Goal: Task Accomplishment & Management: Manage account settings

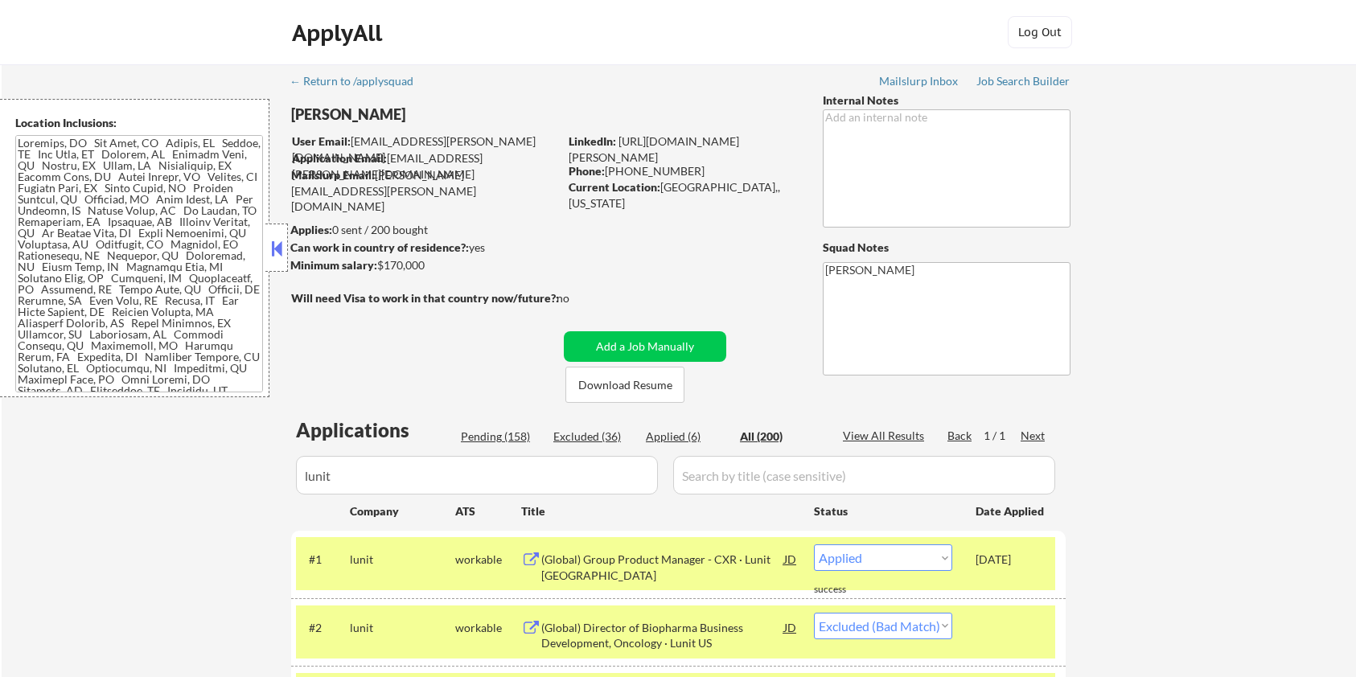
select select ""applied""
select select ""excluded__bad_match_""
select select ""applied""
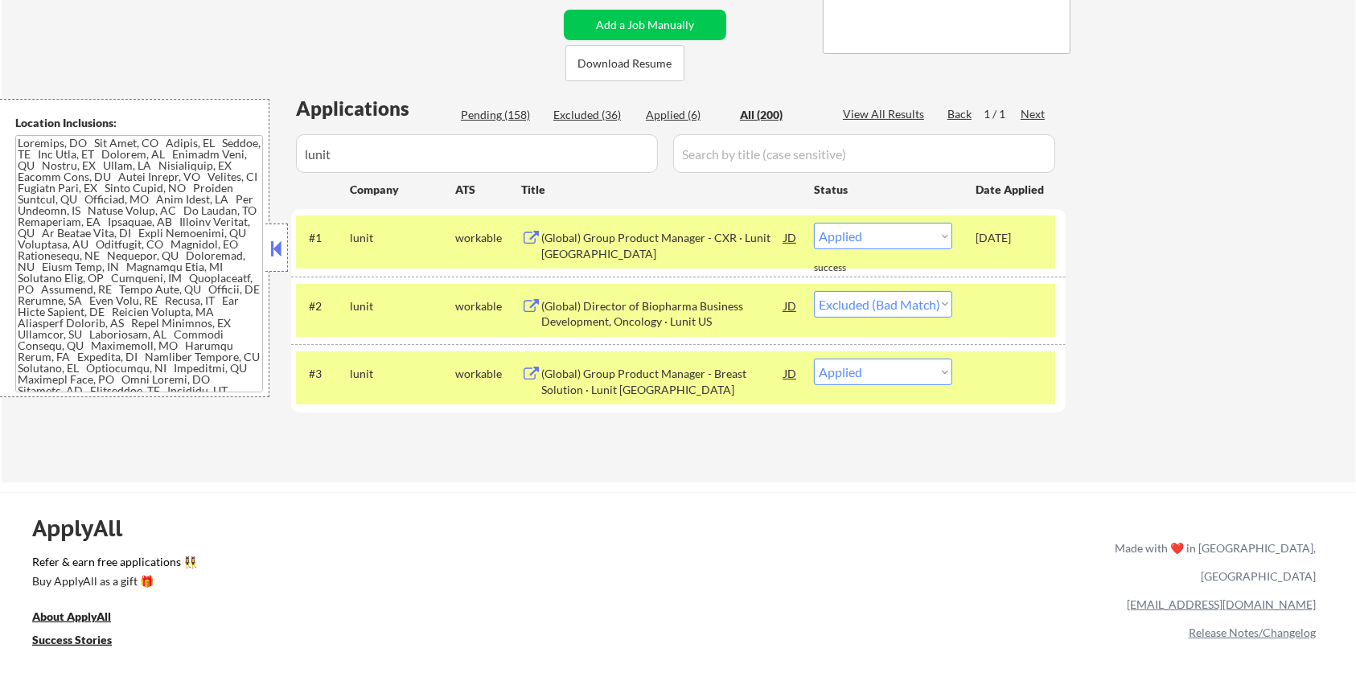
scroll to position [445, 0]
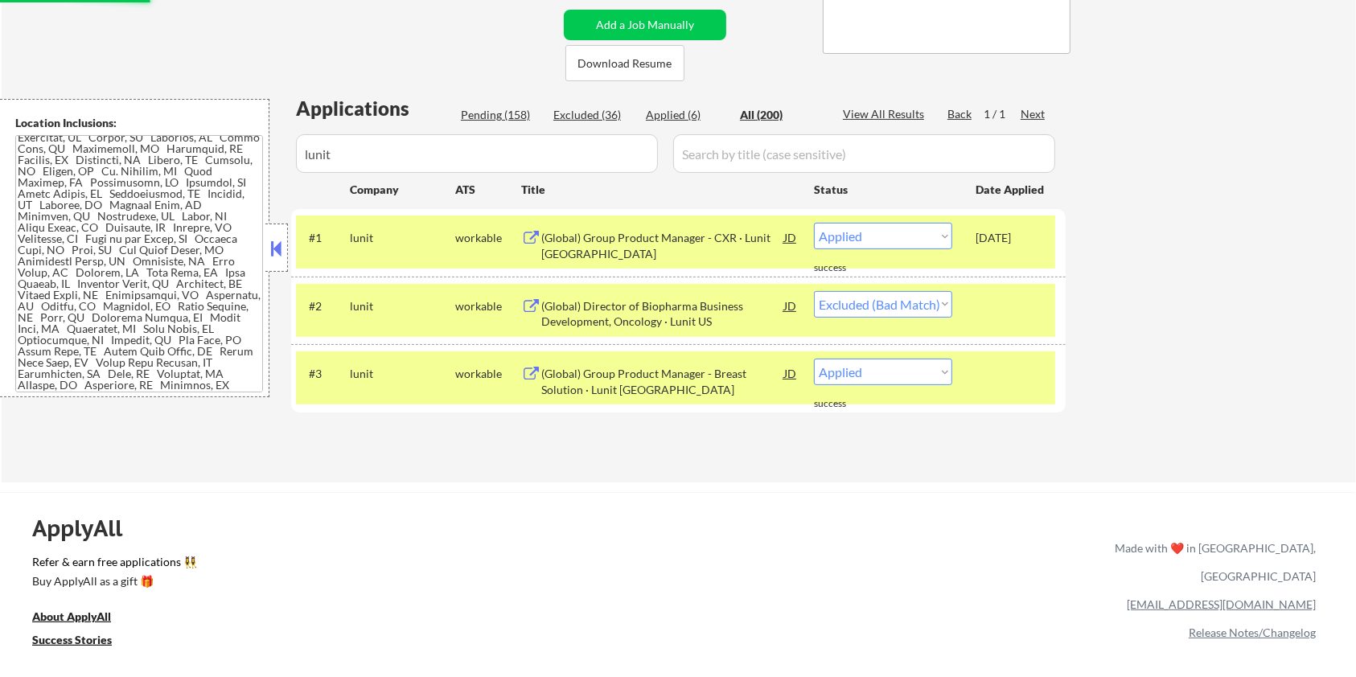
select select ""applied""
select select ""excluded__bad_match_""
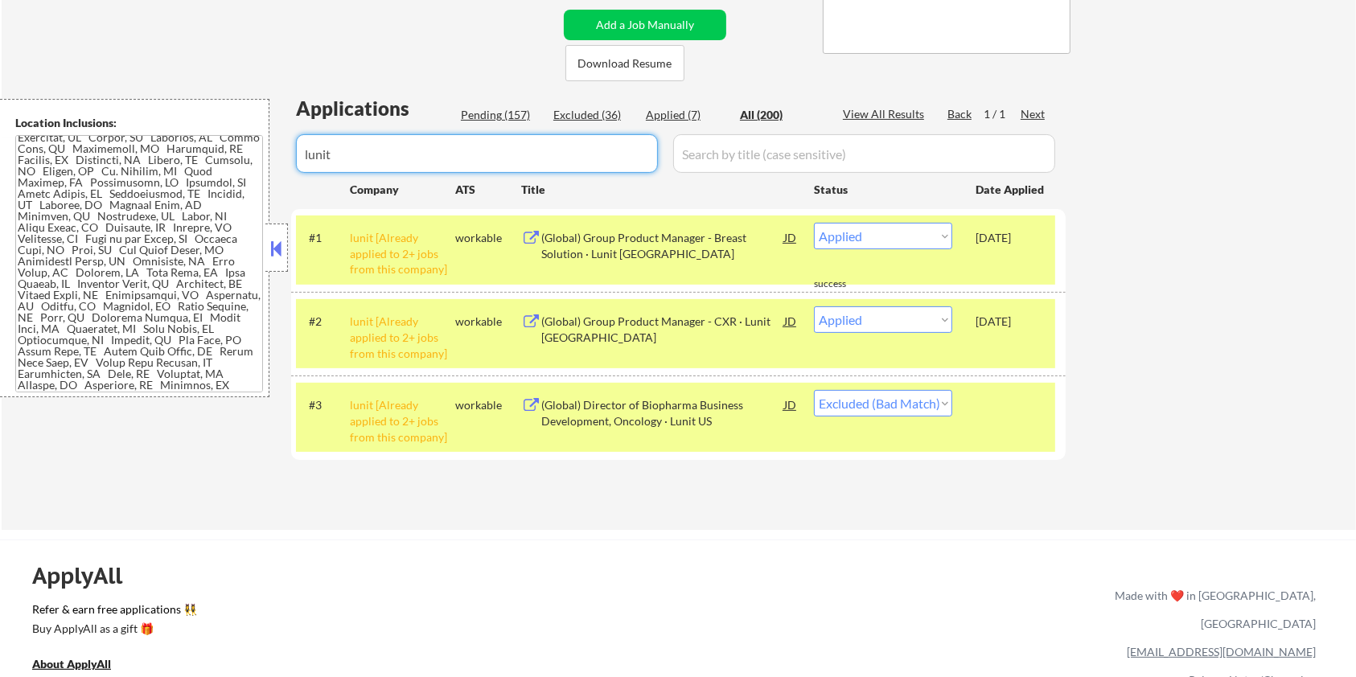
drag, startPoint x: 415, startPoint y: 160, endPoint x: 199, endPoint y: 158, distance: 215.6
click at [199, 158] on body "← Return to /applysquad Mailslurp Inbox Job Search Builder Michael Hamoy User E…" at bounding box center [678, 16] width 1356 height 677
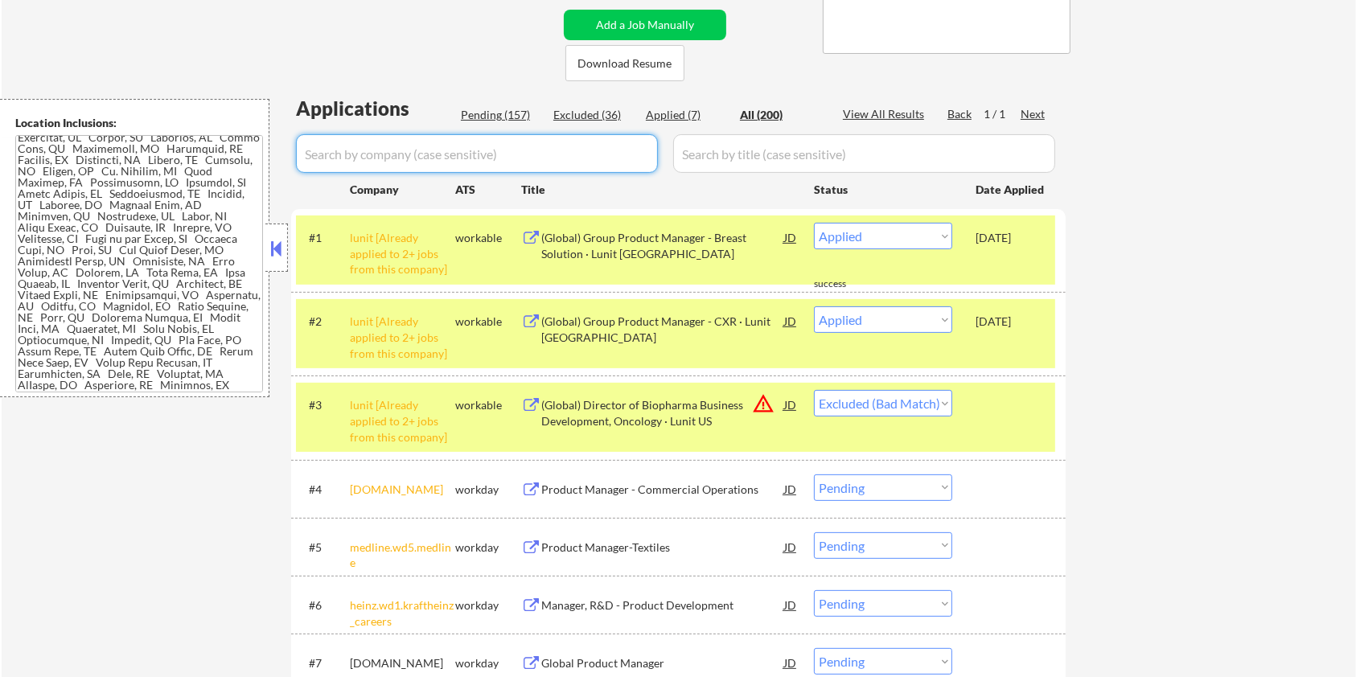
select select ""applied""
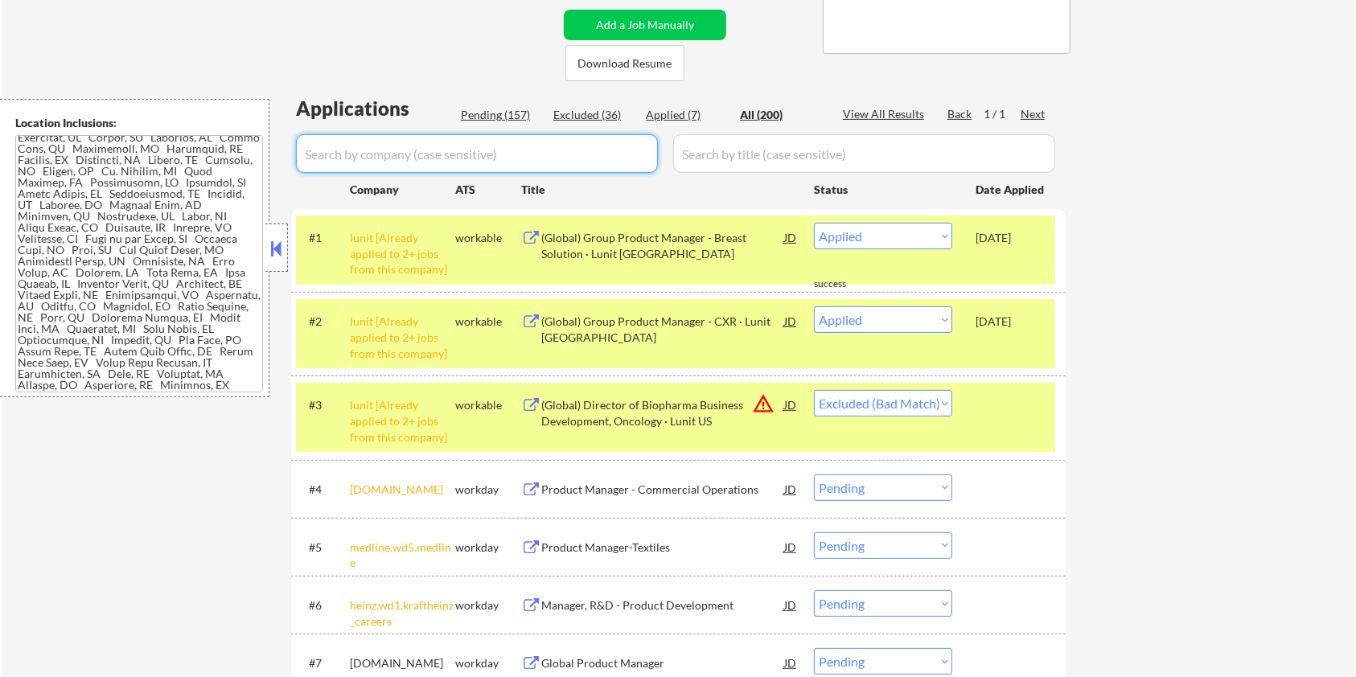
select select ""excluded__expired_""
select select ""excluded__salary_""
select select ""excluded__bad_match_""
select select ""excluded__salary_""
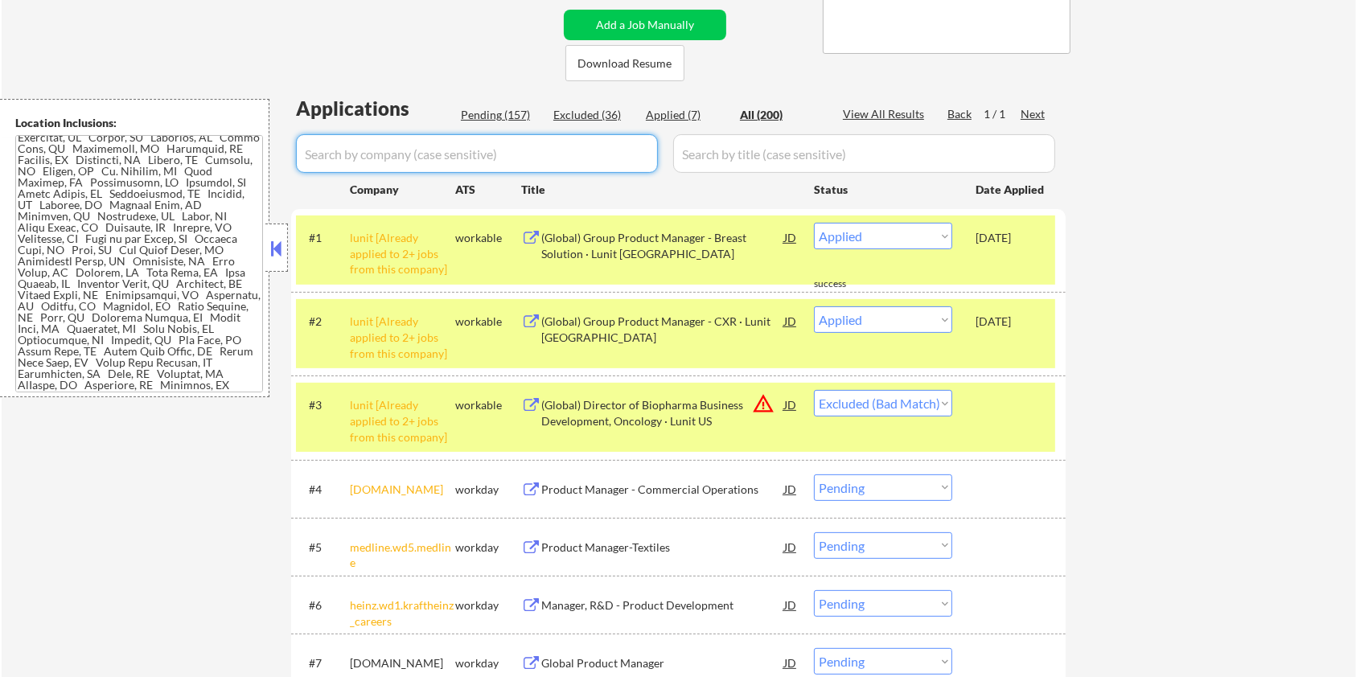
select select ""excluded__salary_""
select select ""excluded__expired_""
select select ""excluded__salary_""
select select ""excluded__bad_match_""
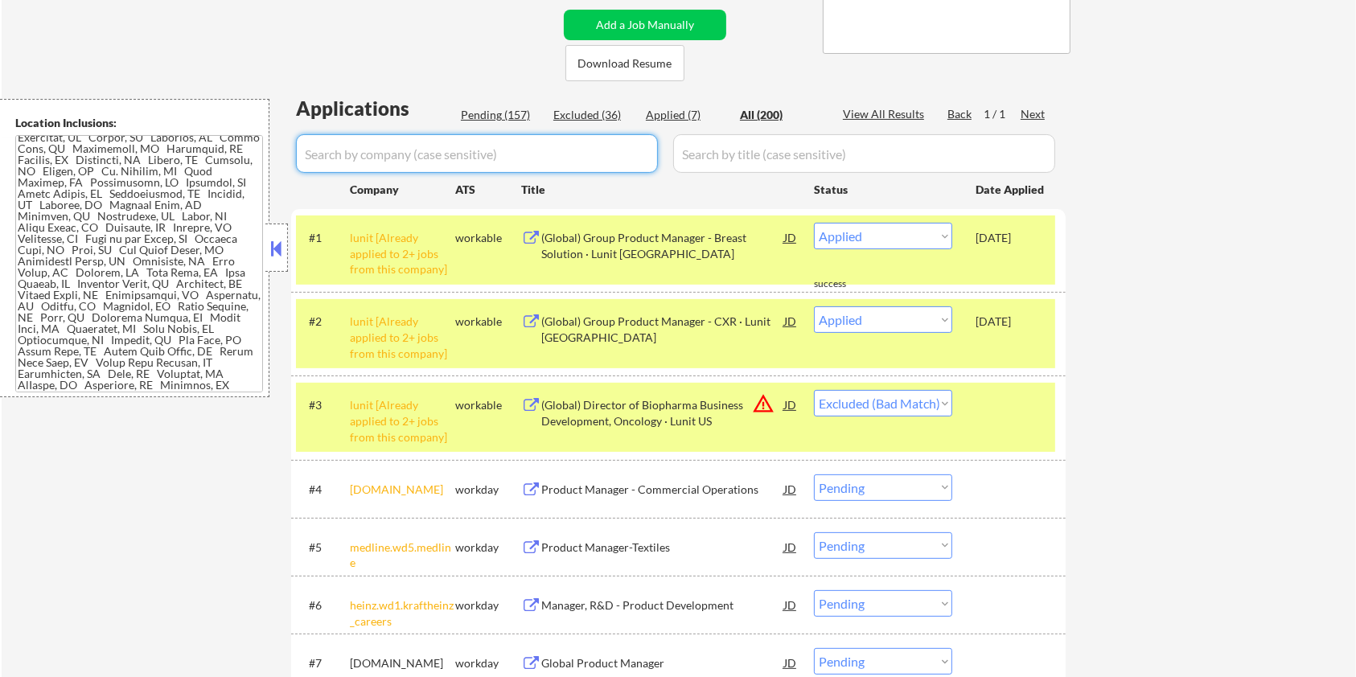
select select ""excluded__salary_""
select select ""excluded__expired_""
select select ""excluded__bad_match_""
select select ""excluded__expired_""
select select ""excluded__salary_""
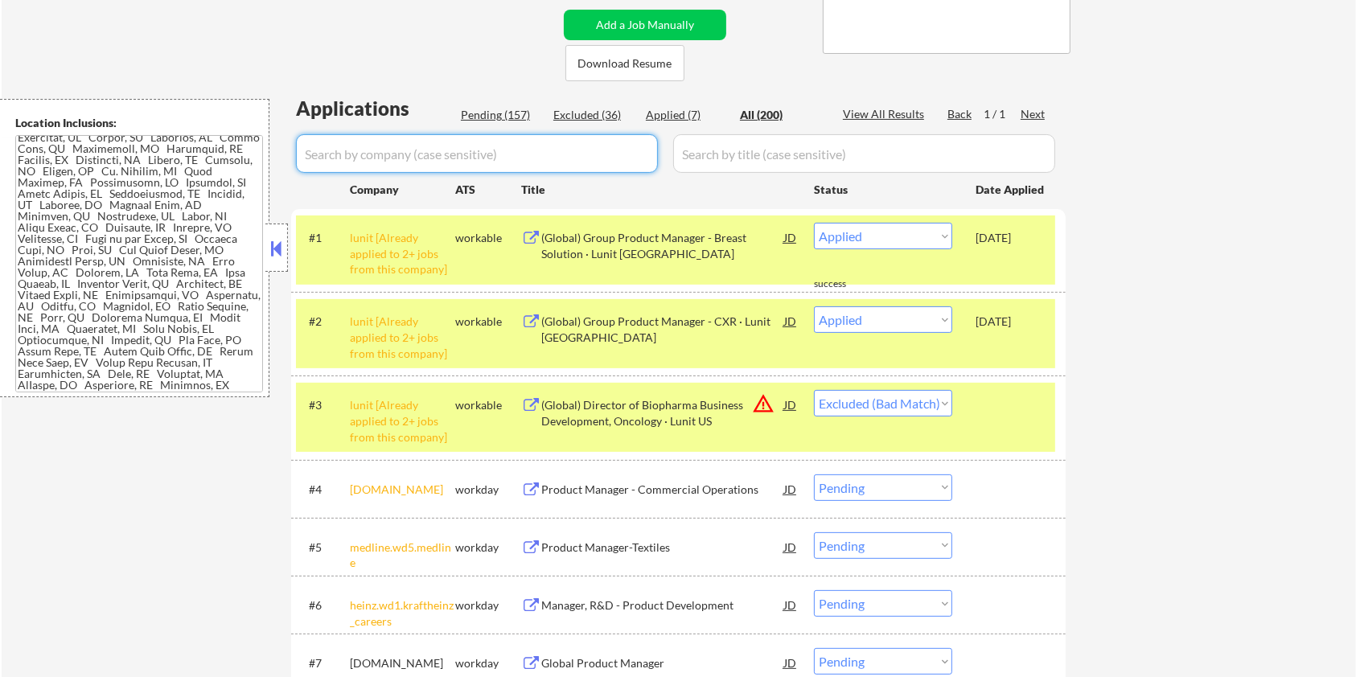
select select ""excluded__expired_""
select select ""excluded__blocklist_""
select select ""excluded__bad_match_""
select select ""excluded__expired_""
select select ""excluded__bad_match_""
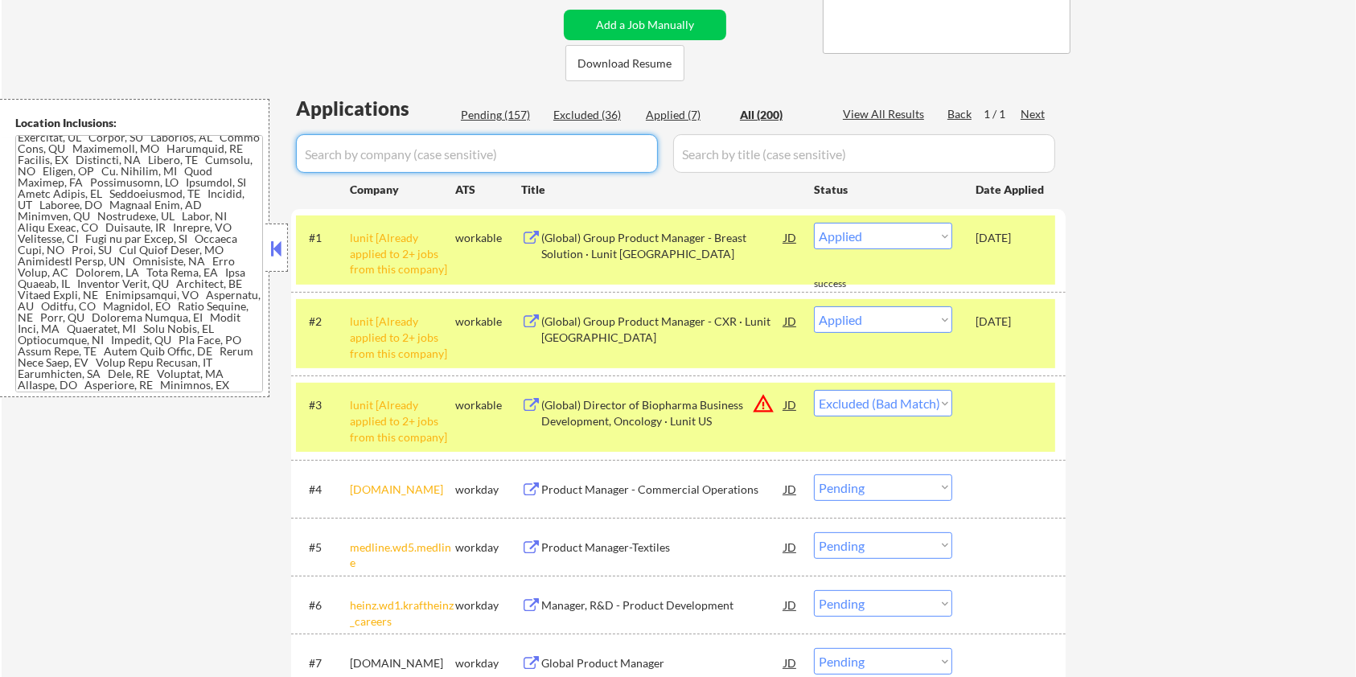
select select ""excluded__bad_match_""
select select ""excluded__expired_""
select select ""excluded__blocklist_""
select select ""excluded__bad_match_""
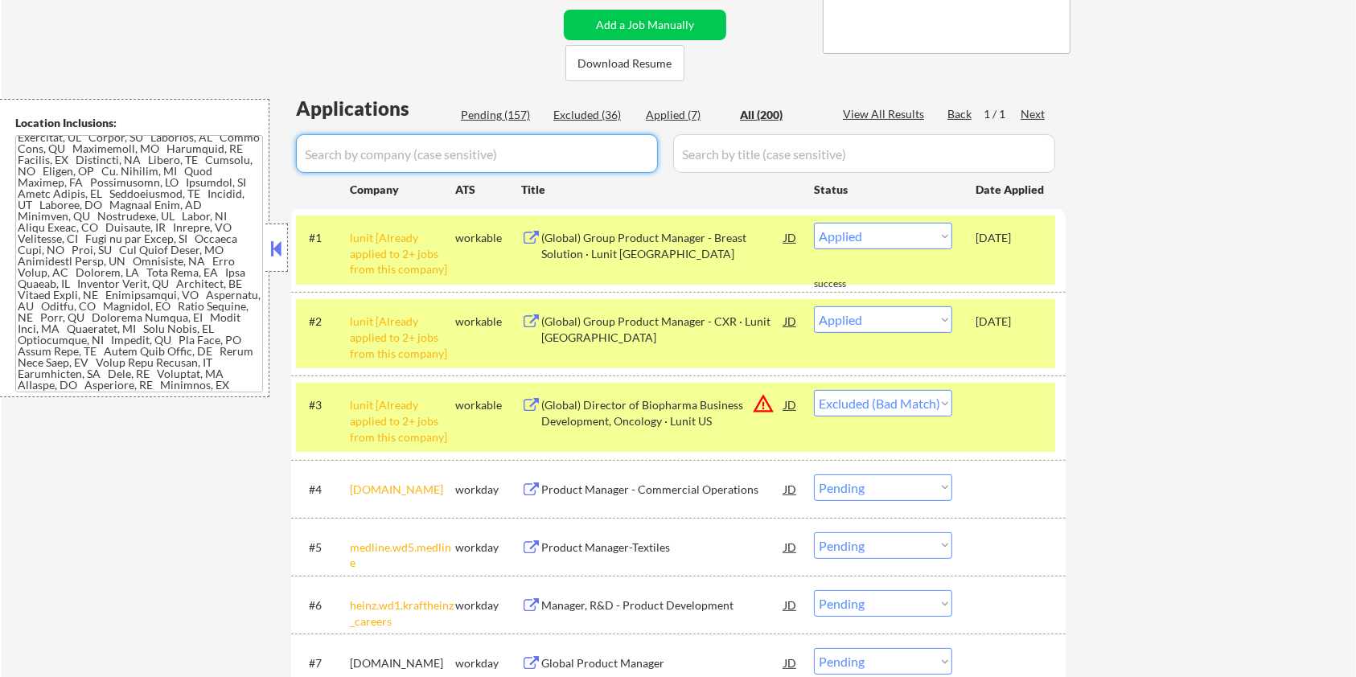
select select ""pending""
select select ""excluded__salary_""
select select ""pending""
select select ""excluded__bad_match_""
select select ""excluded__blocklist_""
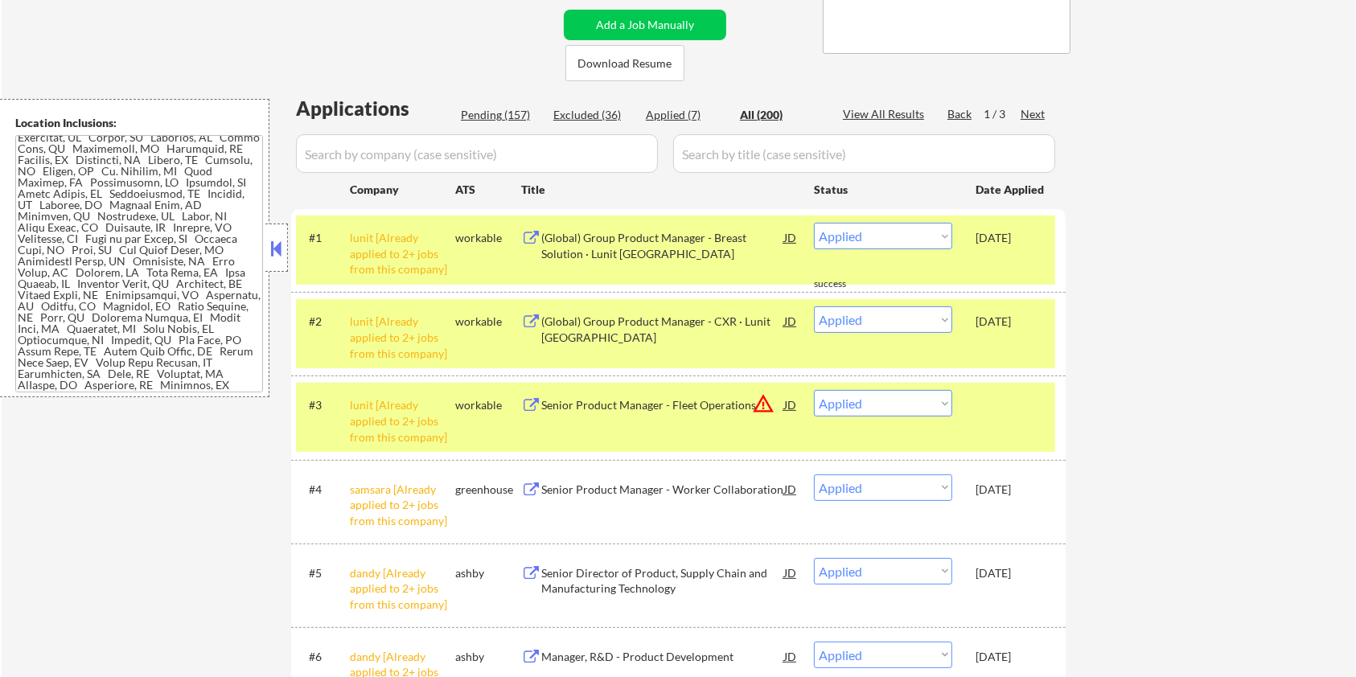
click at [495, 112] on div "Pending (157)" at bounding box center [501, 115] width 80 height 16
select select ""pending""
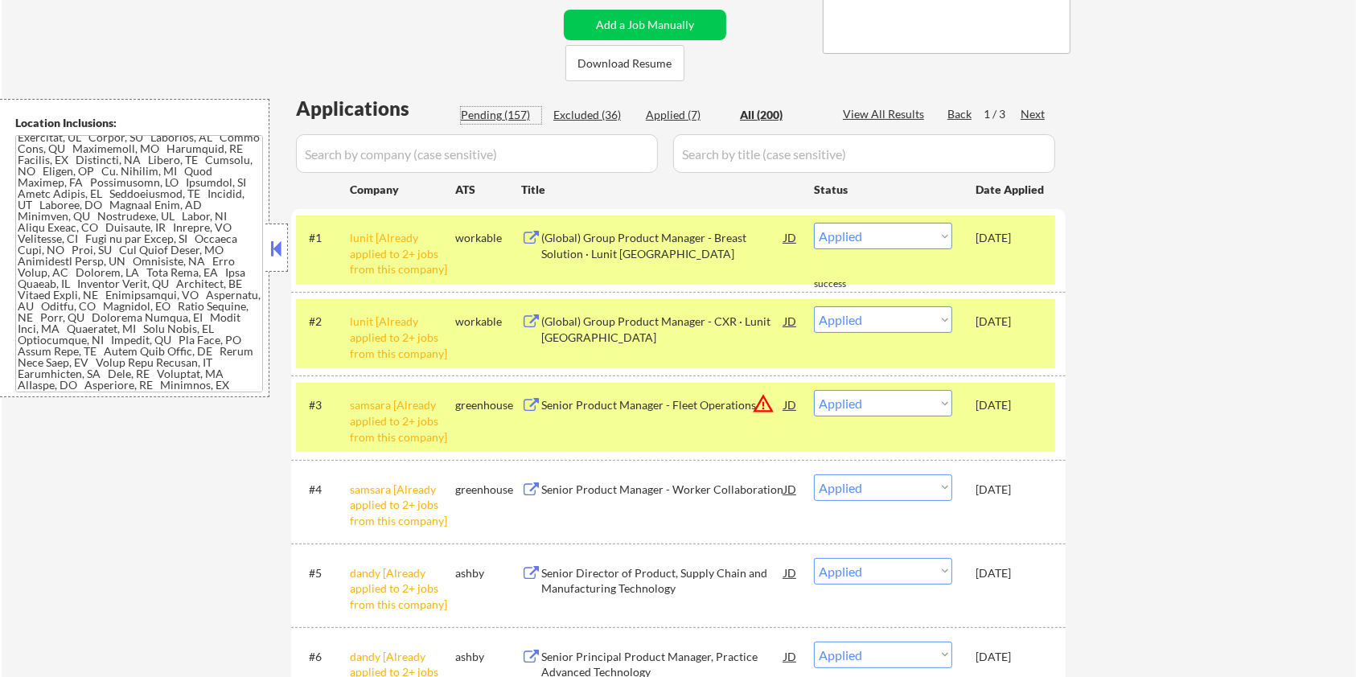
select select ""pending""
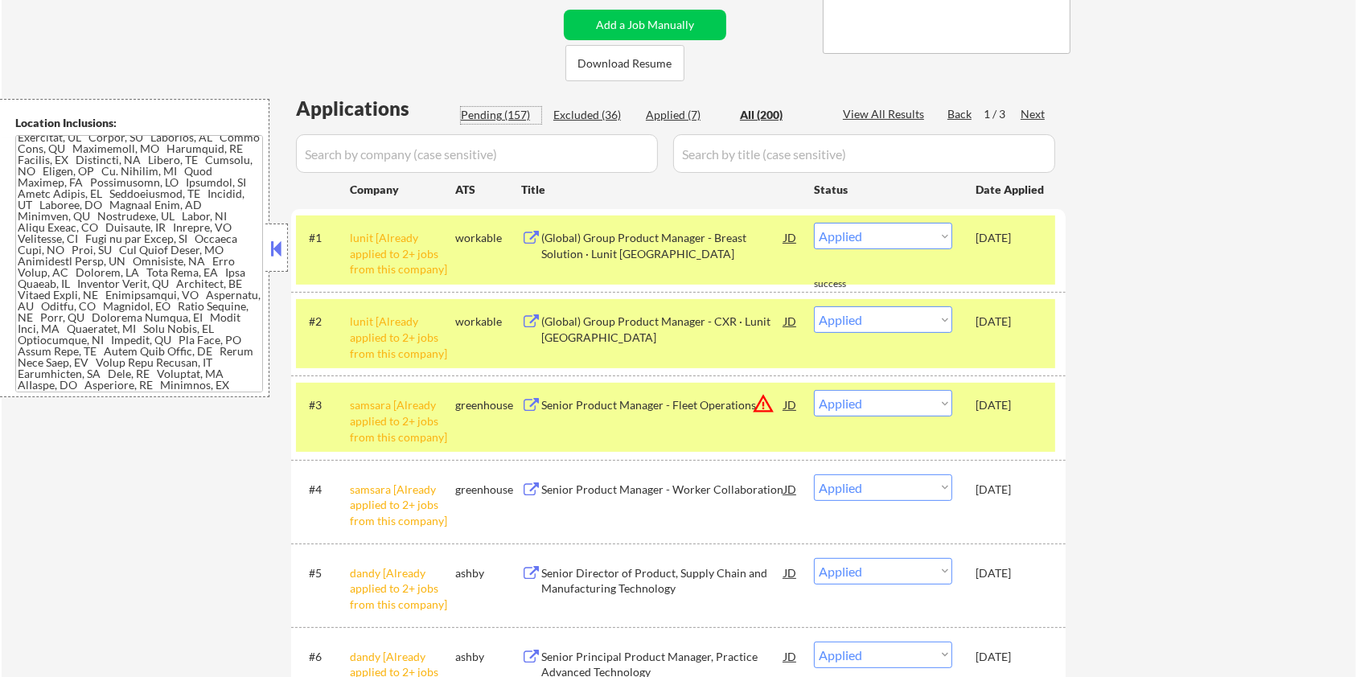
select select ""pending""
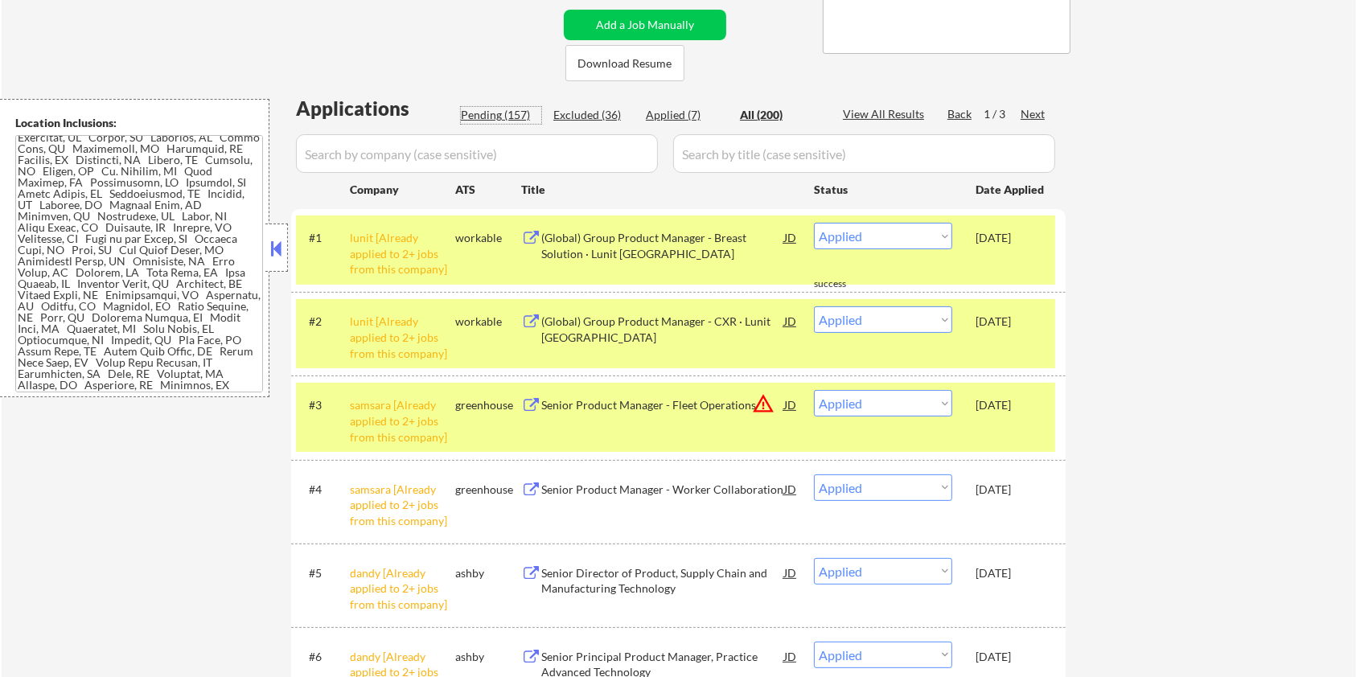
select select ""pending""
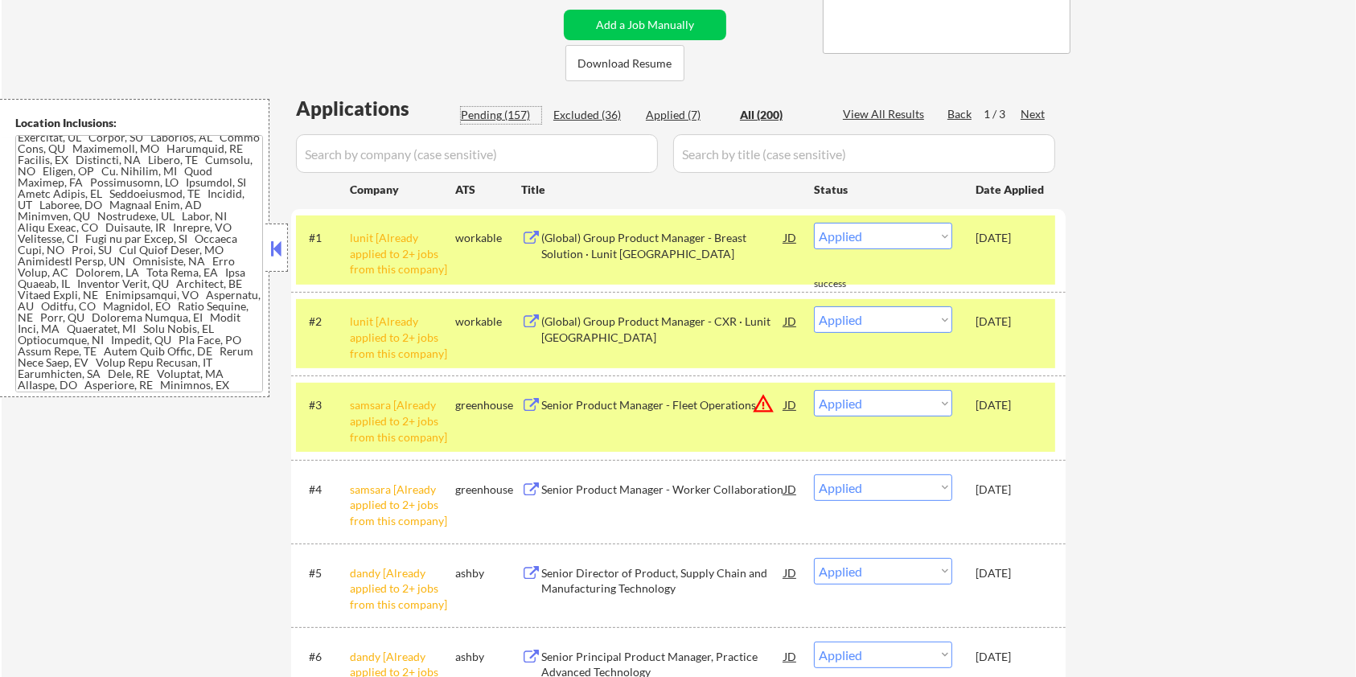
select select ""pending""
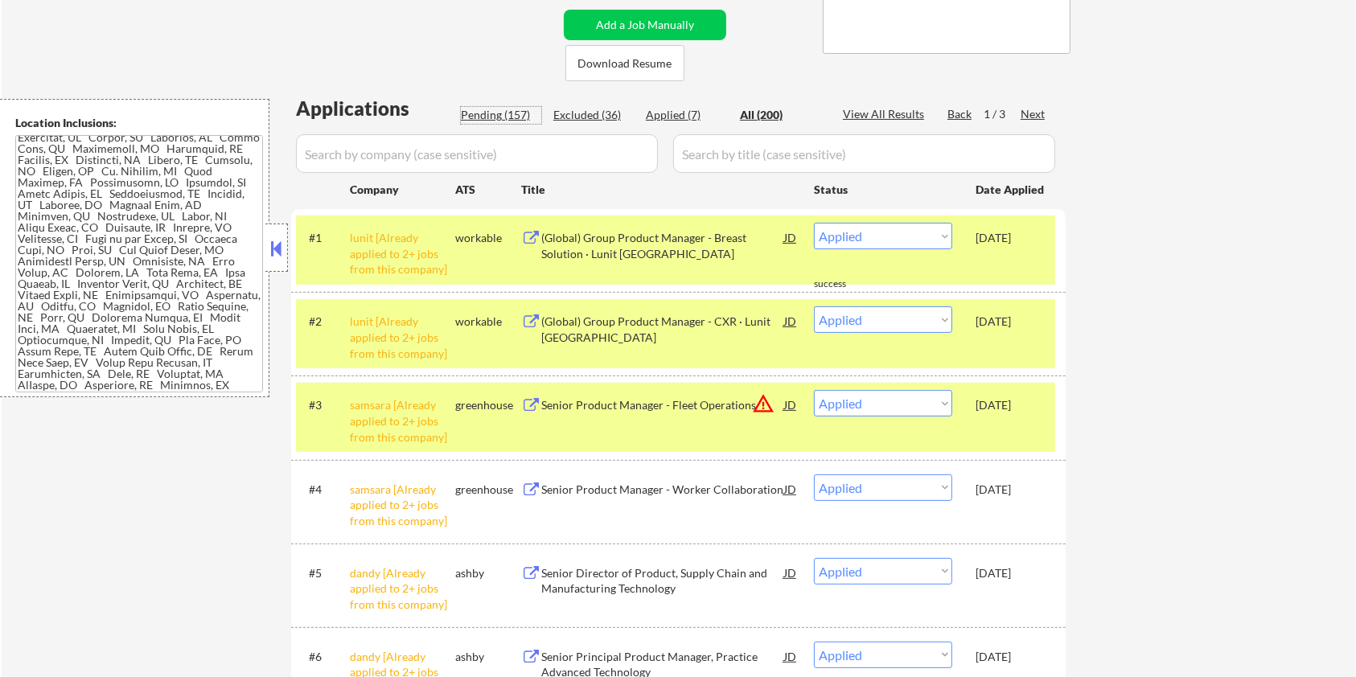
select select ""pending""
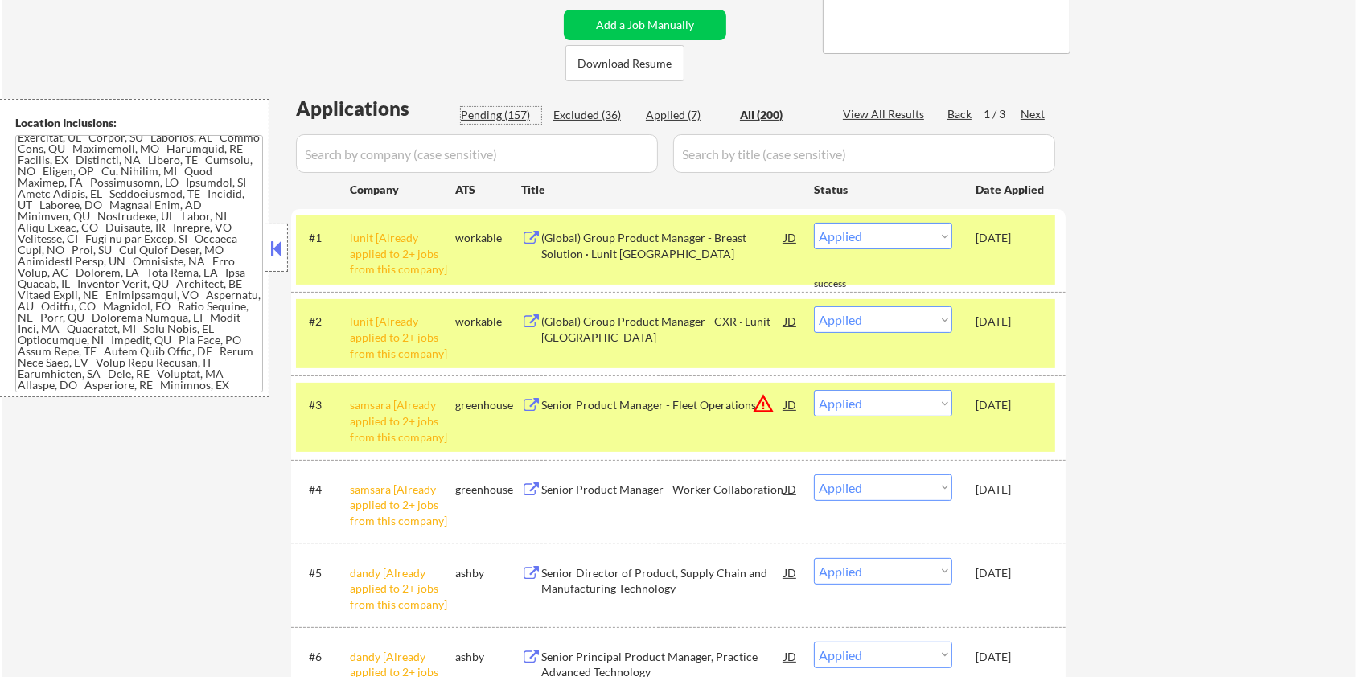
select select ""pending""
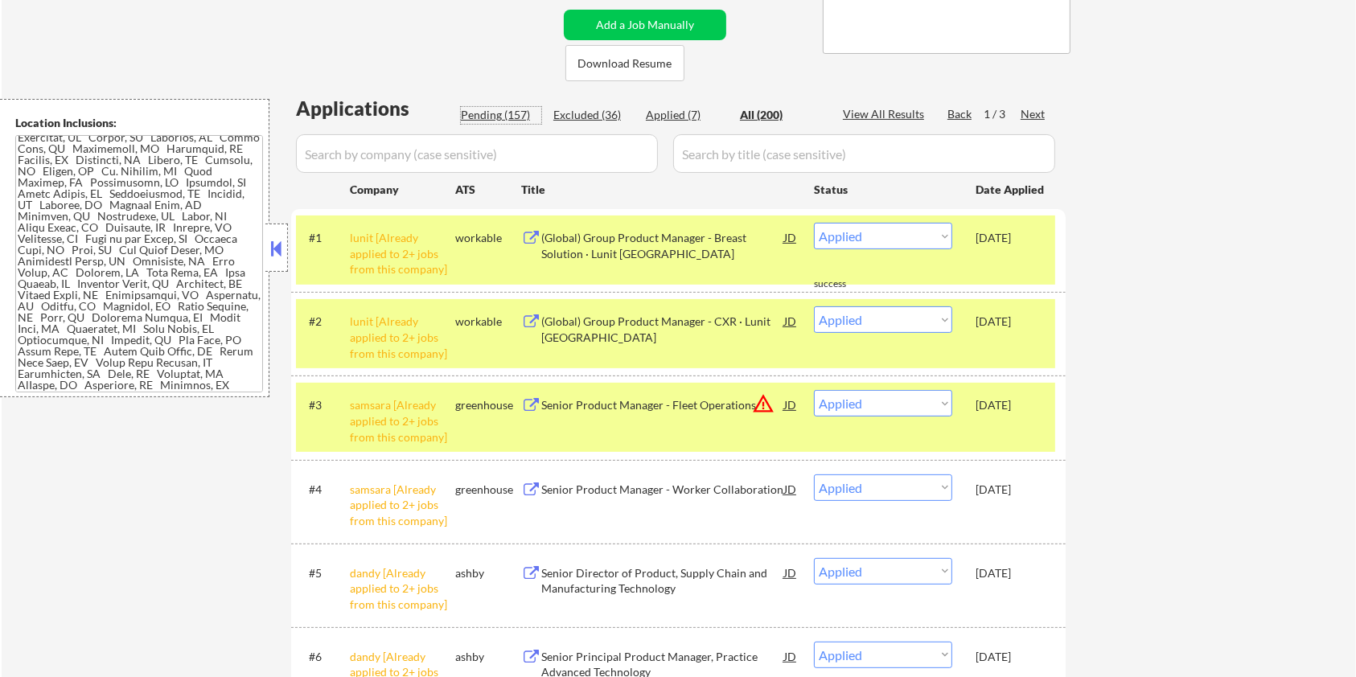
select select ""pending""
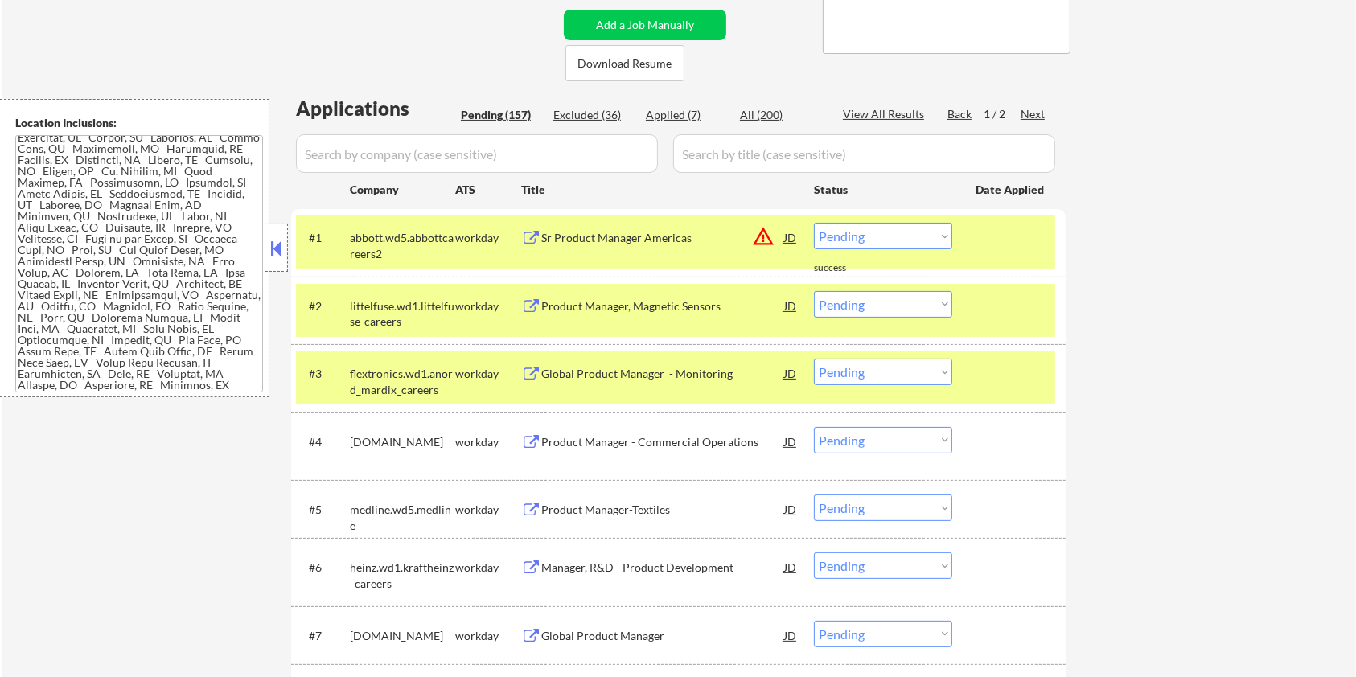
click at [1034, 114] on div "Next" at bounding box center [1034, 114] width 26 height 16
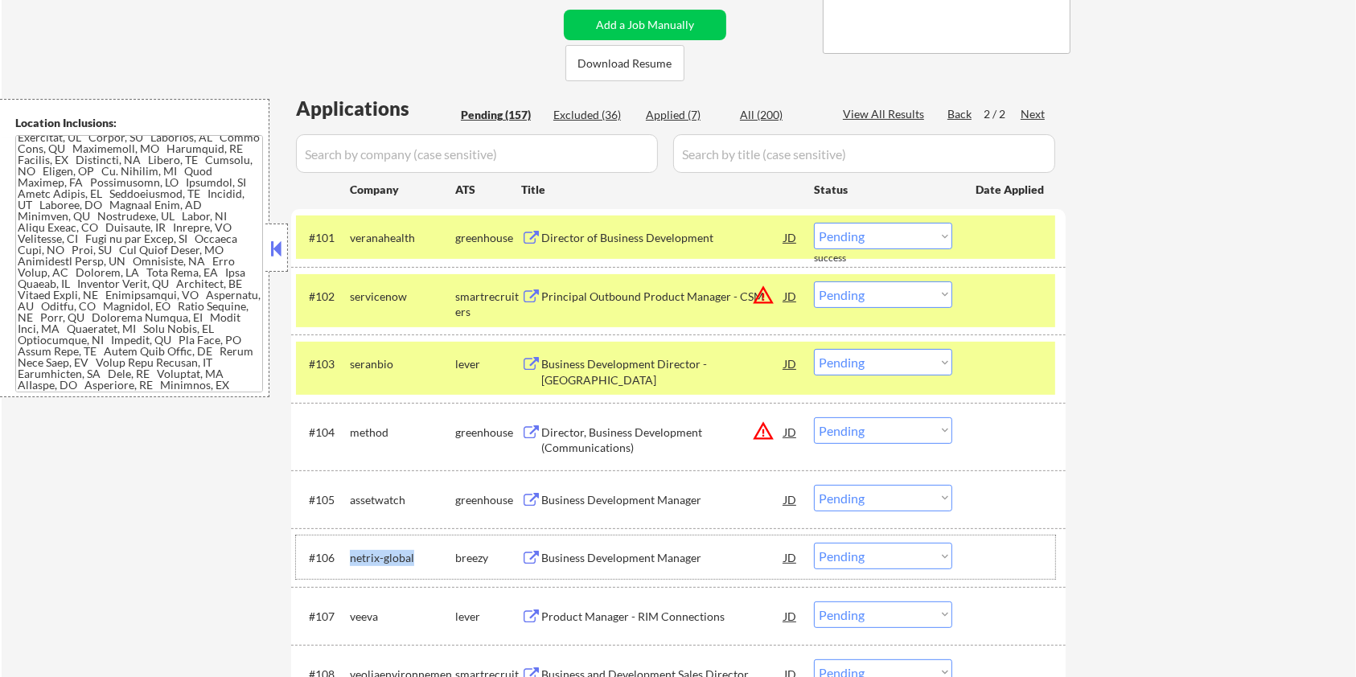
drag, startPoint x: 418, startPoint y: 553, endPoint x: 345, endPoint y: 558, distance: 73.4
click at [345, 558] on div "#106 netrix-global breezy Business Development Manager JD warning_amber Choose …" at bounding box center [675, 557] width 759 height 43
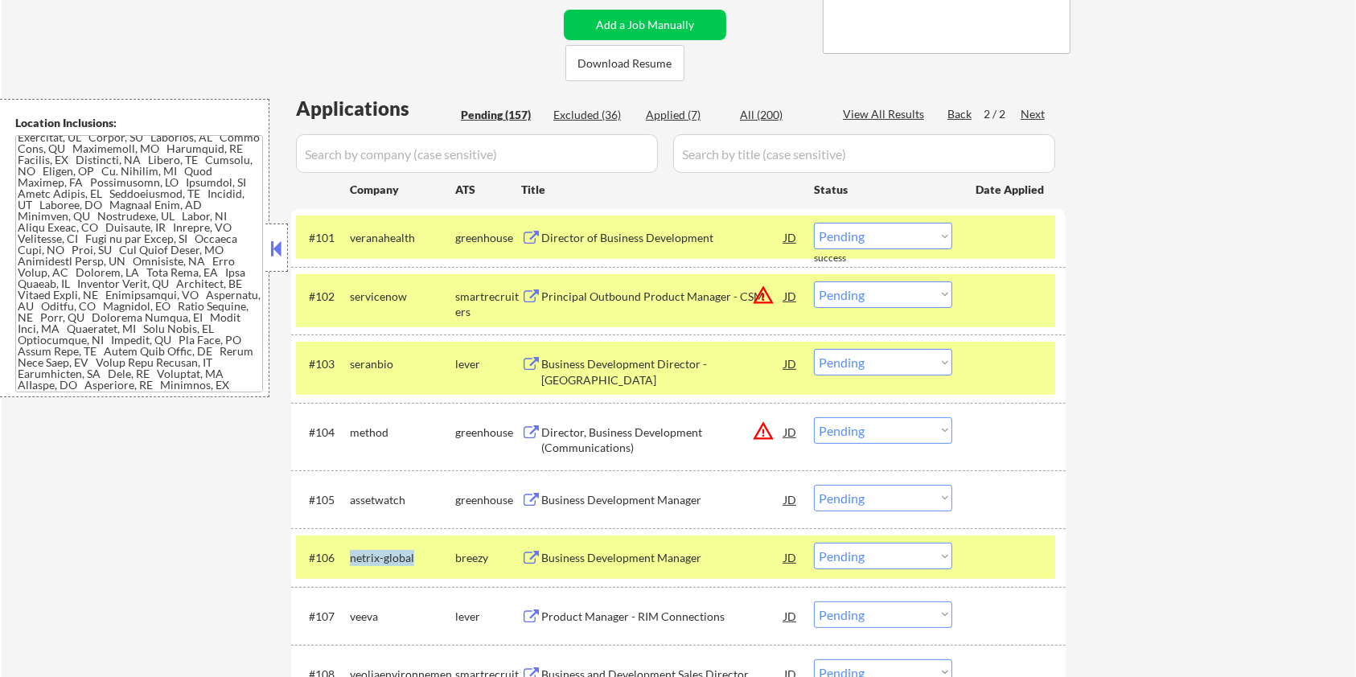
copy div "netrix-global"
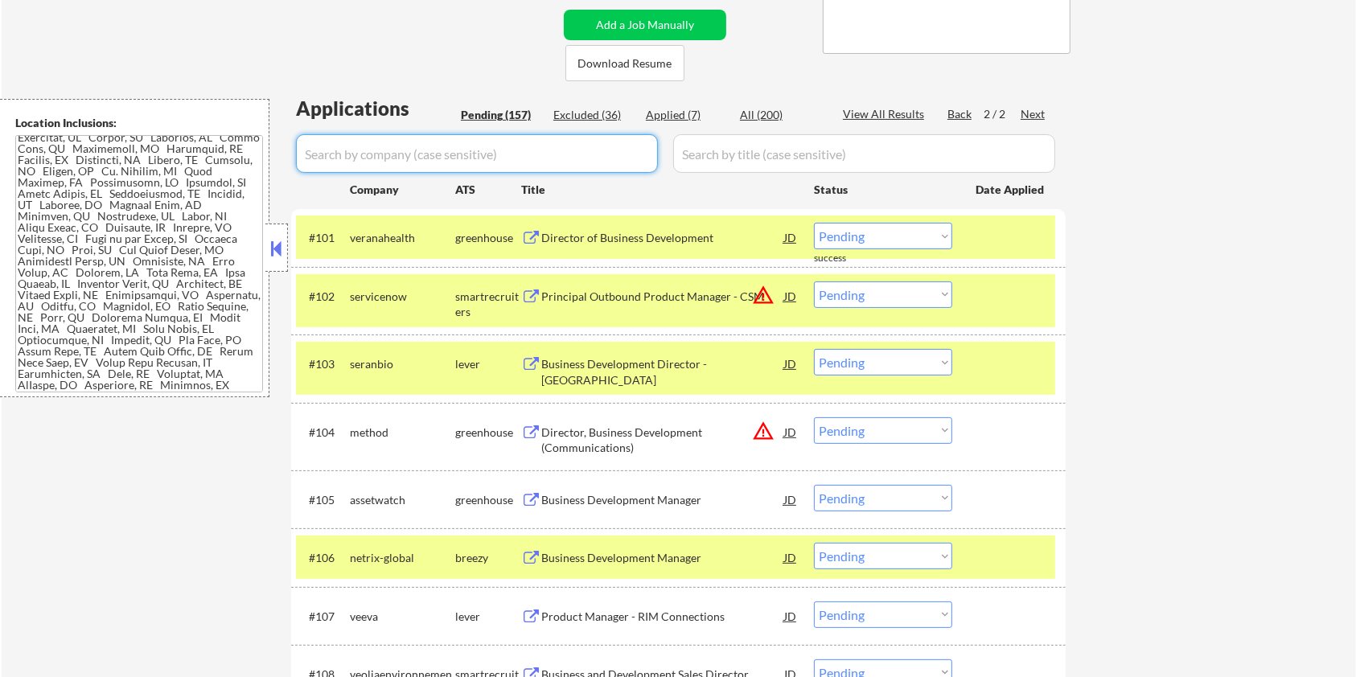
click at [388, 152] on input "input" at bounding box center [477, 153] width 362 height 39
paste input "netrix-global"
type input "netrix-global"
click at [705, 146] on input "input" at bounding box center [864, 153] width 382 height 39
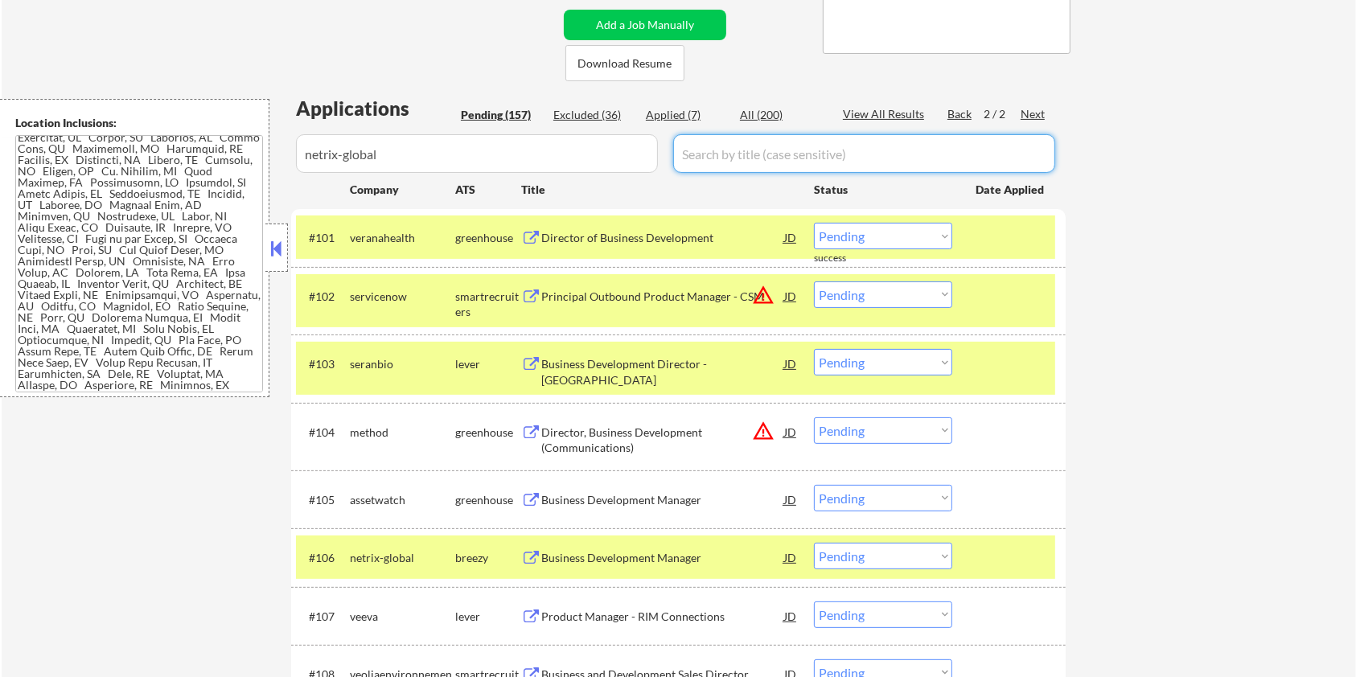
click at [747, 113] on div "All (200)" at bounding box center [780, 115] width 80 height 16
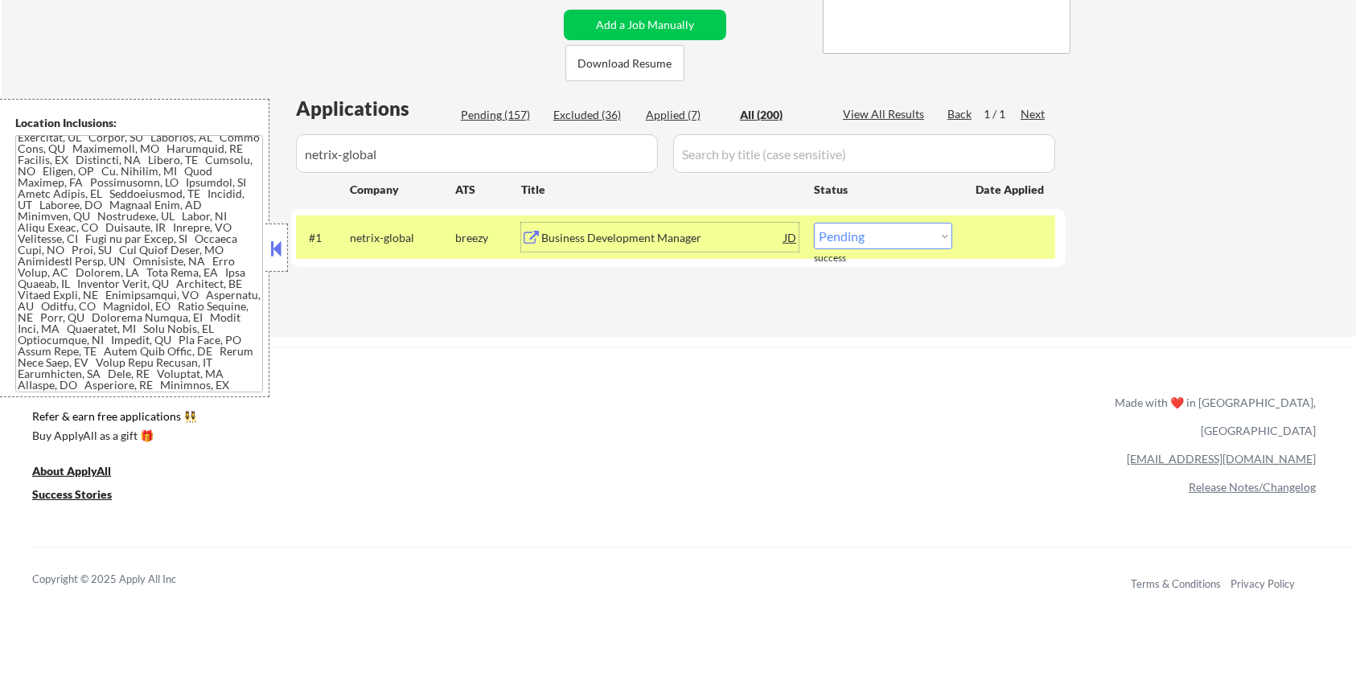
click at [576, 230] on div "Business Development Manager" at bounding box center [662, 238] width 243 height 16
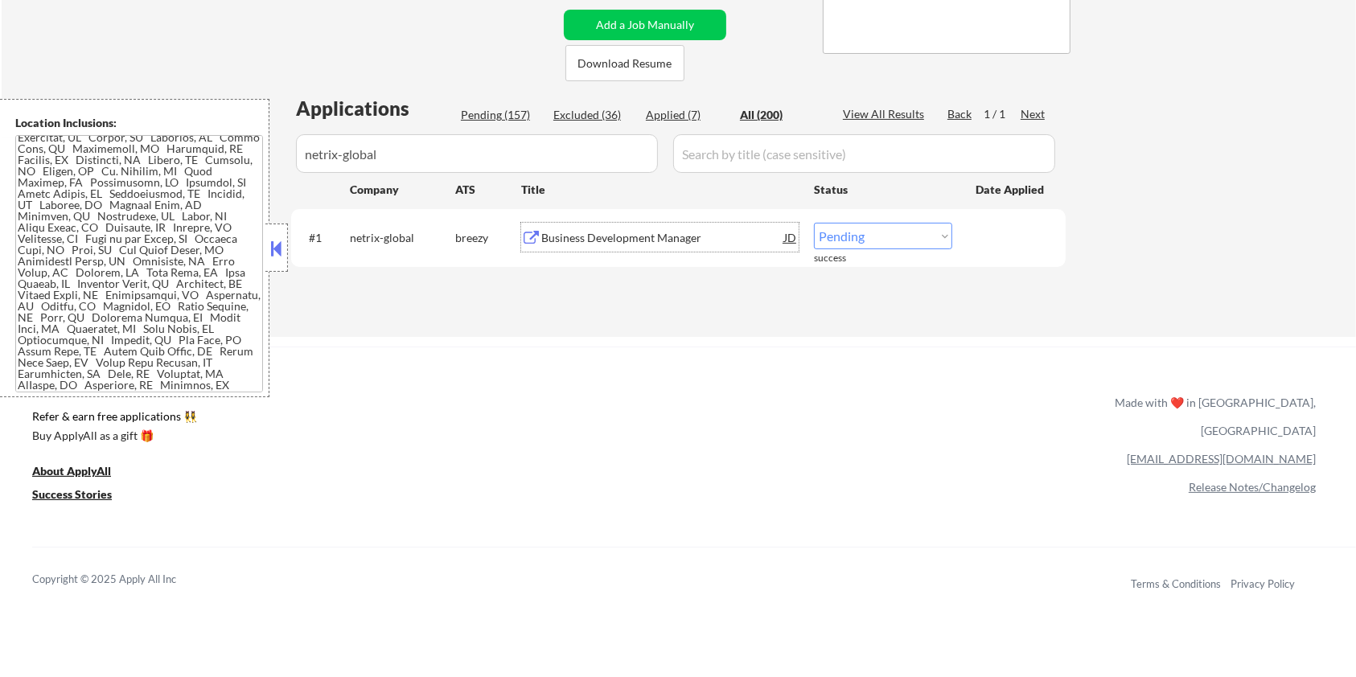
click at [921, 233] on select "Choose an option... Pending Applied Excluded (Questions) Excluded (Expired) Exc…" at bounding box center [883, 236] width 138 height 27
select select ""excluded__expired_""
click at [814, 223] on select "Choose an option... Pending Applied Excluded (Questions) Excluded (Expired) Exc…" at bounding box center [883, 236] width 138 height 27
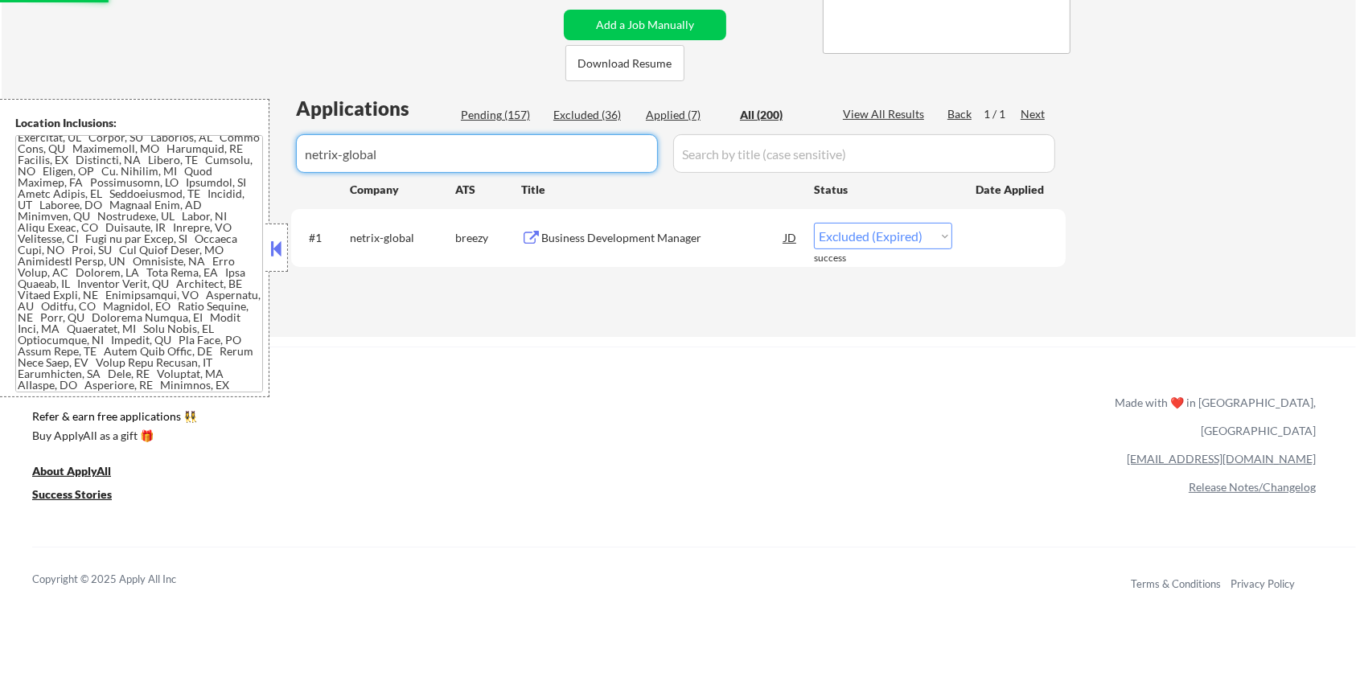
drag, startPoint x: 431, startPoint y: 163, endPoint x: 204, endPoint y: 157, distance: 226.9
click at [204, 157] on body "← Return to /applysquad Mailslurp Inbox Job Search Builder Michael Hamoy User E…" at bounding box center [678, 16] width 1356 height 677
select select ""applied""
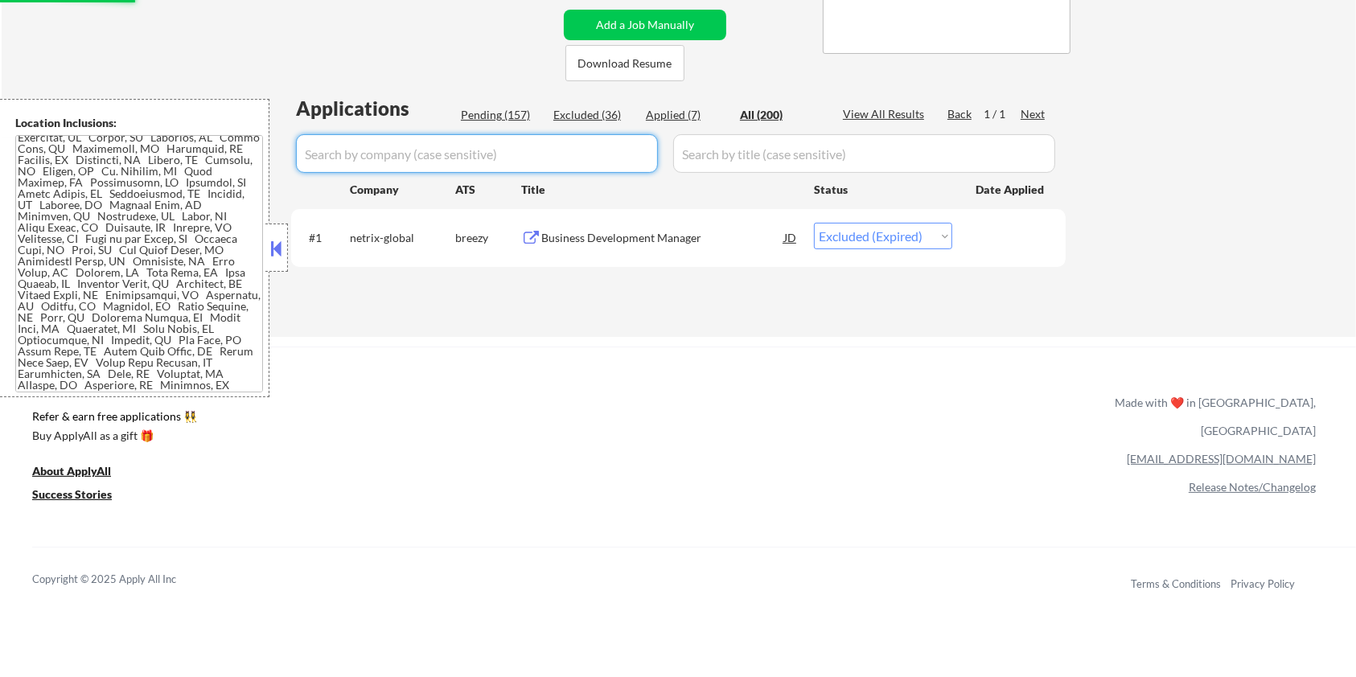
select select ""applied""
select select ""excluded__expired_""
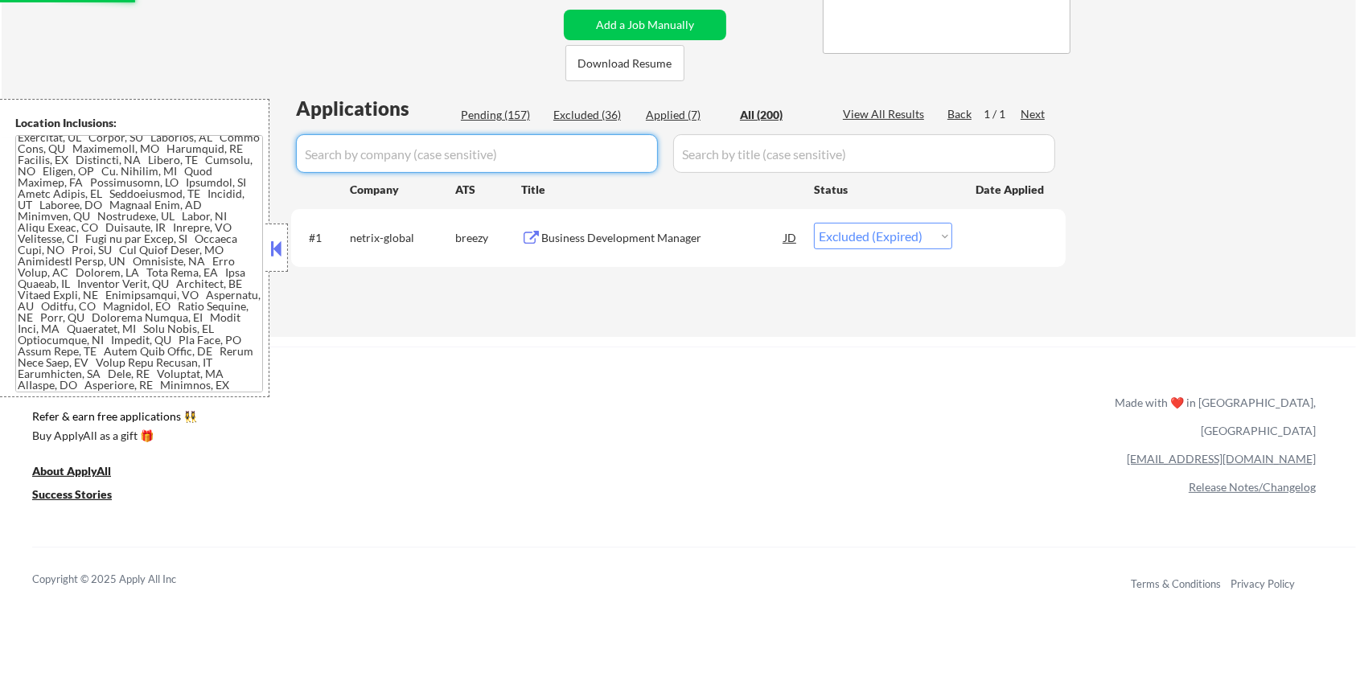
select select ""excluded__salary_""
select select ""excluded__bad_match_""
select select ""excluded__salary_""
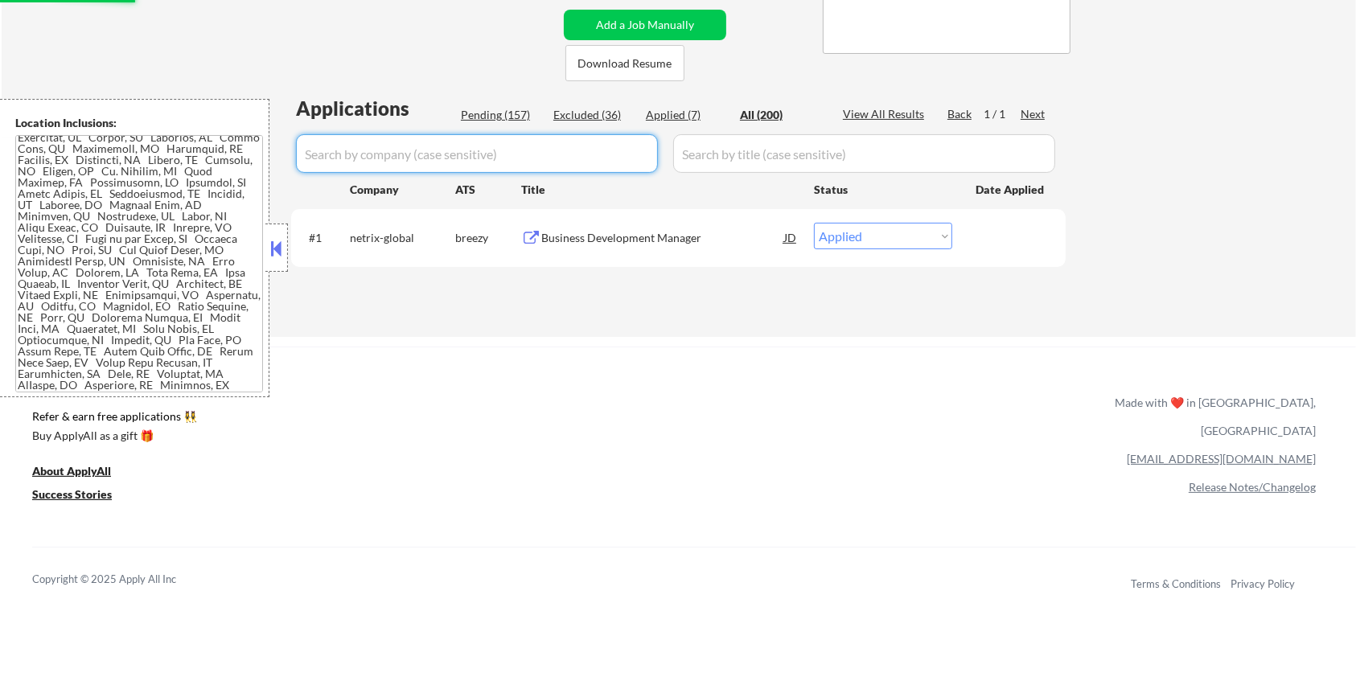
select select ""excluded__expired_""
select select ""excluded__salary_""
select select ""excluded__bad_match_""
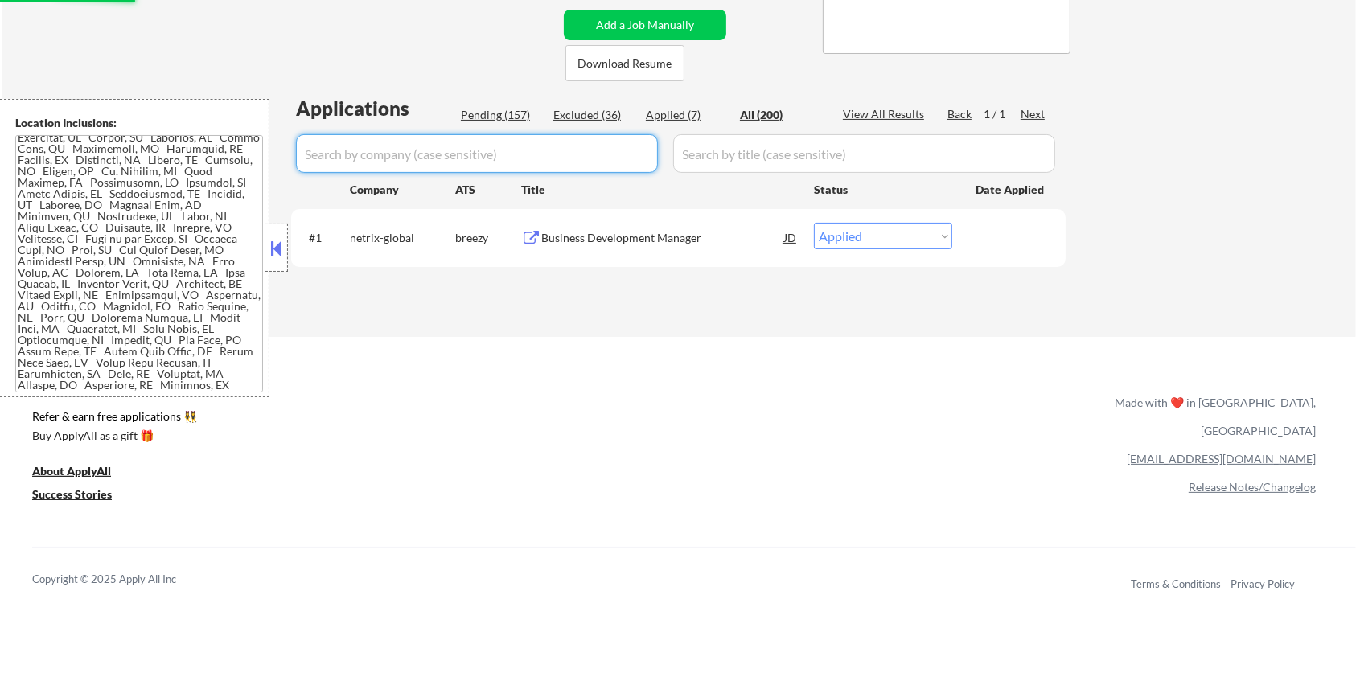
select select ""excluded__salary_""
select select ""excluded__expired_""
select select ""excluded__bad_match_""
select select ""excluded__expired_""
select select ""excluded__salary_""
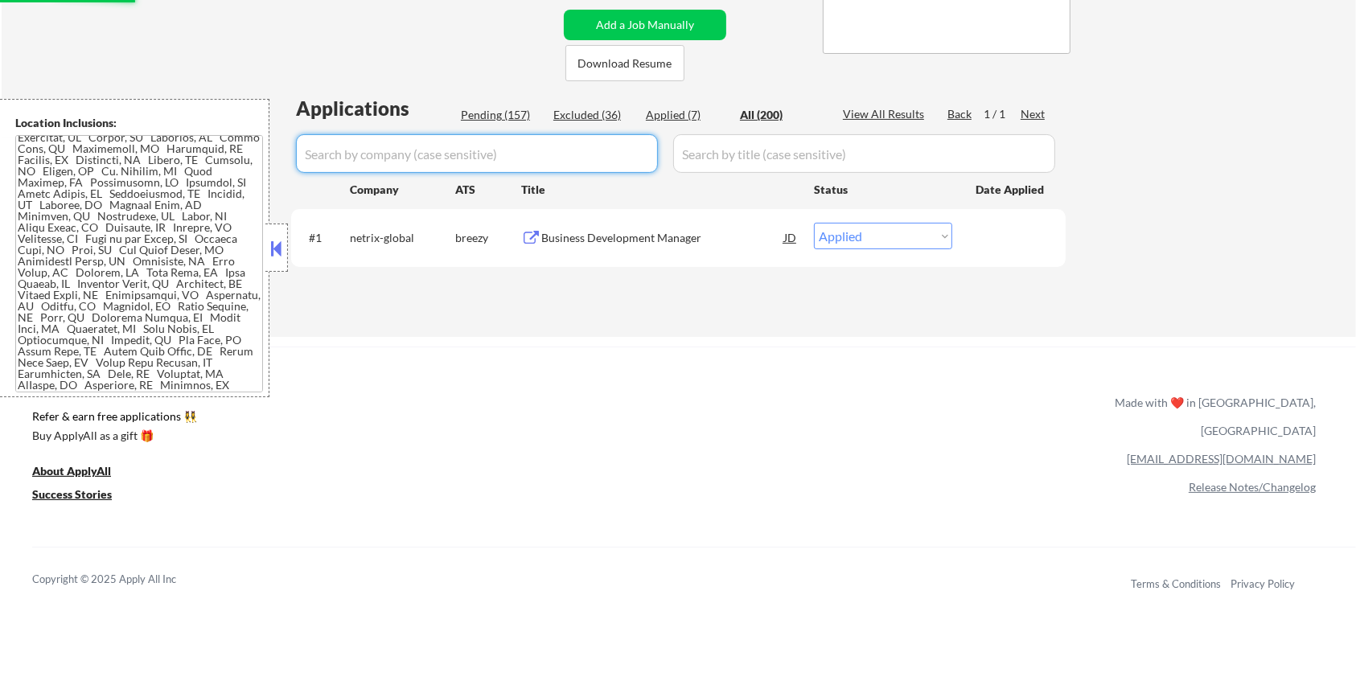
select select ""excluded__expired_""
select select ""excluded__blocklist_""
select select ""excluded__bad_match_""
select select ""excluded__expired_""
select select ""excluded__bad_match_""
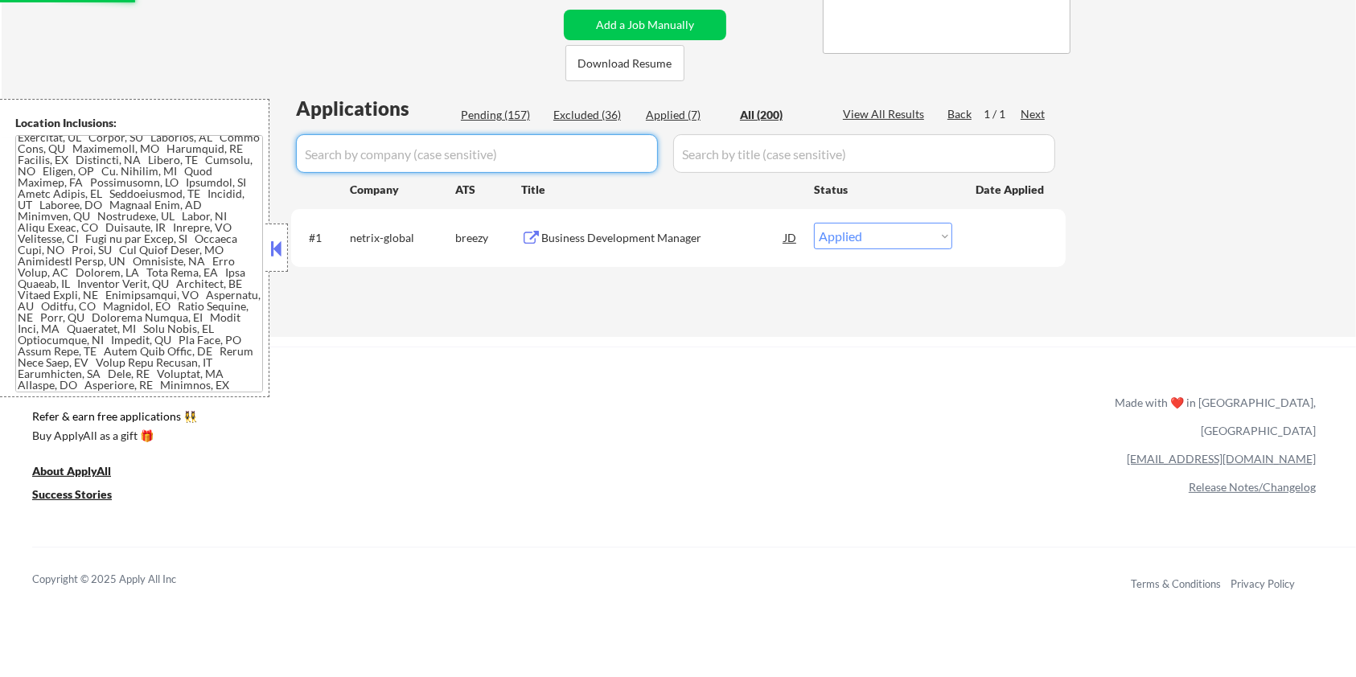
select select ""excluded__bad_match_""
select select ""excluded__expired_""
select select ""excluded__blocklist_""
select select ""excluded__bad_match_""
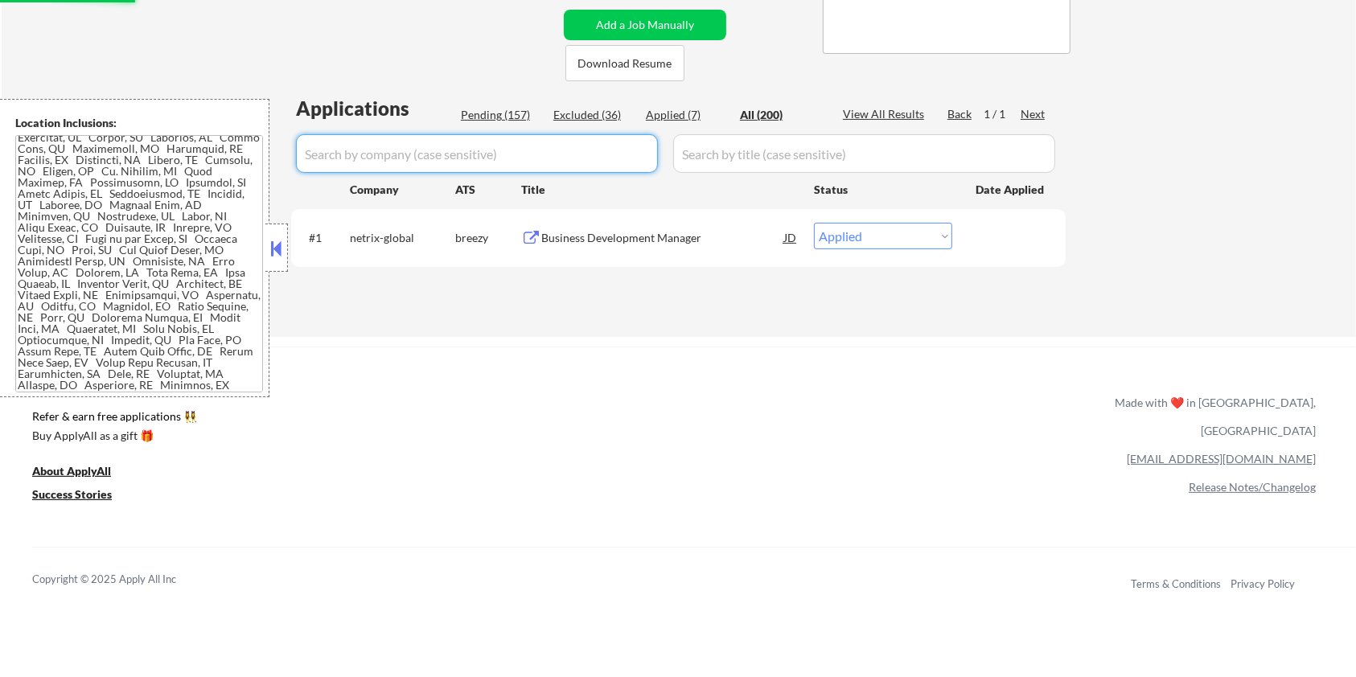
select select ""excluded__salary_""
select select ""excluded__bad_match_""
select select ""excluded__blocklist_""
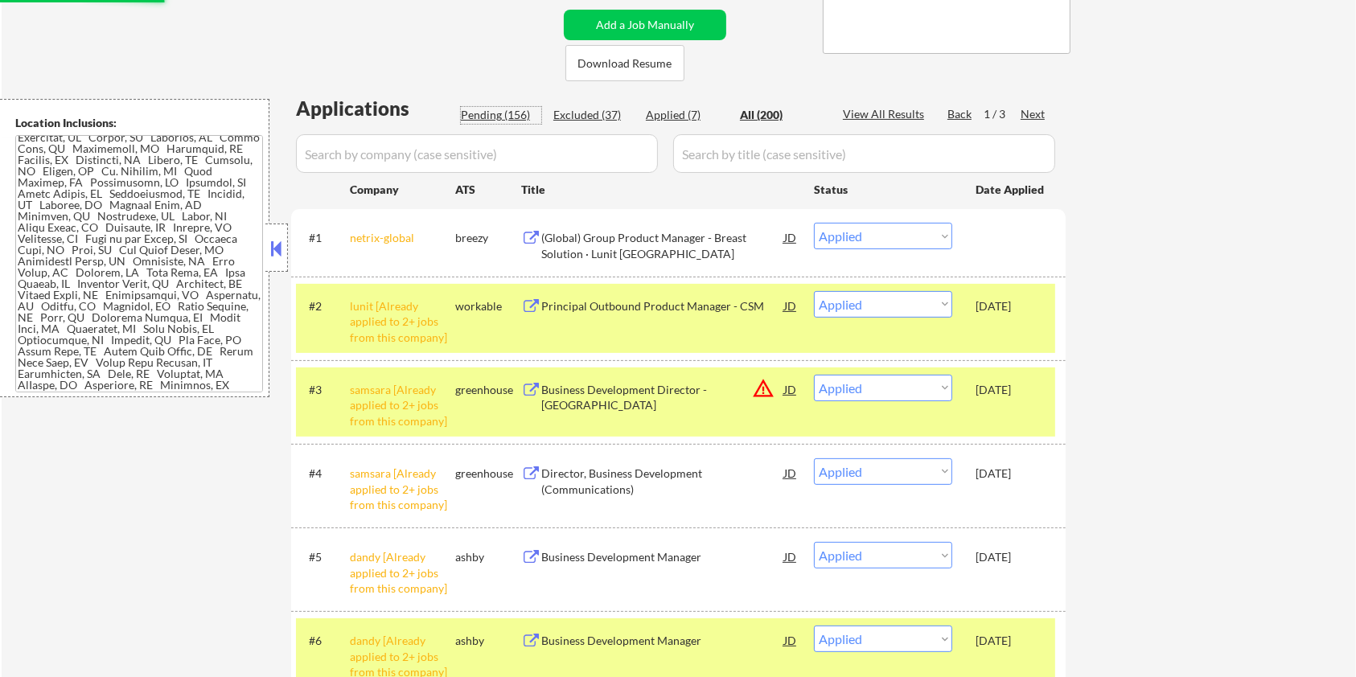
click at [488, 111] on div "Pending (156)" at bounding box center [501, 115] width 80 height 16
select select ""pending""
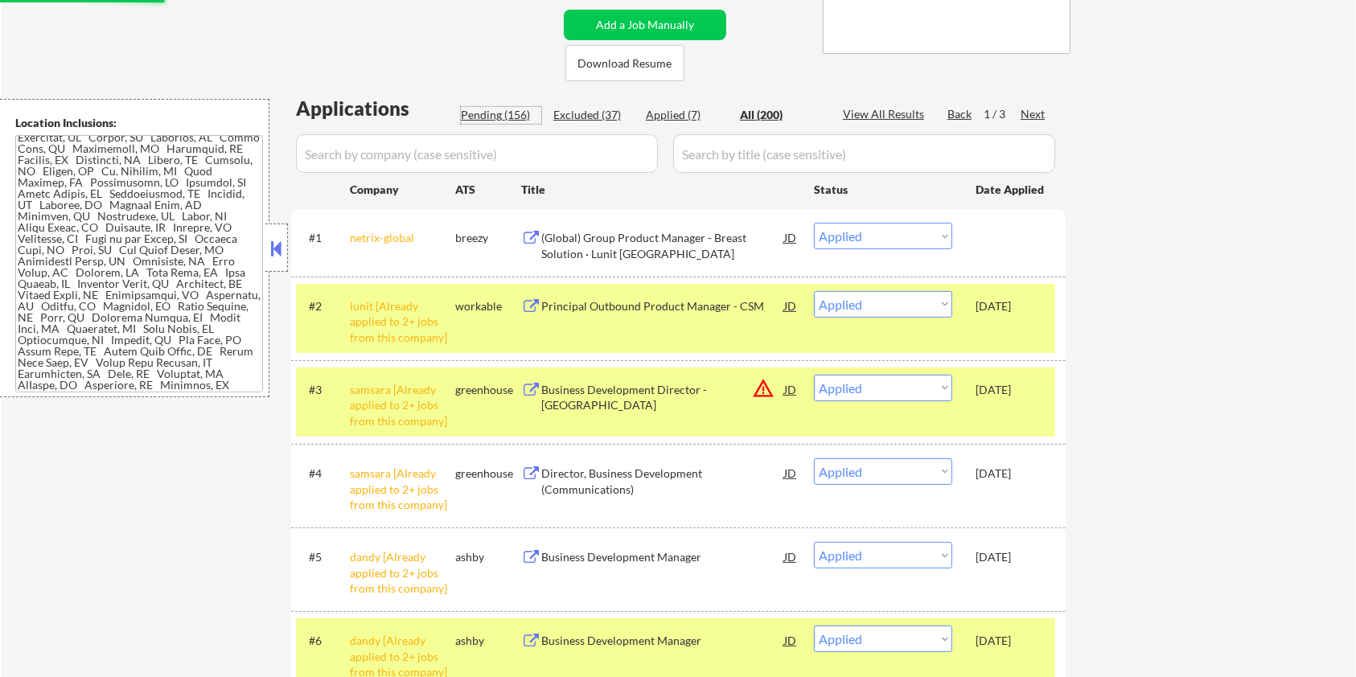
select select ""pending""
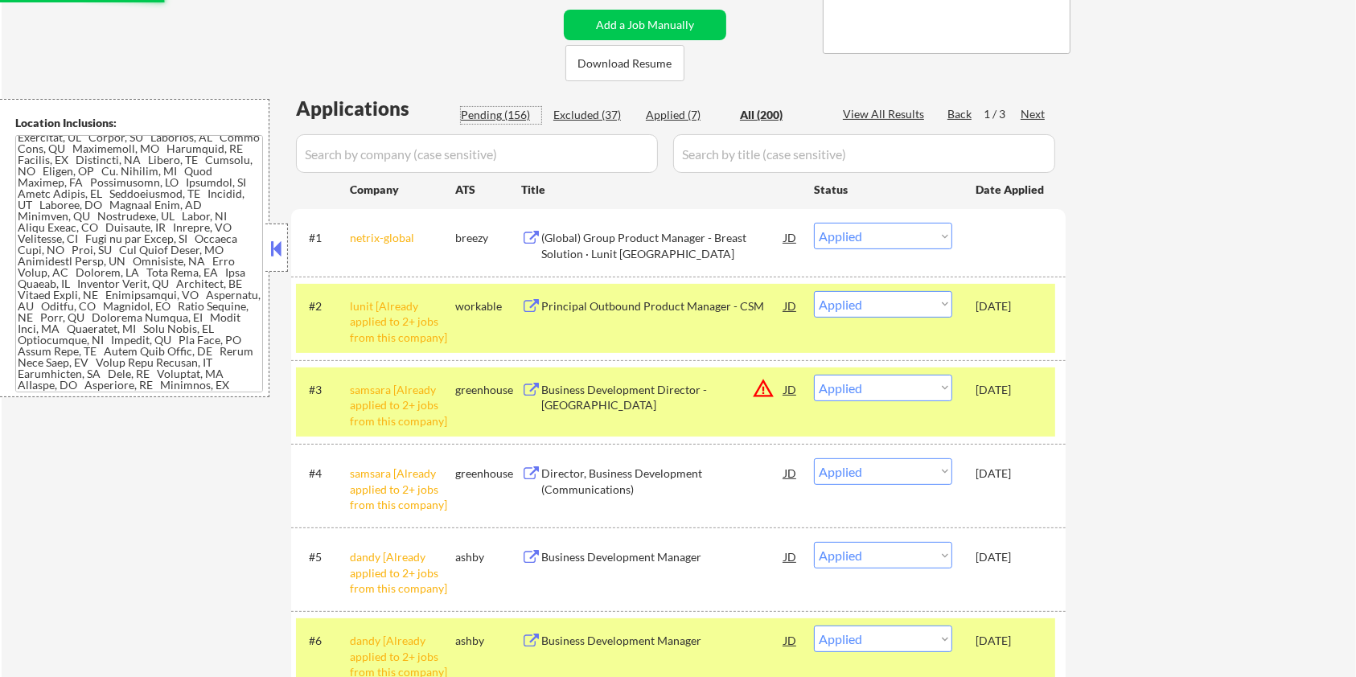
select select ""pending""
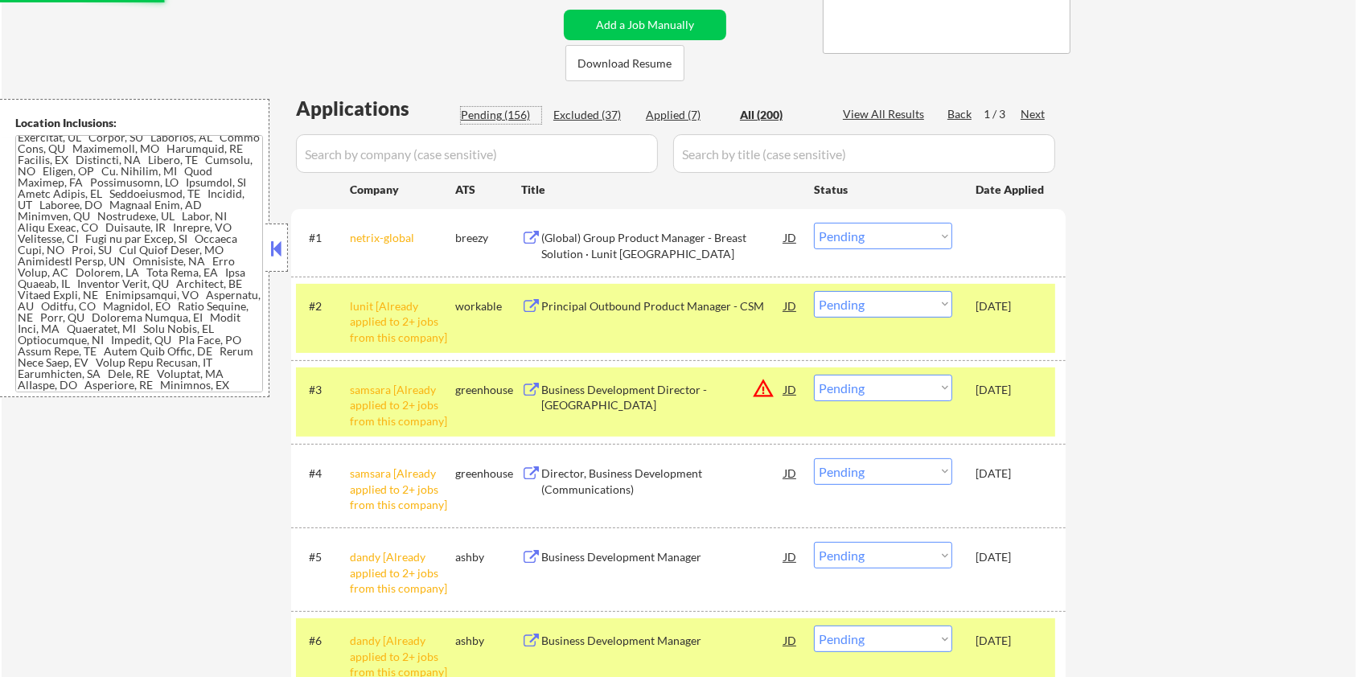
select select ""pending""
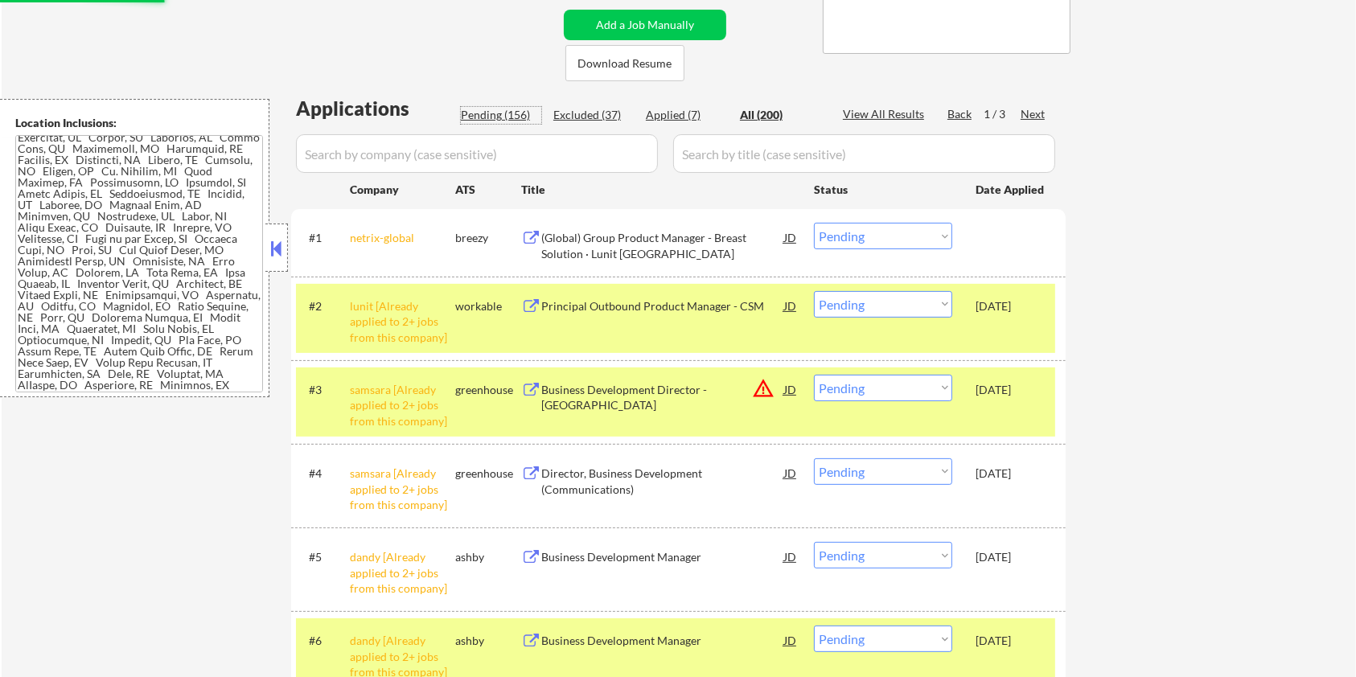
select select ""pending""
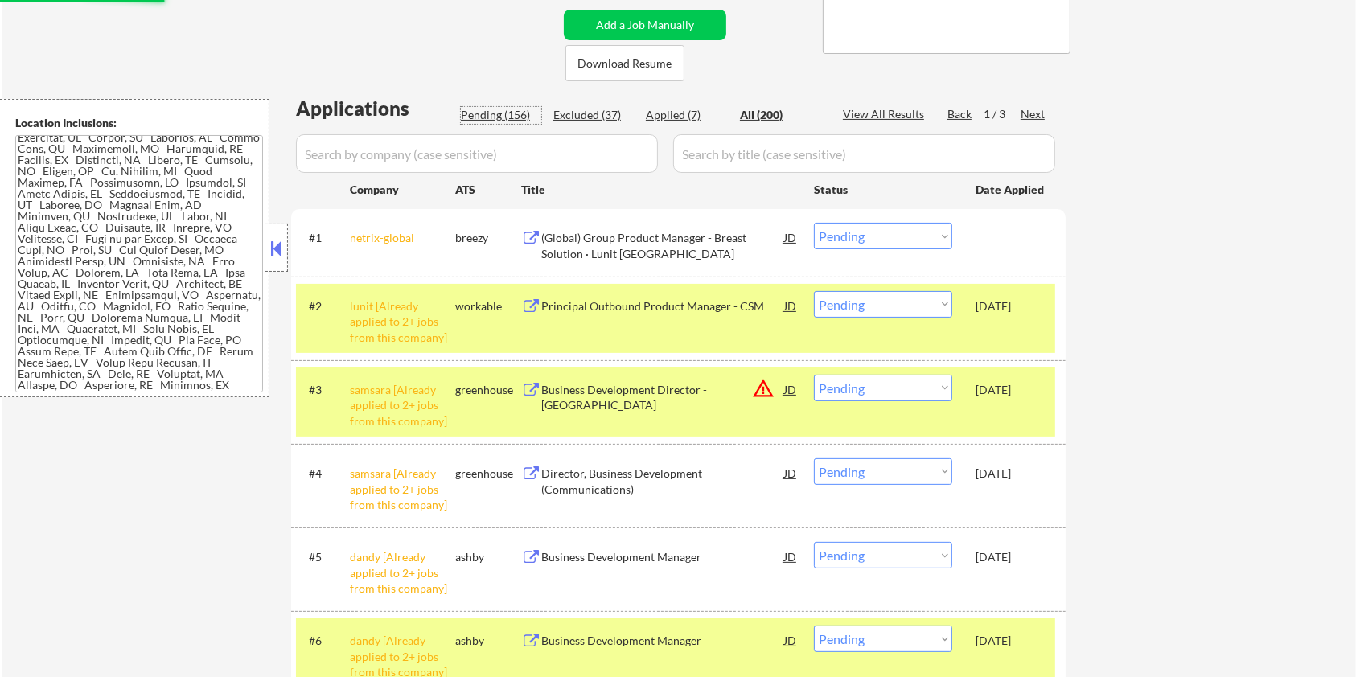
select select ""pending""
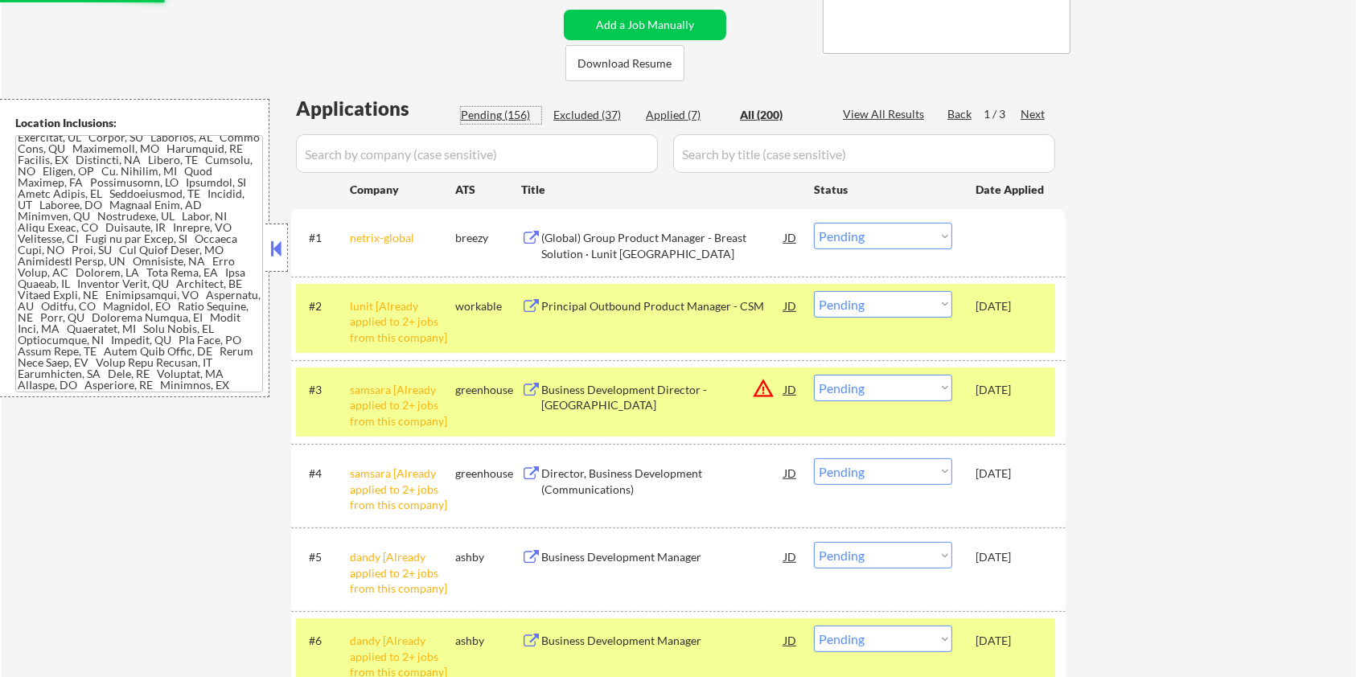
select select ""pending""
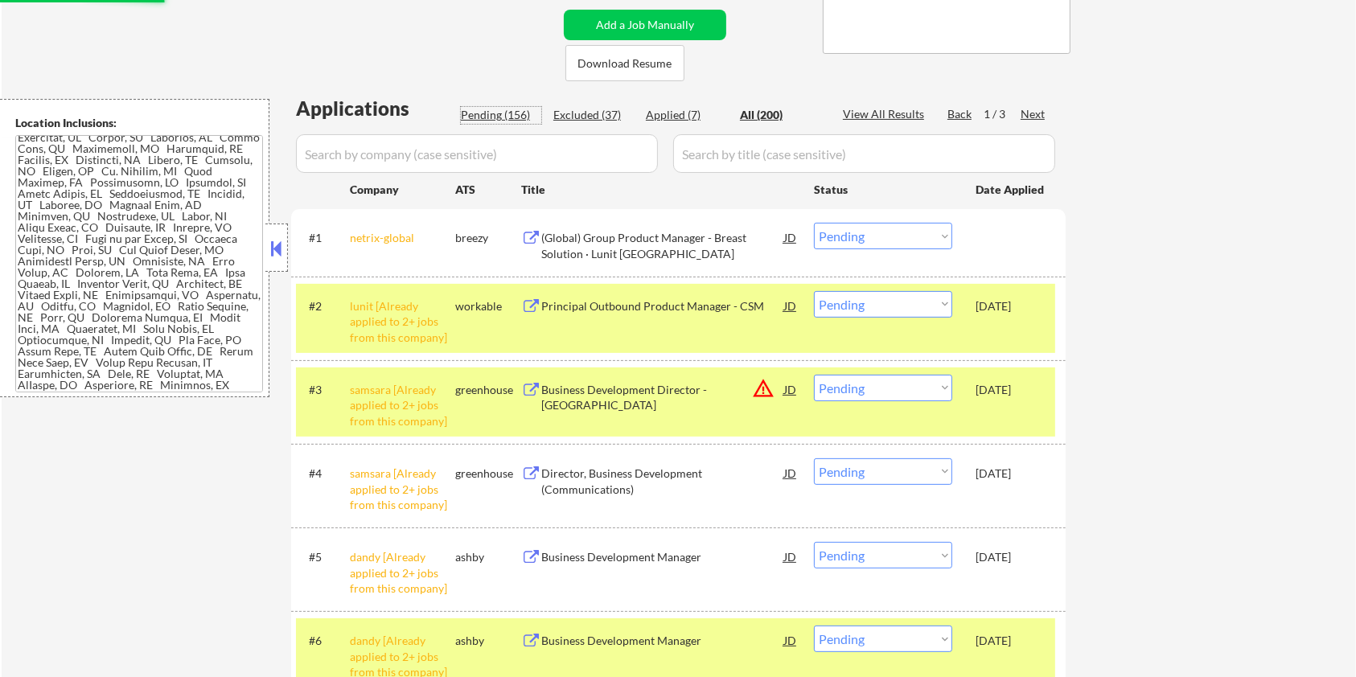
select select ""pending""
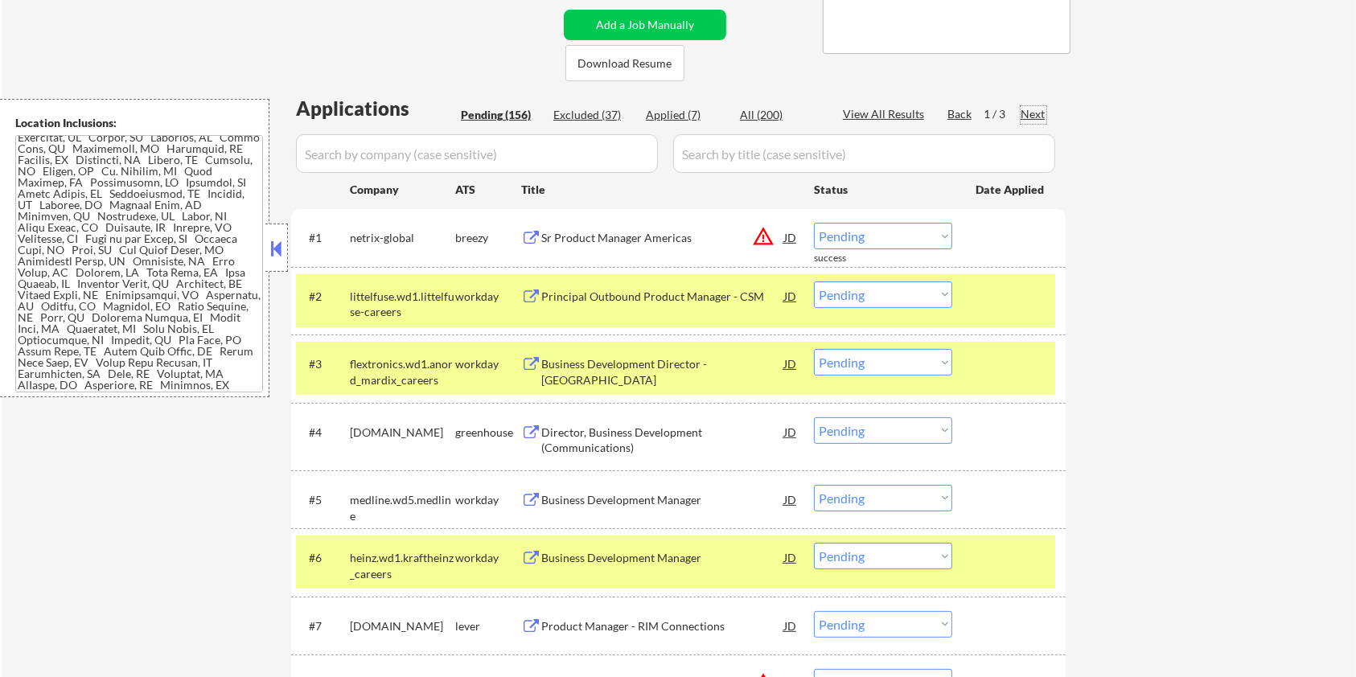
click at [1025, 109] on div "Next" at bounding box center [1034, 114] width 26 height 16
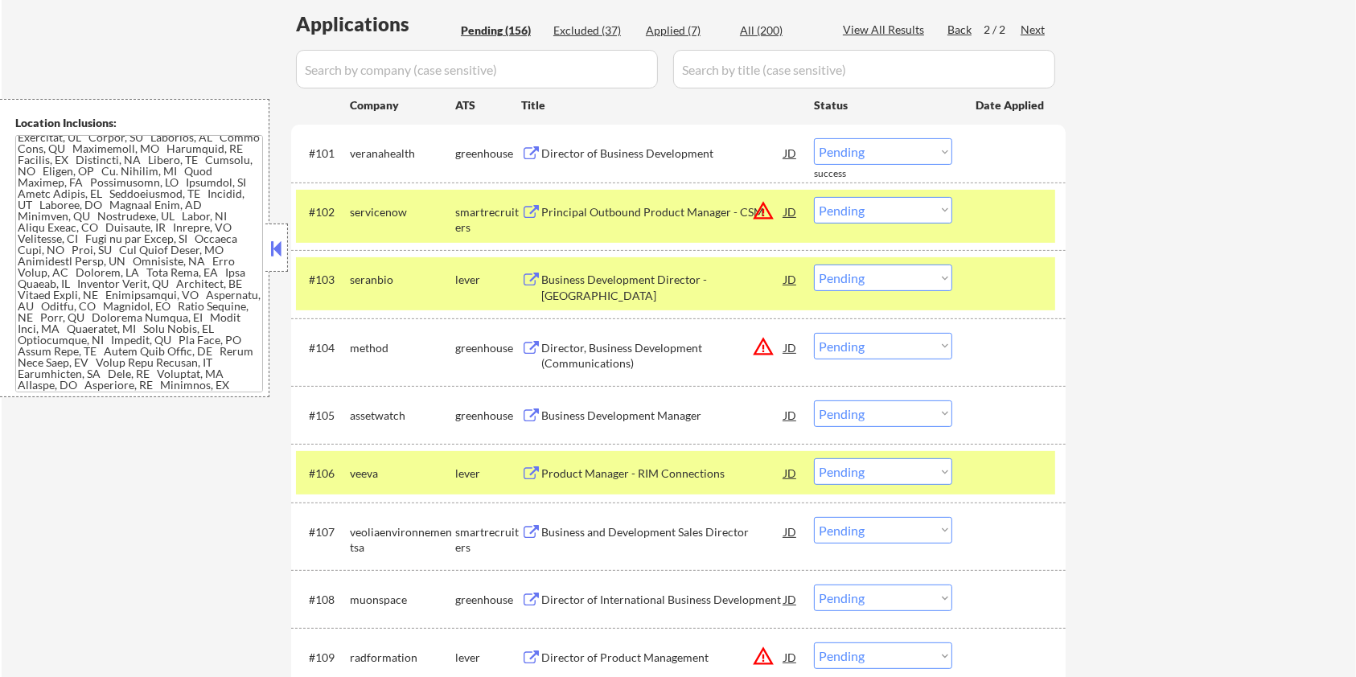
scroll to position [536, 0]
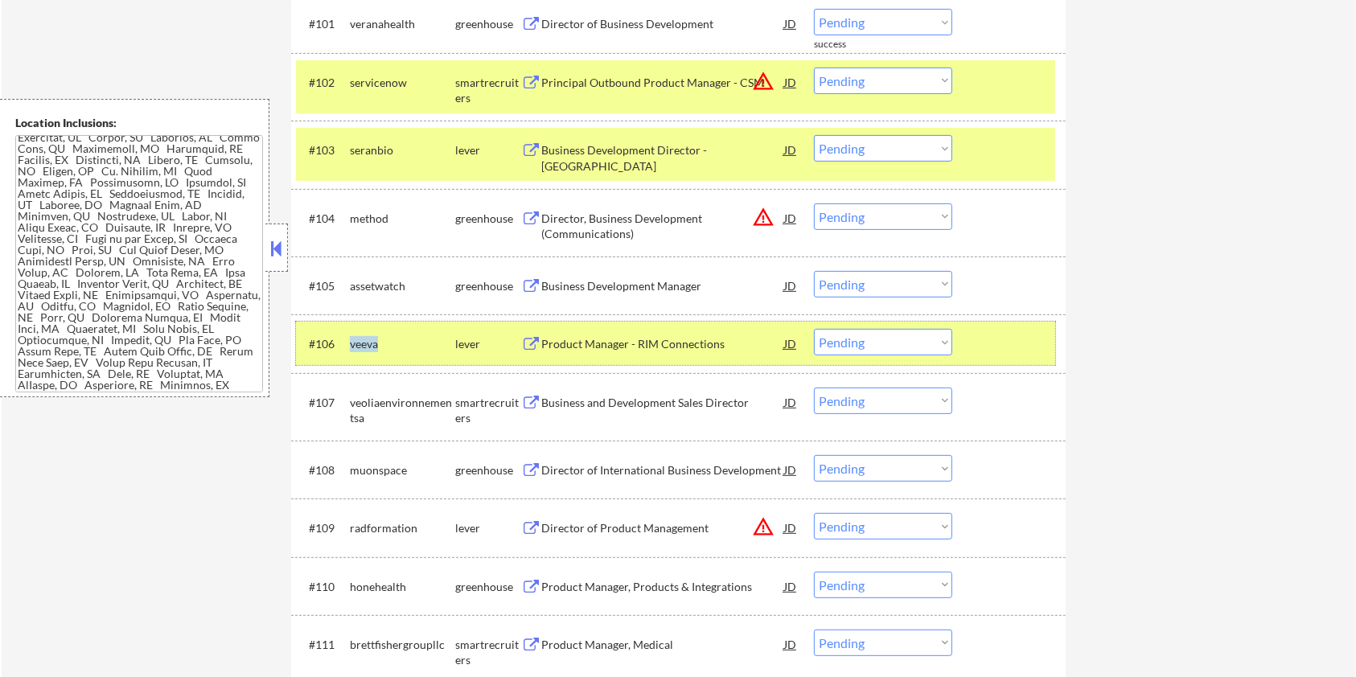
drag, startPoint x: 386, startPoint y: 343, endPoint x: 347, endPoint y: 342, distance: 39.4
click at [347, 342] on div "#106 veeva lever Product Manager - RIM Connections JD warning_amber Choose an o…" at bounding box center [675, 343] width 759 height 43
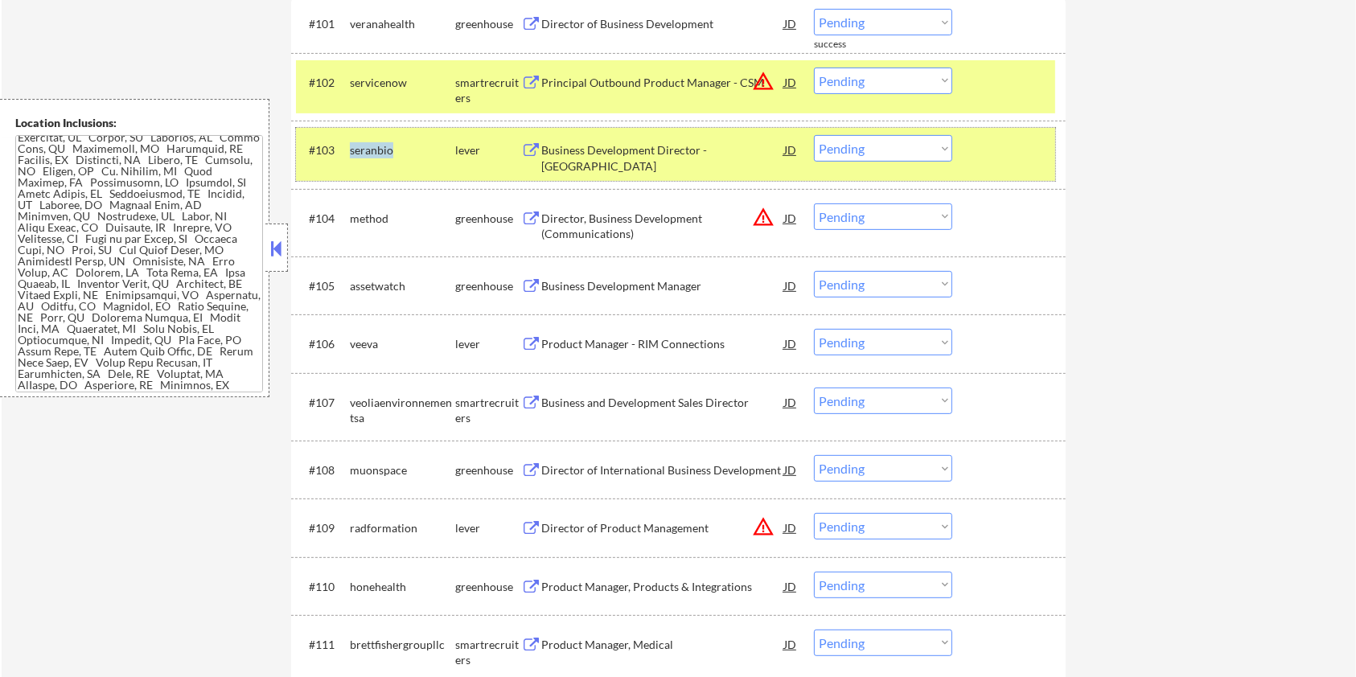
drag, startPoint x: 398, startPoint y: 148, endPoint x: 347, endPoint y: 146, distance: 50.7
click at [347, 146] on div "#103 seranbio lever Business Development Director - Northeast Region JD warning…" at bounding box center [675, 154] width 759 height 53
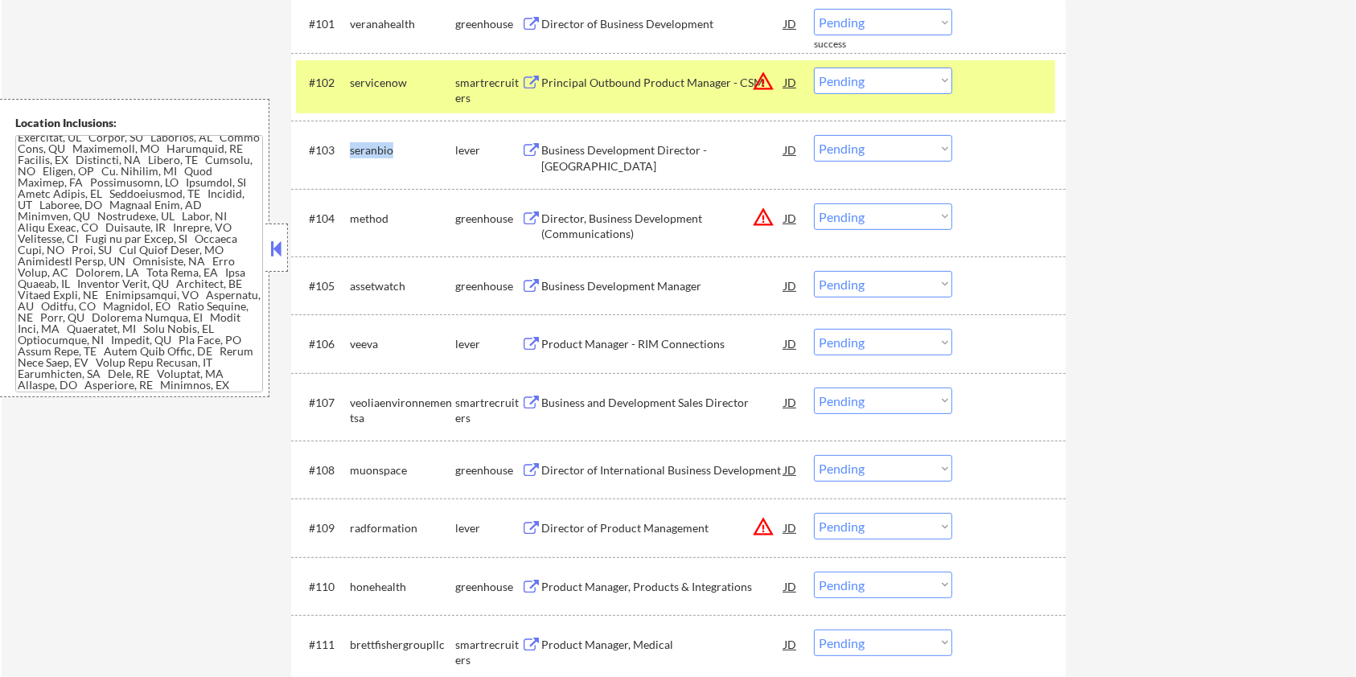
copy div "seranbio"
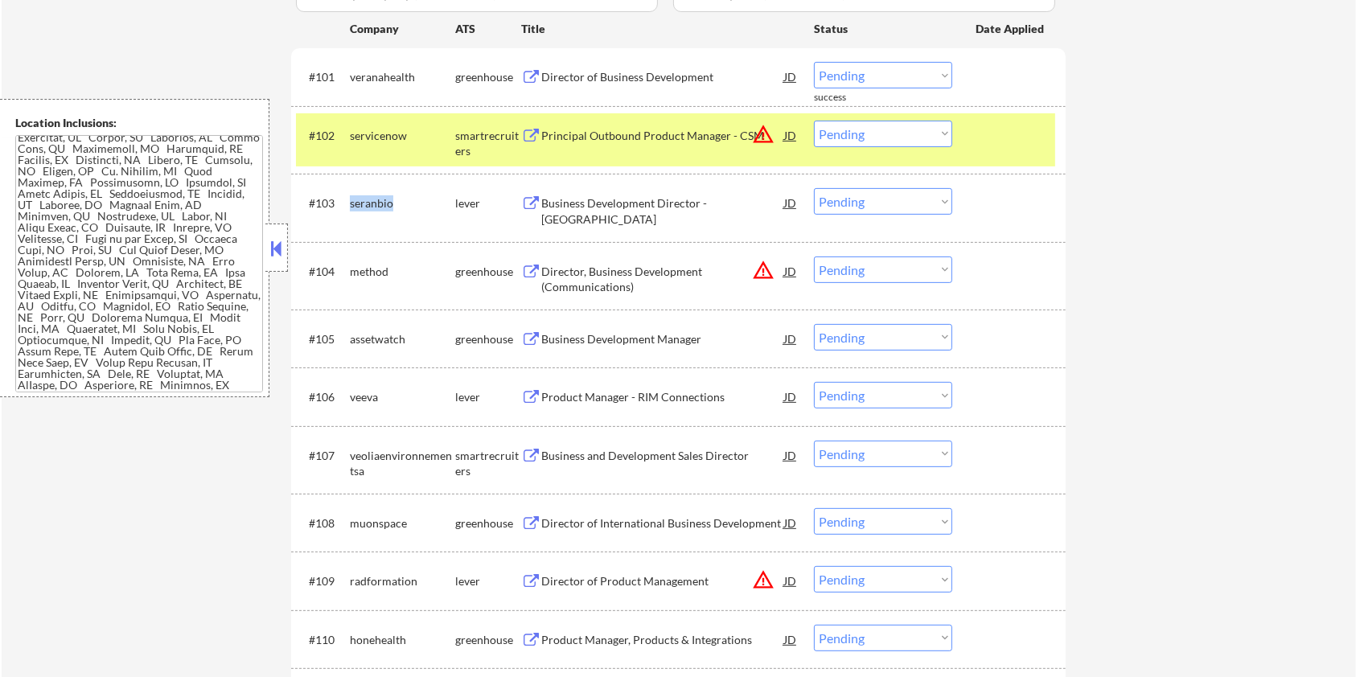
scroll to position [429, 0]
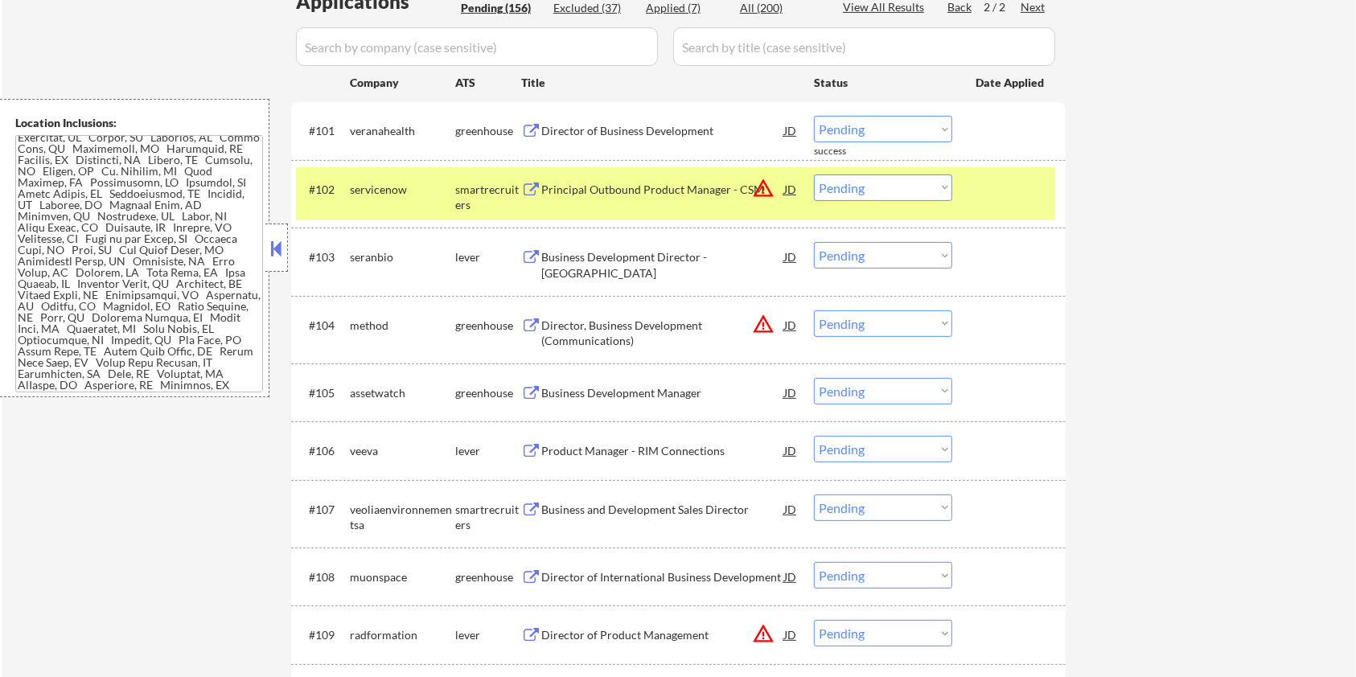
click at [406, 55] on input "input" at bounding box center [477, 46] width 362 height 39
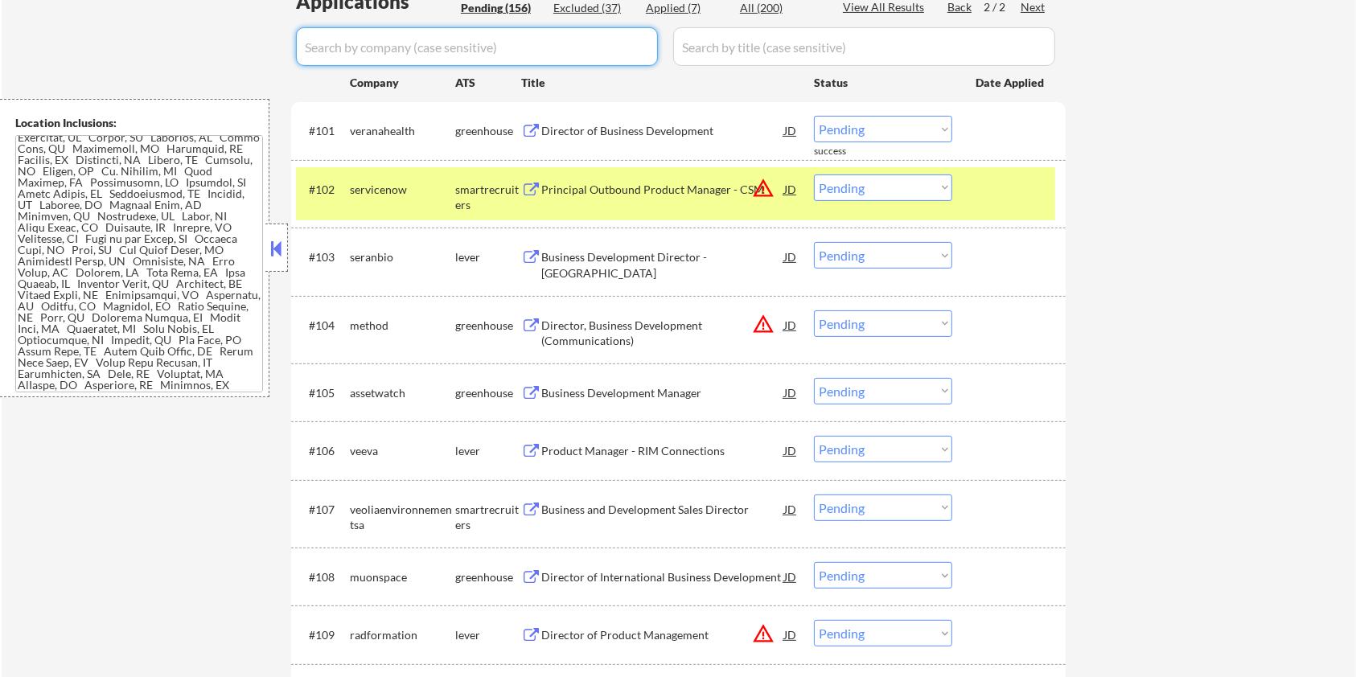
paste input "seranbio"
type input "seranbio"
click at [740, 47] on input "input" at bounding box center [864, 46] width 382 height 39
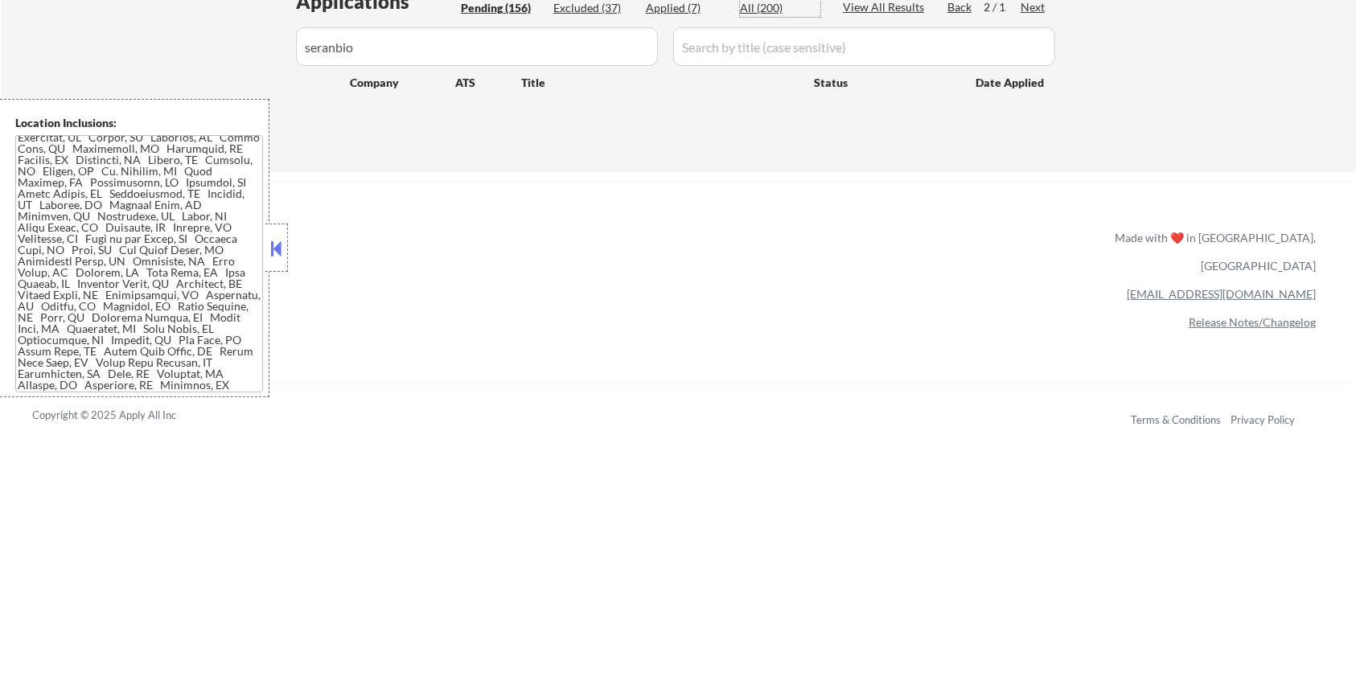
click at [753, 4] on div "All (200)" at bounding box center [780, 8] width 80 height 16
click at [740, 38] on input "input" at bounding box center [864, 46] width 382 height 39
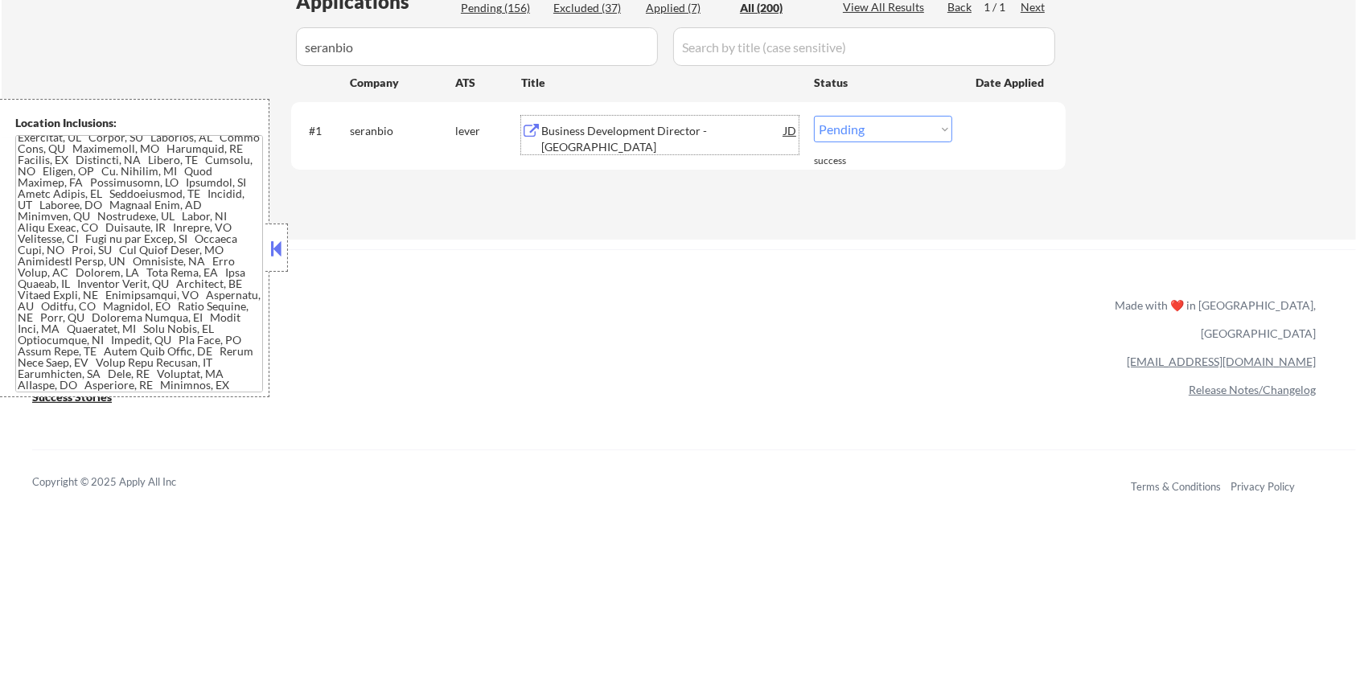
click at [589, 128] on div "Business Development Director - Northeast Region" at bounding box center [662, 138] width 243 height 31
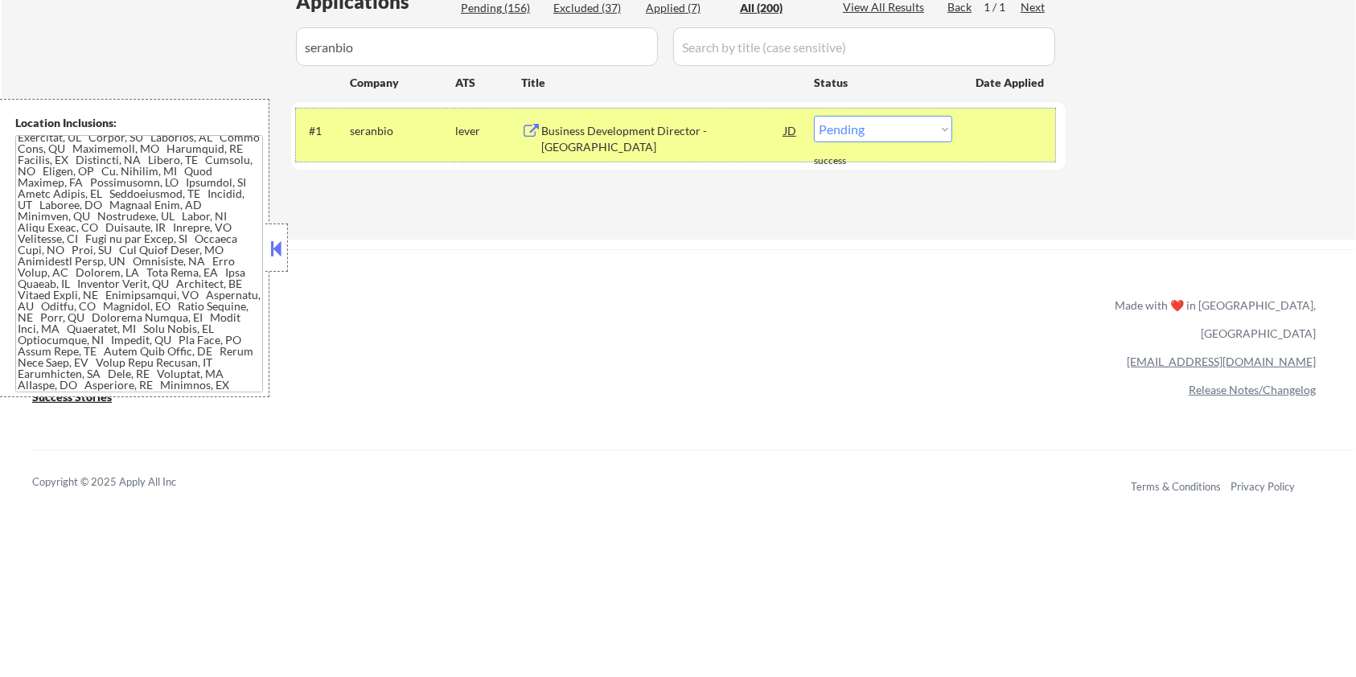
click at [957, 134] on div "#1 seranbio lever Business Development Director - Northeast Region JD warning_a…" at bounding box center [675, 135] width 759 height 53
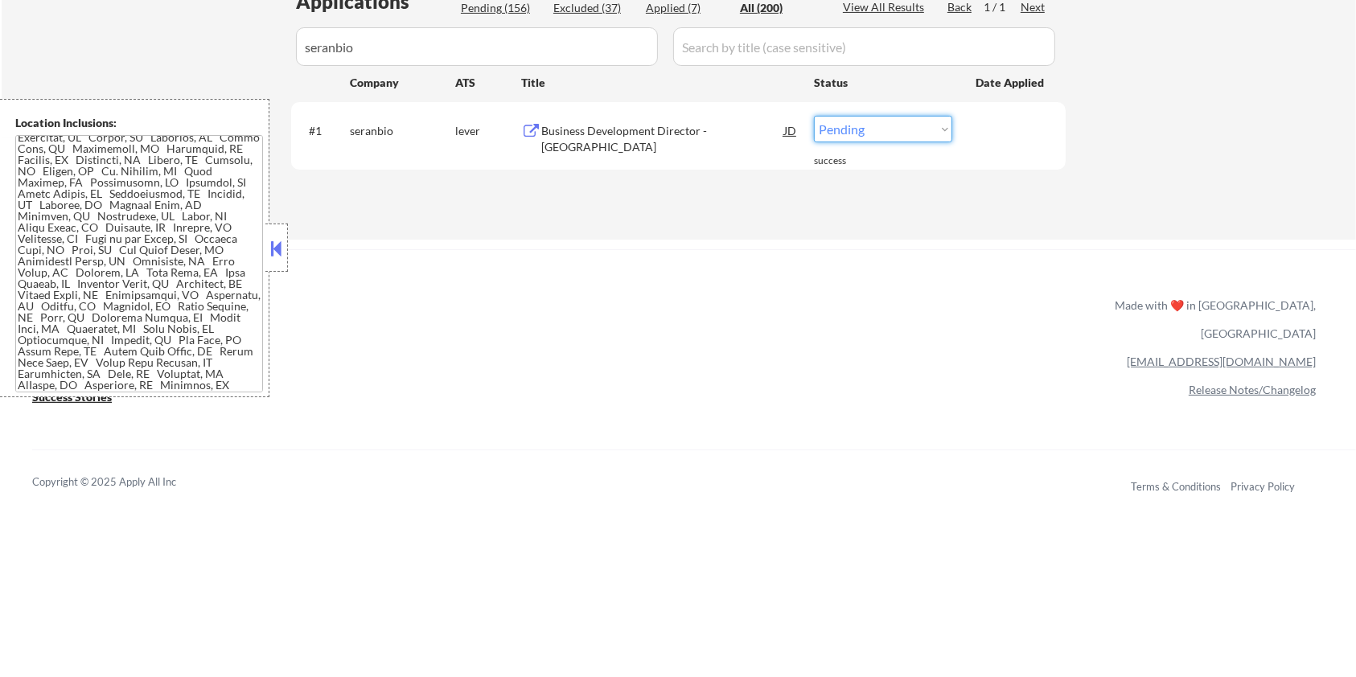
click at [920, 129] on select "Choose an option... Pending Applied Excluded (Questions) Excluded (Expired) Exc…" at bounding box center [883, 129] width 138 height 27
select select ""excluded__bad_match_""
click at [814, 116] on select "Choose an option... Pending Applied Excluded (Questions) Excluded (Expired) Exc…" at bounding box center [883, 129] width 138 height 27
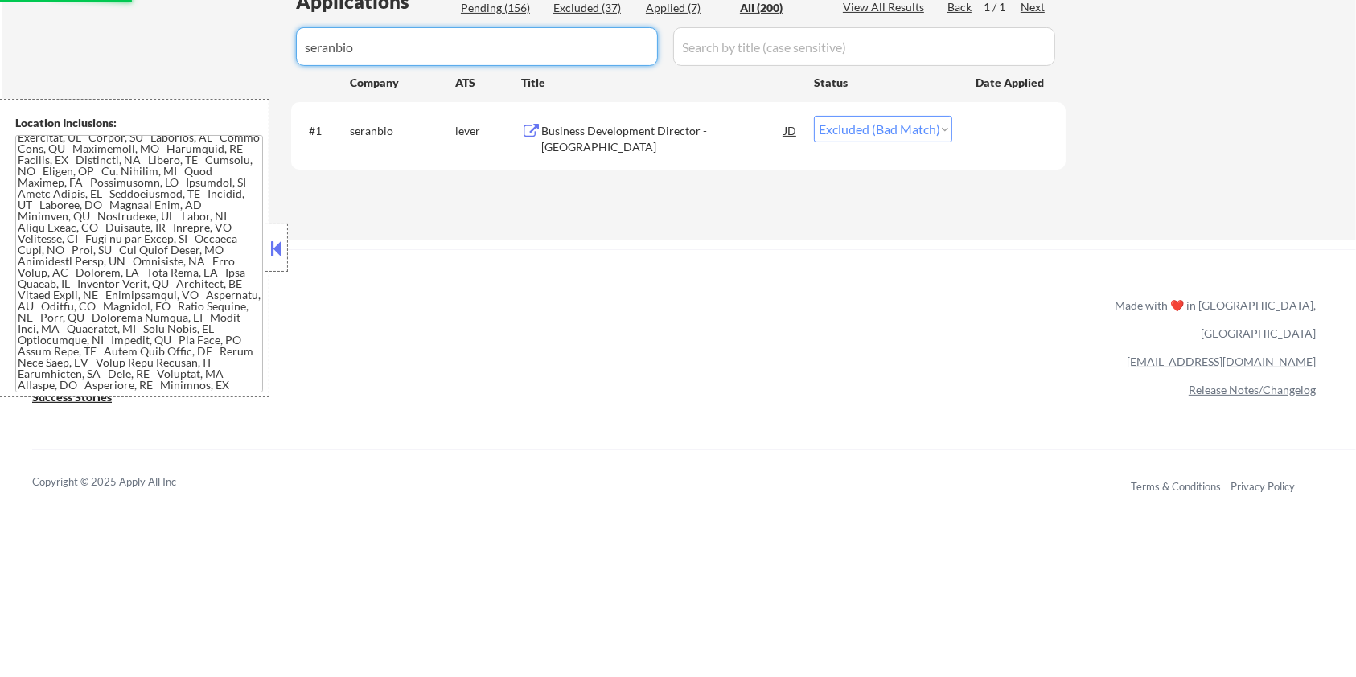
drag, startPoint x: 388, startPoint y: 54, endPoint x: 225, endPoint y: 53, distance: 162.5
select select ""excluded__bad_match_""
select select ""applied""
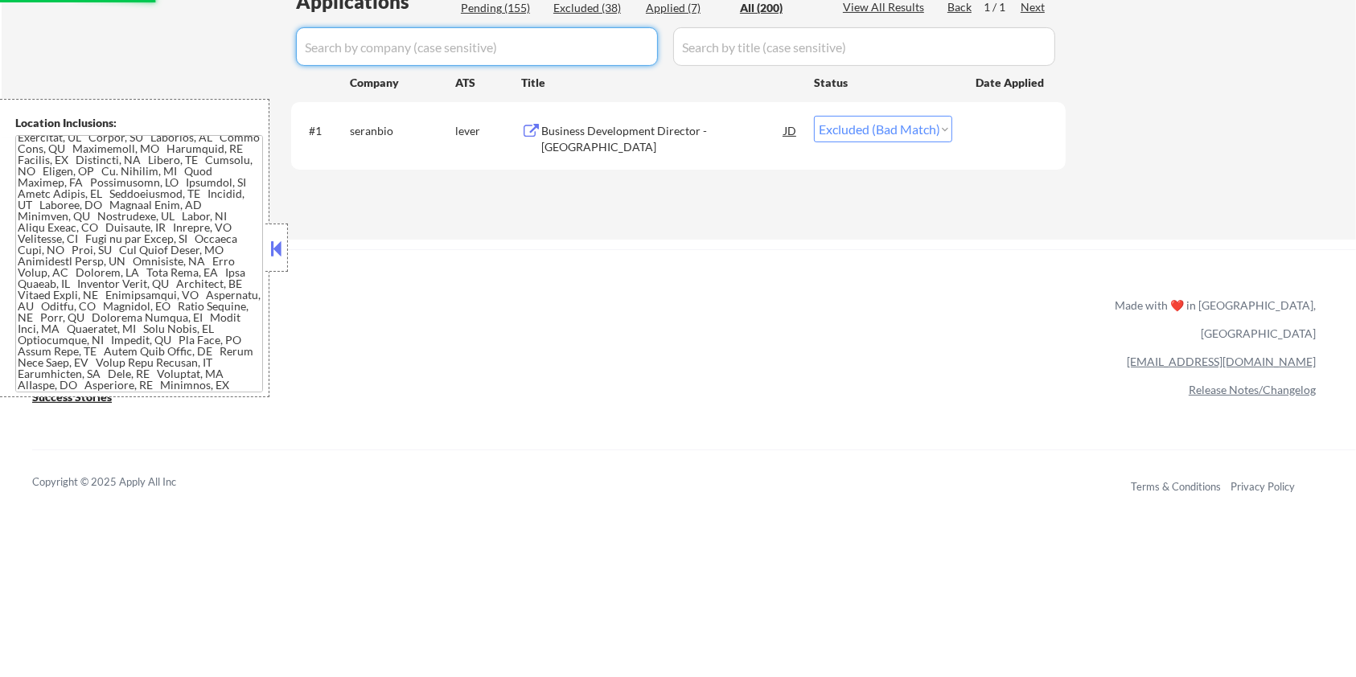
select select ""applied""
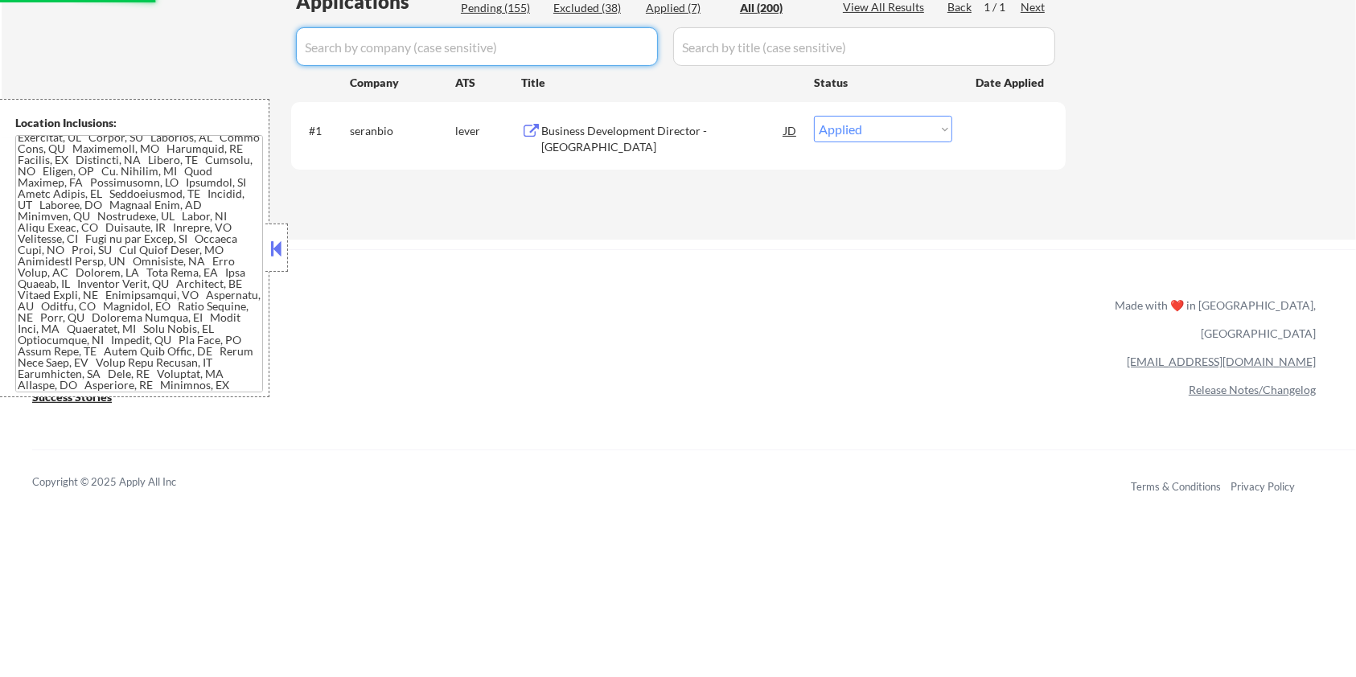
select select ""excluded__expired_""
select select ""excluded__salary_""
select select ""excluded__bad_match_""
select select ""excluded__salary_""
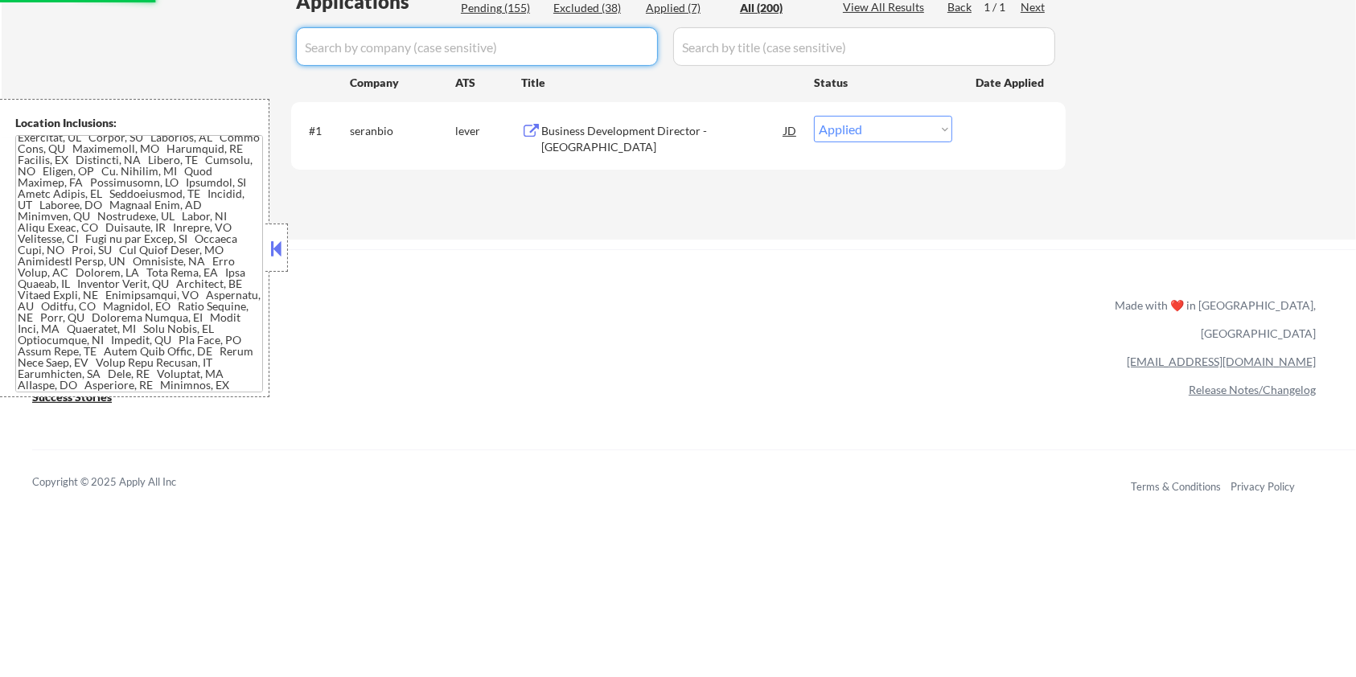
select select ""excluded__salary_""
select select ""excluded__expired_""
select select ""excluded__salary_""
select select ""excluded__bad_match_""
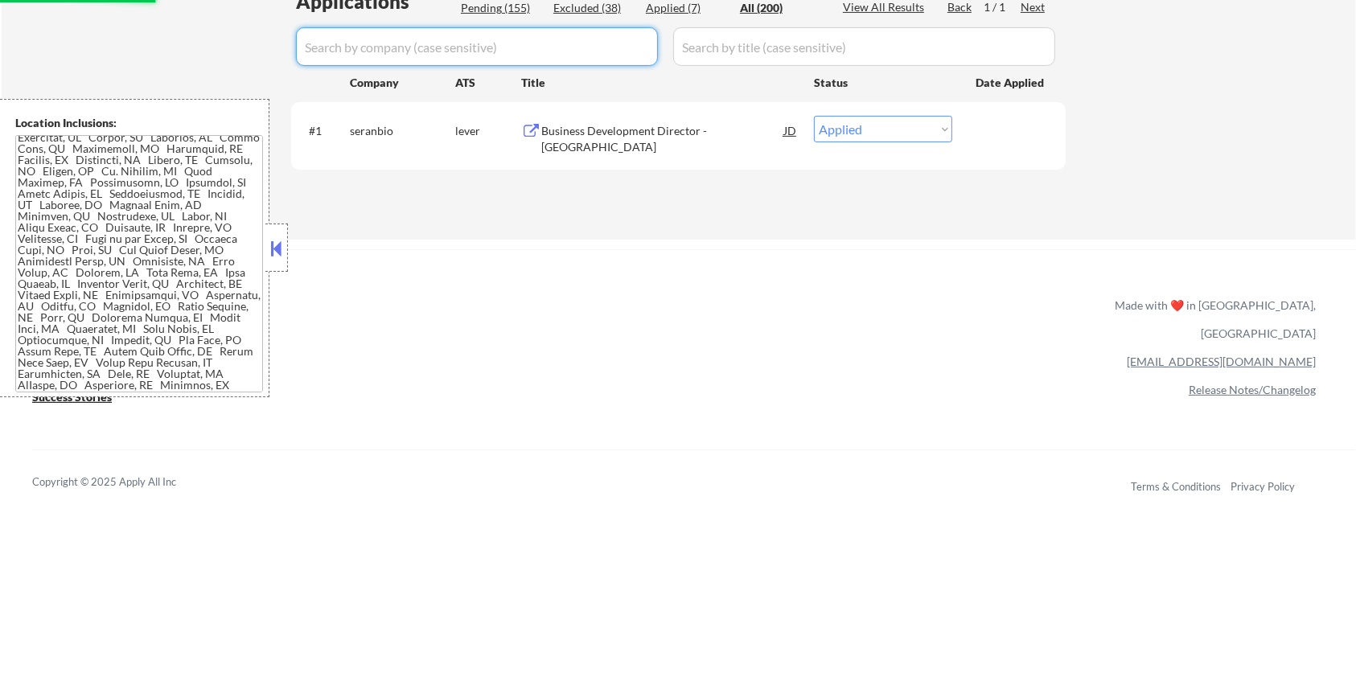
select select ""excluded__bad_match_""
select select ""excluded__salary_""
select select ""excluded__expired_""
select select ""excluded__bad_match_""
select select ""excluded__expired_""
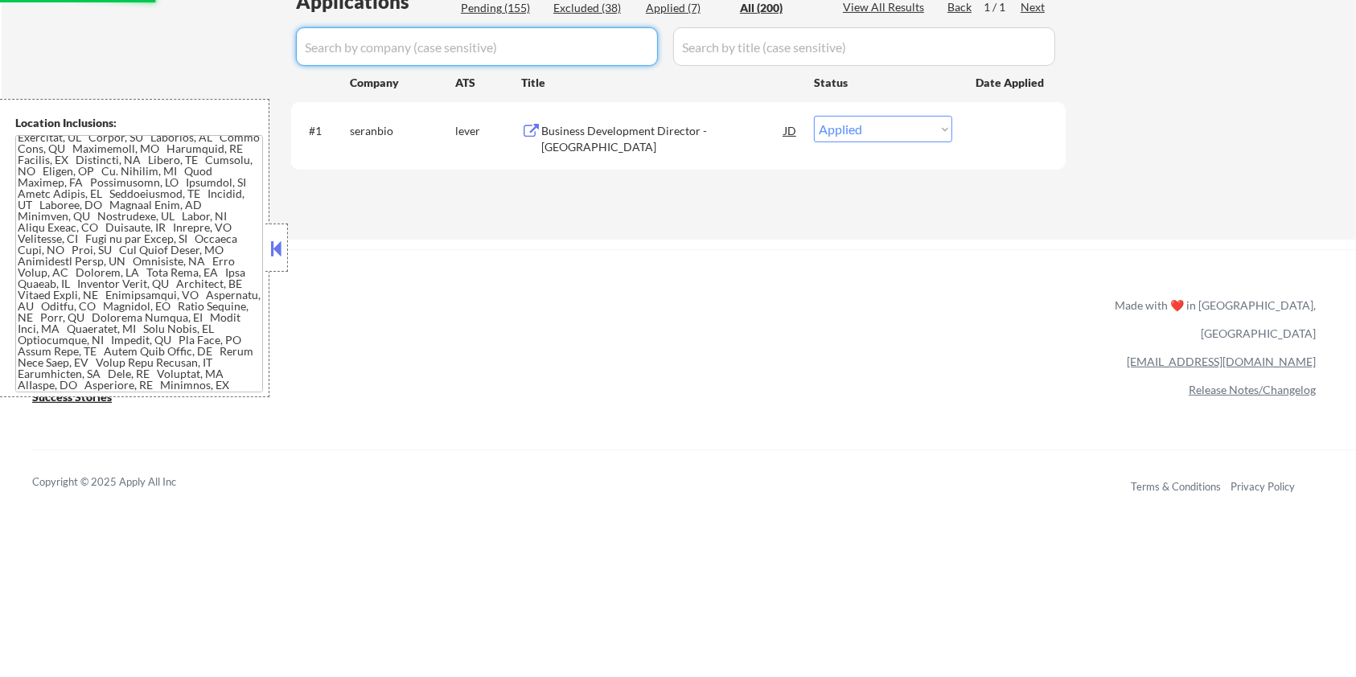
select select ""excluded__salary_""
select select ""excluded__expired_""
select select ""excluded__blocklist_""
select select ""excluded__bad_match_""
select select ""excluded__expired_""
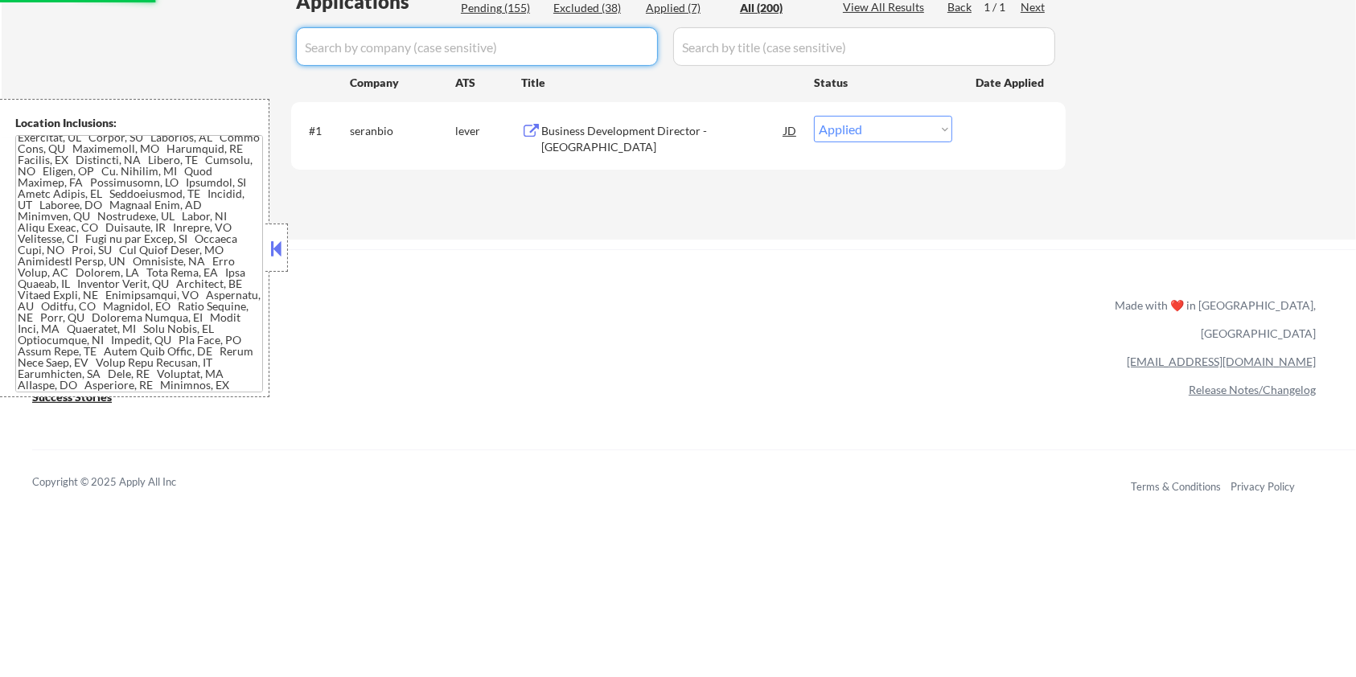
select select ""excluded__bad_match_""
select select ""excluded__expired_""
select select ""excluded__blocklist_""
select select ""excluded__bad_match_""
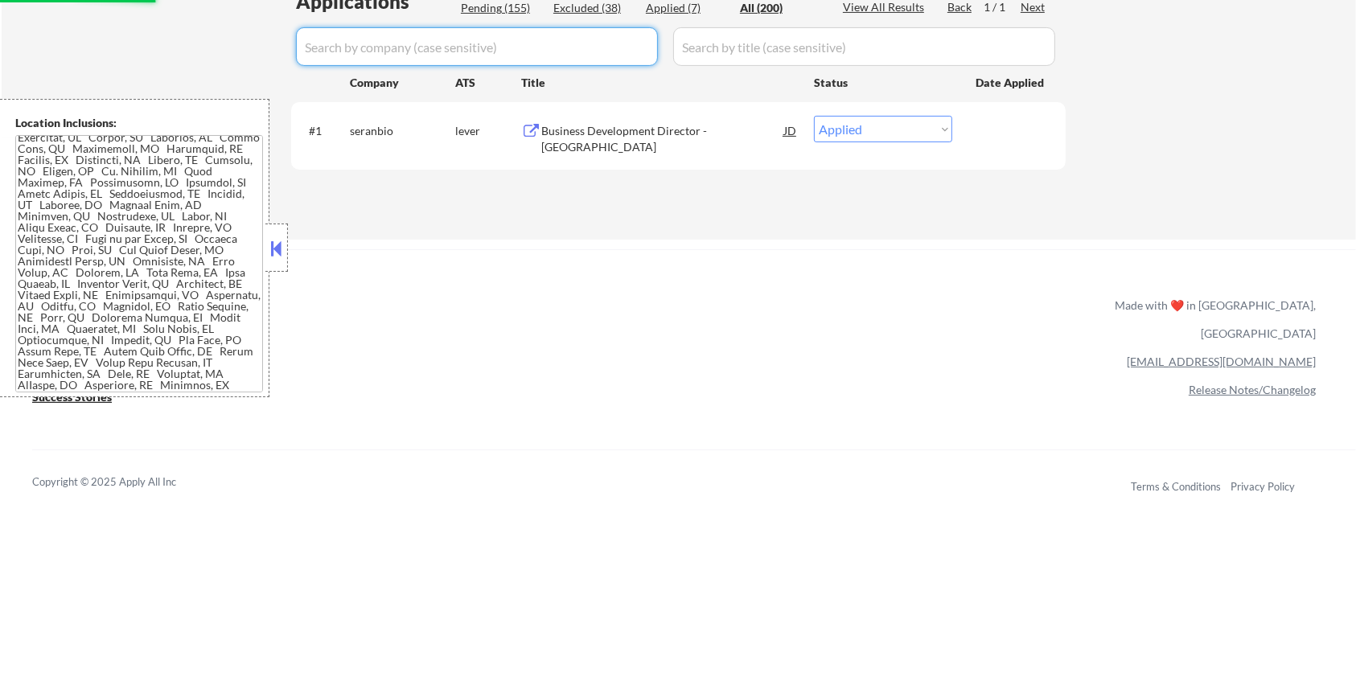
select select ""excluded__bad_match_""
select select ""excluded__salary_""
select select ""excluded__bad_match_""
select select ""excluded__blocklist_""
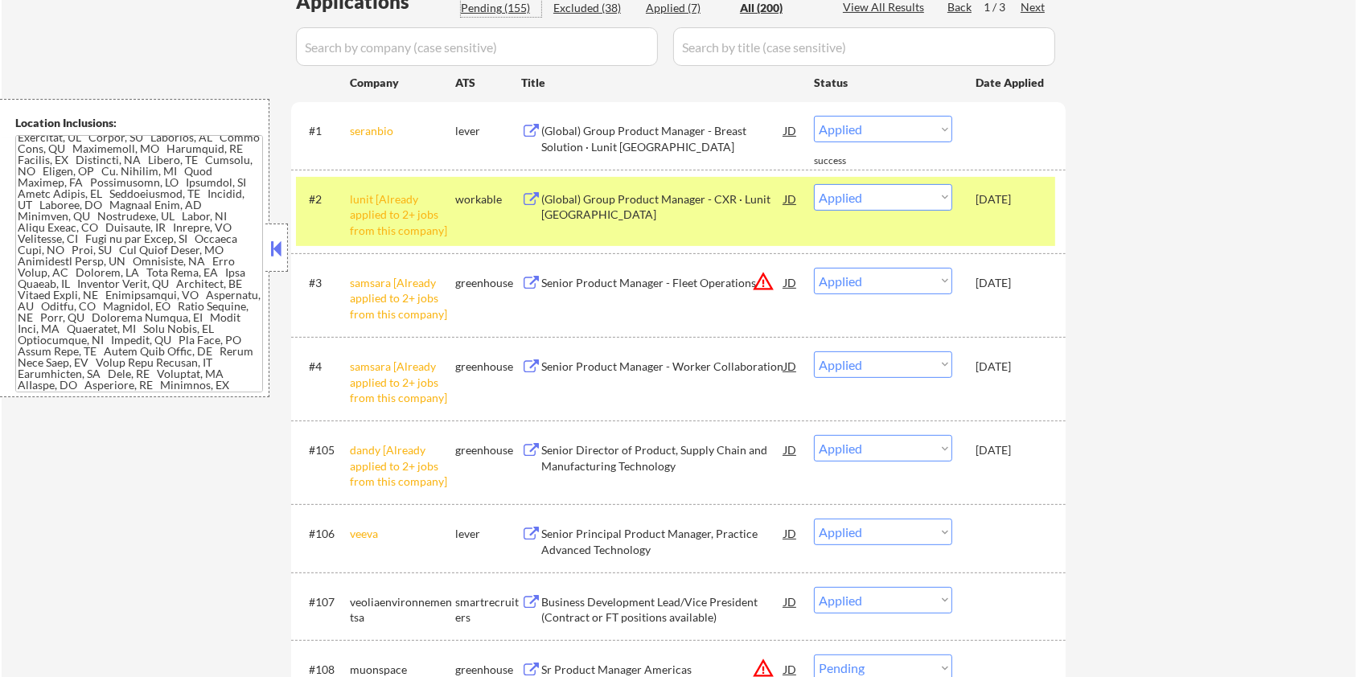
click at [492, 2] on div "Pending (155)" at bounding box center [501, 8] width 80 height 16
select select ""pending""
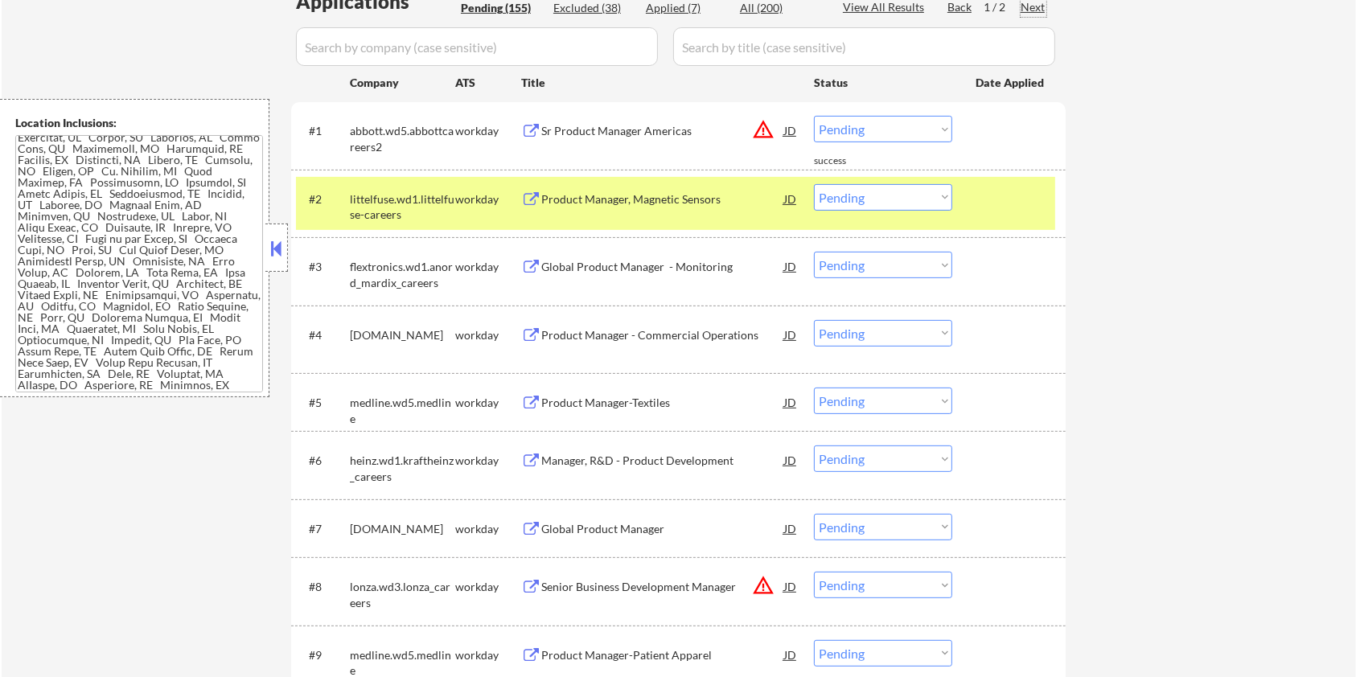
click at [1037, 6] on div "Next" at bounding box center [1034, 7] width 26 height 16
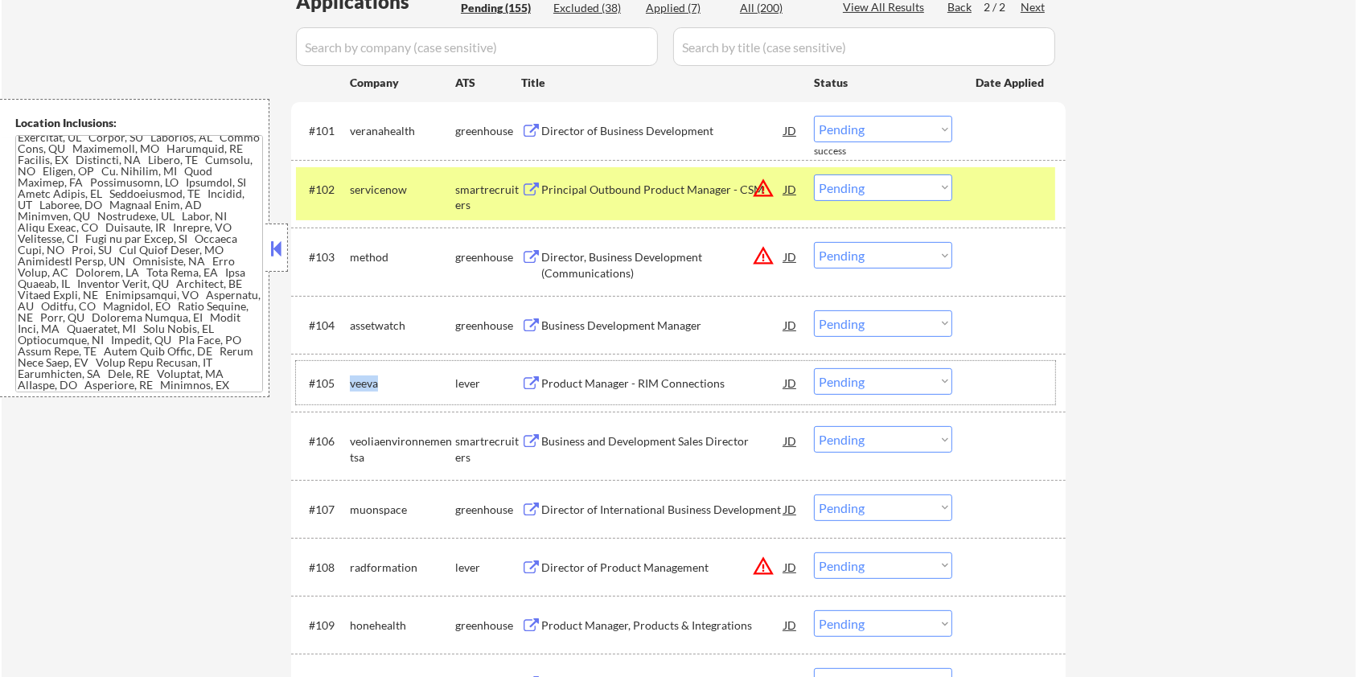
drag, startPoint x: 386, startPoint y: 378, endPoint x: 350, endPoint y: 377, distance: 36.2
click at [350, 377] on div "veeva" at bounding box center [402, 384] width 105 height 16
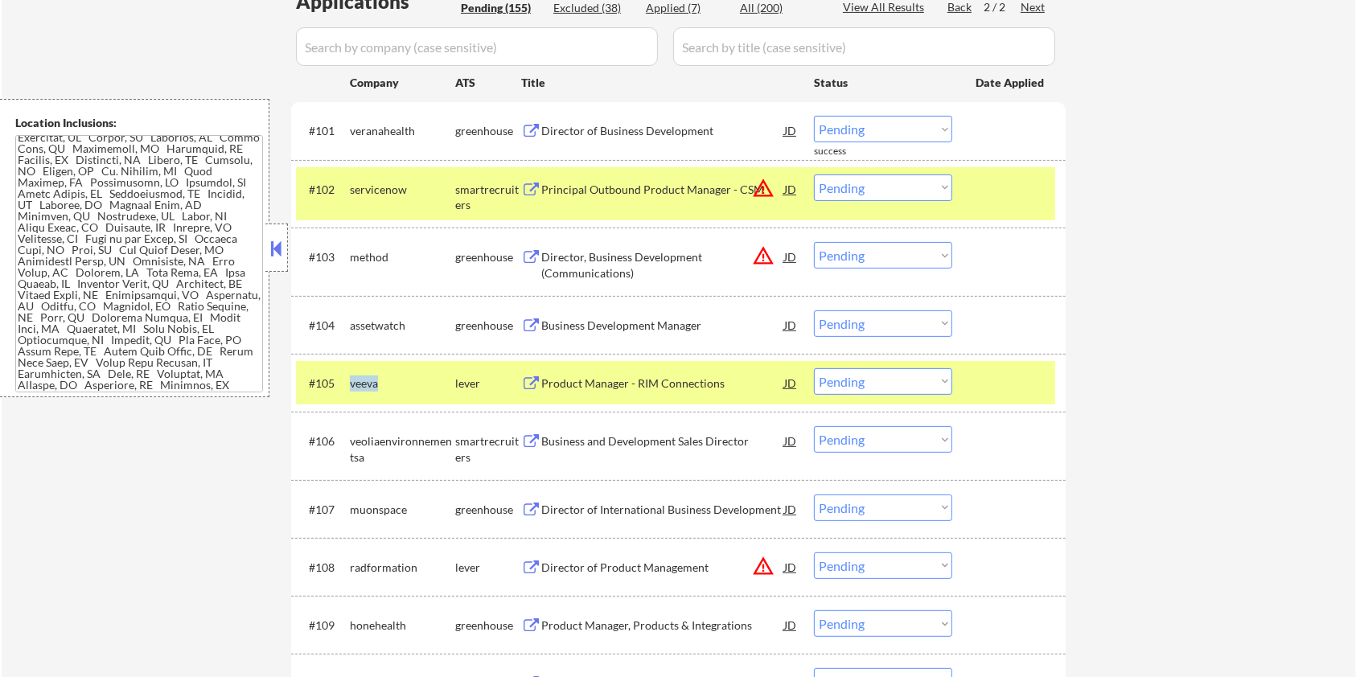
copy div "veeva"
click at [393, 32] on input "input" at bounding box center [477, 46] width 362 height 39
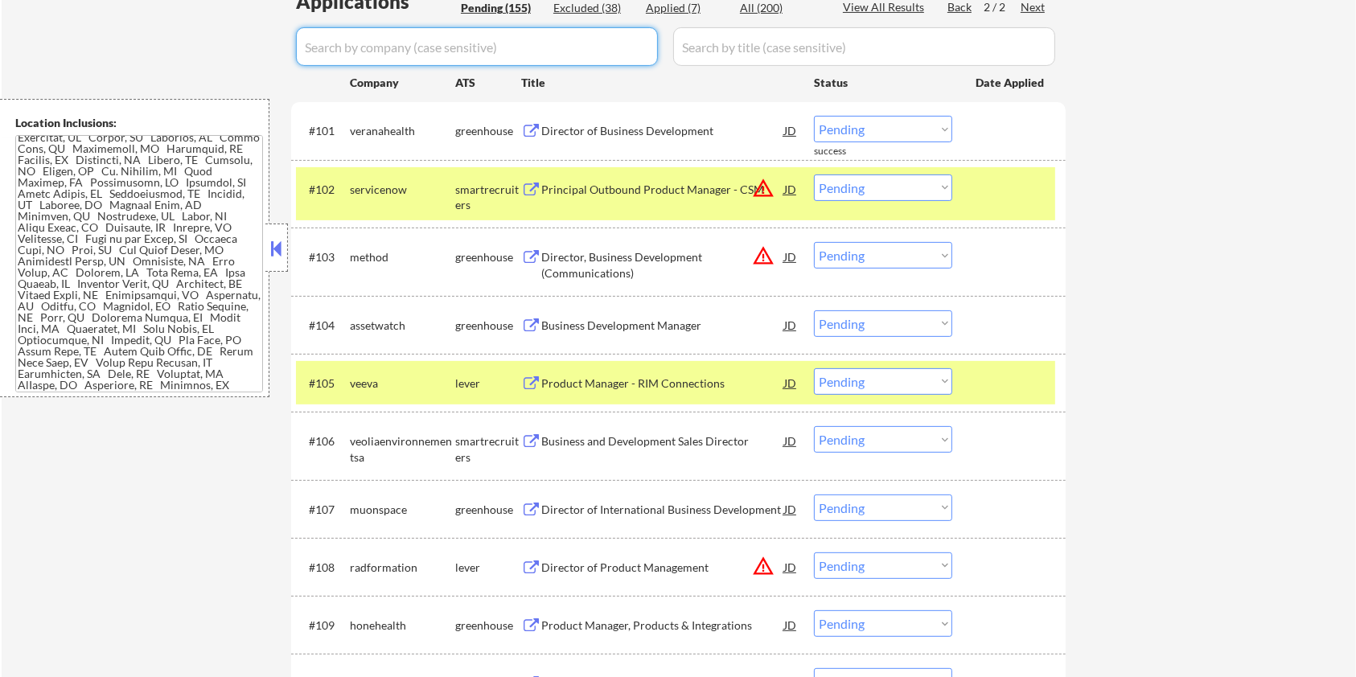
paste input "veeva"
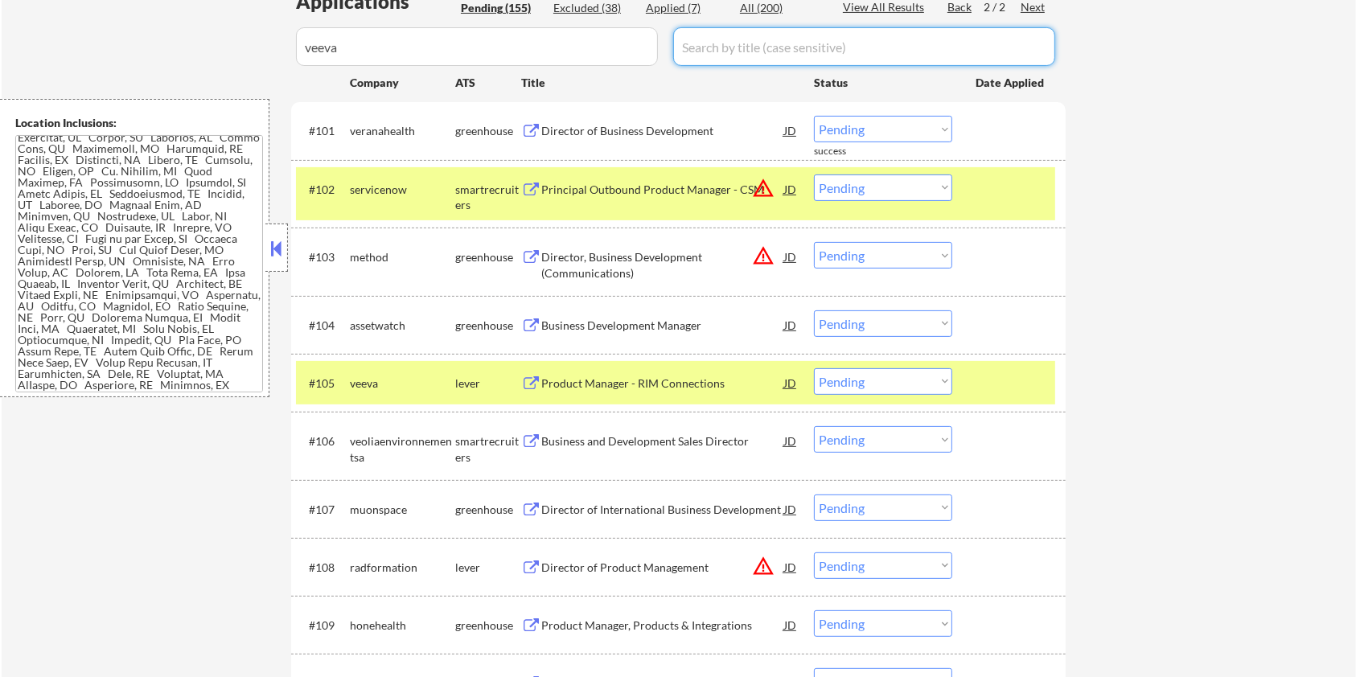
click at [727, 47] on input "input" at bounding box center [864, 46] width 382 height 39
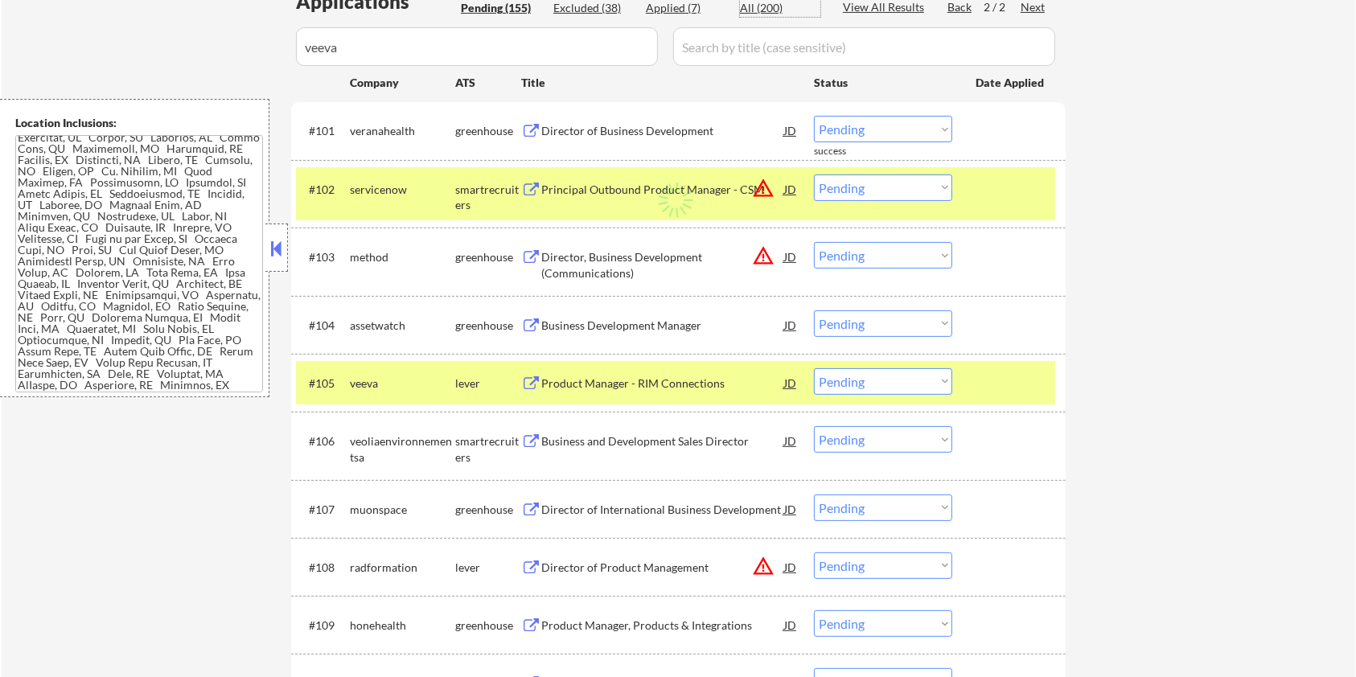
click at [749, 8] on div "All (200)" at bounding box center [780, 8] width 80 height 16
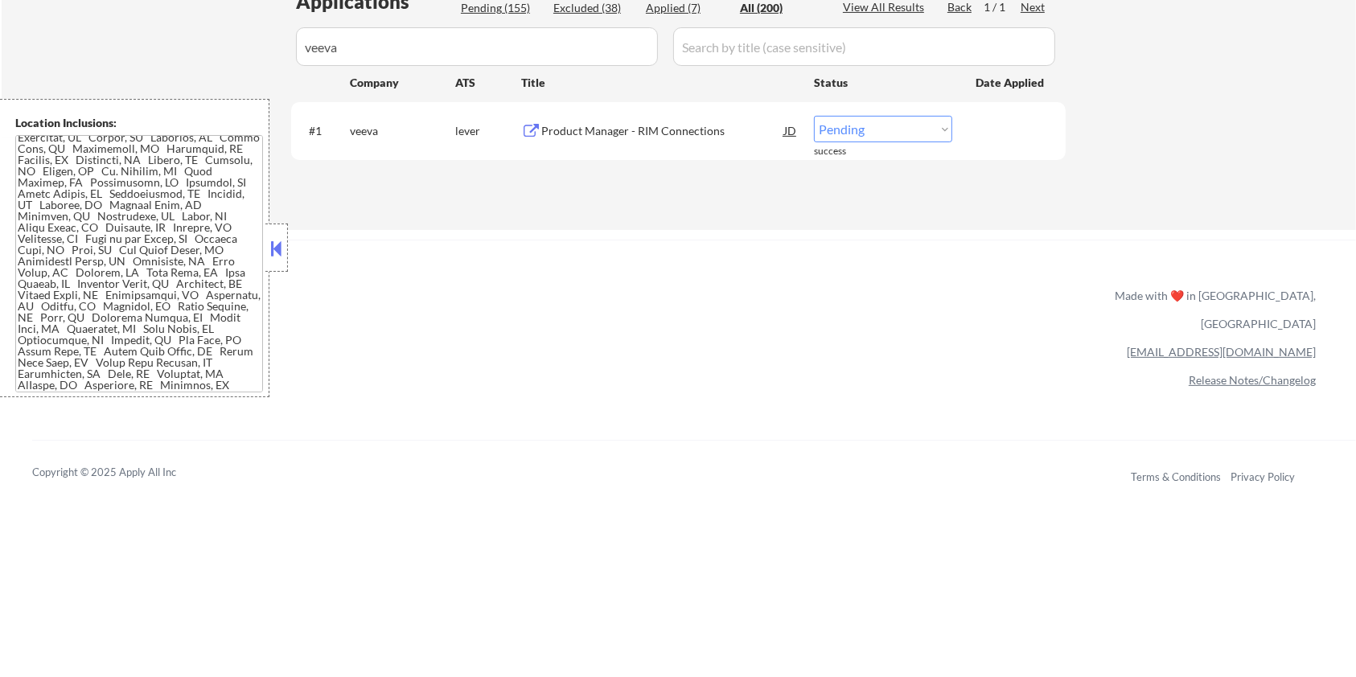
click at [598, 131] on div "Product Manager - RIM Connections" at bounding box center [662, 131] width 243 height 16
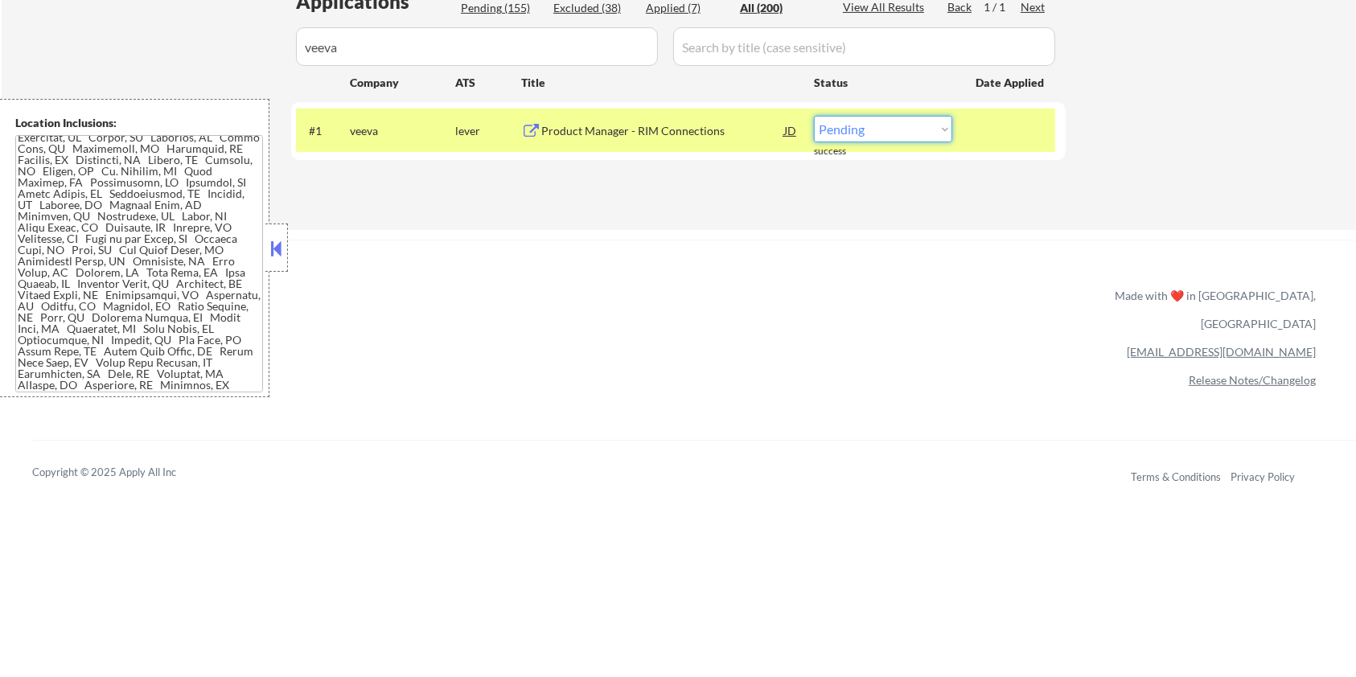
click at [874, 137] on select "Choose an option... Pending Applied Excluded (Questions) Excluded (Expired) Exc…" at bounding box center [883, 129] width 138 height 27
click at [814, 116] on select "Choose an option... Pending Applied Excluded (Questions) Excluded (Expired) Exc…" at bounding box center [883, 129] width 138 height 27
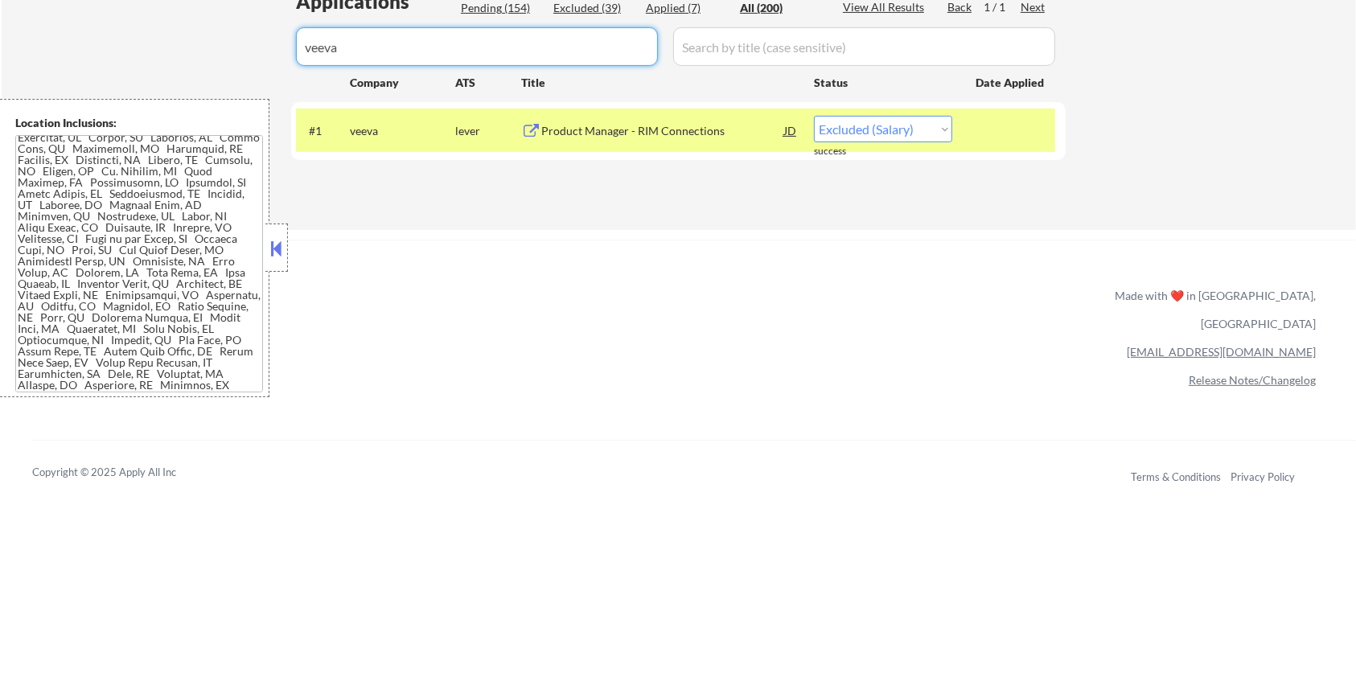
drag, startPoint x: 429, startPoint y: 47, endPoint x: 231, endPoint y: 47, distance: 197.9
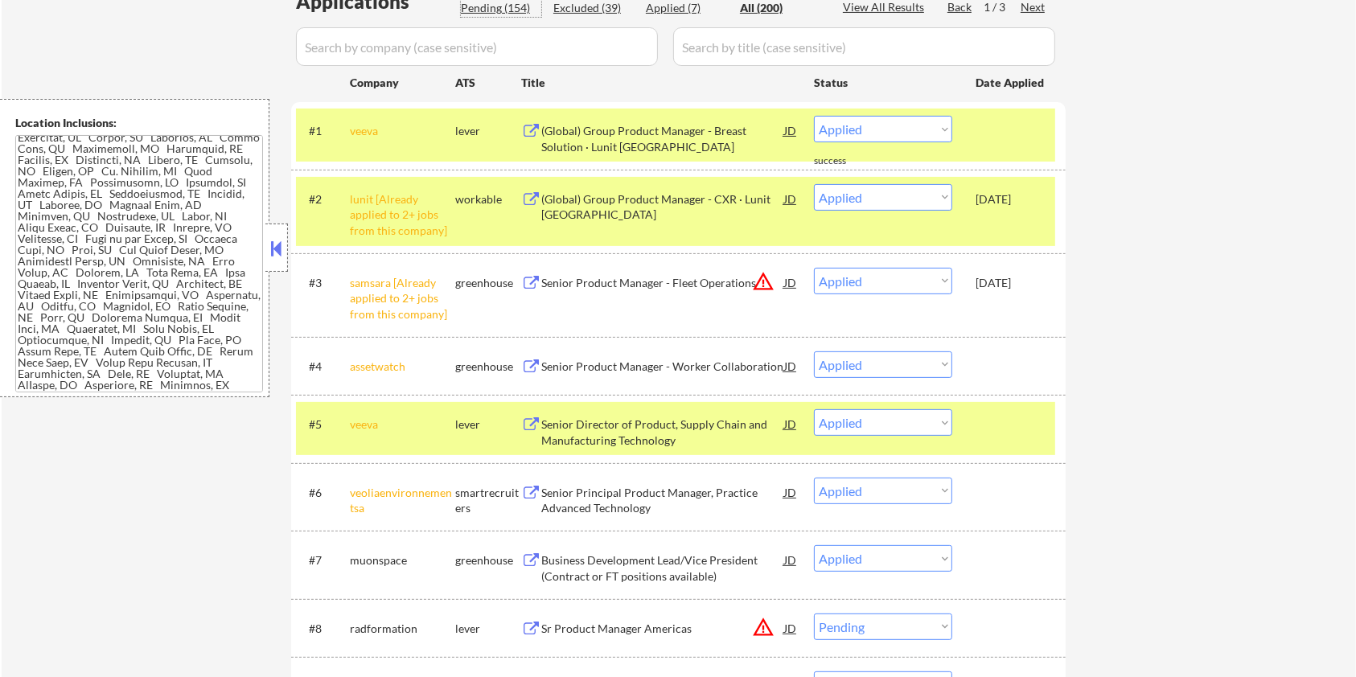
click at [500, 6] on div "Pending (154)" at bounding box center [501, 8] width 80 height 16
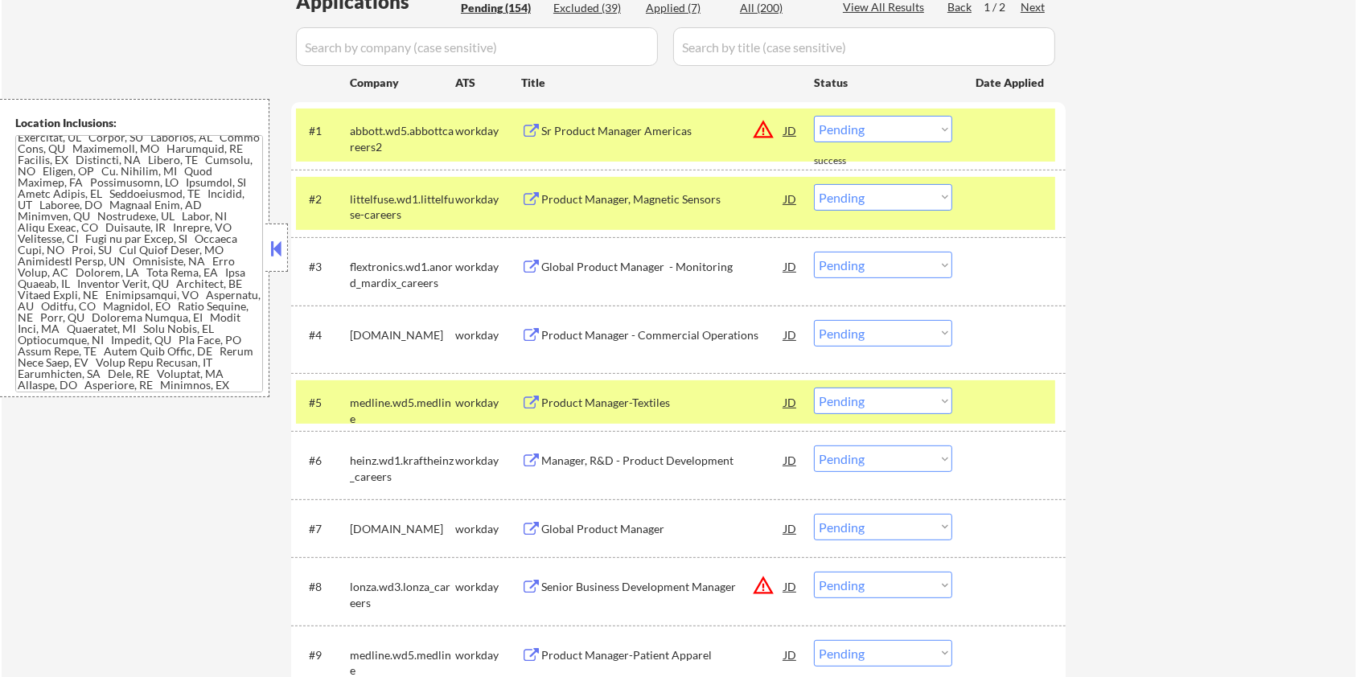
click at [1027, 8] on div "Next" at bounding box center [1034, 7] width 26 height 16
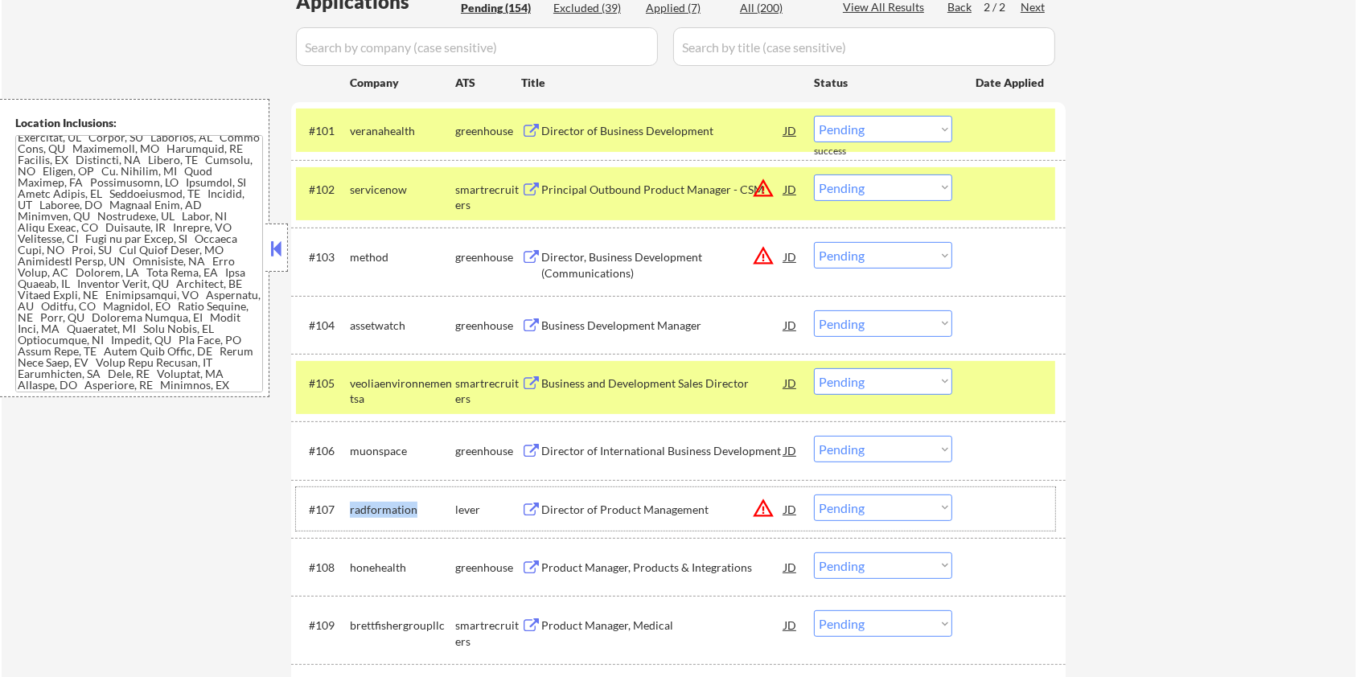
drag, startPoint x: 406, startPoint y: 508, endPoint x: 351, endPoint y: 502, distance: 55.8
click at [351, 502] on div "radformation" at bounding box center [402, 510] width 105 height 16
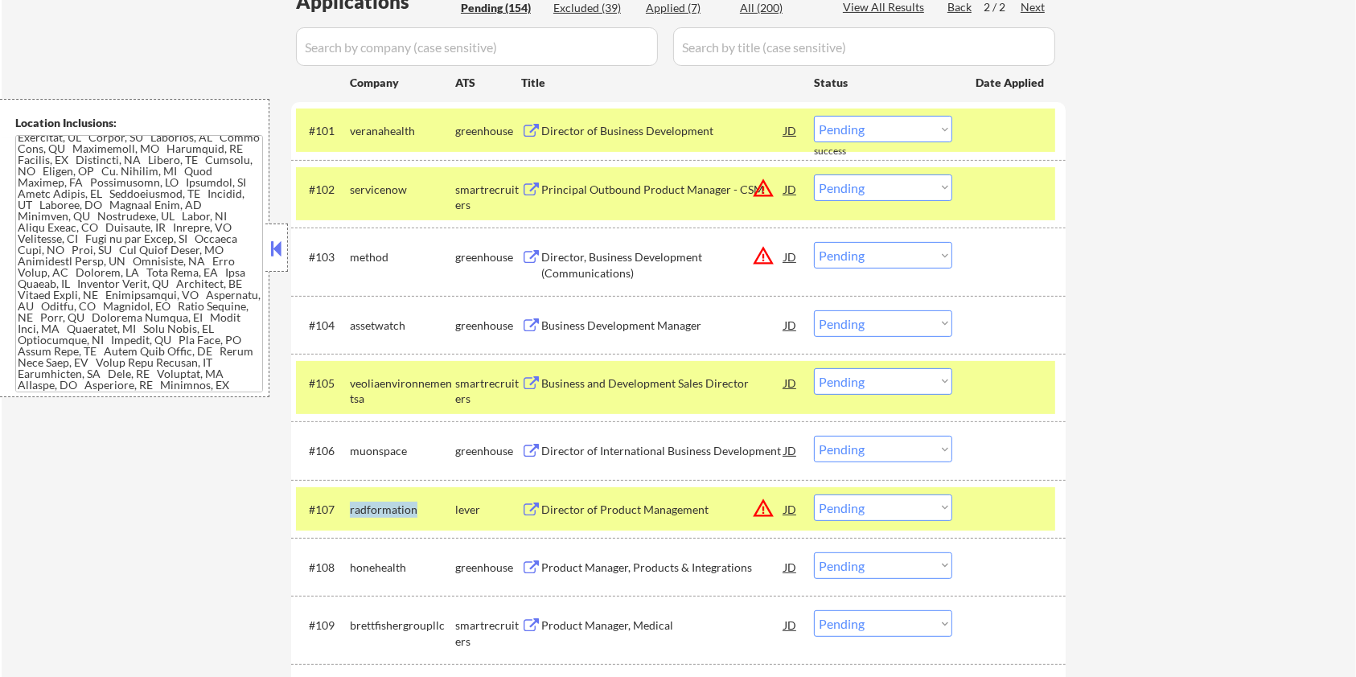
copy div "radformation"
click at [369, 43] on input "input" at bounding box center [477, 46] width 362 height 39
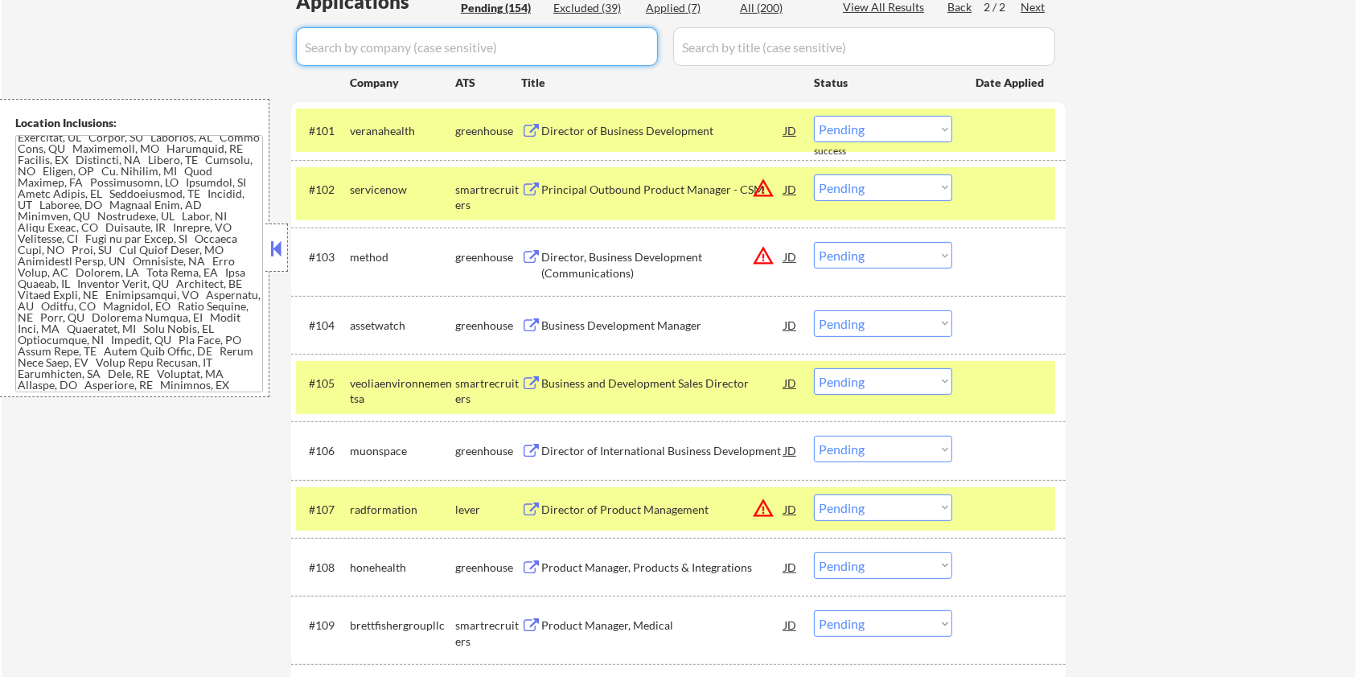
paste input "radformation"
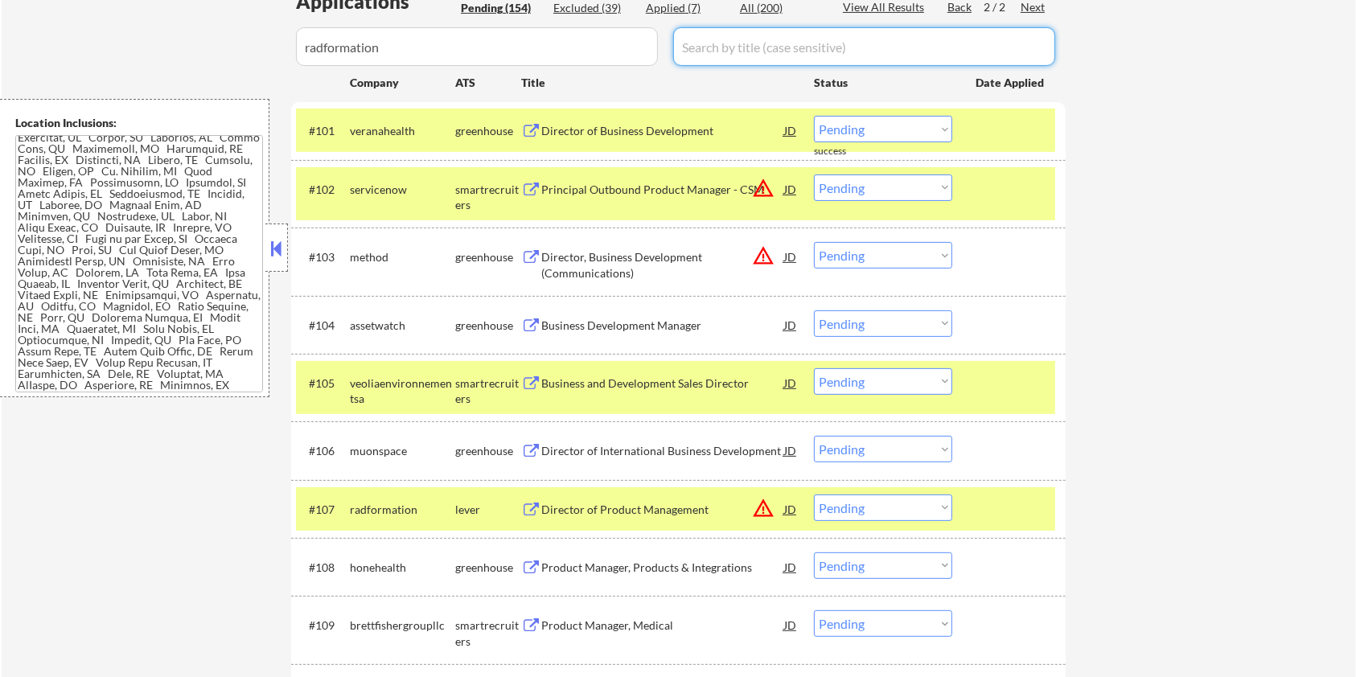
drag, startPoint x: 695, startPoint y: 57, endPoint x: 702, endPoint y: 51, distance: 9.7
click at [695, 57] on input "input" at bounding box center [864, 46] width 382 height 39
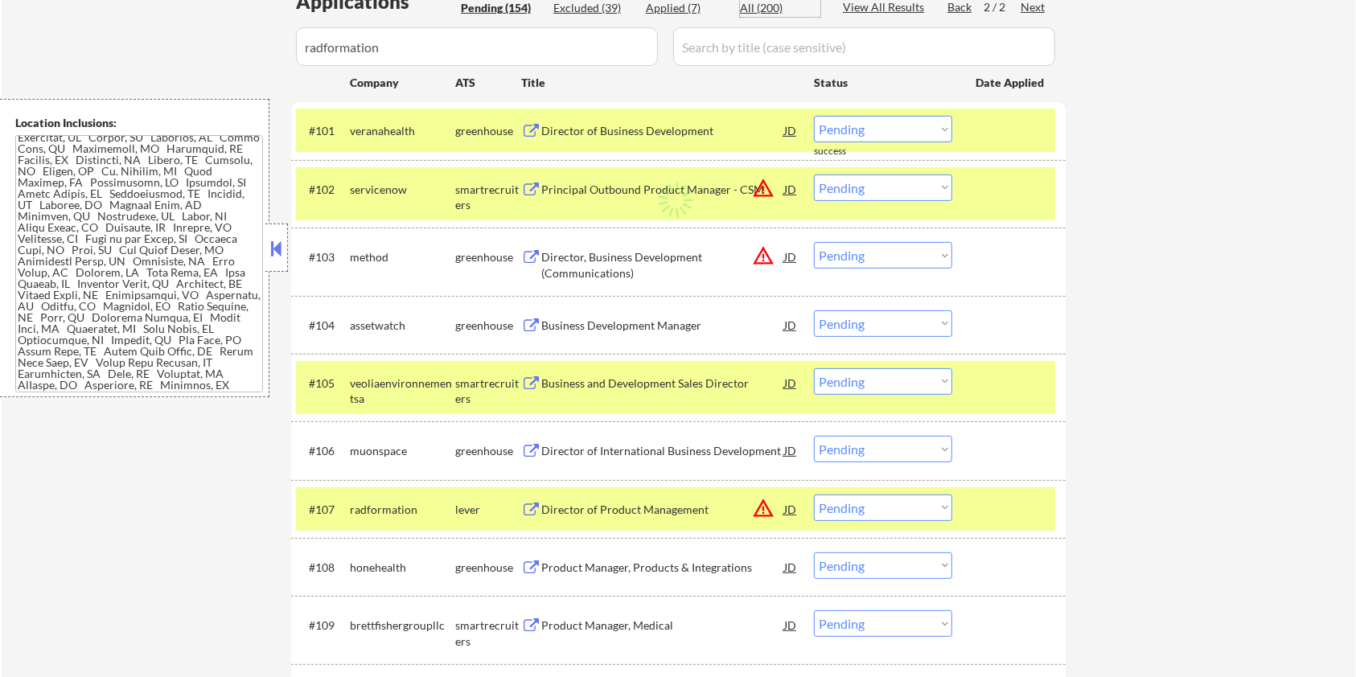
click at [764, 10] on div "All (200)" at bounding box center [780, 8] width 80 height 16
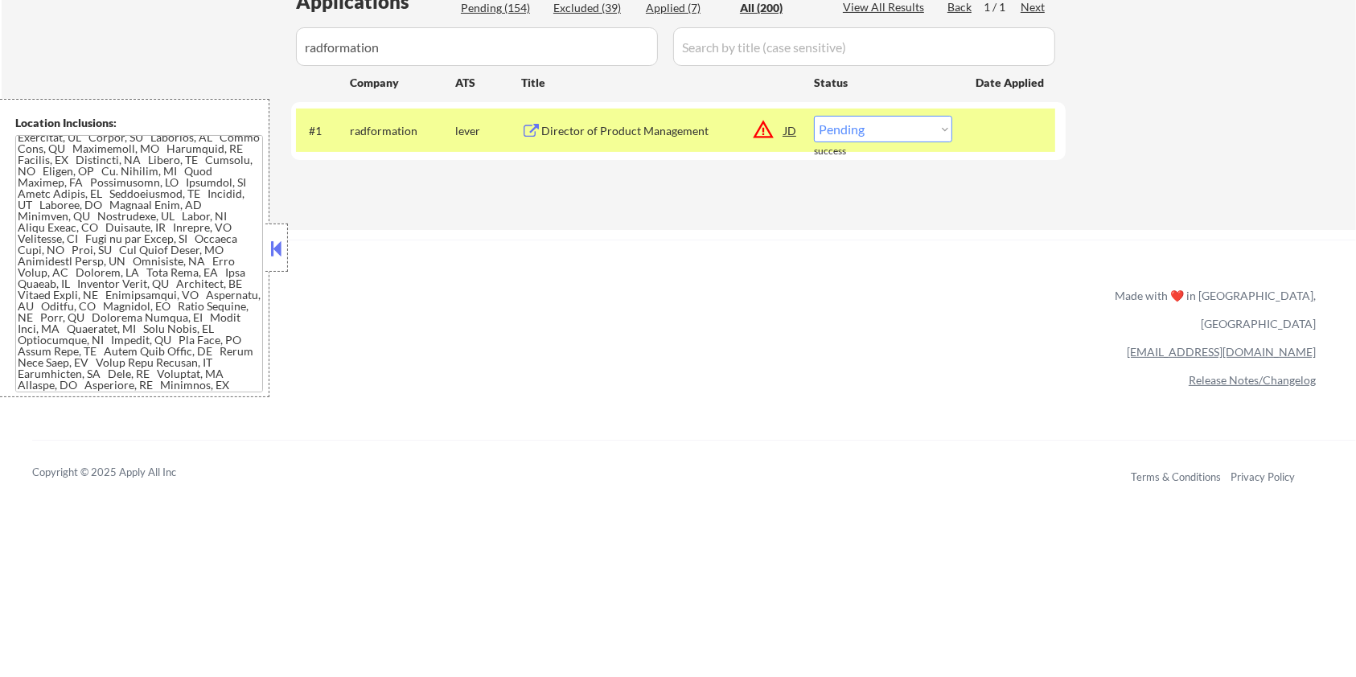
click at [618, 134] on div "Director of Product Management" at bounding box center [662, 131] width 243 height 16
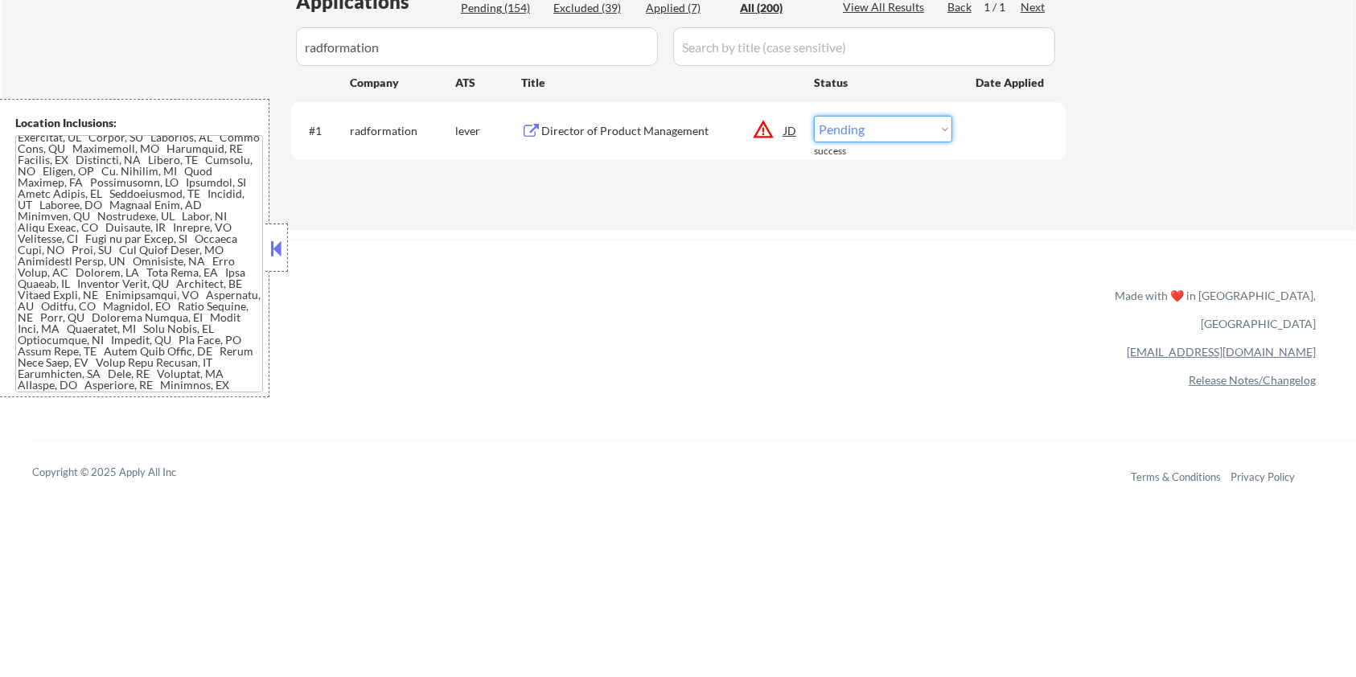
click at [852, 133] on select "Choose an option... Pending Applied Excluded (Questions) Excluded (Expired) Exc…" at bounding box center [883, 129] width 138 height 27
click at [814, 116] on select "Choose an option... Pending Applied Excluded (Questions) Excluded (Expired) Exc…" at bounding box center [883, 129] width 138 height 27
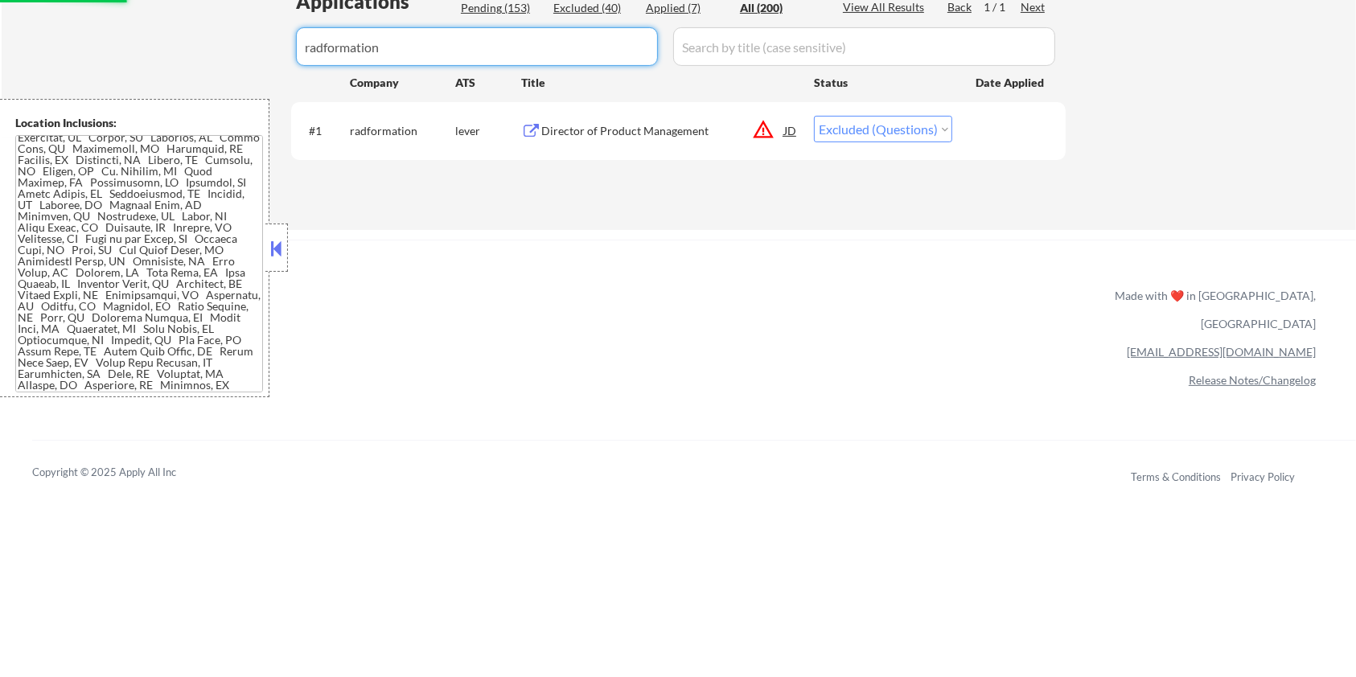
drag, startPoint x: 431, startPoint y: 48, endPoint x: 232, endPoint y: 47, distance: 199.5
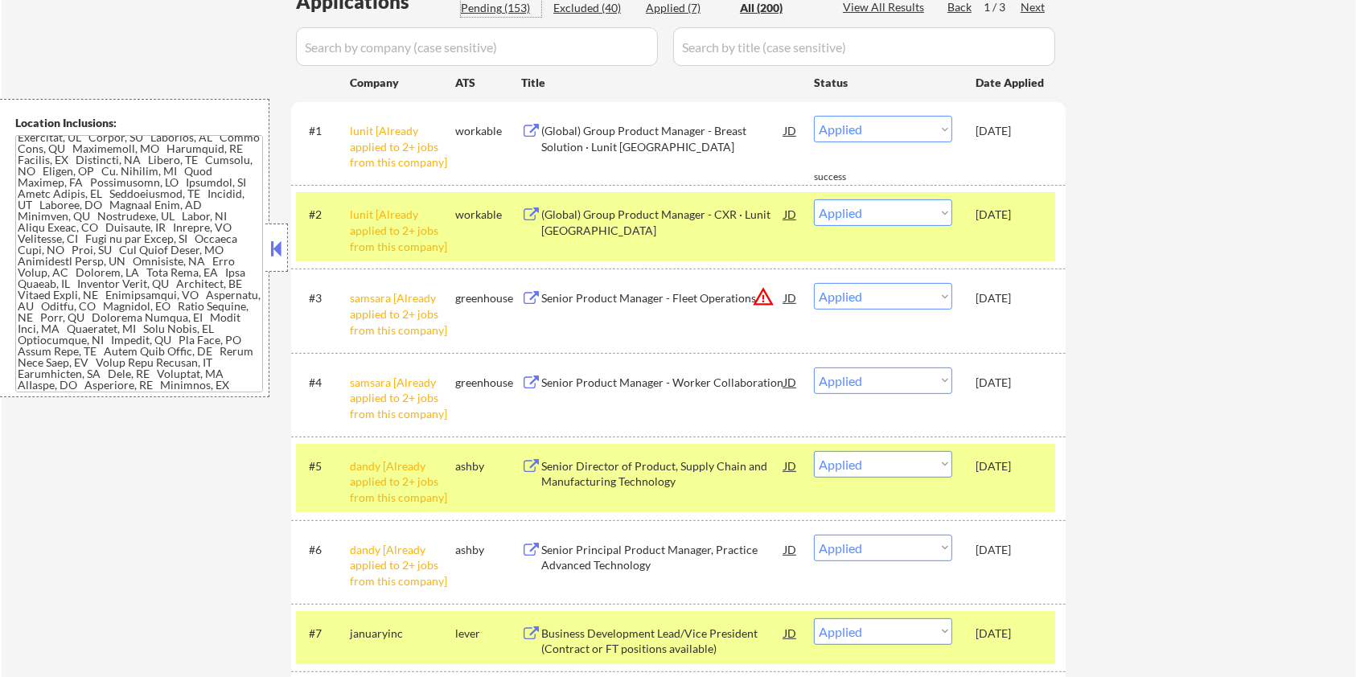
click at [484, 2] on div "Pending (153)" at bounding box center [501, 8] width 80 height 16
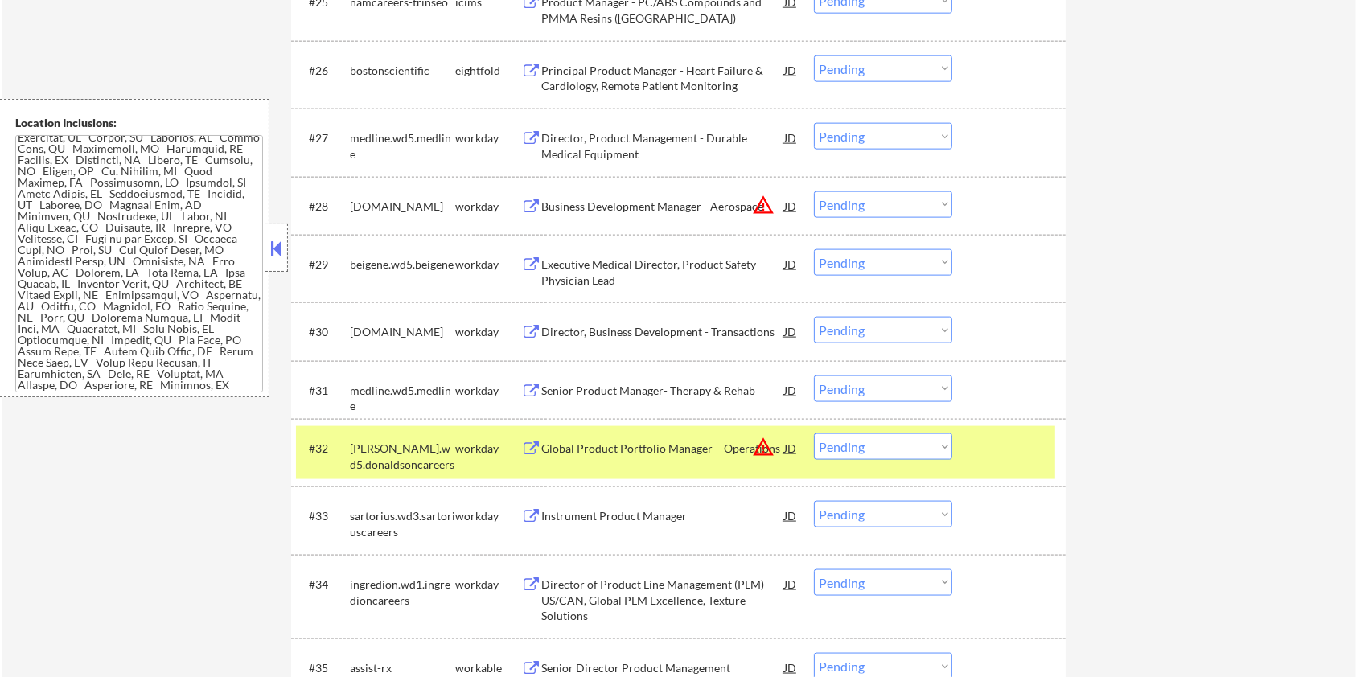
scroll to position [2252, 0]
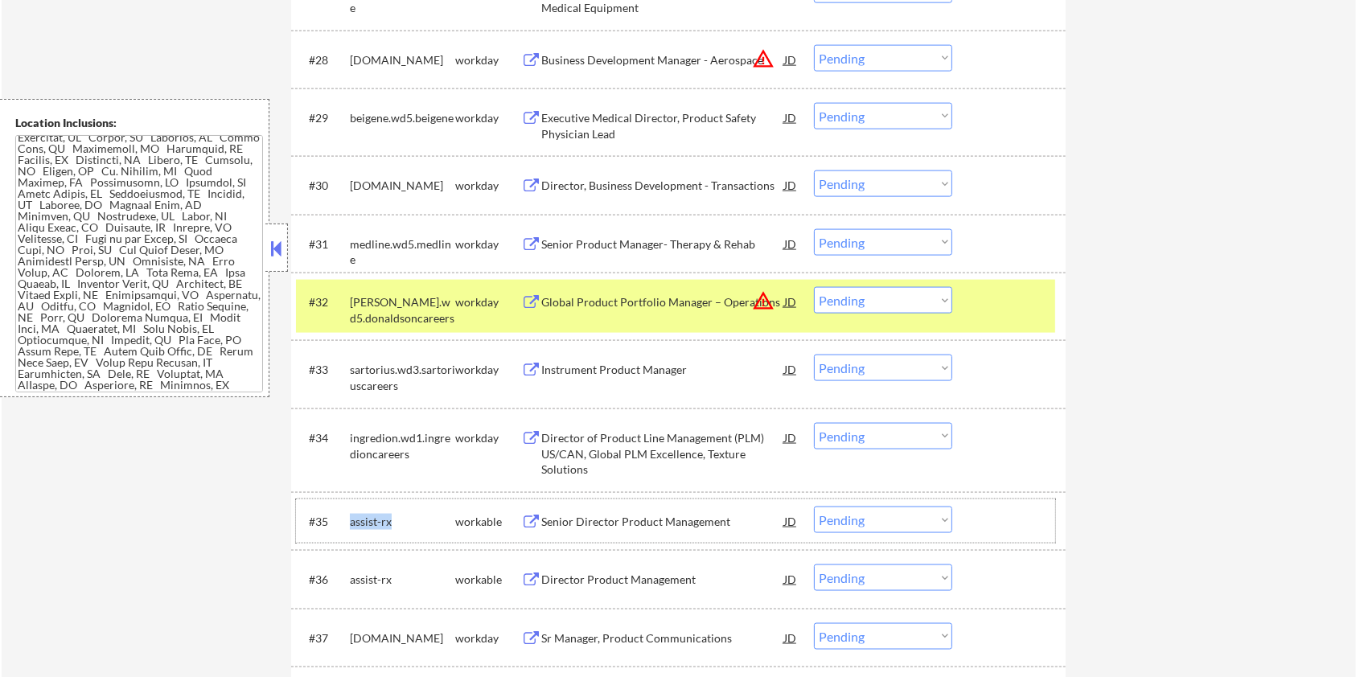
drag, startPoint x: 393, startPoint y: 518, endPoint x: 347, endPoint y: 512, distance: 46.2
click at [347, 512] on div "#35 assist-rx workable Senior Director Product Management JD warning_amber Choo…" at bounding box center [675, 520] width 759 height 43
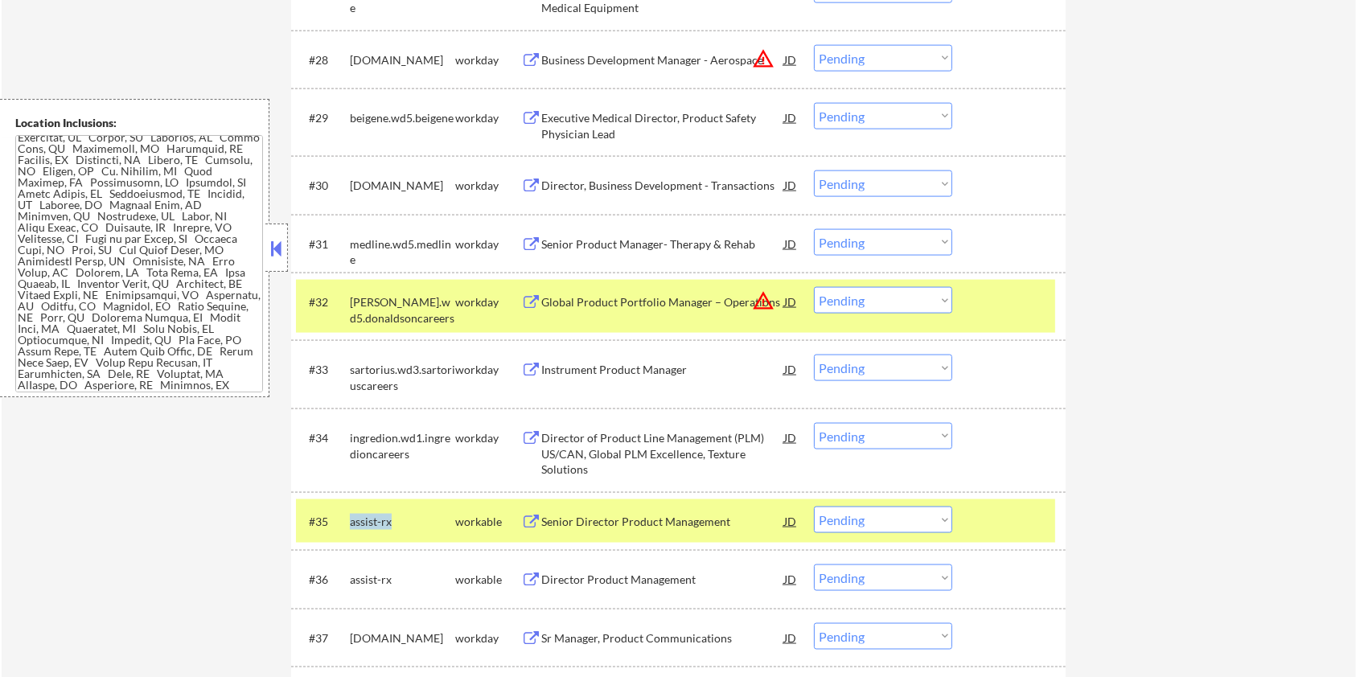
copy div "assist-rx"
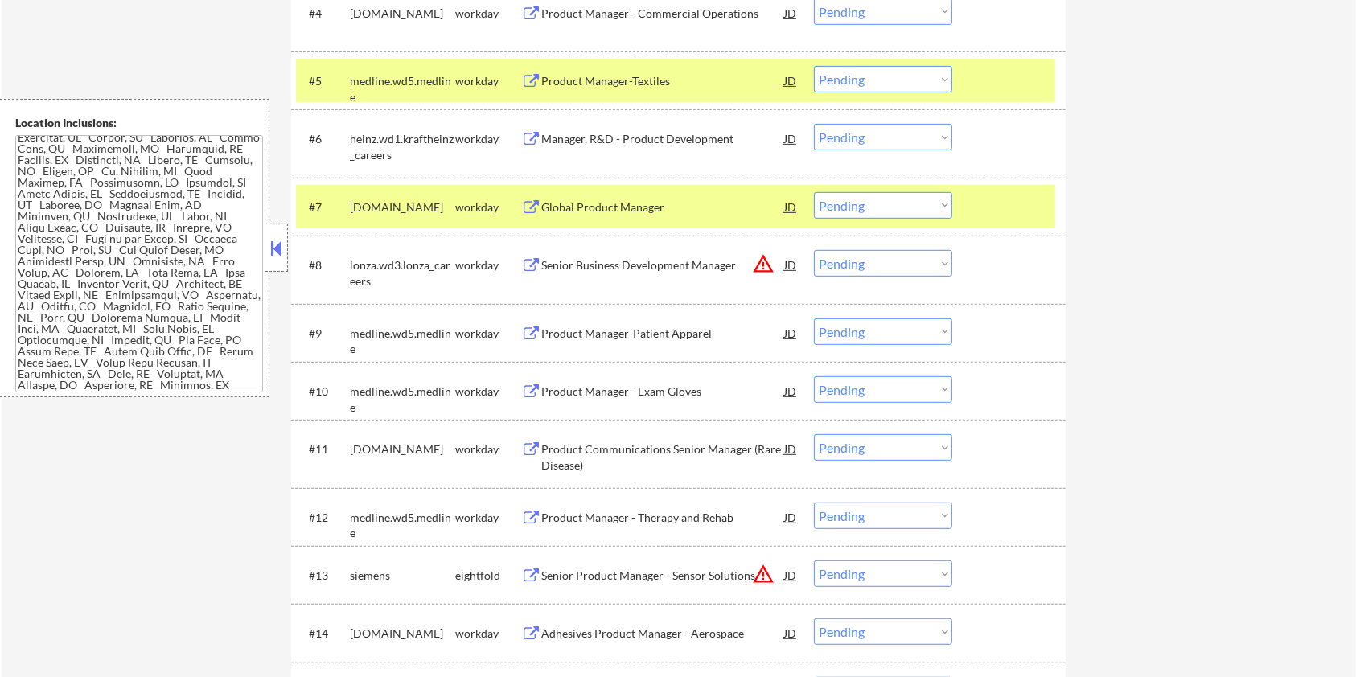
scroll to position [429, 0]
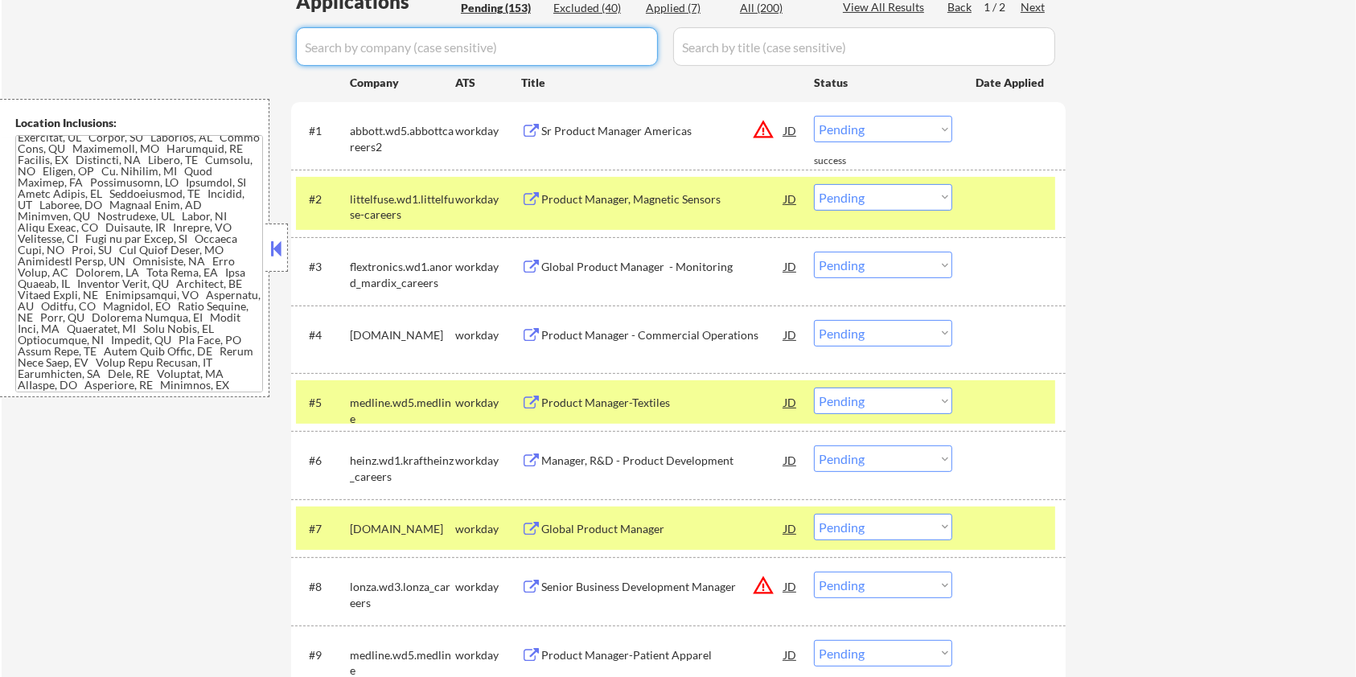
click at [361, 48] on input "input" at bounding box center [477, 46] width 362 height 39
paste input "assist-rx"
click at [721, 48] on input "input" at bounding box center [864, 46] width 382 height 39
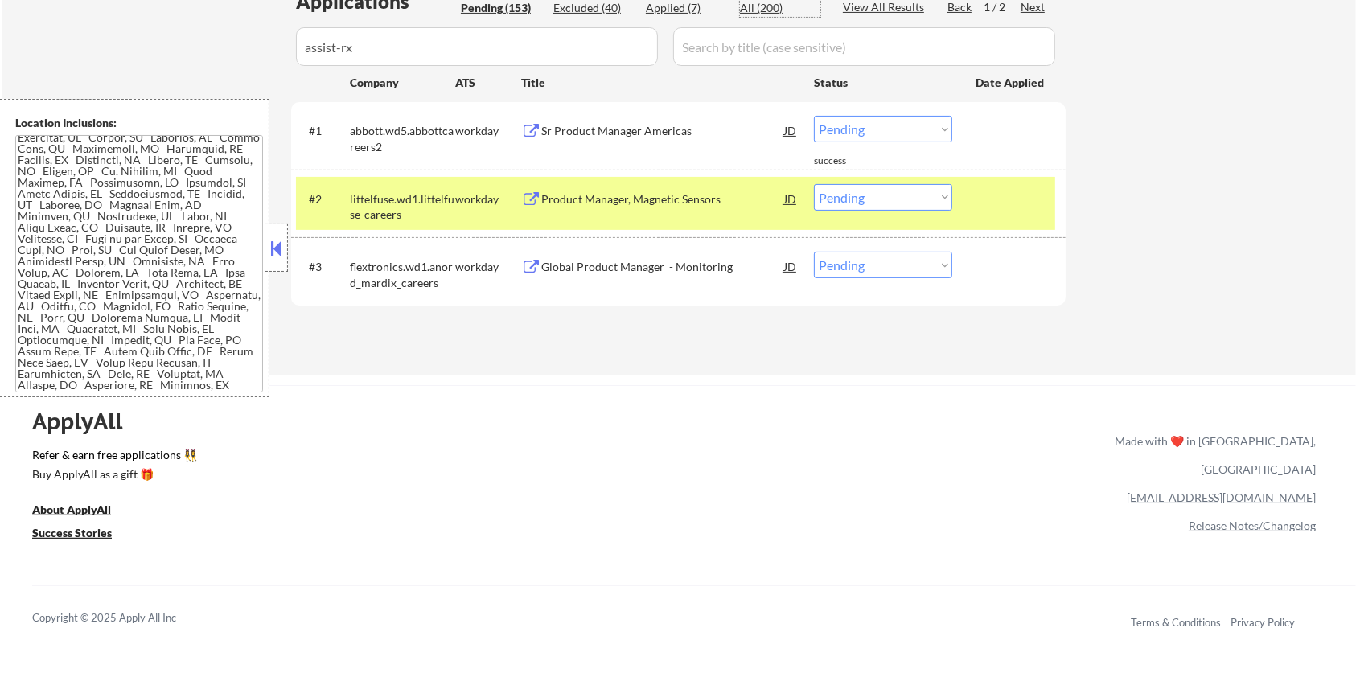
click at [754, 10] on div "All (200)" at bounding box center [780, 8] width 80 height 16
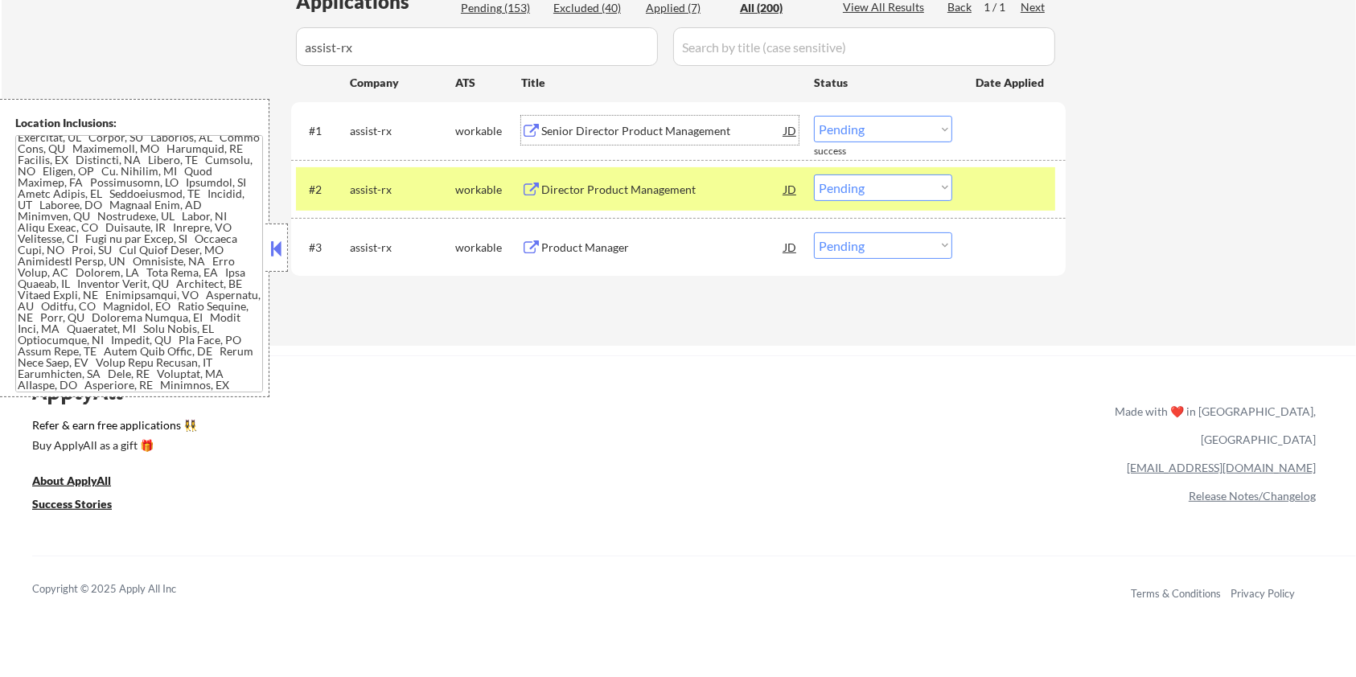
click at [635, 123] on div "Senior Director Product Management" at bounding box center [662, 131] width 243 height 16
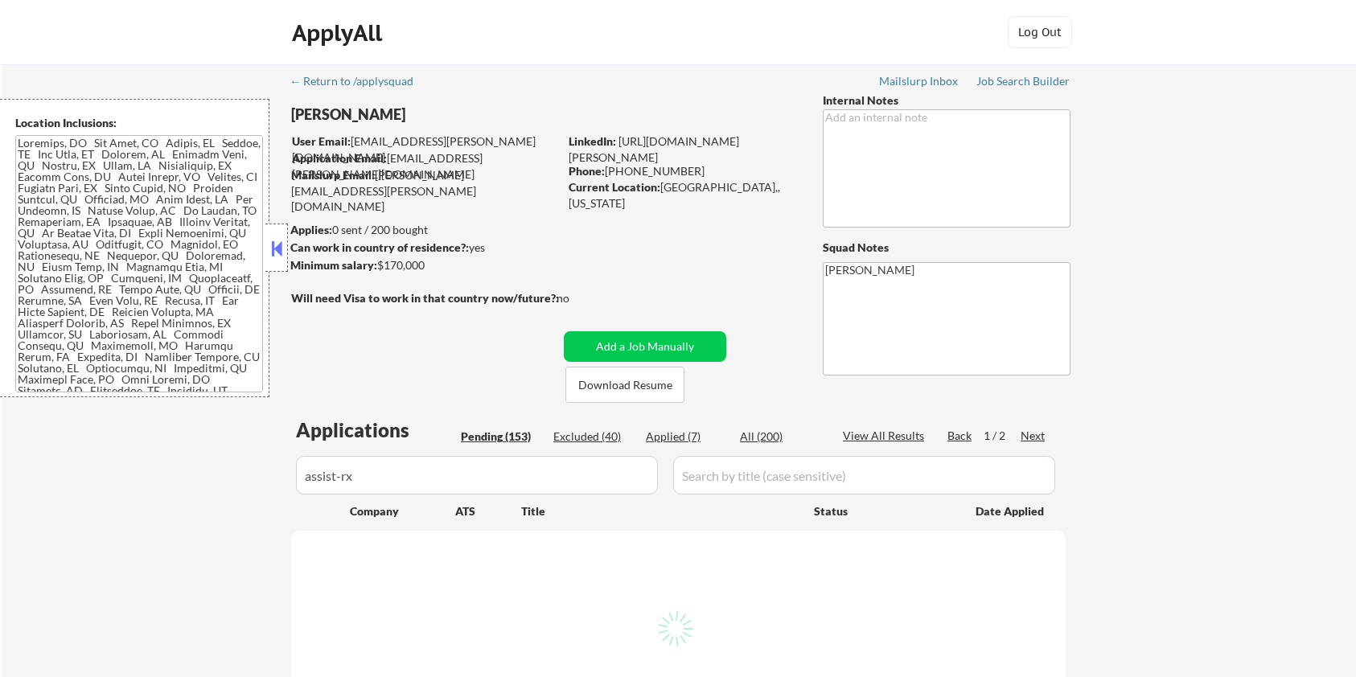
select select ""pending""
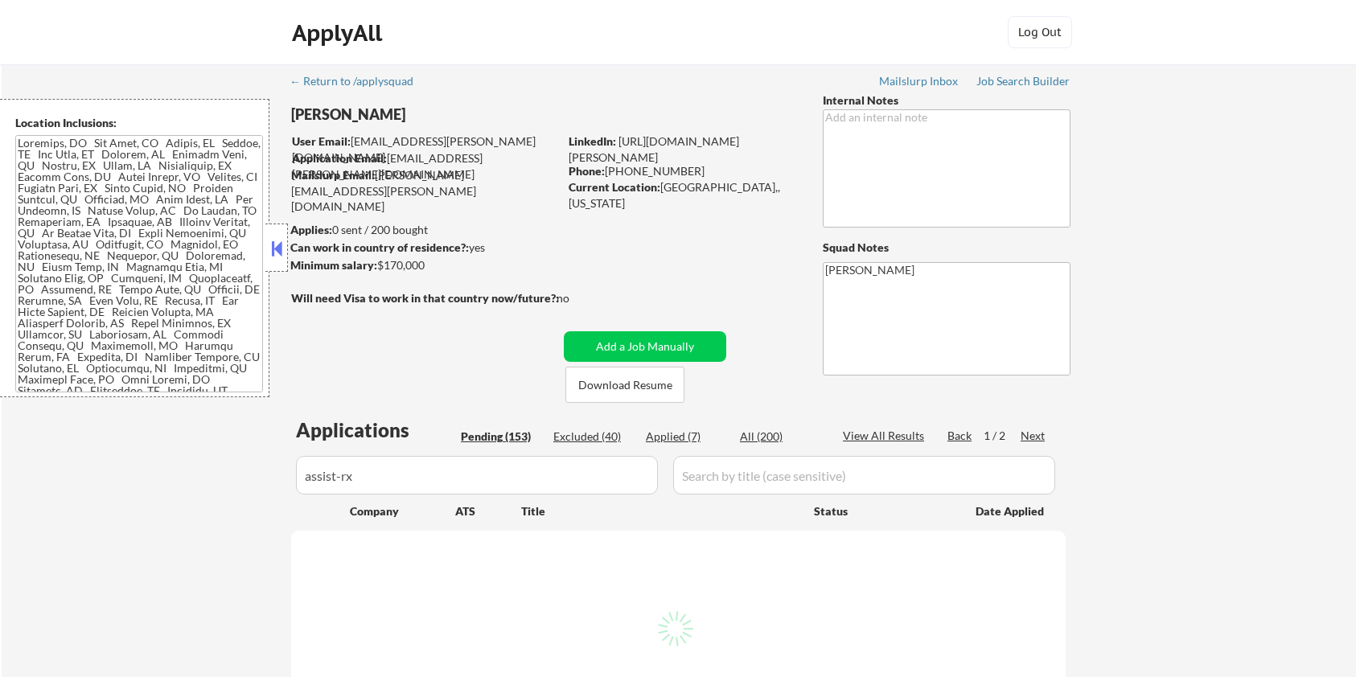
select select ""pending""
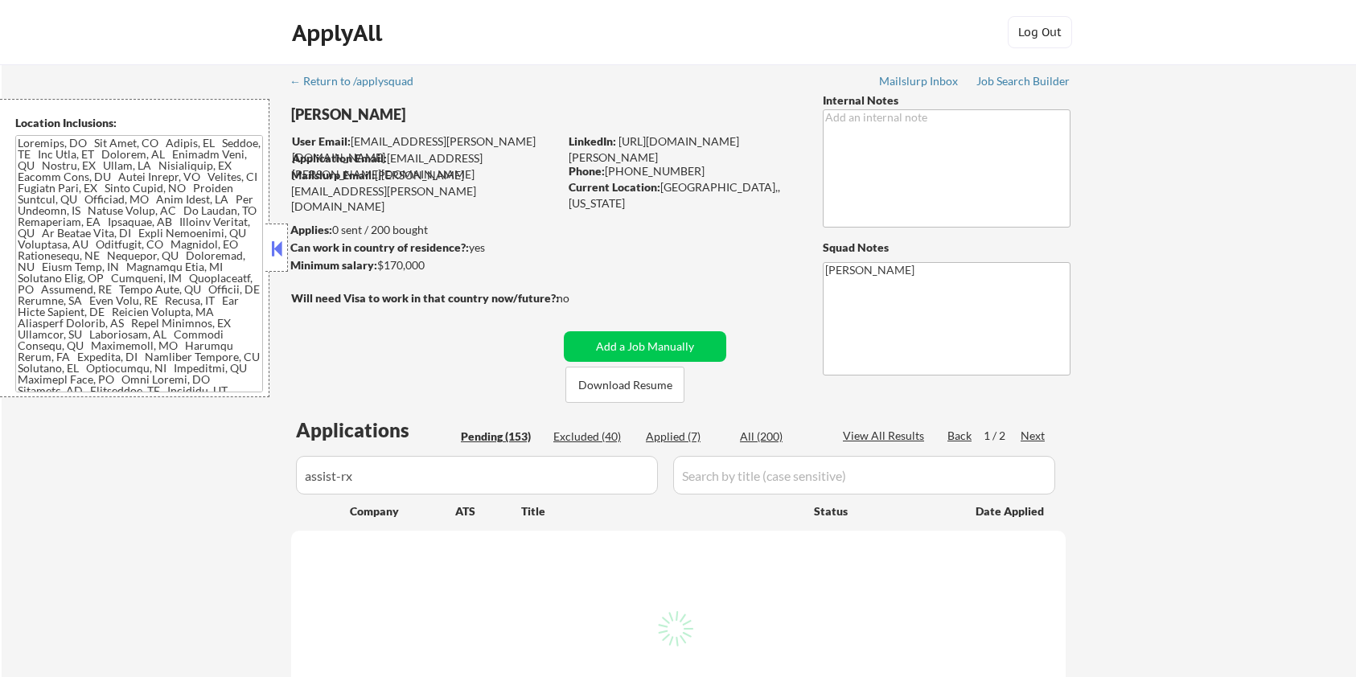
select select ""pending""
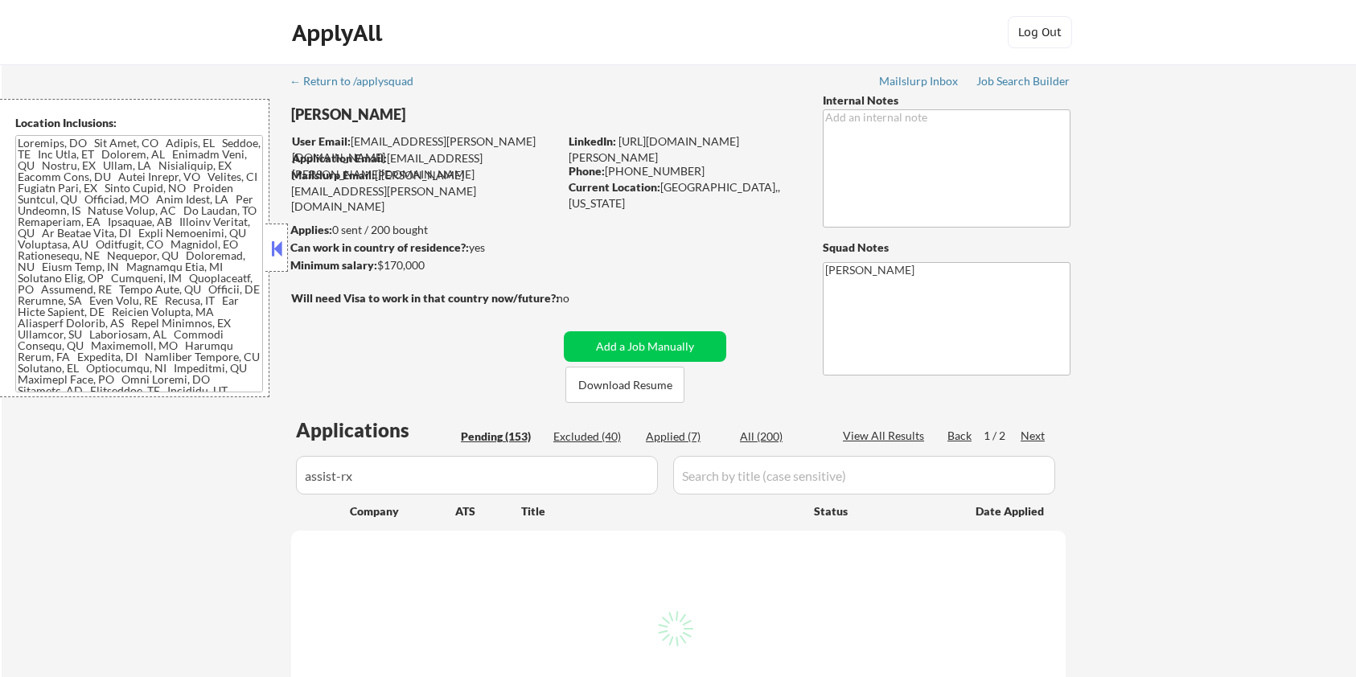
select select ""pending""
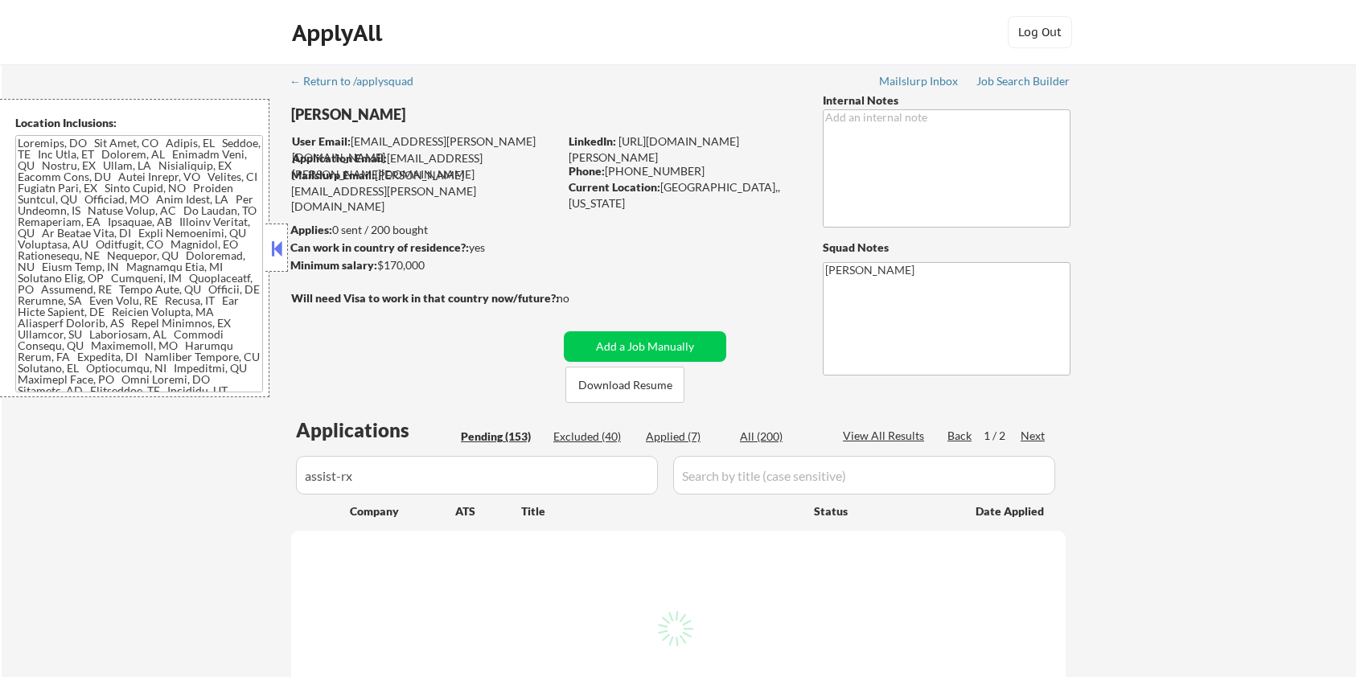
select select ""pending""
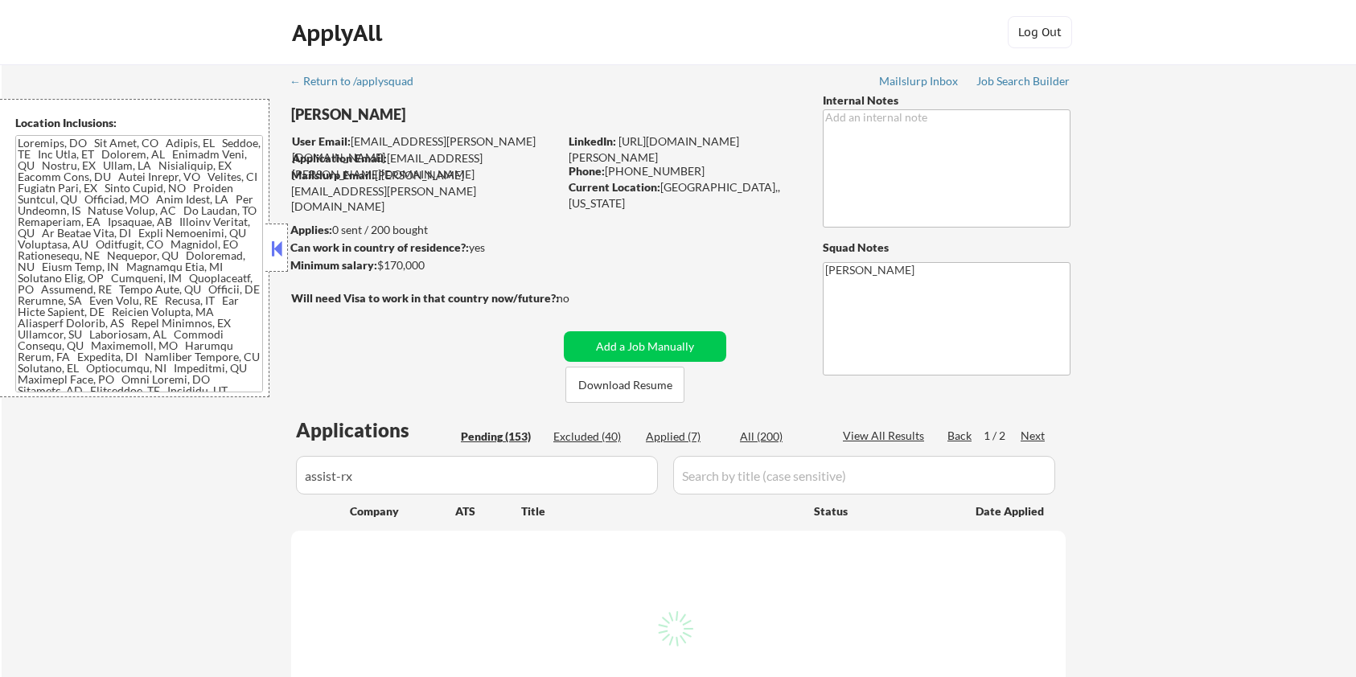
select select ""pending""
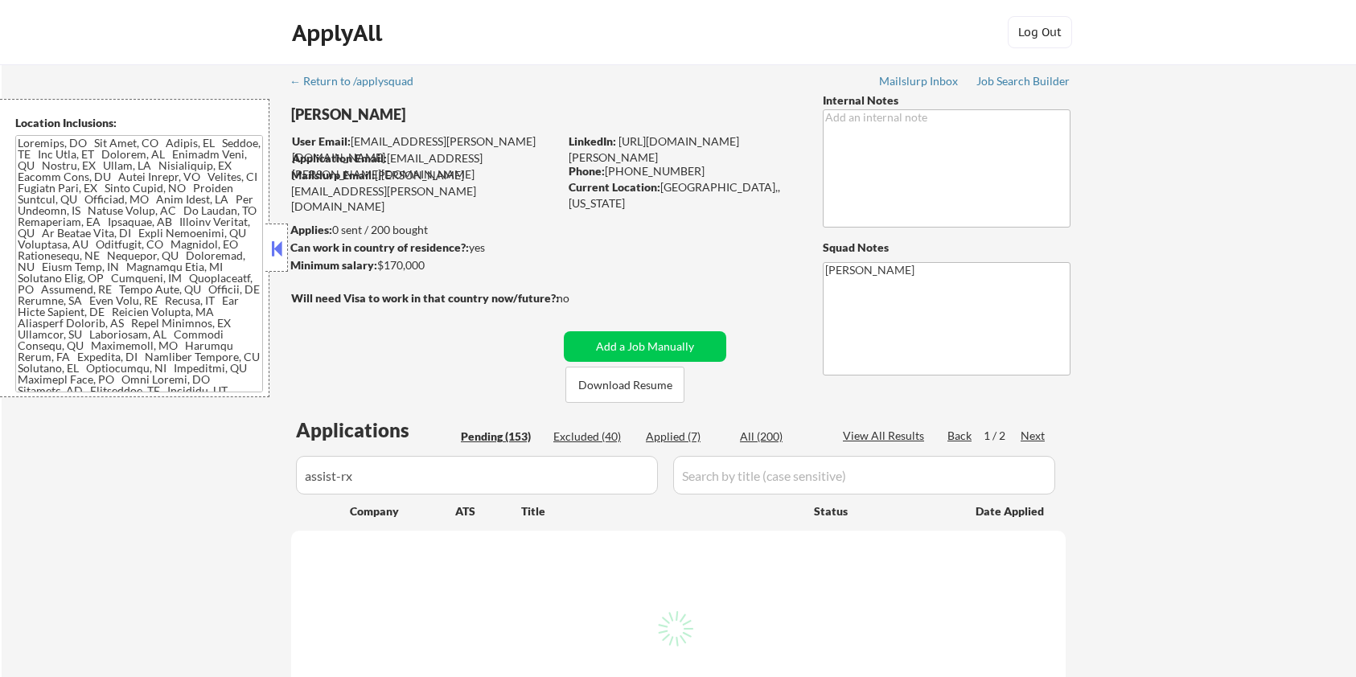
select select ""pending""
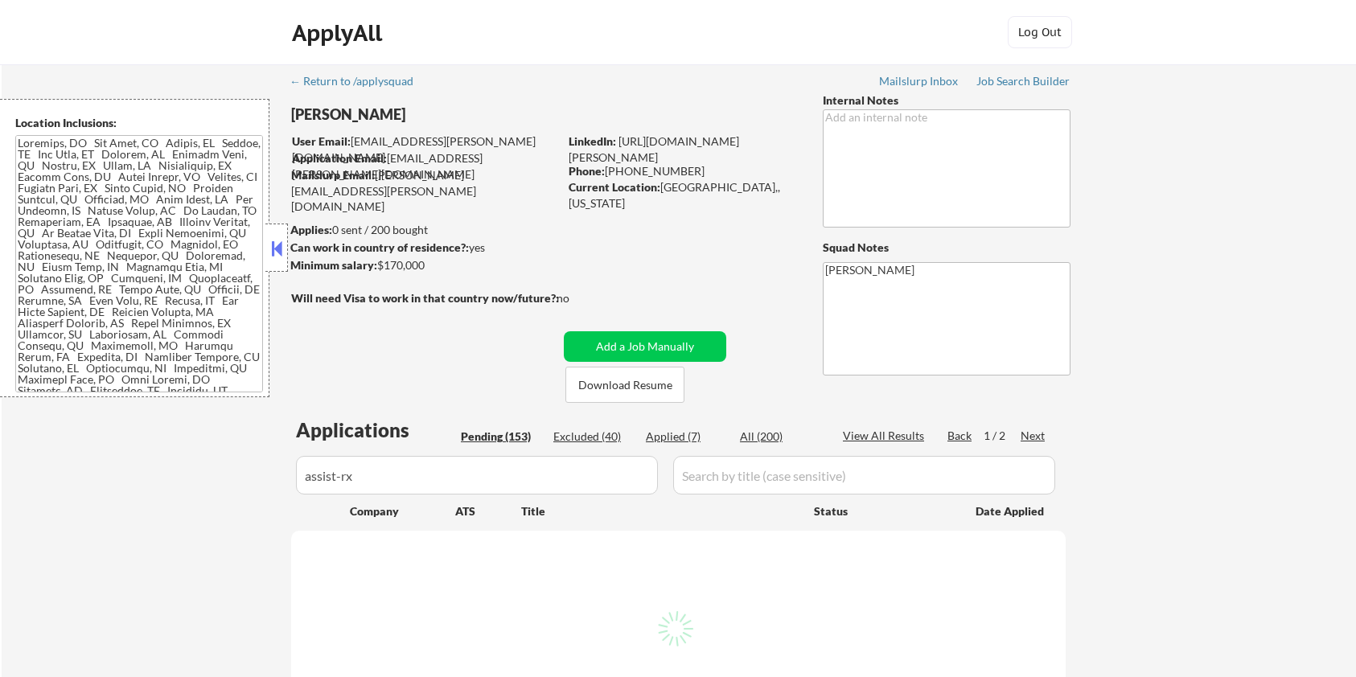
select select ""pending""
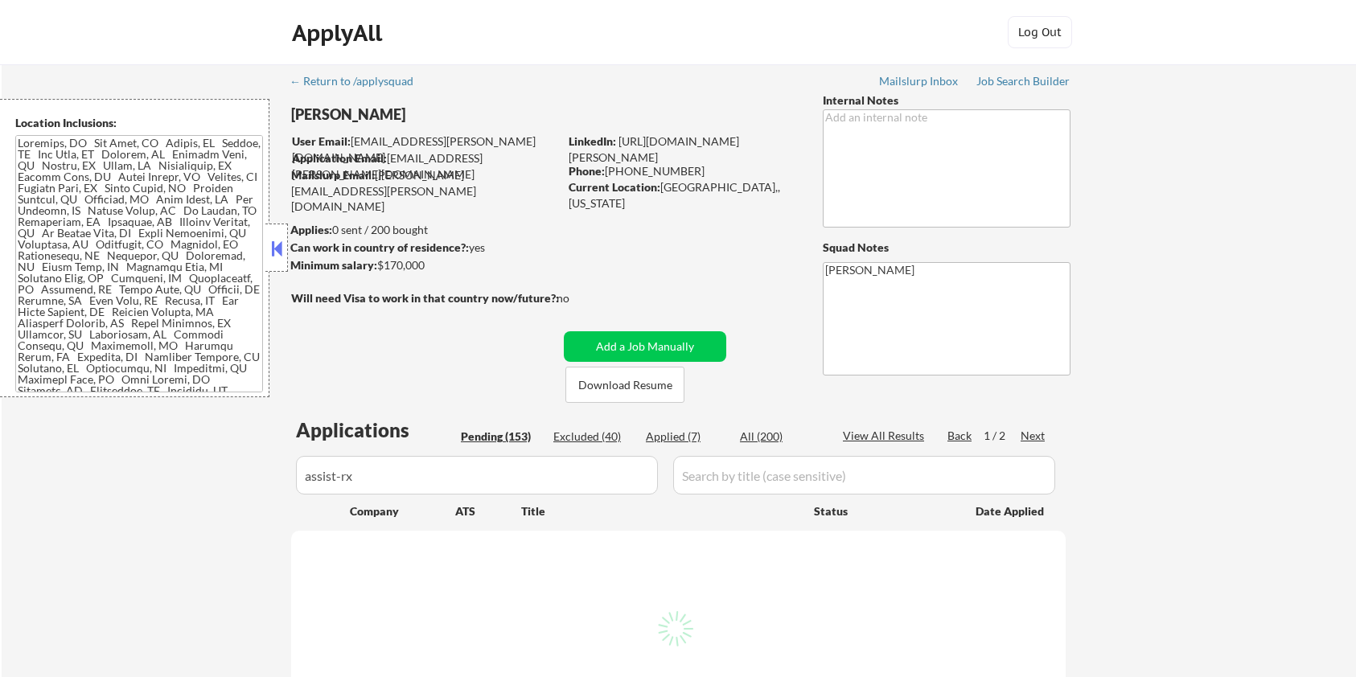
select select ""pending""
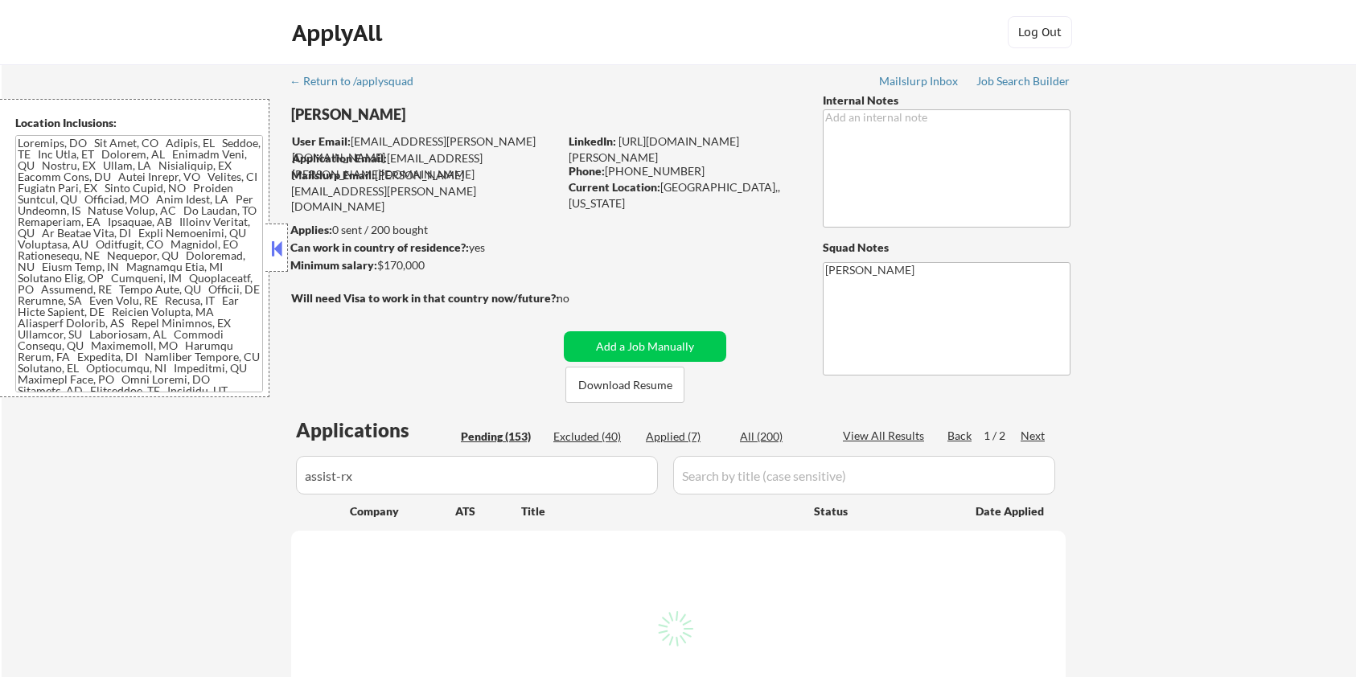
select select ""pending""
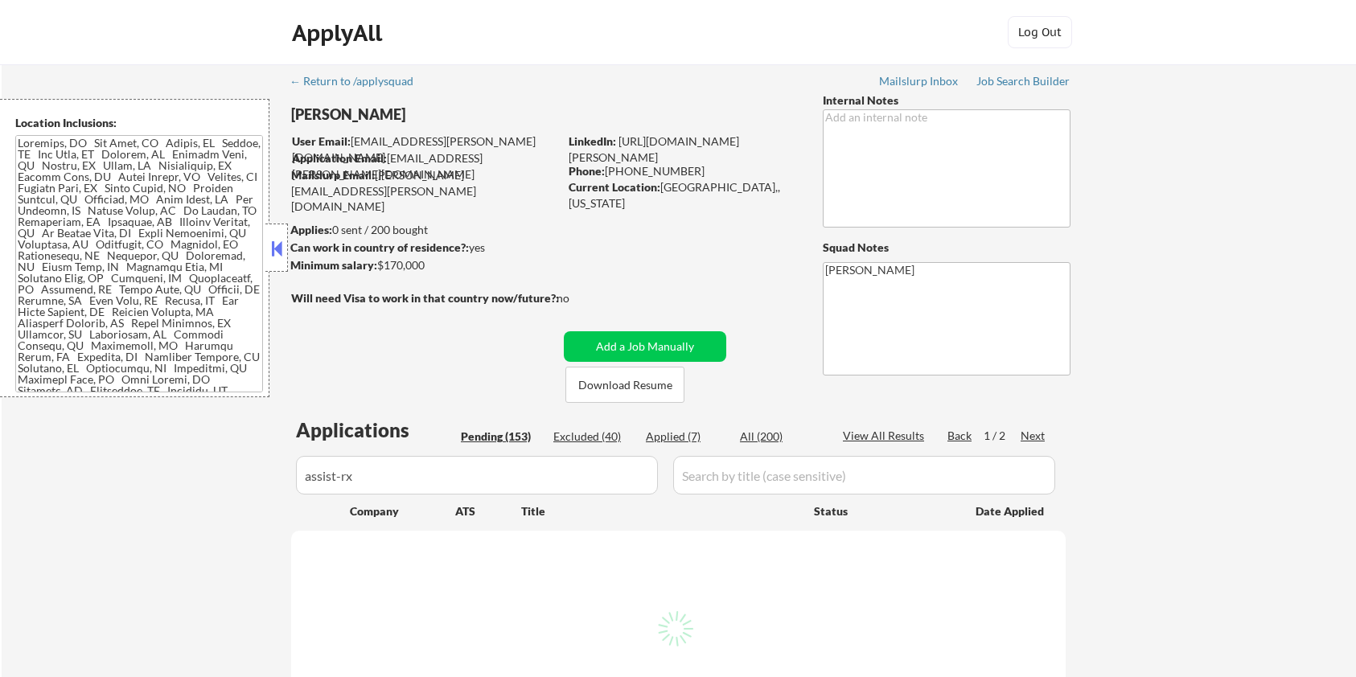
select select ""pending""
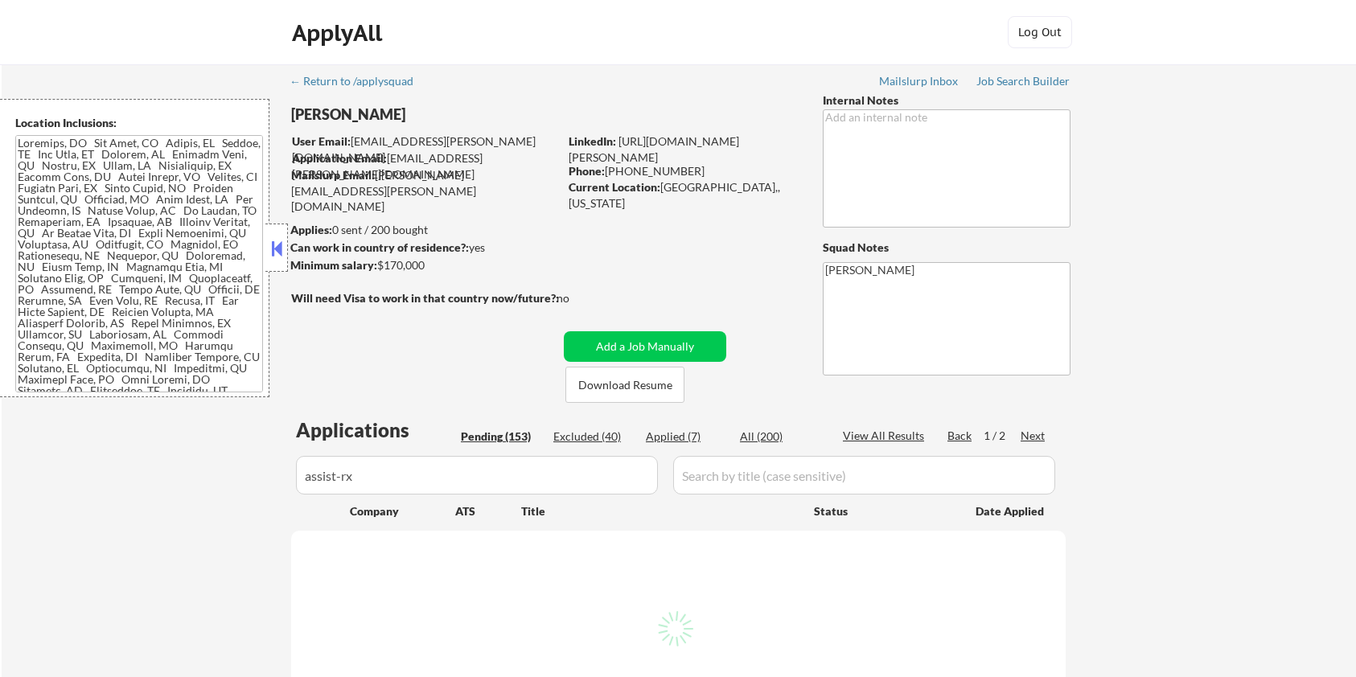
select select ""pending""
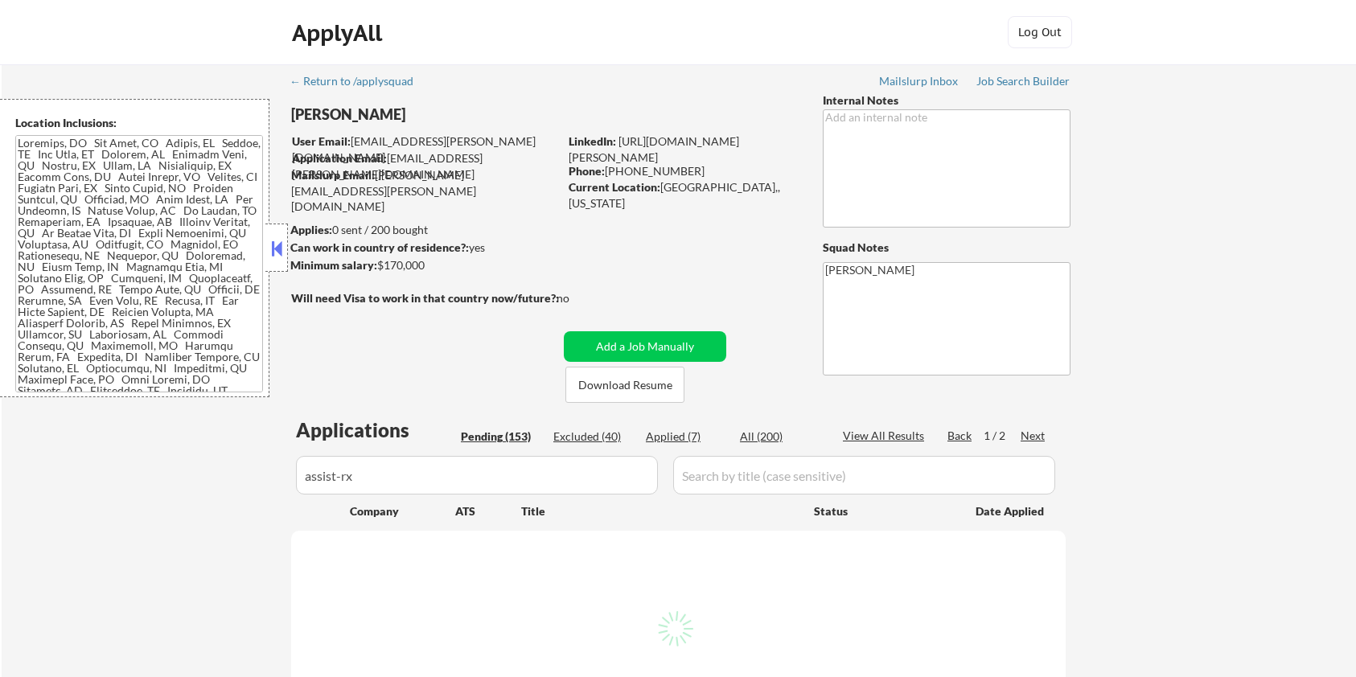
select select ""pending""
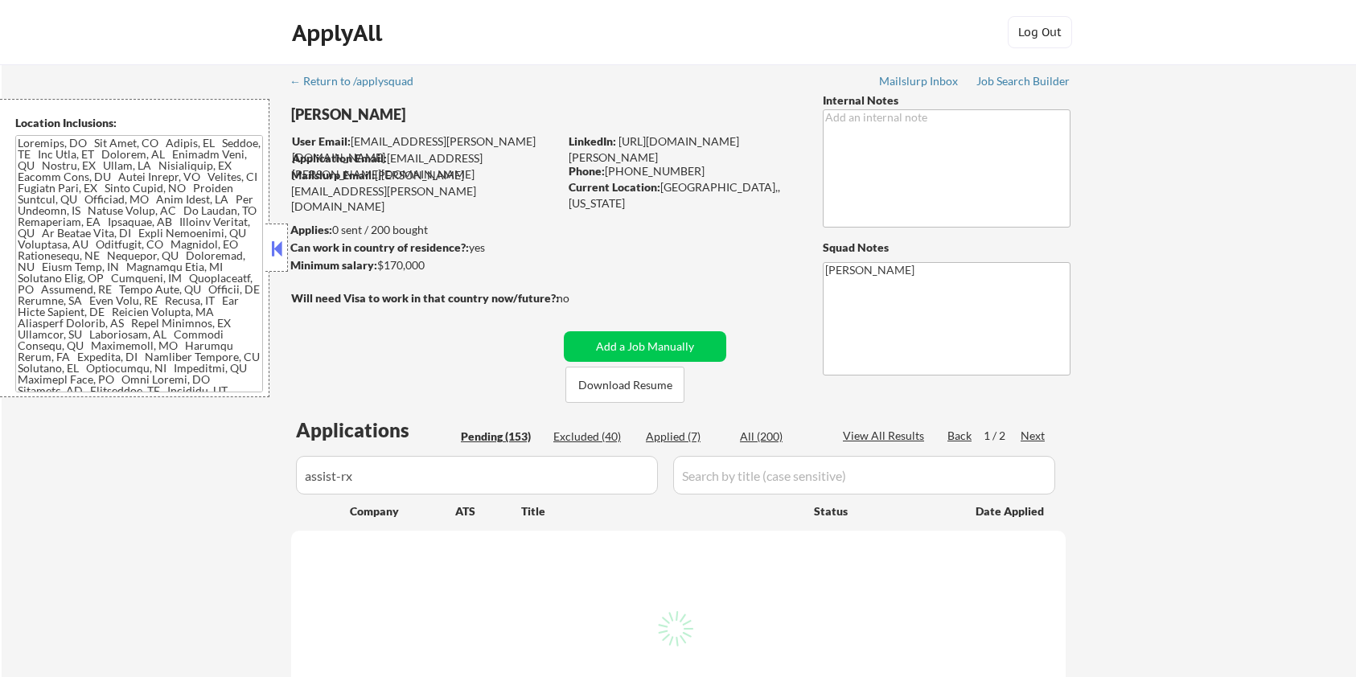
select select ""pending""
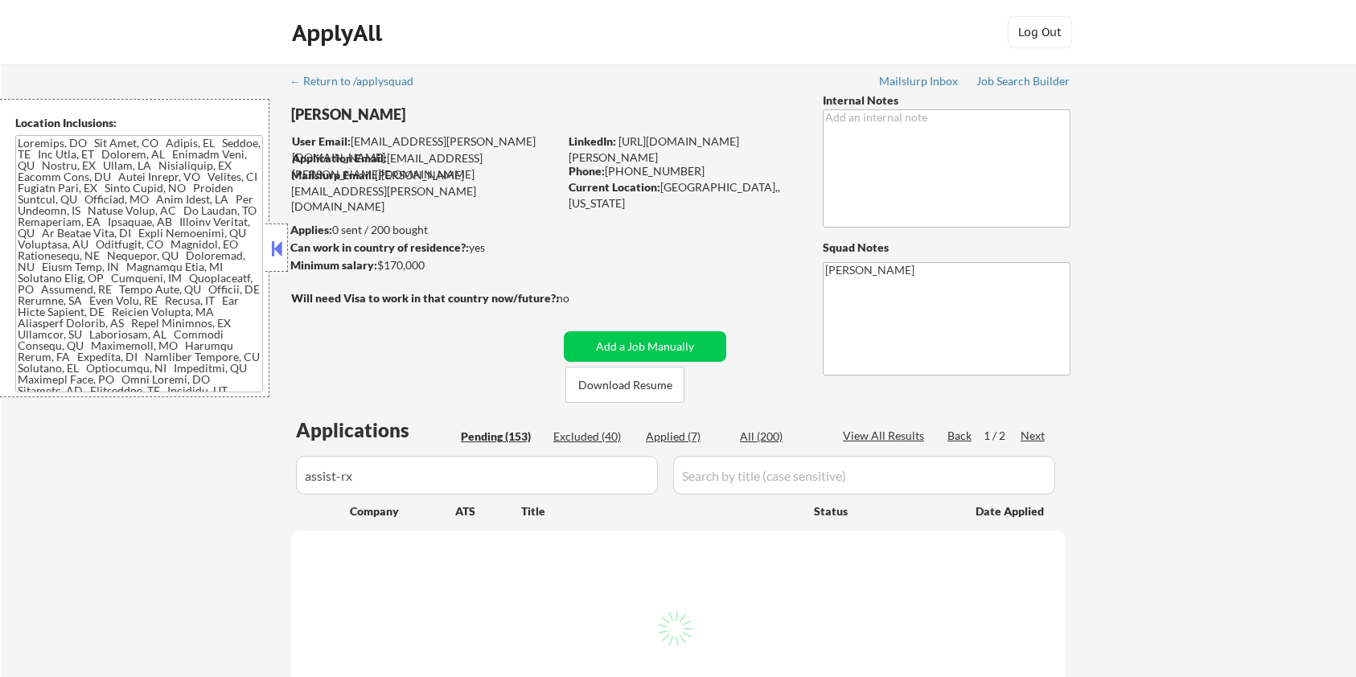
select select ""pending""
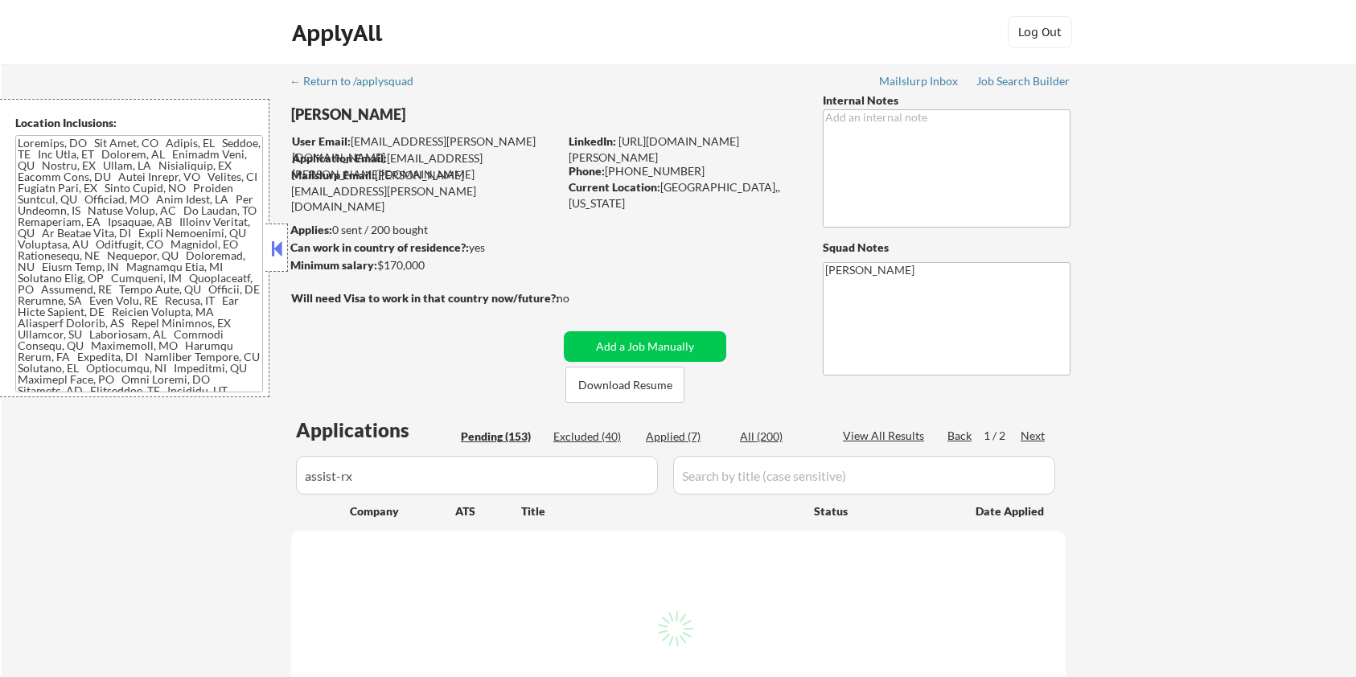
select select ""pending""
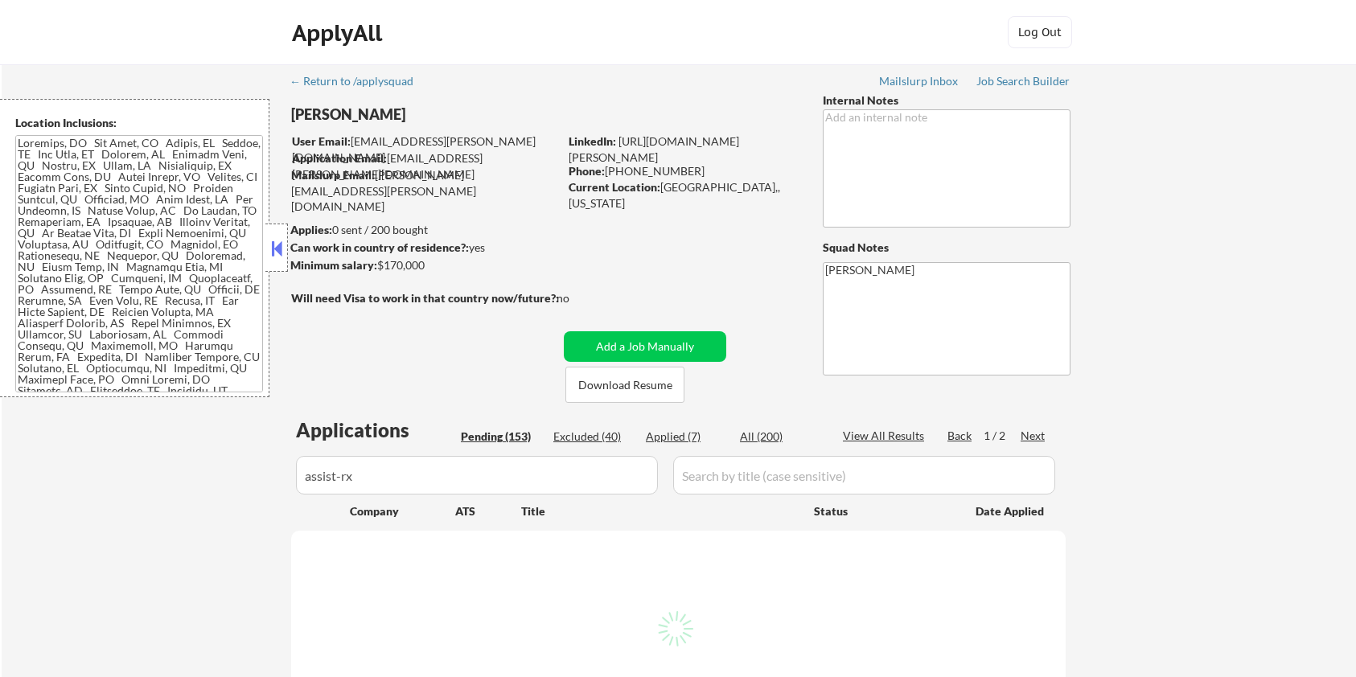
select select ""pending""
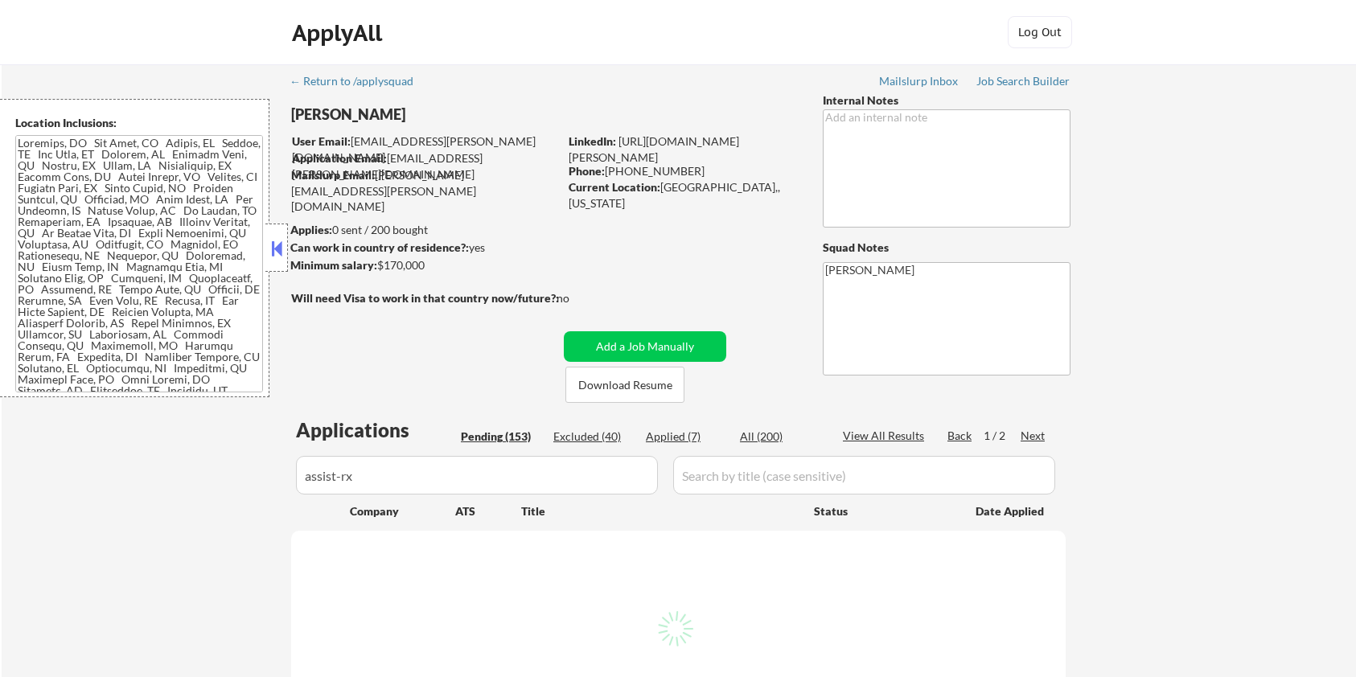
select select ""pending""
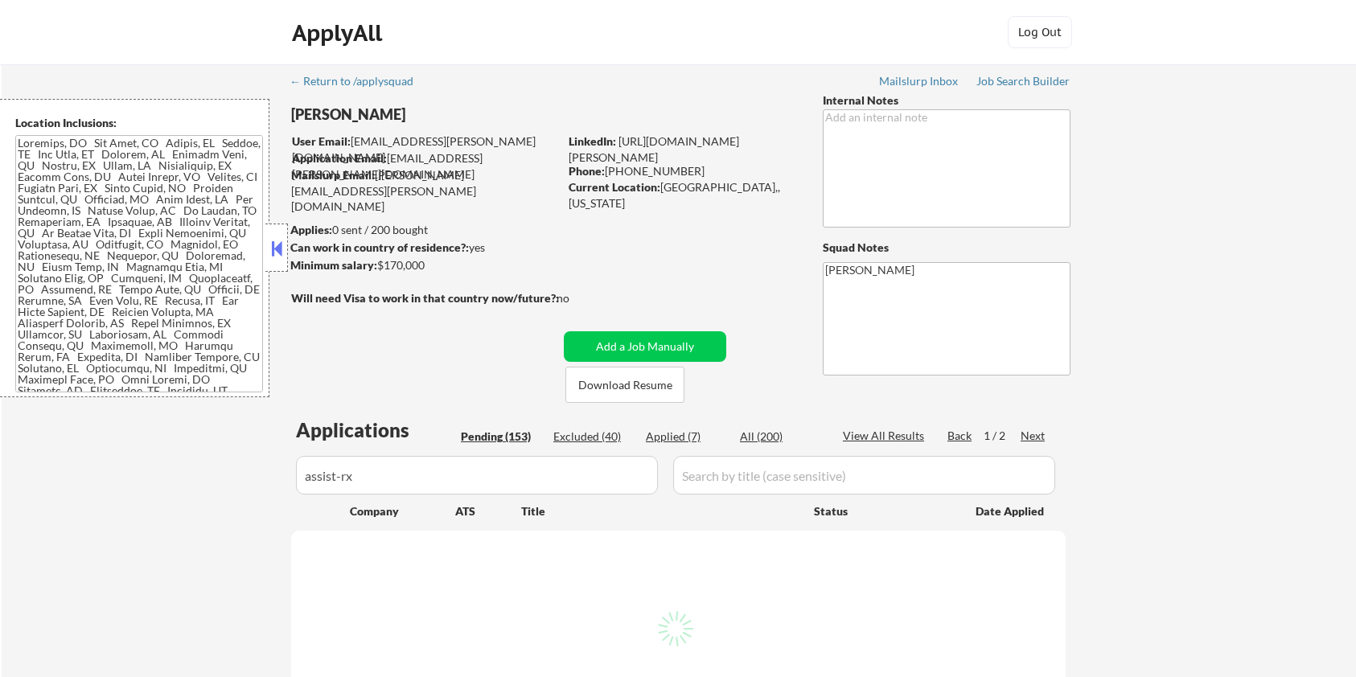
select select ""pending""
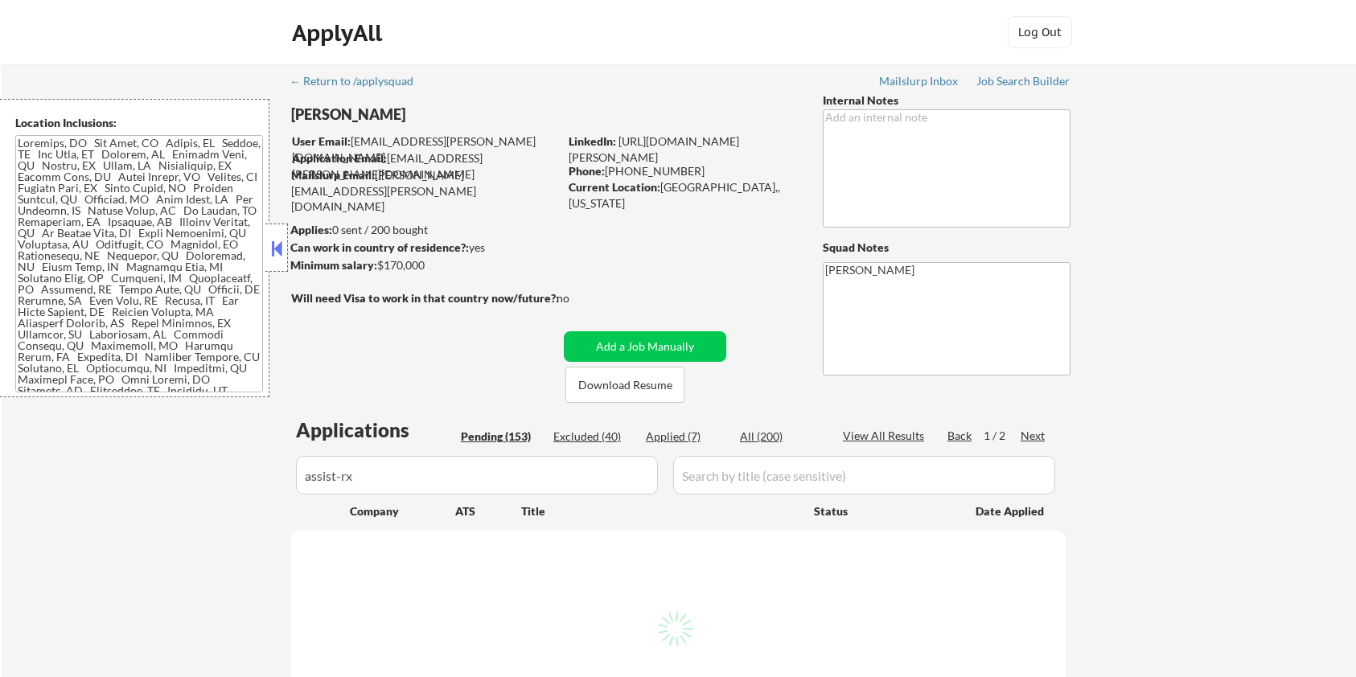
select select ""pending""
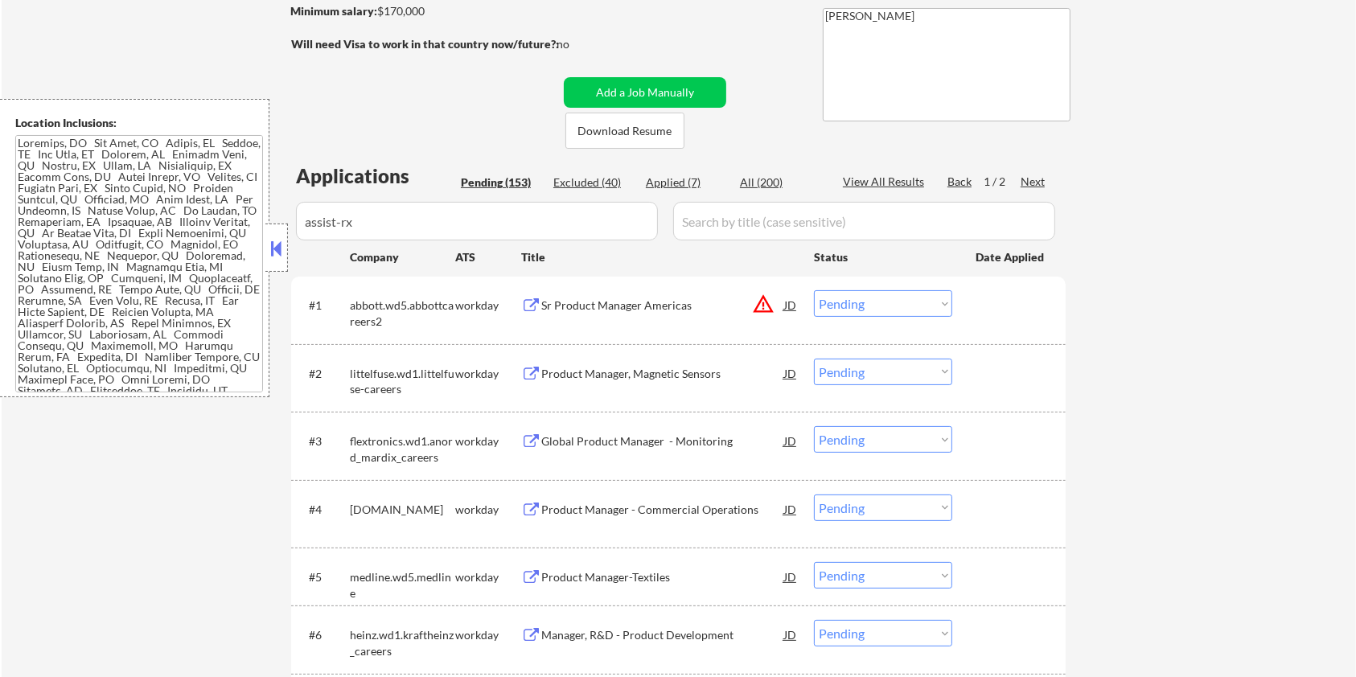
scroll to position [214, 0]
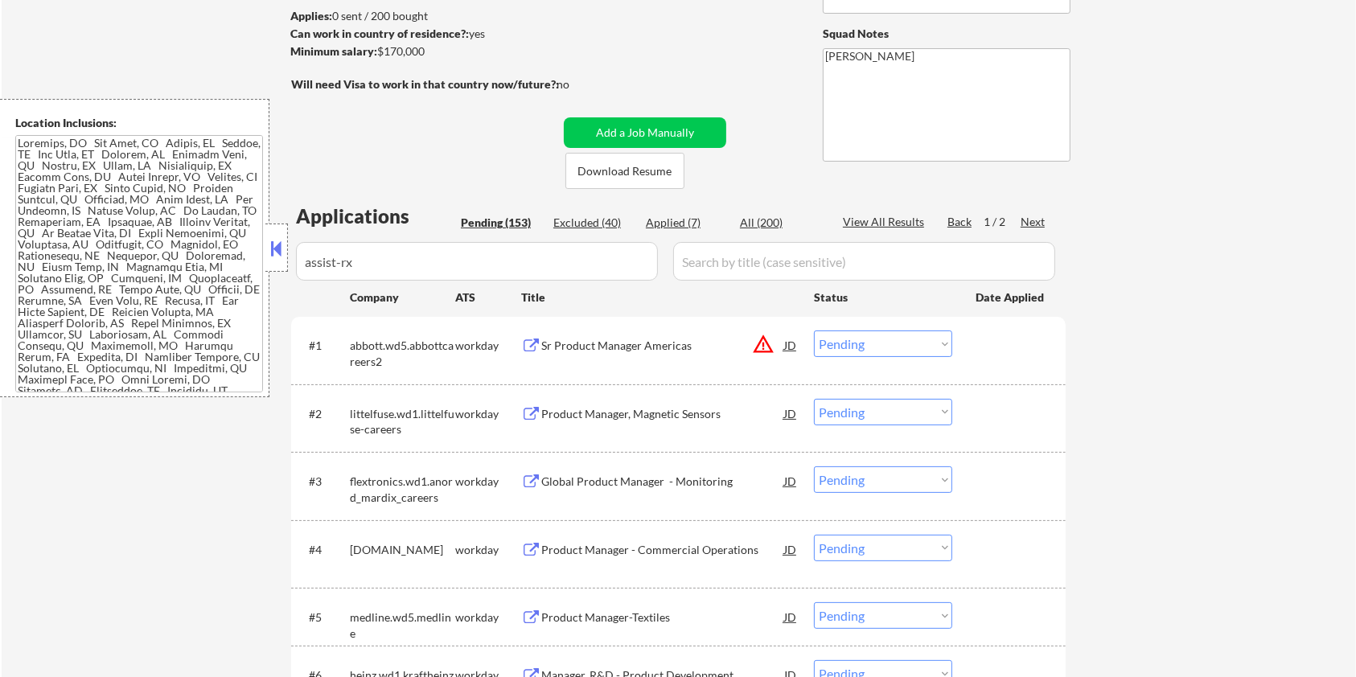
drag, startPoint x: 458, startPoint y: 49, endPoint x: 379, endPoint y: 49, distance: 78.8
click at [379, 49] on div "Minimum salary: $170,000" at bounding box center [424, 51] width 268 height 16
copy div "$170,000"
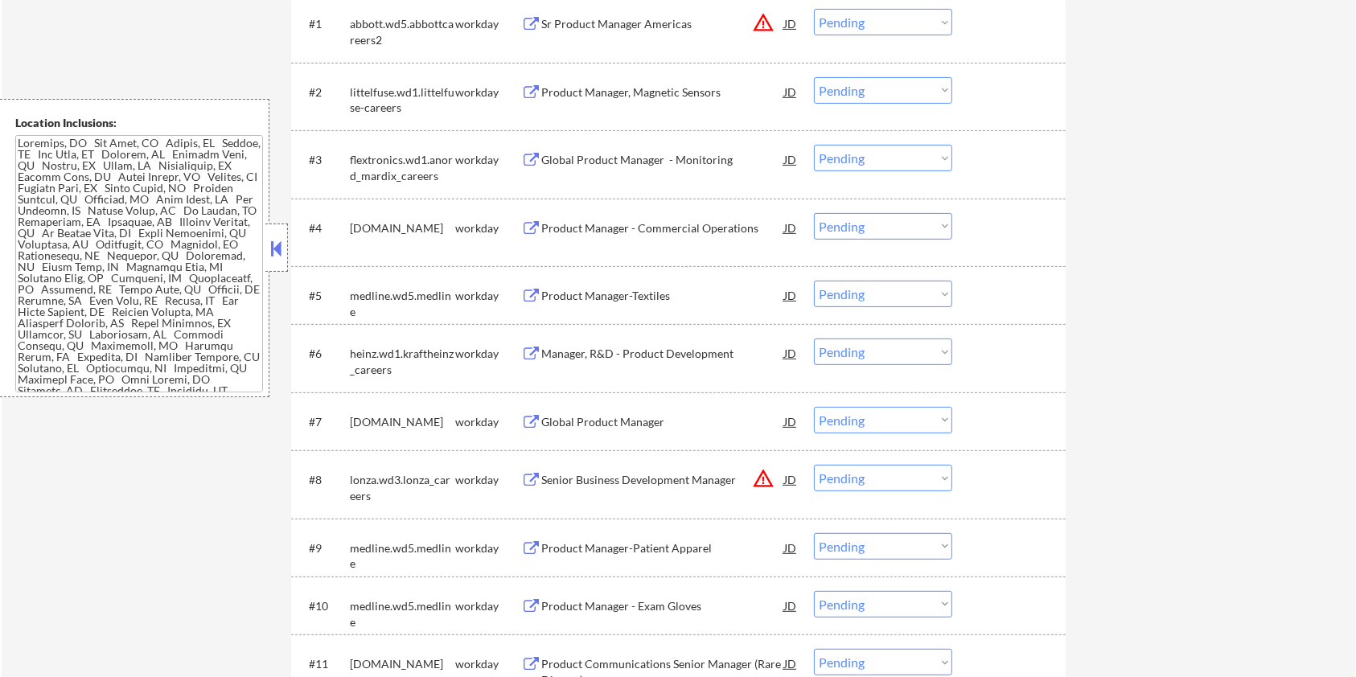
scroll to position [322, 0]
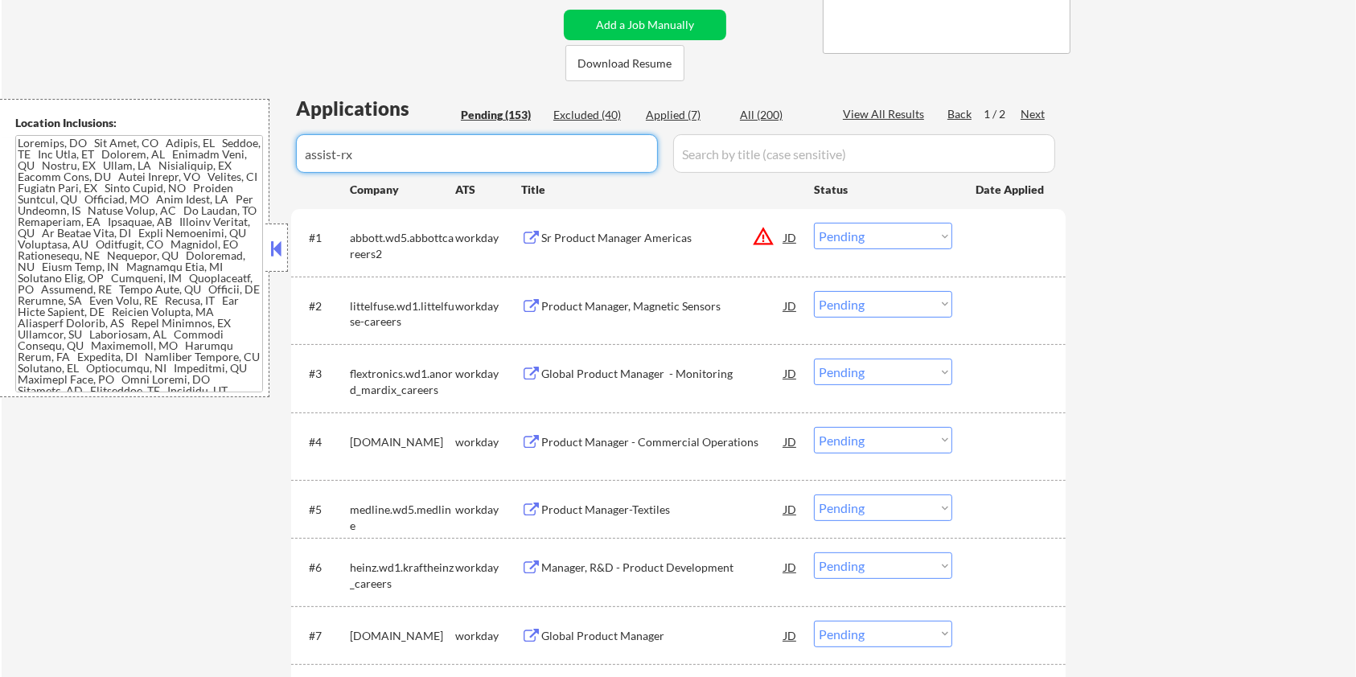
click at [387, 158] on input "input" at bounding box center [477, 153] width 362 height 39
click at [726, 154] on input "input" at bounding box center [864, 153] width 382 height 39
click at [746, 110] on div "All (200)" at bounding box center [780, 115] width 80 height 16
select select ""applied""
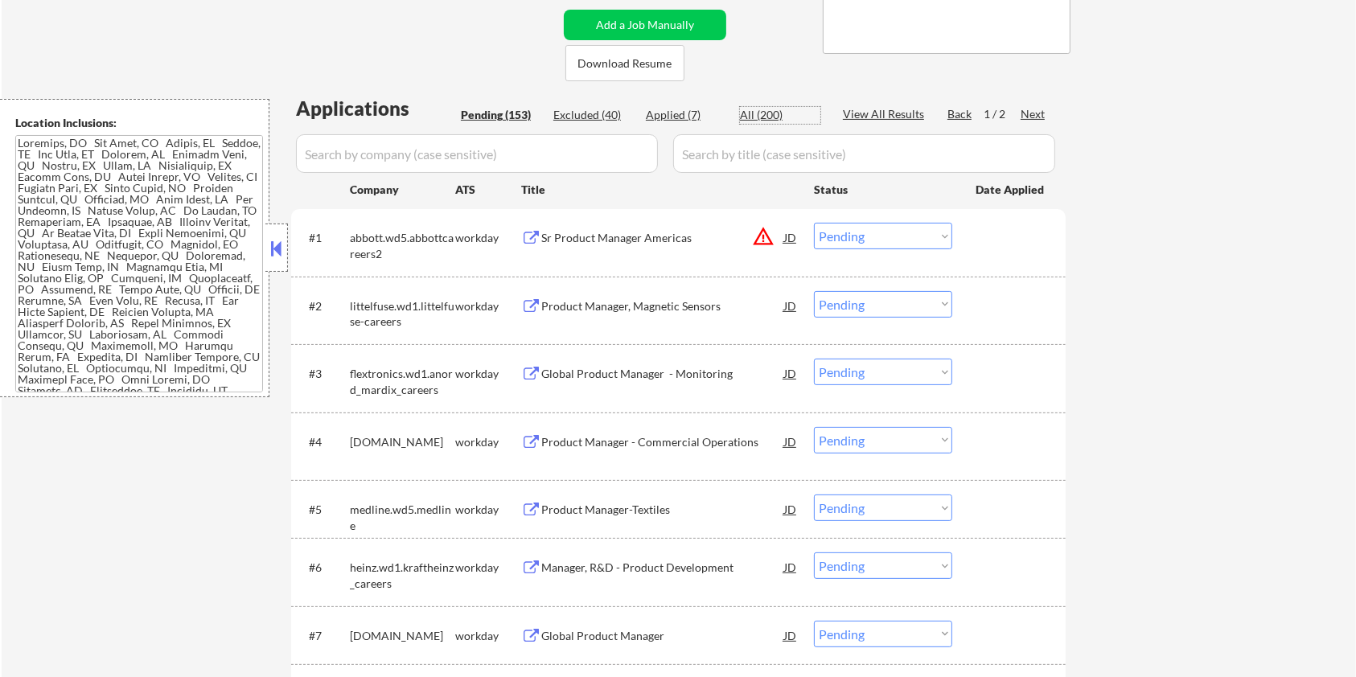
select select ""applied""
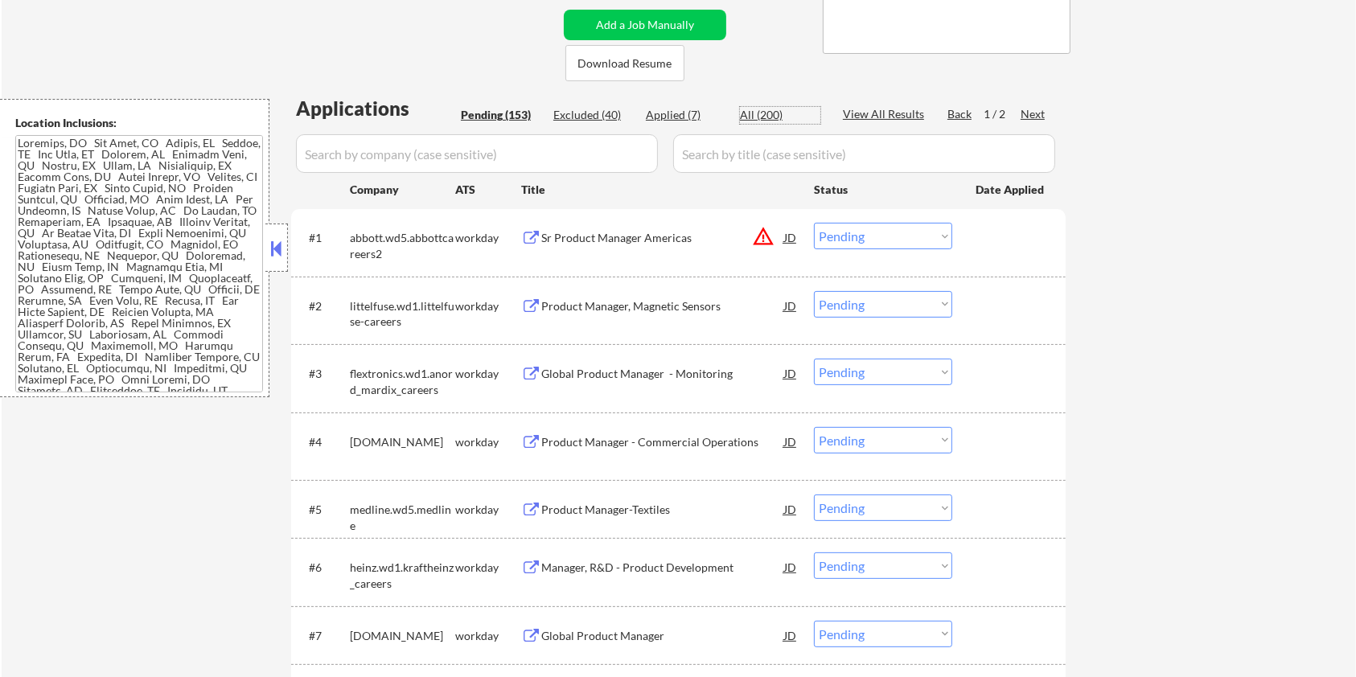
select select ""excluded__expired_""
select select ""excluded__salary_""
select select ""excluded__bad_match_""
select select ""excluded__salary_""
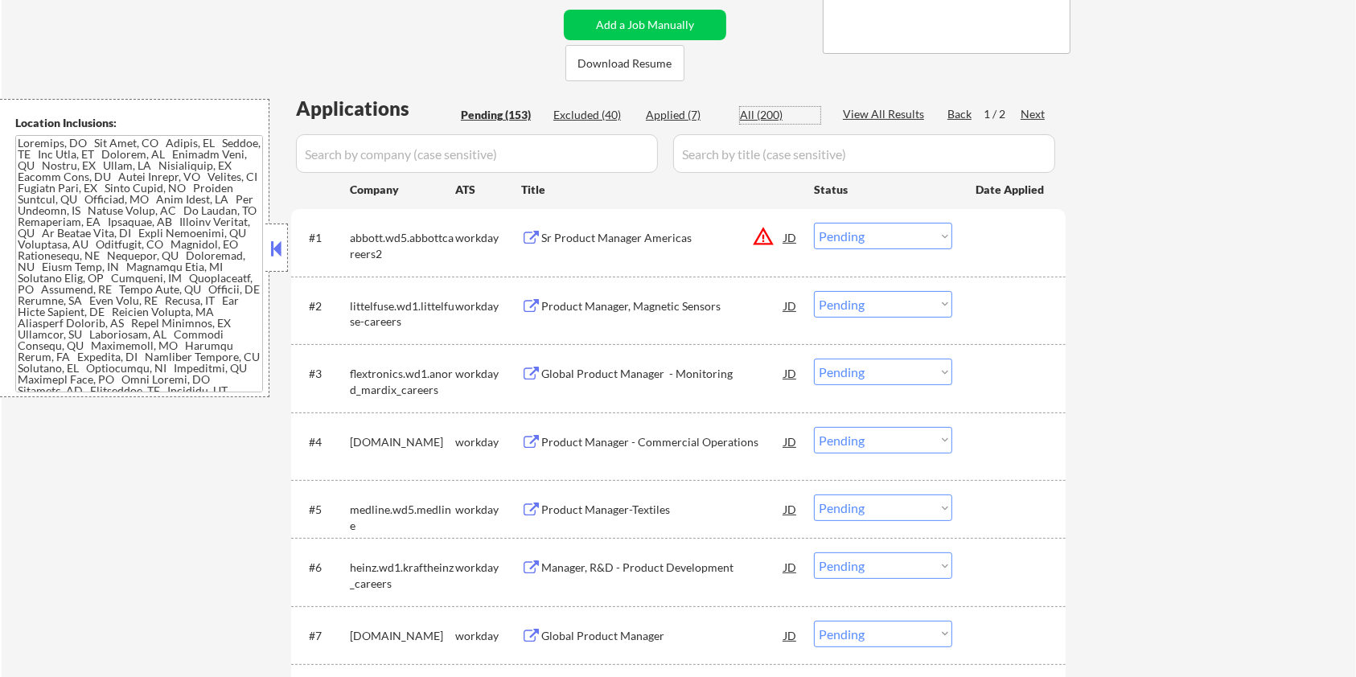
select select ""excluded__salary_""
select select ""excluded__expired_""
select select ""excluded__salary_""
select select ""excluded__bad_match_""
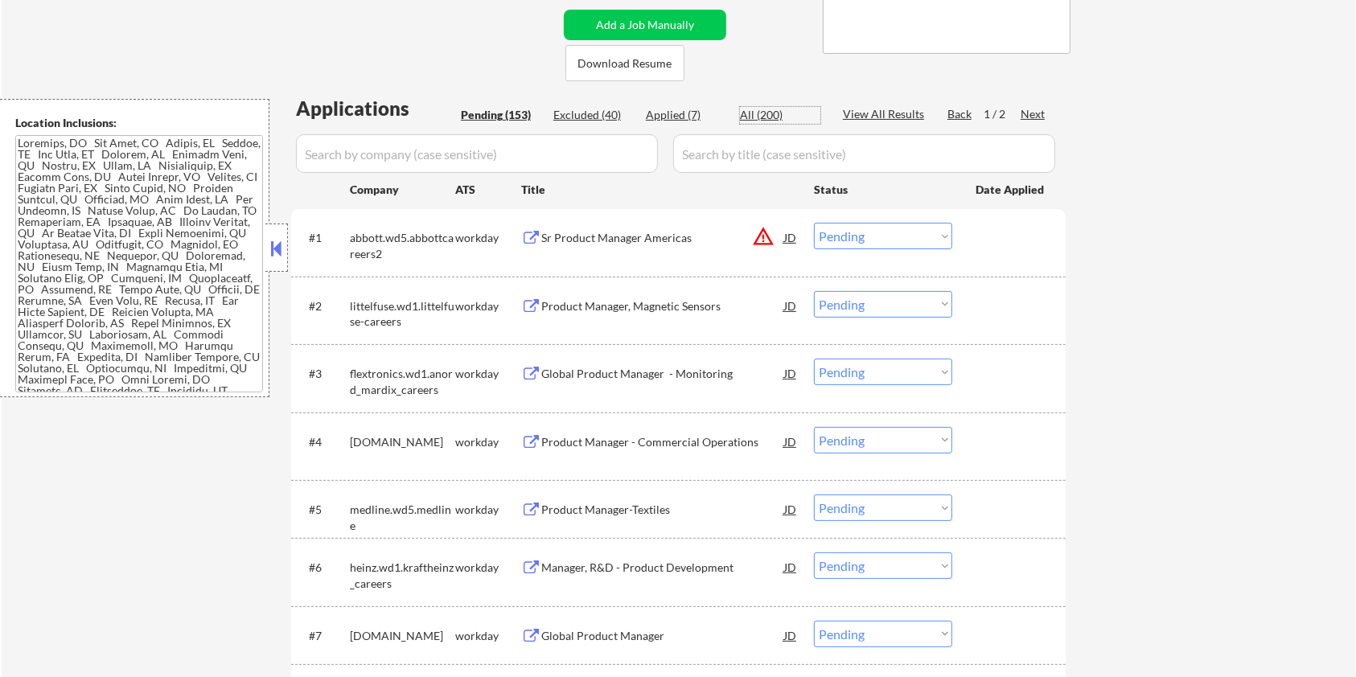
select select ""excluded__bad_match_""
select select ""excluded__salary_""
select select ""excluded__expired_""
select select ""excluded__bad_match_""
select select ""excluded__expired_""
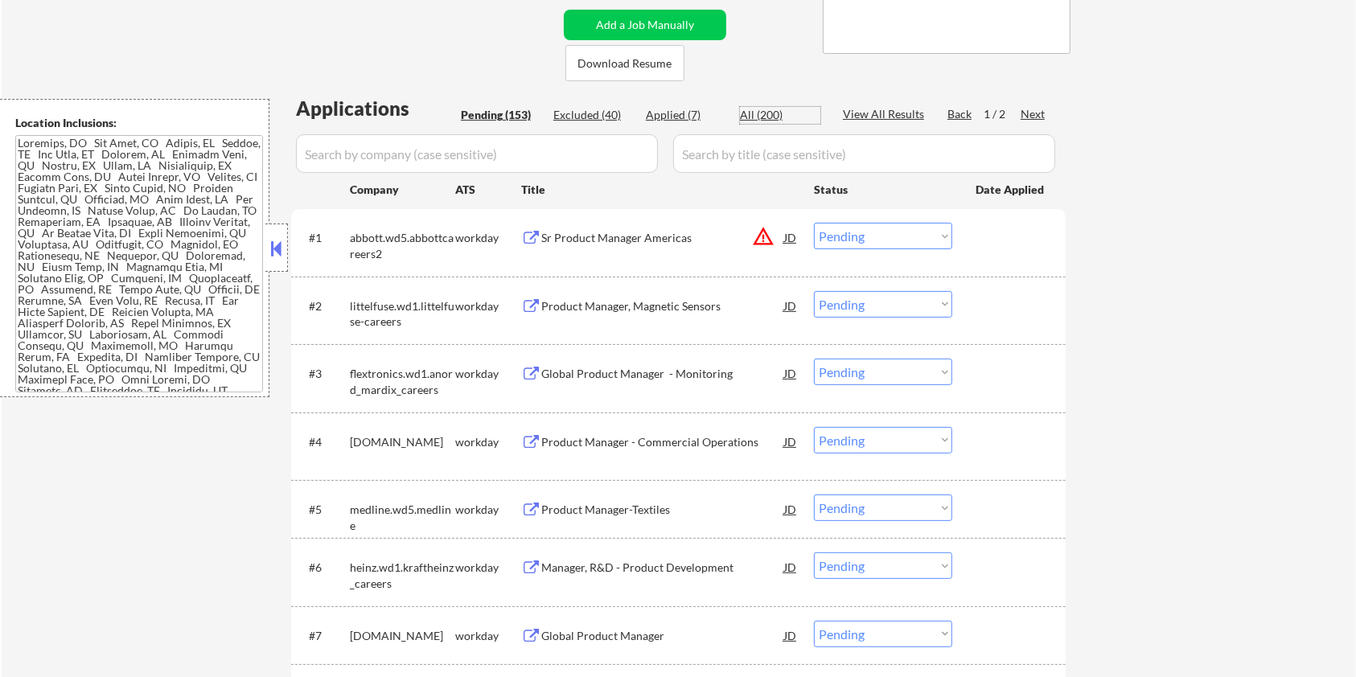
select select ""excluded__salary_""
select select ""excluded__expired_""
select select ""excluded__blocklist_""
select select ""excluded__bad_match_""
select select ""excluded__expired_""
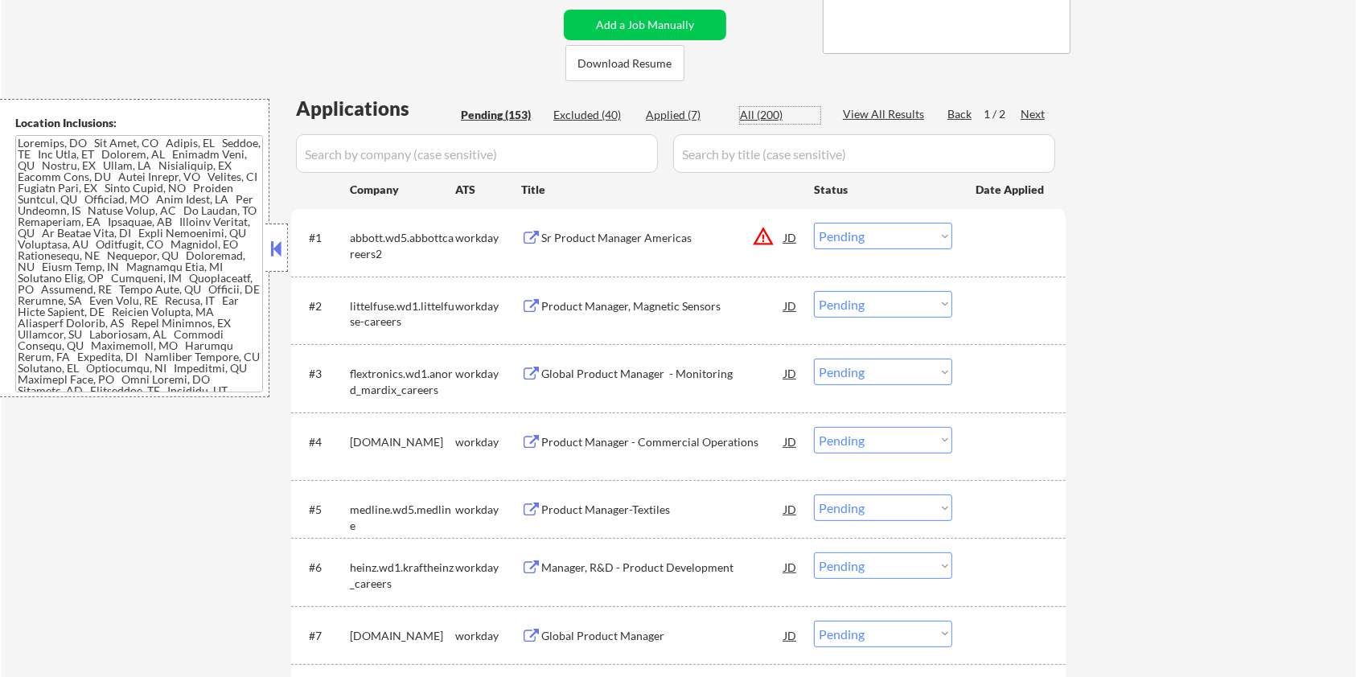
select select ""excluded__bad_match_""
select select ""excluded__expired_""
select select ""excluded__blocklist_""
select select ""excluded__bad_match_""
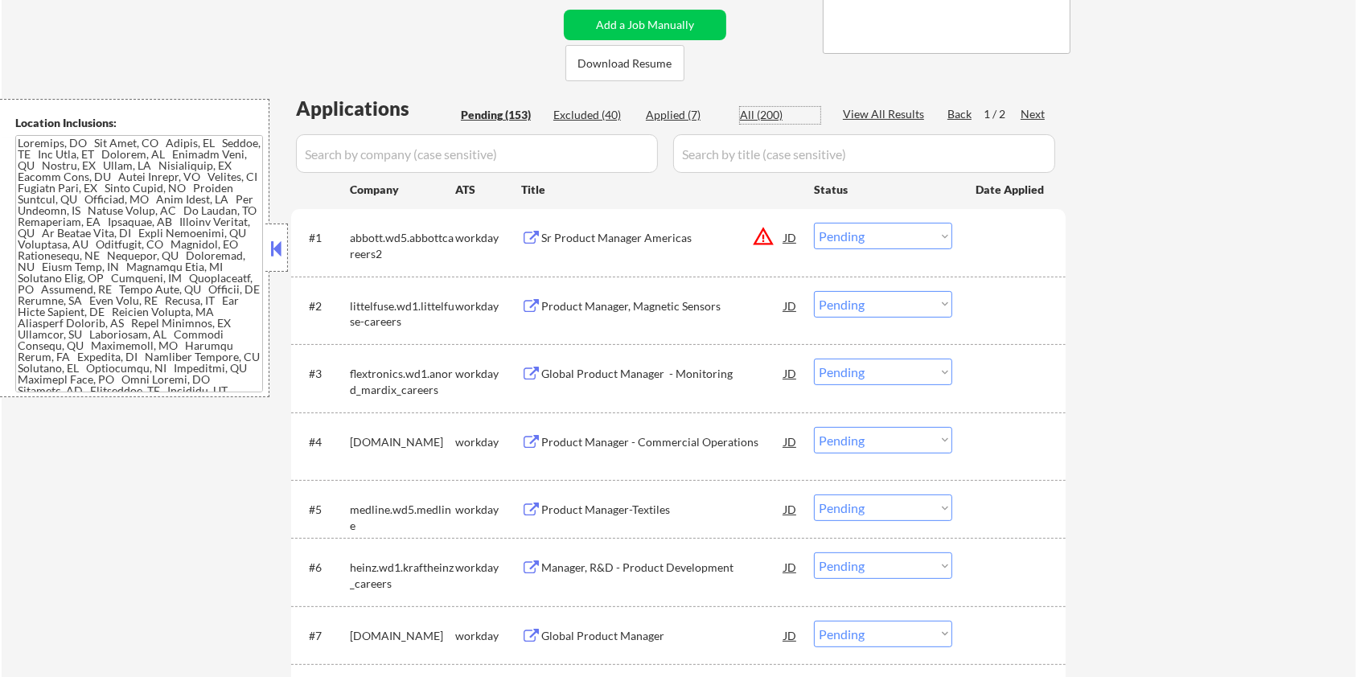
select select ""excluded__bad_match_""
select select ""excluded__salary_""
select select ""excluded__bad_match_""
select select ""excluded__blocklist_""
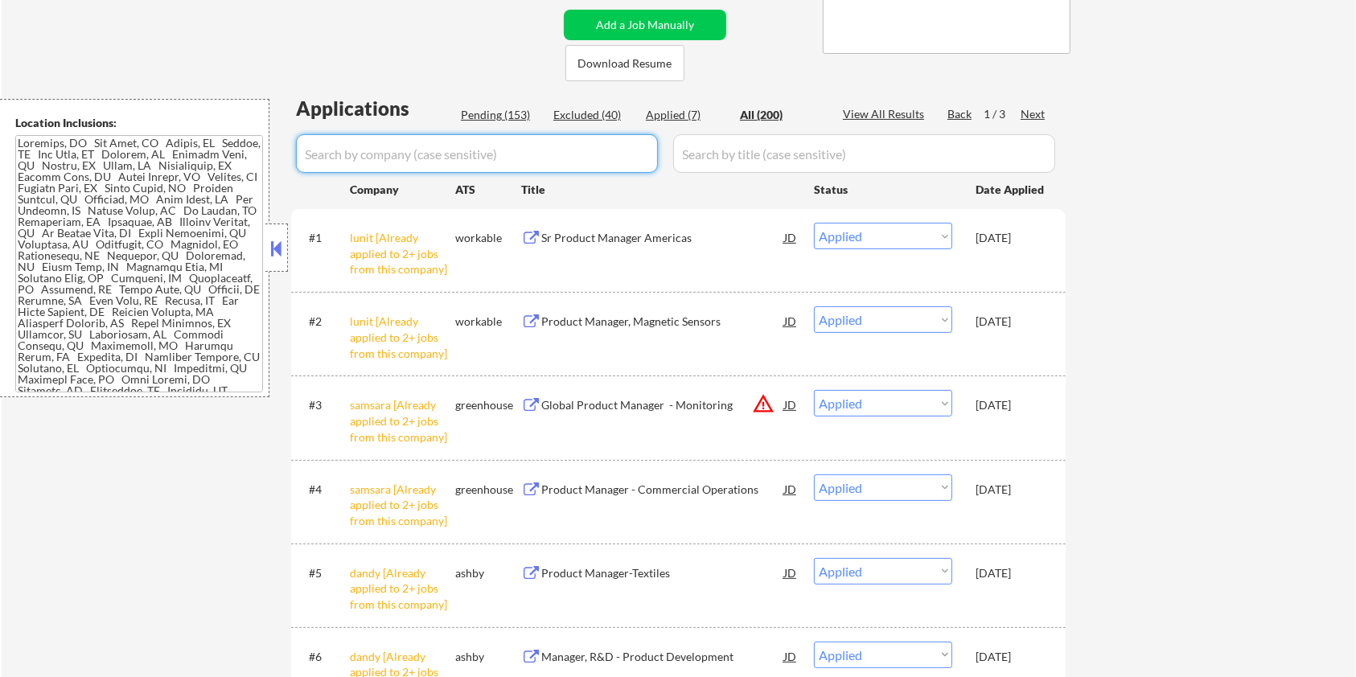
click at [508, 151] on input "input" at bounding box center [477, 153] width 362 height 39
paste input "/assist-rx"
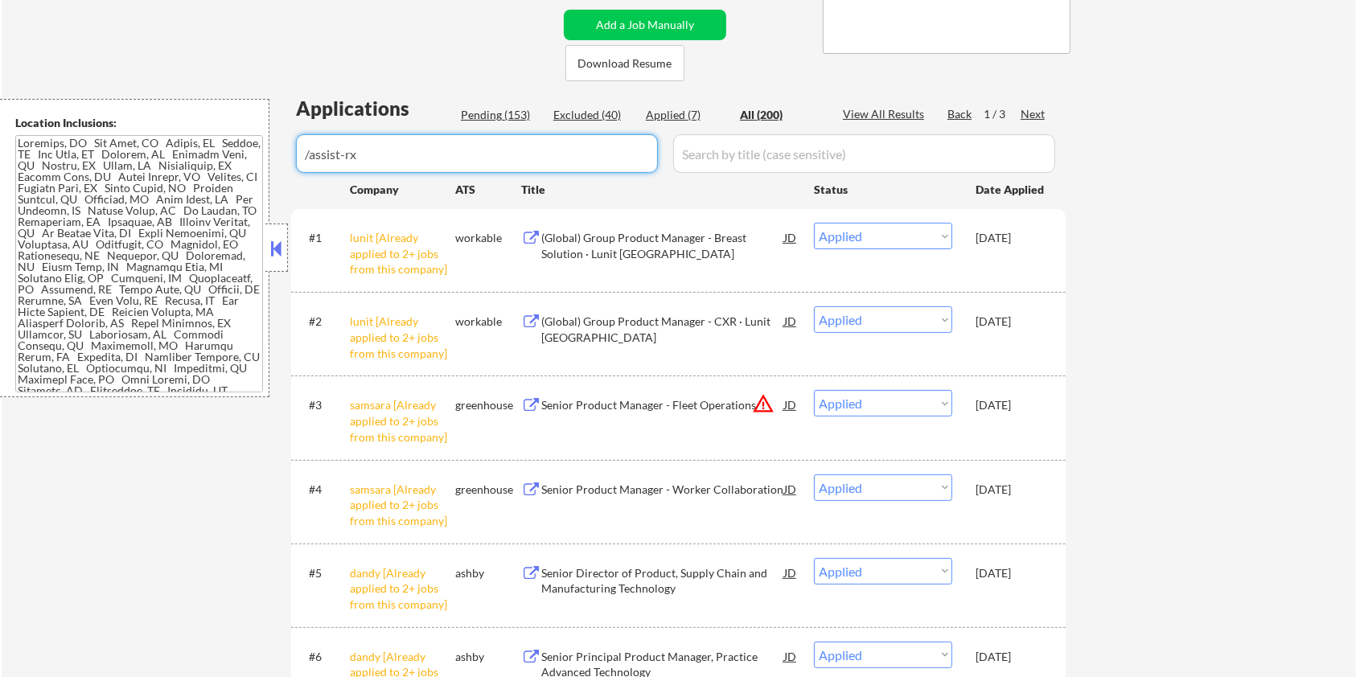
drag, startPoint x: 308, startPoint y: 151, endPoint x: 345, endPoint y: 154, distance: 37.1
click at [308, 151] on input "input" at bounding box center [477, 153] width 362 height 39
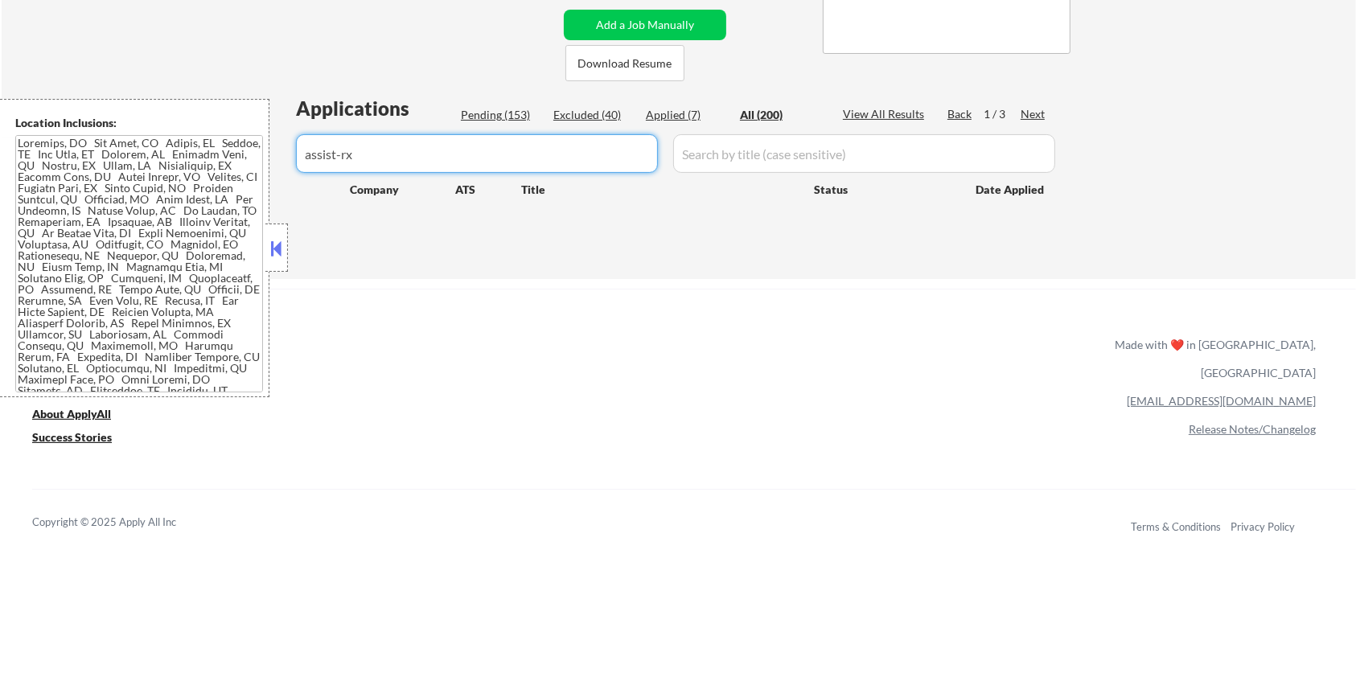
type input "assist-rx"
click at [761, 109] on div "All (200)" at bounding box center [780, 115] width 80 height 16
click at [753, 151] on input "input" at bounding box center [864, 153] width 382 height 39
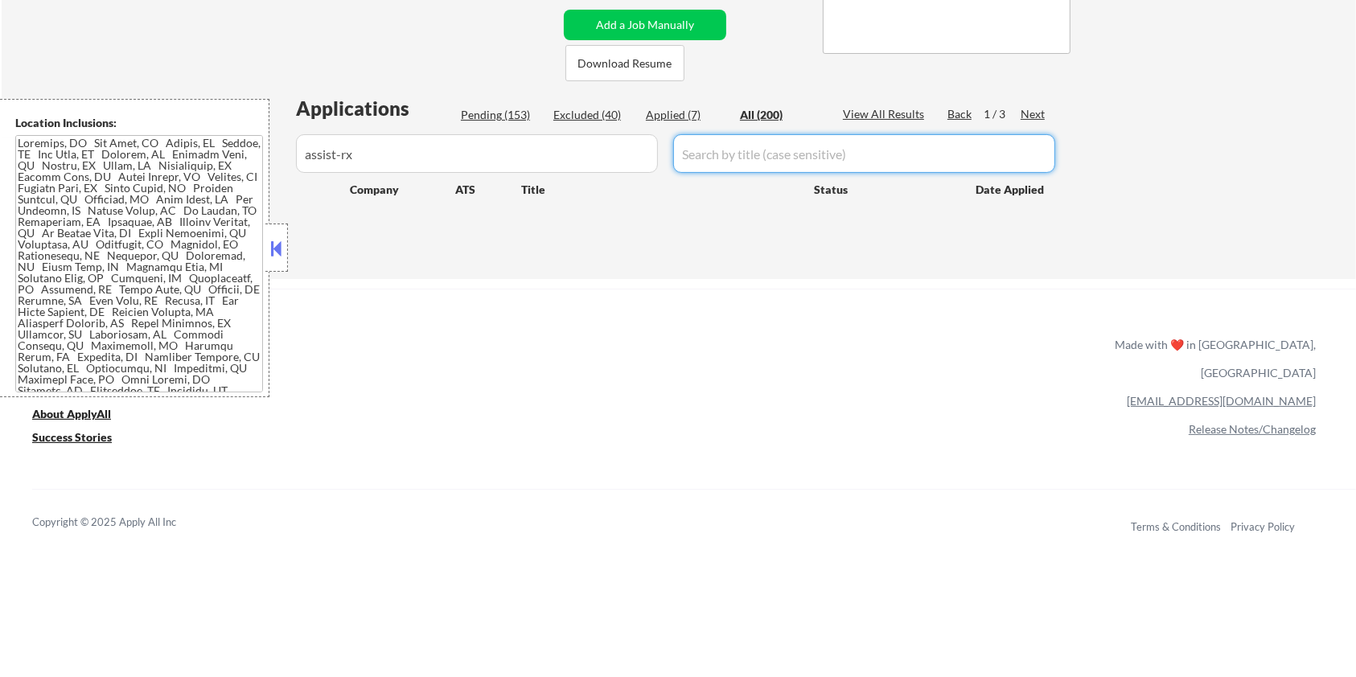
select select ""pending""
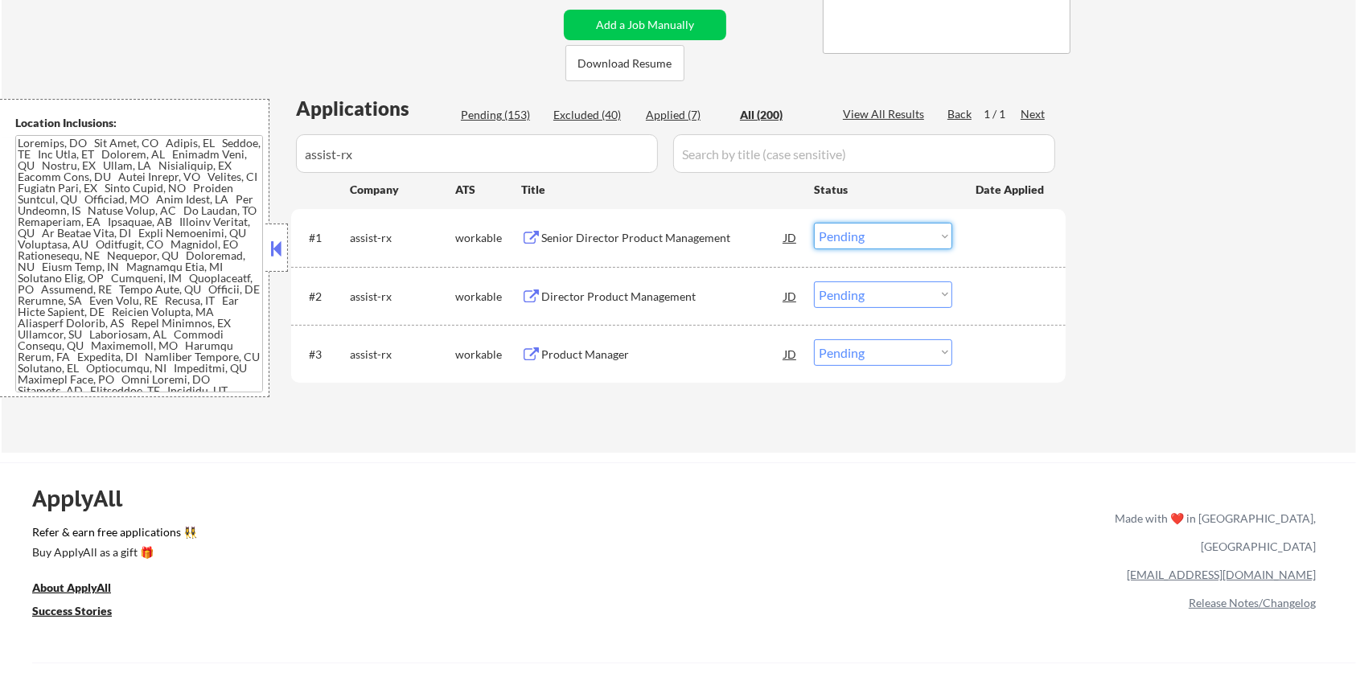
click at [884, 235] on select "Choose an option... Pending Applied Excluded (Questions) Excluded (Expired) Exc…" at bounding box center [883, 236] width 138 height 27
select select ""applied""
click at [814, 223] on select "Choose an option... Pending Applied Excluded (Questions) Excluded (Expired) Exc…" at bounding box center [883, 236] width 138 height 27
click at [627, 290] on div "Director Product Management" at bounding box center [662, 297] width 243 height 16
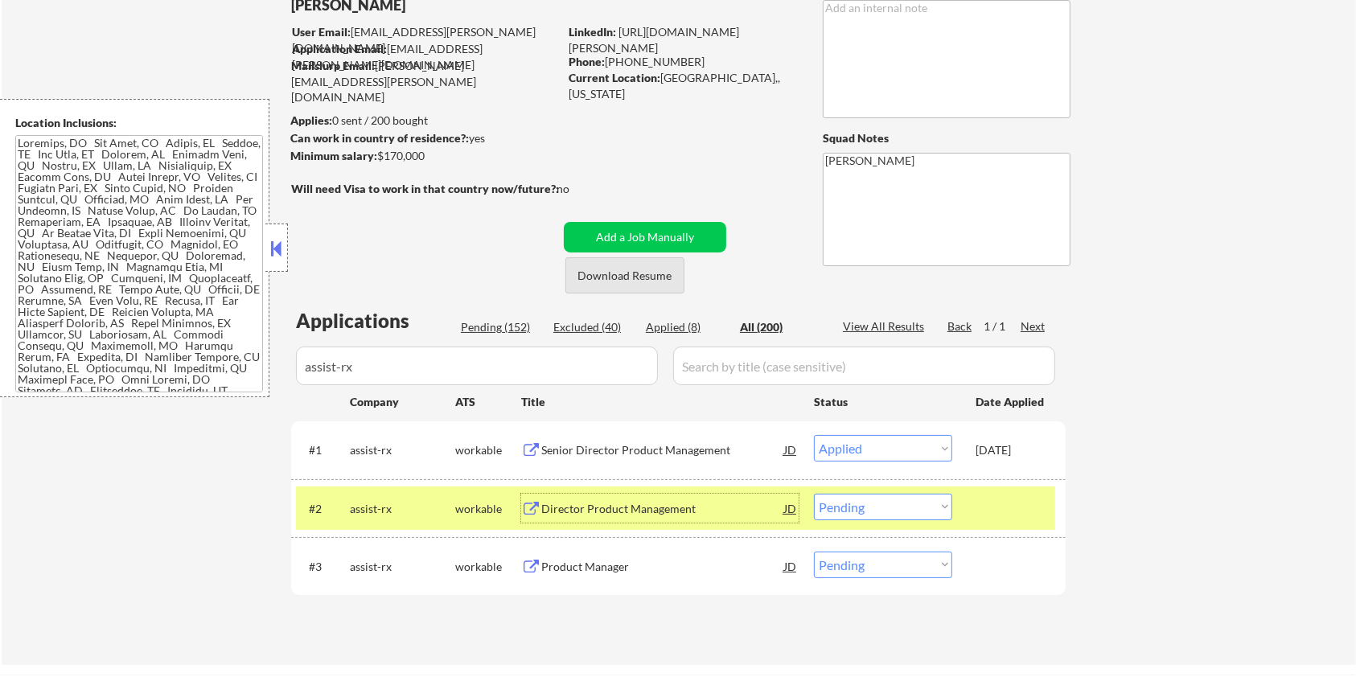
scroll to position [107, 0]
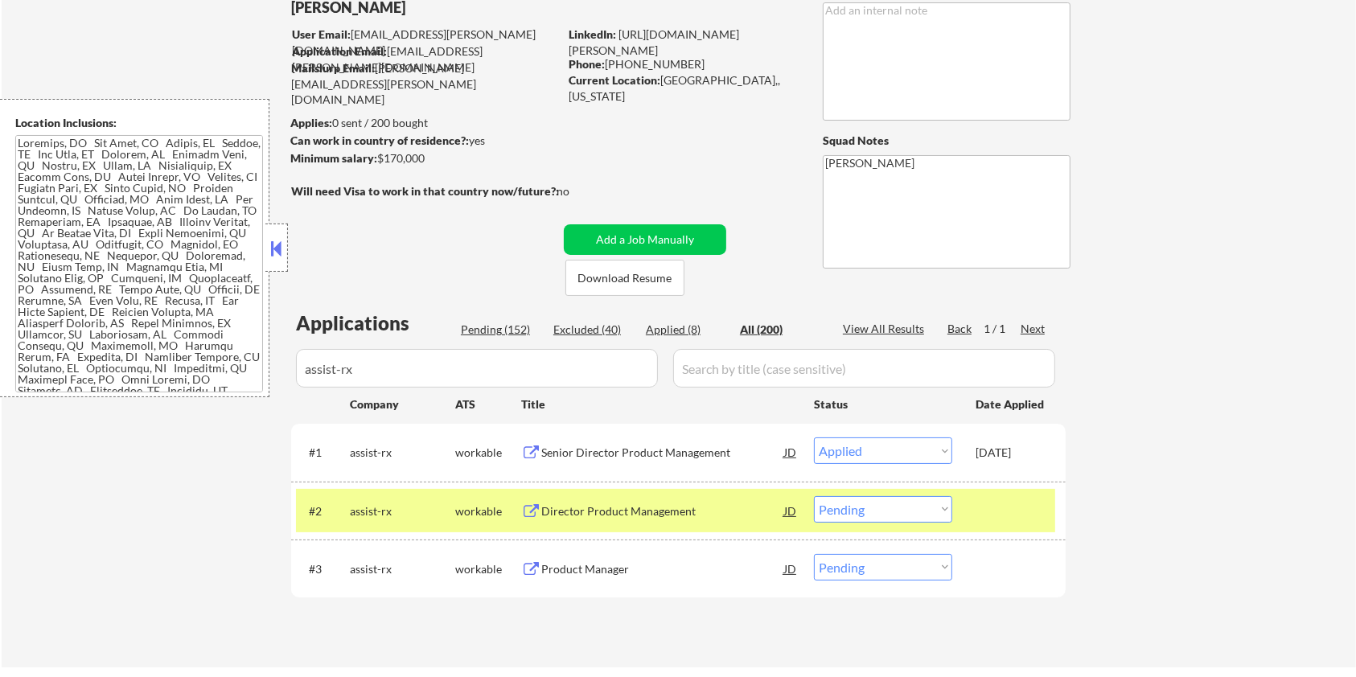
drag, startPoint x: 438, startPoint y: 159, endPoint x: 379, endPoint y: 158, distance: 58.7
click at [379, 158] on div "Minimum salary: $170,000" at bounding box center [424, 158] width 268 height 16
copy div "$170,000"
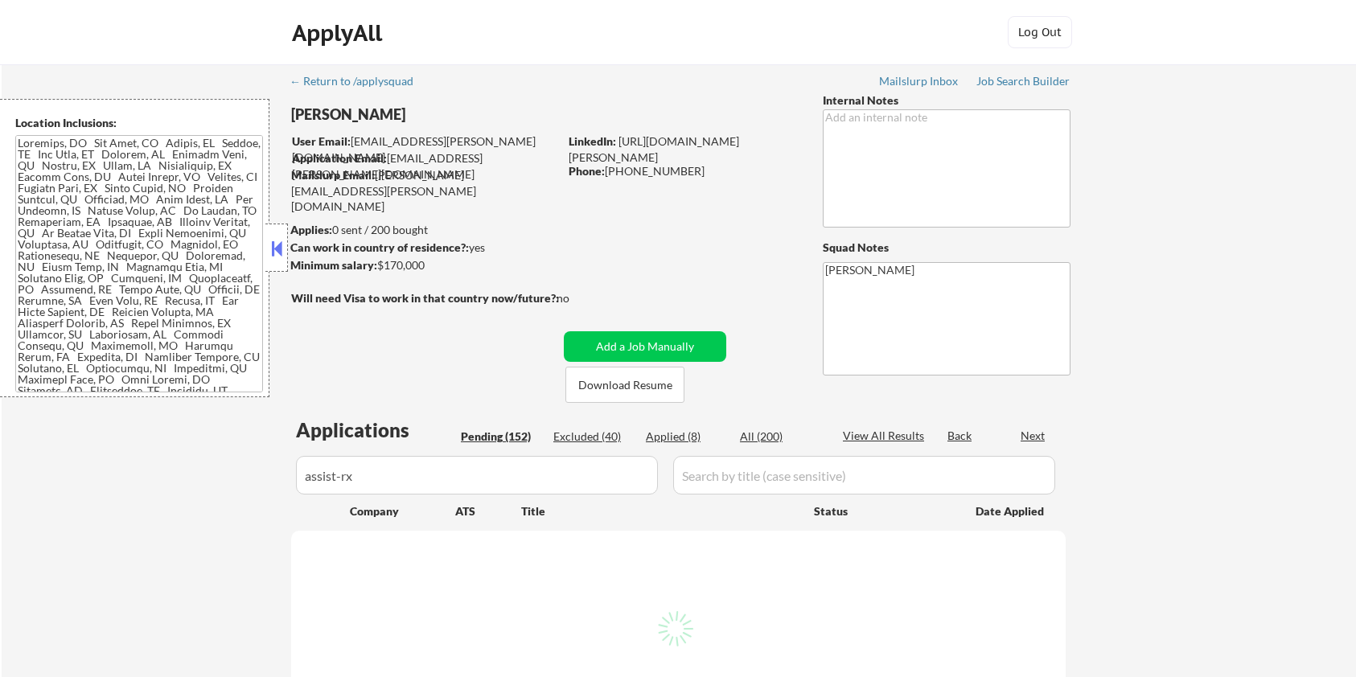
scroll to position [107, 0]
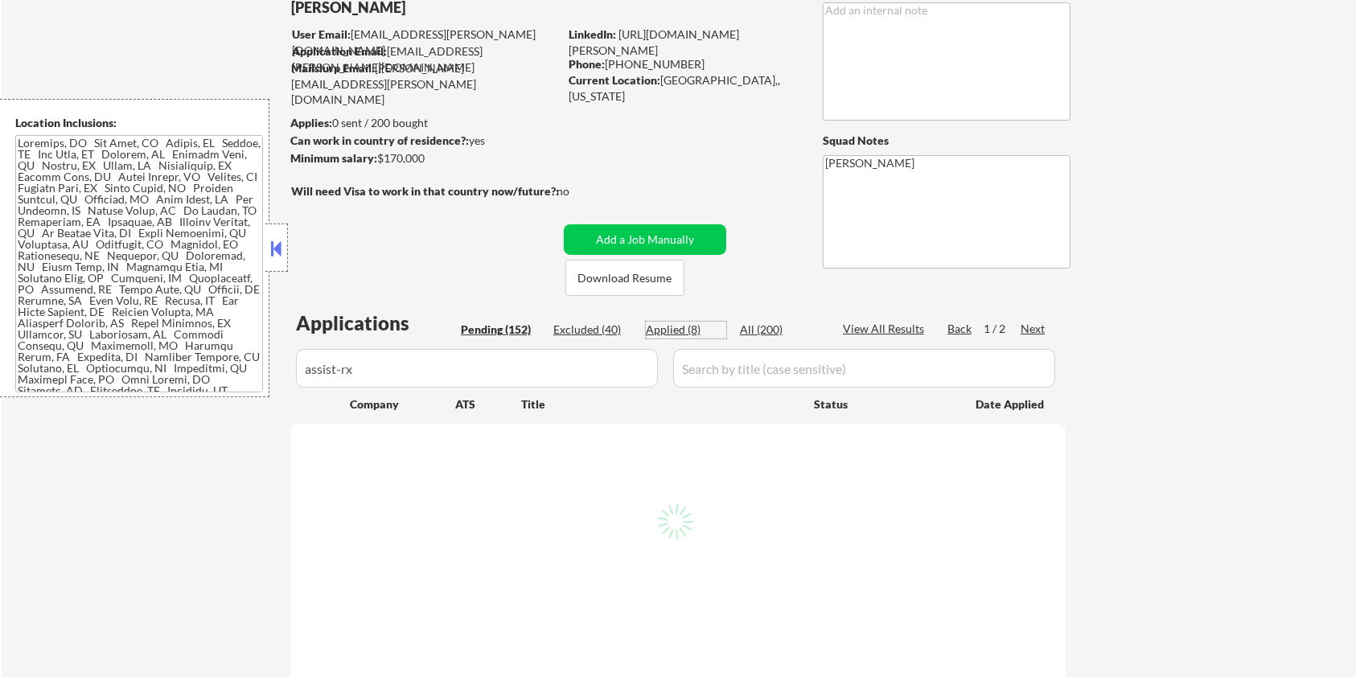
click at [670, 329] on div "Applied (8)" at bounding box center [686, 330] width 80 height 16
select select ""applied""
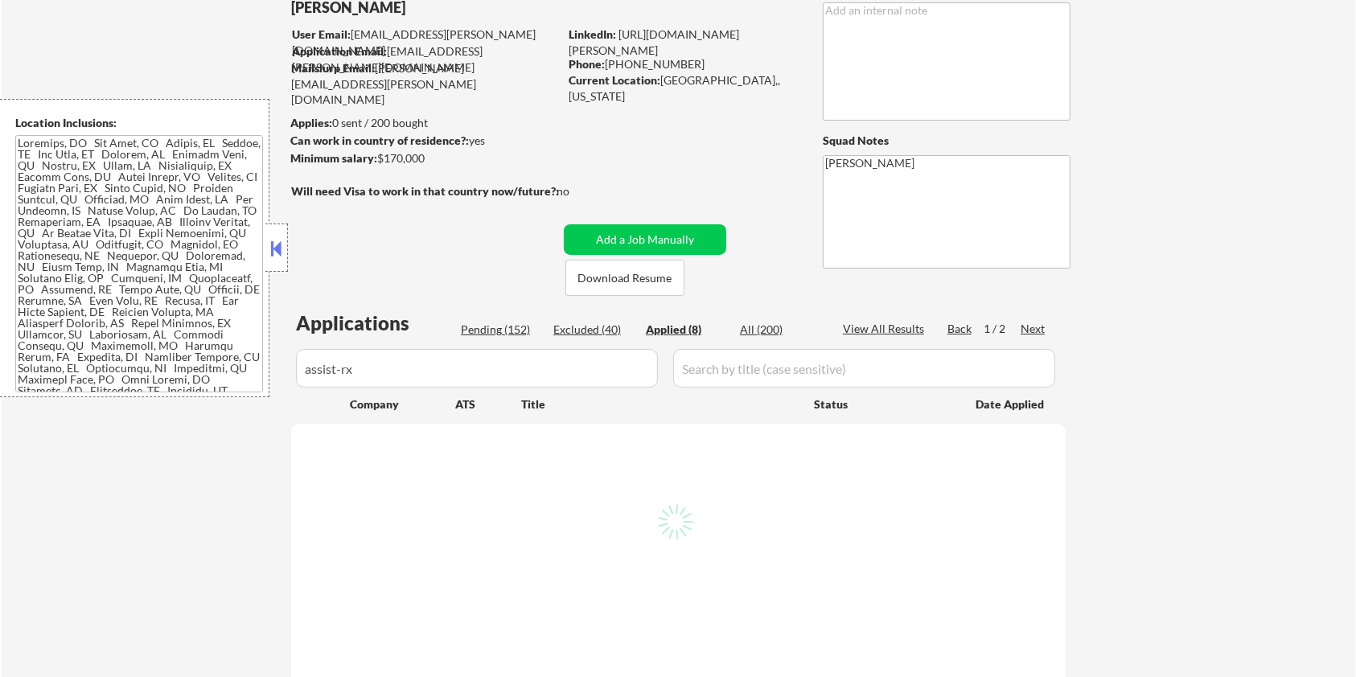
select select ""applied""
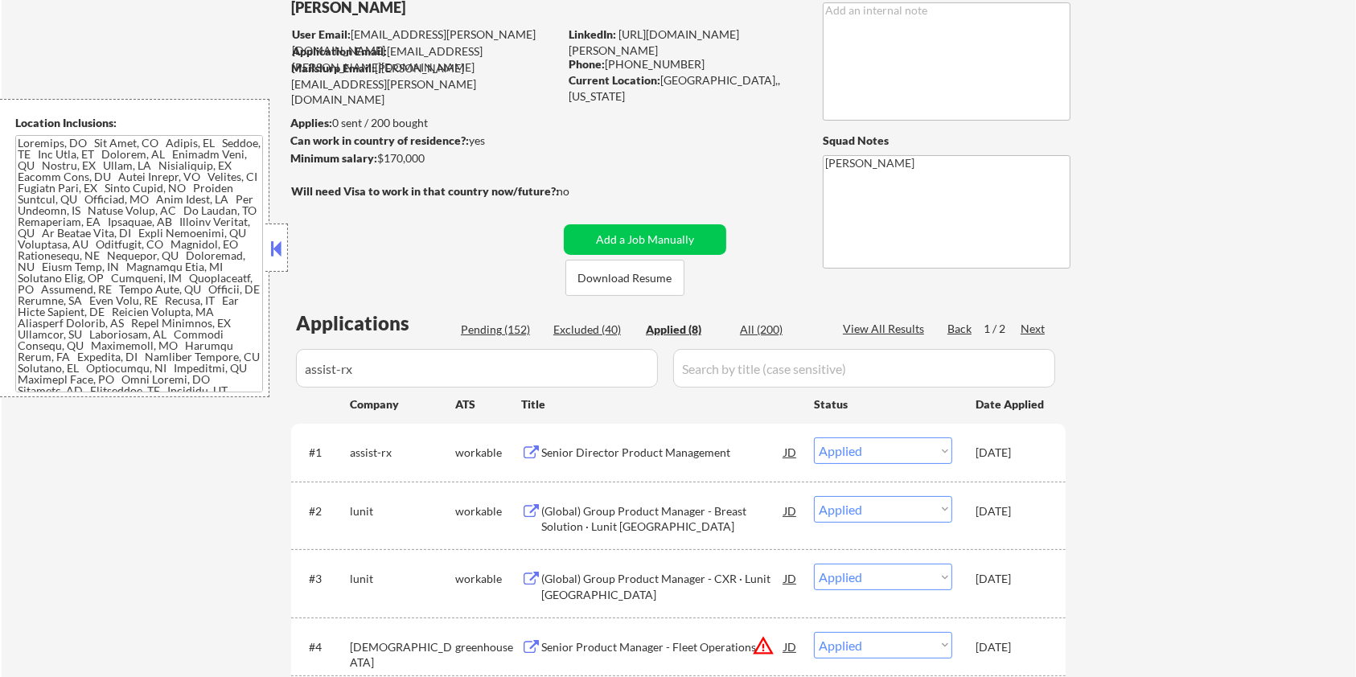
click at [760, 331] on div "All (200)" at bounding box center [780, 330] width 80 height 16
select select ""pending""
select select ""excluded__expired_""
select select ""excluded__salary_""
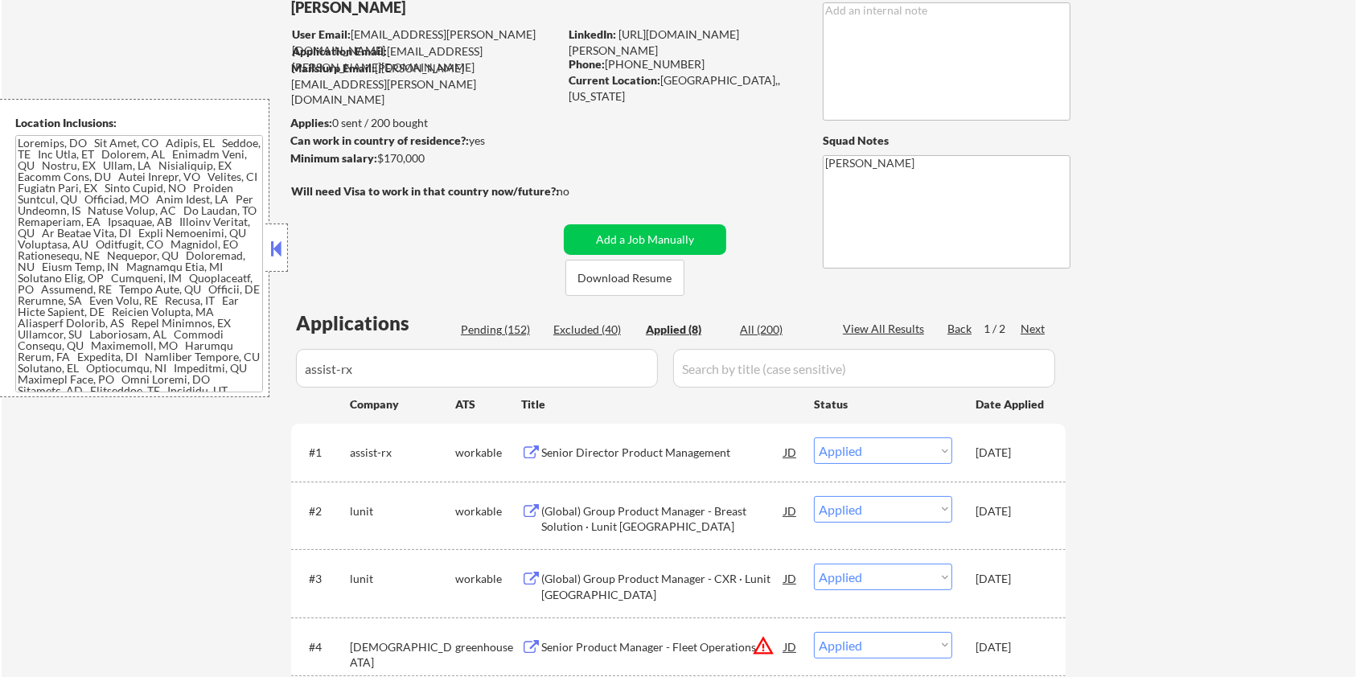
select select ""excluded__salary_""
select select ""pending""
select select ""excluded__bad_match_""
select select ""excluded__salary_""
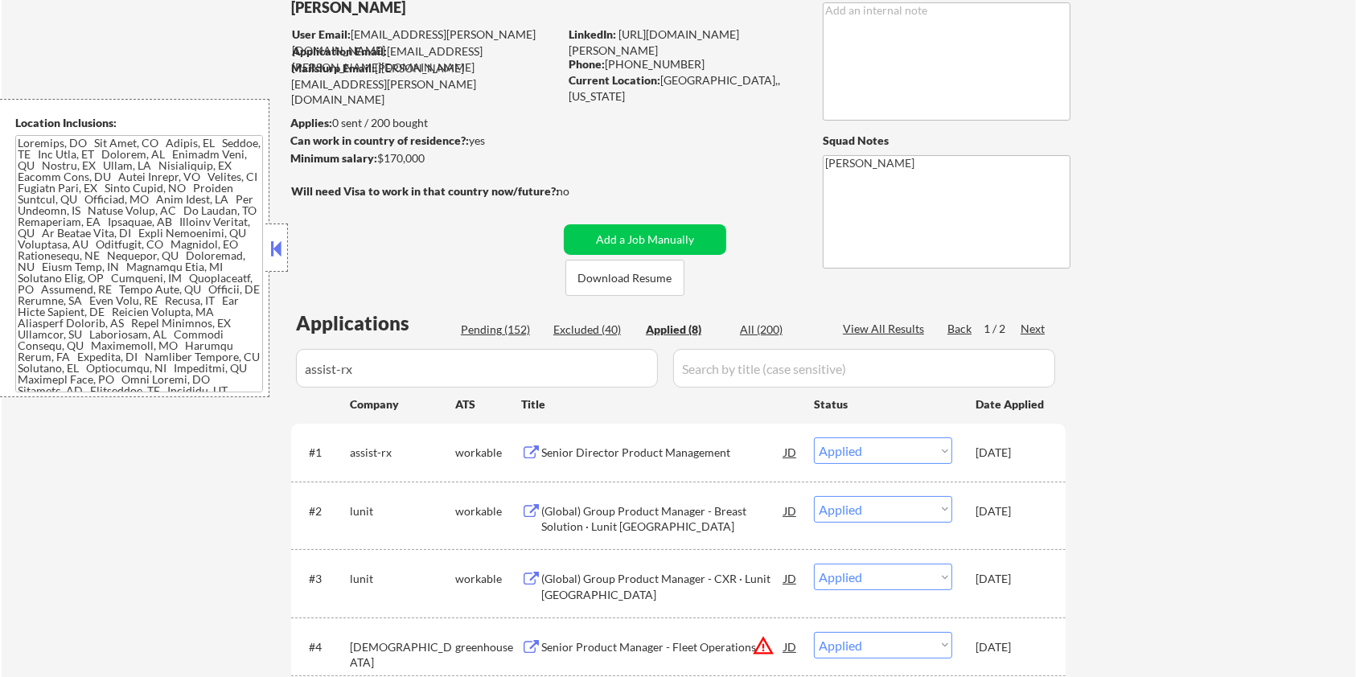
select select ""pending""
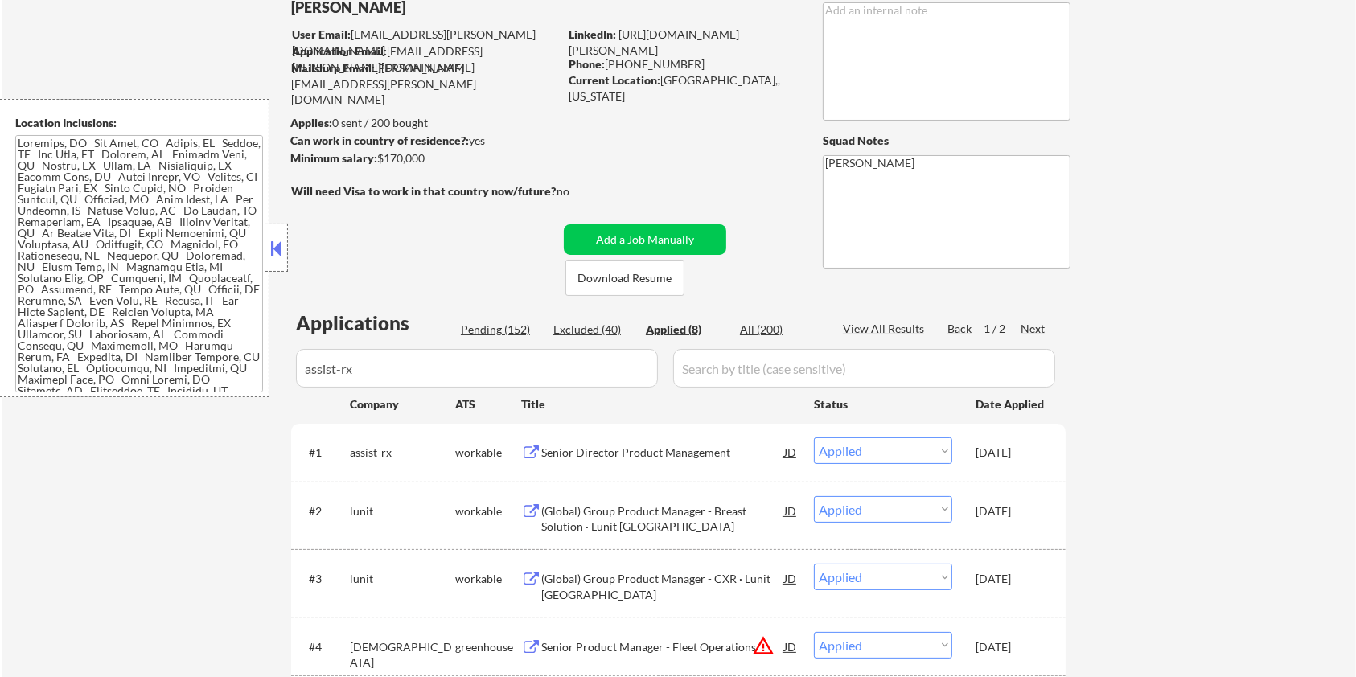
select select ""pending""
select select ""excluded__expired_""
select select ""pending""
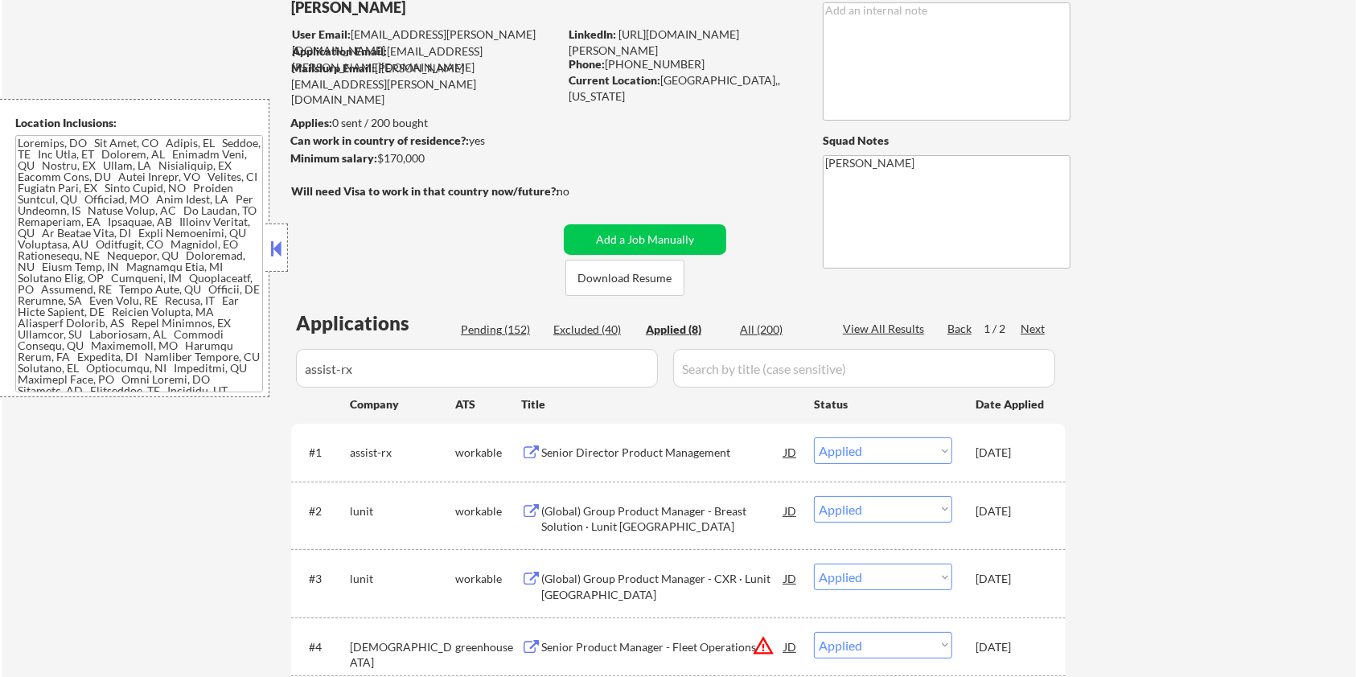
select select ""pending""
select select ""excluded__salary_""
select select ""pending""
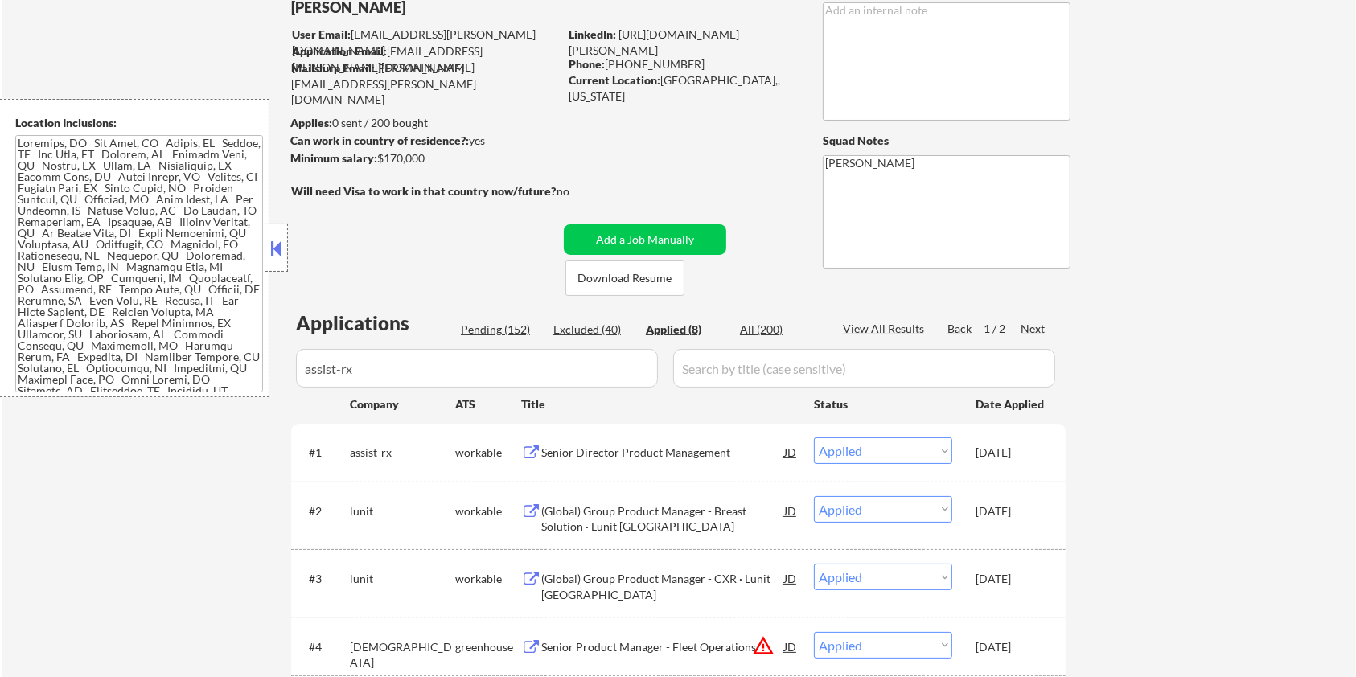
select select ""excluded__bad_match_""
select select ""pending""
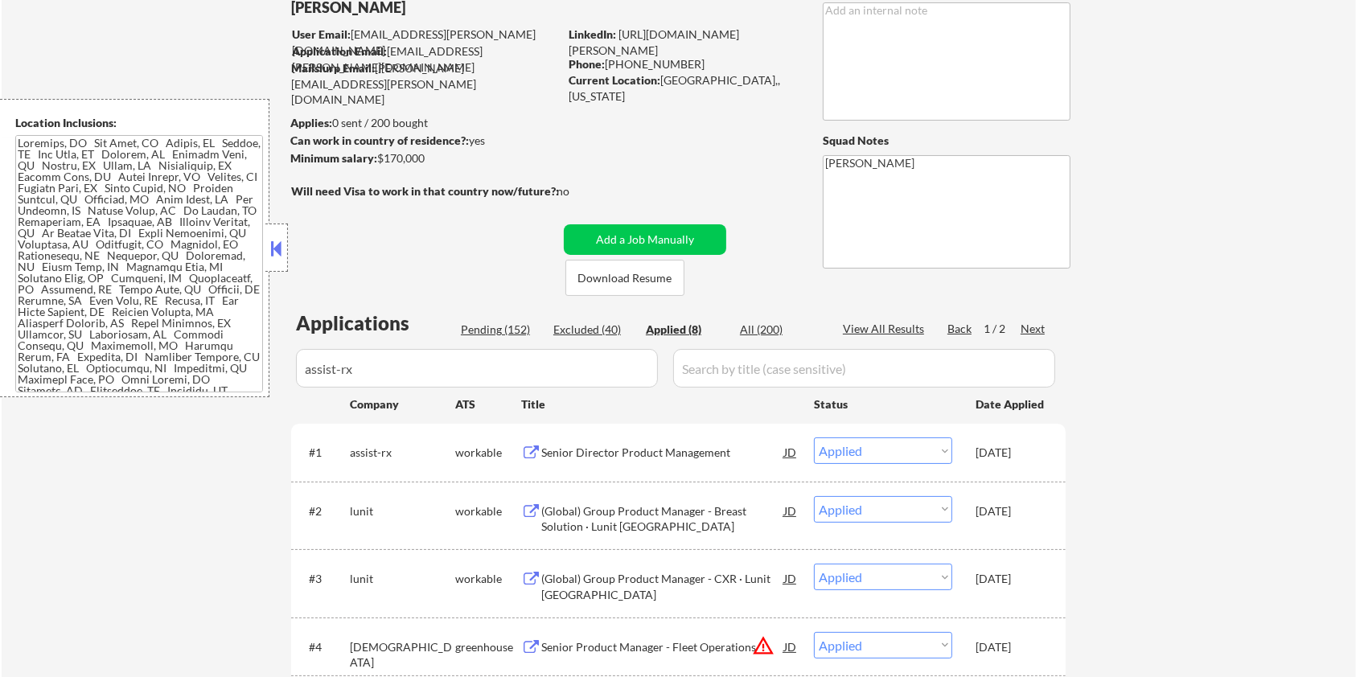
select select ""pending""
select select ""excluded__bad_match_""
select select ""pending""
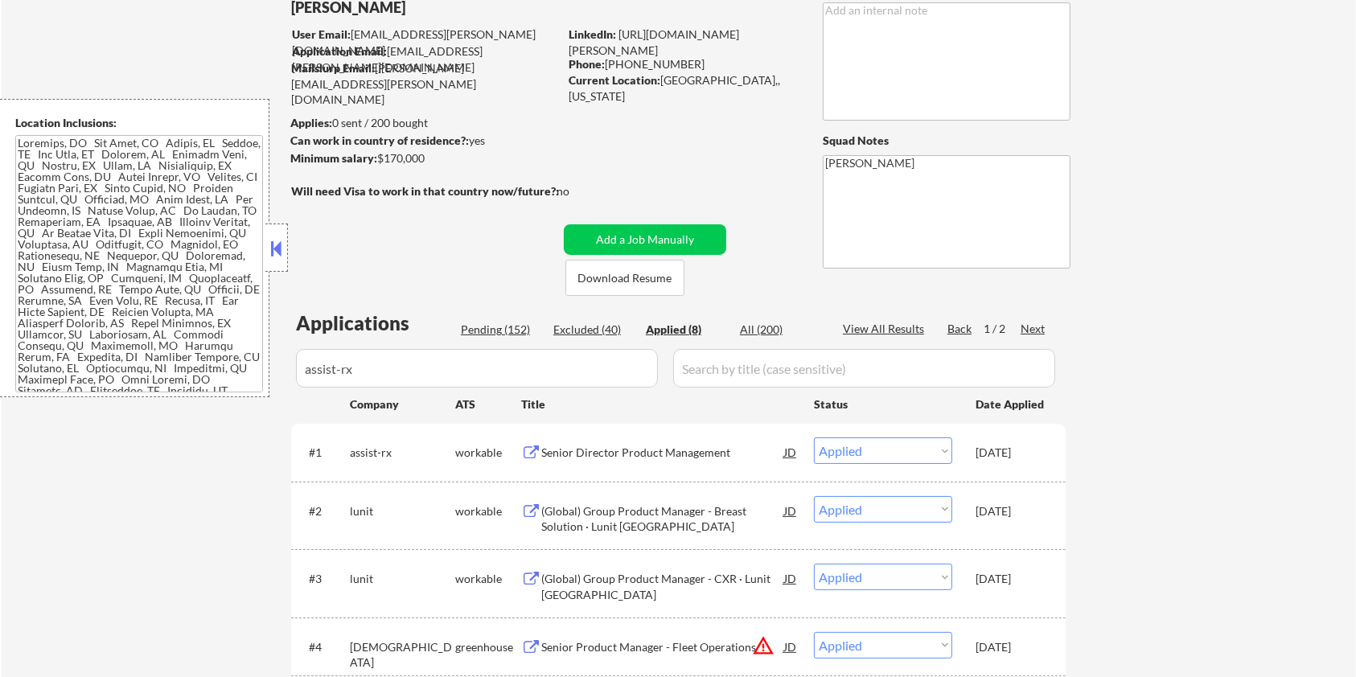
select select ""excluded__salary_""
select select ""excluded__expired_""
select select ""pending""
select select ""excluded__bad_match_""
select select ""excluded__expired_""
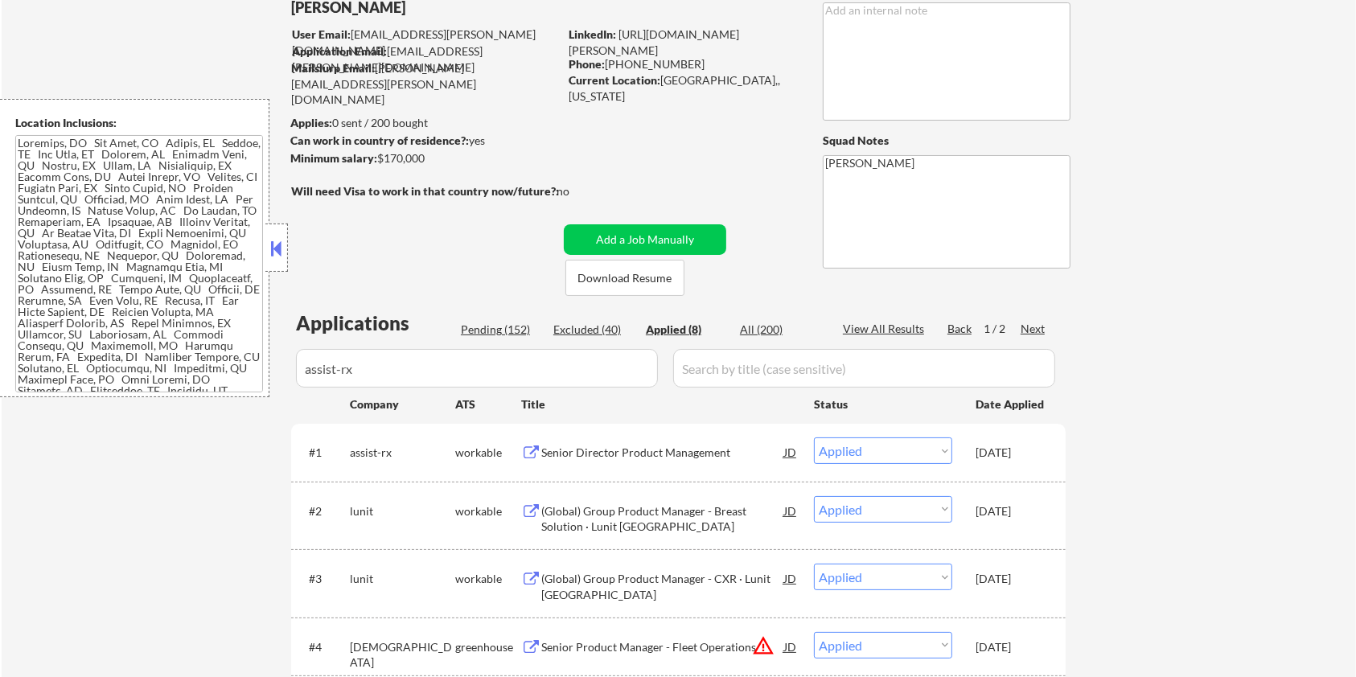
select select ""excluded__salary_""
select select ""pending""
select select ""excluded__expired_""
select select ""excluded__blocklist_""
select select ""pending""
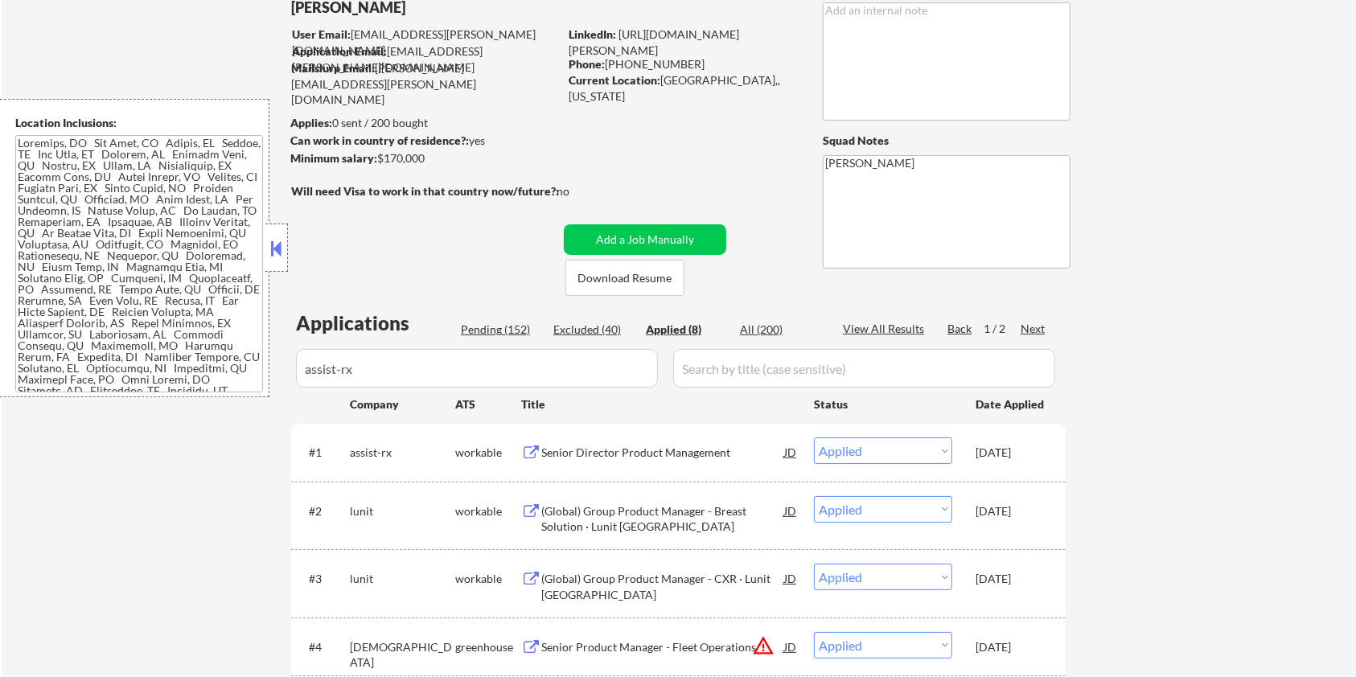
select select ""excluded__bad_match_""
select select ""excluded__expired_""
select select ""pending""
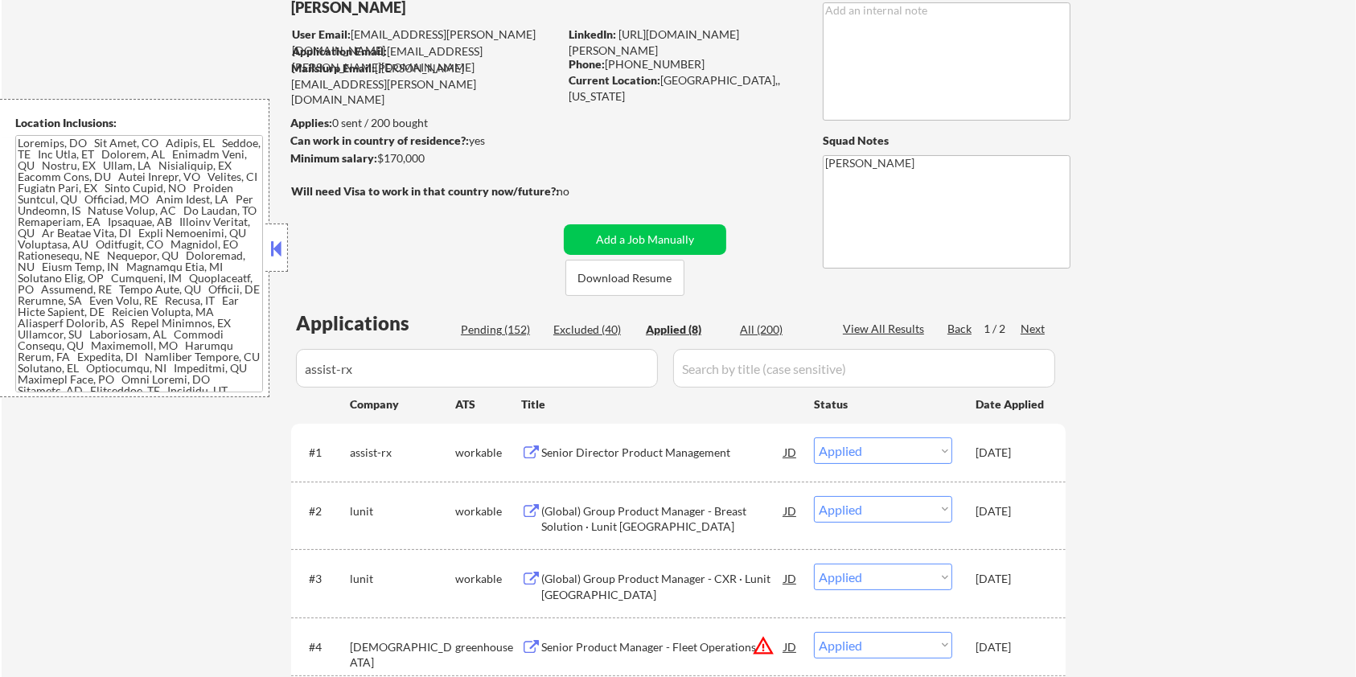
select select ""excluded__bad_match_""
select select ""pending""
select select ""excluded__bad_match_""
select select ""pending""
select select ""excluded__expired_""
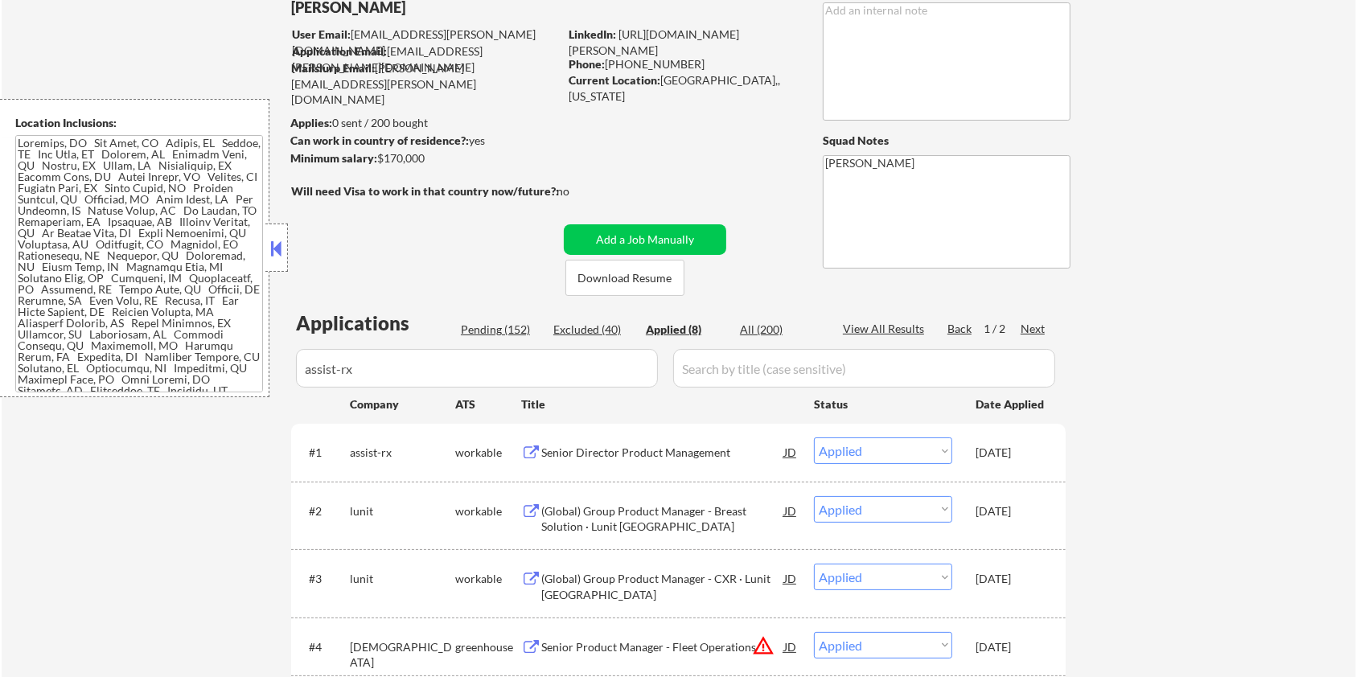
select select ""excluded__blocklist_""
select select ""excluded__bad_match_""
select select ""pending""
select select ""excluded__bad_match_""
select select ""pending""
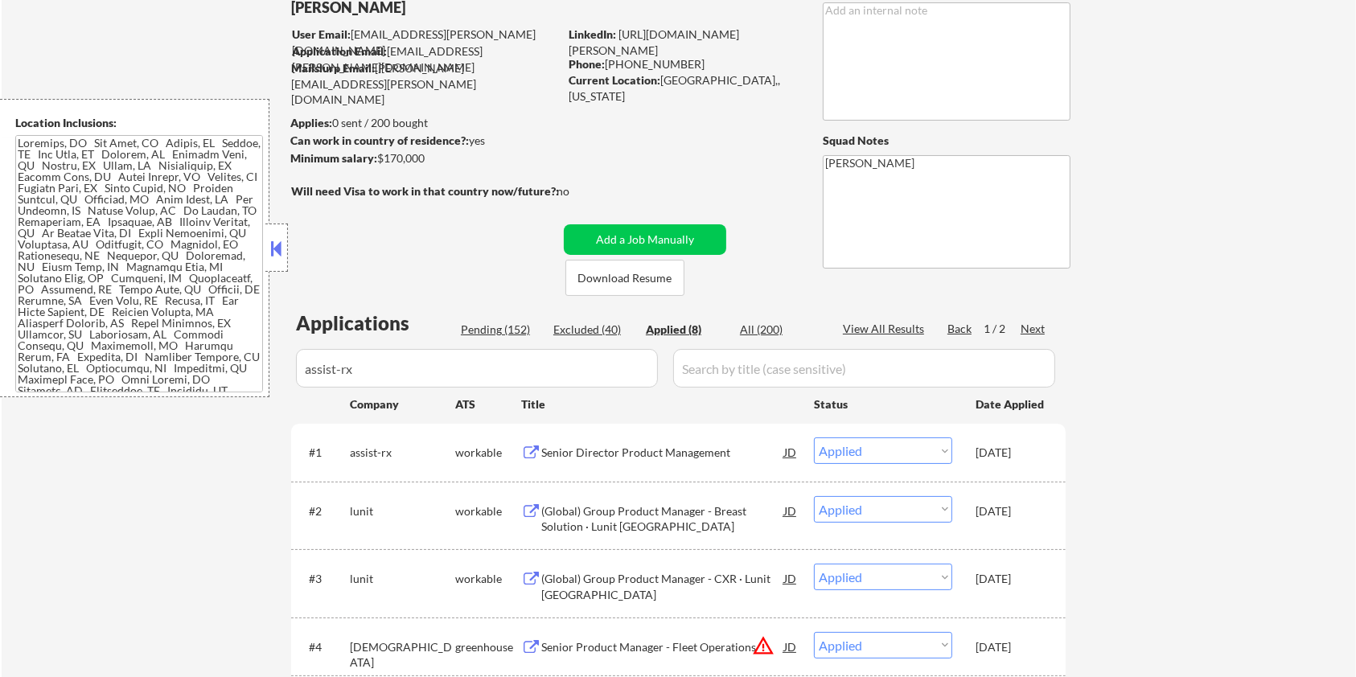
select select ""pending""
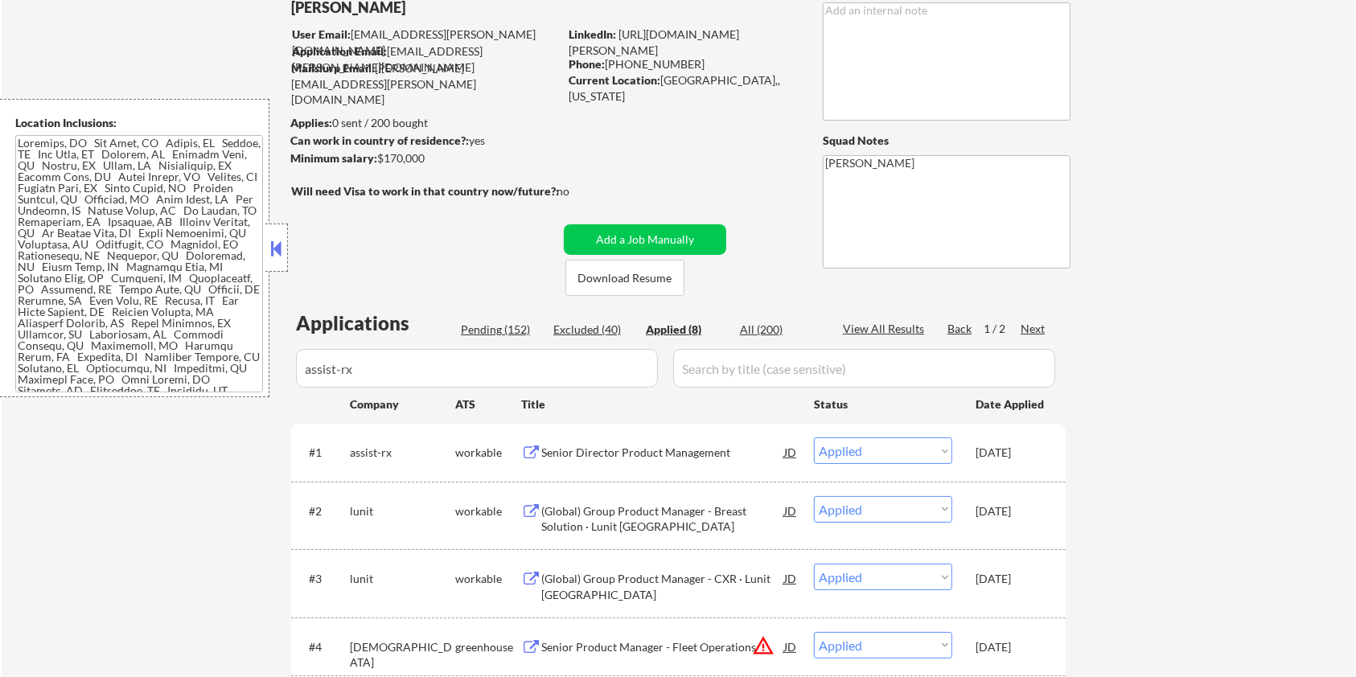
select select ""pending""
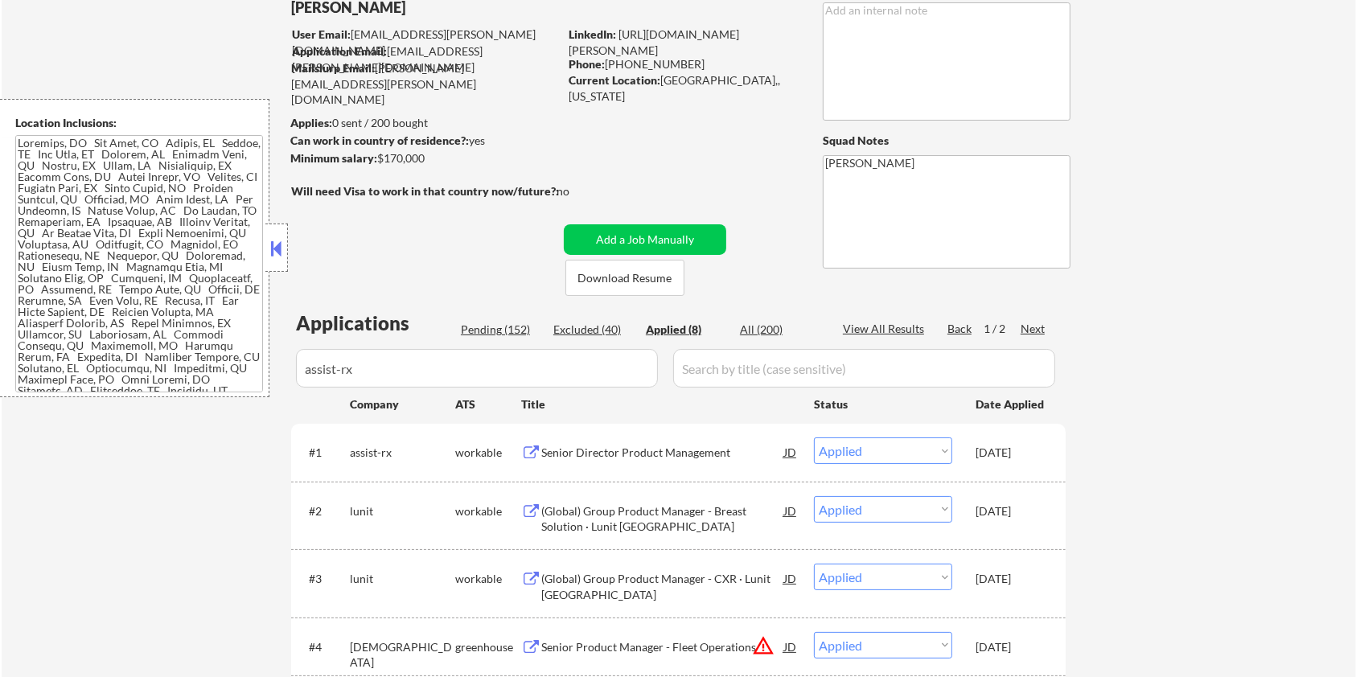
select select ""pending""
select select ""excluded__salary_""
select select ""pending""
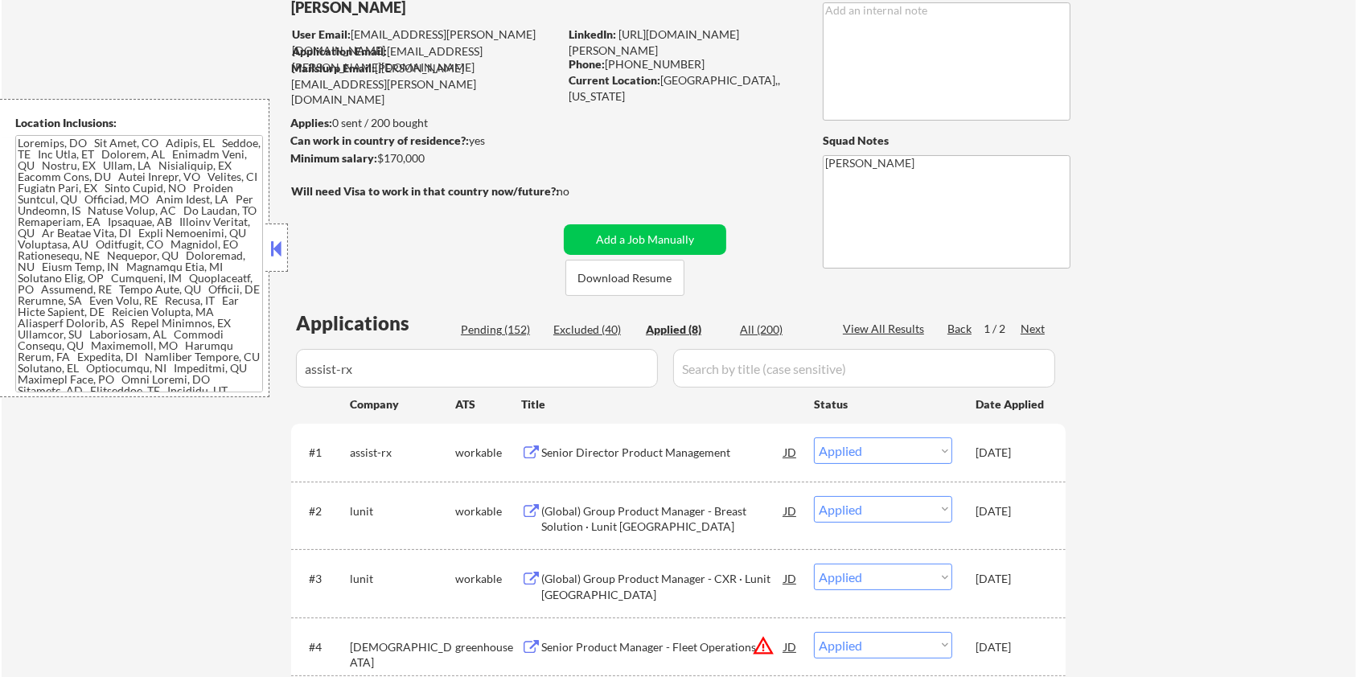
select select ""pending""
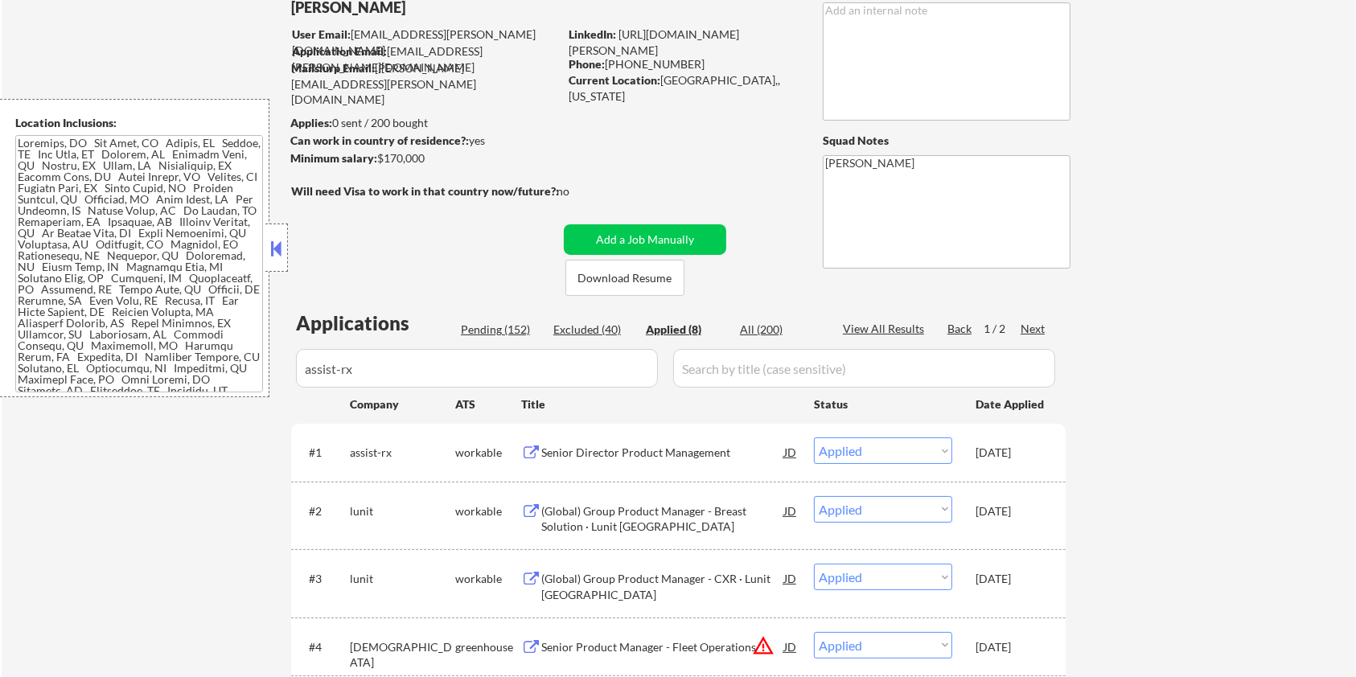
select select ""pending""
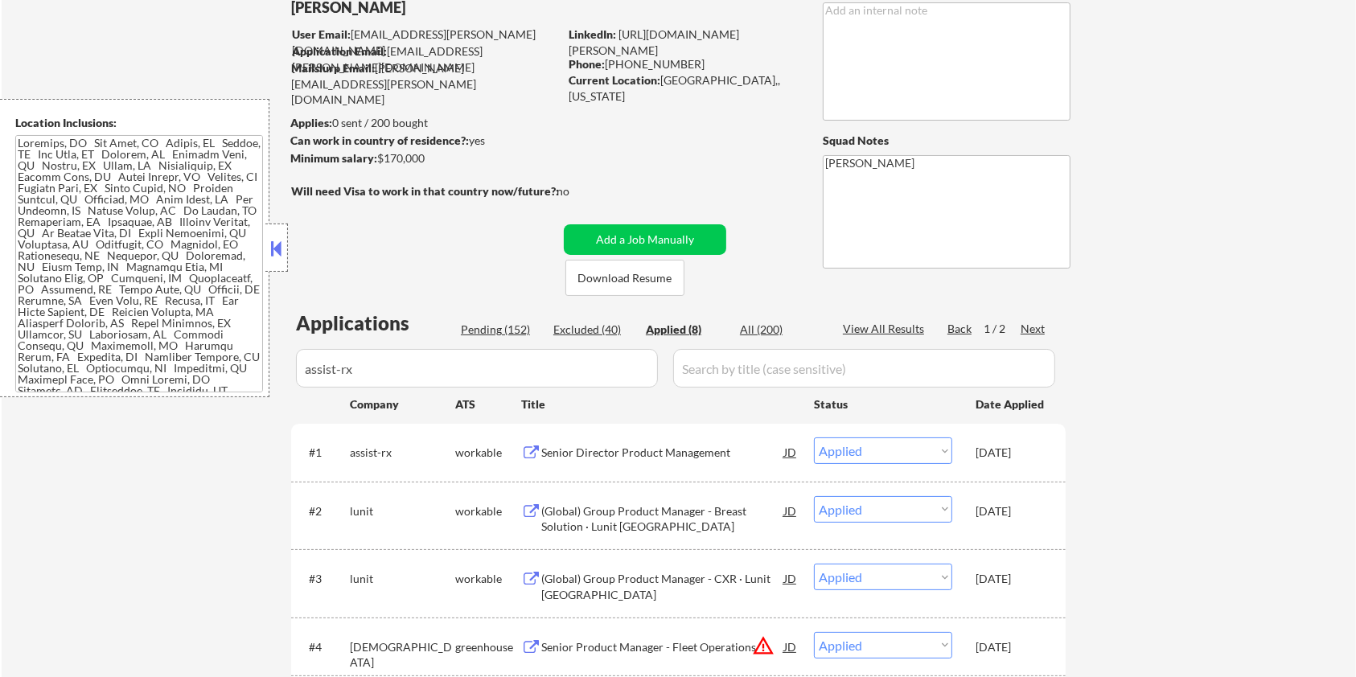
select select ""excluded__bad_match_""
select select ""pending""
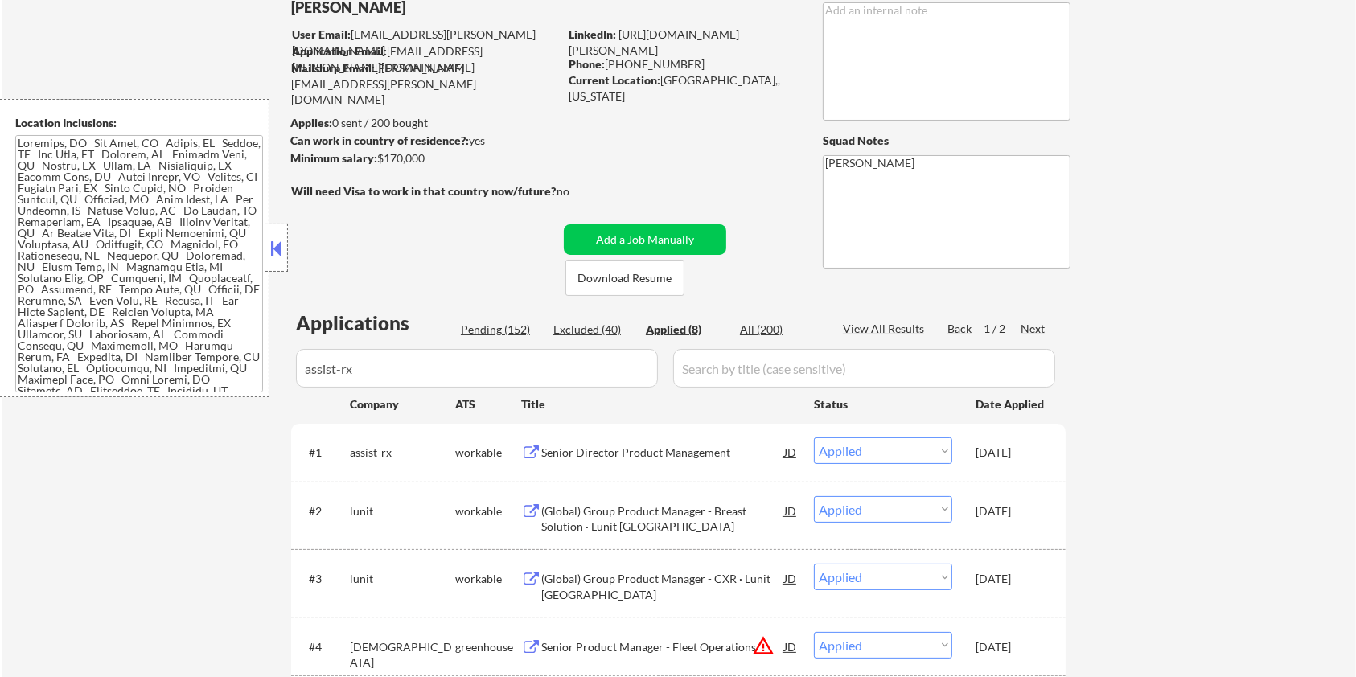
select select ""pending""
select select ""excluded__blocklist_""
click at [767, 325] on div "All (200)" at bounding box center [780, 330] width 80 height 16
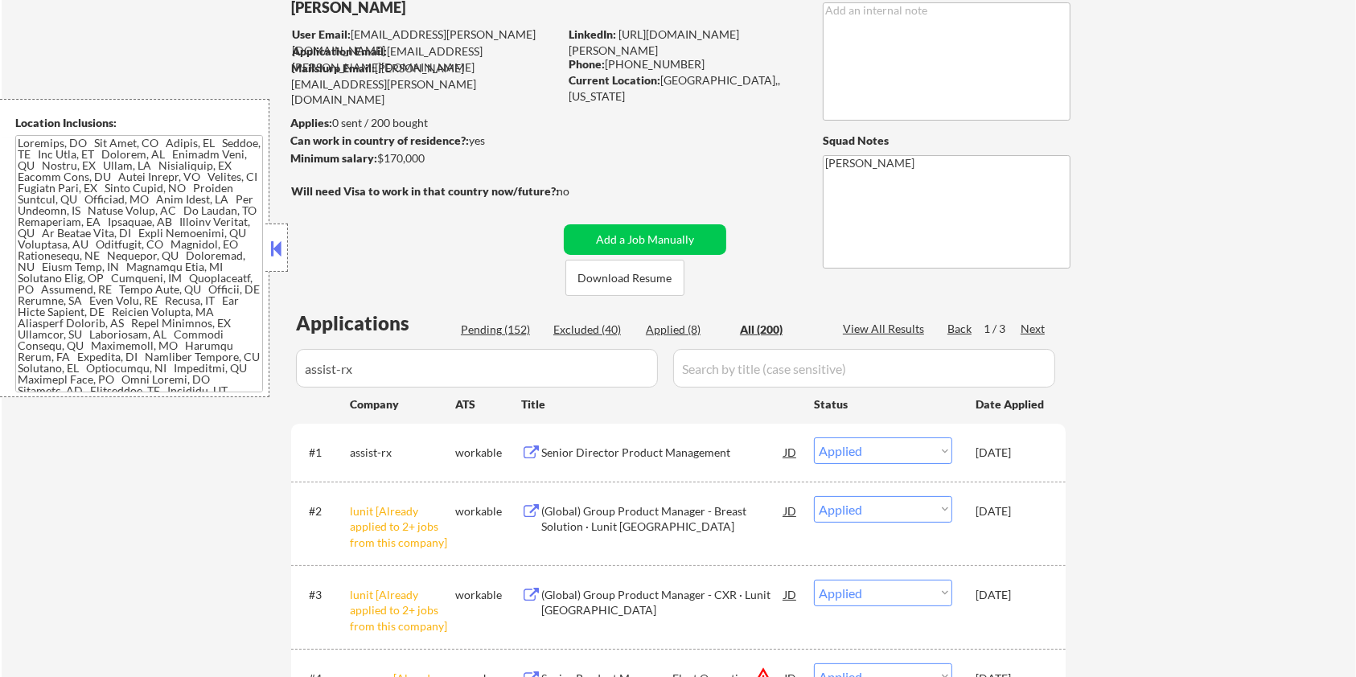
click at [586, 370] on input "input" at bounding box center [477, 368] width 362 height 39
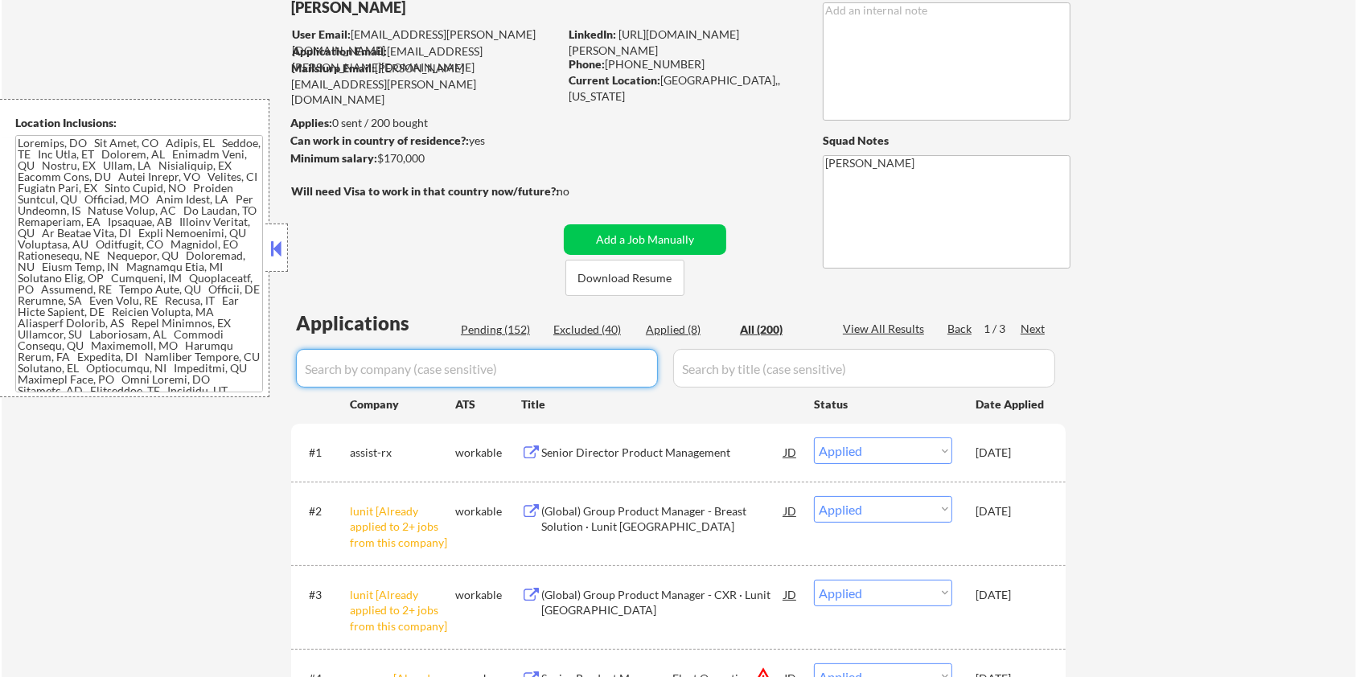
click at [755, 325] on div "All (200)" at bounding box center [780, 330] width 80 height 16
click at [762, 370] on input "input" at bounding box center [864, 368] width 382 height 39
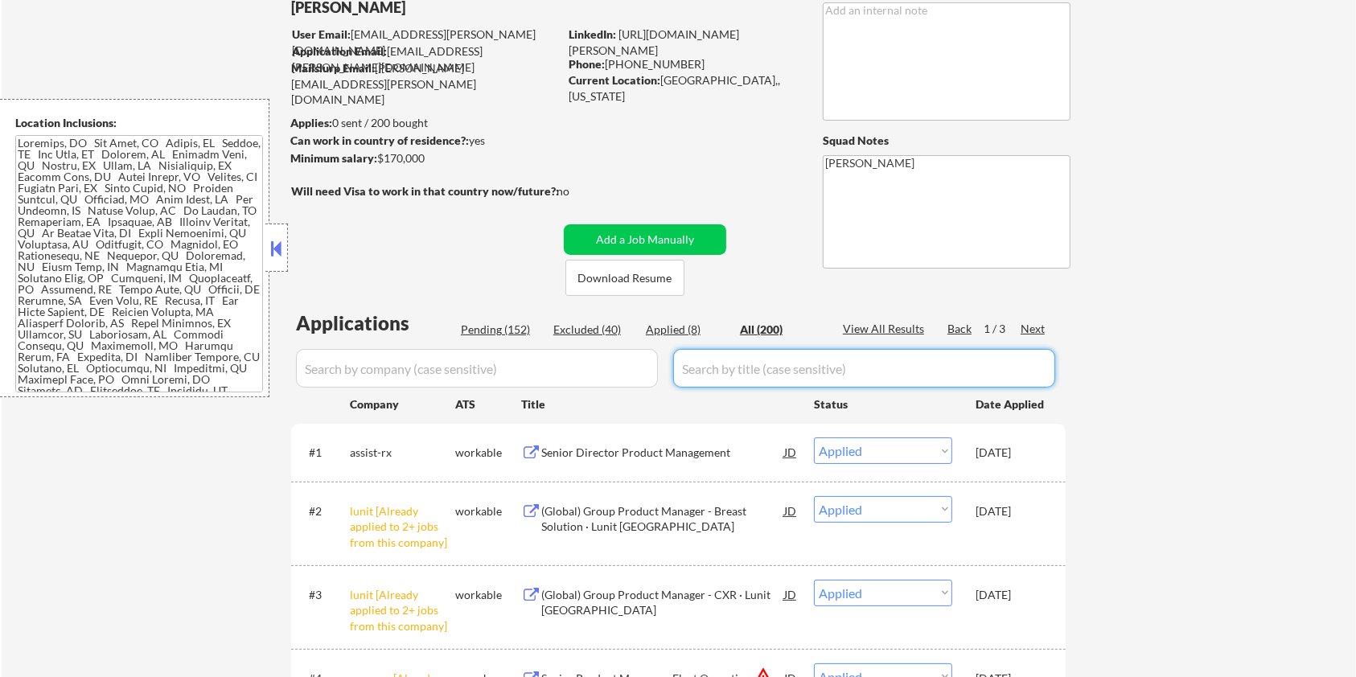
click at [577, 377] on input "input" at bounding box center [477, 368] width 362 height 39
drag, startPoint x: 404, startPoint y: 448, endPoint x: 347, endPoint y: 453, distance: 56.5
click at [347, 453] on div "#1 assist-rx workable Senior Director Product Management JD Choose an option...…" at bounding box center [675, 451] width 759 height 43
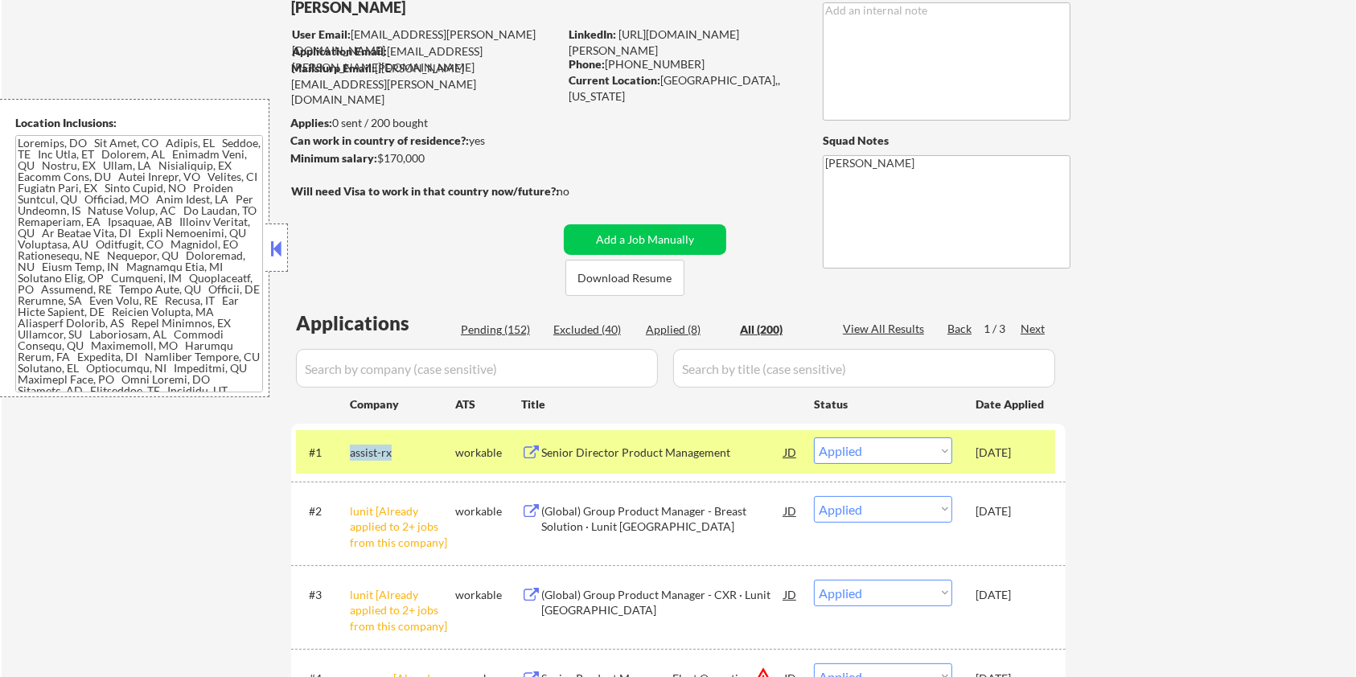
copy div "assist-rx"
click at [393, 373] on input "input" at bounding box center [477, 368] width 362 height 39
paste input "assist-rx"
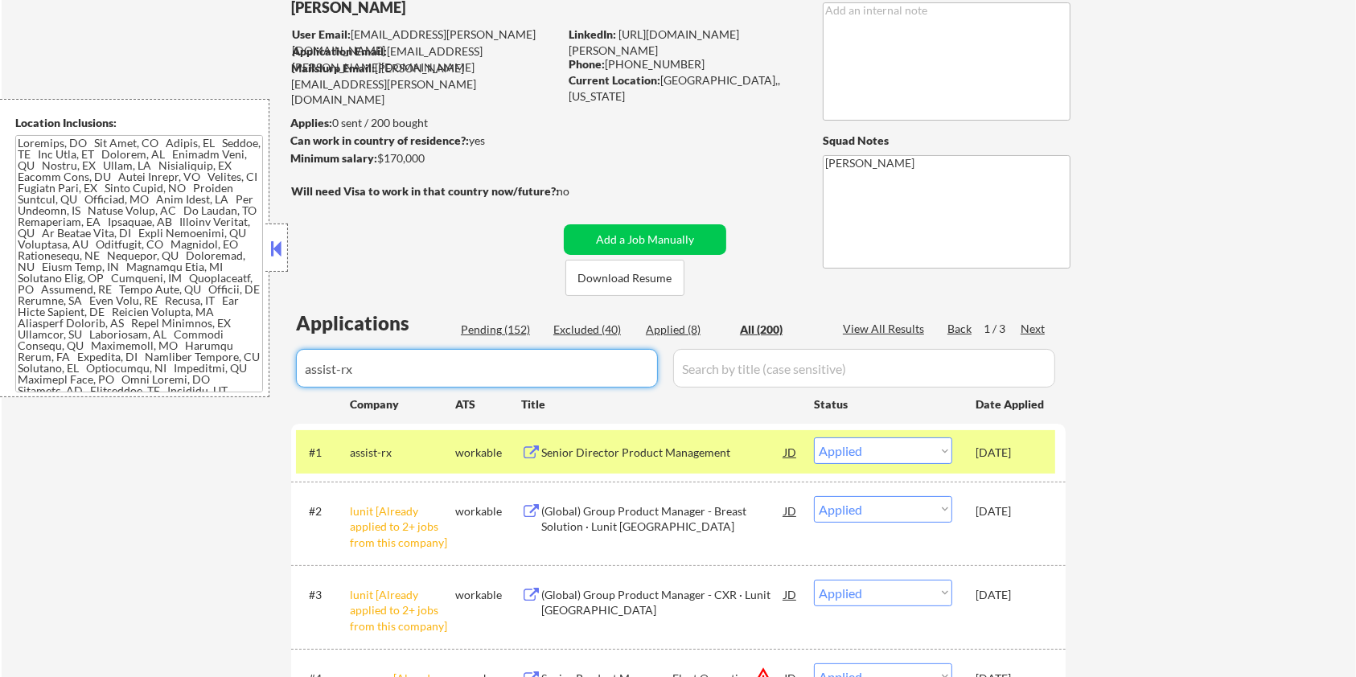
type input "assist-rx"
click at [756, 322] on div "All (200)" at bounding box center [780, 330] width 80 height 16
click at [767, 372] on input "input" at bounding box center [864, 368] width 382 height 39
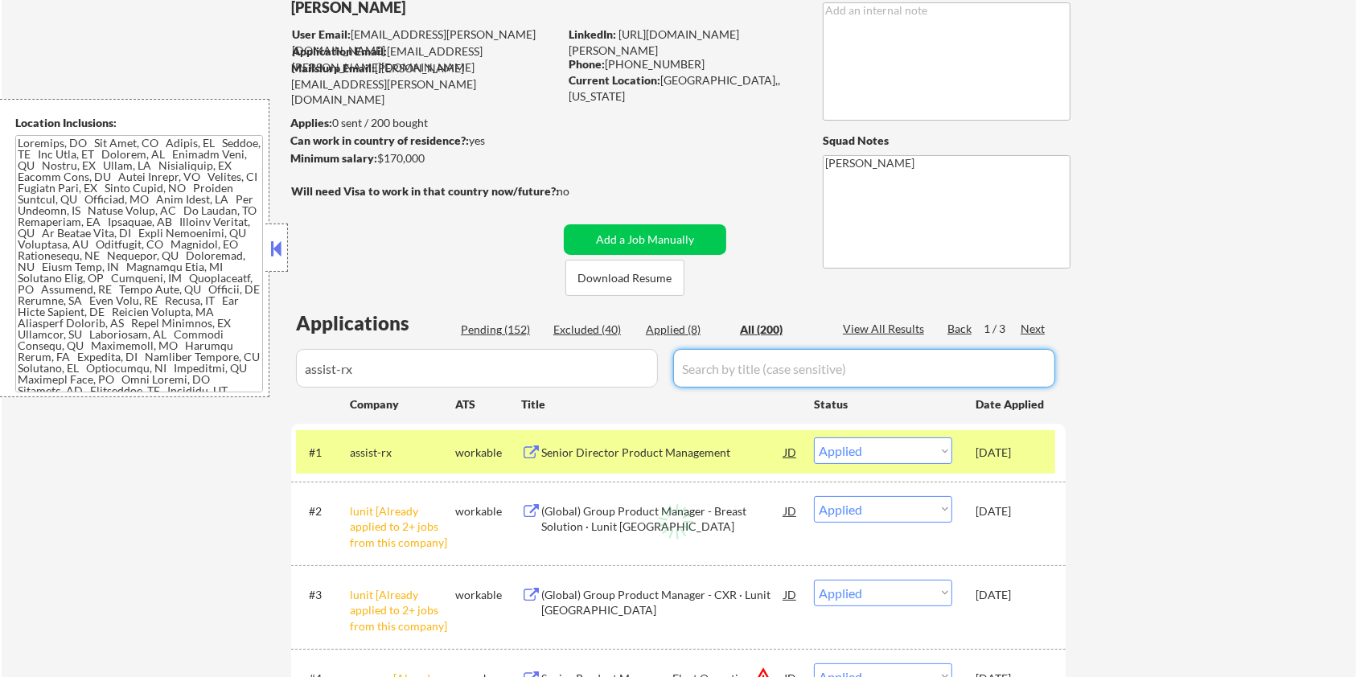
select select ""pending""
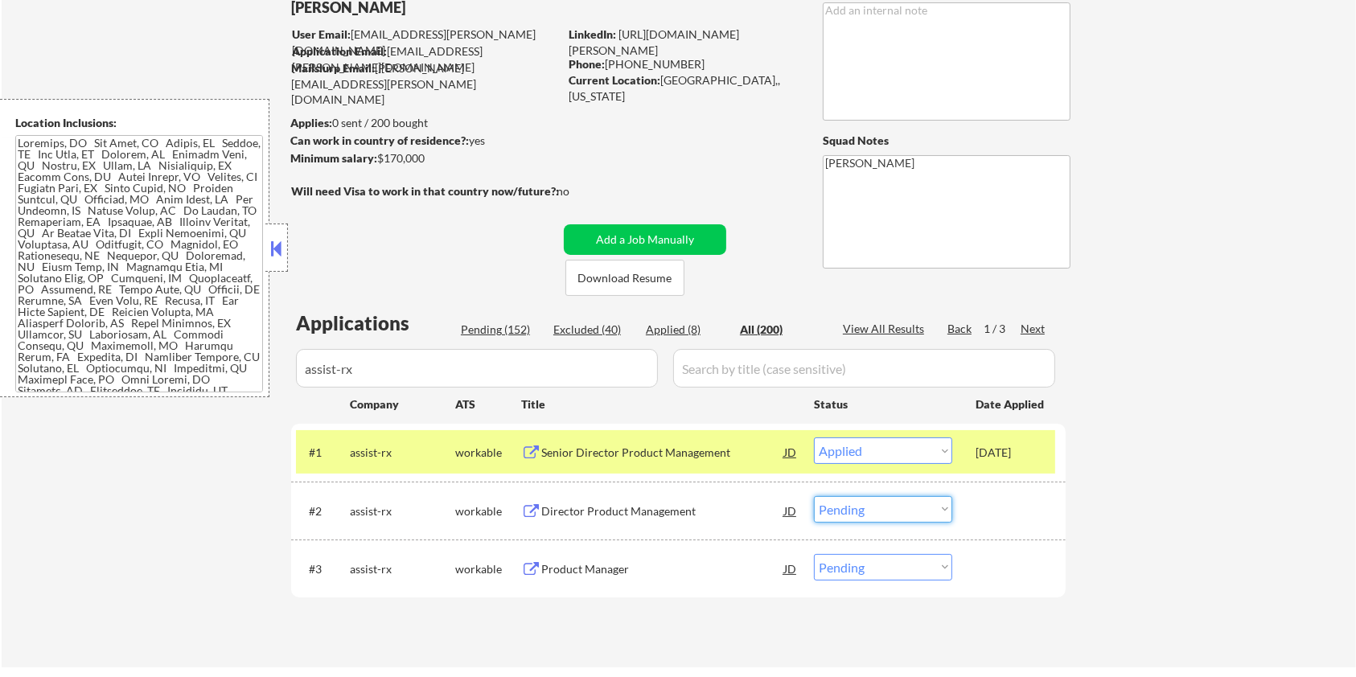
click at [873, 513] on select "Choose an option... Pending Applied Excluded (Questions) Excluded (Expired) Exc…" at bounding box center [883, 509] width 138 height 27
select select ""applied""
click at [814, 496] on select "Choose an option... Pending Applied Excluded (Questions) Excluded (Expired) Exc…" at bounding box center [883, 509] width 138 height 27
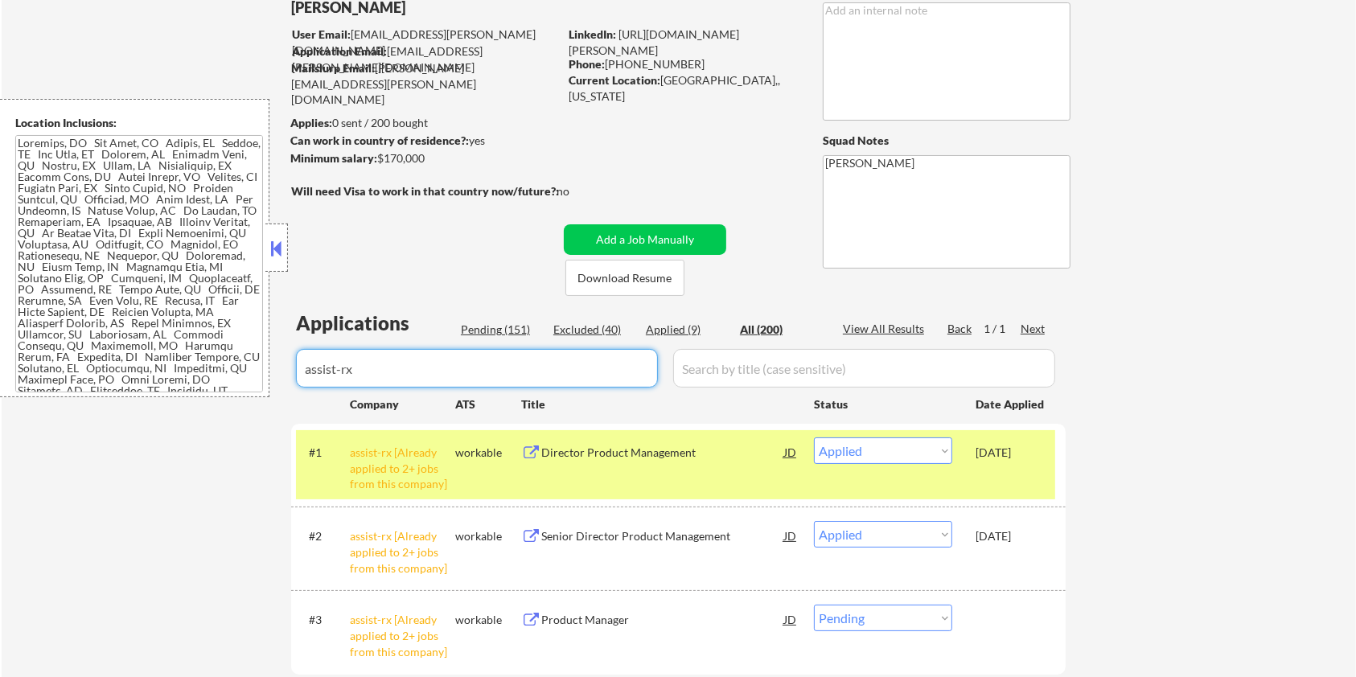
drag, startPoint x: 467, startPoint y: 368, endPoint x: 271, endPoint y: 372, distance: 195.5
click at [271, 372] on body "← Return to /applysquad Mailslurp Inbox Job Search Builder [PERSON_NAME] User E…" at bounding box center [678, 231] width 1356 height 677
select select ""applied""
select select ""pending""
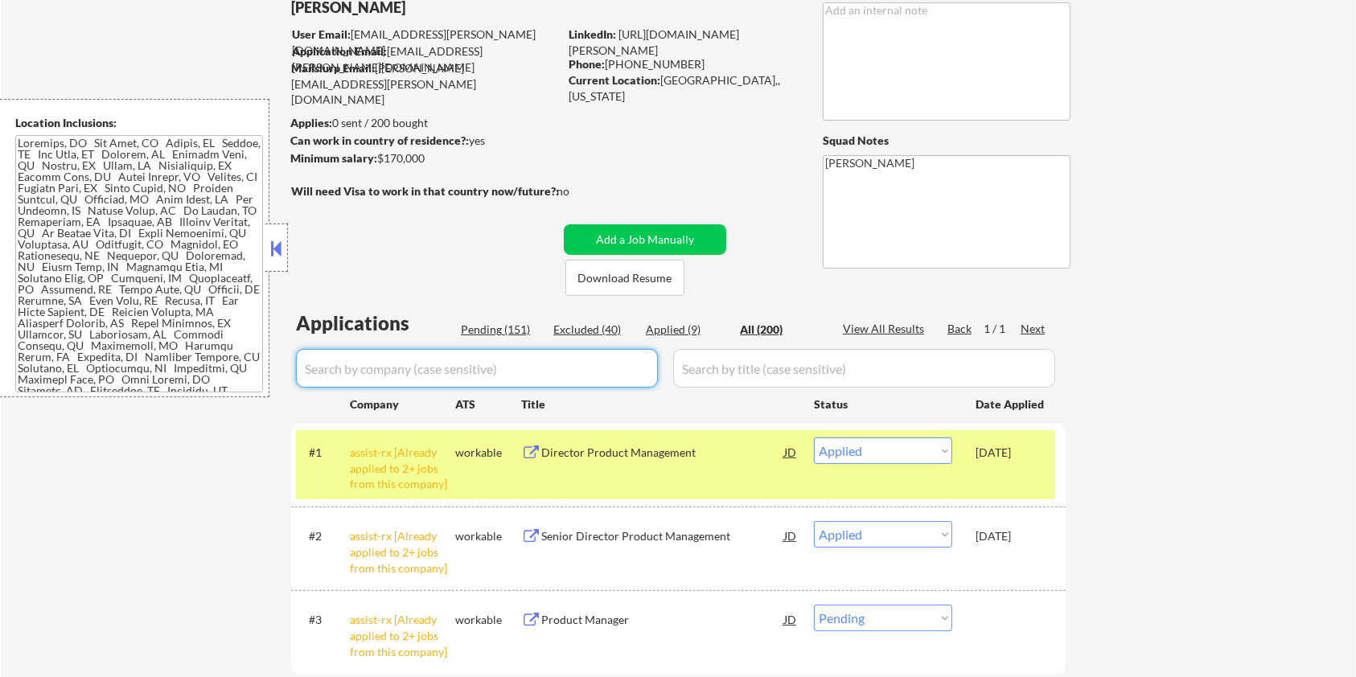
select select ""excluded__expired_""
select select ""excluded__salary_""
select select ""pending""
select select ""excluded__bad_match_""
select select ""excluded__salary_""
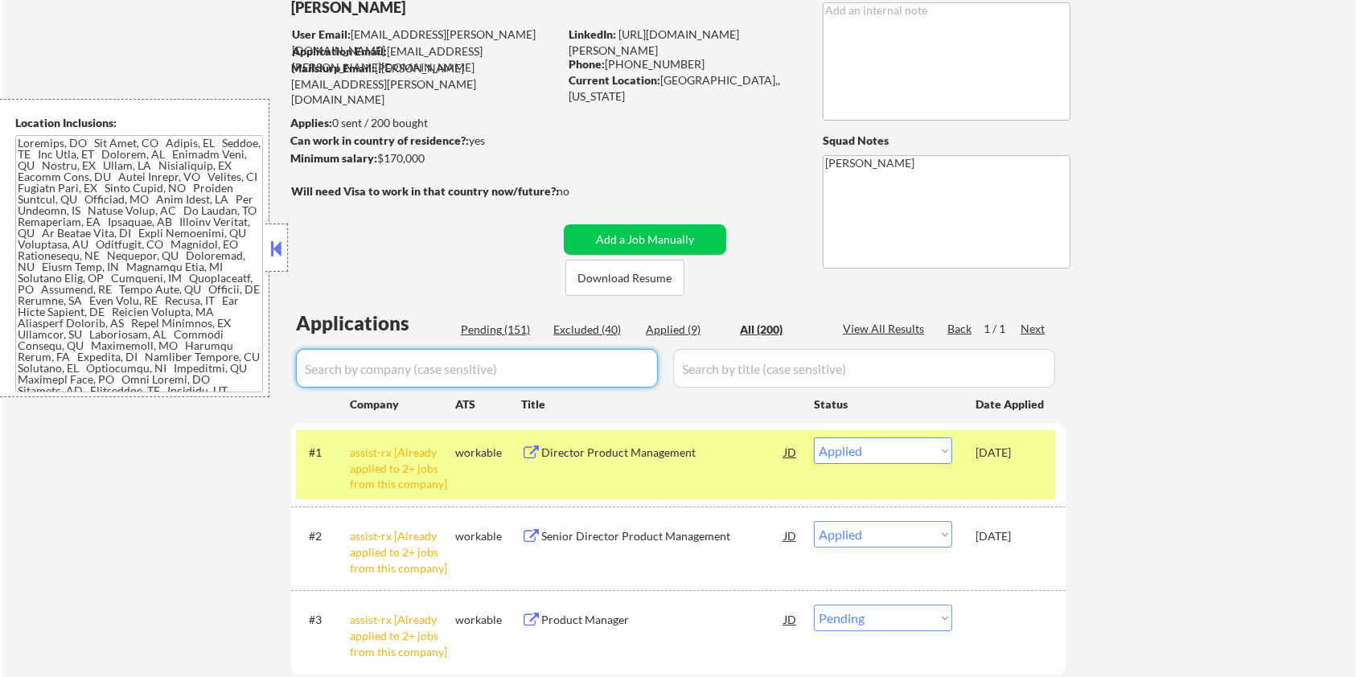
select select ""pending""
select select ""excluded__expired_""
select select ""pending""
select select ""excluded__salary_""
select select ""pending""
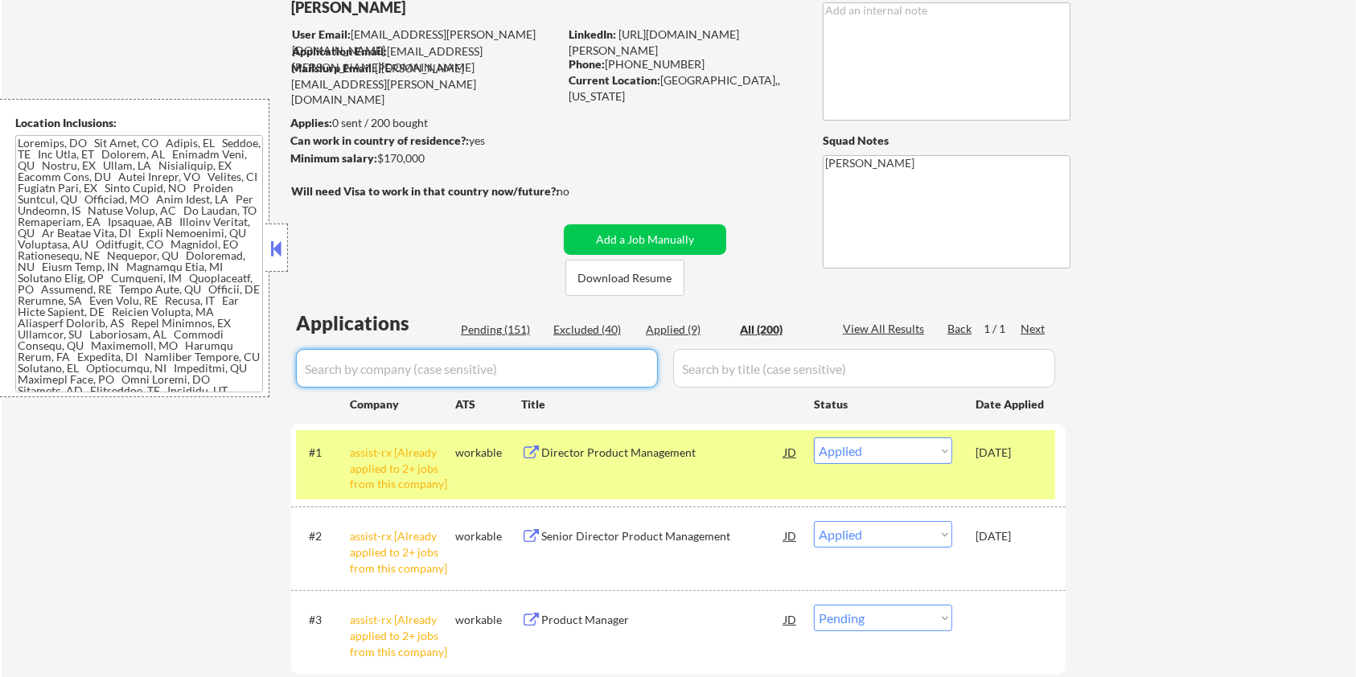
select select ""excluded__bad_match_""
select select ""pending""
select select ""excluded__bad_match_""
select select ""pending""
select select ""excluded__salary_""
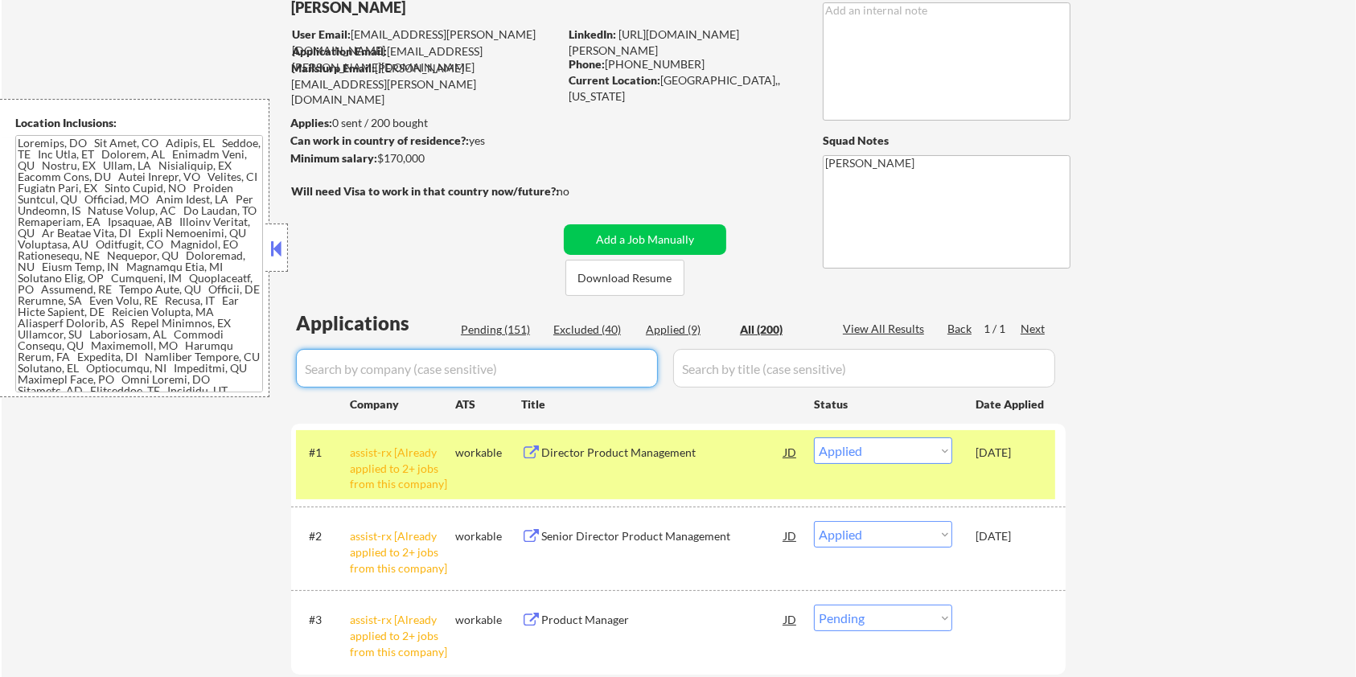
select select ""excluded__expired_""
select select ""pending""
select select ""excluded__bad_match_""
select select ""excluded__expired_""
select select ""excluded__salary_""
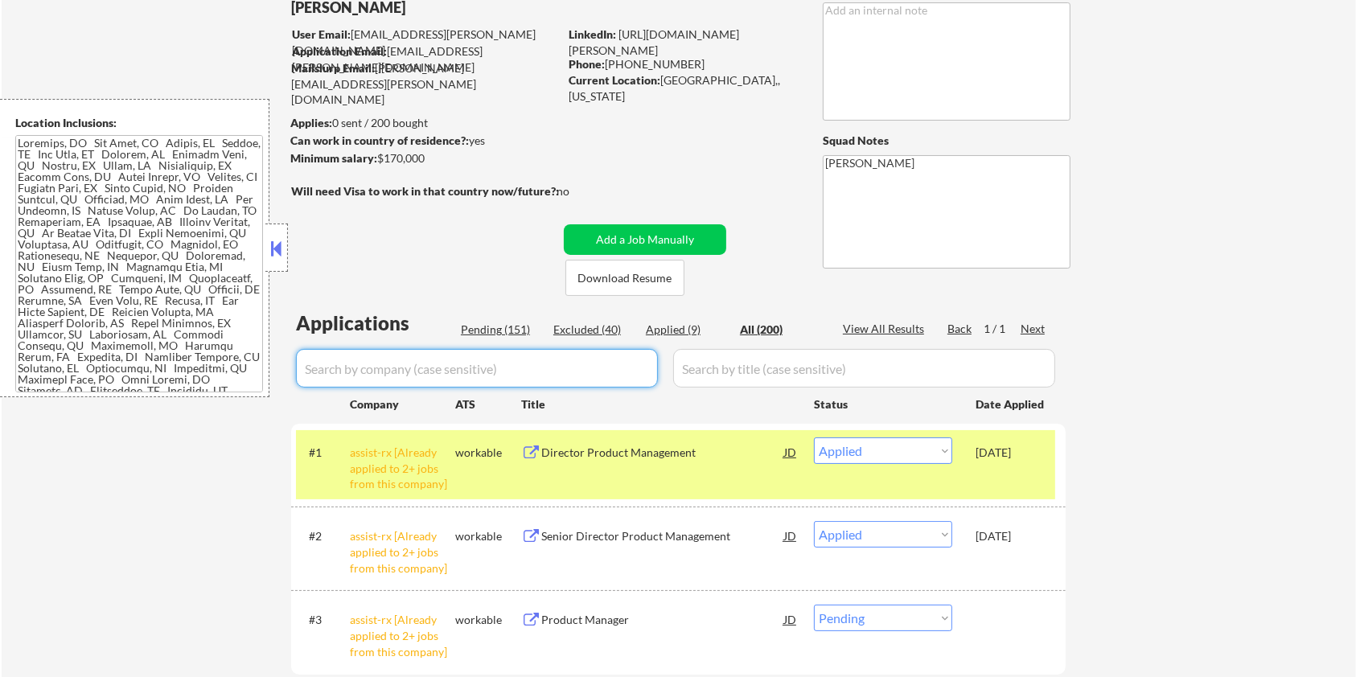
select select ""pending""
select select ""excluded__expired_""
select select ""excluded__blocklist_""
select select ""pending""
select select ""excluded__bad_match_""
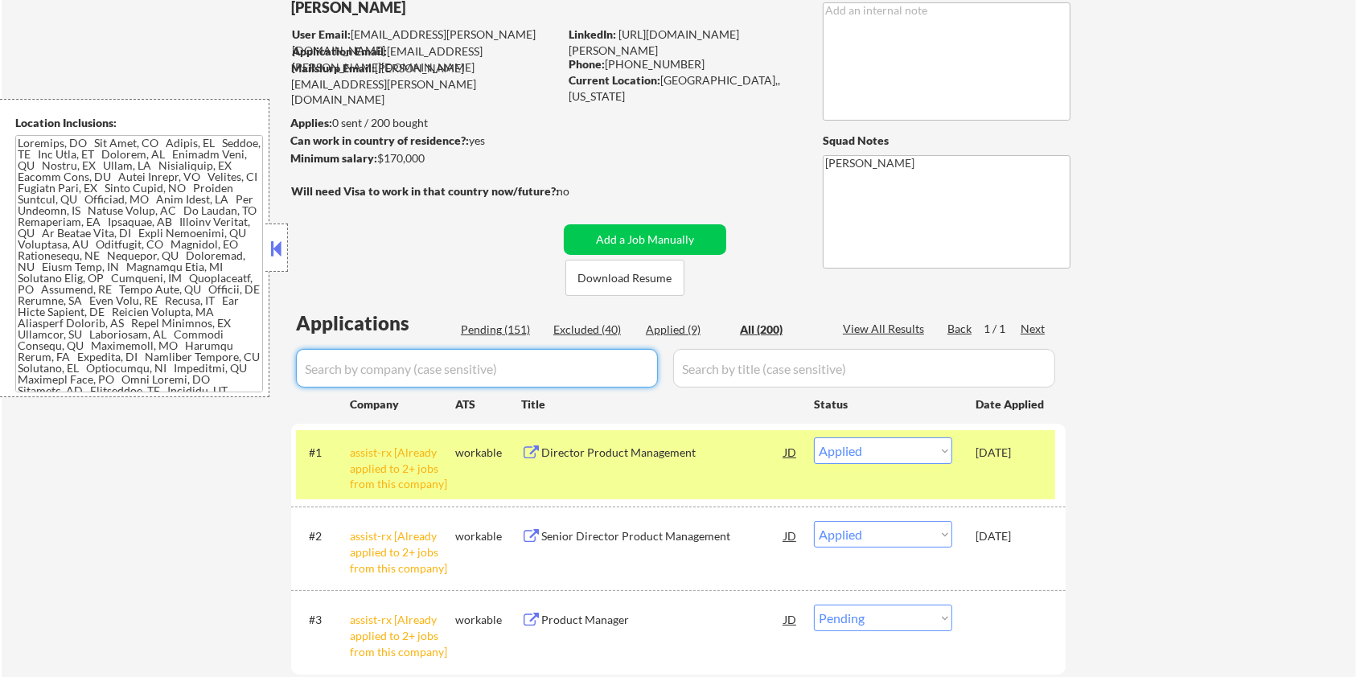
select select ""excluded__expired_""
select select ""pending""
select select ""excluded__bad_match_""
select select ""pending""
select select ""excluded__bad_match_""
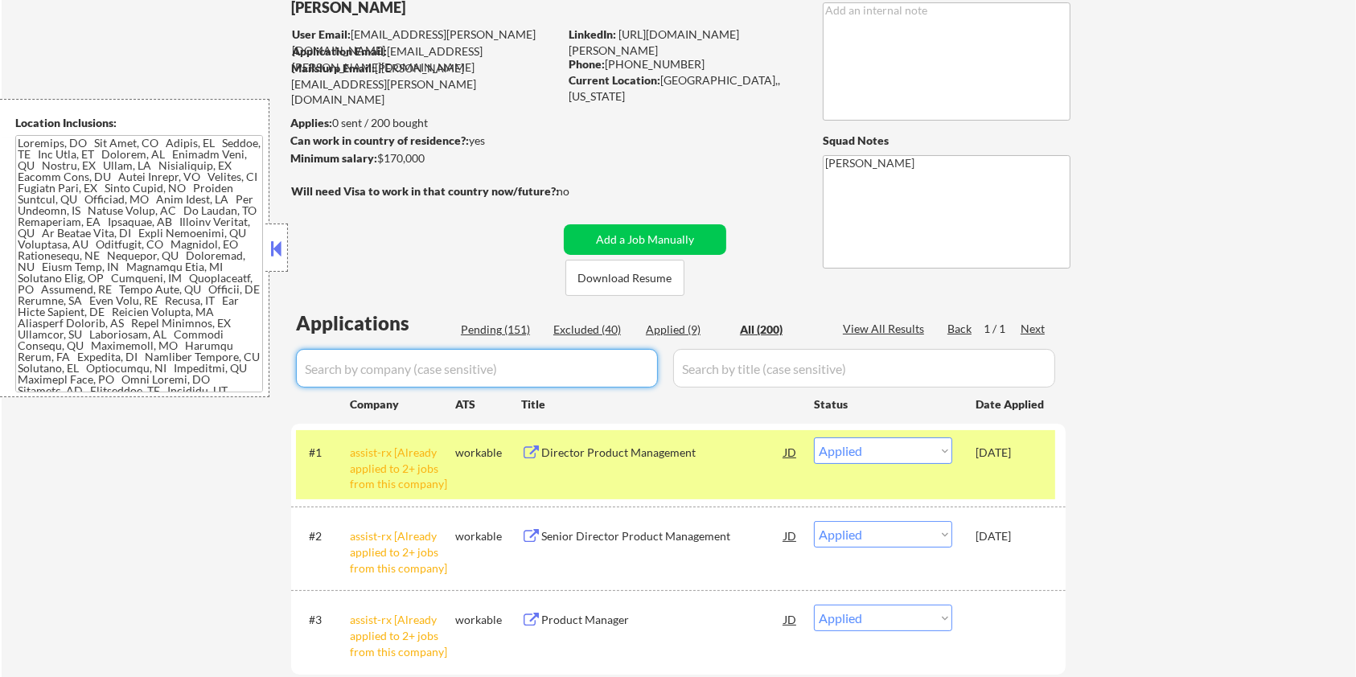
select select ""pending""
select select ""excluded__expired_""
select select ""excluded__blocklist_""
select select ""excluded__bad_match_""
select select ""pending""
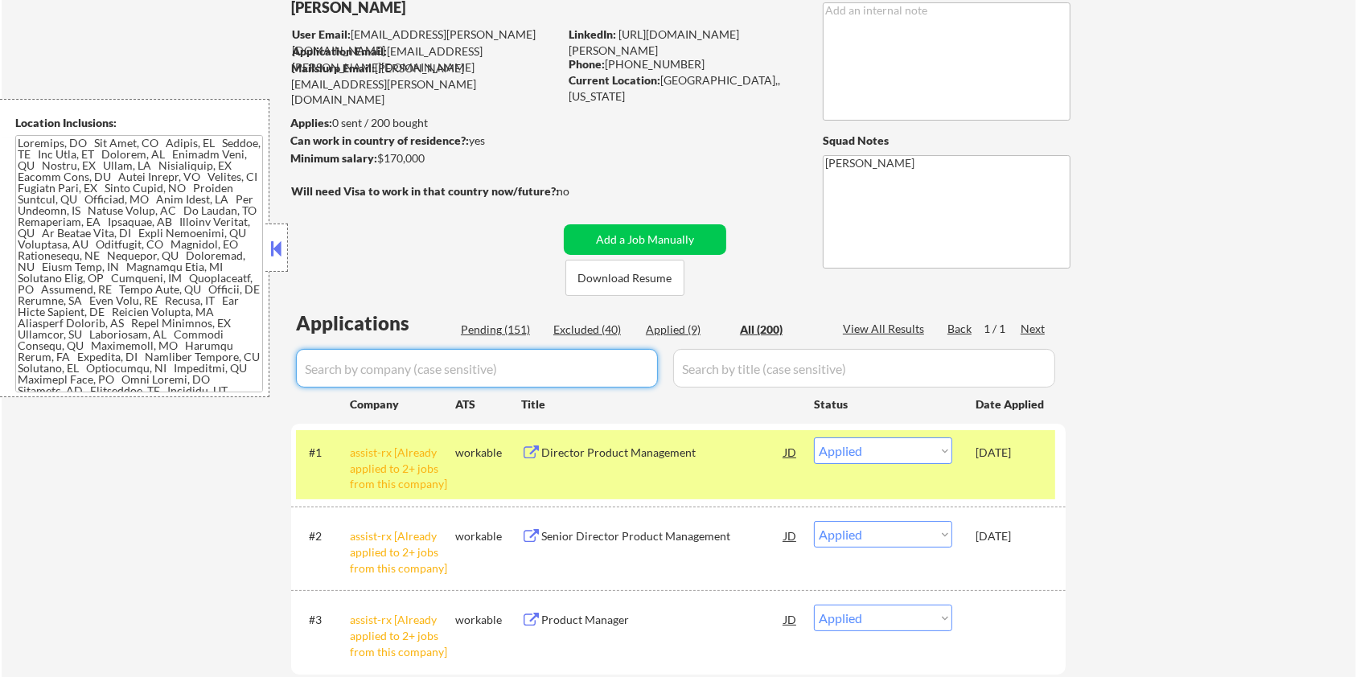
select select ""excluded__bad_match_""
select select ""pending""
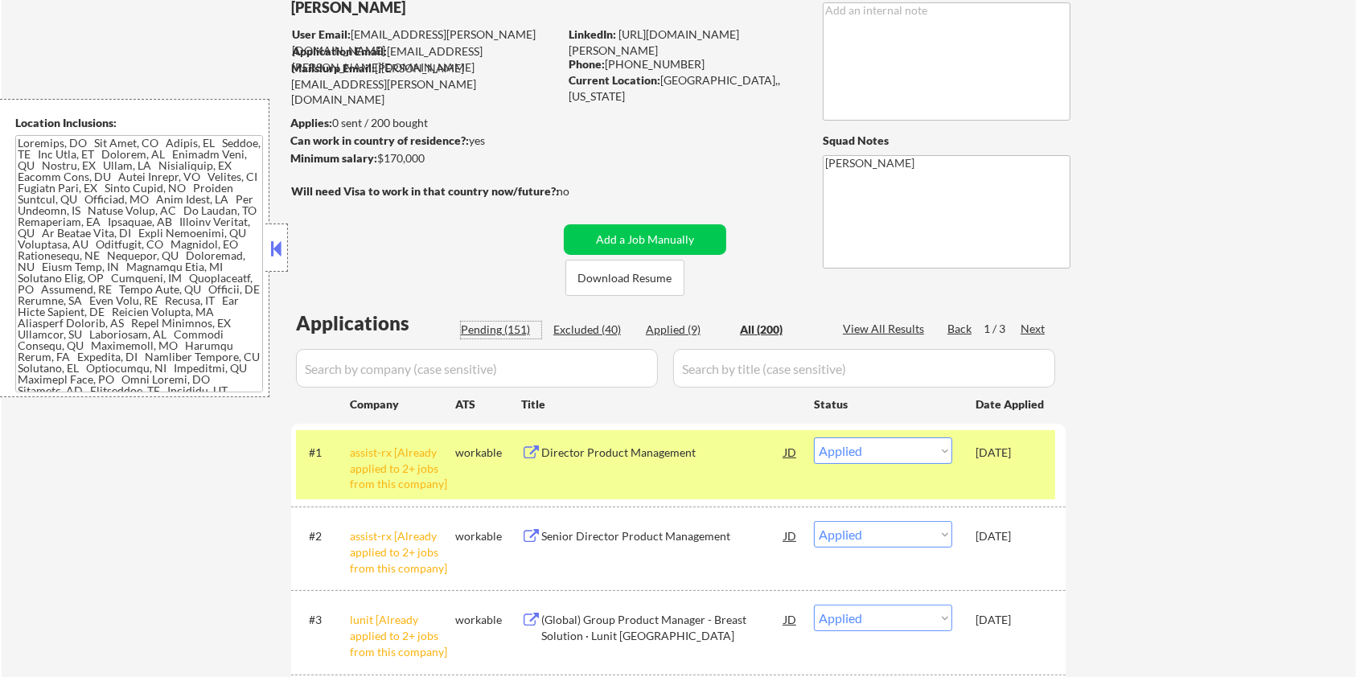
click at [496, 327] on div "Pending (151)" at bounding box center [501, 330] width 80 height 16
select select ""pending""
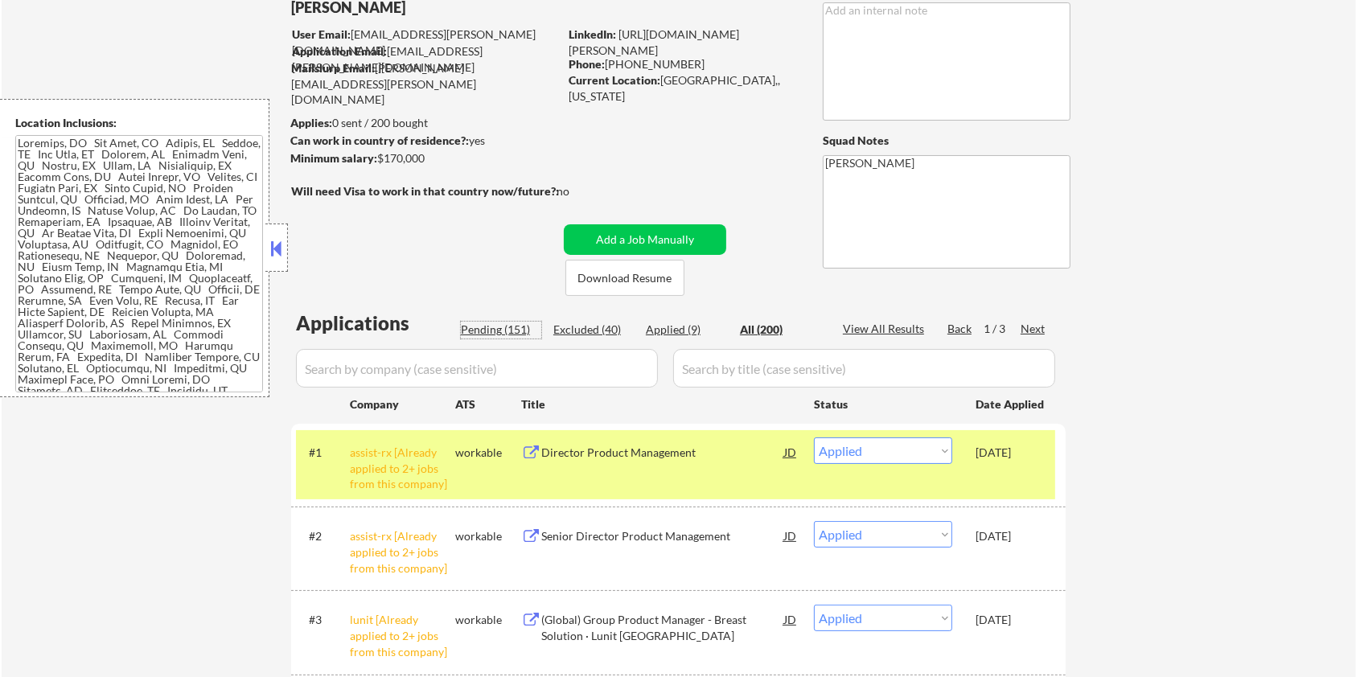
select select ""pending""
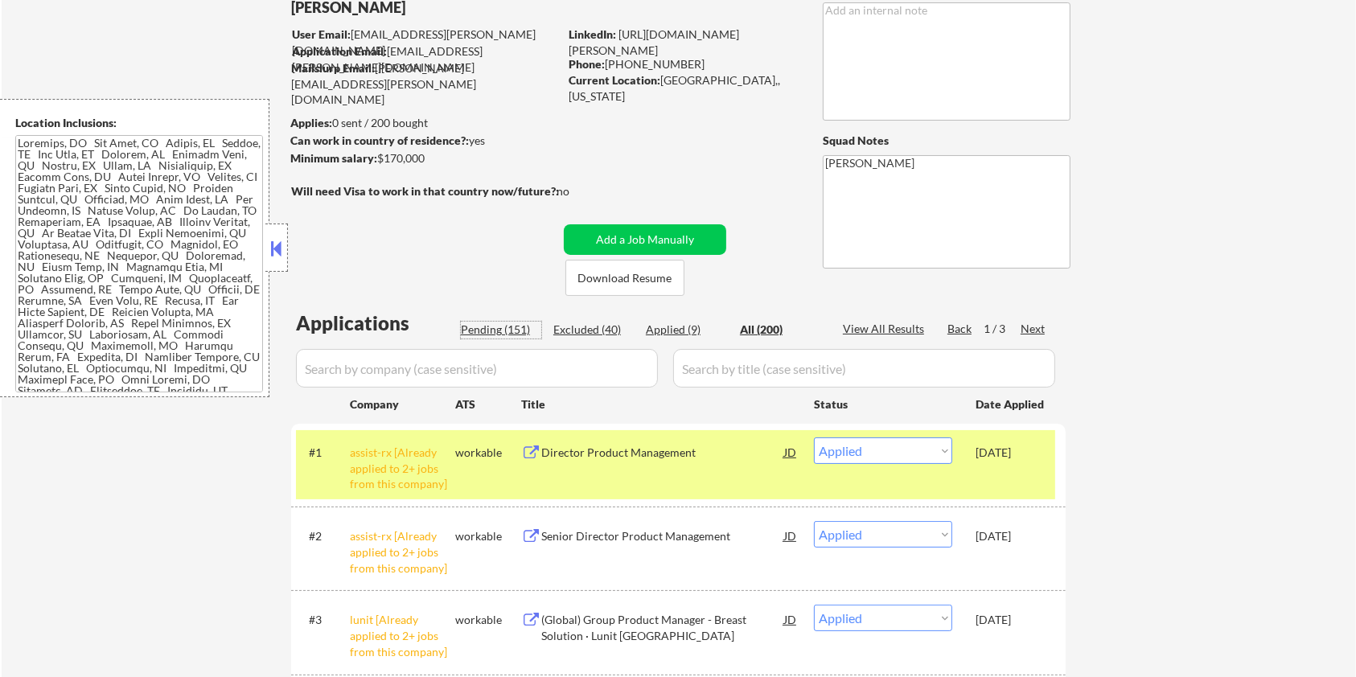
select select ""pending""
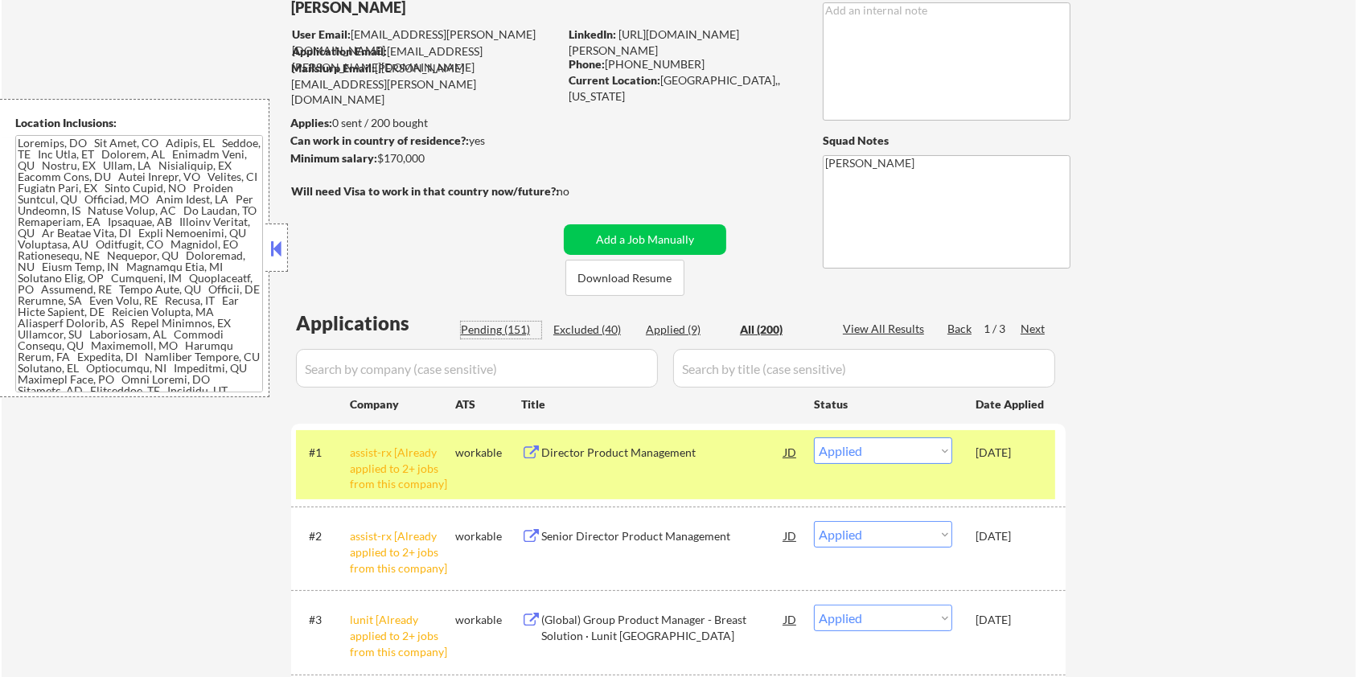
select select ""pending""
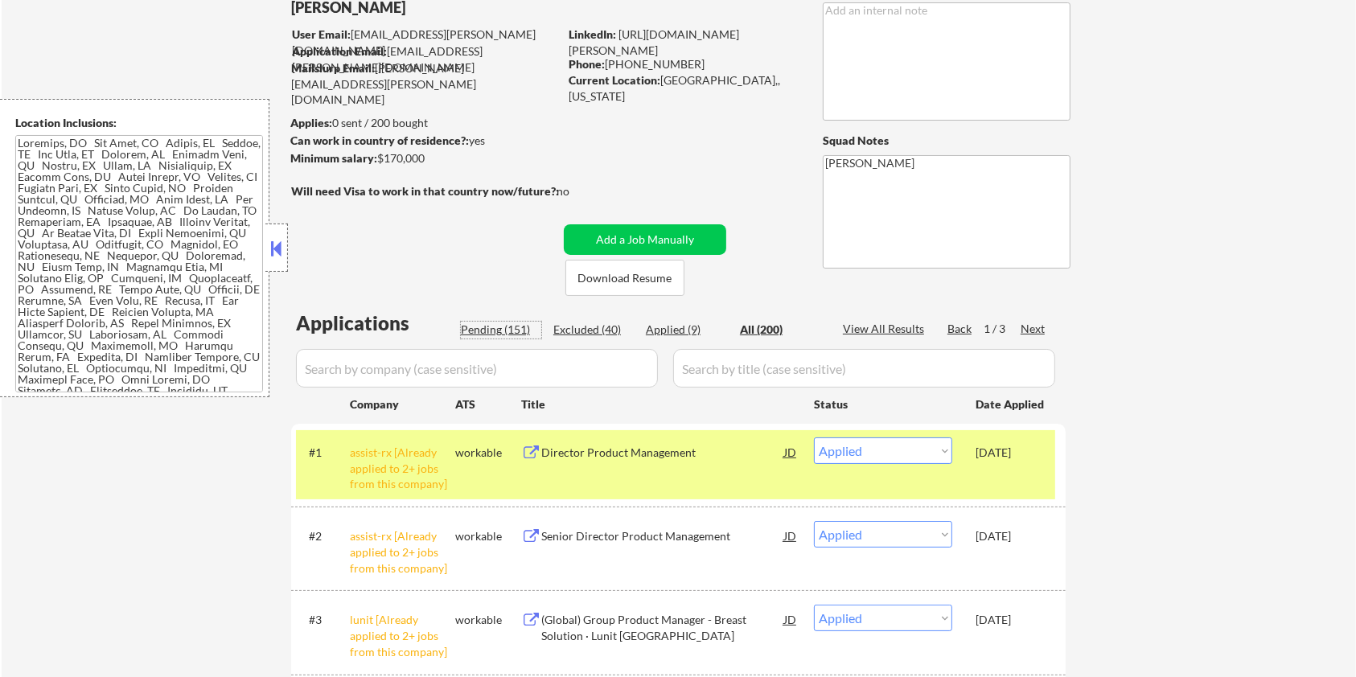
select select ""pending""
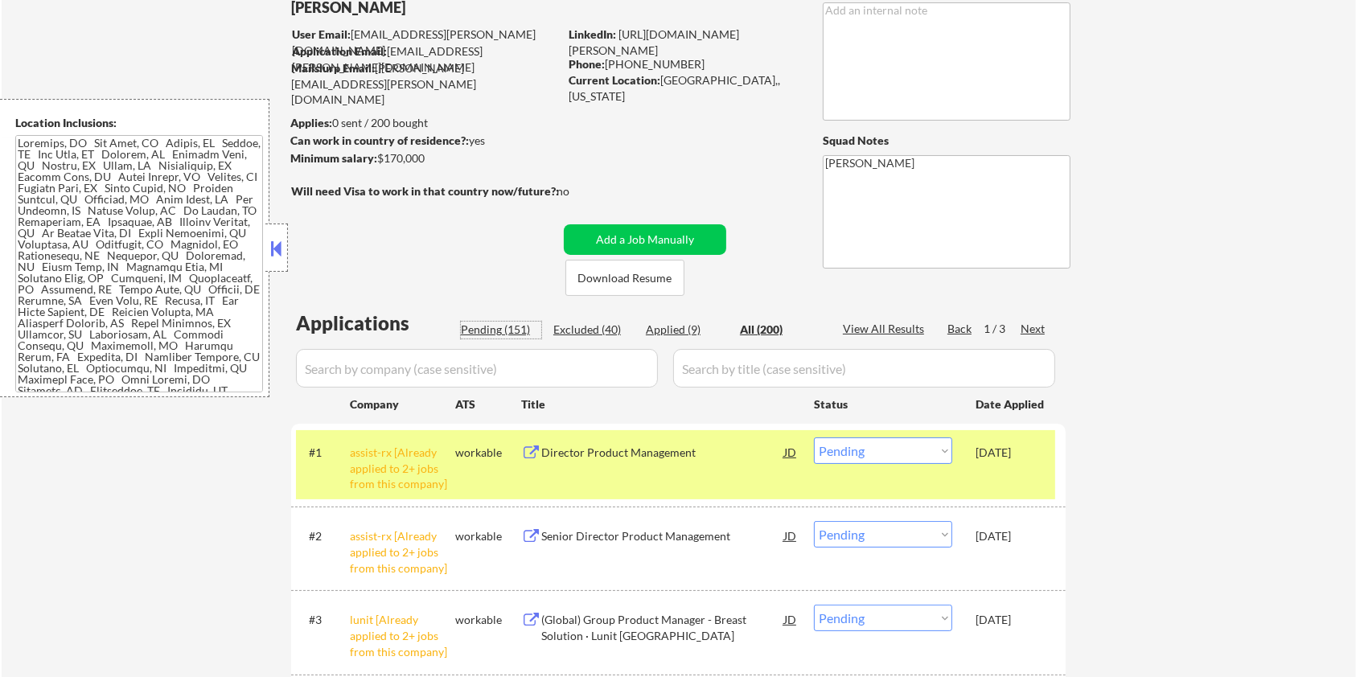
select select ""pending""
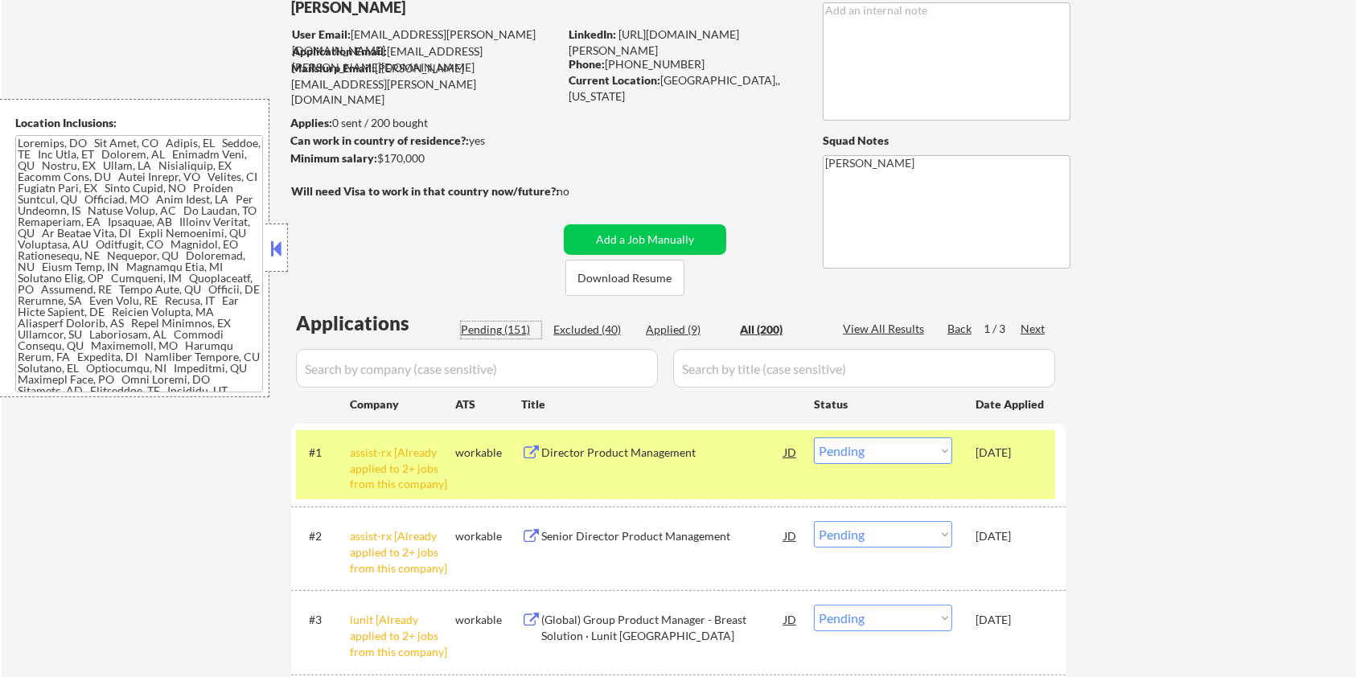
select select ""pending""
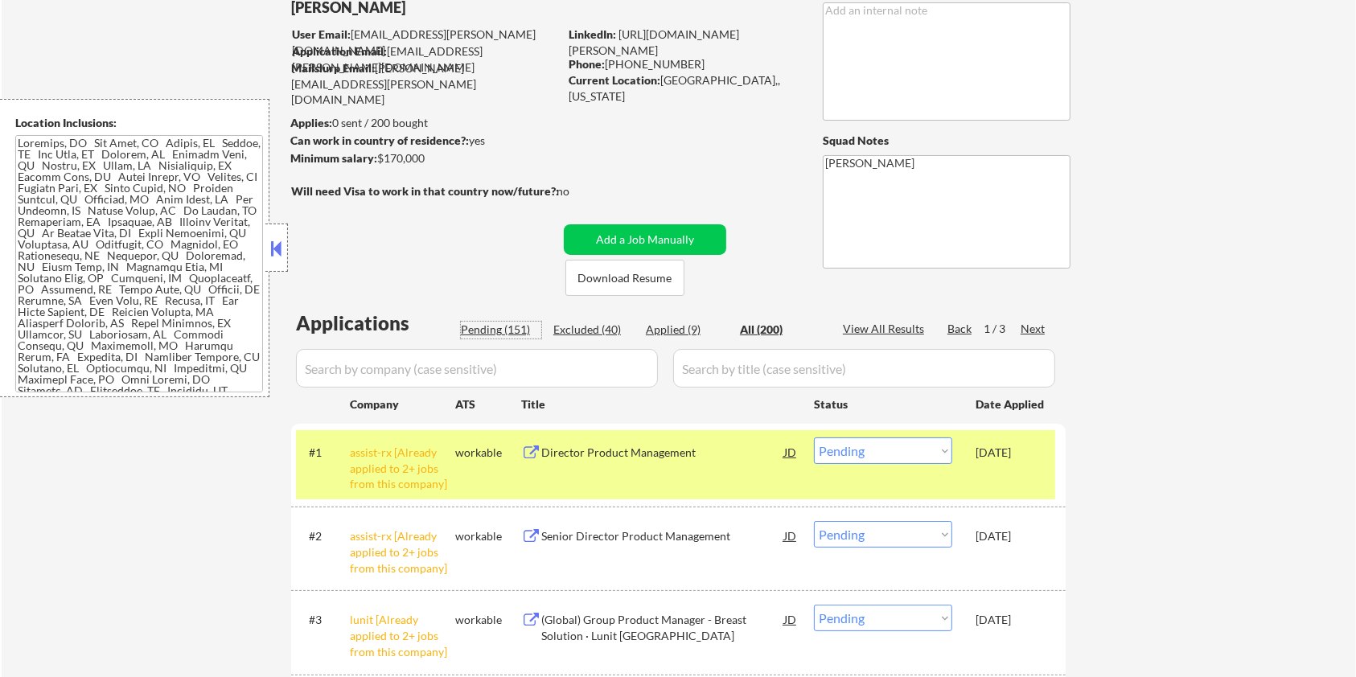
select select ""pending""
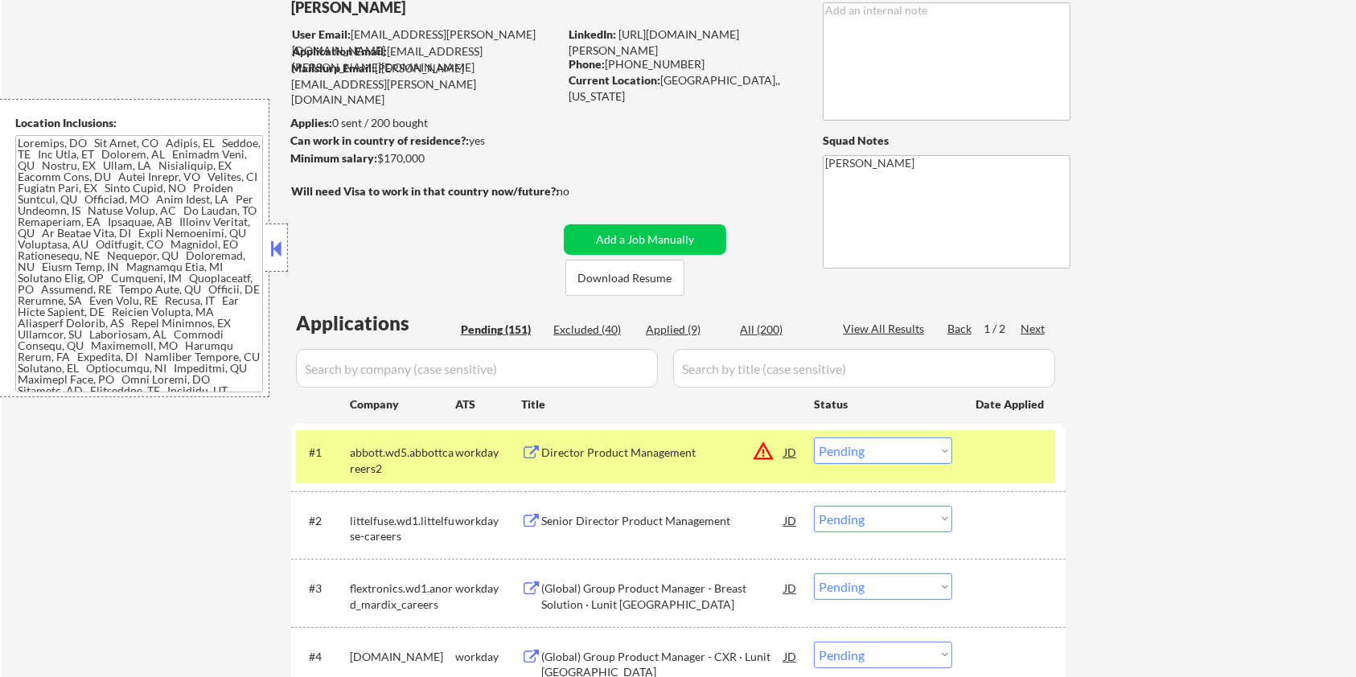
click at [483, 371] on input "input" at bounding box center [477, 368] width 362 height 39
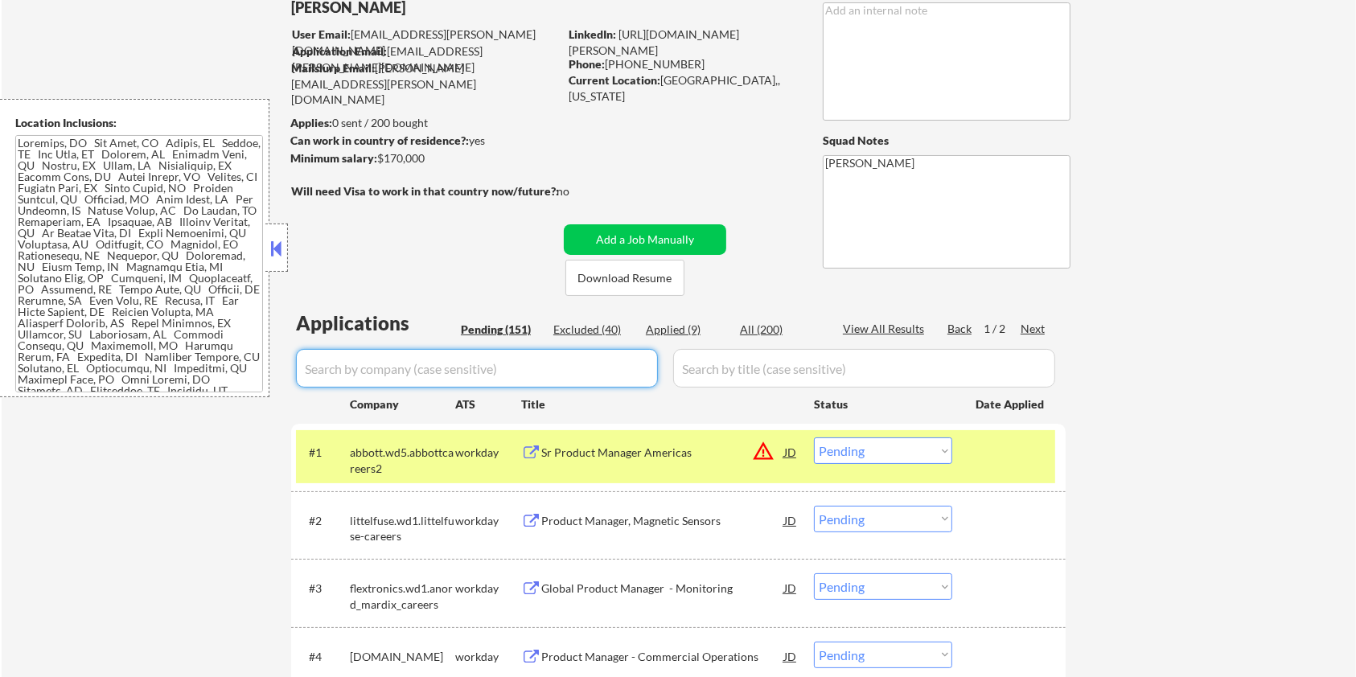
click at [480, 326] on div "Pending (151)" at bounding box center [501, 330] width 80 height 16
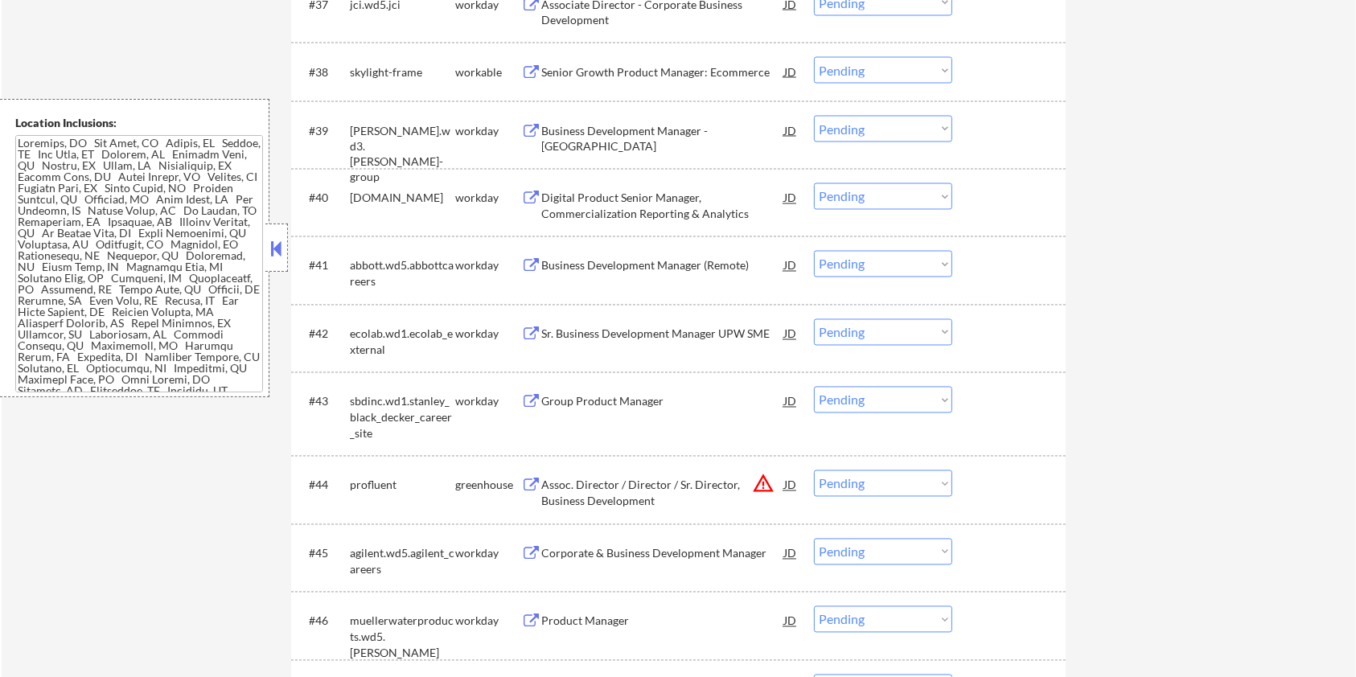
scroll to position [3003, 0]
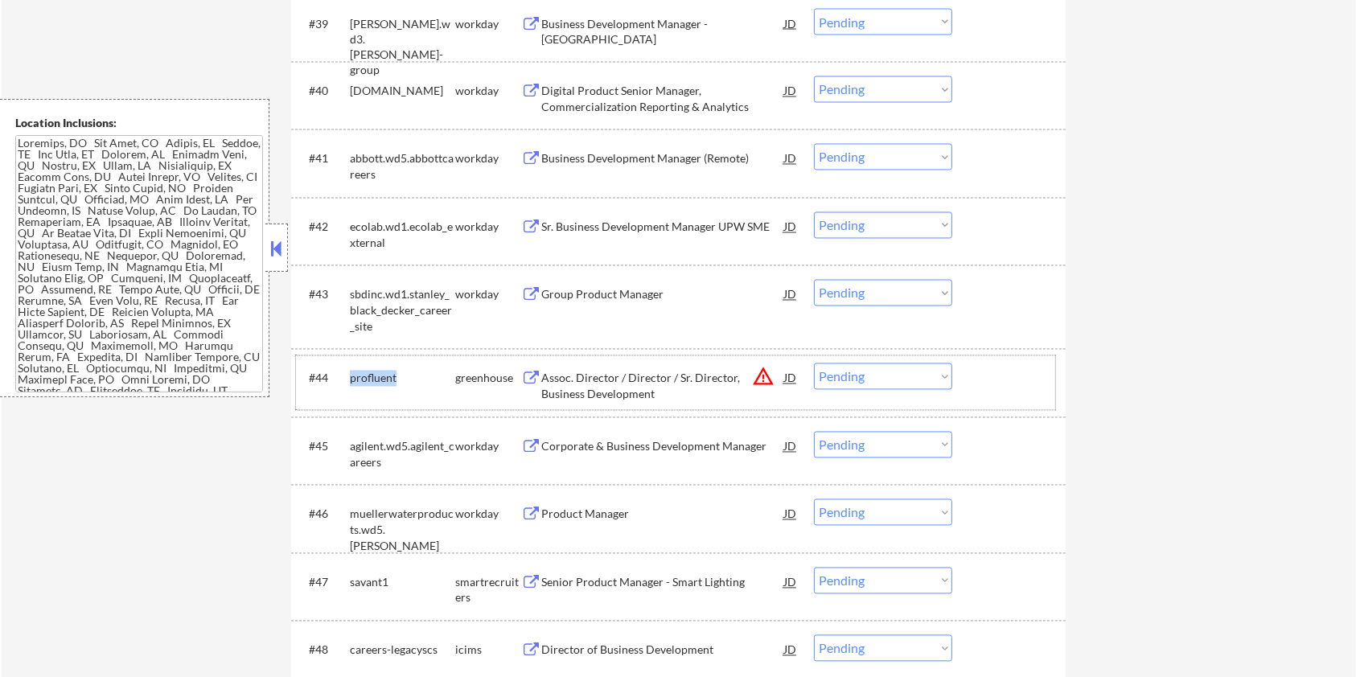
drag, startPoint x: 412, startPoint y: 379, endPoint x: 351, endPoint y: 376, distance: 61.2
click at [351, 376] on div "profluent" at bounding box center [402, 379] width 105 height 16
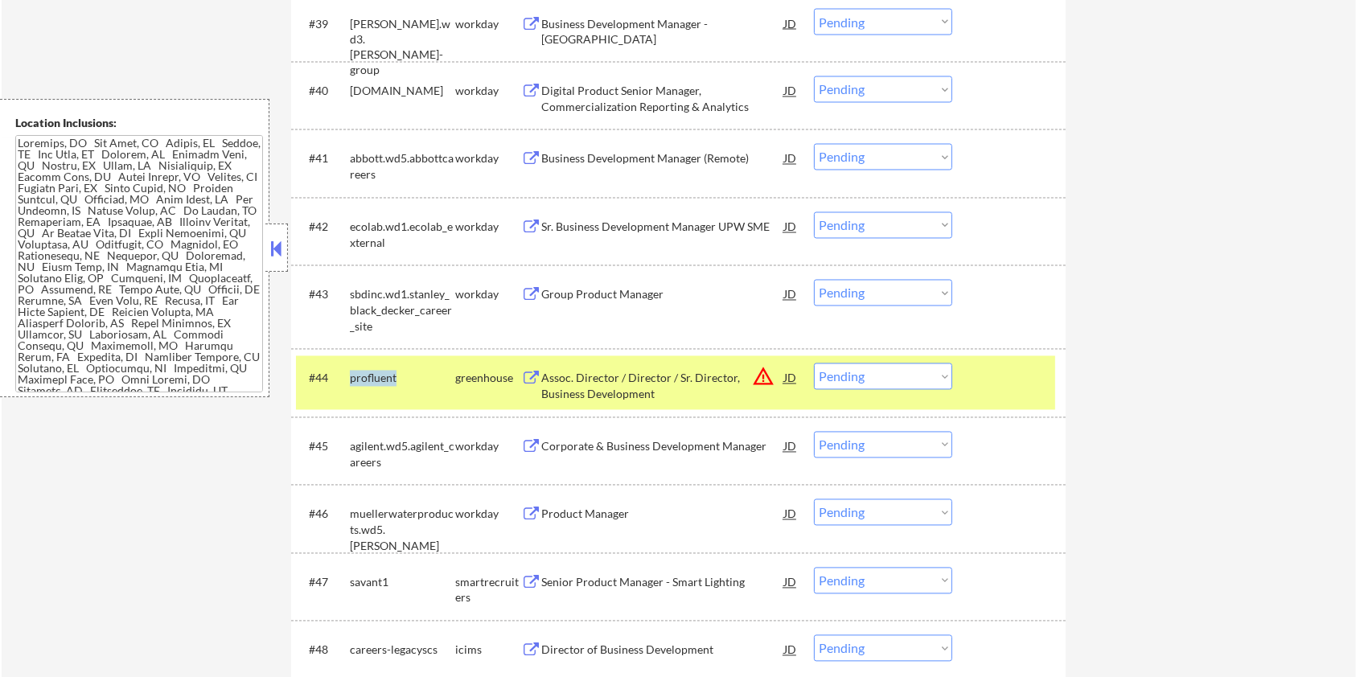
copy div "profluent"
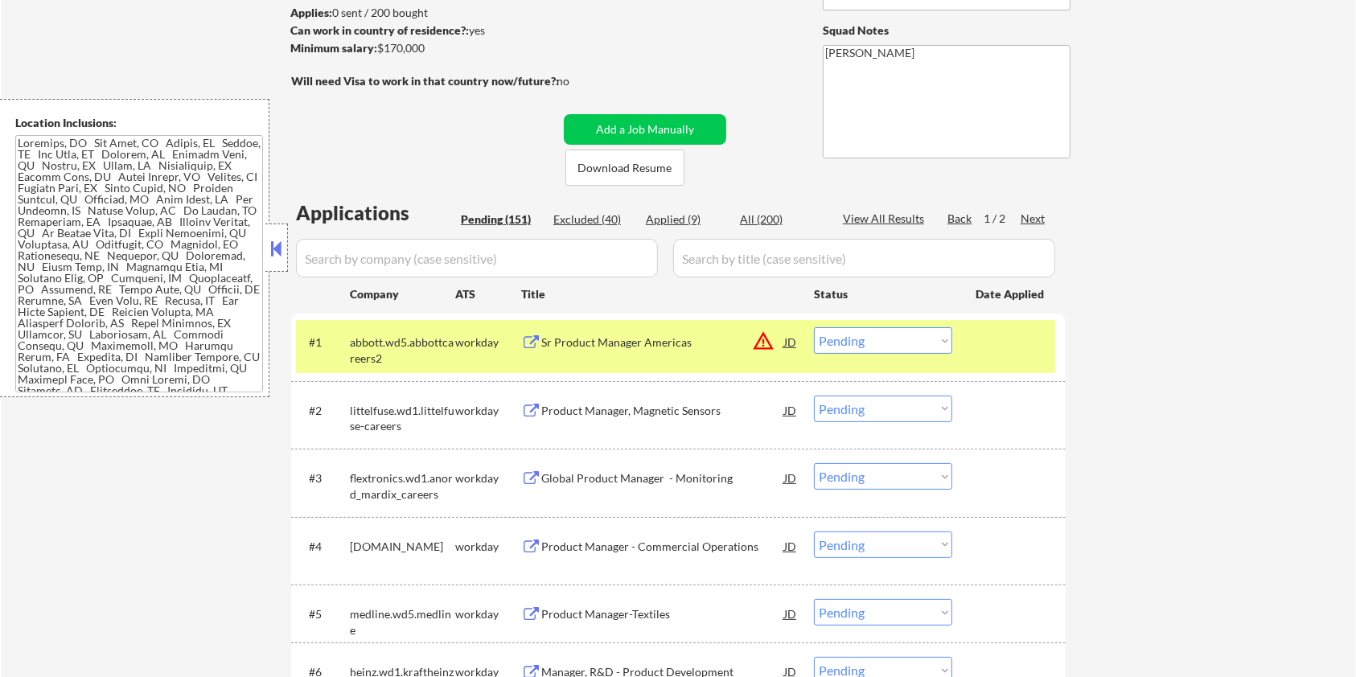
scroll to position [214, 0]
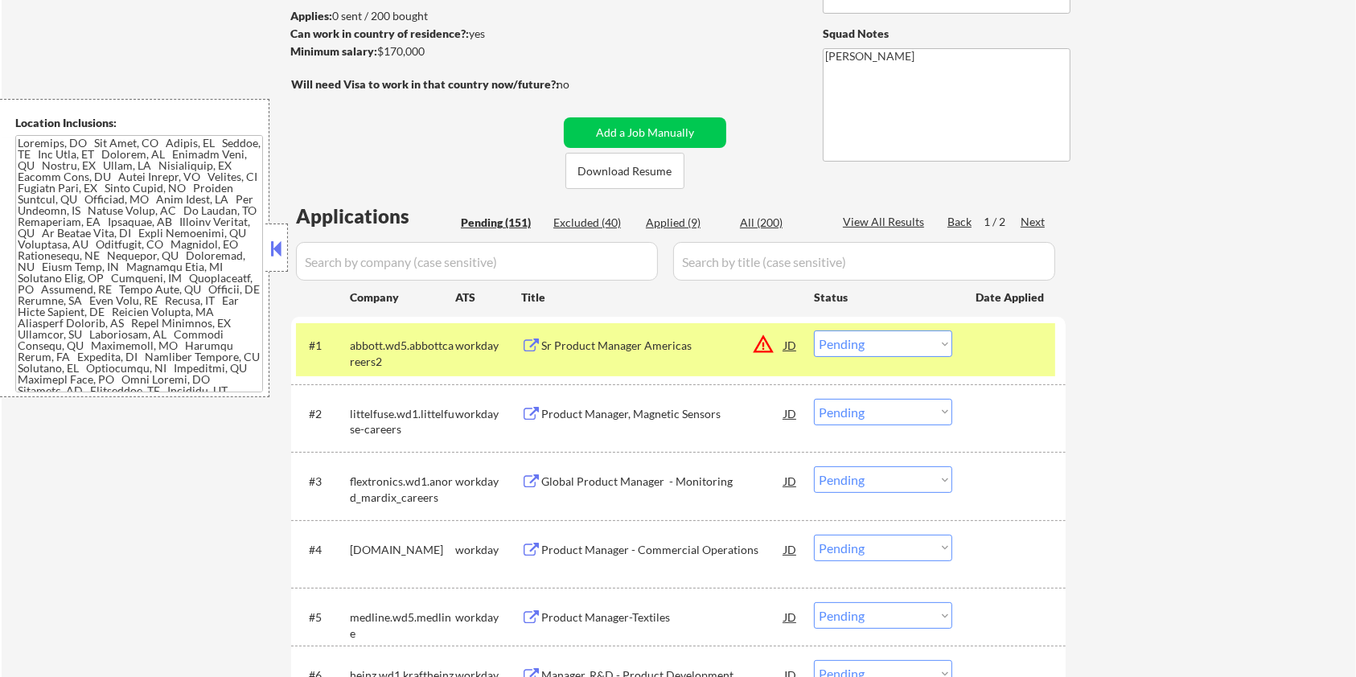
click at [345, 265] on input "input" at bounding box center [477, 261] width 362 height 39
paste input "profluent"
type input "profluent"
click at [726, 273] on input "input" at bounding box center [864, 261] width 382 height 39
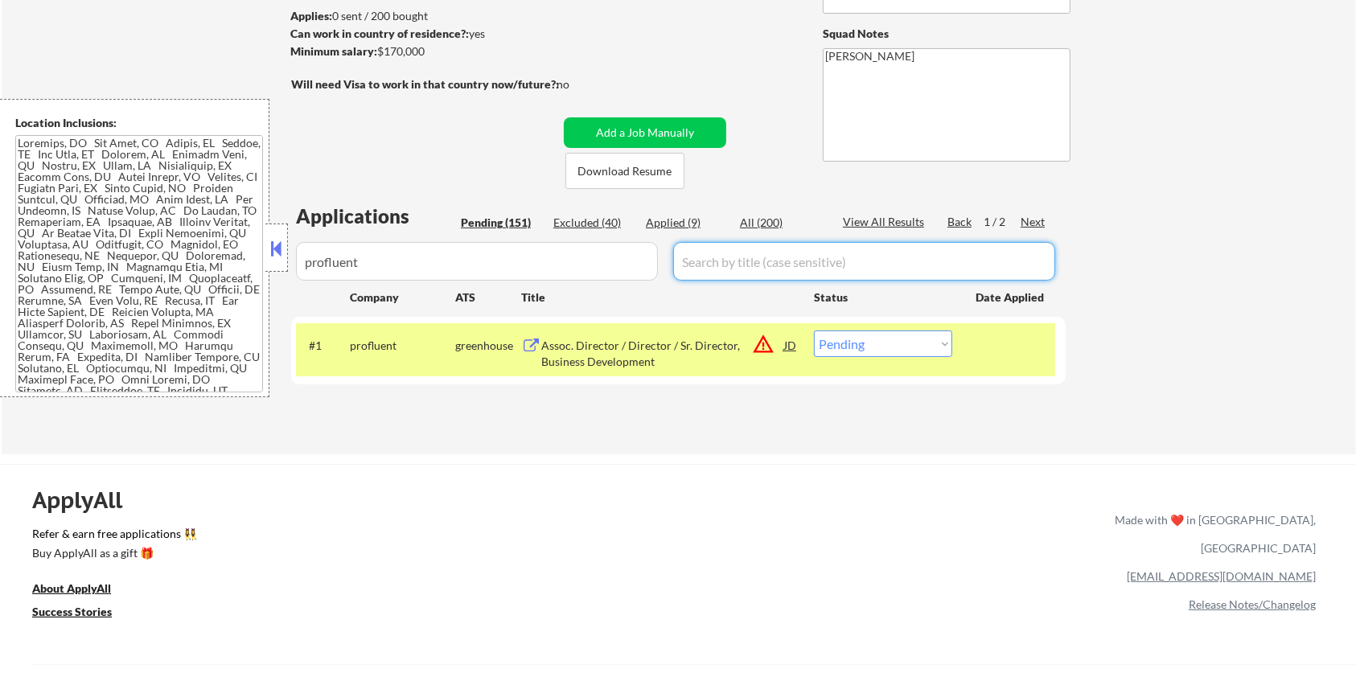
click at [758, 219] on div "All (200)" at bounding box center [780, 223] width 80 height 16
click at [589, 351] on div "Assoc. Director / Director / Sr. Director, Business Development" at bounding box center [662, 353] width 243 height 31
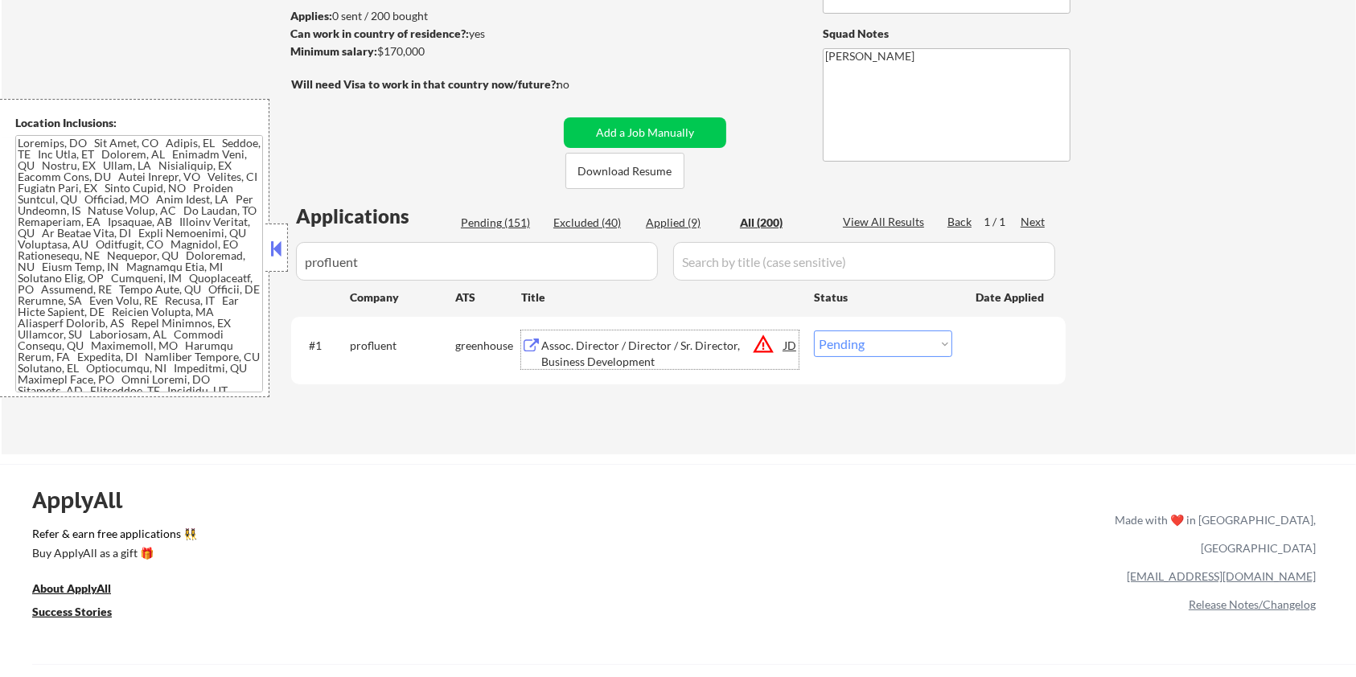
click at [863, 345] on select "Choose an option... Pending Applied Excluded (Questions) Excluded (Expired) Exc…" at bounding box center [883, 344] width 138 height 27
select select ""excluded__location_""
click at [814, 331] on select "Choose an option... Pending Applied Excluded (Questions) Excluded (Expired) Exc…" at bounding box center [883, 344] width 138 height 27
drag, startPoint x: 398, startPoint y: 257, endPoint x: 225, endPoint y: 265, distance: 173.1
click at [225, 265] on body "← Return to /applysquad Mailslurp Inbox Job Search Builder [PERSON_NAME] User E…" at bounding box center [678, 124] width 1356 height 677
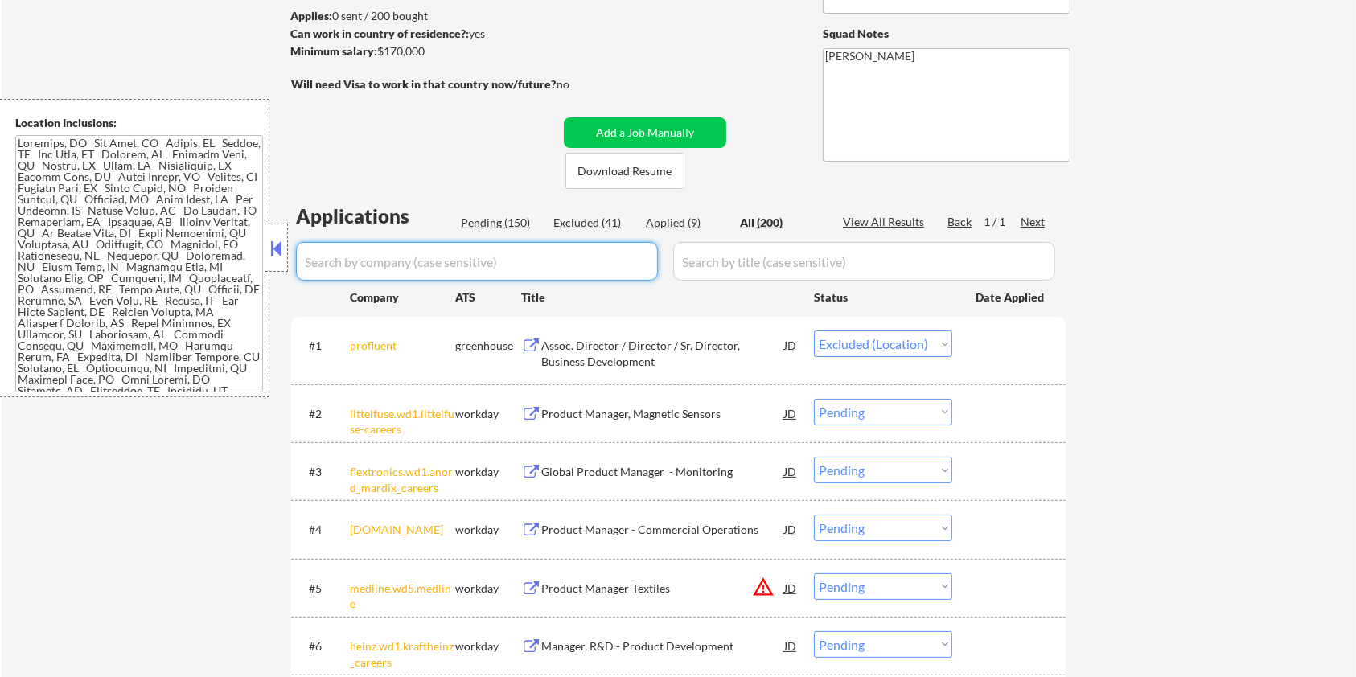
select select ""applied""
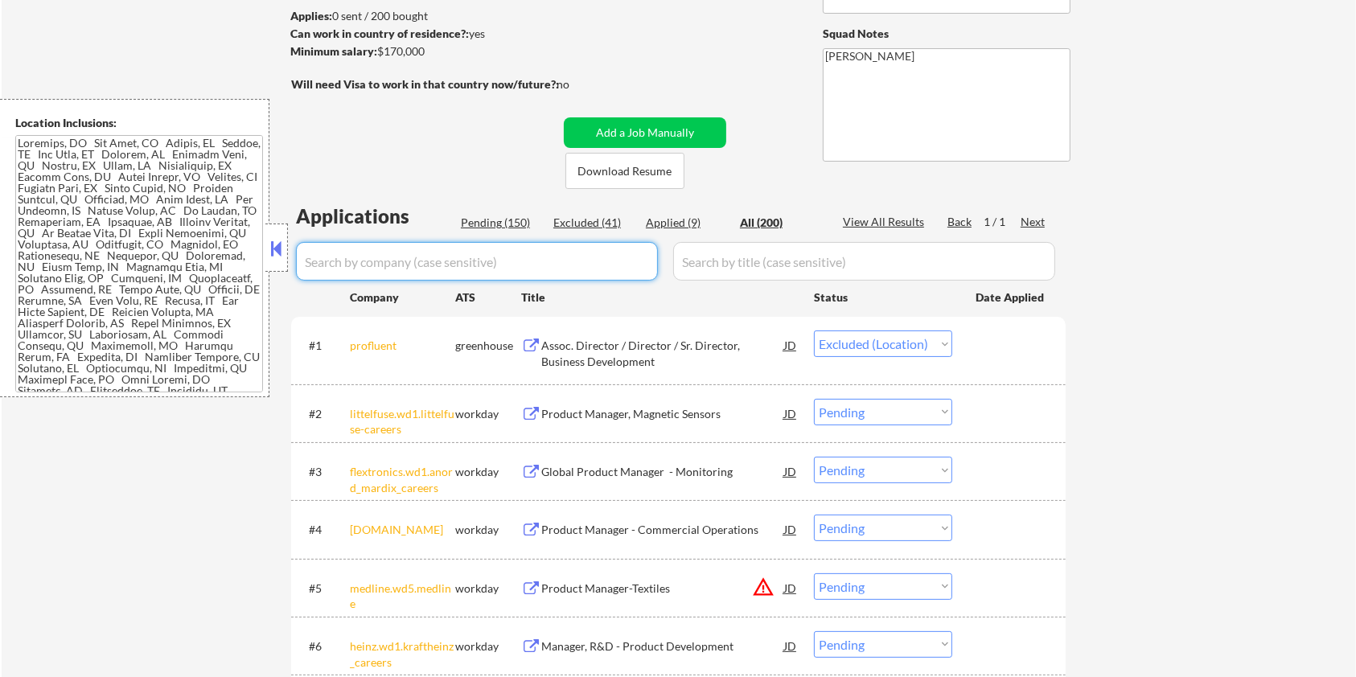
select select ""applied""
select select ""excluded__expired_""
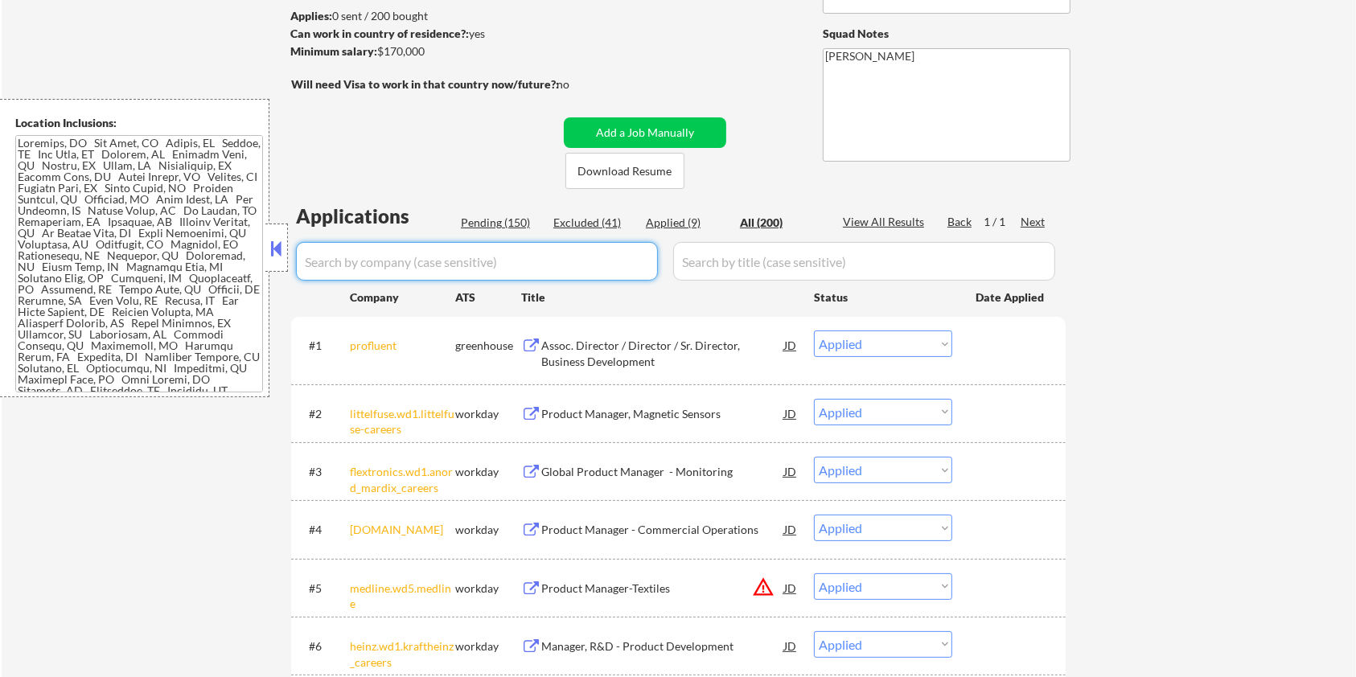
select select ""excluded__salary_""
select select ""excluded__bad_match_""
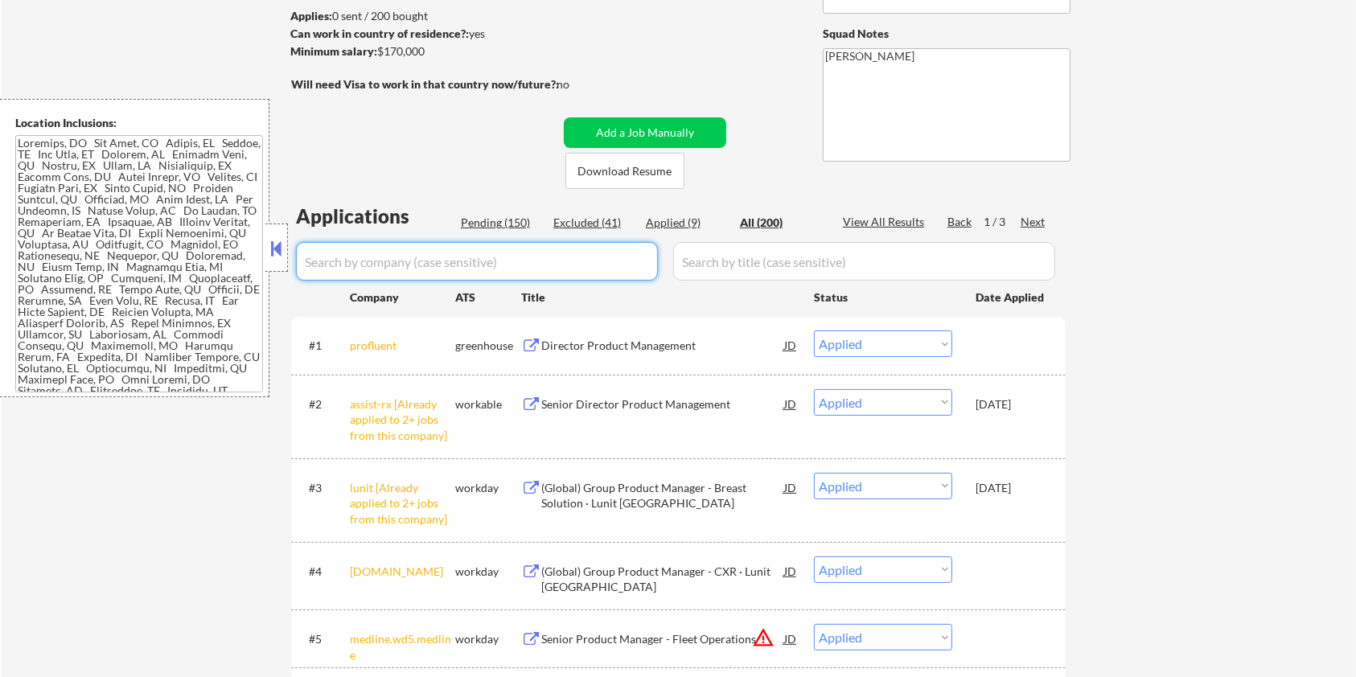
click at [475, 219] on div "Pending (150)" at bounding box center [501, 223] width 80 height 16
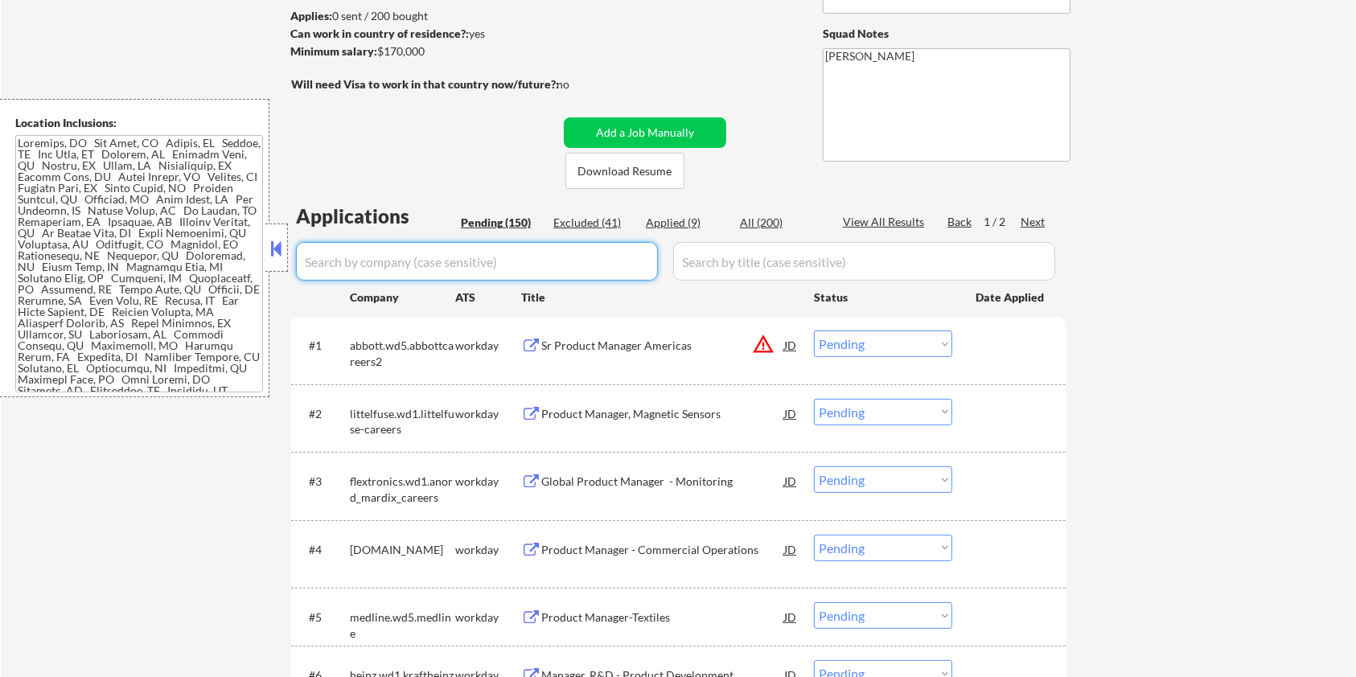
click at [431, 261] on input "input" at bounding box center [477, 261] width 362 height 39
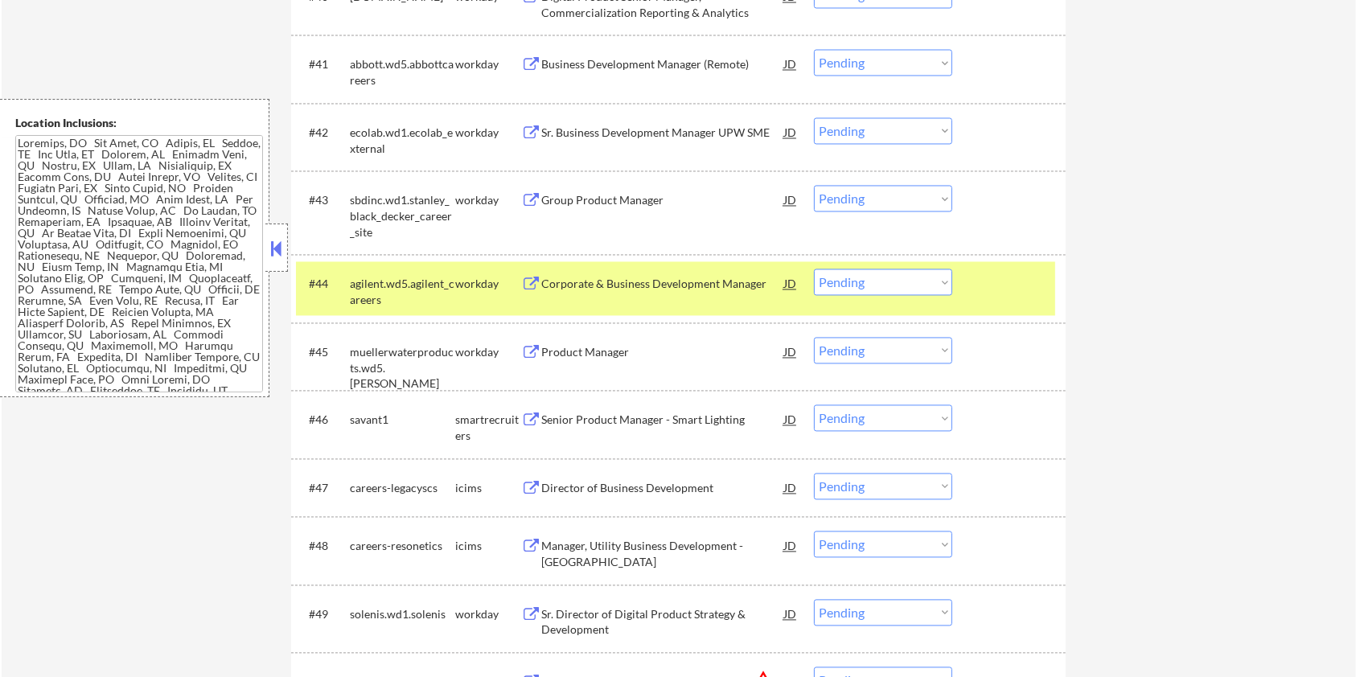
scroll to position [3109, 0]
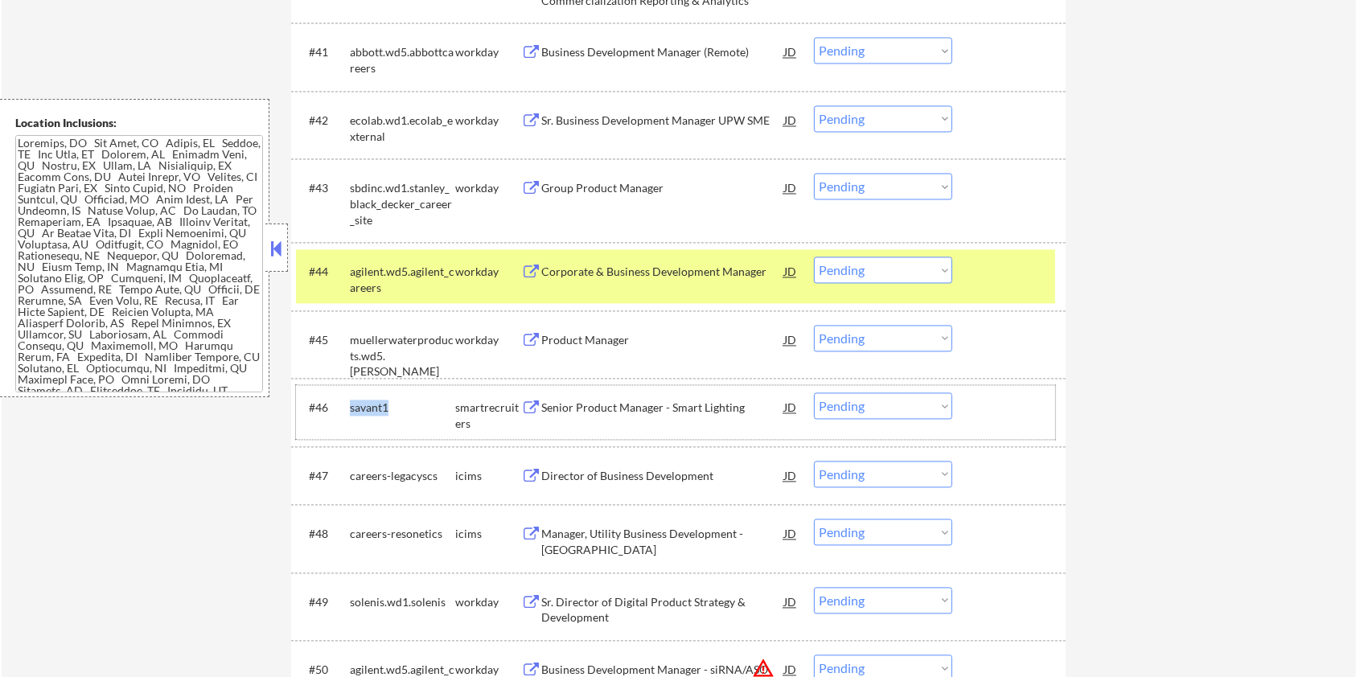
drag, startPoint x: 399, startPoint y: 402, endPoint x: 365, endPoint y: 430, distance: 43.5
click at [350, 409] on div "savant1" at bounding box center [402, 408] width 105 height 16
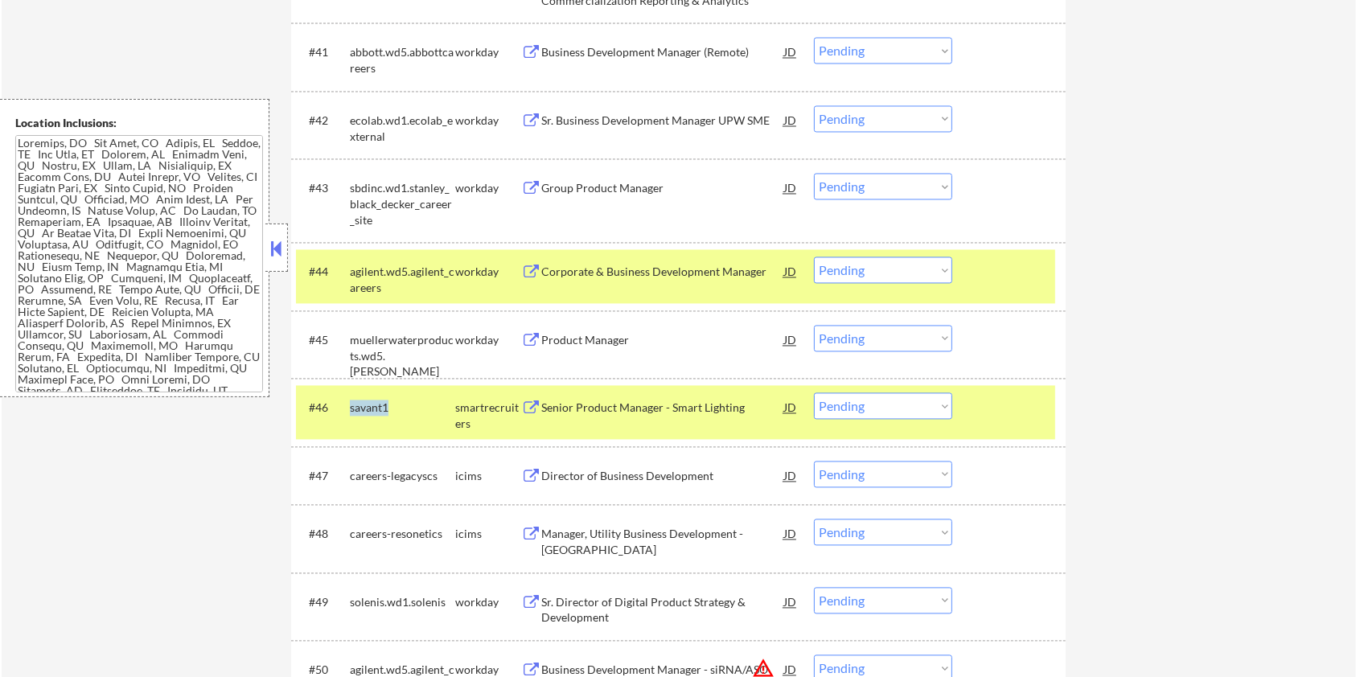
copy div "savant1"
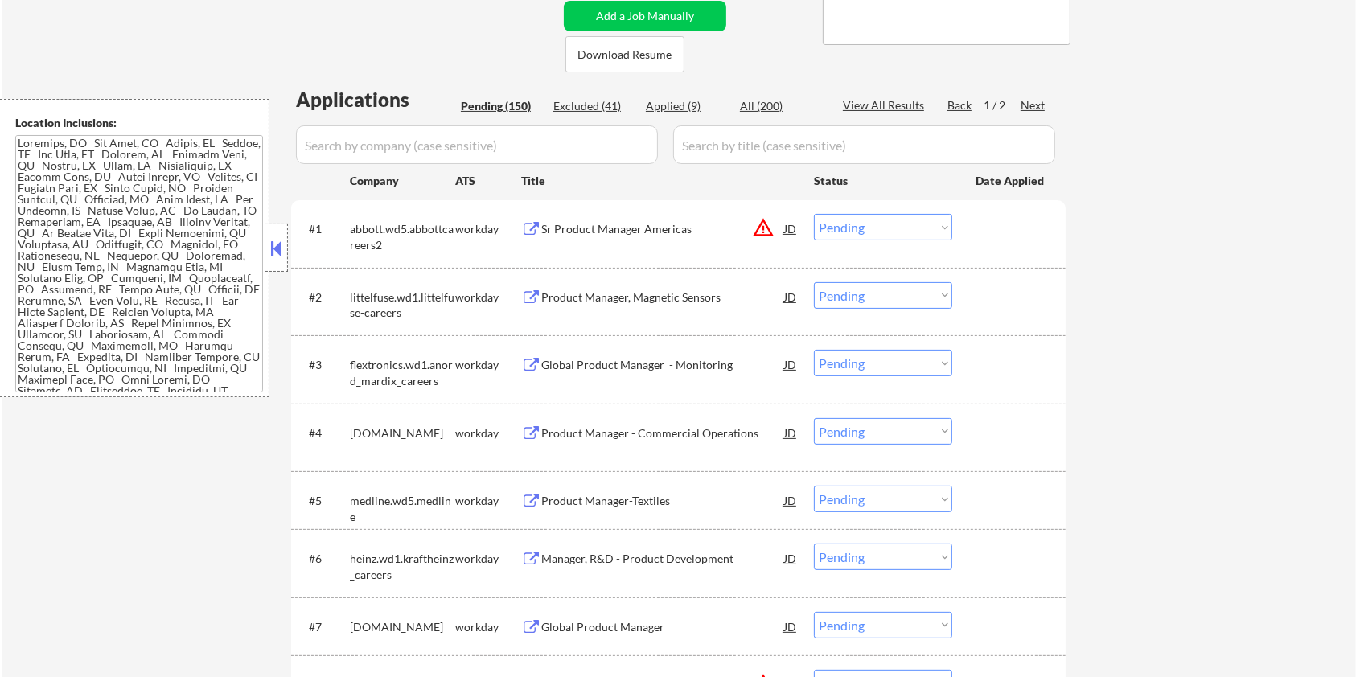
scroll to position [214, 0]
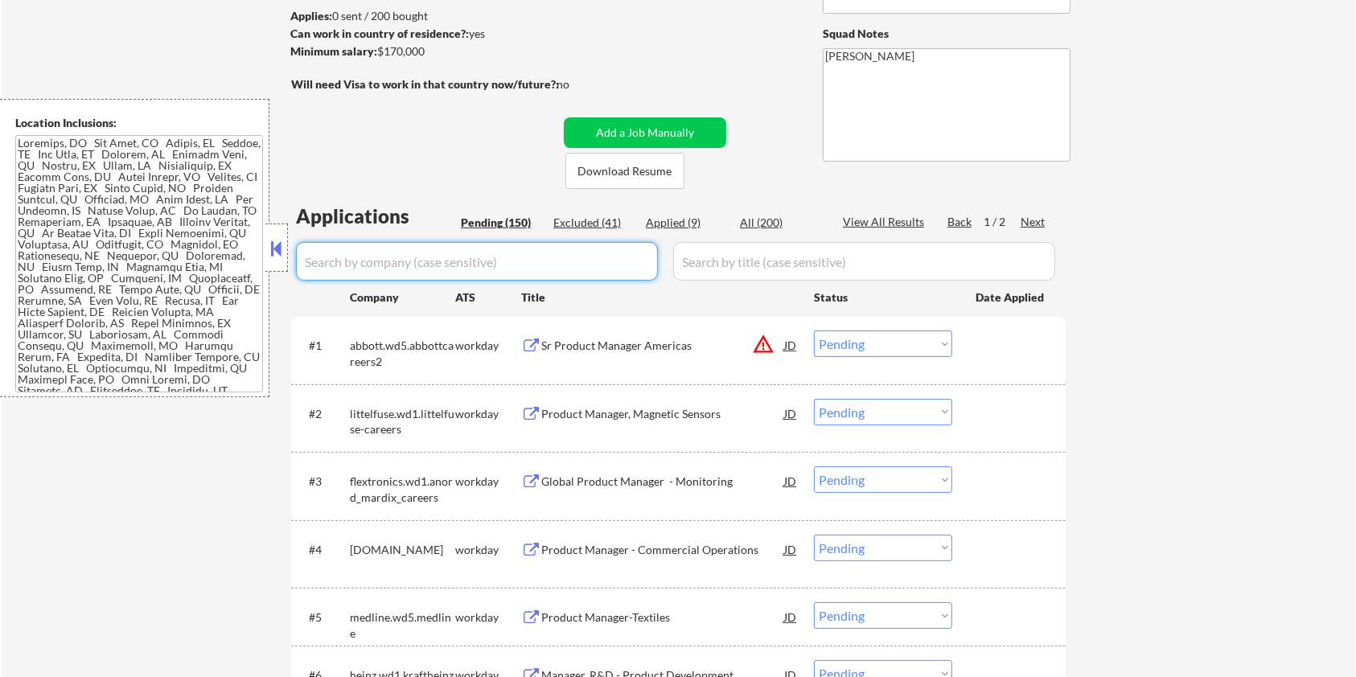
click at [367, 273] on input "input" at bounding box center [477, 261] width 362 height 39
paste input "savant1"
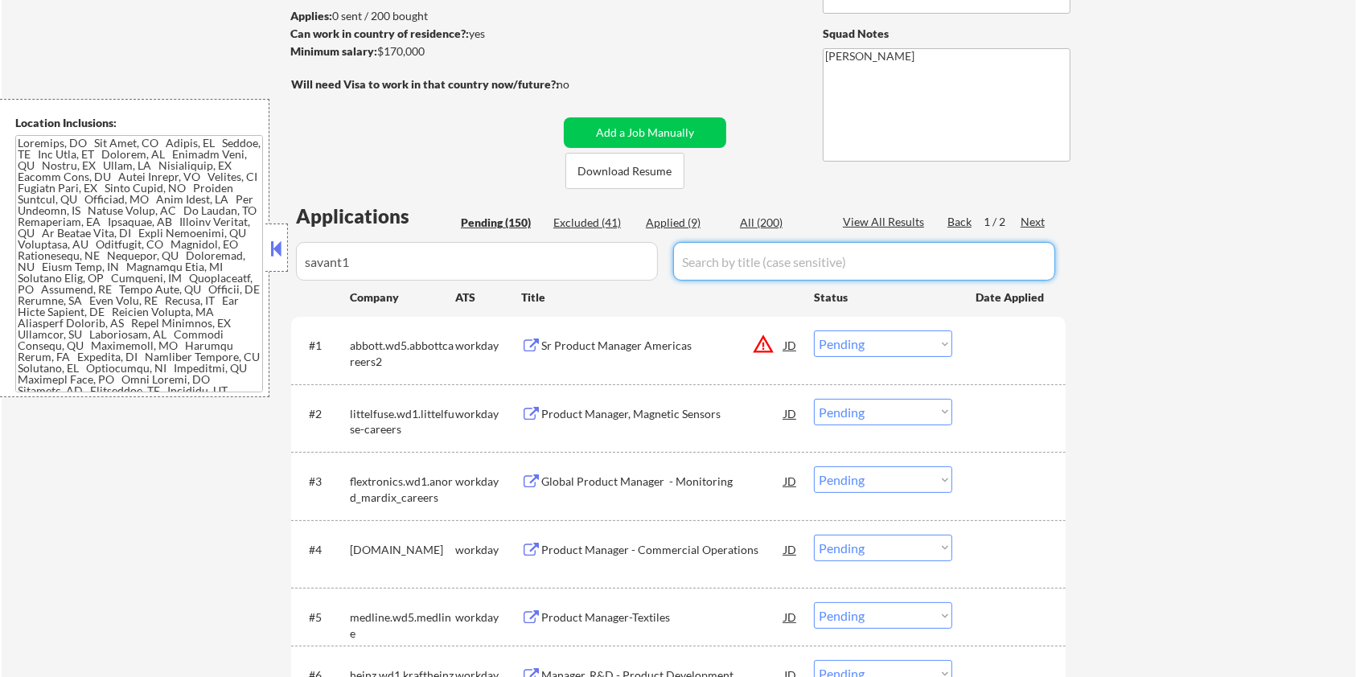
click at [740, 268] on input "input" at bounding box center [864, 261] width 382 height 39
click at [754, 223] on div "All (200)" at bounding box center [780, 223] width 80 height 16
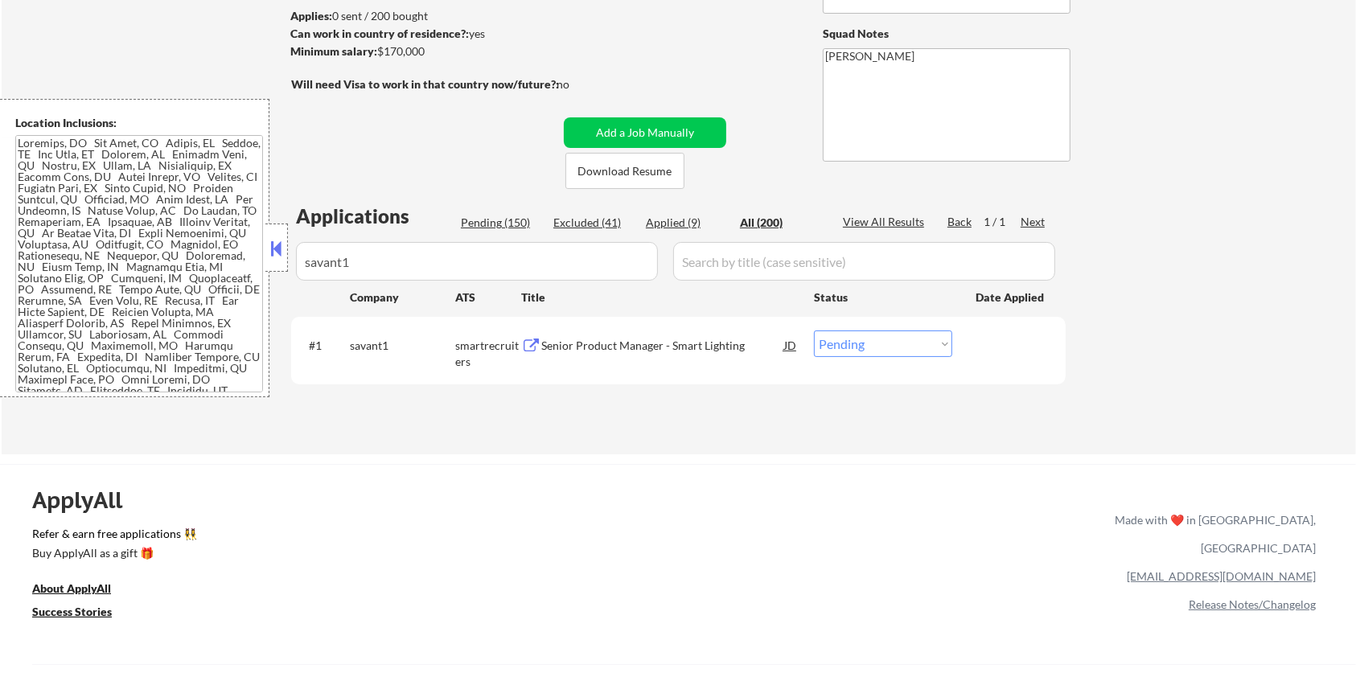
click at [569, 339] on div "Senior Product Manager - Smart Lighting" at bounding box center [662, 346] width 243 height 16
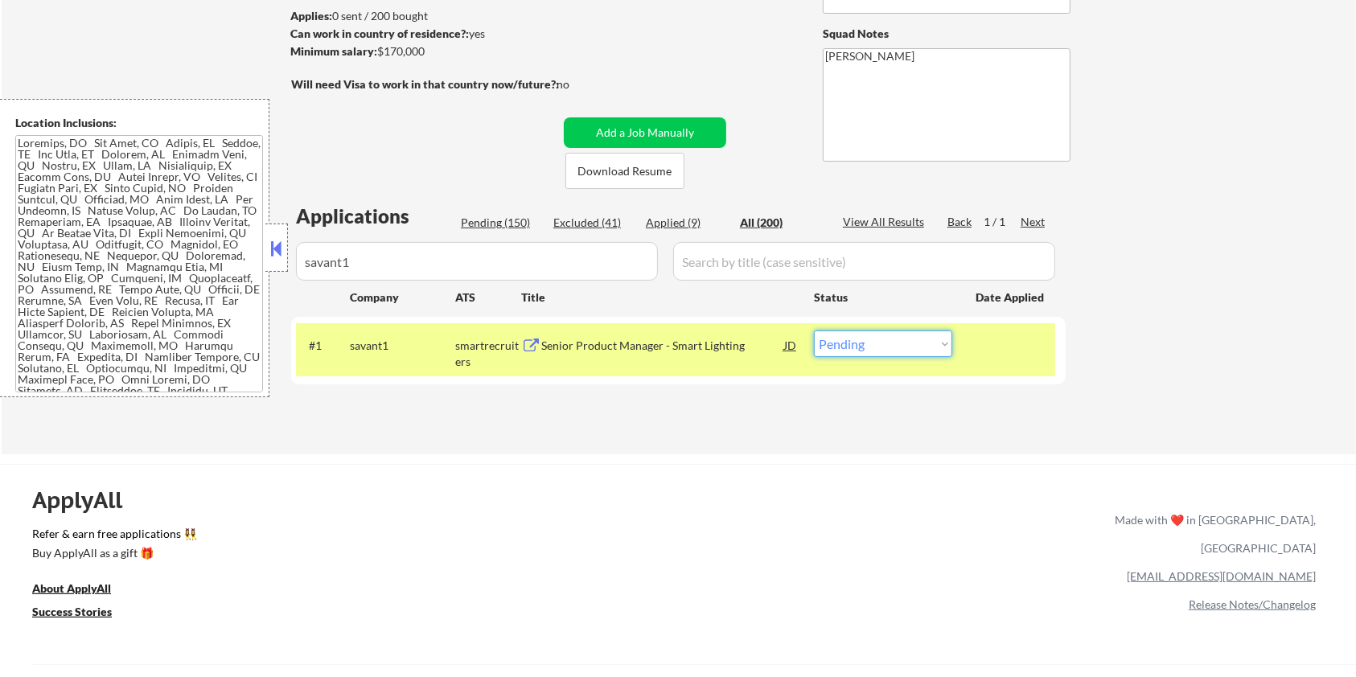
click at [935, 347] on select "Choose an option... Pending Applied Excluded (Questions) Excluded (Expired) Exc…" at bounding box center [883, 344] width 138 height 27
click at [814, 331] on select "Choose an option... Pending Applied Excluded (Questions) Excluded (Expired) Exc…" at bounding box center [883, 344] width 138 height 27
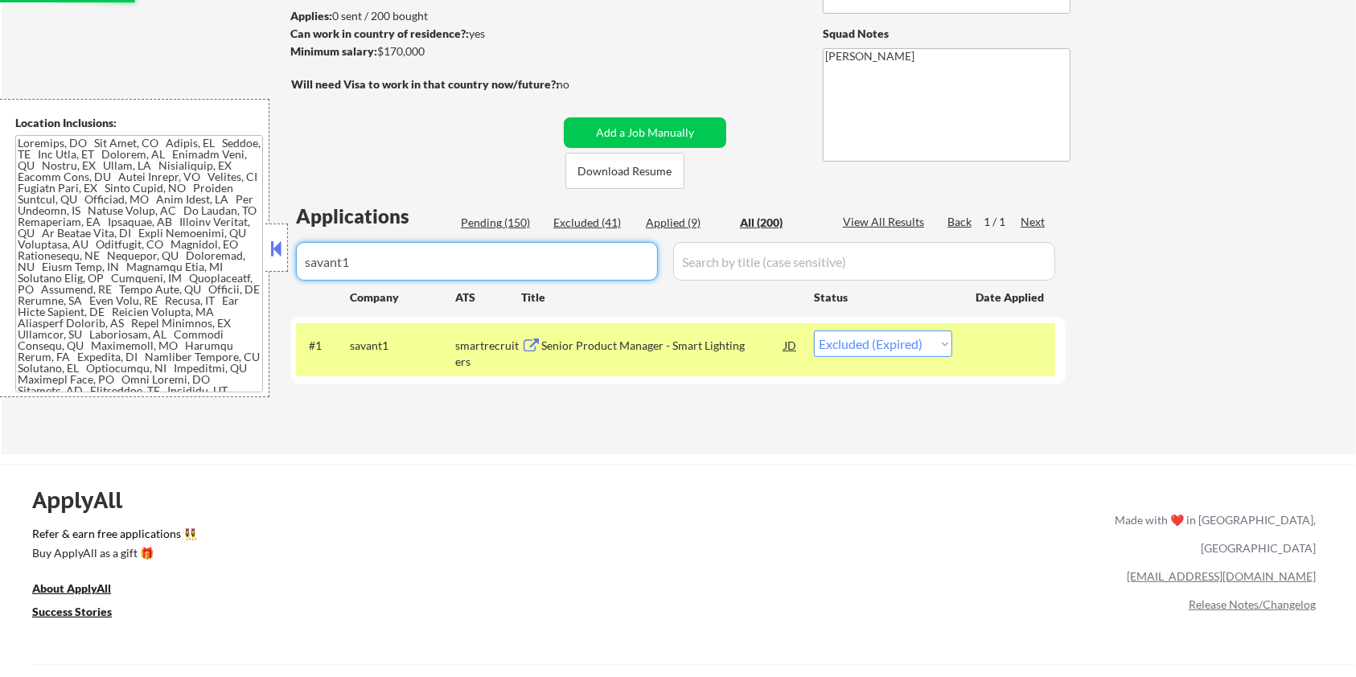
drag, startPoint x: 376, startPoint y: 269, endPoint x: 257, endPoint y: 269, distance: 118.2
click at [257, 269] on body "← Return to /applysquad Mailslurp Inbox Job Search Builder [PERSON_NAME] User E…" at bounding box center [678, 124] width 1356 height 677
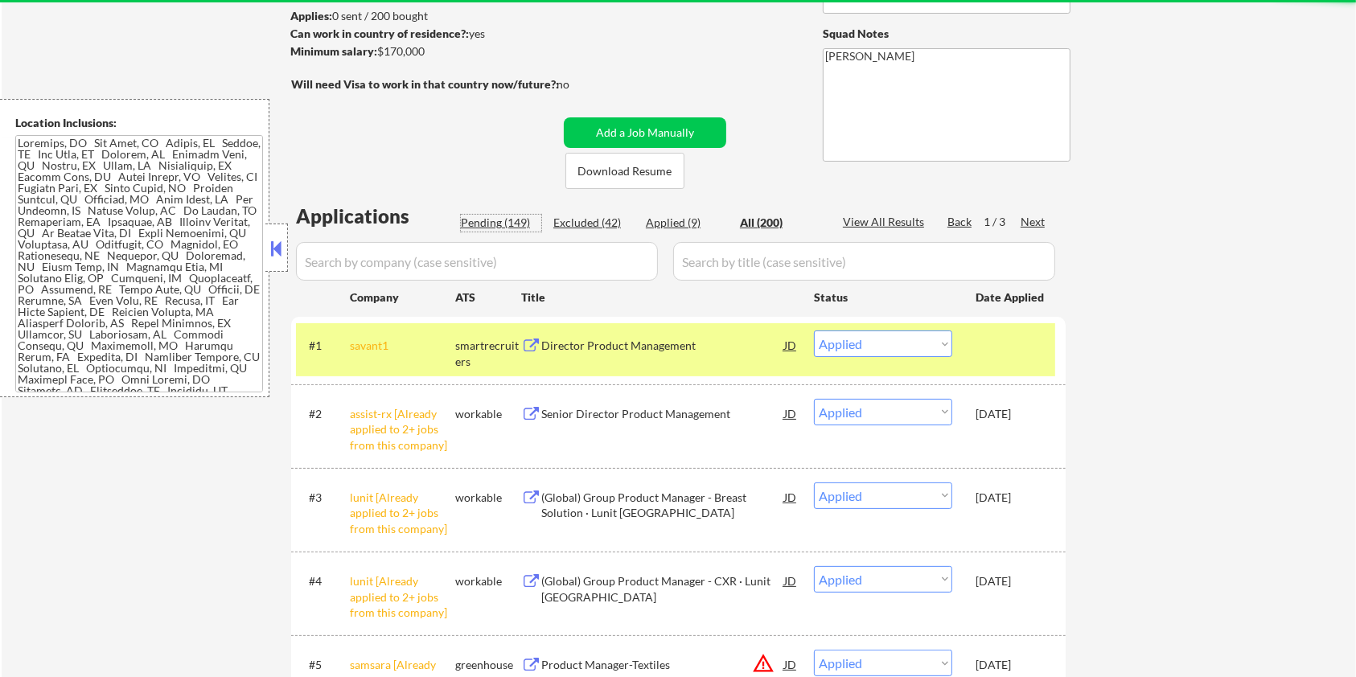
click at [499, 225] on div "Pending (149)" at bounding box center [501, 223] width 80 height 16
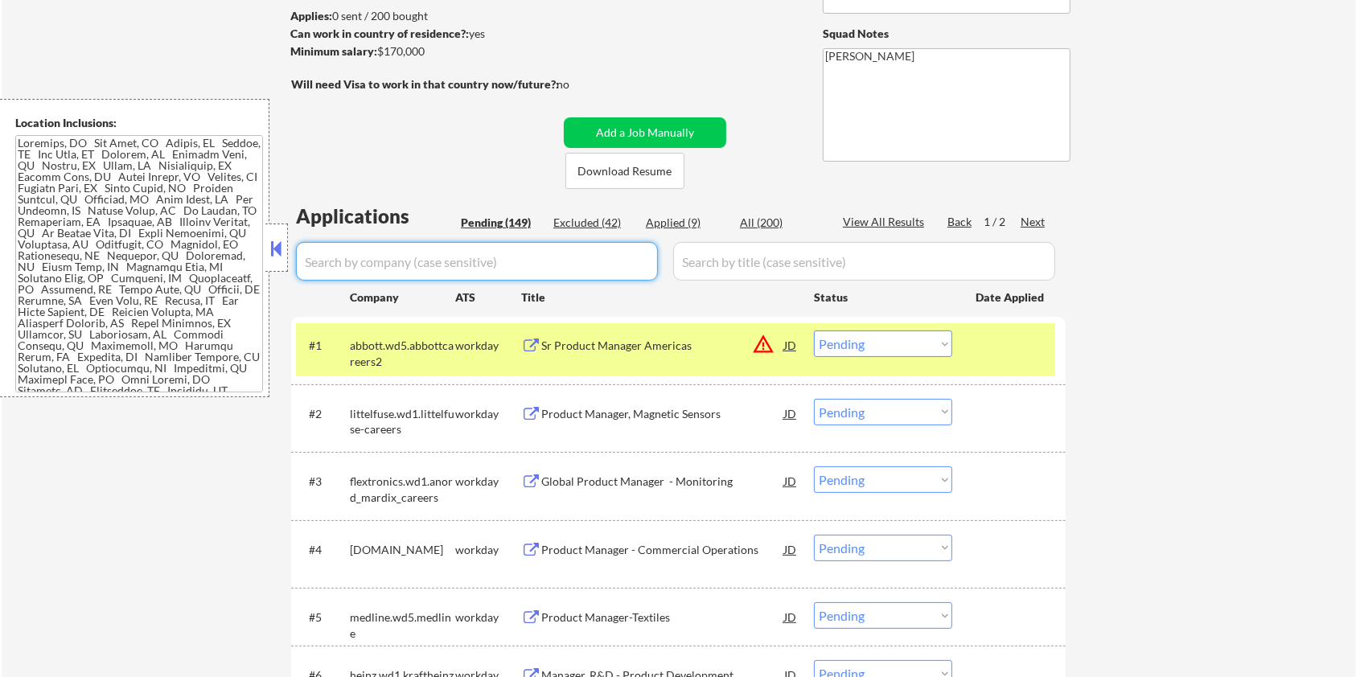
click at [496, 262] on input "input" at bounding box center [477, 261] width 362 height 39
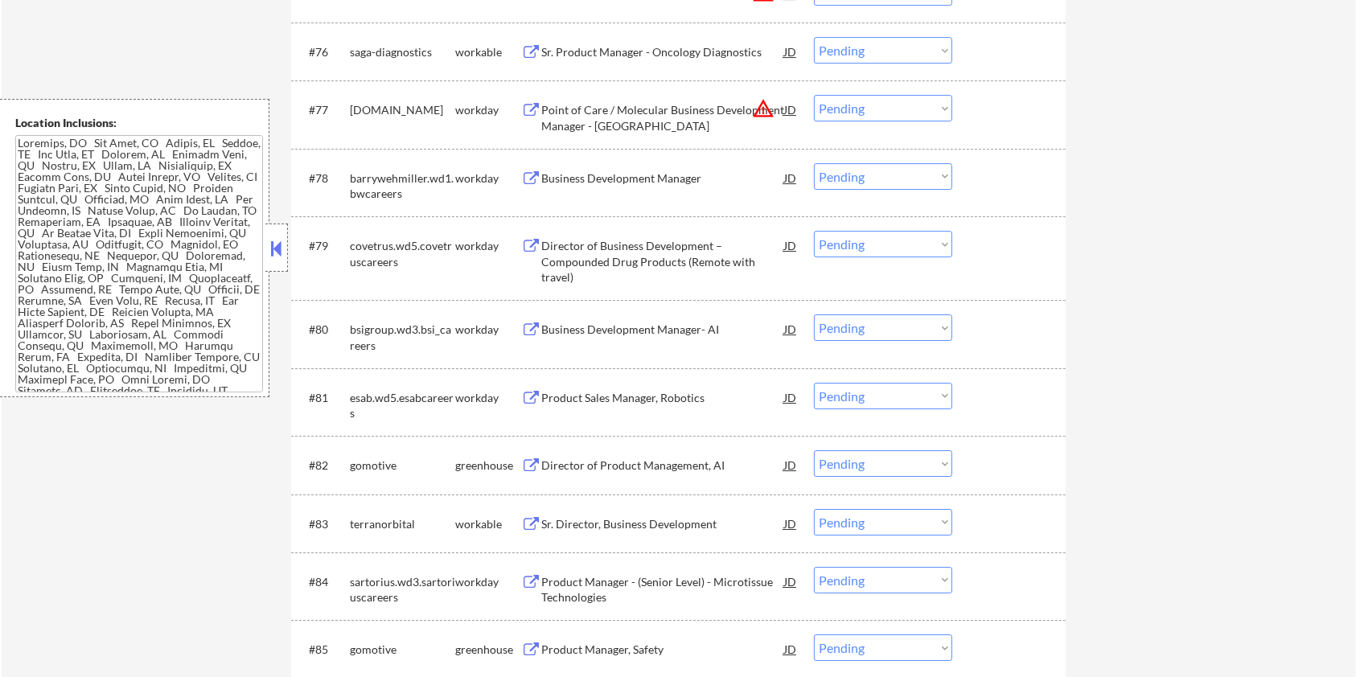
scroll to position [5576, 0]
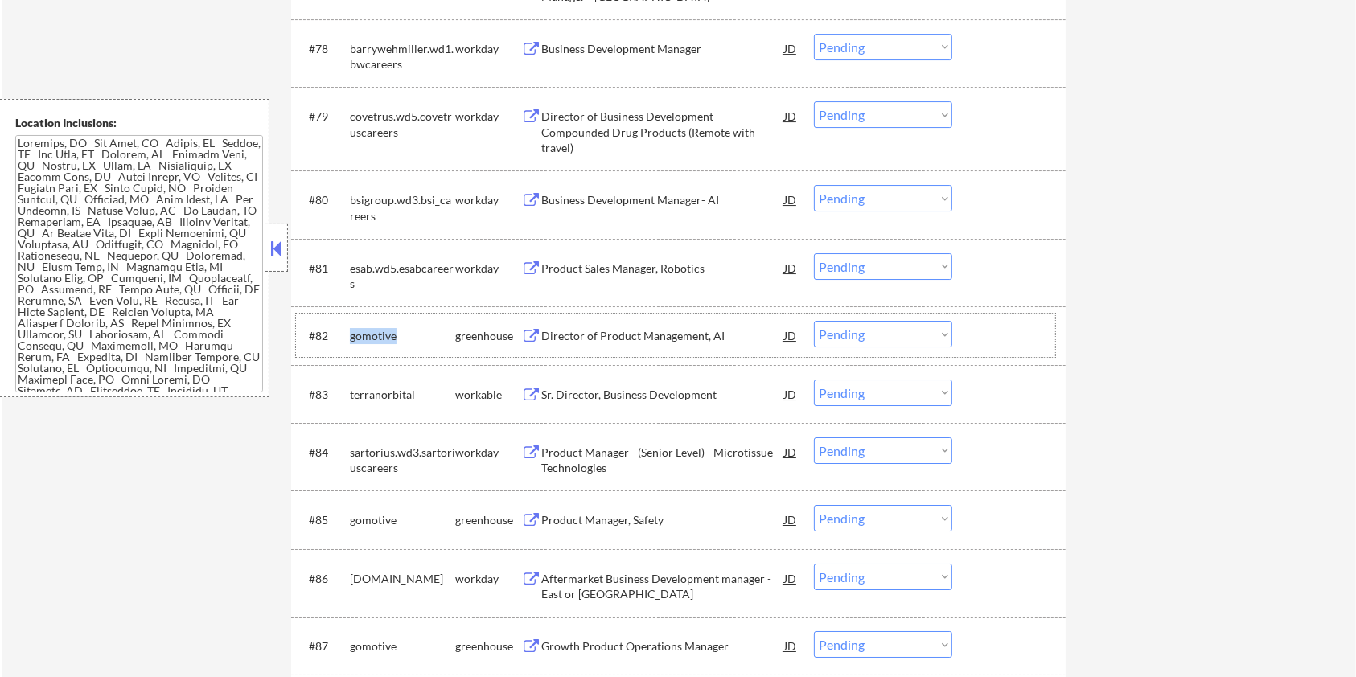
drag, startPoint x: 403, startPoint y: 332, endPoint x: 351, endPoint y: 331, distance: 51.5
click at [351, 331] on div "gomotive" at bounding box center [402, 336] width 105 height 16
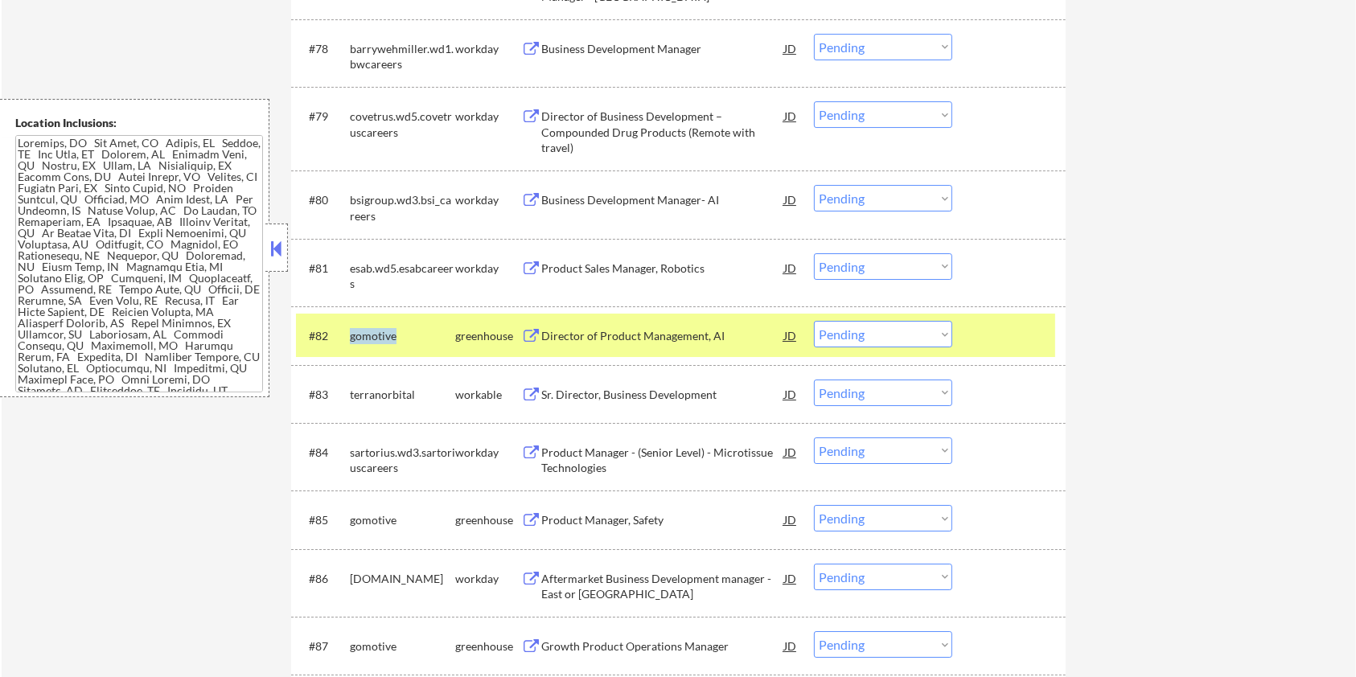
copy div "gomotive"
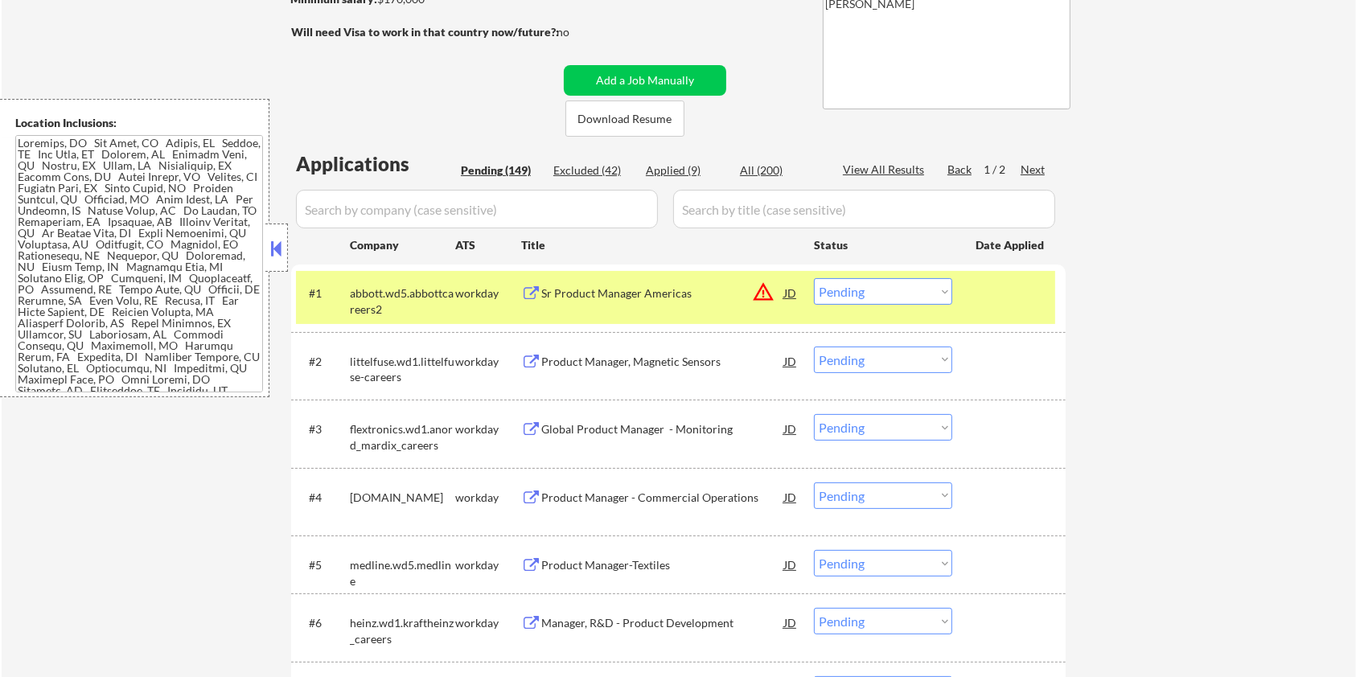
scroll to position [257, 0]
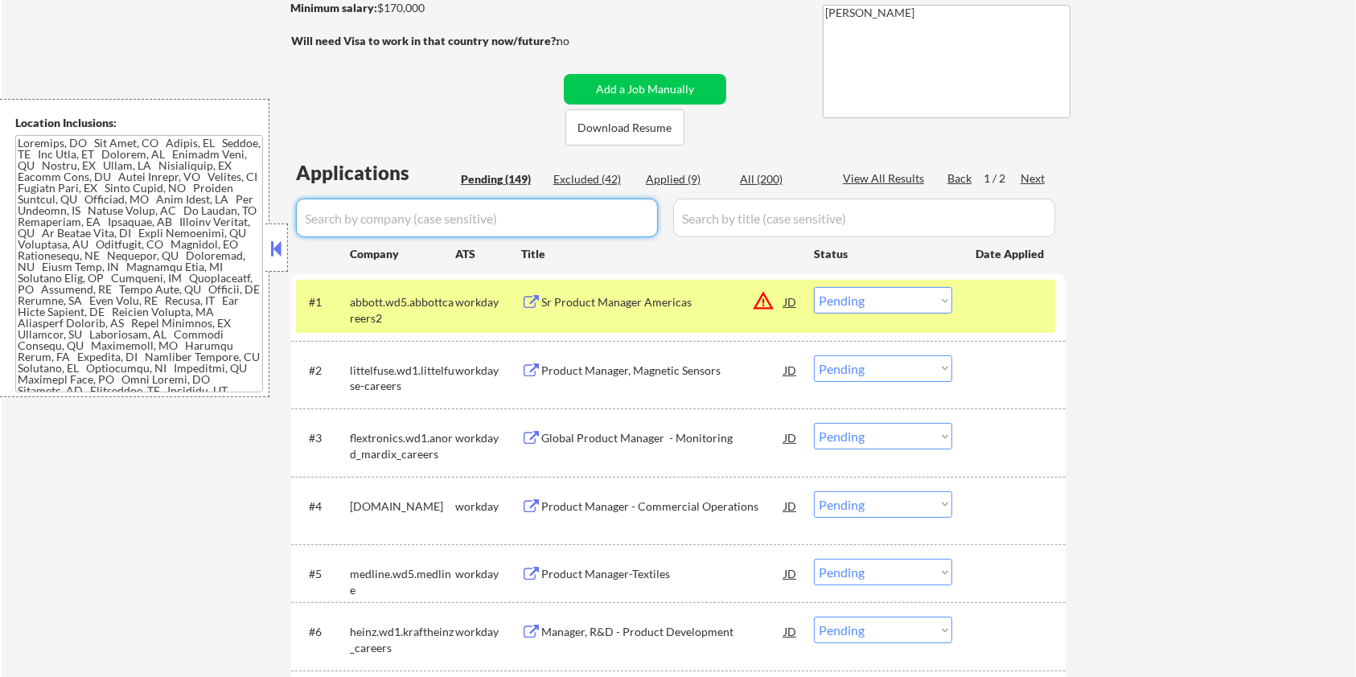
click at [433, 209] on input "input" at bounding box center [477, 218] width 362 height 39
paste input "gomotive"
click at [732, 228] on input "input" at bounding box center [864, 218] width 382 height 39
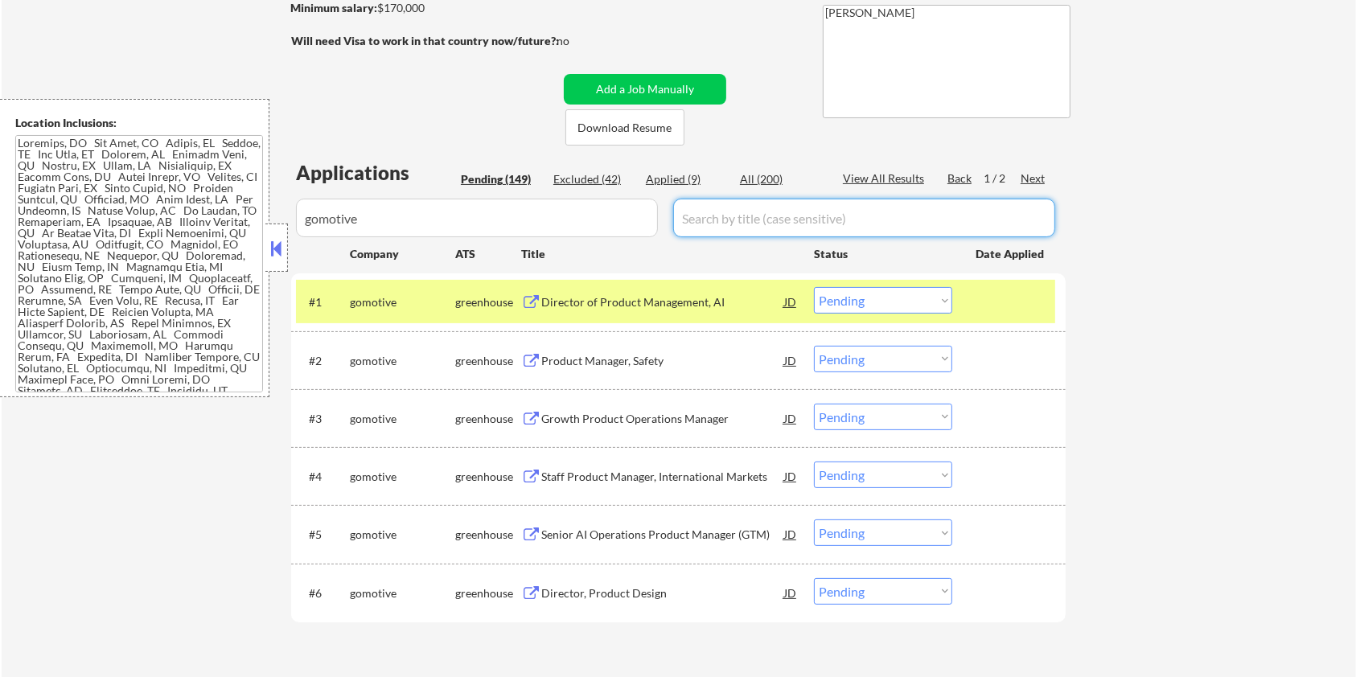
click at [758, 182] on div "All (200)" at bounding box center [780, 179] width 80 height 16
click at [605, 302] on div "Director of Product Management, AI" at bounding box center [662, 302] width 243 height 16
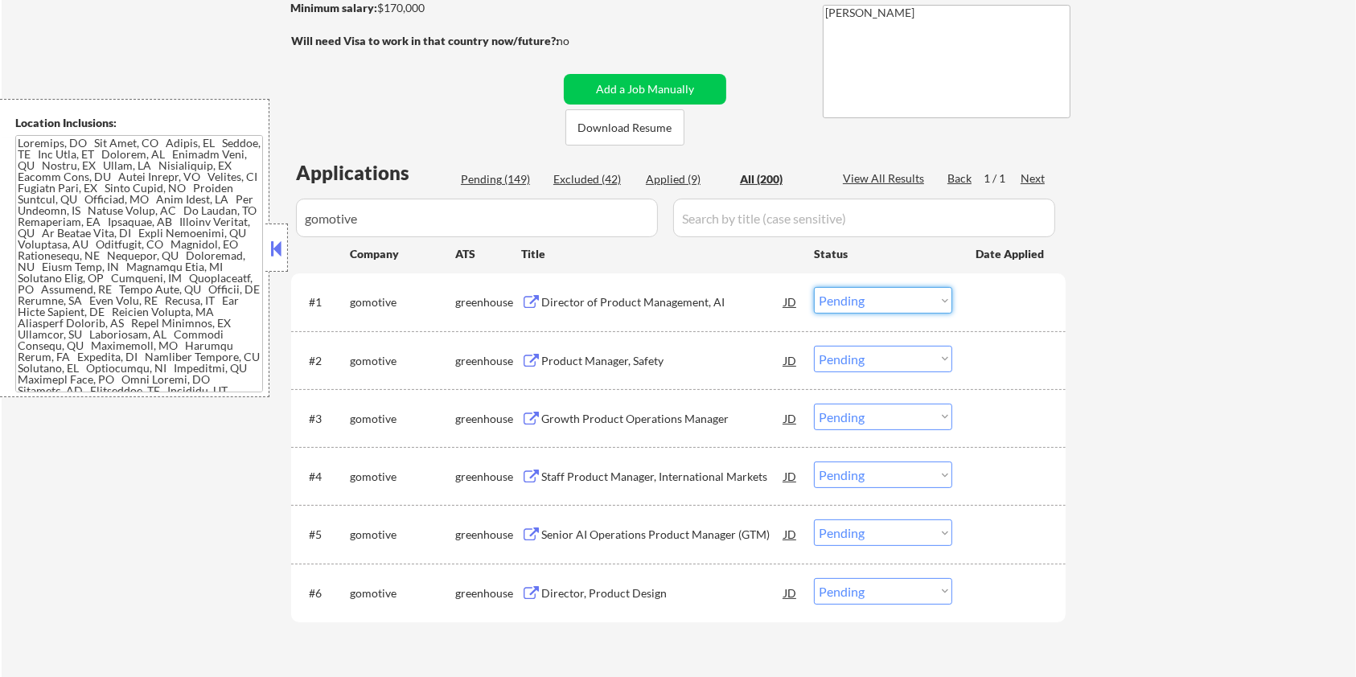
click at [851, 301] on select "Choose an option... Pending Applied Excluded (Questions) Excluded (Expired) Exc…" at bounding box center [883, 300] width 138 height 27
click at [814, 287] on select "Choose an option... Pending Applied Excluded (Questions) Excluded (Expired) Exc…" at bounding box center [883, 300] width 138 height 27
click at [558, 358] on div "Product Manager, Safety" at bounding box center [662, 361] width 243 height 16
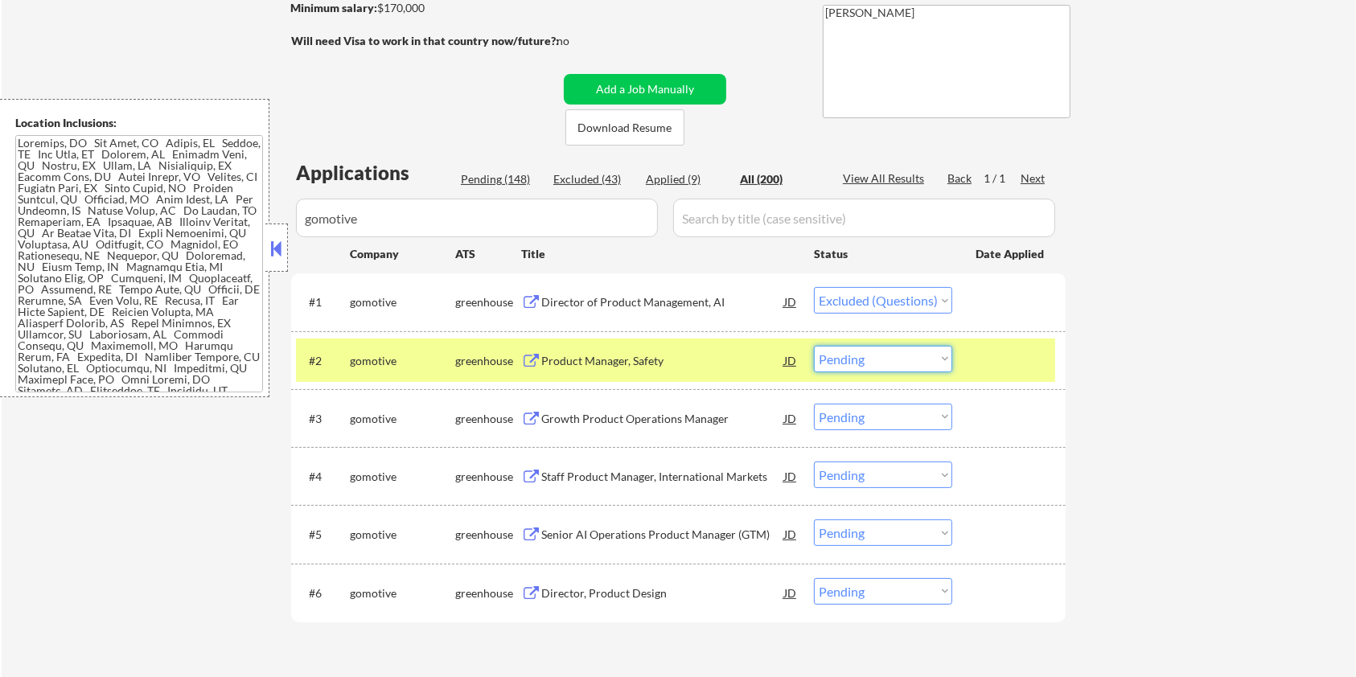
click at [902, 359] on select "Choose an option... Pending Applied Excluded (Questions) Excluded (Expired) Exc…" at bounding box center [883, 359] width 138 height 27
click at [814, 346] on select "Choose an option... Pending Applied Excluded (Questions) Excluded (Expired) Exc…" at bounding box center [883, 359] width 138 height 27
click at [600, 416] on div "Growth Product Operations Manager" at bounding box center [662, 419] width 243 height 16
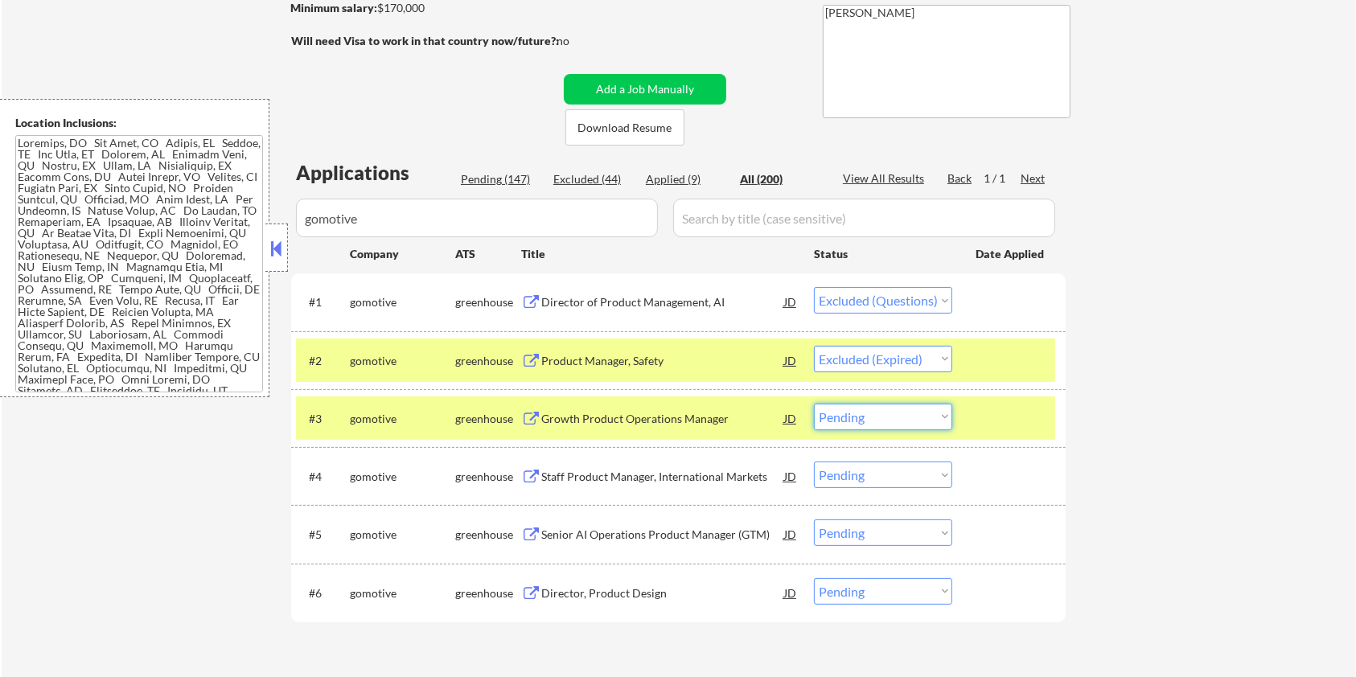
click at [914, 417] on select "Choose an option... Pending Applied Excluded (Questions) Excluded (Expired) Exc…" at bounding box center [883, 417] width 138 height 27
click at [814, 404] on select "Choose an option... Pending Applied Excluded (Questions) Excluded (Expired) Exc…" at bounding box center [883, 417] width 138 height 27
click at [661, 470] on div "Staff Product Manager, International Markets" at bounding box center [662, 477] width 243 height 16
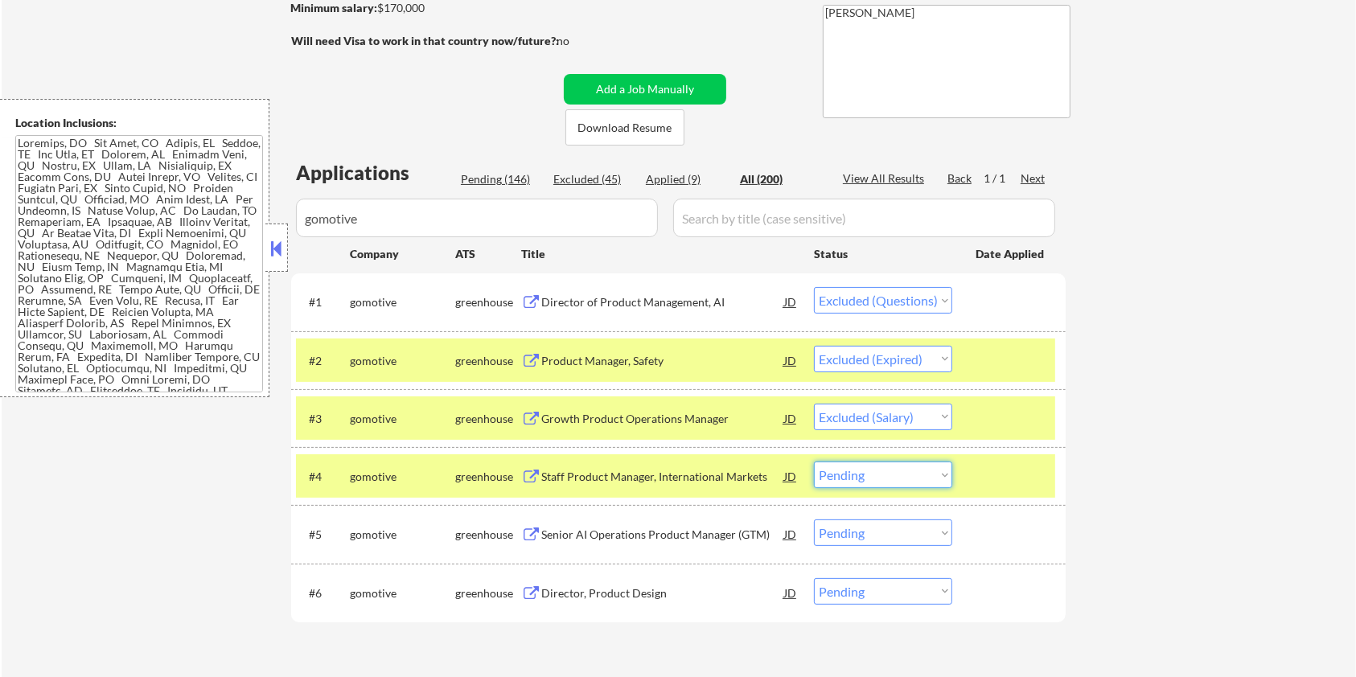
click at [943, 468] on select "Choose an option... Pending Applied Excluded (Questions) Excluded (Expired) Exc…" at bounding box center [883, 475] width 138 height 27
click at [814, 462] on select "Choose an option... Pending Applied Excluded (Questions) Excluded (Expired) Exc…" at bounding box center [883, 475] width 138 height 27
click at [626, 532] on div "Senior AI Operations Product Manager (GTM)" at bounding box center [662, 535] width 243 height 16
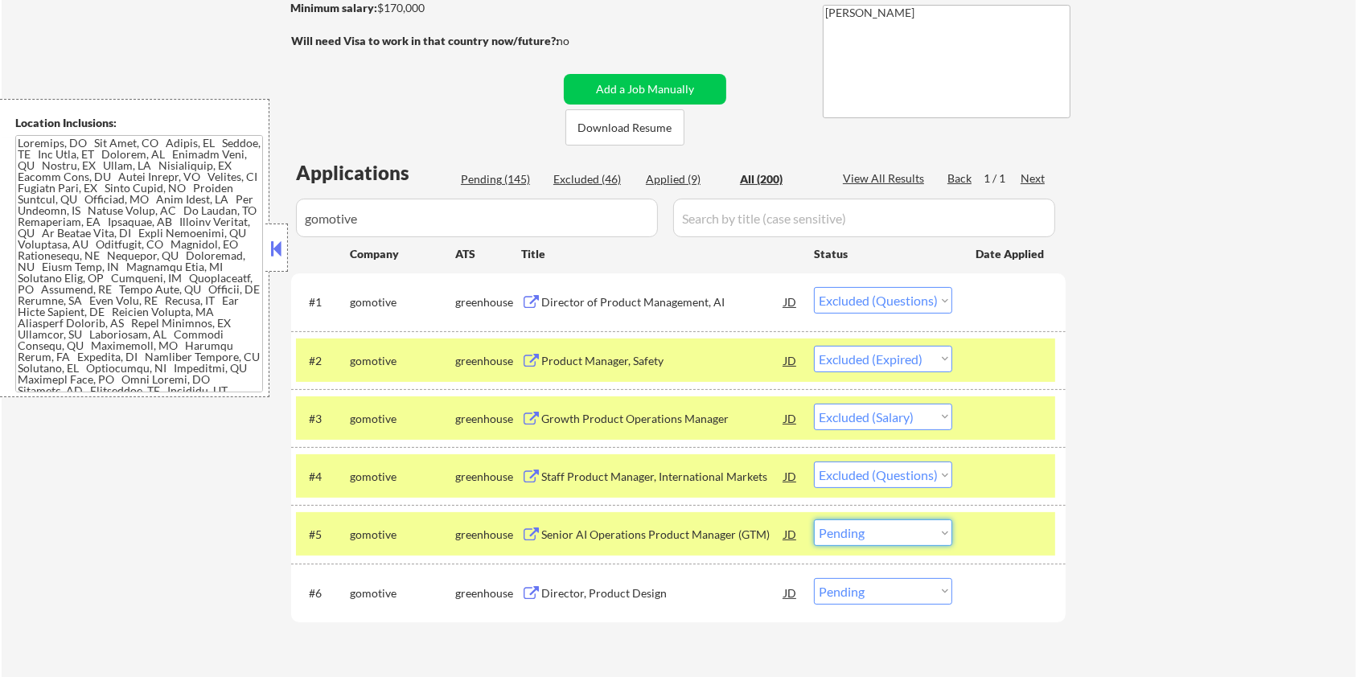
click at [907, 538] on select "Choose an option... Pending Applied Excluded (Questions) Excluded (Expired) Exc…" at bounding box center [883, 533] width 138 height 27
click at [814, 520] on select "Choose an option... Pending Applied Excluded (Questions) Excluded (Expired) Exc…" at bounding box center [883, 533] width 138 height 27
click at [590, 589] on div "Director, Product Design" at bounding box center [662, 594] width 243 height 16
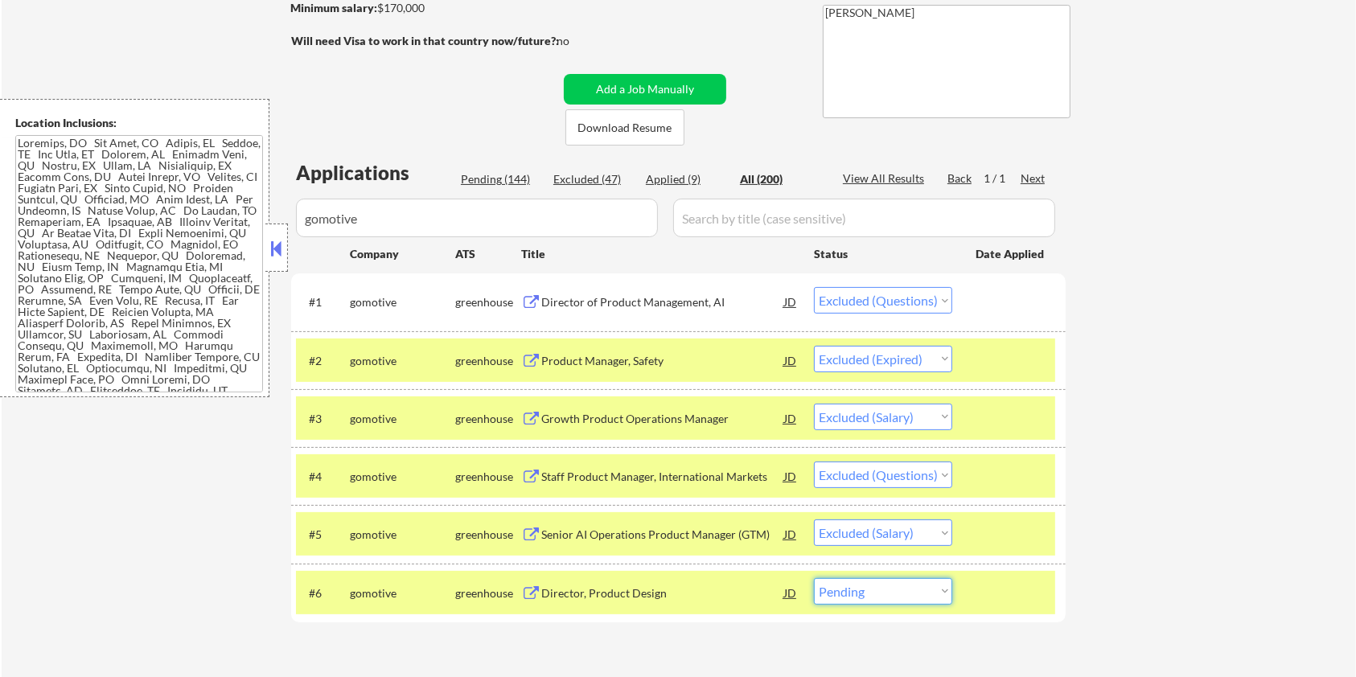
click at [914, 597] on select "Choose an option... Pending Applied Excluded (Questions) Excluded (Expired) Exc…" at bounding box center [883, 591] width 138 height 27
click at [814, 578] on select "Choose an option... Pending Applied Excluded (Questions) Excluded (Expired) Exc…" at bounding box center [883, 591] width 138 height 27
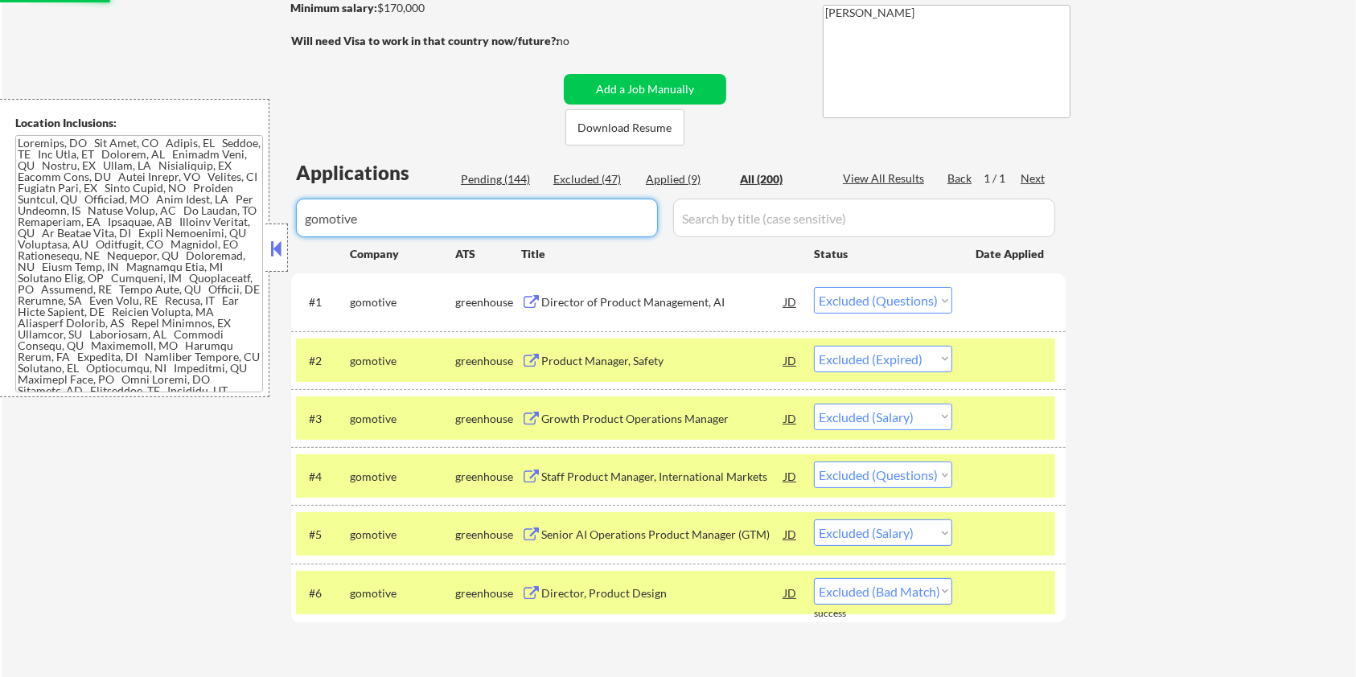
drag, startPoint x: 392, startPoint y: 219, endPoint x: 174, endPoint y: 222, distance: 218.0
click at [174, 222] on body "← Return to /applysquad Mailslurp Inbox Job Search Builder [PERSON_NAME] User E…" at bounding box center [678, 81] width 1356 height 677
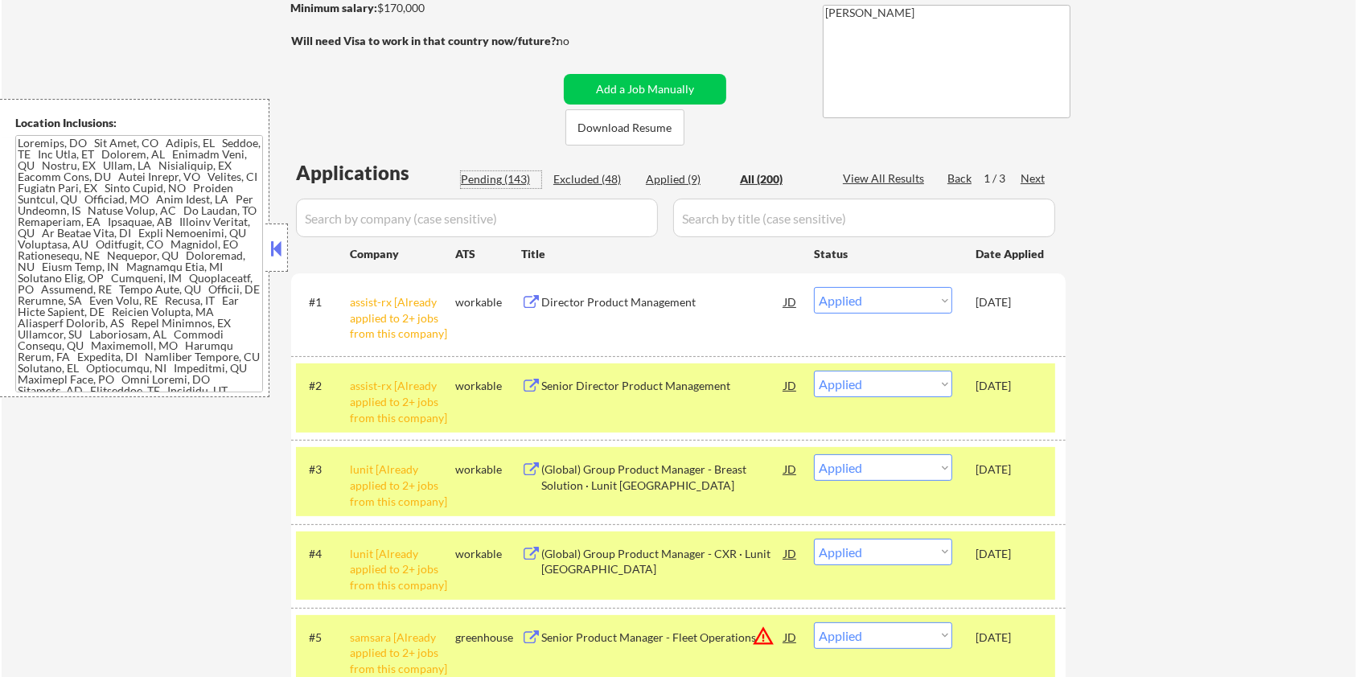
click at [493, 183] on div "Pending (143)" at bounding box center [501, 179] width 80 height 16
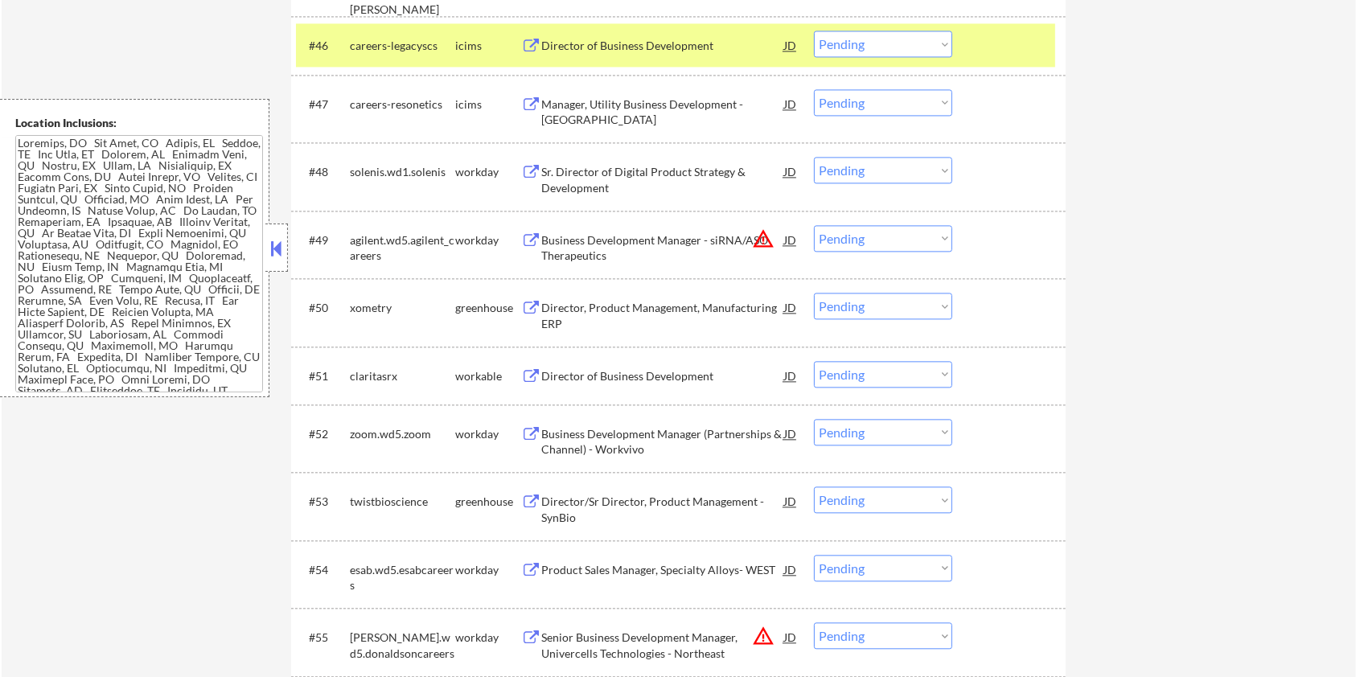
scroll to position [3475, 0]
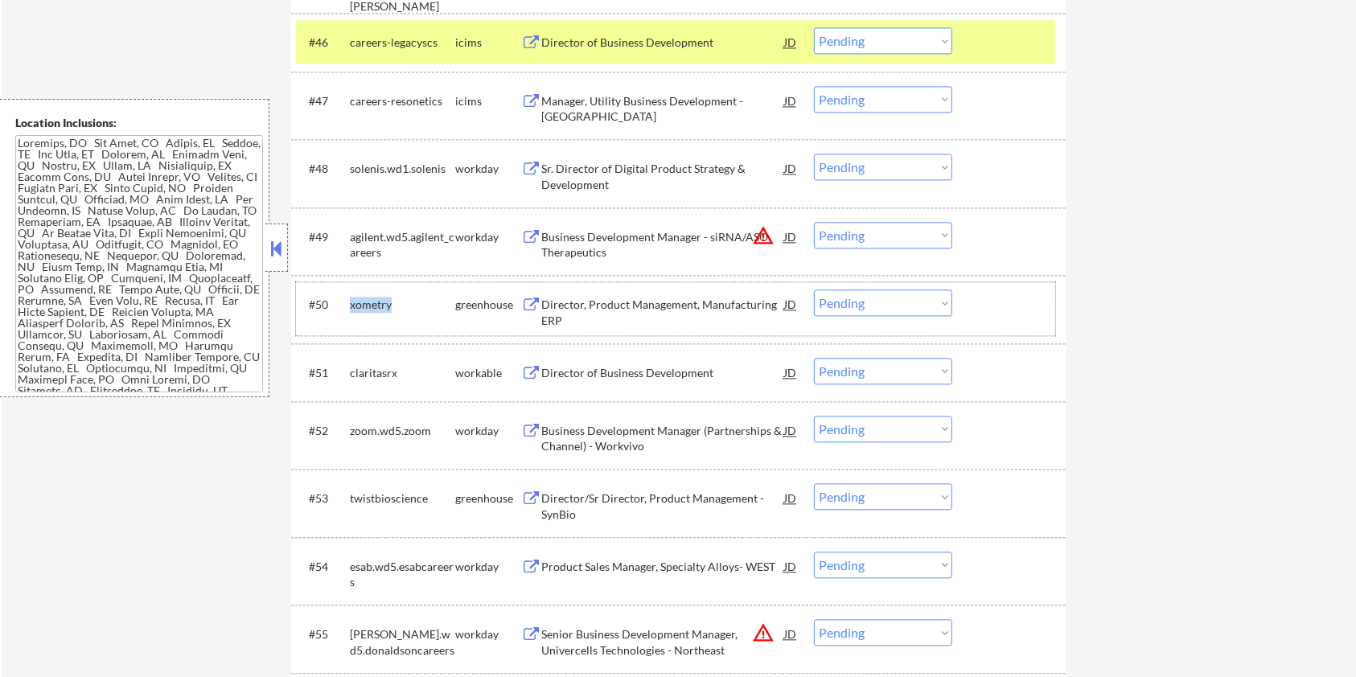
drag, startPoint x: 399, startPoint y: 302, endPoint x: 349, endPoint y: 302, distance: 49.9
click at [350, 302] on div "xometry" at bounding box center [402, 305] width 105 height 16
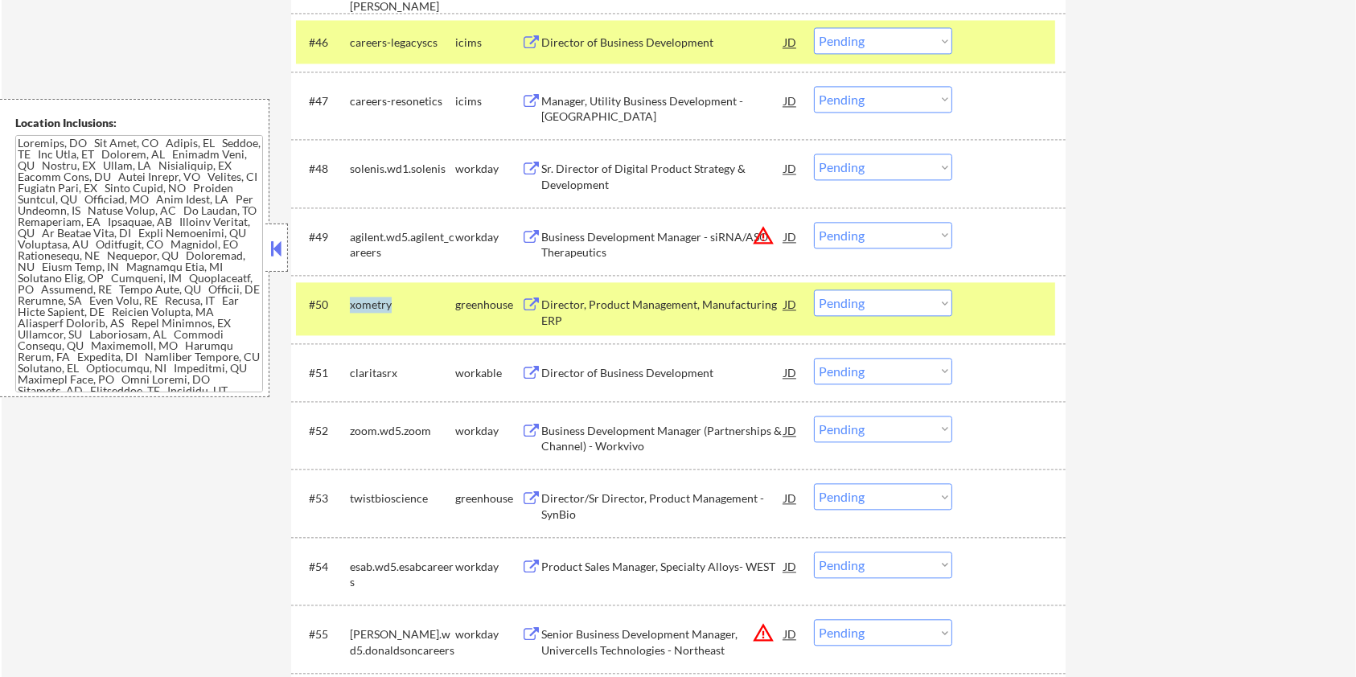
copy div "xometry"
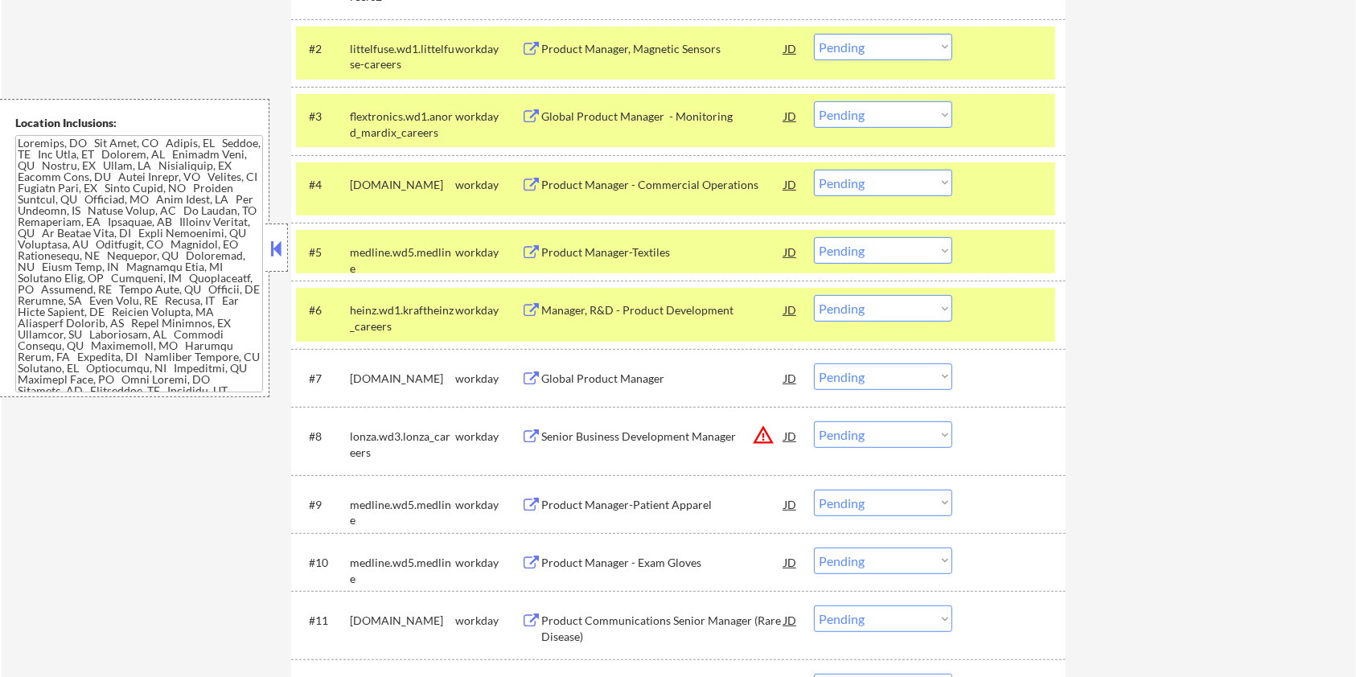
scroll to position [257, 0]
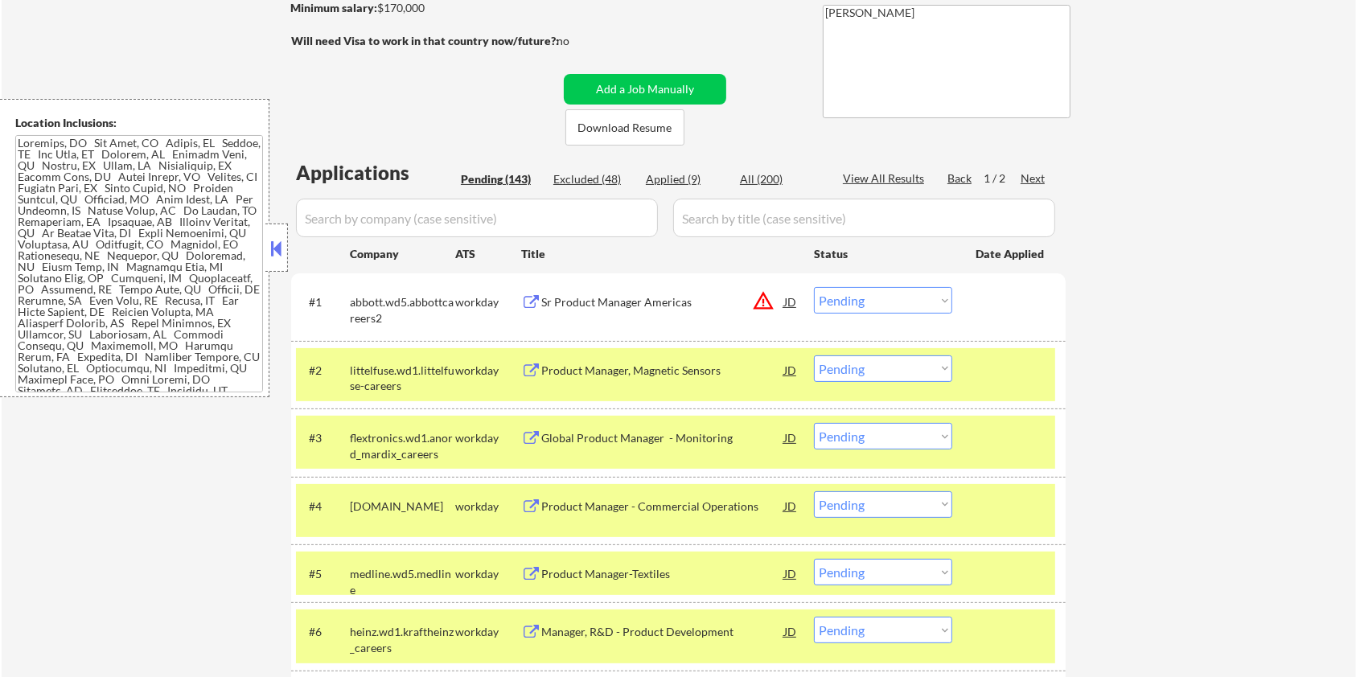
click at [364, 217] on input "input" at bounding box center [477, 218] width 362 height 39
paste input "xometry"
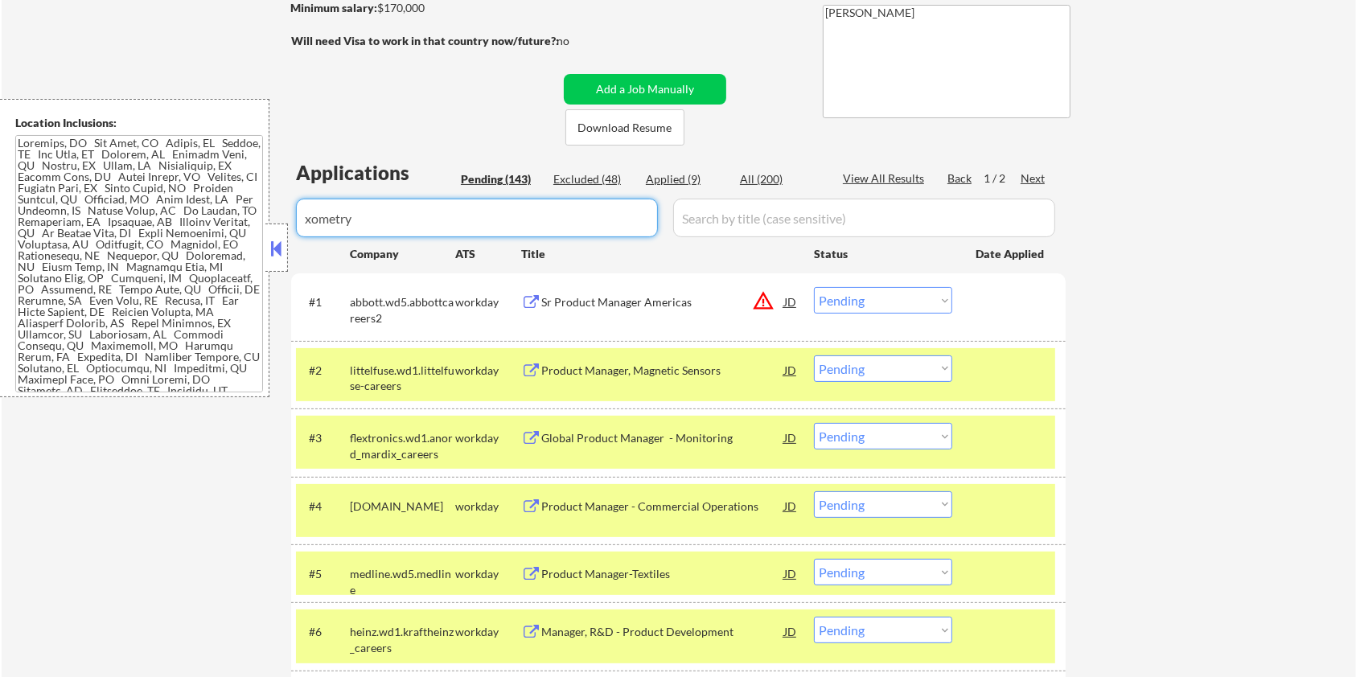
click at [712, 224] on input "input" at bounding box center [864, 218] width 382 height 39
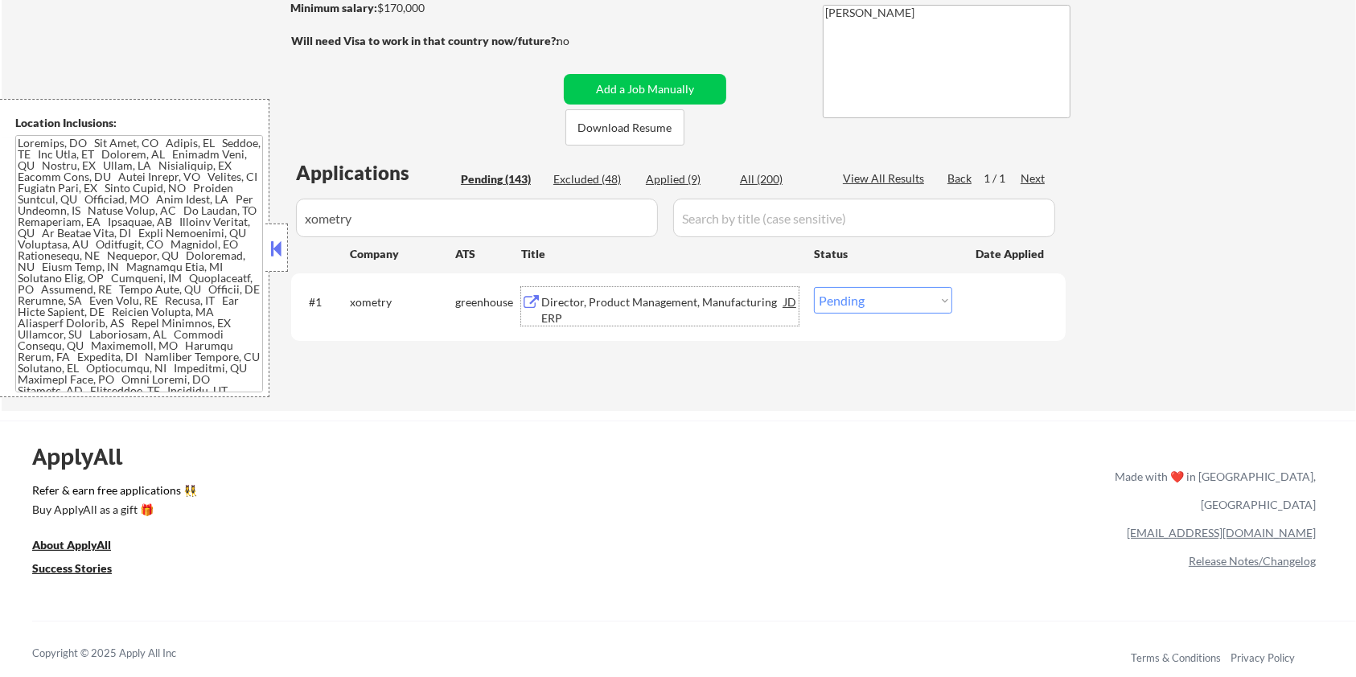
click at [614, 298] on div "Director, Product Management, Manufacturing ERP" at bounding box center [662, 309] width 243 height 31
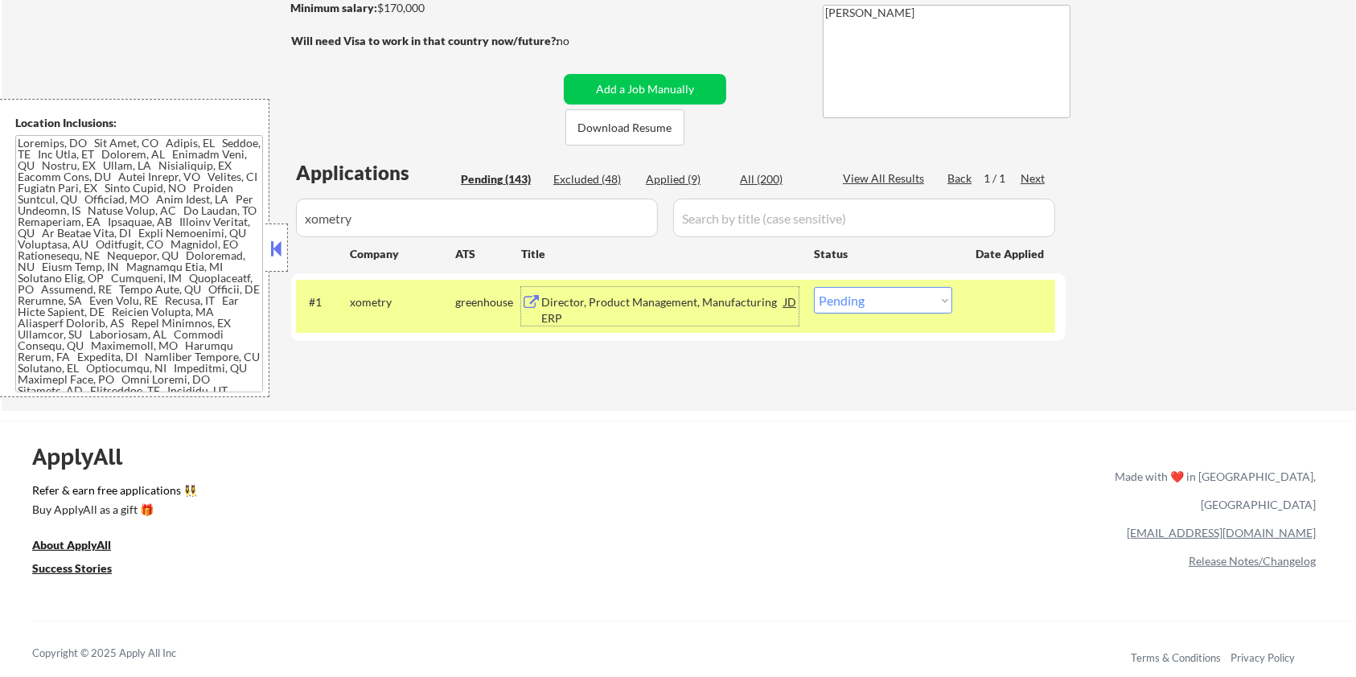
click at [890, 304] on select "Choose an option... Pending Applied Excluded (Questions) Excluded (Expired) Exc…" at bounding box center [883, 300] width 138 height 27
click at [814, 287] on select "Choose an option... Pending Applied Excluded (Questions) Excluded (Expired) Exc…" at bounding box center [883, 300] width 138 height 27
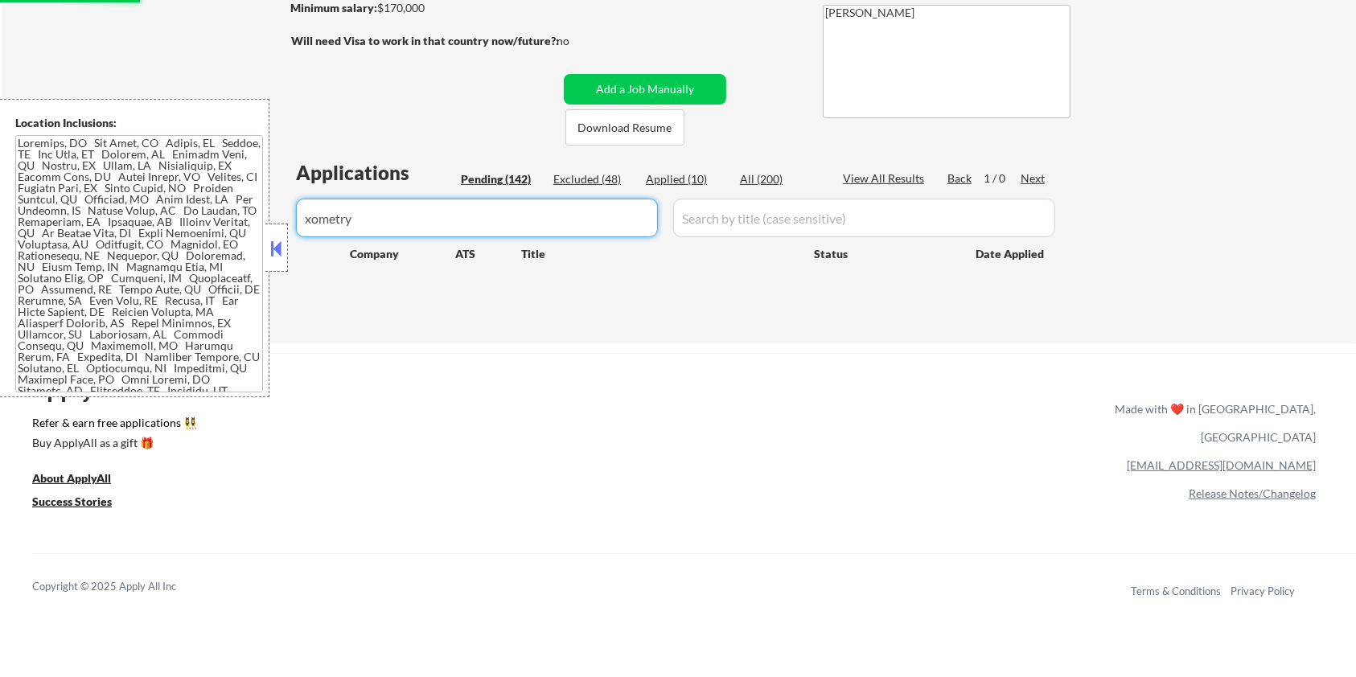
drag, startPoint x: 429, startPoint y: 220, endPoint x: 191, endPoint y: 227, distance: 238.2
click at [191, 227] on body "← Return to /applysquad Mailslurp Inbox Job Search Builder [PERSON_NAME] User E…" at bounding box center [678, 81] width 1356 height 677
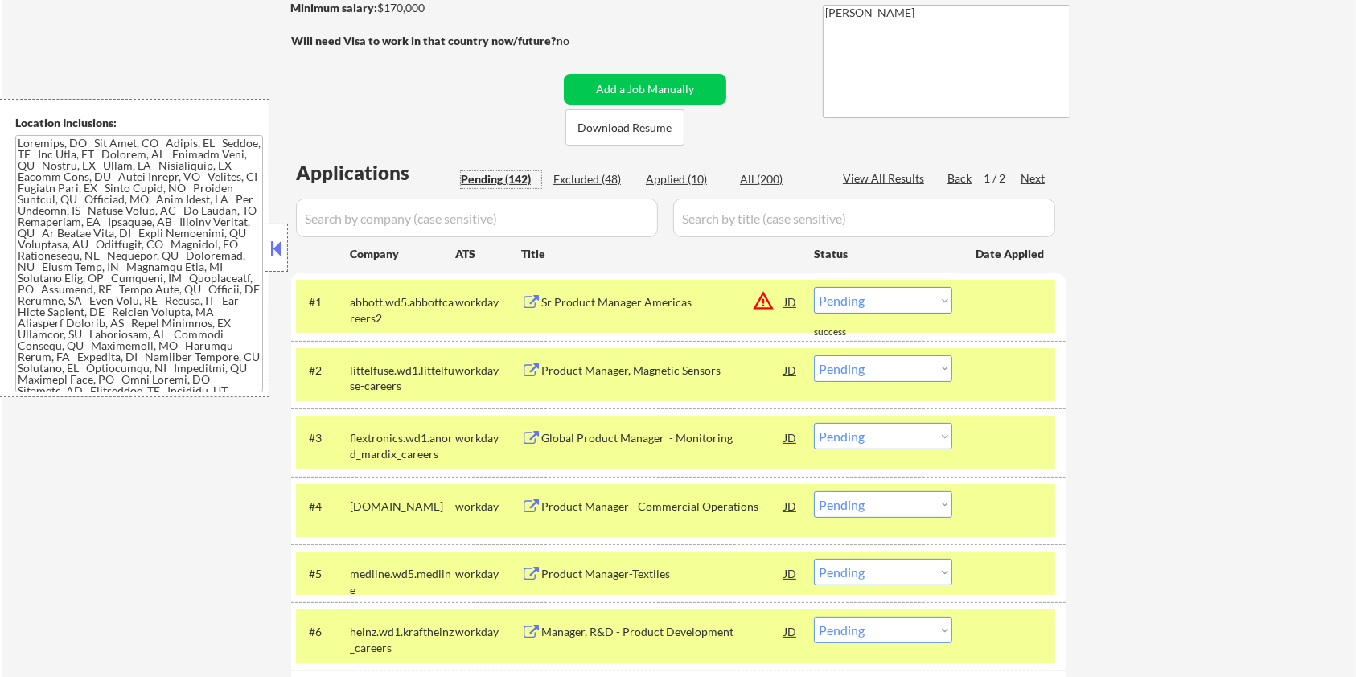
click at [483, 177] on div "Pending (142)" at bounding box center [501, 179] width 80 height 16
click at [984, 306] on div at bounding box center [1011, 301] width 71 height 29
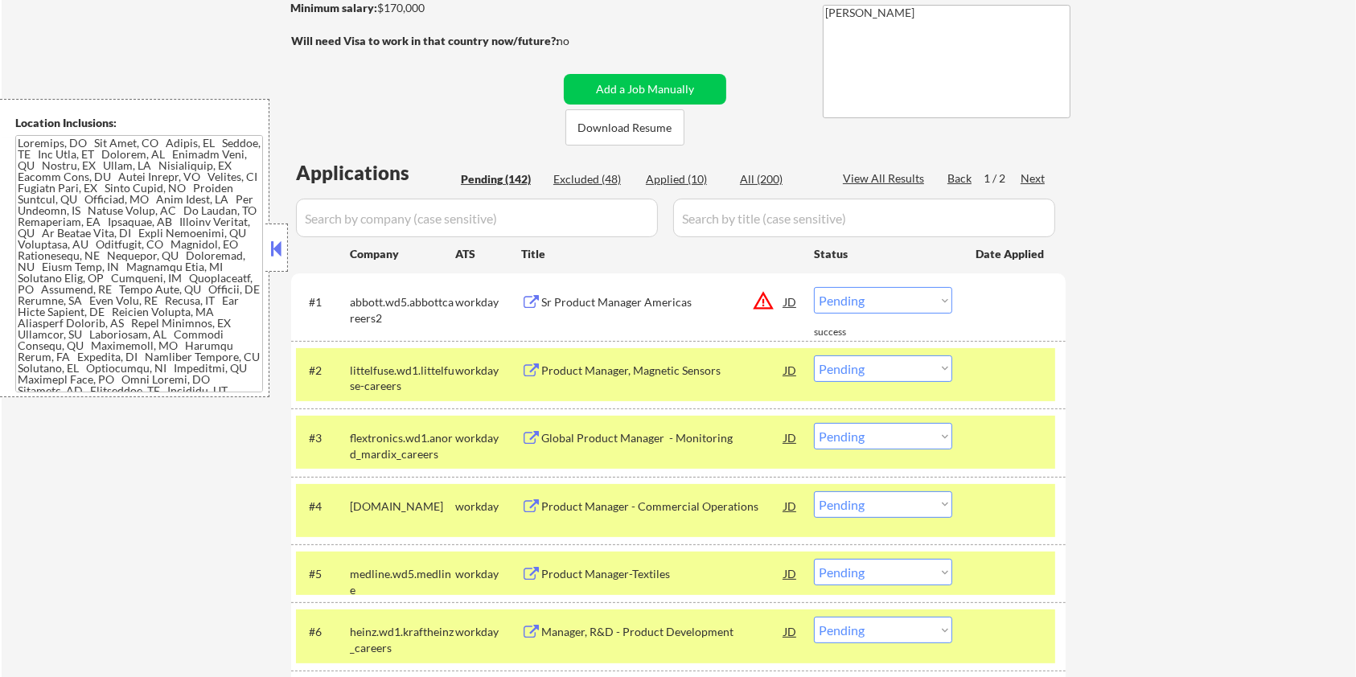
click at [978, 380] on div at bounding box center [1011, 370] width 71 height 29
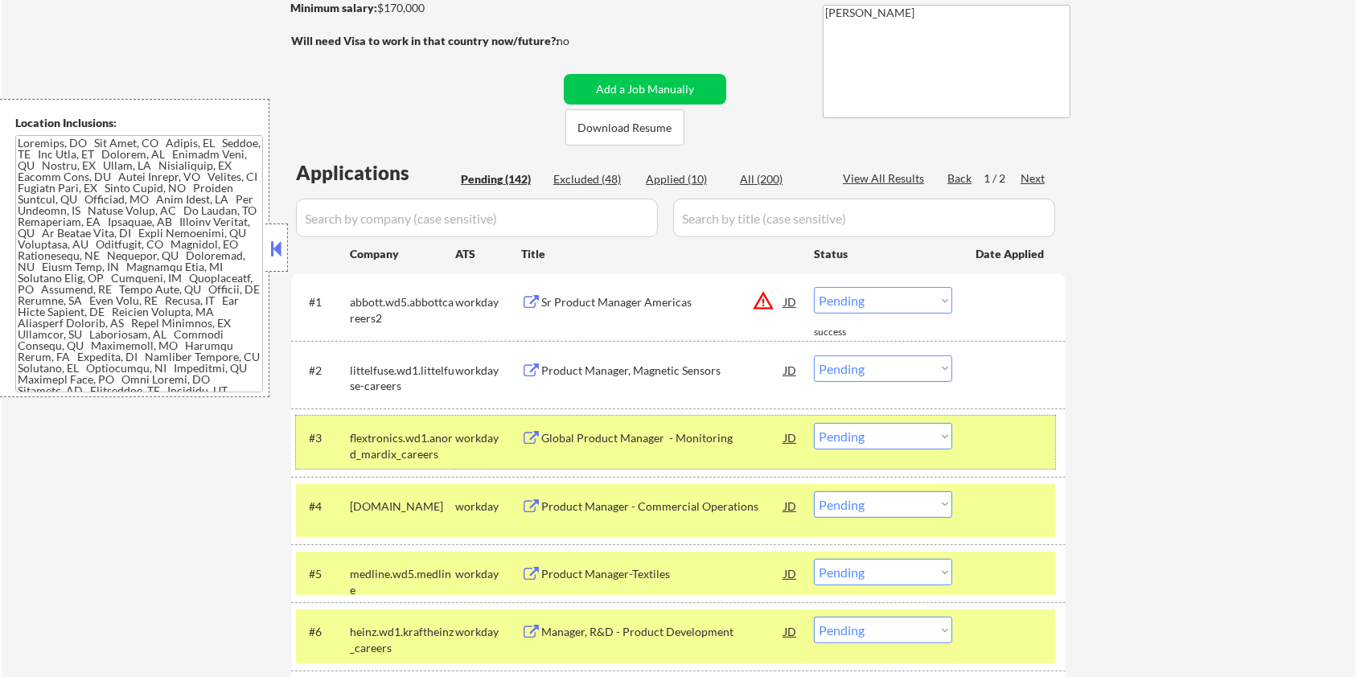
click at [988, 424] on div at bounding box center [1011, 437] width 71 height 29
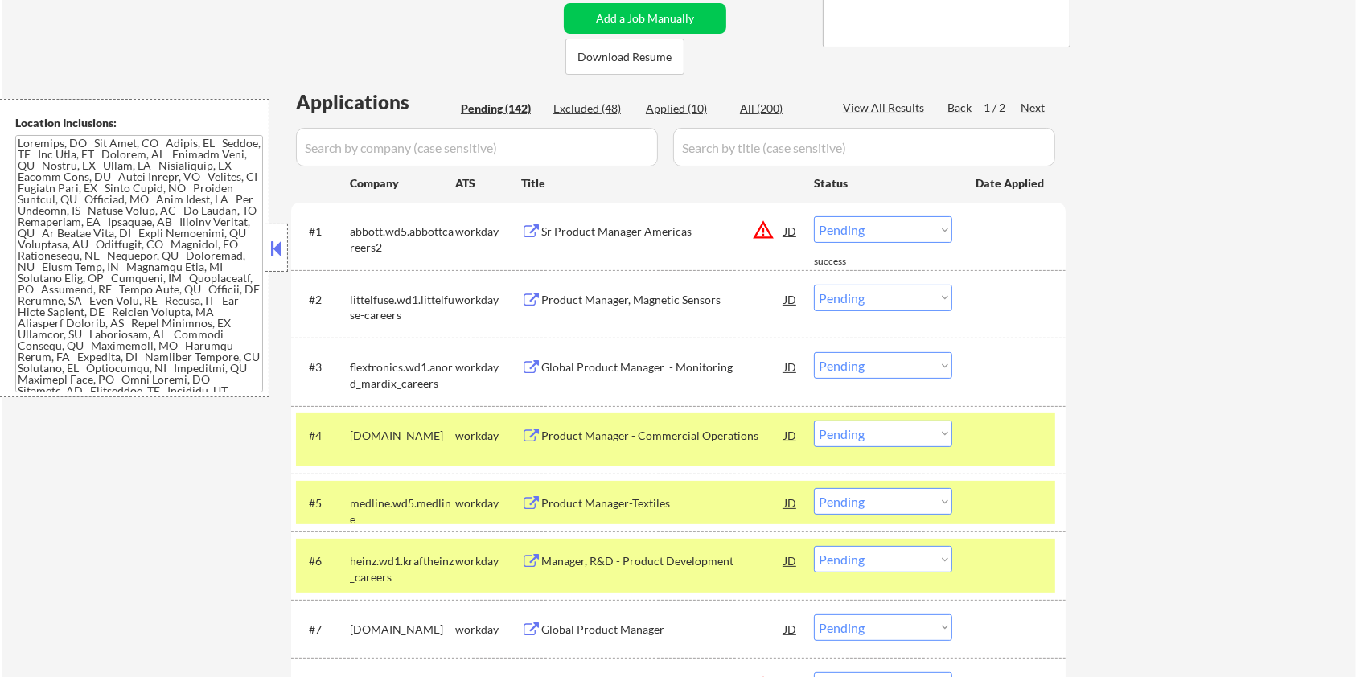
scroll to position [364, 0]
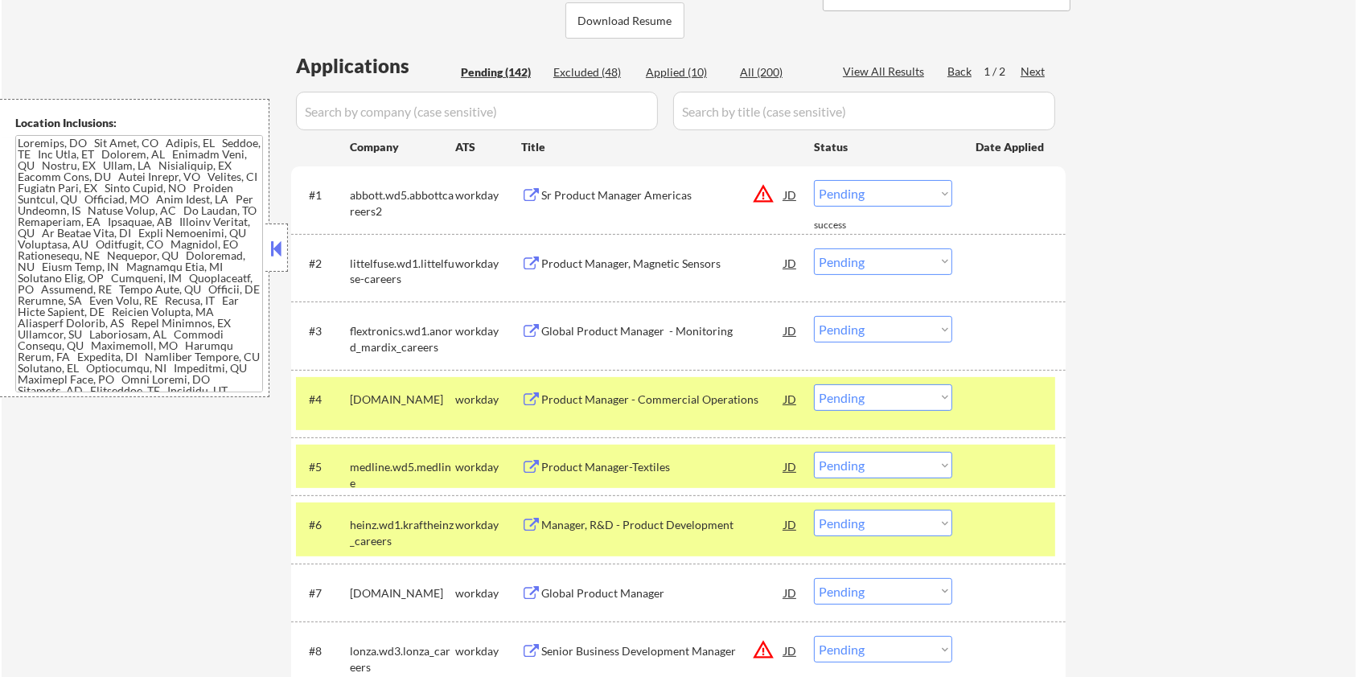
click at [1017, 391] on div at bounding box center [1011, 398] width 71 height 29
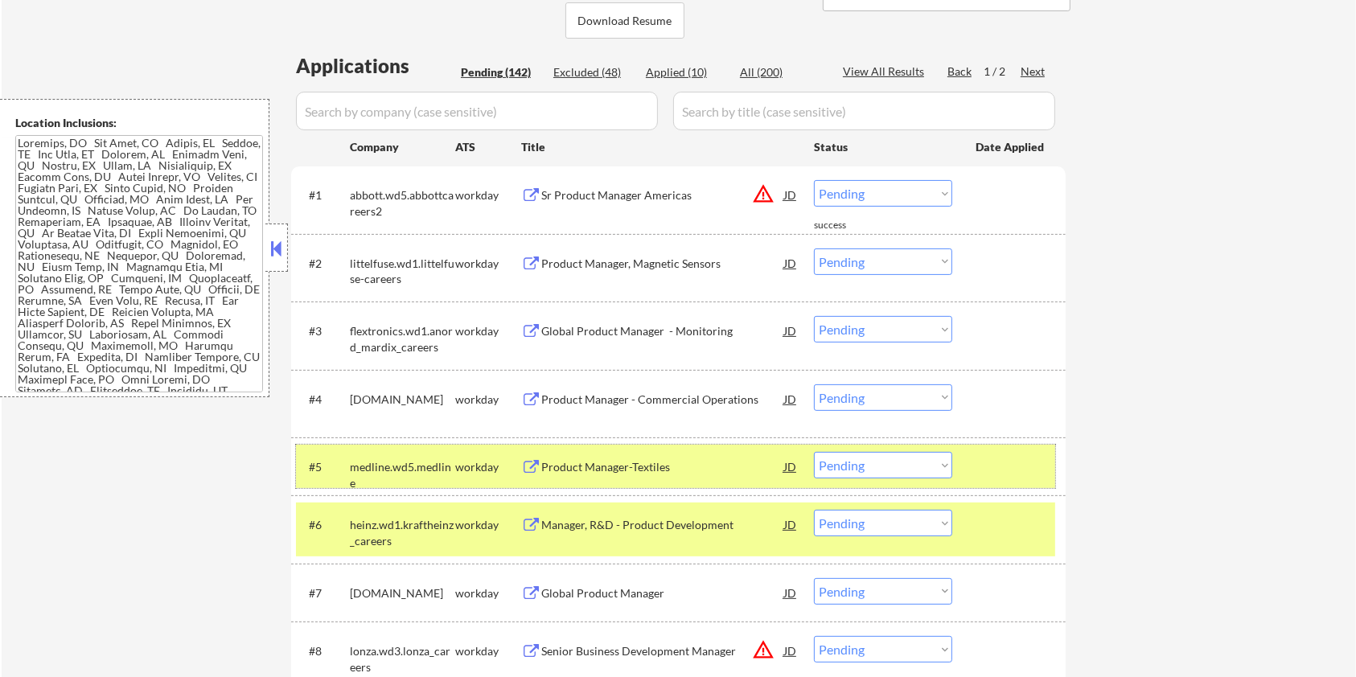
click at [1002, 458] on div at bounding box center [1011, 466] width 71 height 29
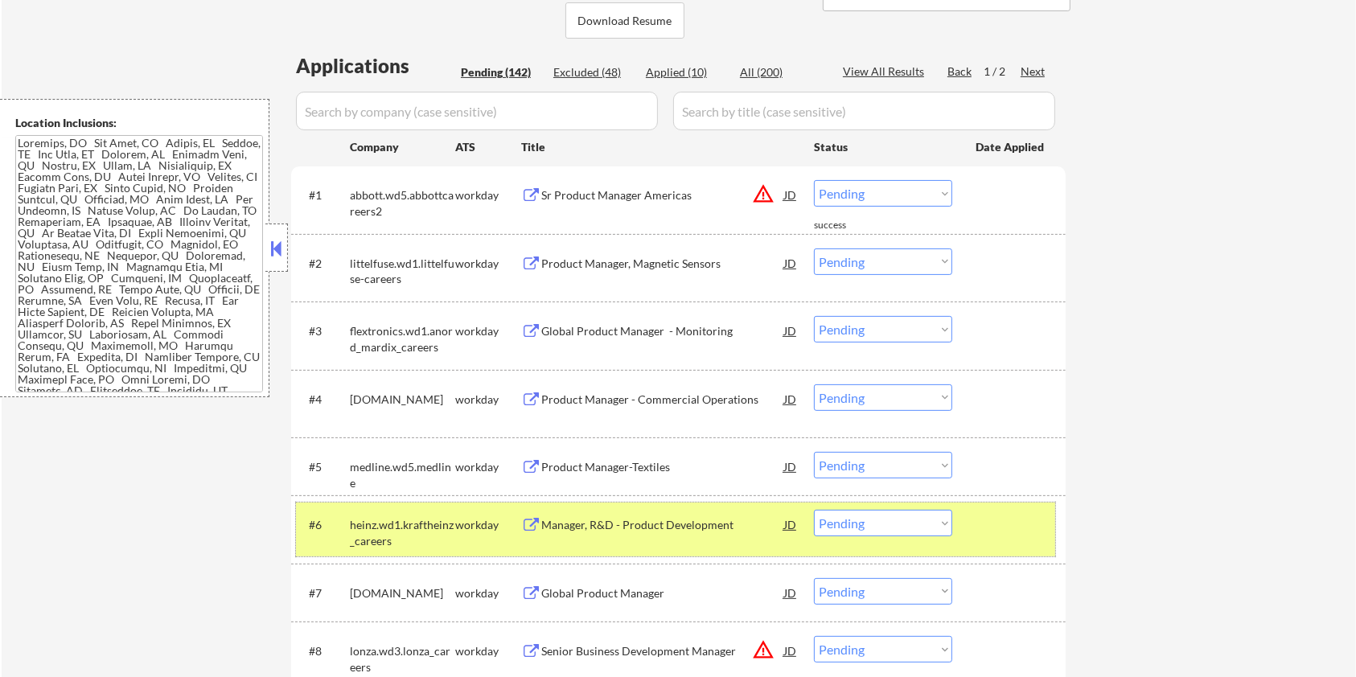
click at [1000, 519] on div at bounding box center [1011, 524] width 71 height 29
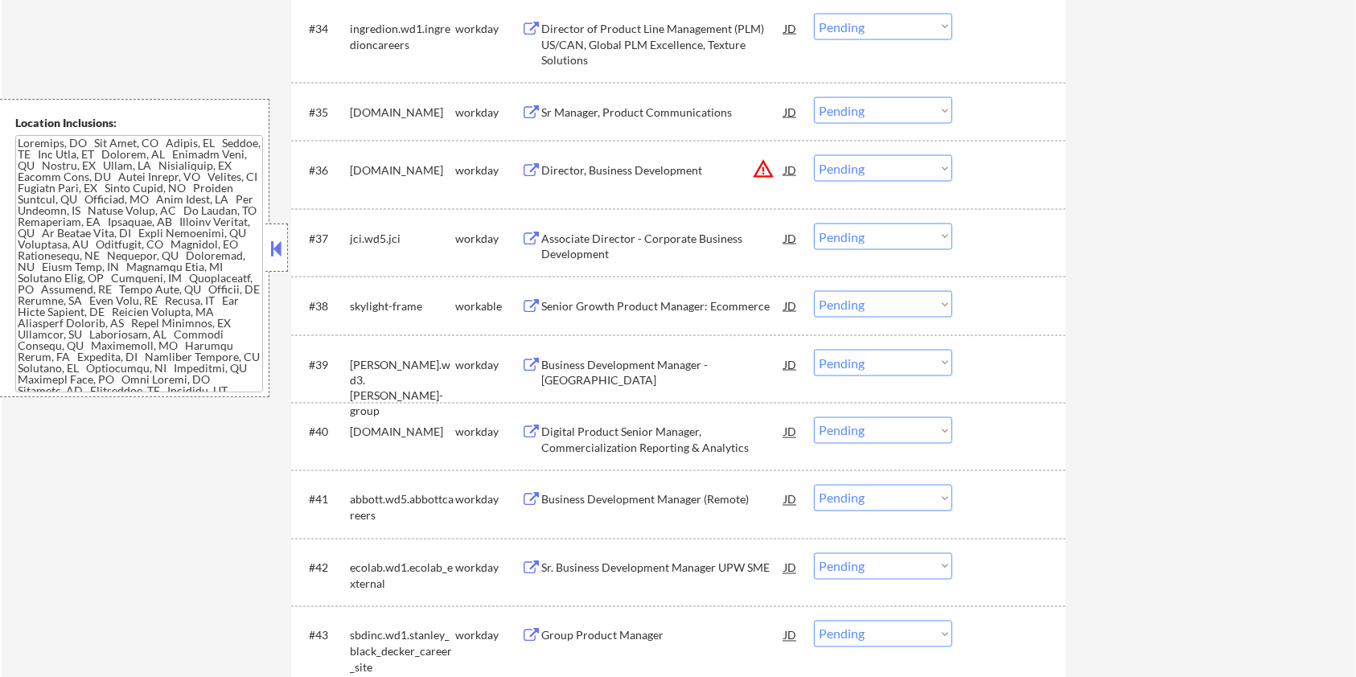
scroll to position [2723, 0]
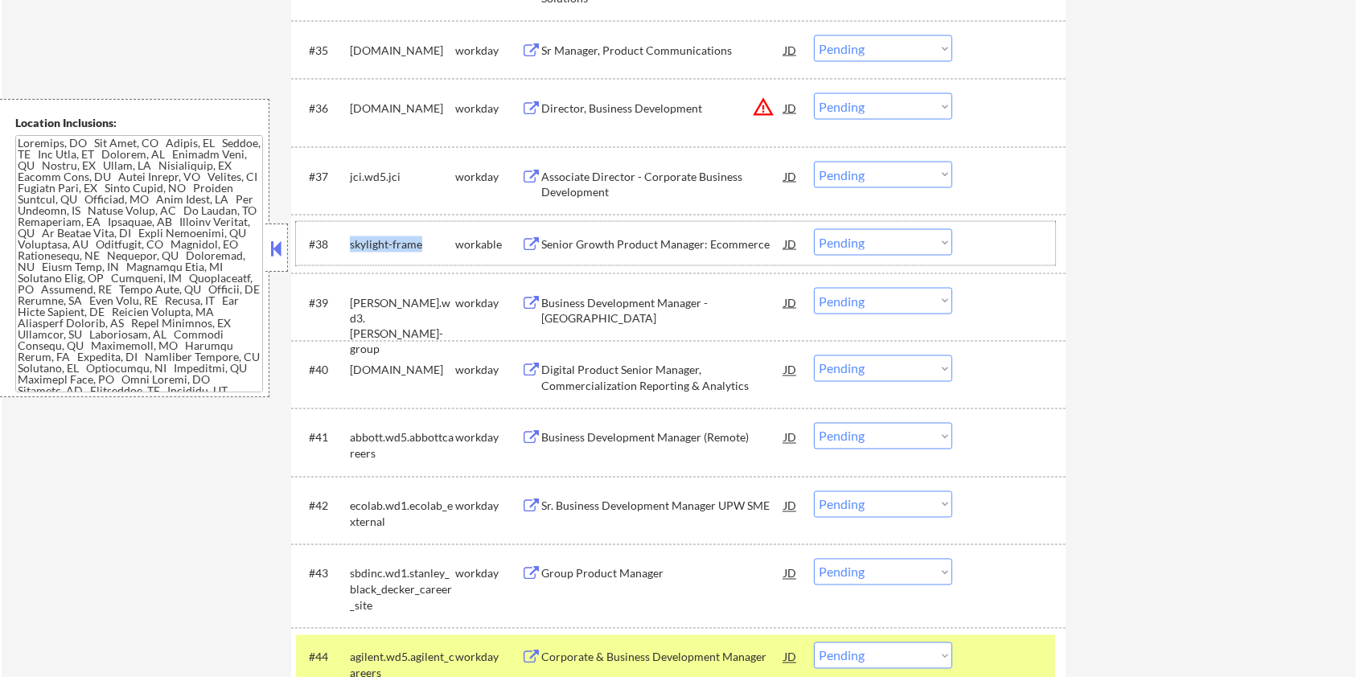
drag, startPoint x: 434, startPoint y: 239, endPoint x: 348, endPoint y: 241, distance: 85.3
click at [348, 241] on div "#38 skylight-frame workable Senior Growth Product Manager: Ecommerce JD warning…" at bounding box center [675, 243] width 759 height 43
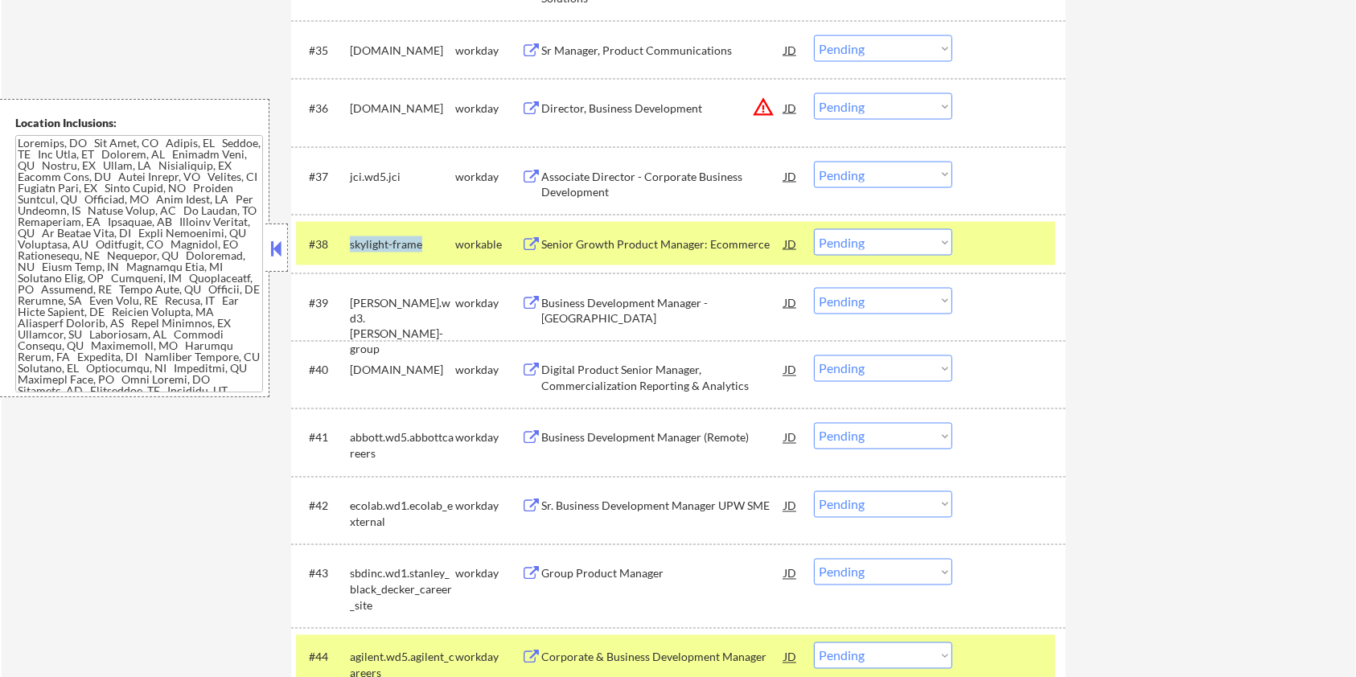
copy div "skylight-frame"
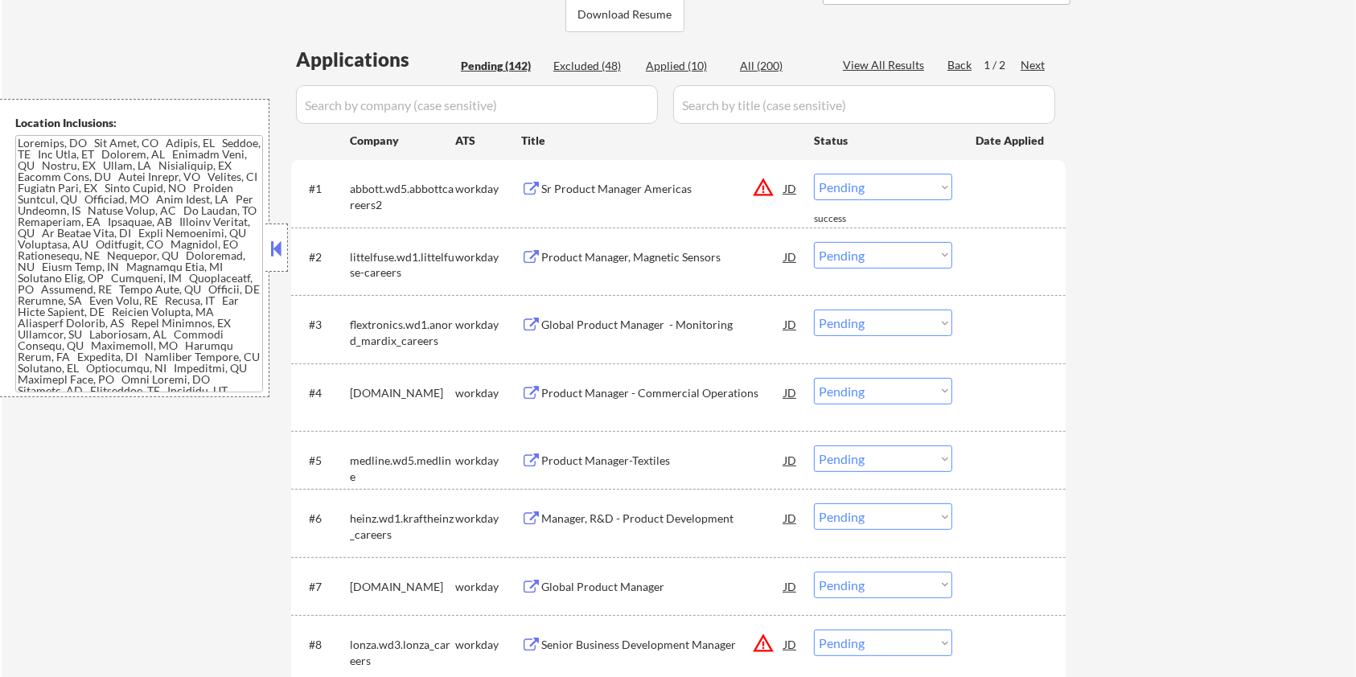
scroll to position [364, 0]
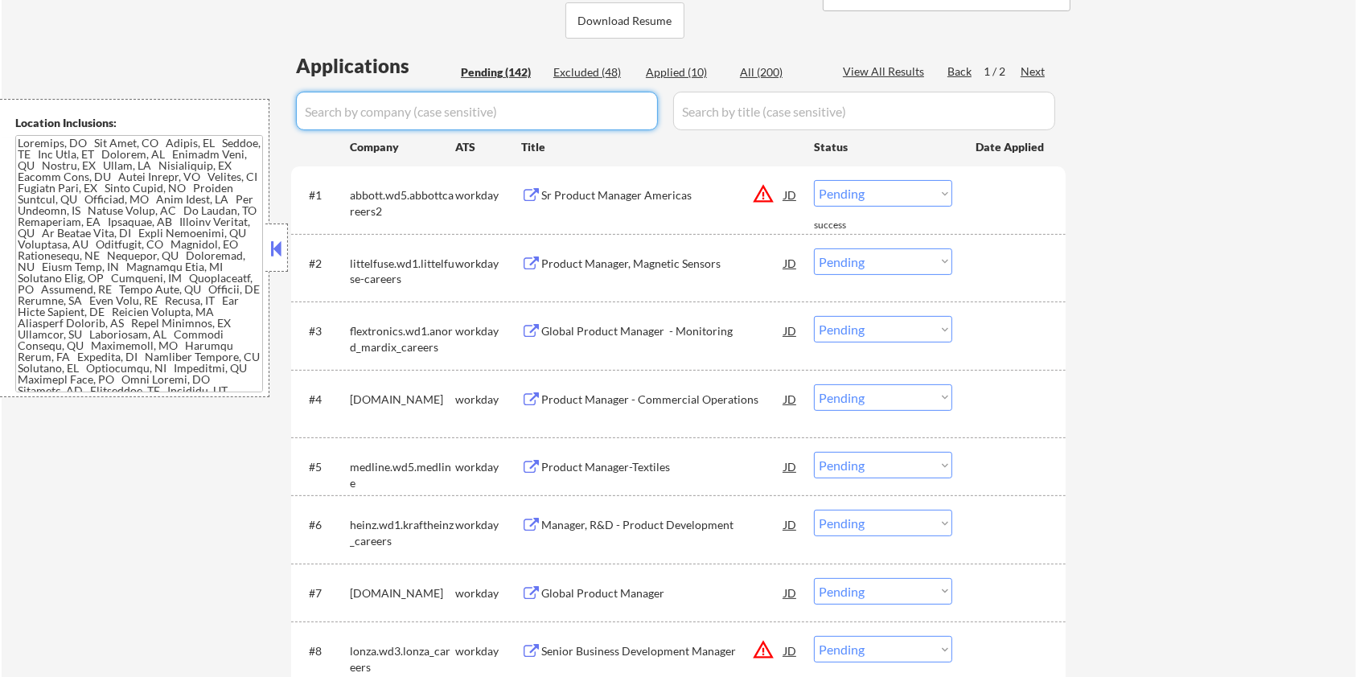
click at [340, 105] on input "input" at bounding box center [477, 111] width 362 height 39
paste input "skylight-frame"
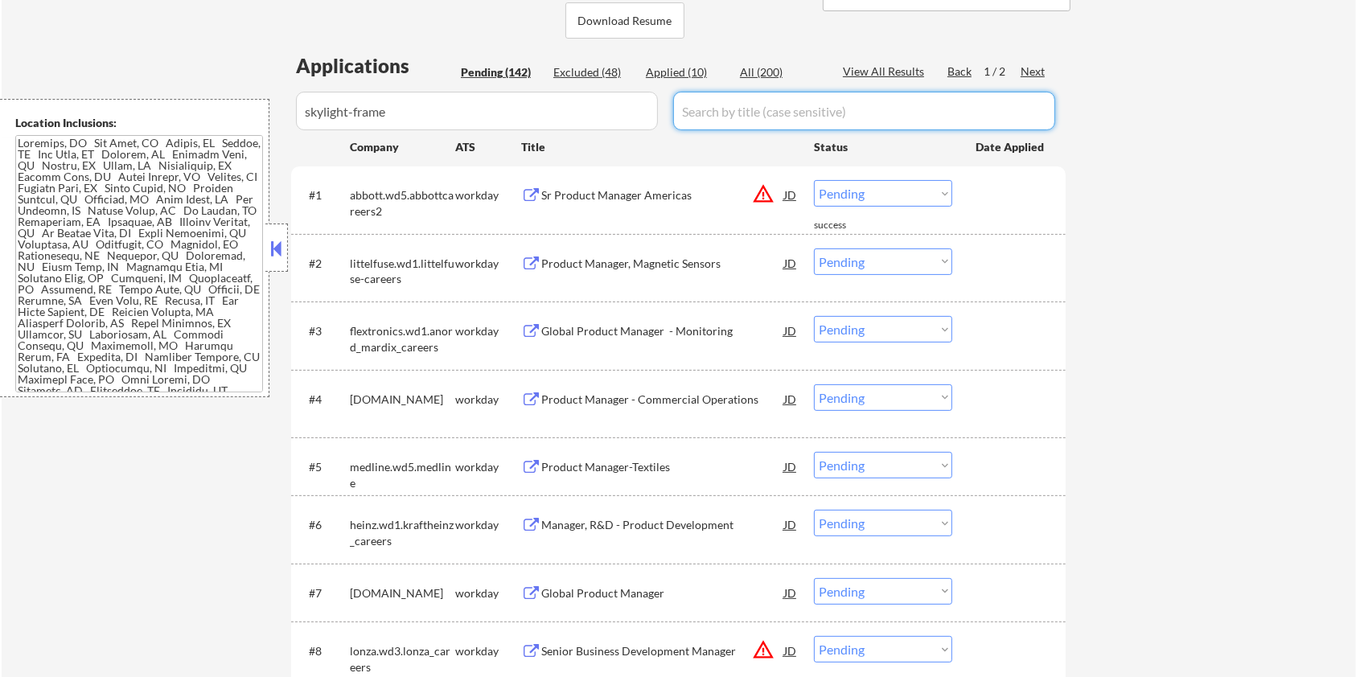
click at [717, 104] on input "input" at bounding box center [864, 111] width 382 height 39
click at [766, 68] on div "All (200)" at bounding box center [780, 72] width 80 height 16
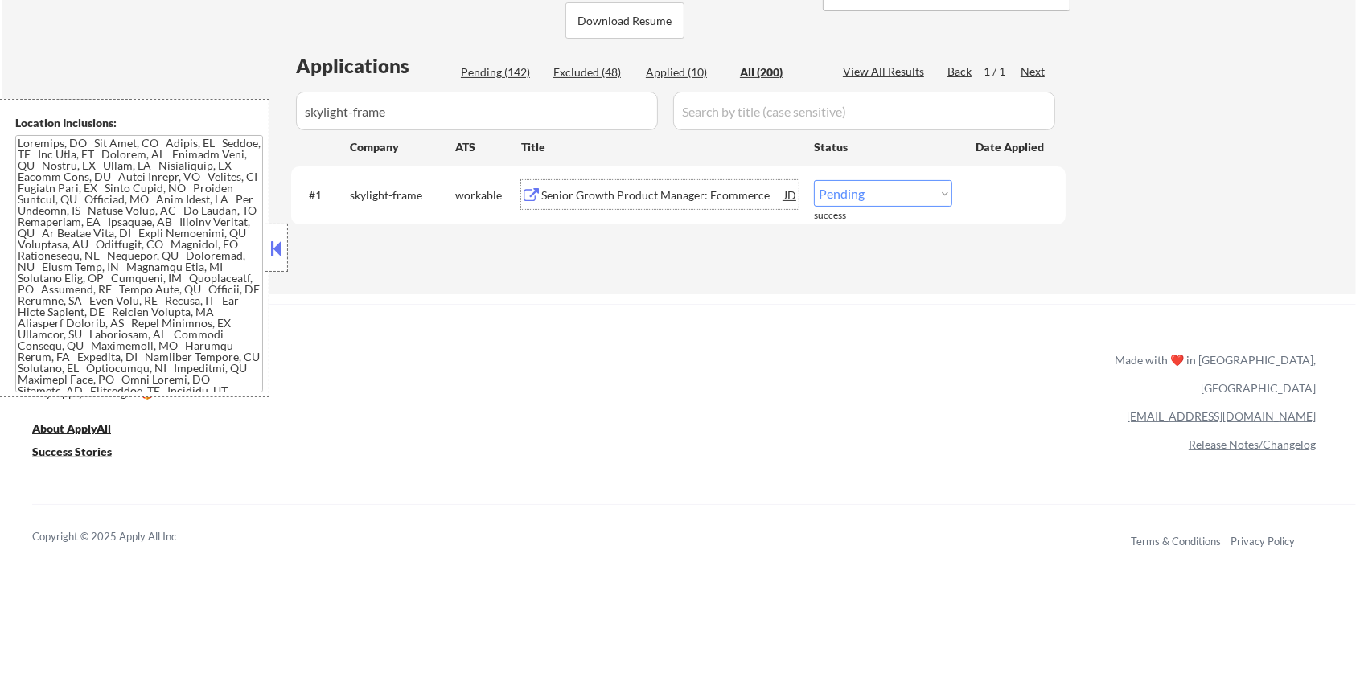
click at [652, 195] on div "Senior Growth Product Manager: Ecommerce" at bounding box center [662, 195] width 243 height 16
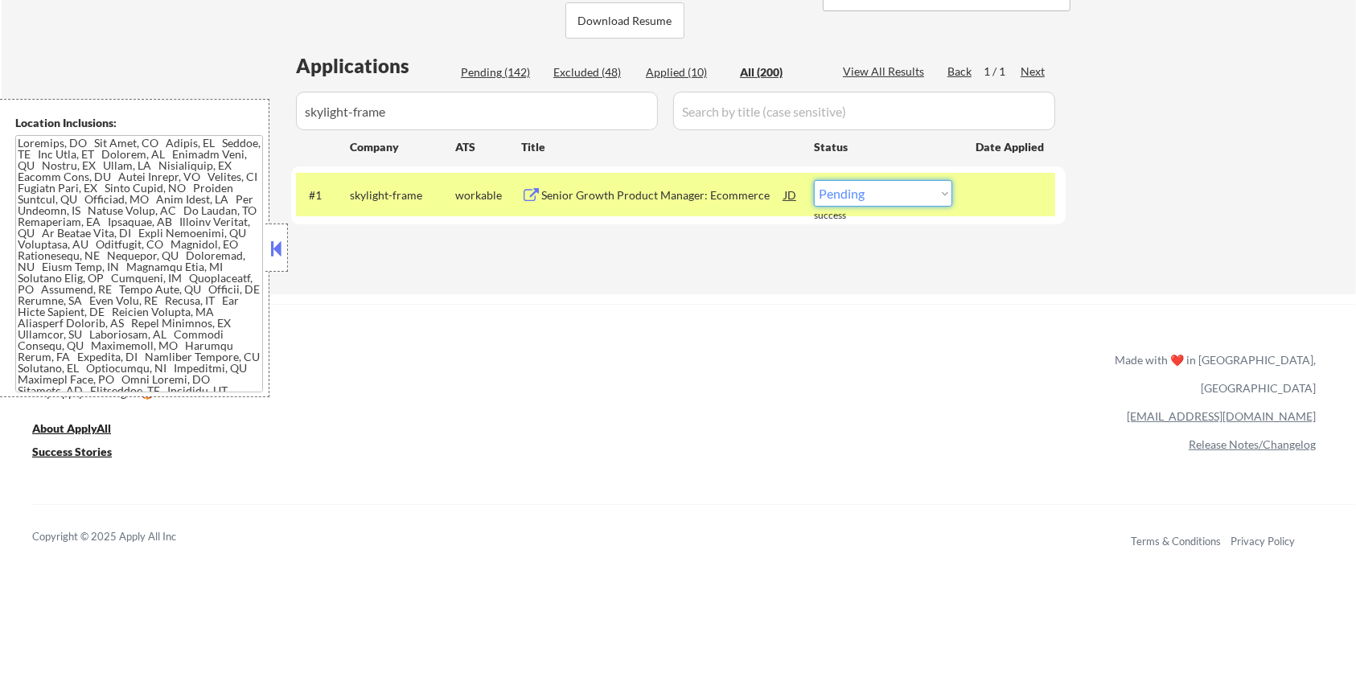
click at [914, 190] on select "Choose an option... Pending Applied Excluded (Questions) Excluded (Expired) Exc…" at bounding box center [883, 193] width 138 height 27
click at [814, 180] on select "Choose an option... Pending Applied Excluded (Questions) Excluded (Expired) Exc…" at bounding box center [883, 193] width 138 height 27
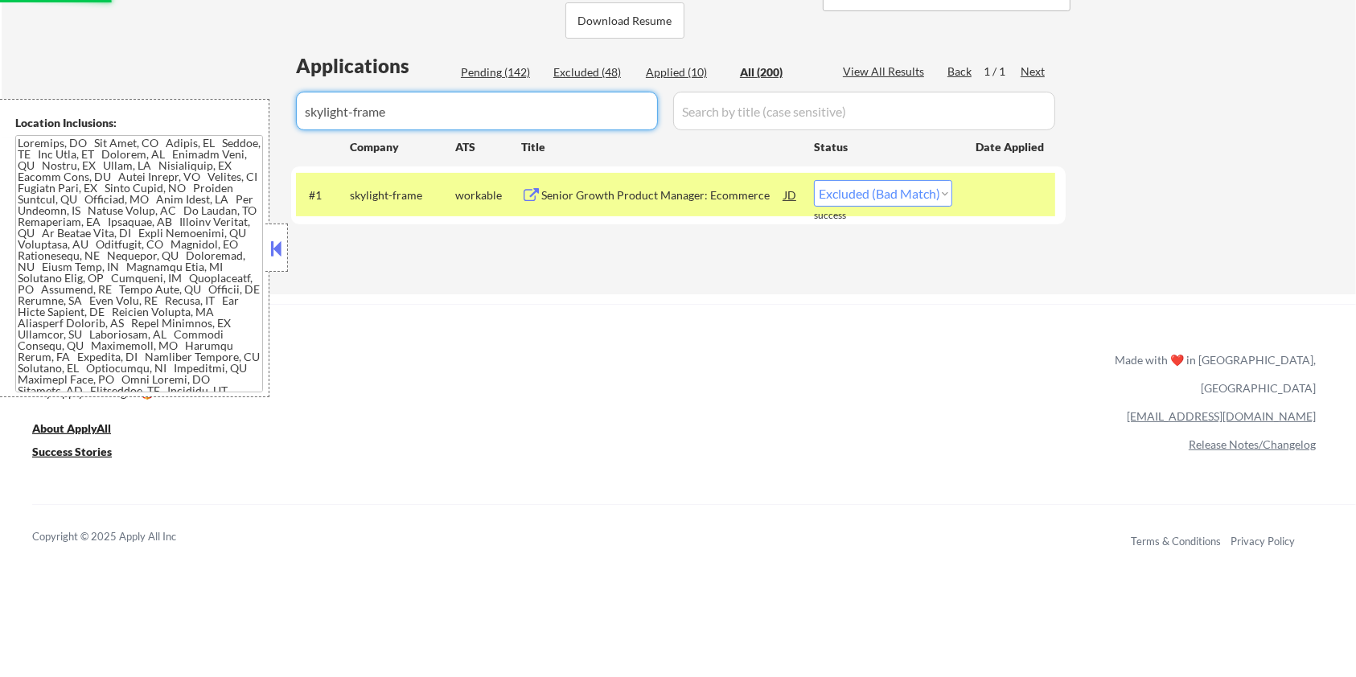
drag, startPoint x: 461, startPoint y: 128, endPoint x: 197, endPoint y: 132, distance: 263.8
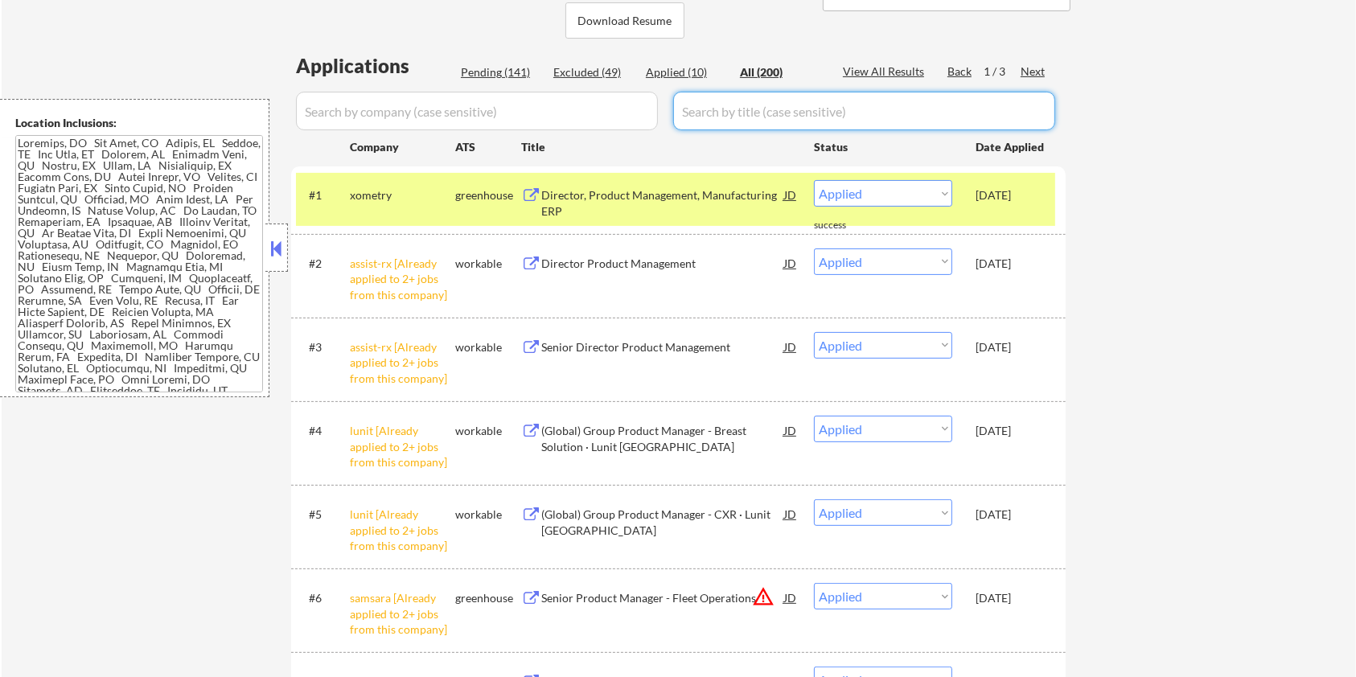
click at [502, 64] on div "Pending (141)" at bounding box center [501, 72] width 80 height 16
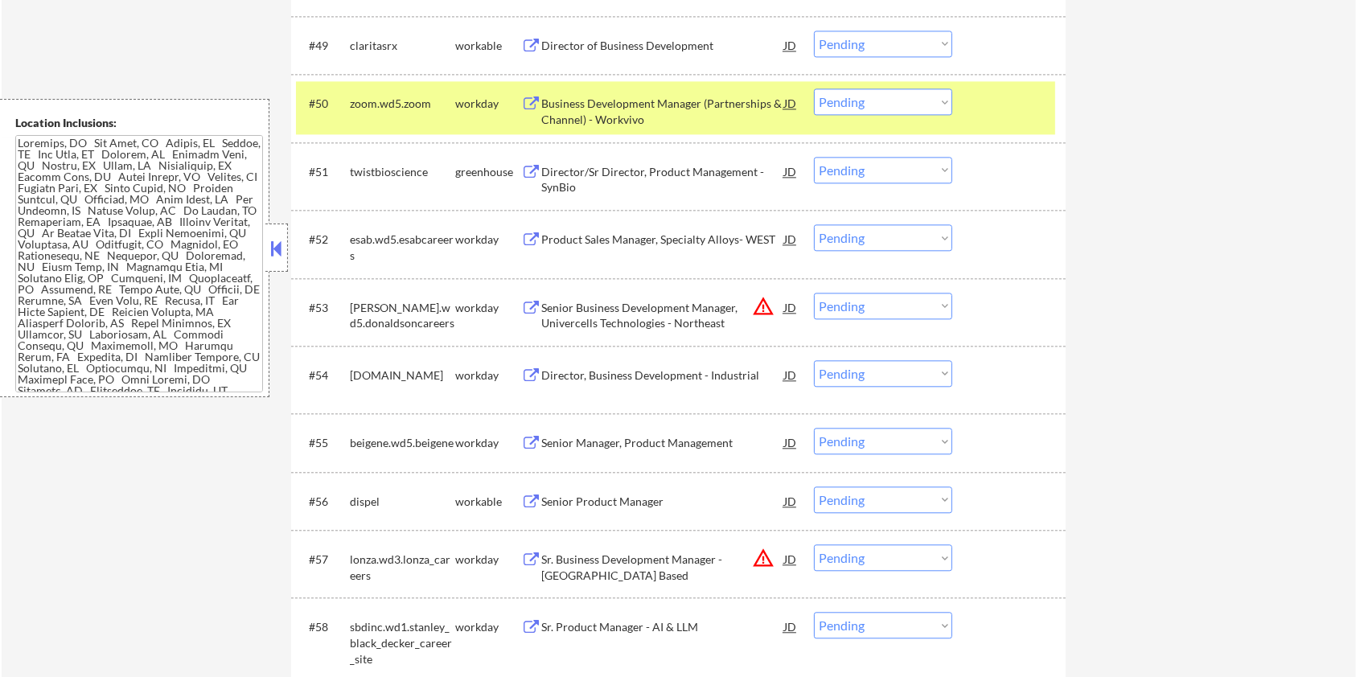
scroll to position [3796, 0]
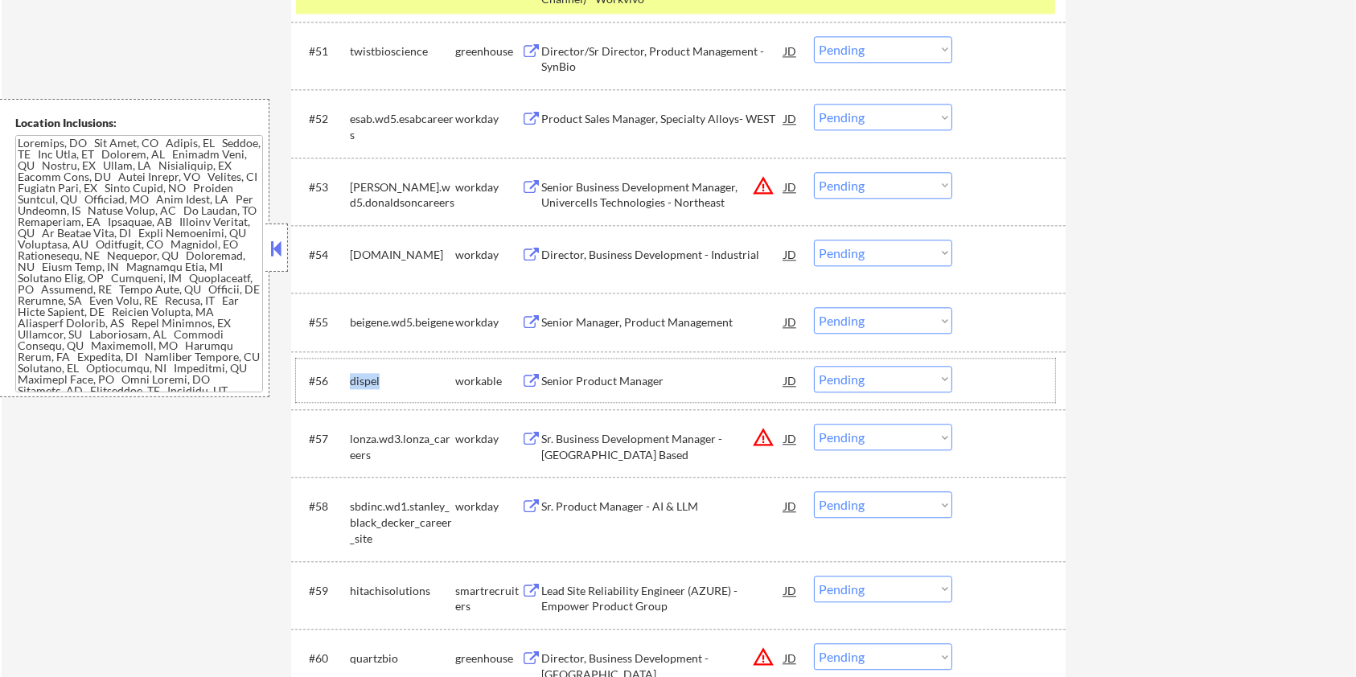
drag, startPoint x: 384, startPoint y: 376, endPoint x: 344, endPoint y: 376, distance: 40.2
click at [344, 376] on div "#56 dispel workable Senior Product Manager JD warning_amber Choose an option...…" at bounding box center [675, 380] width 759 height 43
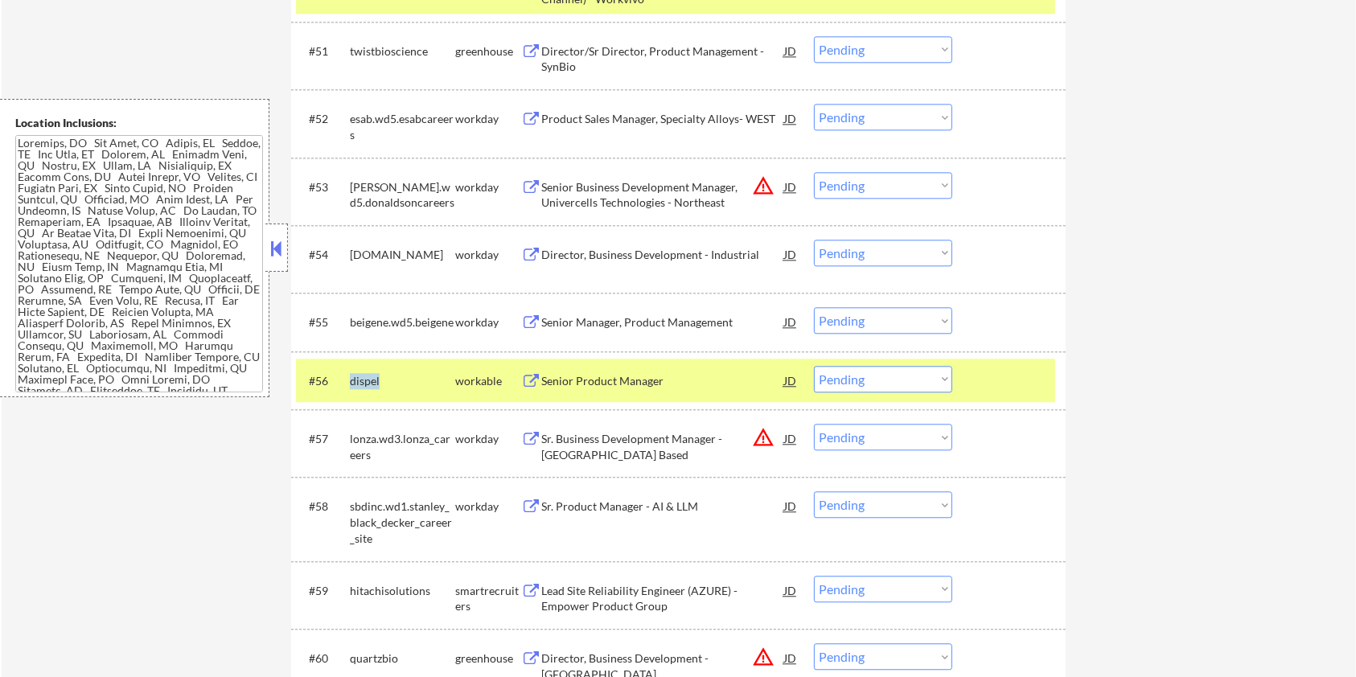
copy div "dispel"
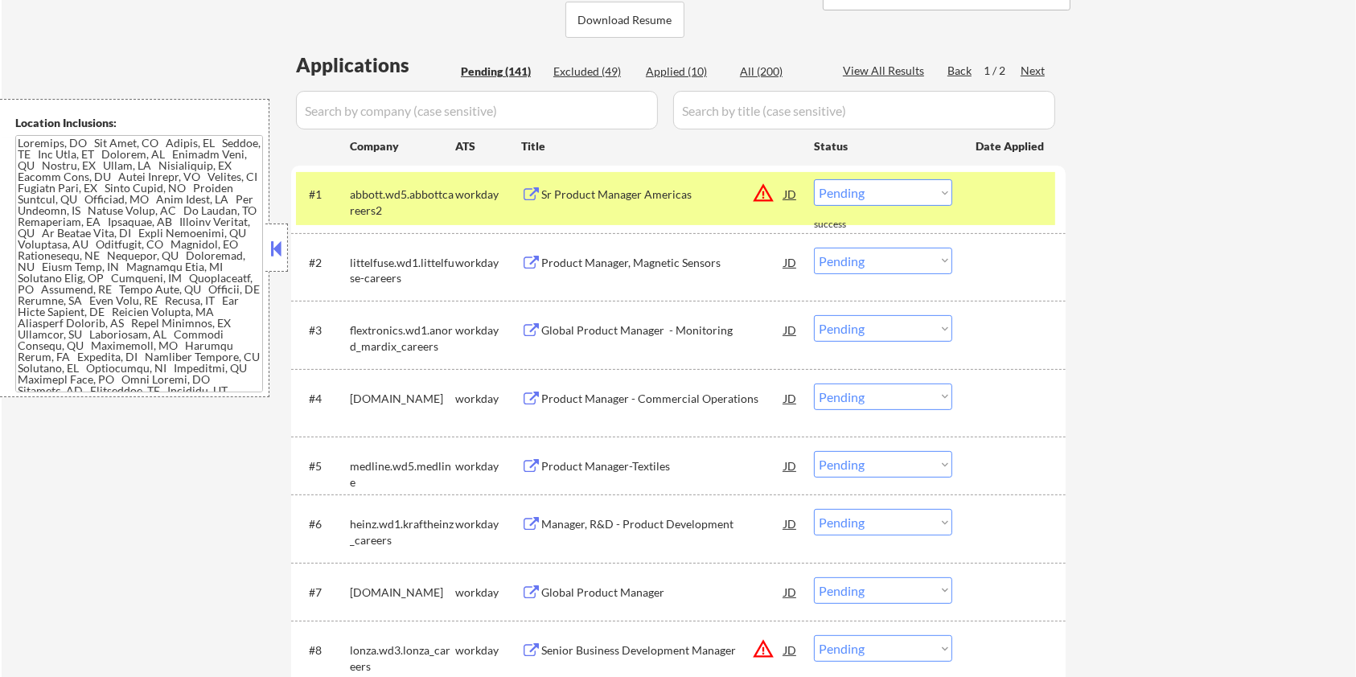
scroll to position [364, 0]
click at [448, 113] on input "input" at bounding box center [477, 111] width 362 height 39
paste input "dispel"
click at [713, 114] on input "input" at bounding box center [864, 111] width 382 height 39
click at [753, 65] on div "All (200)" at bounding box center [780, 72] width 80 height 16
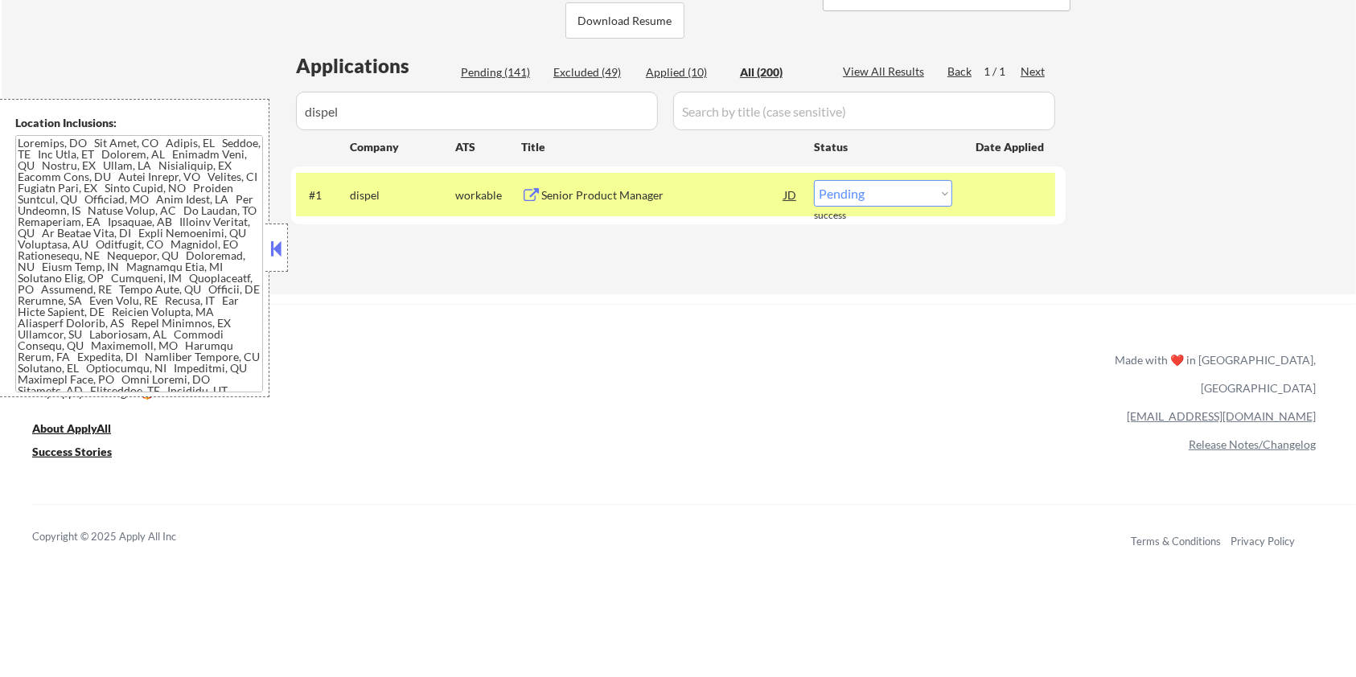
click at [595, 192] on div "Senior Product Manager" at bounding box center [662, 195] width 243 height 16
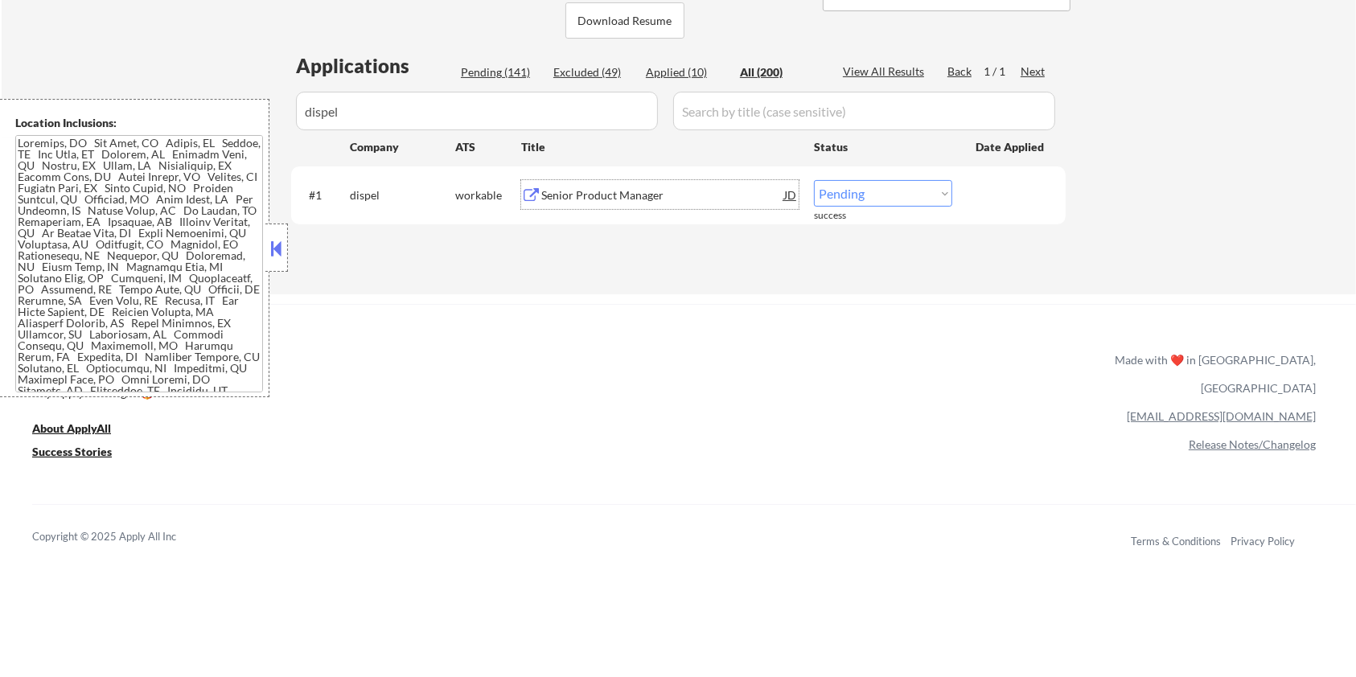
click at [850, 200] on select "Choose an option... Pending Applied Excluded (Questions) Excluded (Expired) Exc…" at bounding box center [883, 193] width 138 height 27
click at [814, 180] on select "Choose an option... Pending Applied Excluded (Questions) Excluded (Expired) Exc…" at bounding box center [883, 193] width 138 height 27
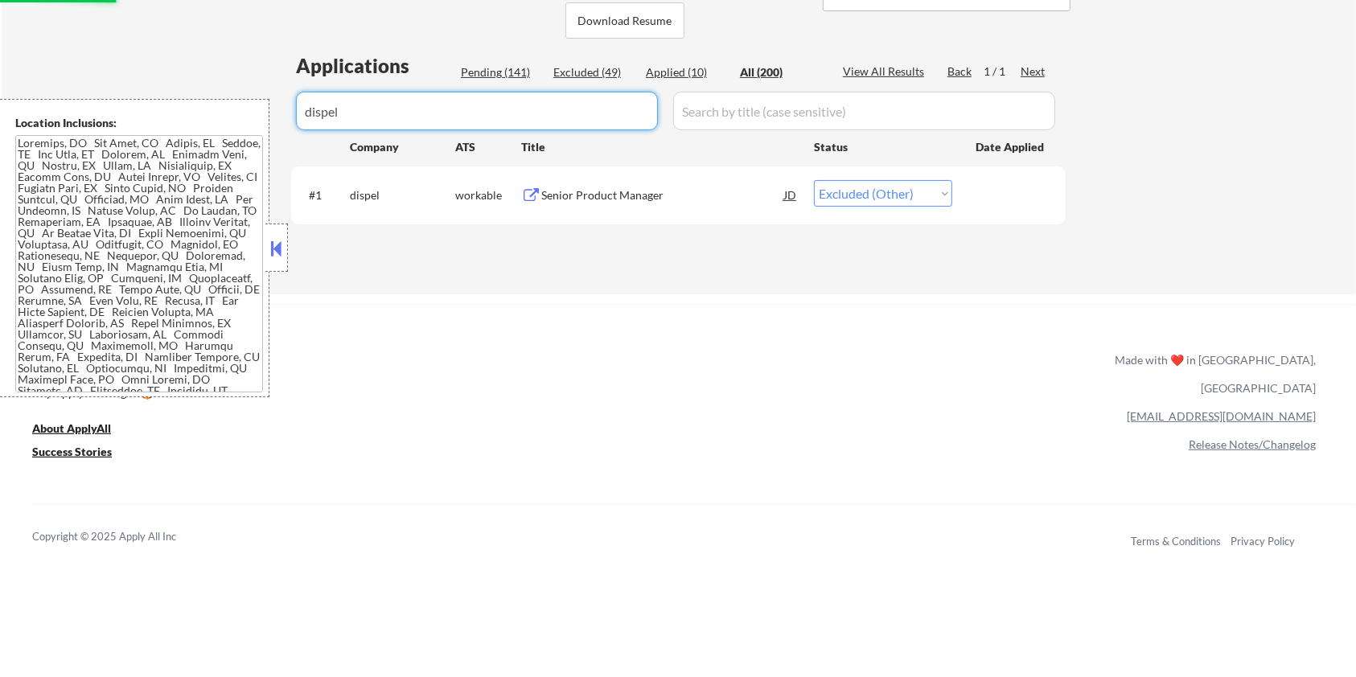
drag, startPoint x: 416, startPoint y: 120, endPoint x: 232, endPoint y: 119, distance: 184.2
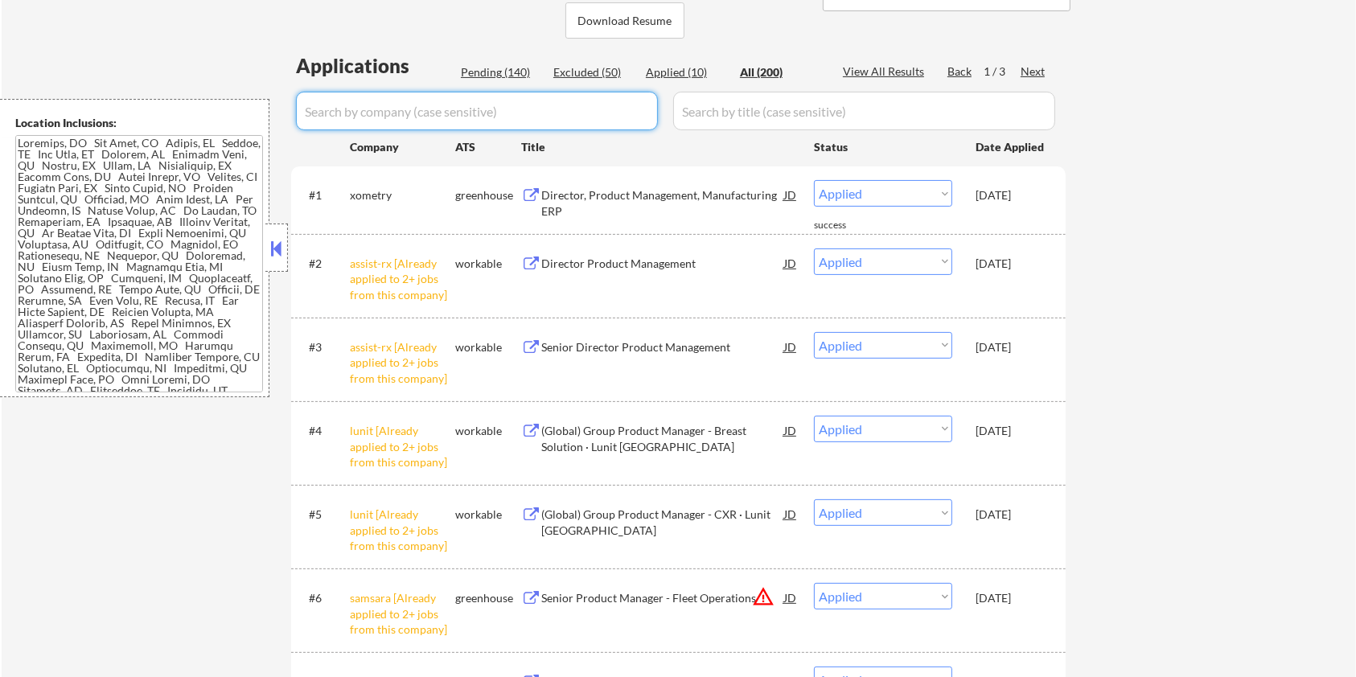
click at [448, 109] on input "input" at bounding box center [477, 111] width 362 height 39
click at [502, 71] on div "Pending (140)" at bounding box center [501, 72] width 80 height 16
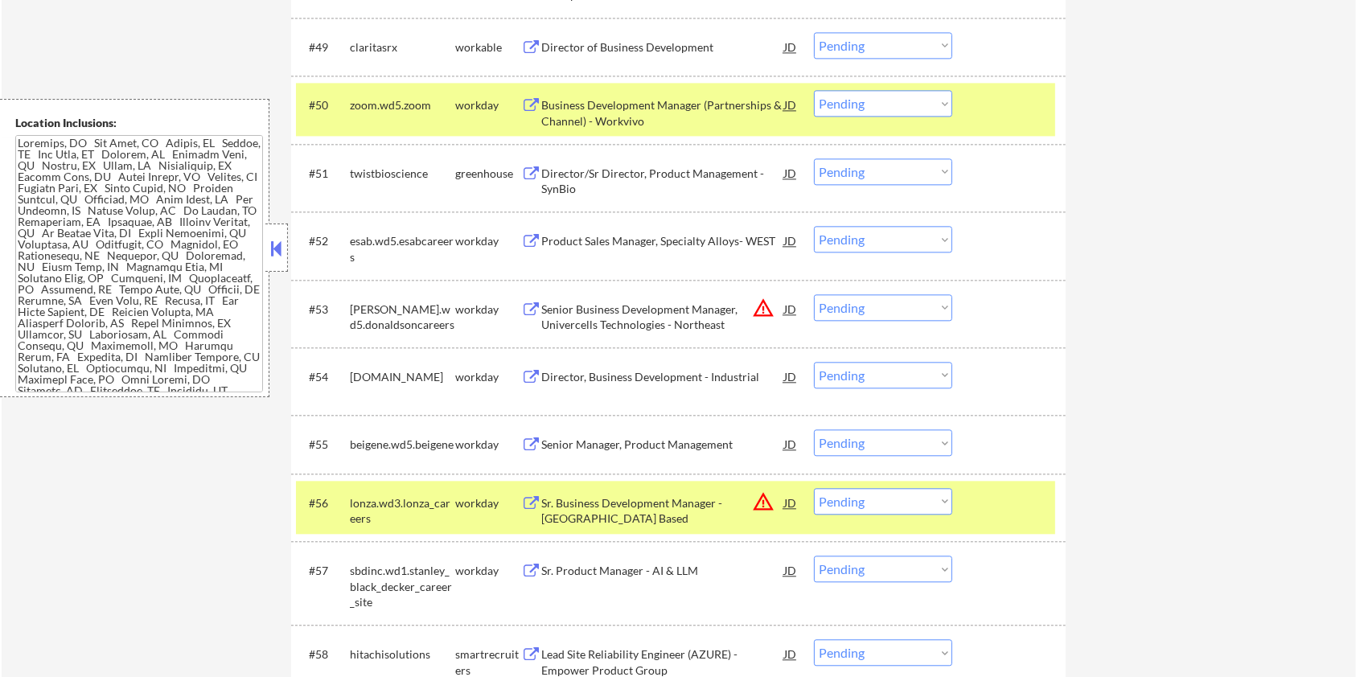
scroll to position [3582, 0]
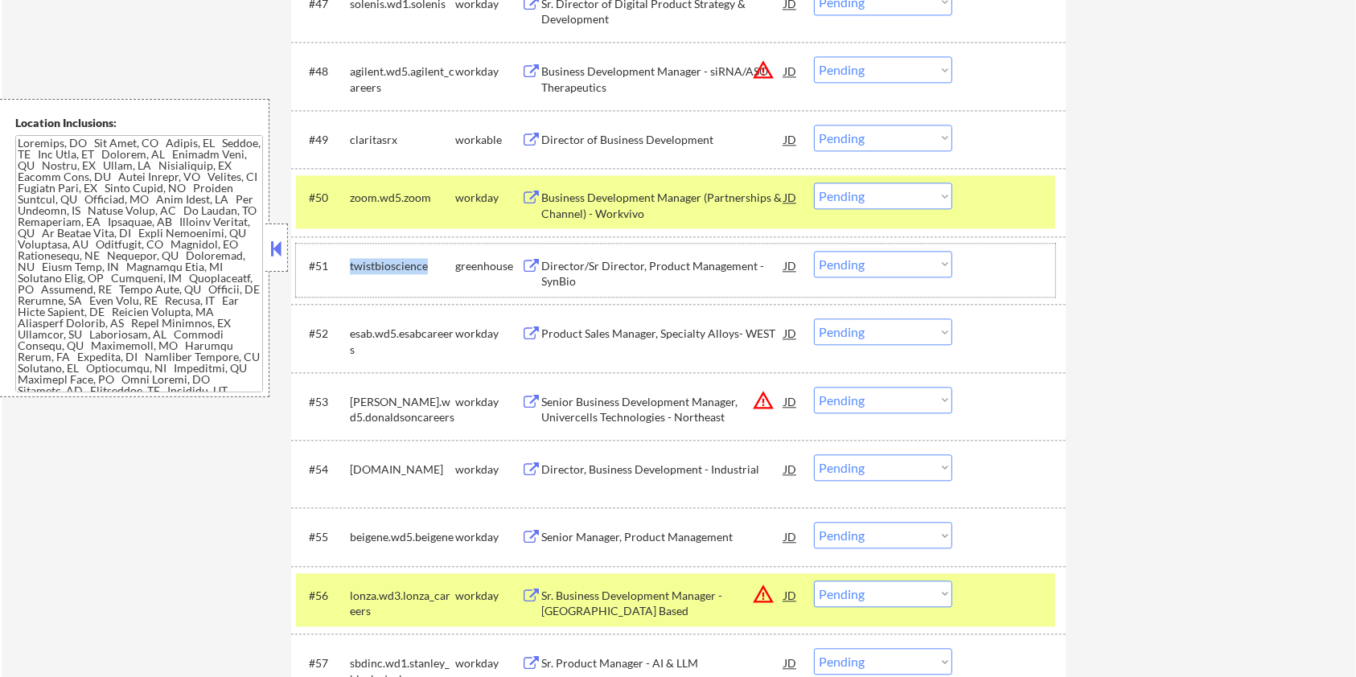
drag, startPoint x: 424, startPoint y: 259, endPoint x: 351, endPoint y: 257, distance: 73.2
click at [351, 258] on div "twistbioscience" at bounding box center [402, 266] width 105 height 16
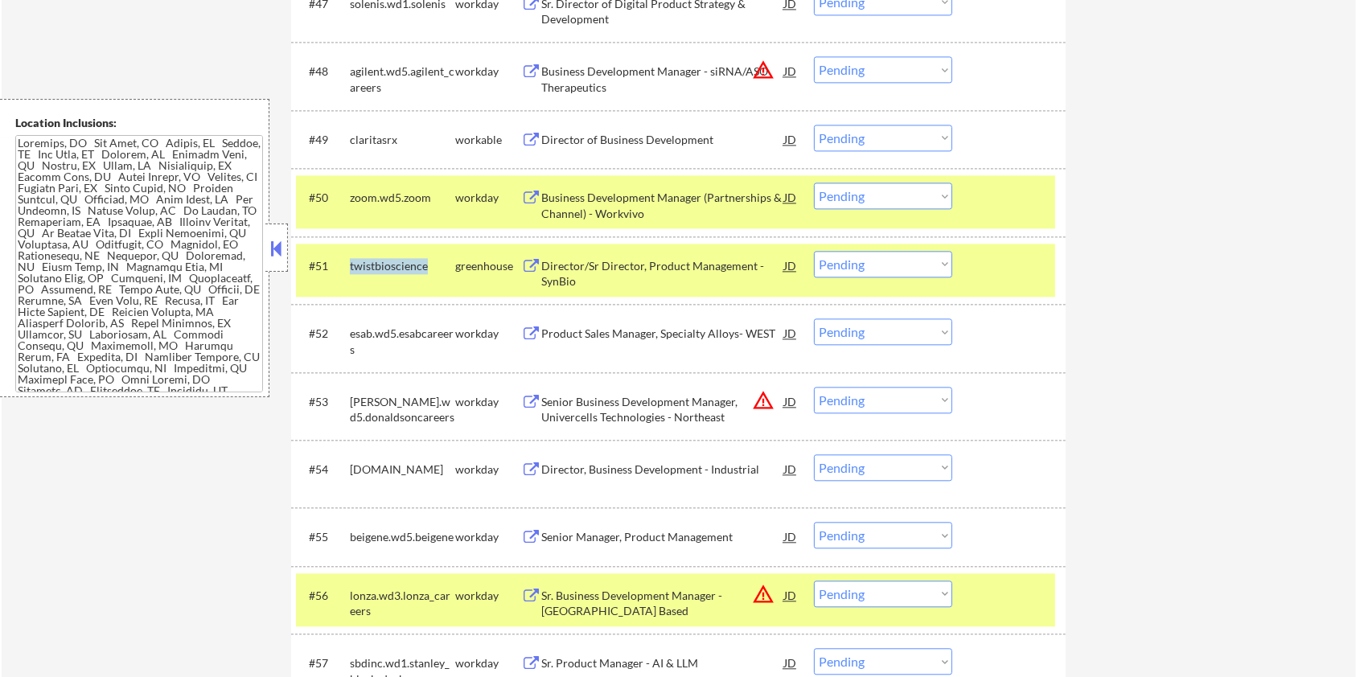
copy div "twistbioscience"
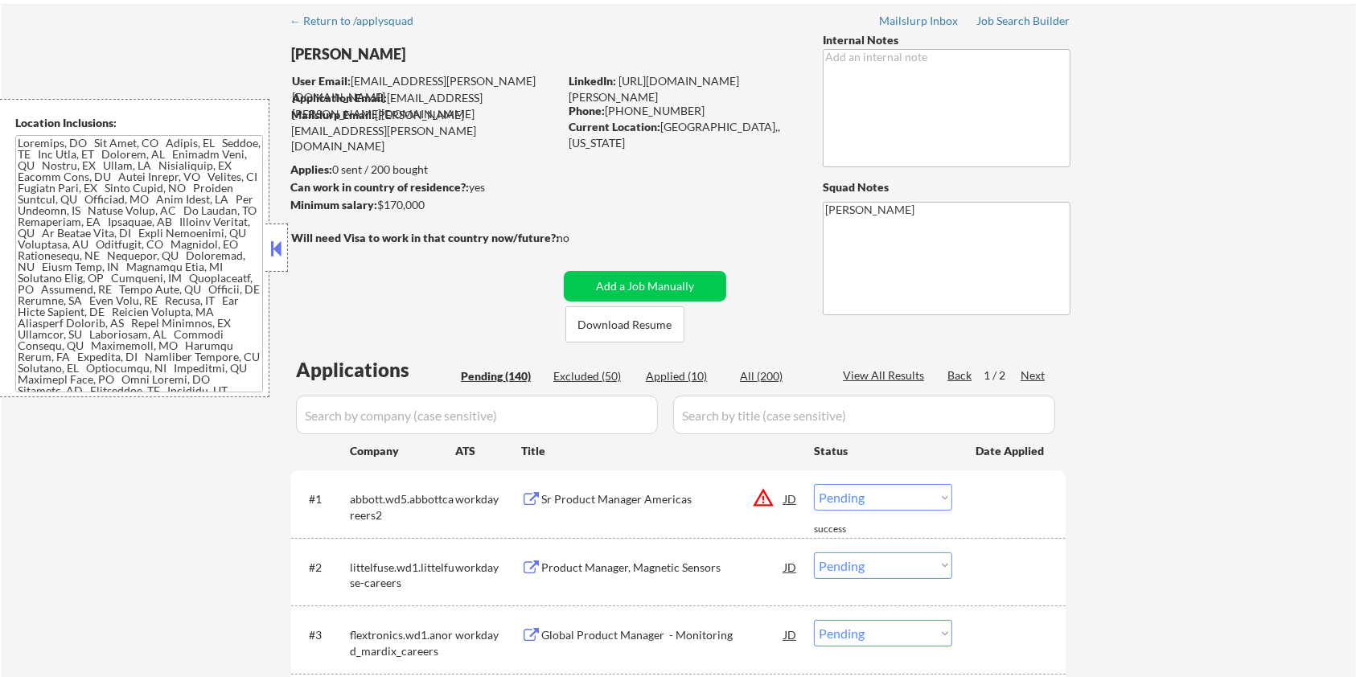
scroll to position [43, 0]
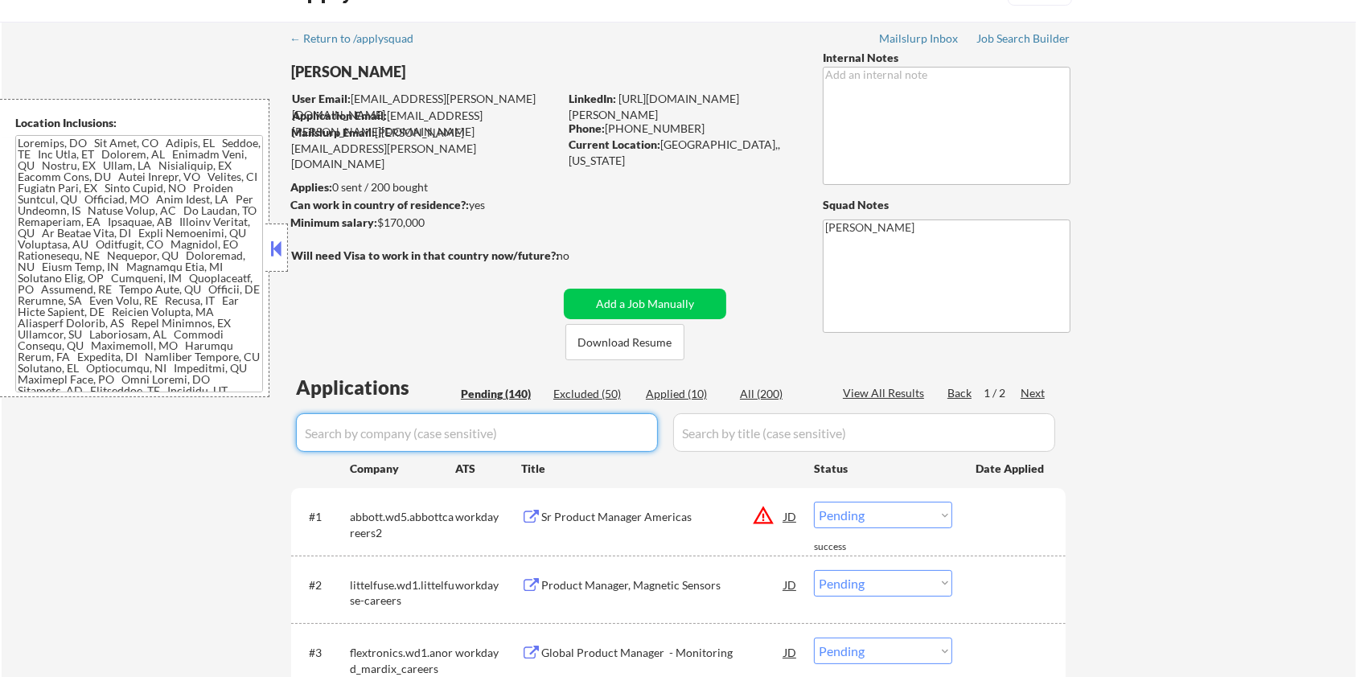
click at [469, 438] on input "input" at bounding box center [477, 432] width 362 height 39
paste input "twistbioscience"
click at [708, 428] on input "input" at bounding box center [864, 432] width 382 height 39
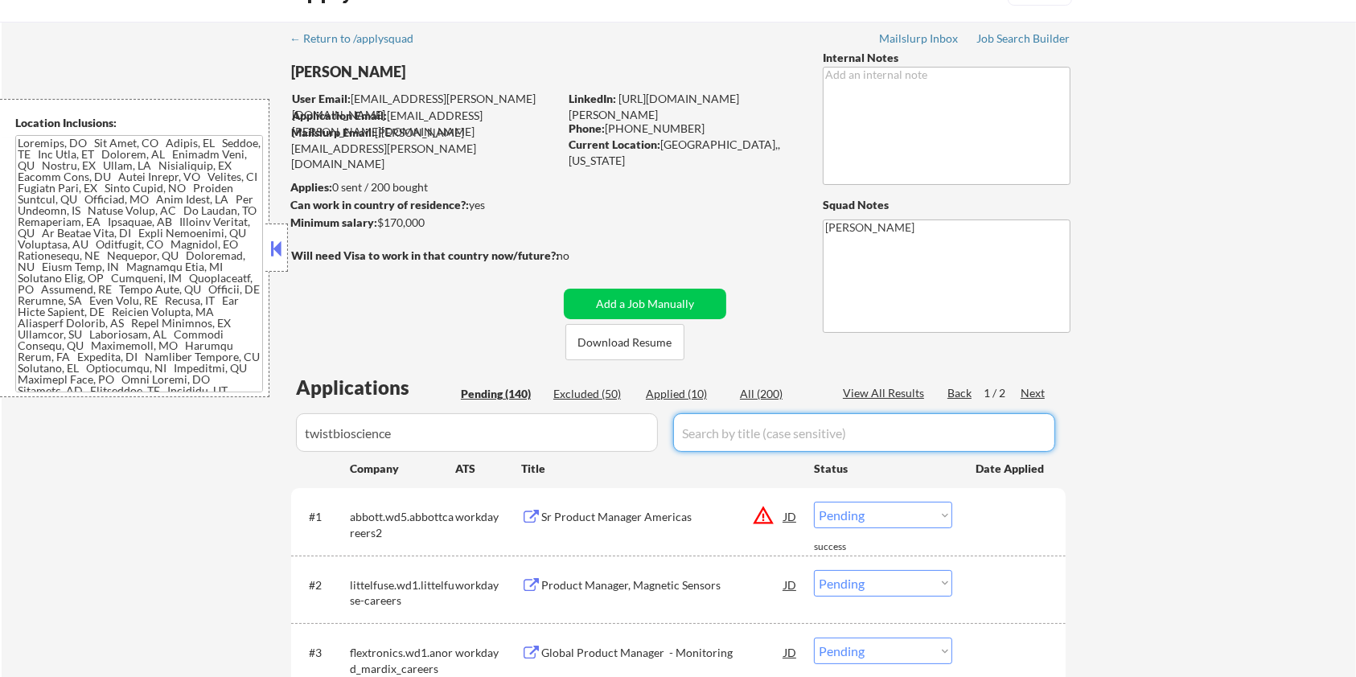
click at [749, 393] on div "All (200)" at bounding box center [780, 394] width 80 height 16
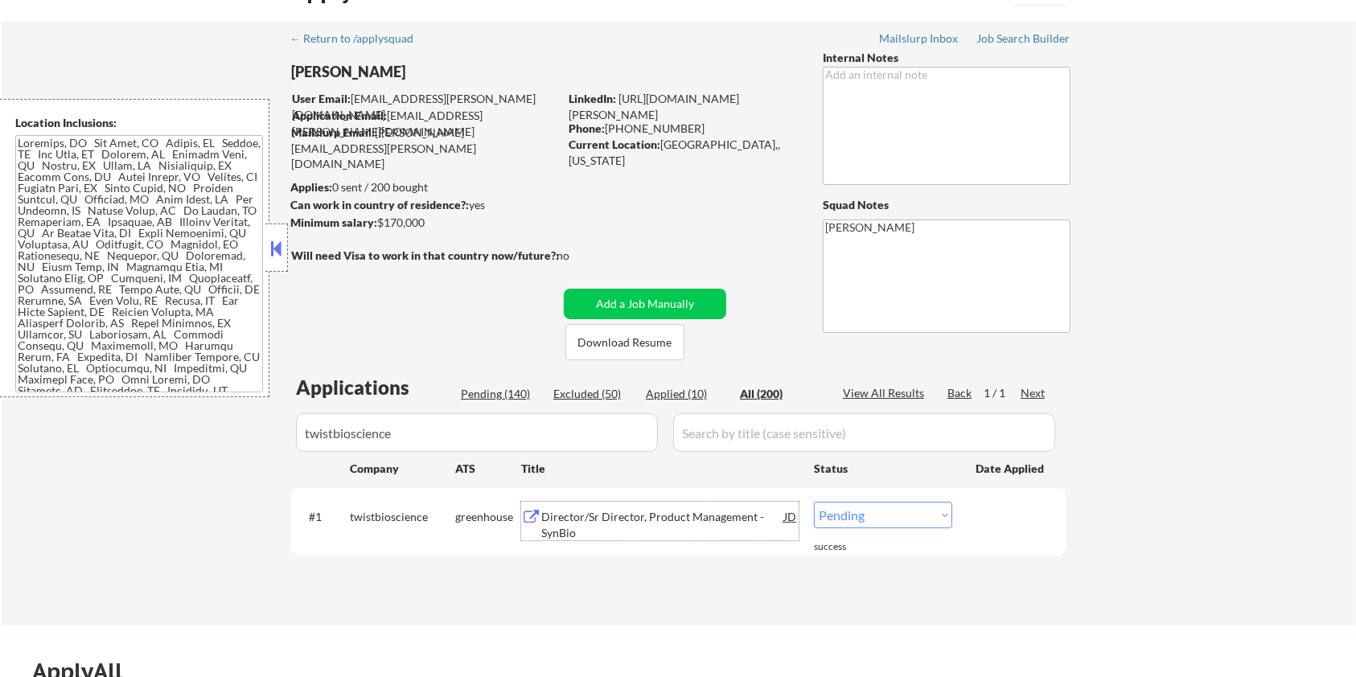
click at [583, 524] on div "Director/Sr Director, Product Management - SynBio" at bounding box center [662, 524] width 243 height 31
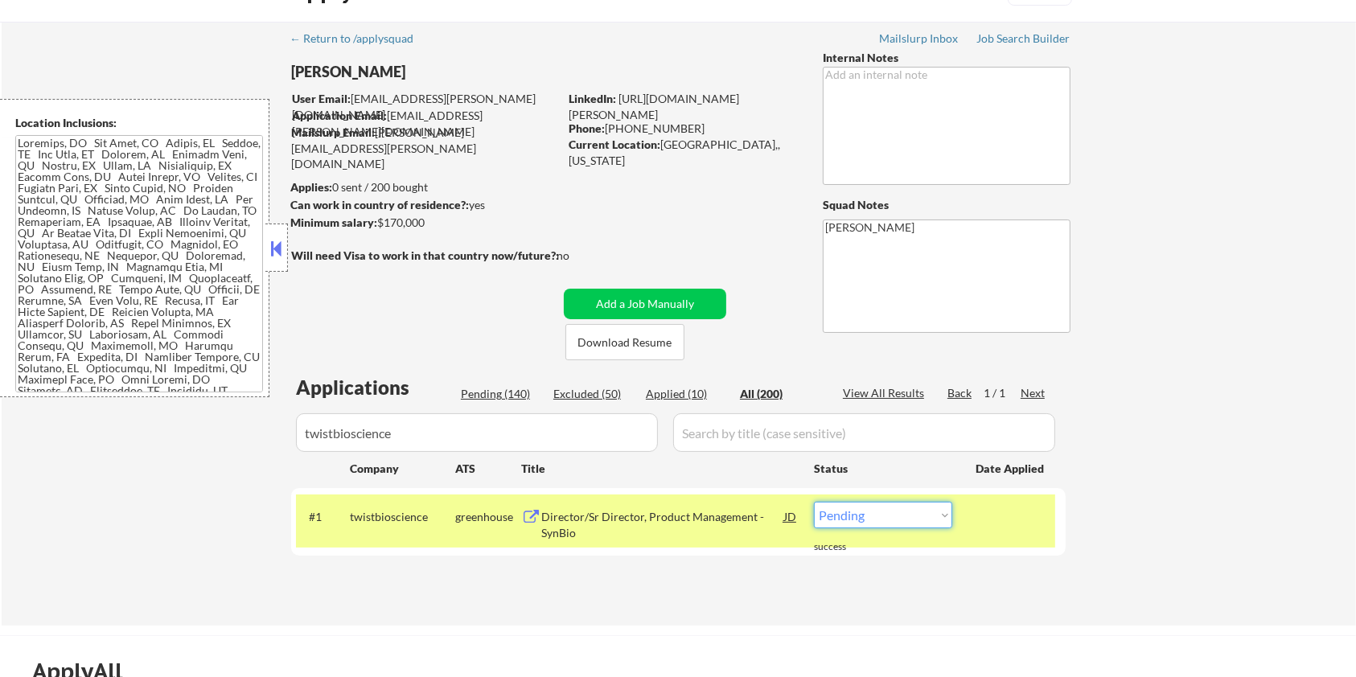
click at [868, 512] on select "Choose an option... Pending Applied Excluded (Questions) Excluded (Expired) Exc…" at bounding box center [883, 515] width 138 height 27
click at [814, 502] on select "Choose an option... Pending Applied Excluded (Questions) Excluded (Expired) Exc…" at bounding box center [883, 515] width 138 height 27
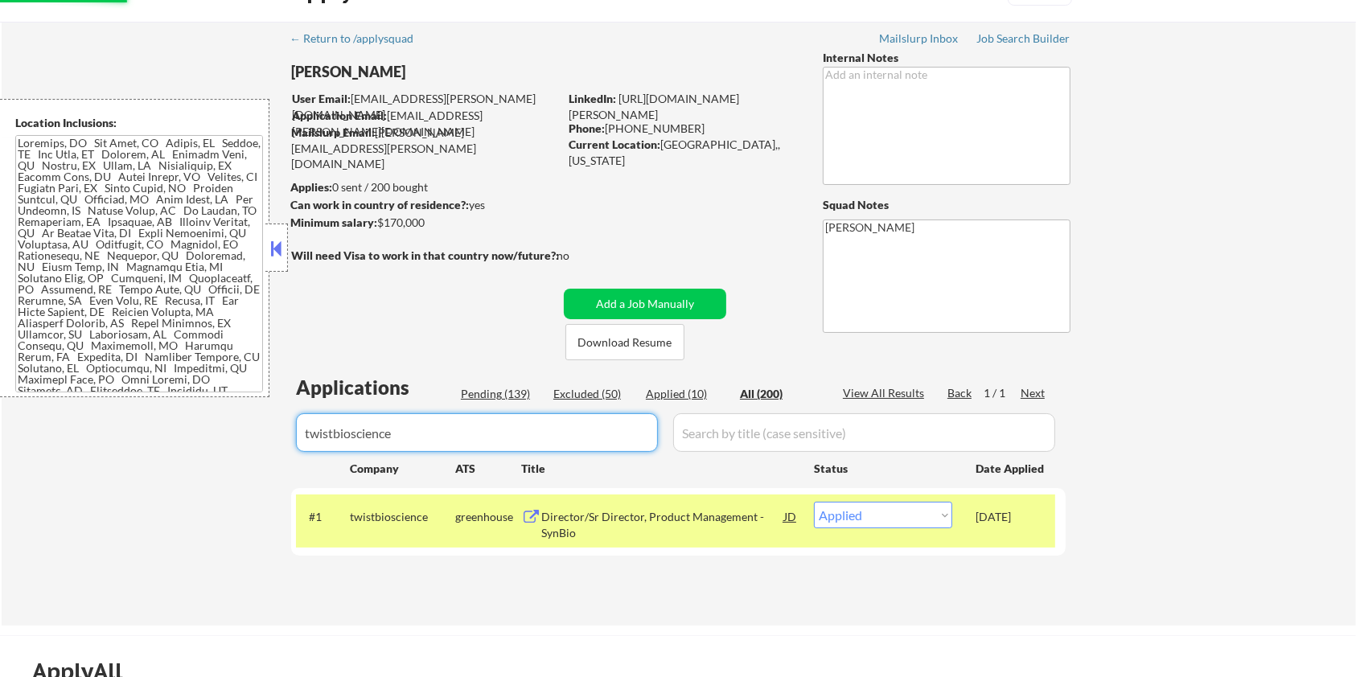
drag, startPoint x: 458, startPoint y: 433, endPoint x: 166, endPoint y: 434, distance: 292.0
click at [166, 434] on div "← Return to /applysquad Mailslurp Inbox Job Search Builder [PERSON_NAME] User E…" at bounding box center [679, 324] width 1354 height 604
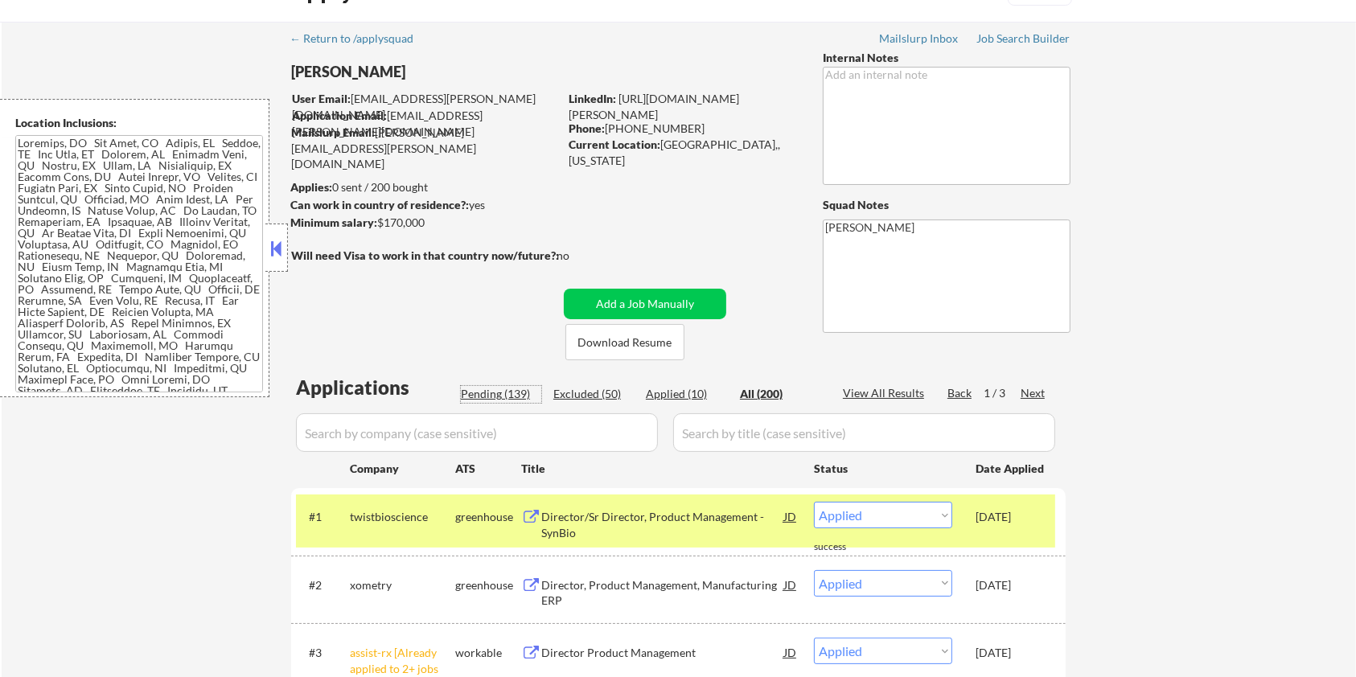
click at [489, 397] on div "Pending (139)" at bounding box center [501, 394] width 80 height 16
click at [1036, 389] on div "Next" at bounding box center [1034, 393] width 26 height 16
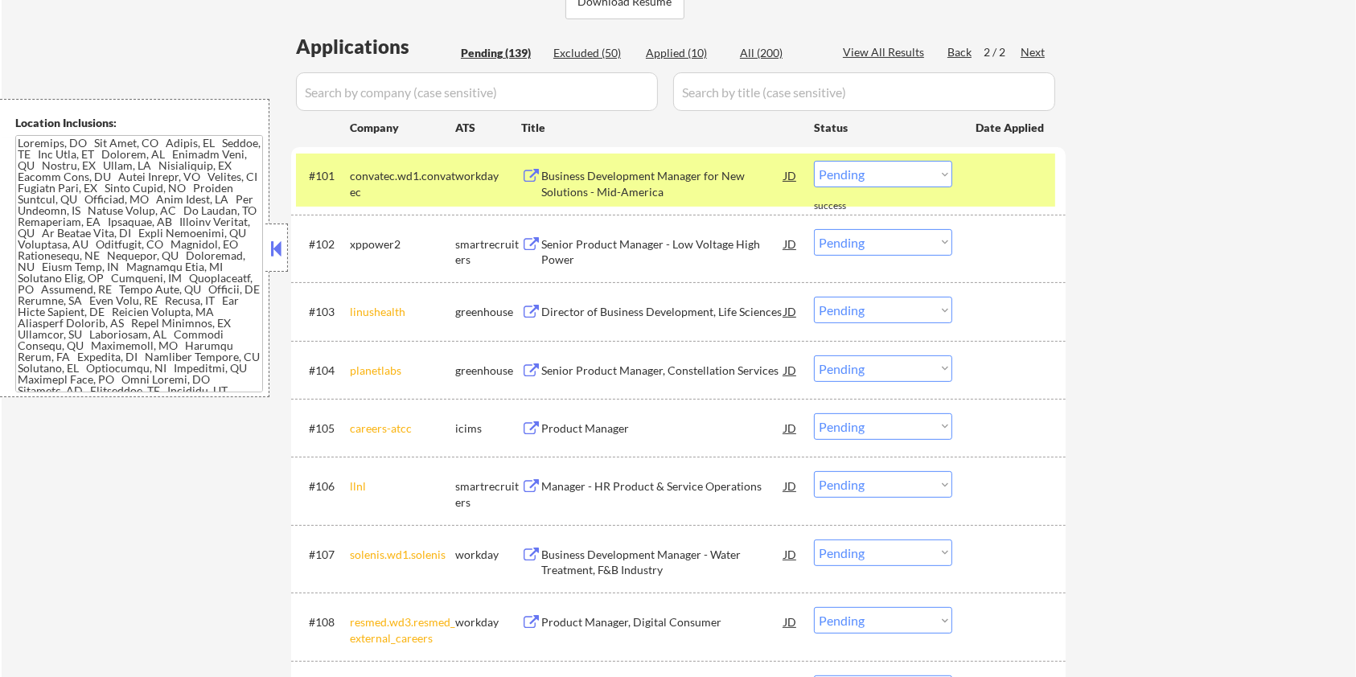
scroll to position [257, 0]
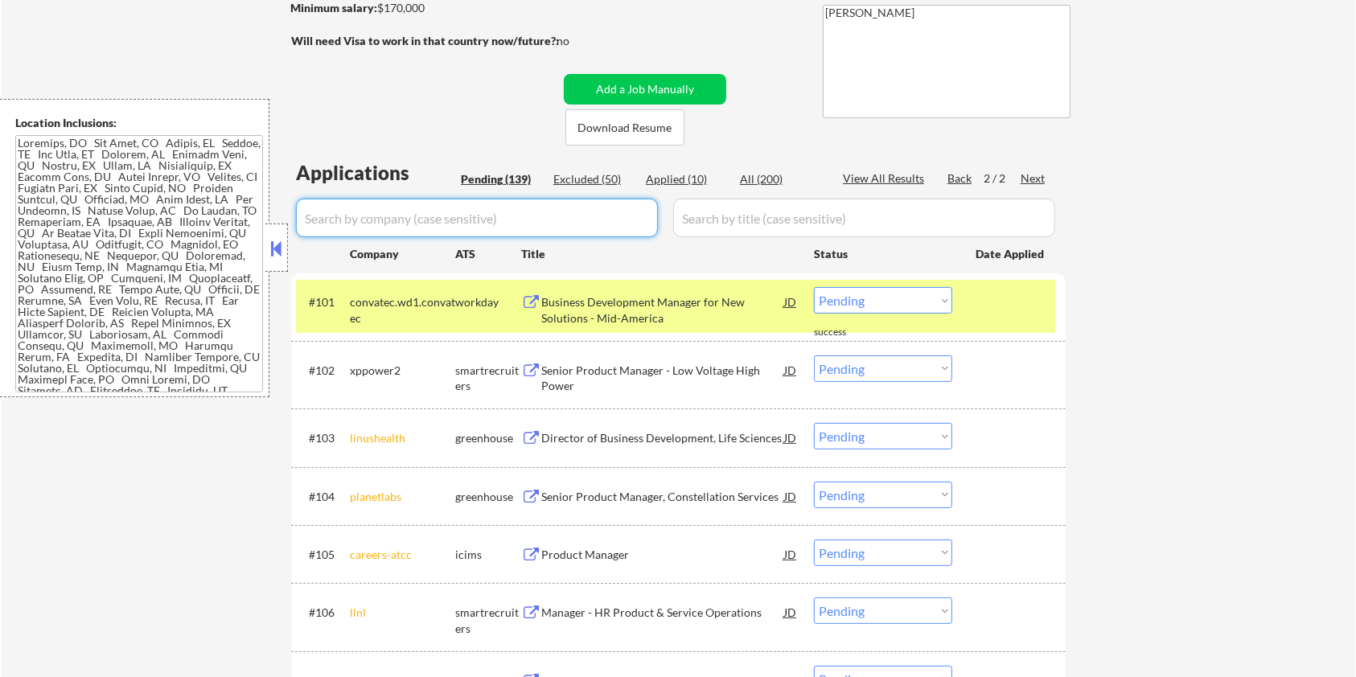
click at [430, 213] on input "input" at bounding box center [477, 218] width 362 height 39
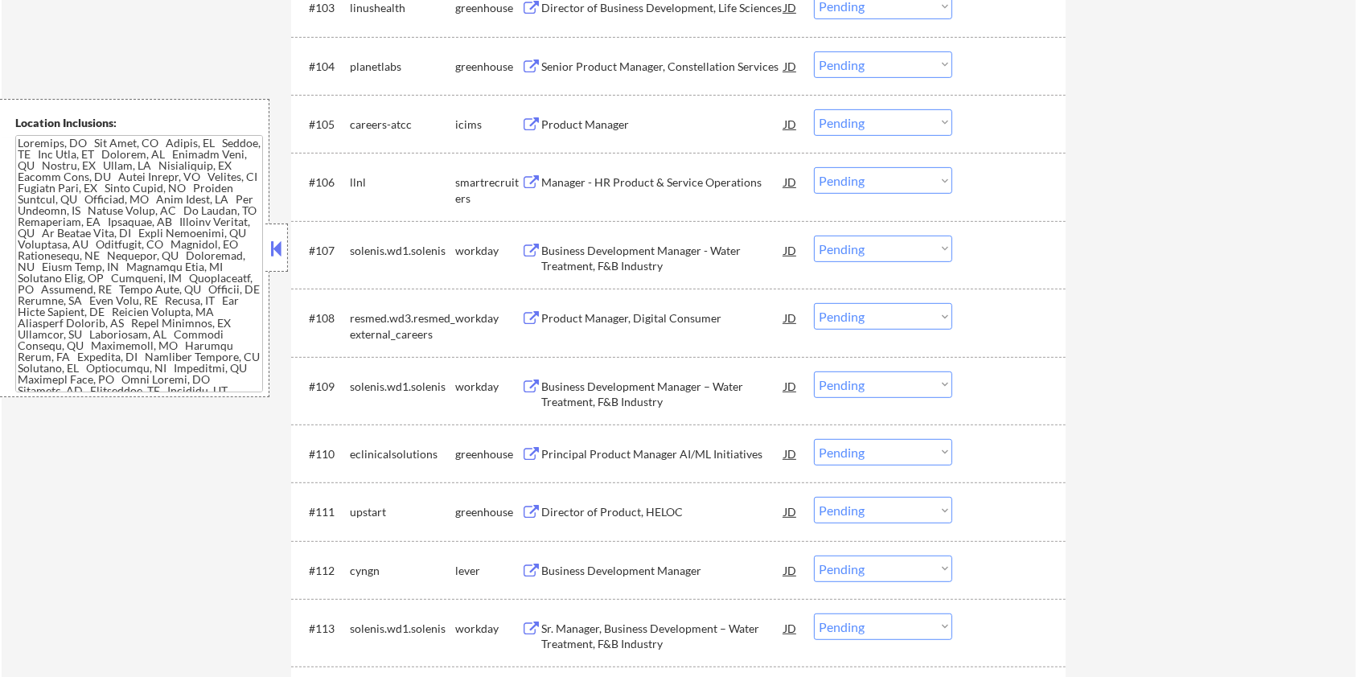
scroll to position [793, 0]
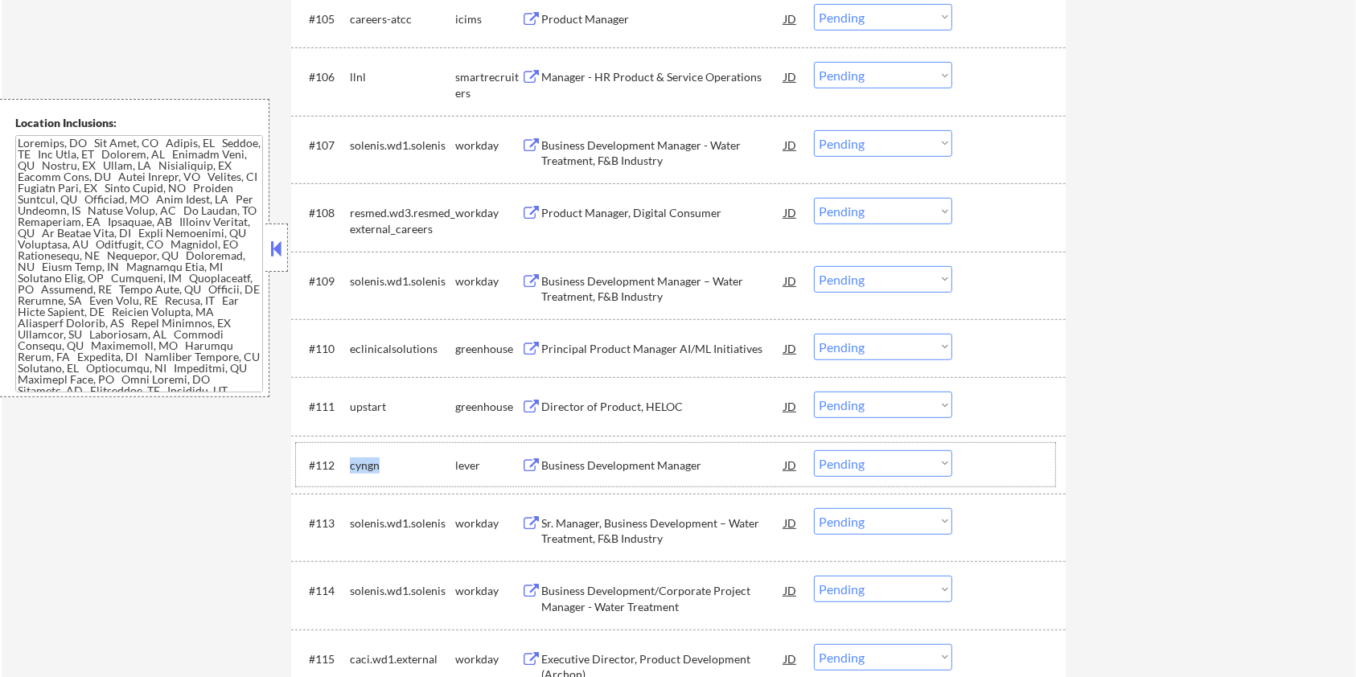
drag, startPoint x: 384, startPoint y: 462, endPoint x: 351, endPoint y: 467, distance: 33.5
click at [351, 467] on div "cyngn" at bounding box center [402, 466] width 105 height 16
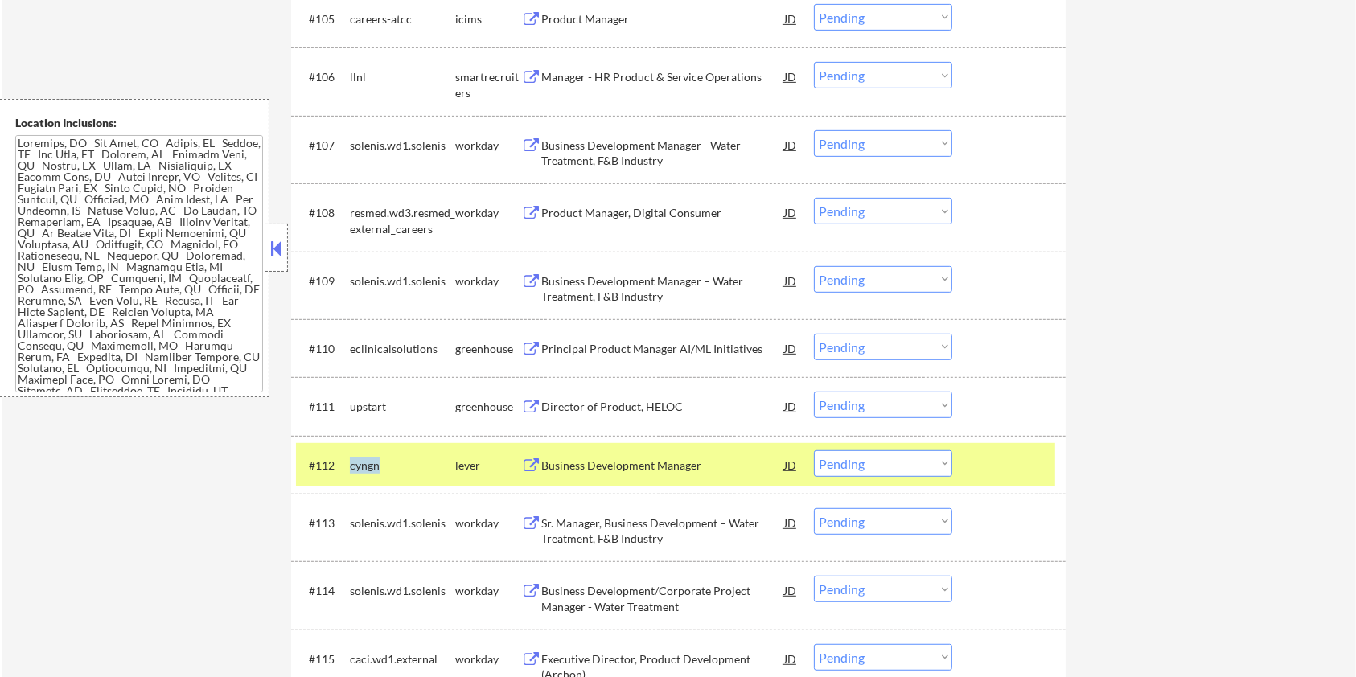
copy div "cyngn"
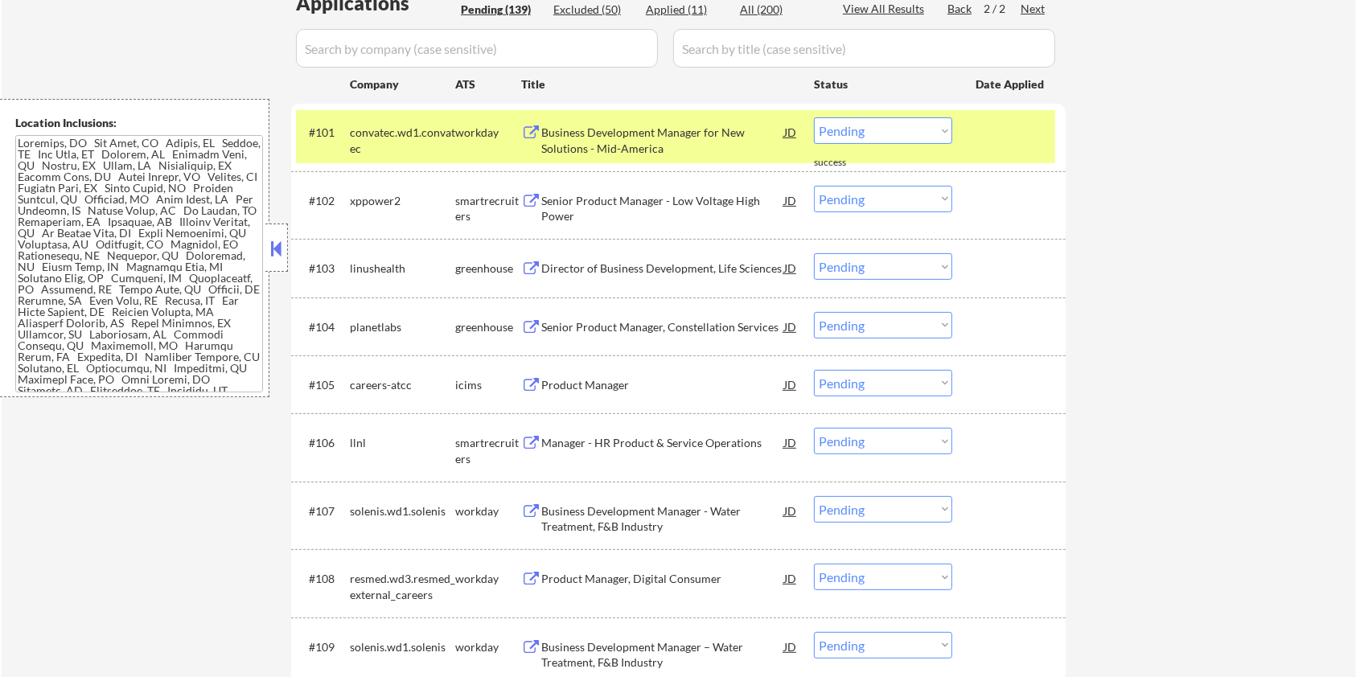
scroll to position [257, 0]
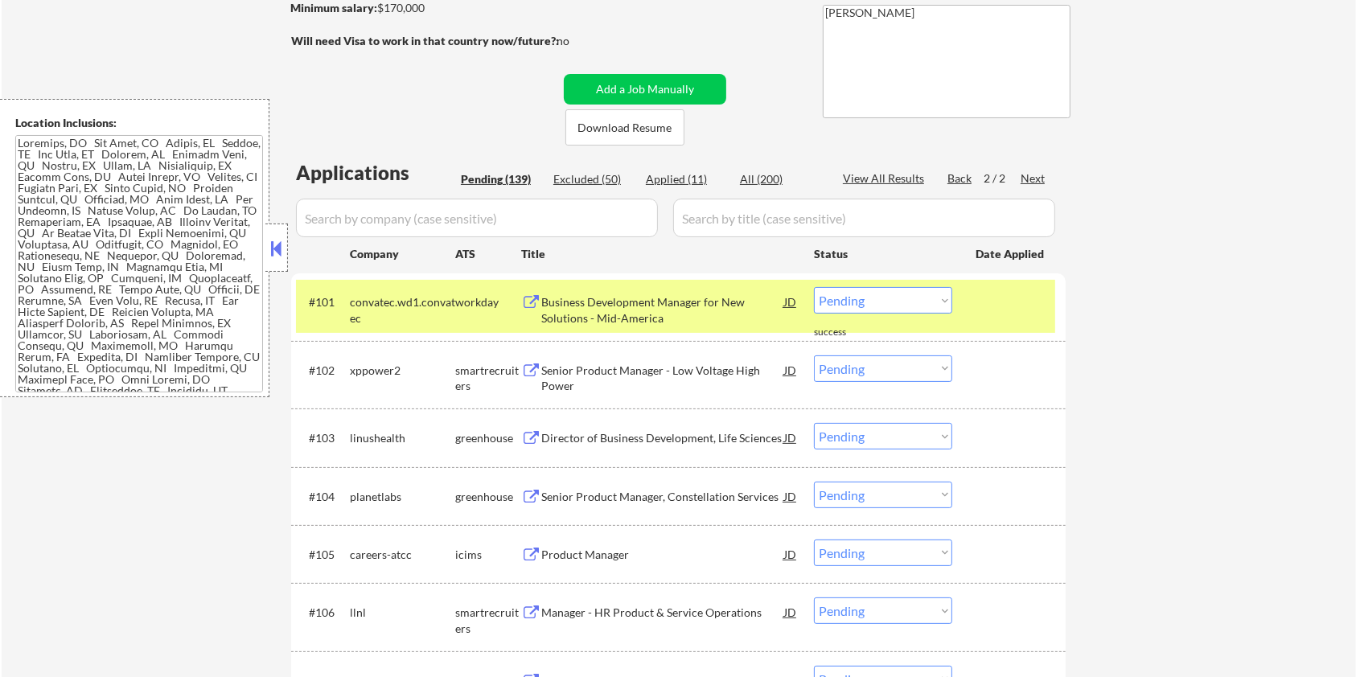
click at [364, 211] on input "input" at bounding box center [477, 218] width 362 height 39
paste input "cyngn"
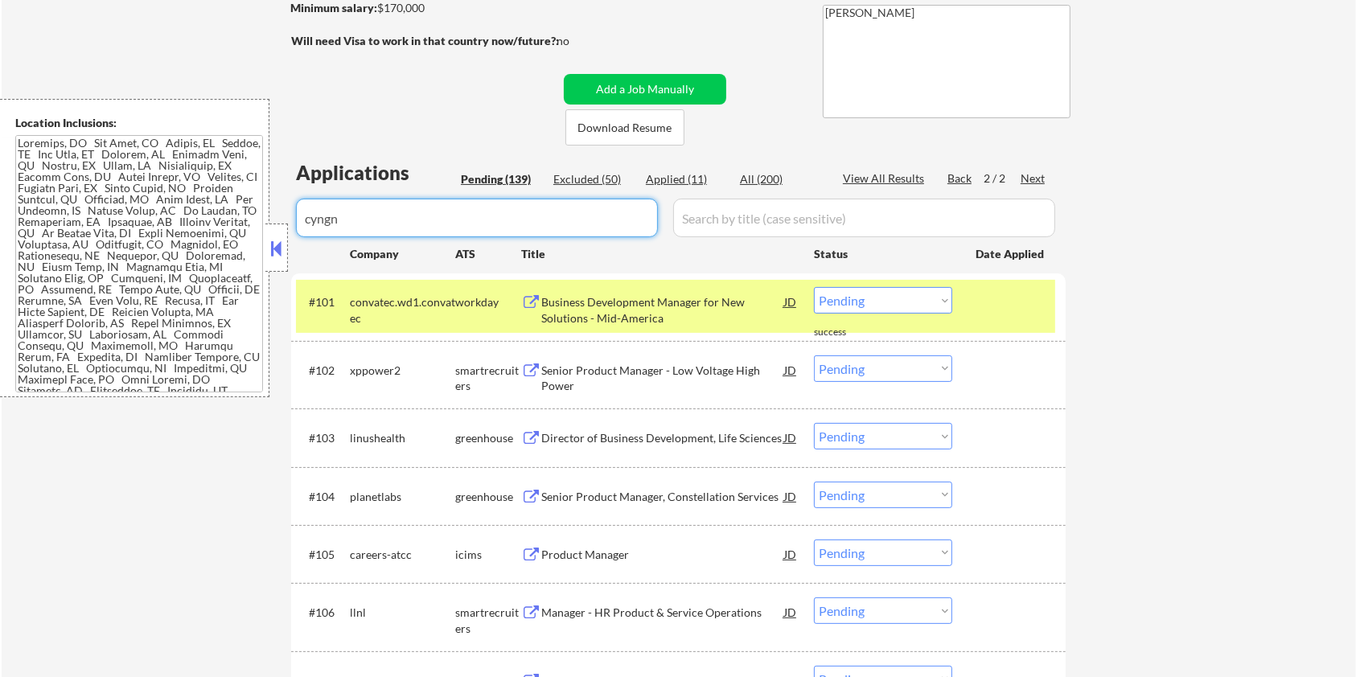
click at [742, 216] on input "input" at bounding box center [864, 218] width 382 height 39
click at [758, 173] on div "All (200)" at bounding box center [780, 179] width 80 height 16
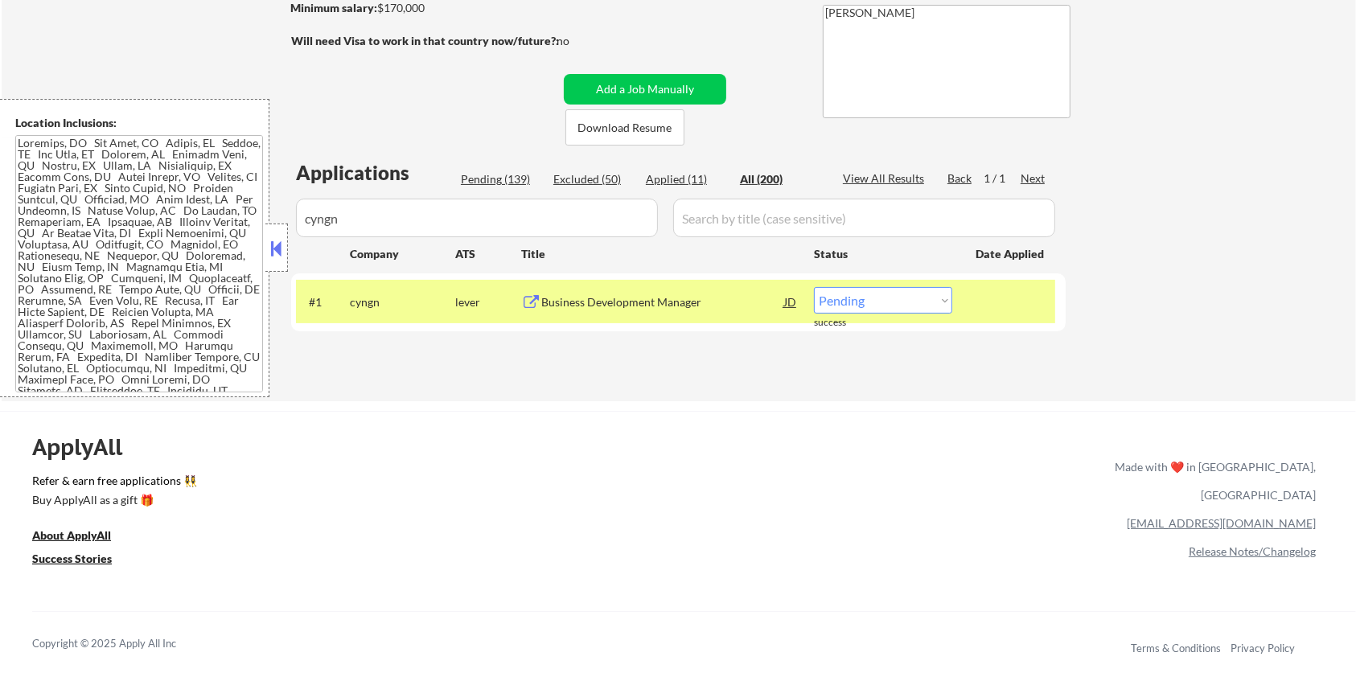
click at [625, 301] on div "Business Development Manager" at bounding box center [662, 302] width 243 height 16
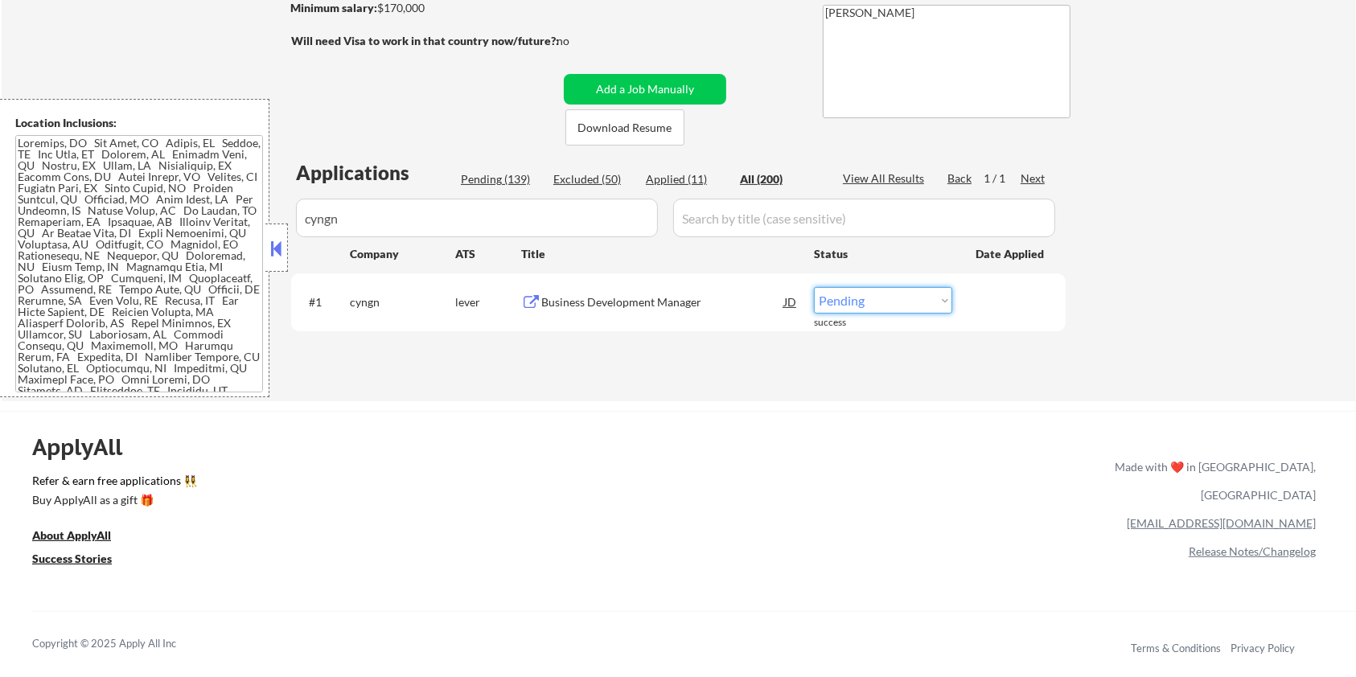
click at [894, 298] on select "Choose an option... Pending Applied Excluded (Questions) Excluded (Expired) Exc…" at bounding box center [883, 300] width 138 height 27
click at [814, 287] on select "Choose an option... Pending Applied Excluded (Questions) Excluded (Expired) Exc…" at bounding box center [883, 300] width 138 height 27
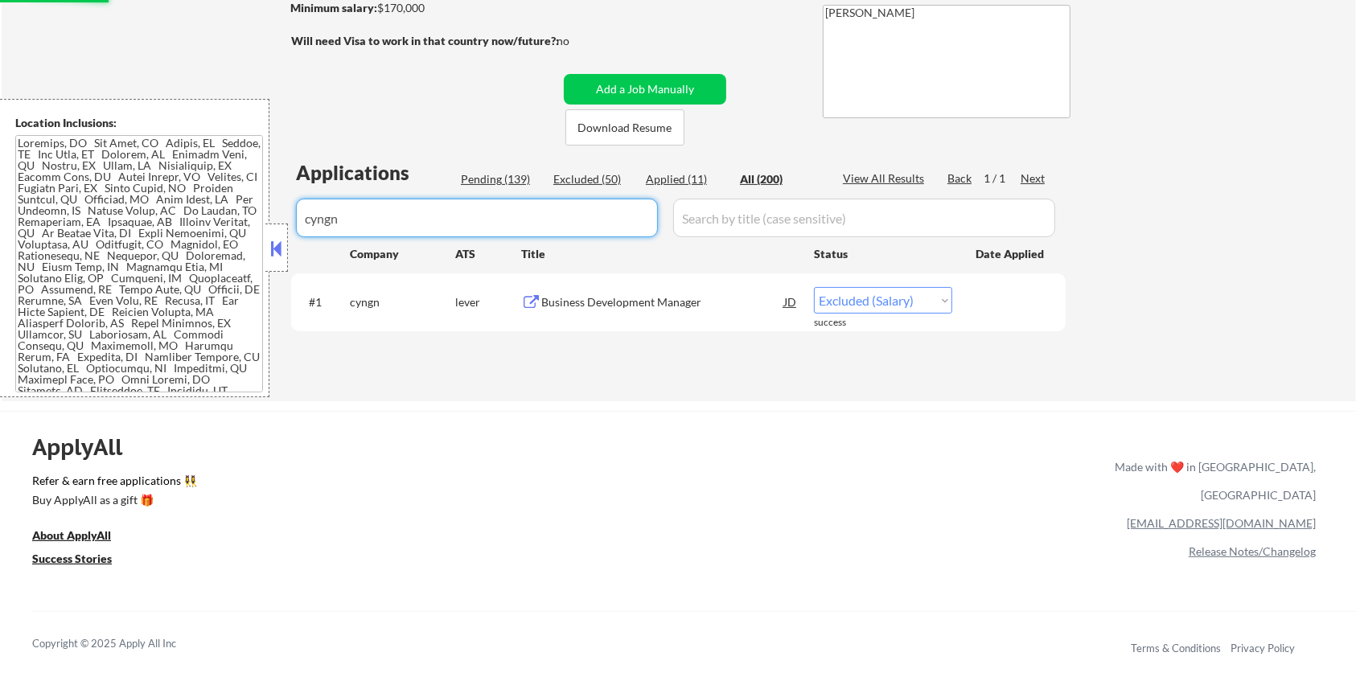
drag, startPoint x: 443, startPoint y: 223, endPoint x: 150, endPoint y: 232, distance: 292.9
click at [150, 231] on body "← Return to /applysquad Mailslurp Inbox Job Search Builder [PERSON_NAME] User E…" at bounding box center [678, 81] width 1356 height 677
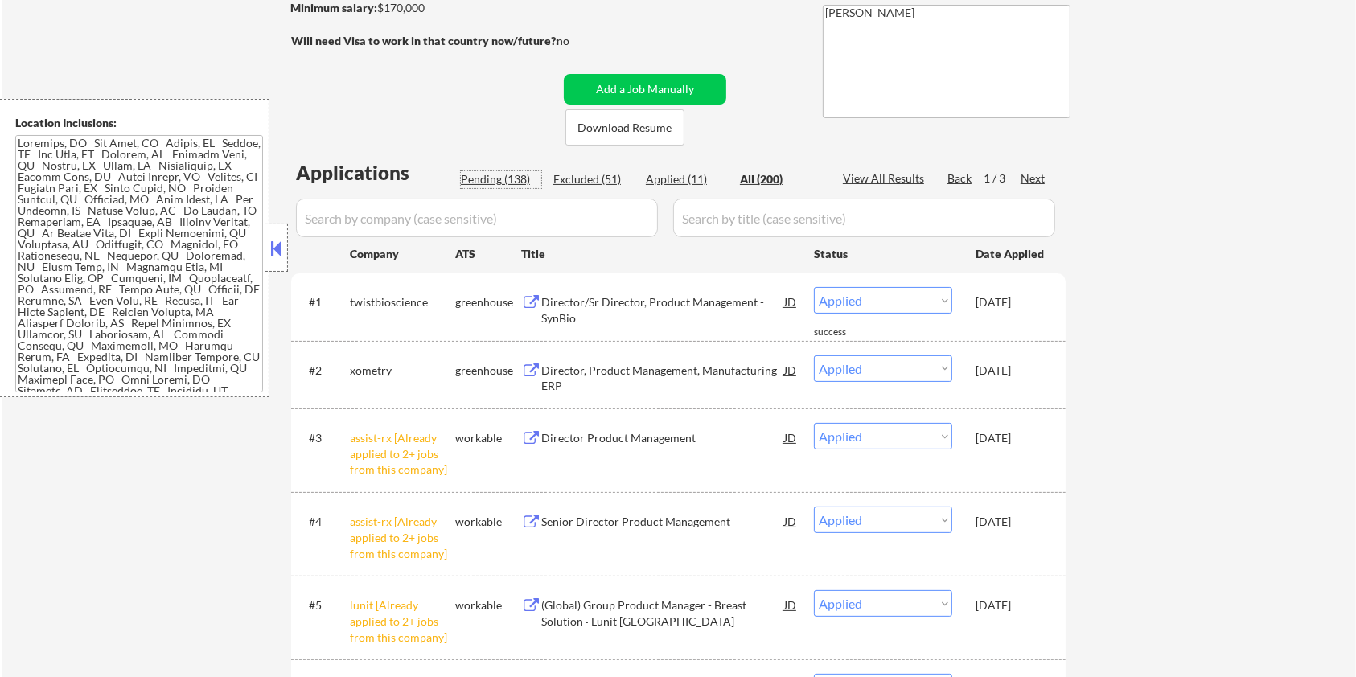
click at [491, 175] on div "Pending (138)" at bounding box center [501, 179] width 80 height 16
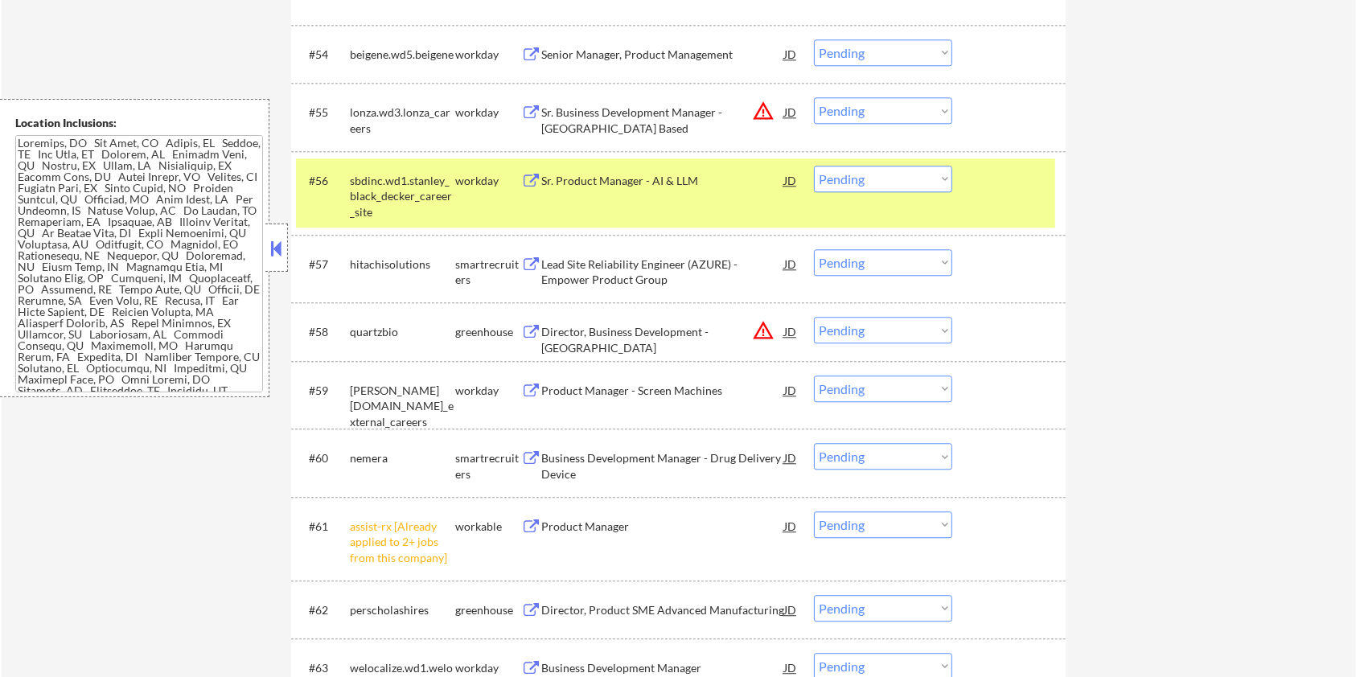
scroll to position [4010, 0]
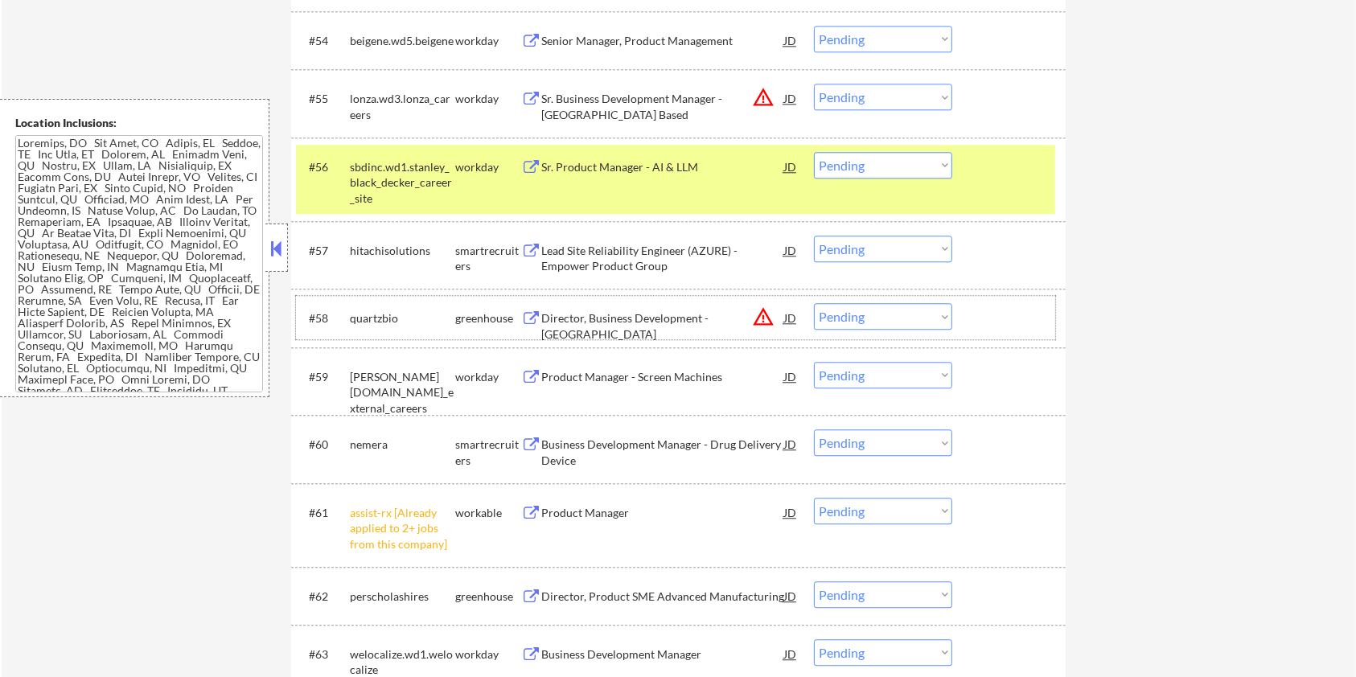
click at [407, 314] on div "quartzbio" at bounding box center [402, 318] width 105 height 16
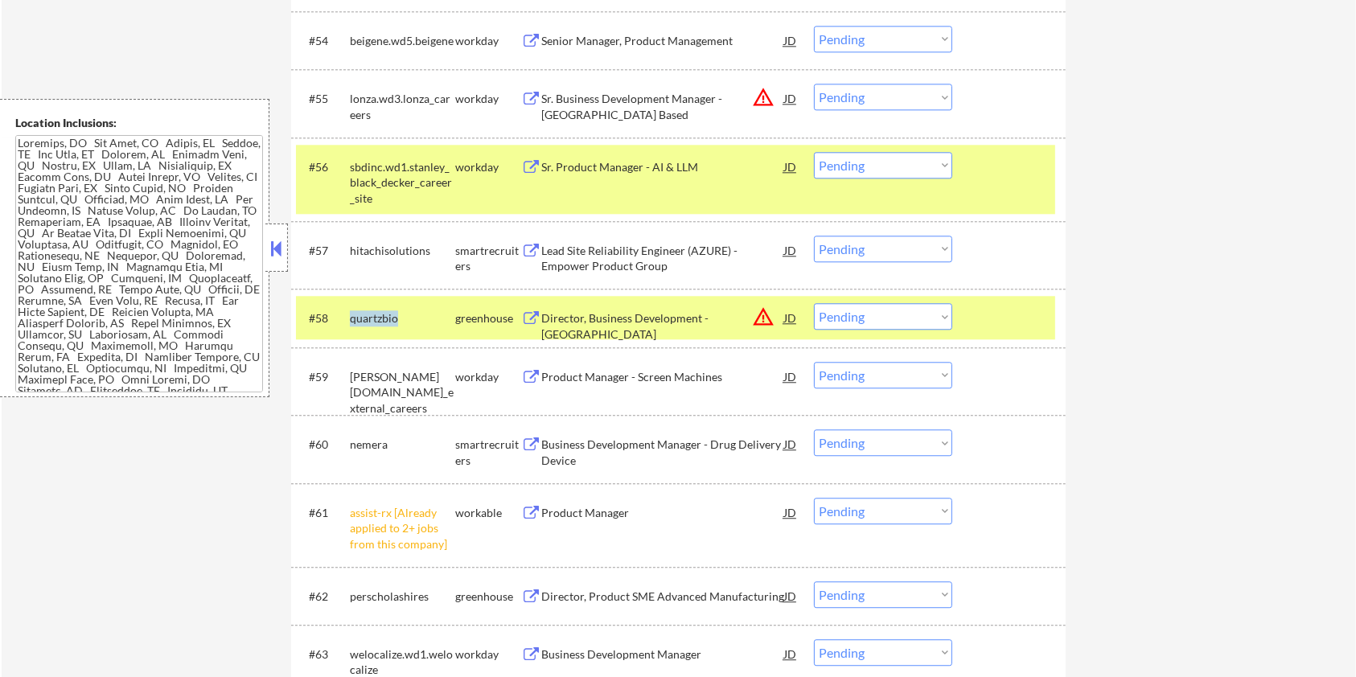
drag, startPoint x: 409, startPoint y: 314, endPoint x: 347, endPoint y: 309, distance: 61.3
click at [347, 309] on div "#58 quartzbio greenhouse Director, Business Development - East Coast JD warning…" at bounding box center [675, 317] width 759 height 43
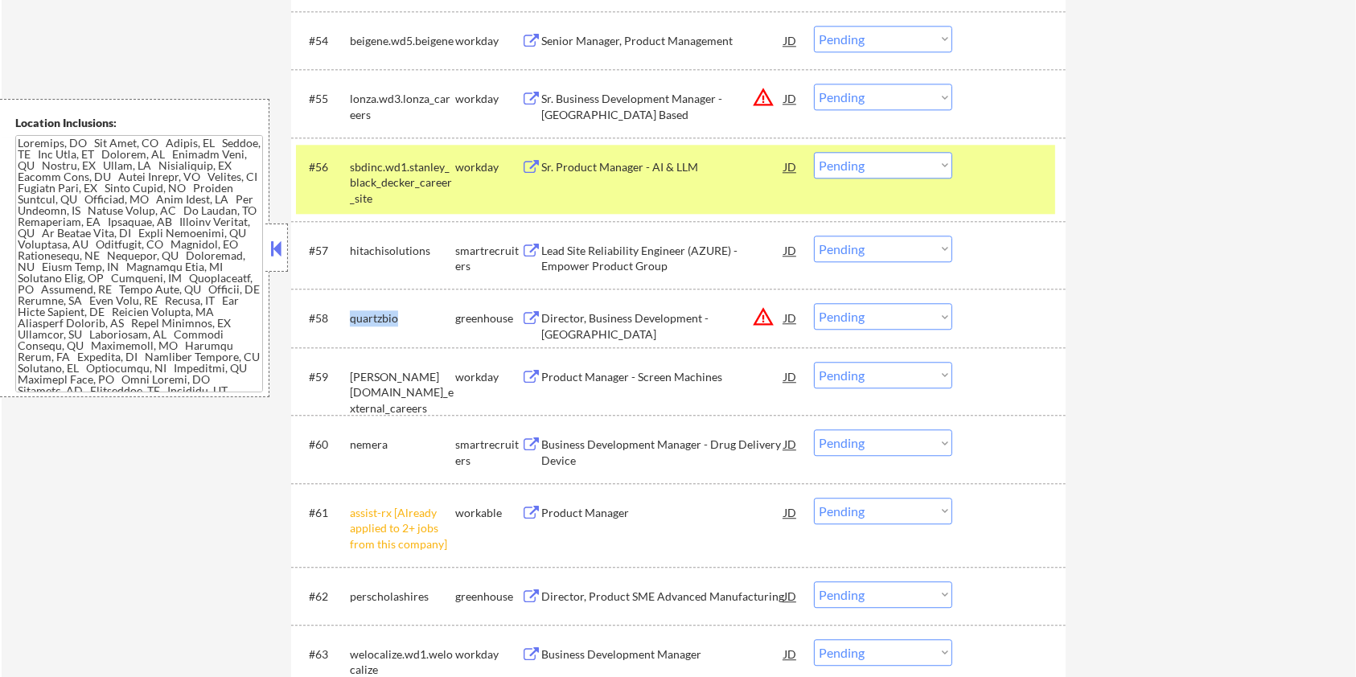
copy div "quartzbio"
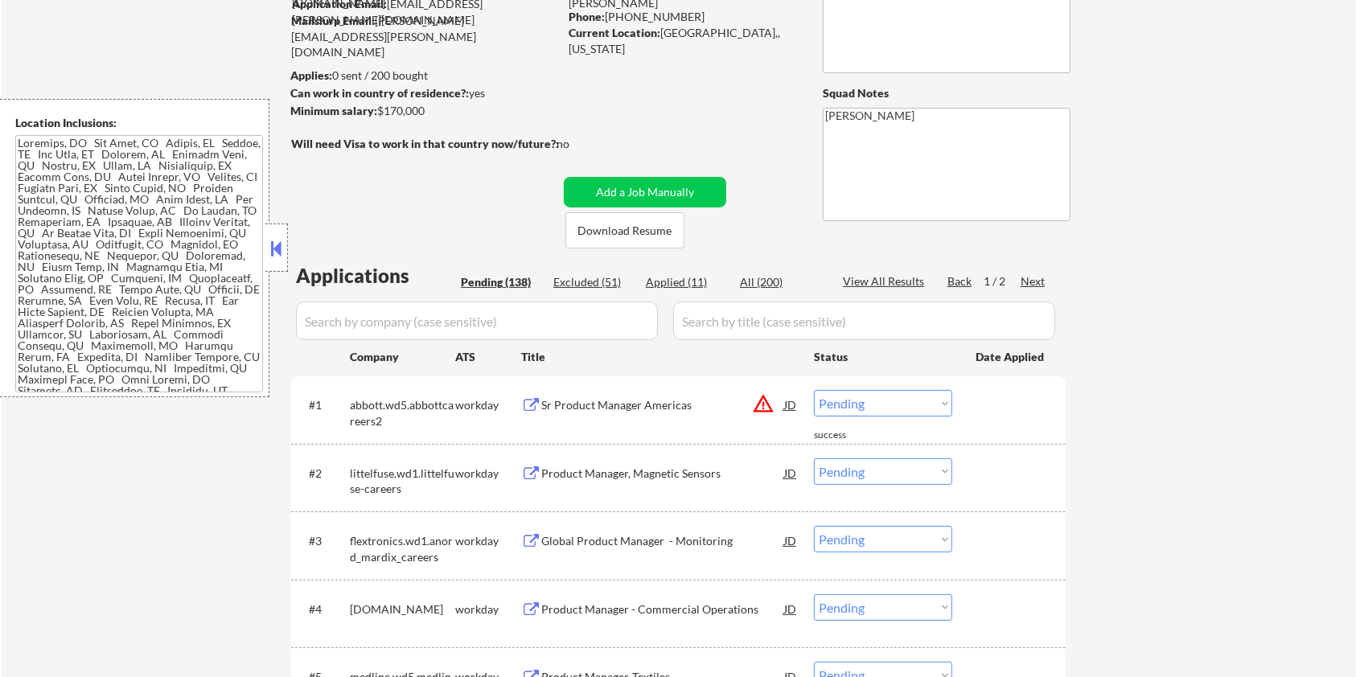
scroll to position [150, 0]
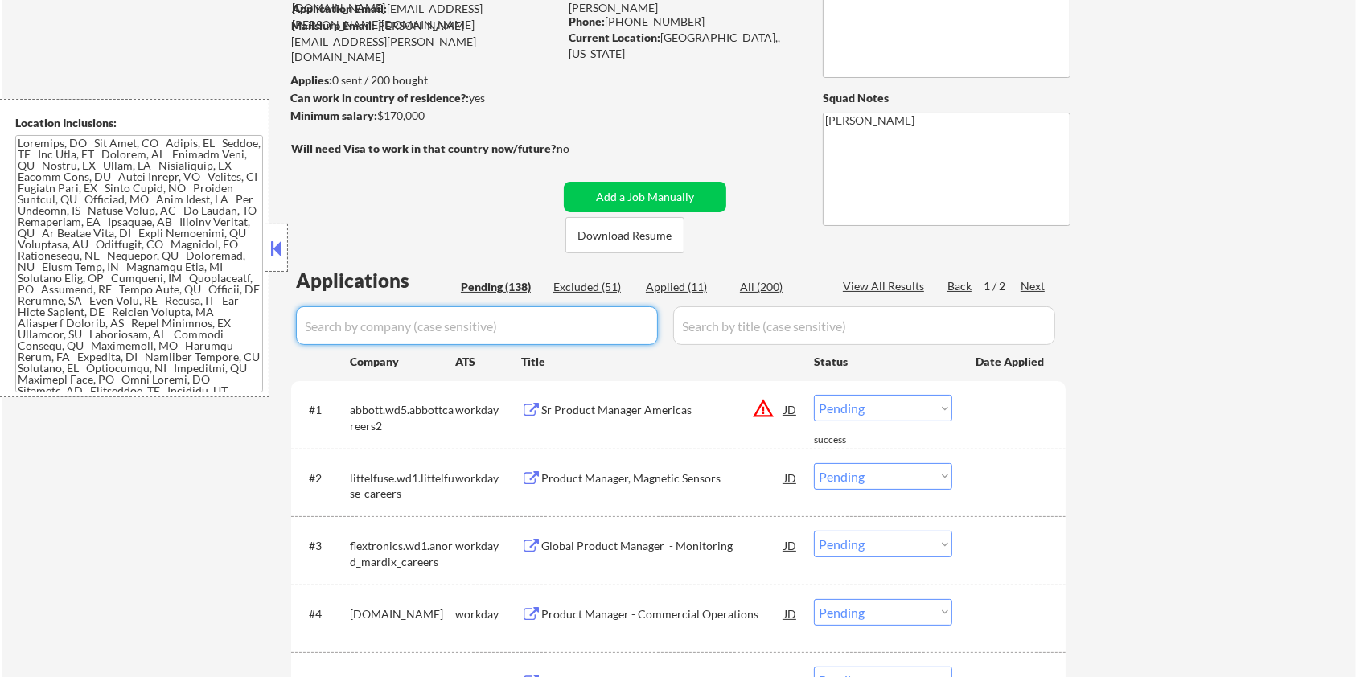
click at [367, 319] on input "input" at bounding box center [477, 325] width 362 height 39
paste input "quartzbio"
click at [735, 323] on input "input" at bounding box center [864, 325] width 382 height 39
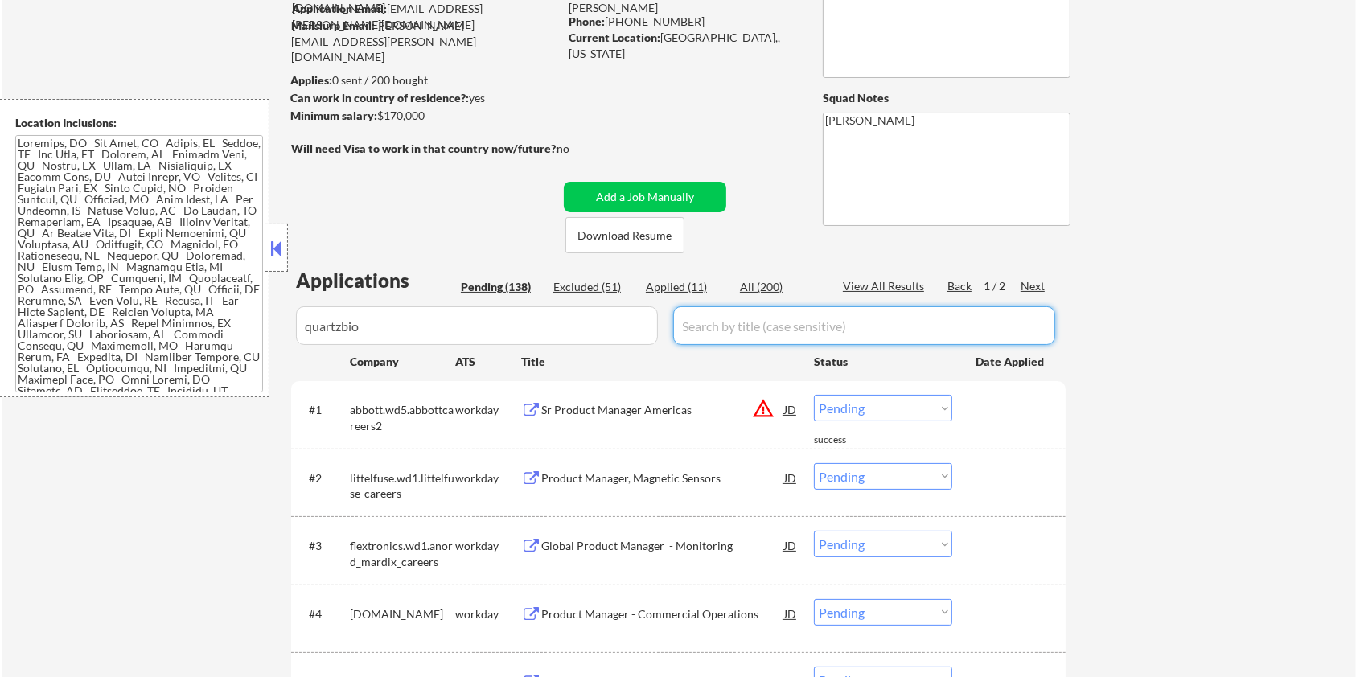
click at [767, 282] on div "All (200)" at bounding box center [780, 287] width 80 height 16
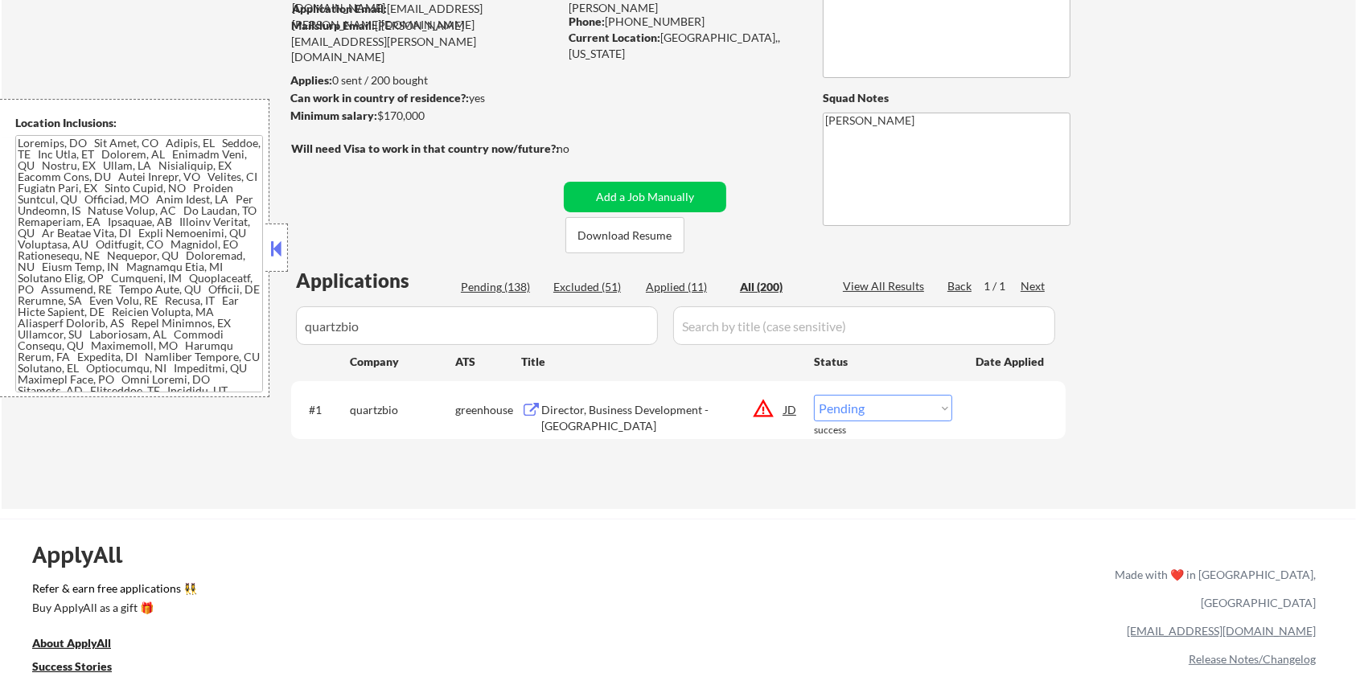
click at [602, 415] on div "Director, Business Development - [GEOGRAPHIC_DATA]" at bounding box center [662, 417] width 243 height 31
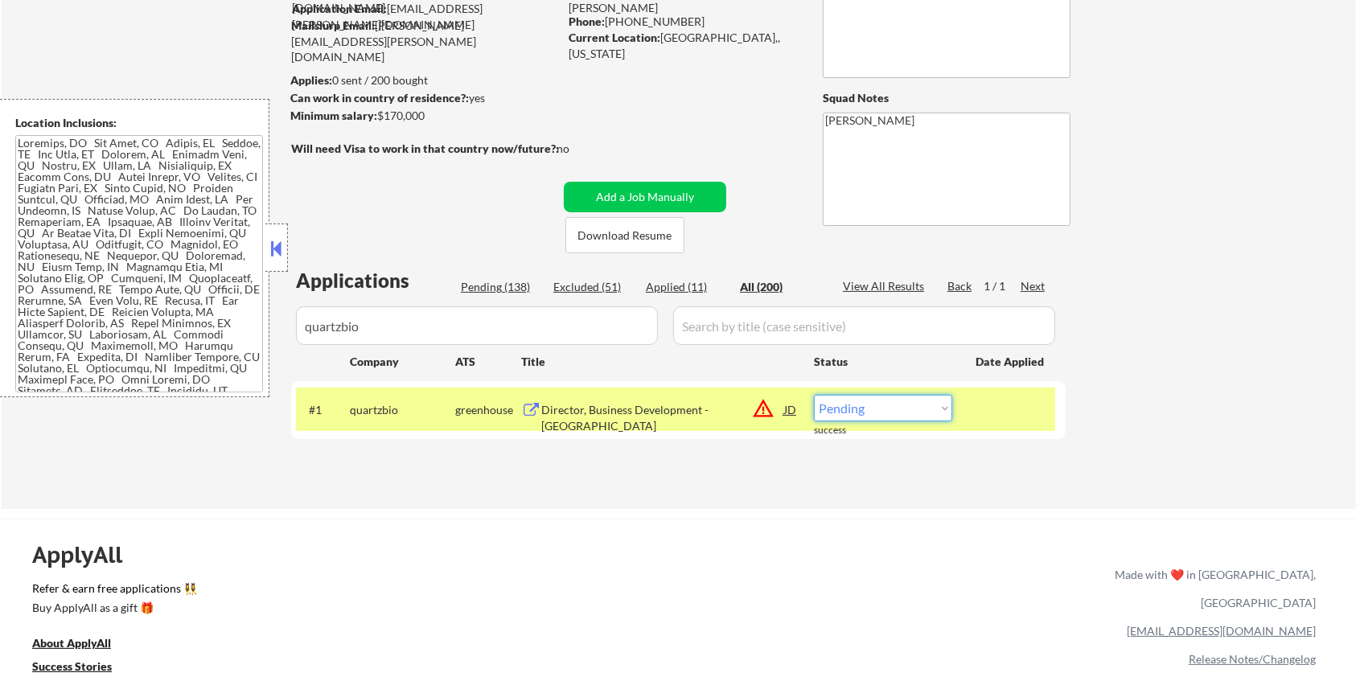
click at [923, 407] on select "Choose an option... Pending Applied Excluded (Questions) Excluded (Expired) Exc…" at bounding box center [883, 408] width 138 height 27
click at [814, 395] on select "Choose an option... Pending Applied Excluded (Questions) Excluded (Expired) Exc…" at bounding box center [883, 408] width 138 height 27
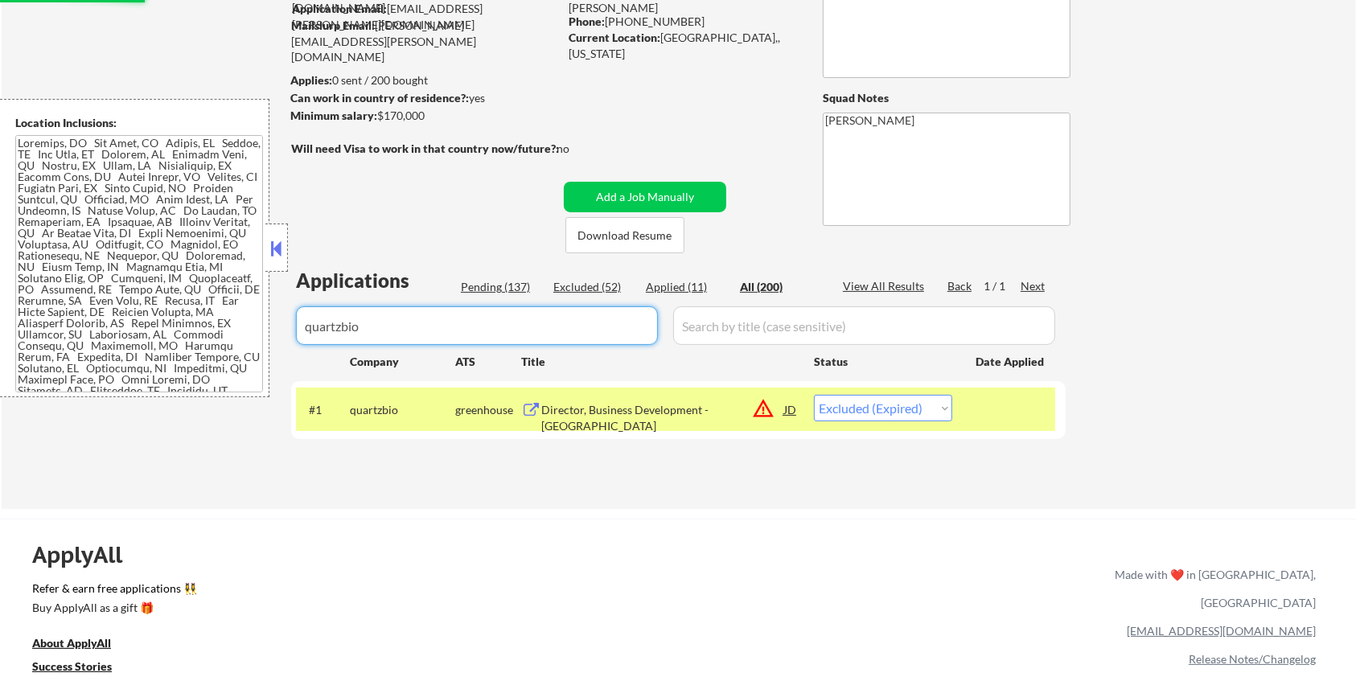
drag, startPoint x: 434, startPoint y: 323, endPoint x: 238, endPoint y: 319, distance: 195.5
click at [238, 319] on body "← Return to /applysquad Mailslurp Inbox Job Search Builder [PERSON_NAME] User E…" at bounding box center [678, 188] width 1356 height 677
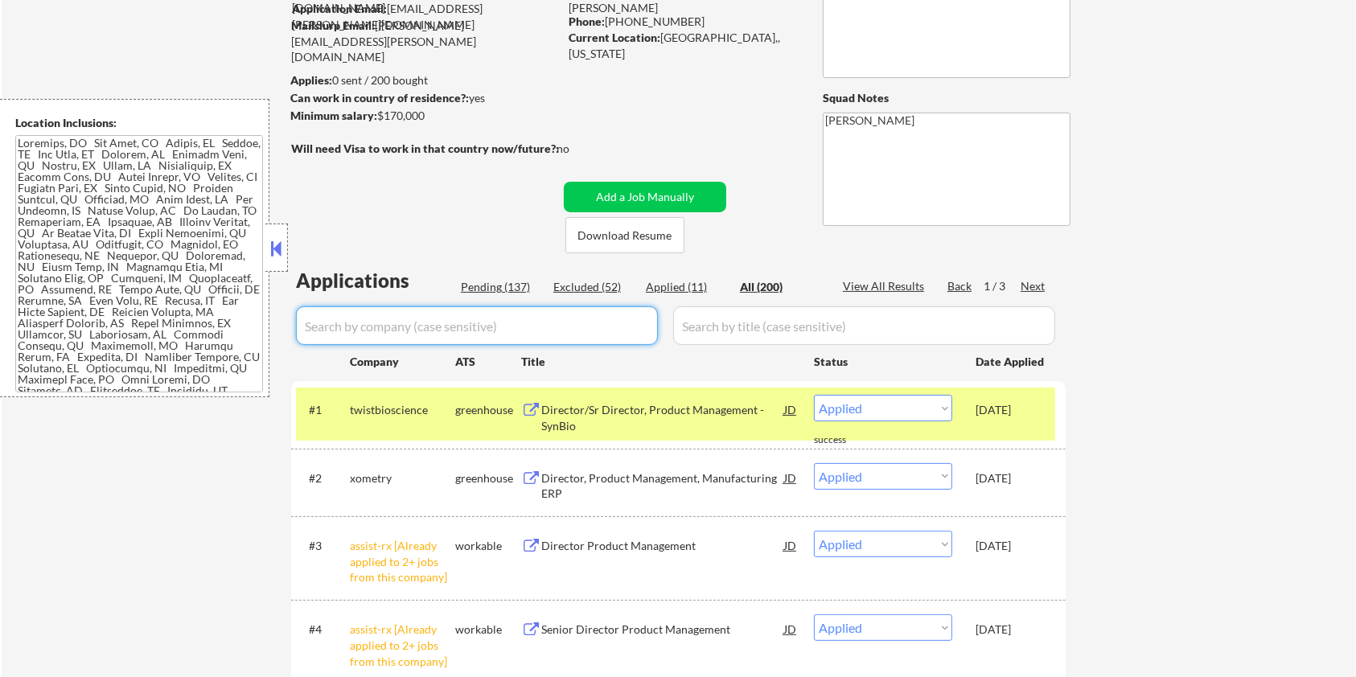
click at [477, 319] on input "input" at bounding box center [477, 325] width 362 height 39
click at [476, 327] on input "input" at bounding box center [477, 325] width 362 height 39
click at [498, 286] on div "Pending (137)" at bounding box center [501, 287] width 80 height 16
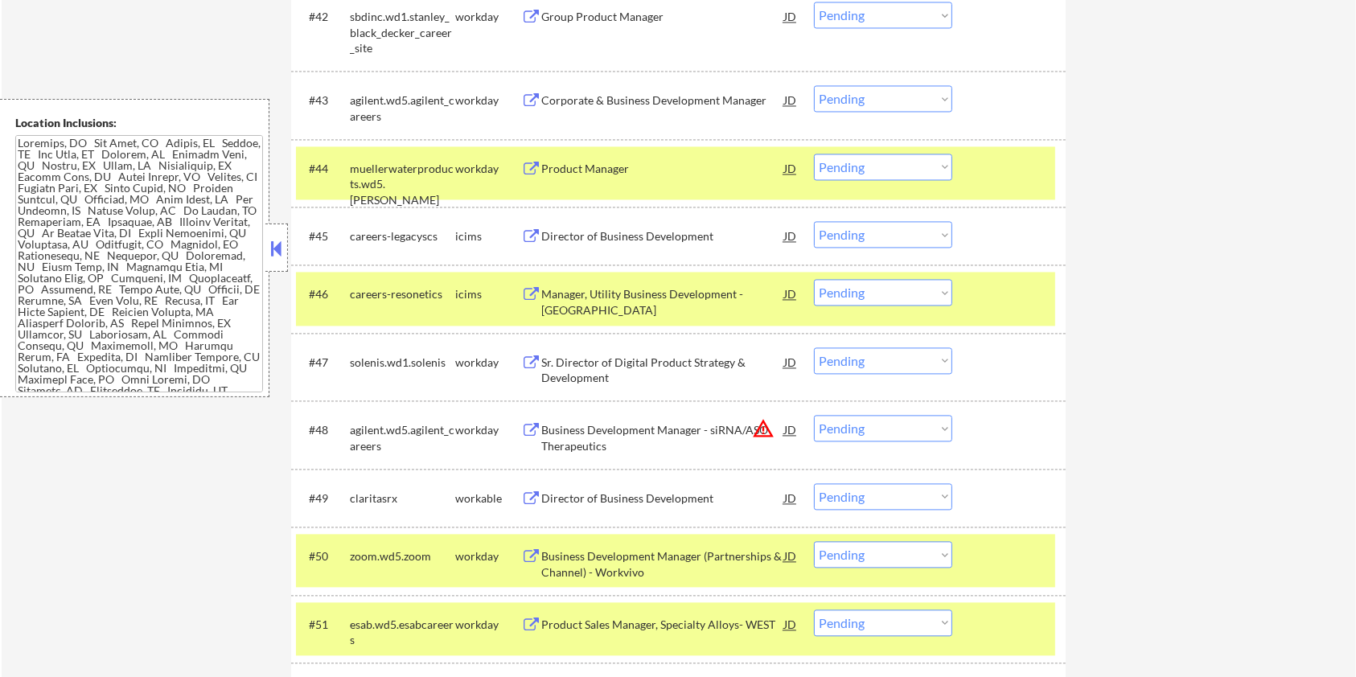
scroll to position [3260, 0]
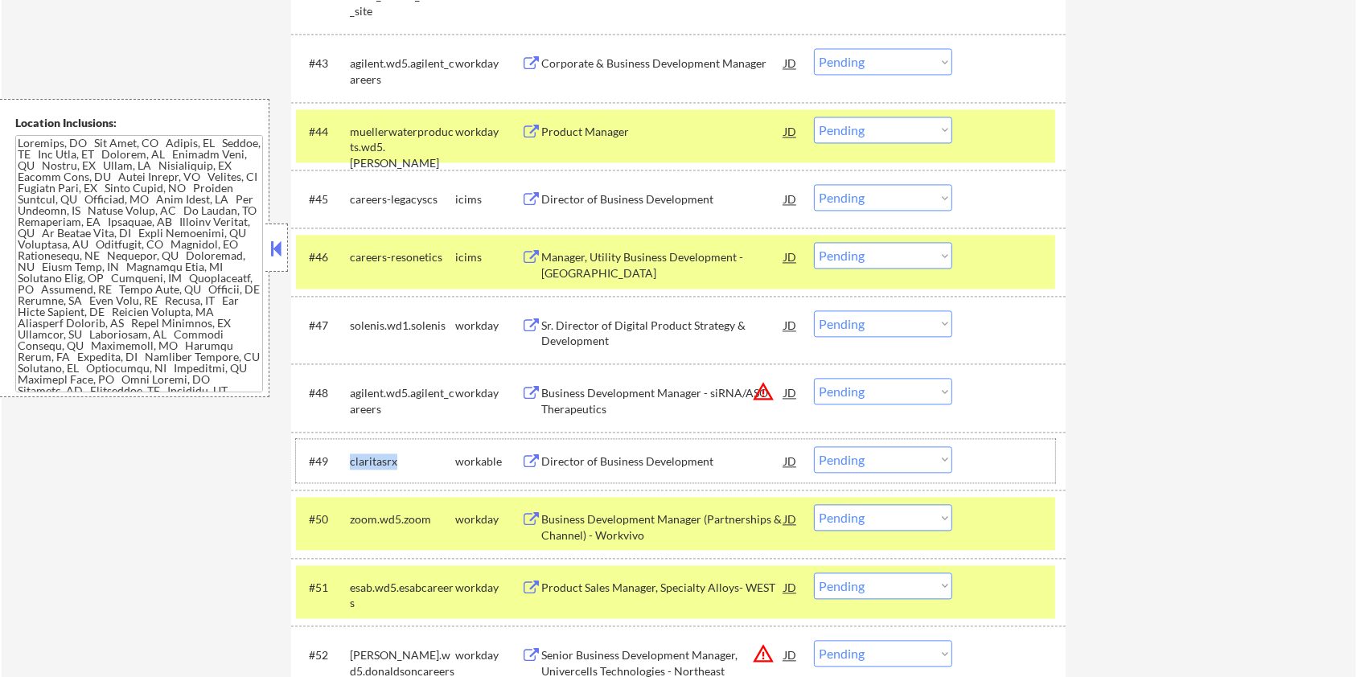
drag, startPoint x: 408, startPoint y: 462, endPoint x: 350, endPoint y: 458, distance: 58.1
click at [350, 458] on div "claritasrx" at bounding box center [402, 462] width 105 height 16
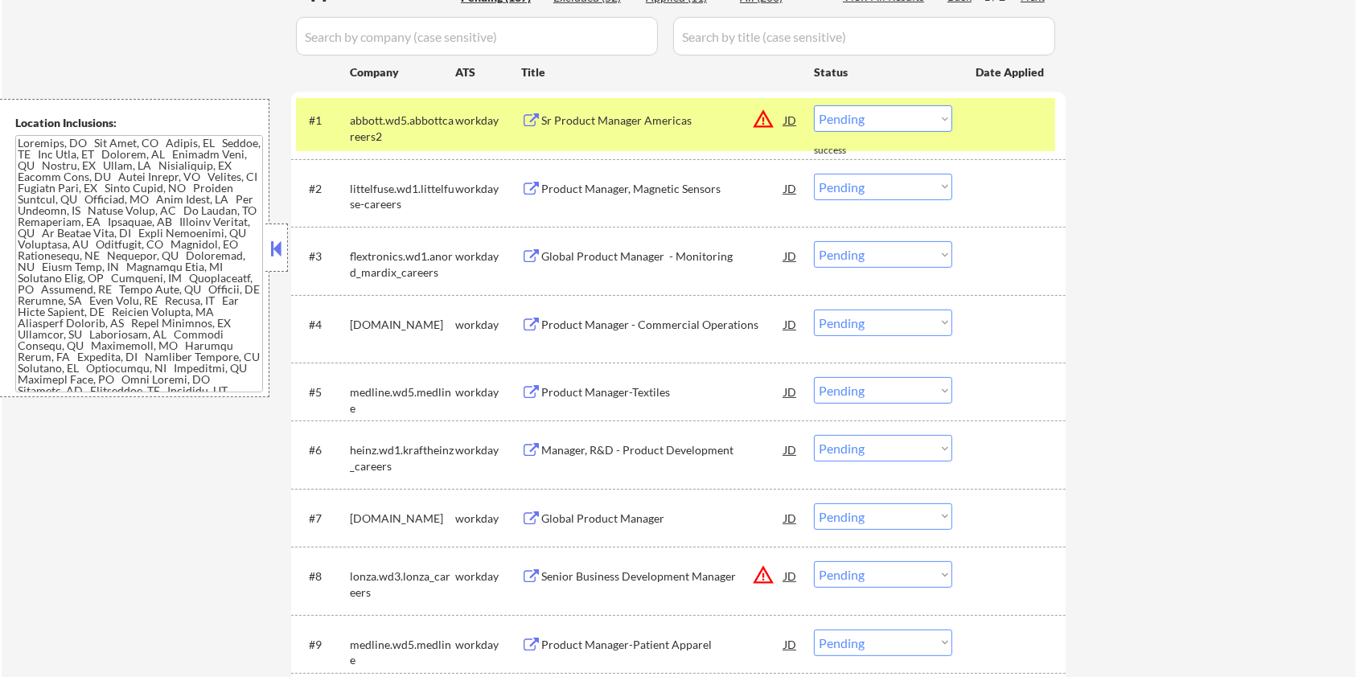
scroll to position [257, 0]
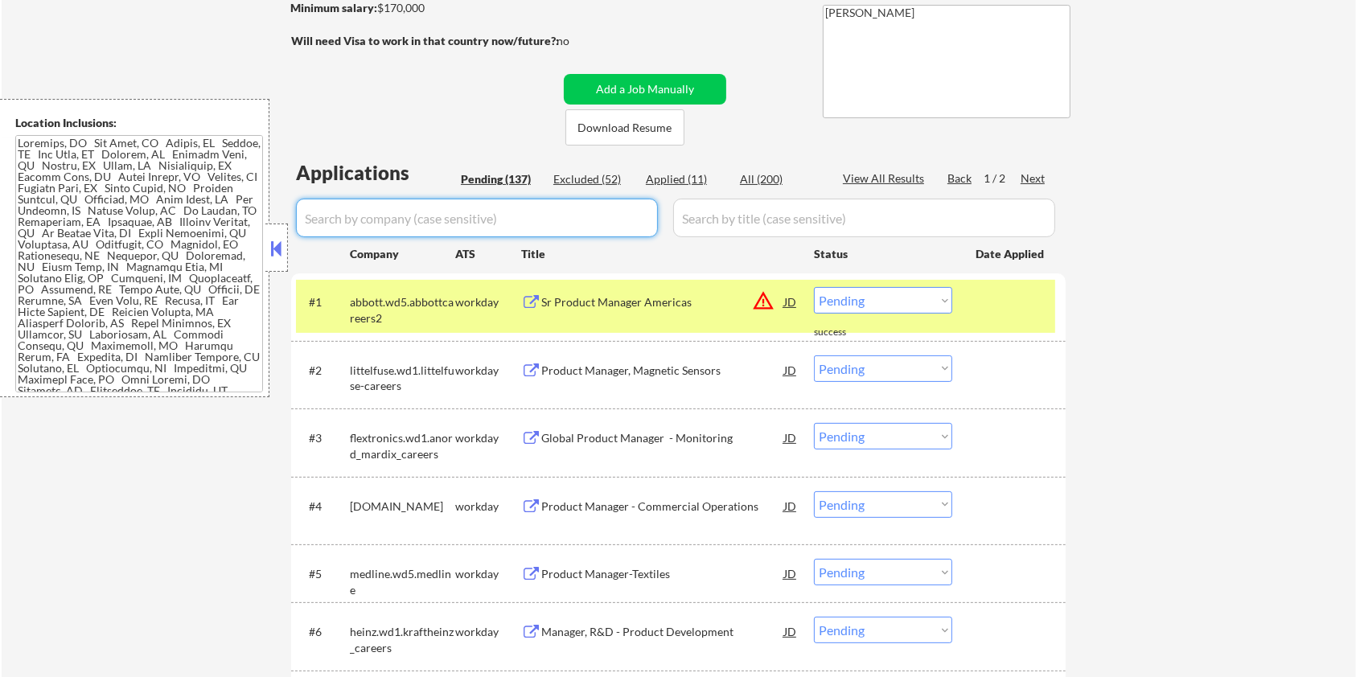
click at [380, 216] on input "input" at bounding box center [477, 218] width 362 height 39
paste input "claritasrx"
click at [740, 214] on input "input" at bounding box center [864, 218] width 382 height 39
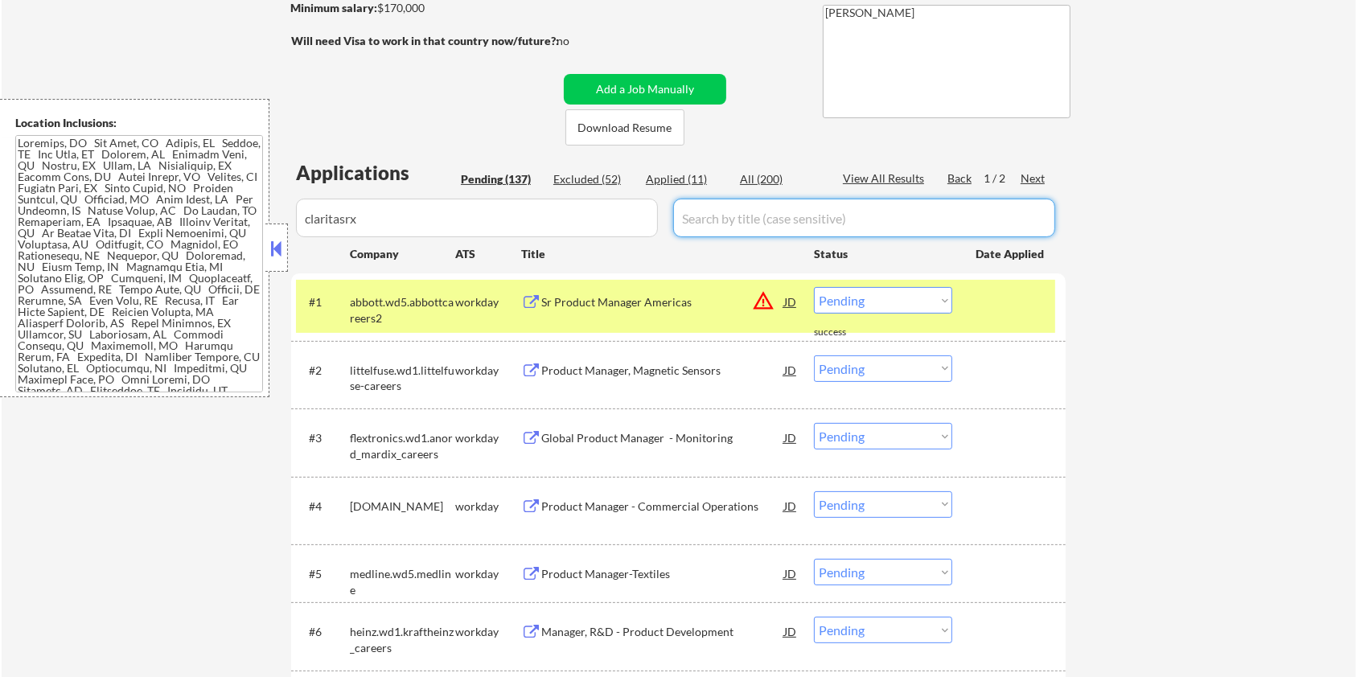
click at [748, 181] on div "All (200)" at bounding box center [780, 179] width 80 height 16
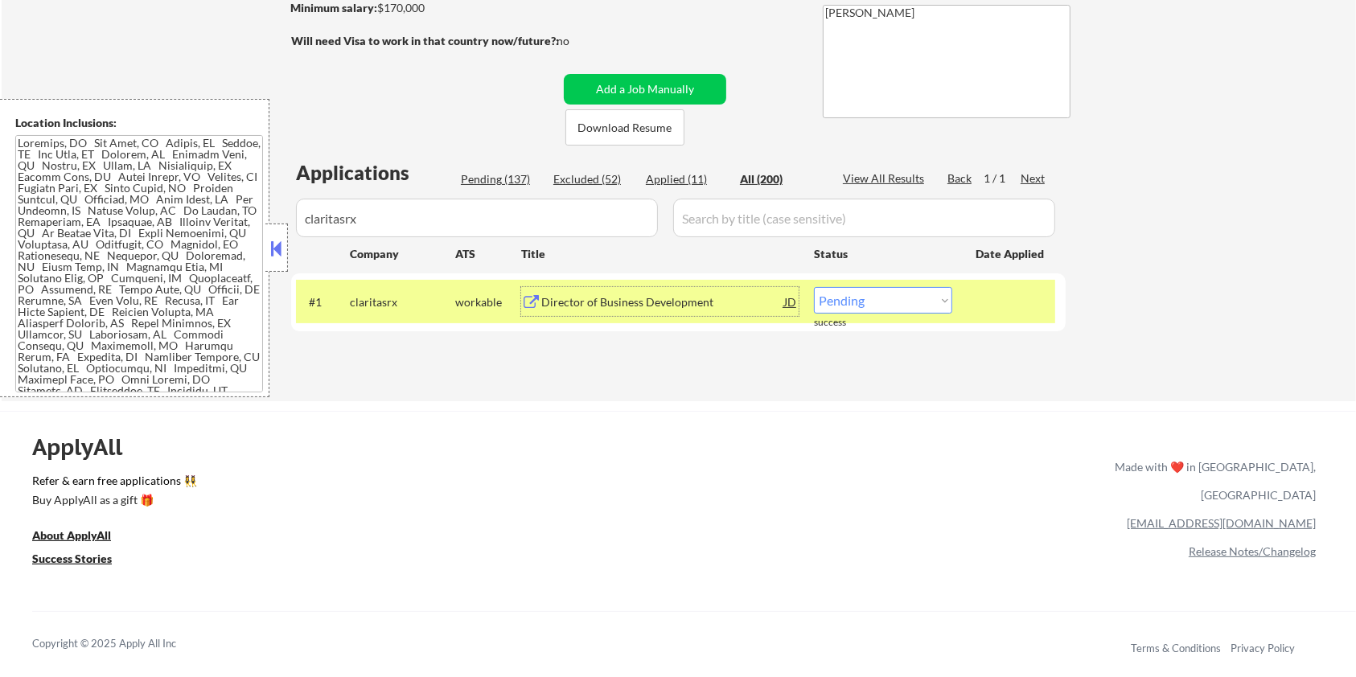
click at [544, 298] on div "Director of Business Development" at bounding box center [662, 302] width 243 height 16
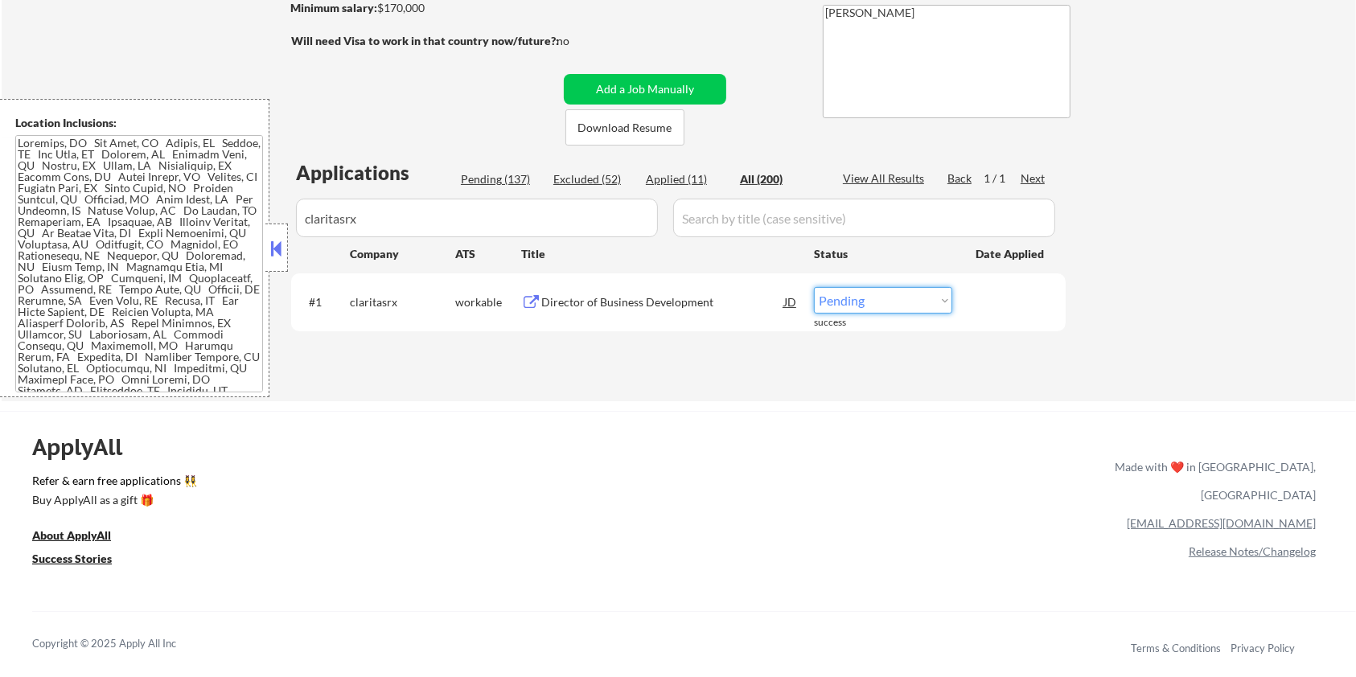
click at [948, 301] on select "Choose an option... Pending Applied Excluded (Questions) Excluded (Expired) Exc…" at bounding box center [883, 300] width 138 height 27
click at [814, 287] on select "Choose an option... Pending Applied Excluded (Questions) Excluded (Expired) Exc…" at bounding box center [883, 300] width 138 height 27
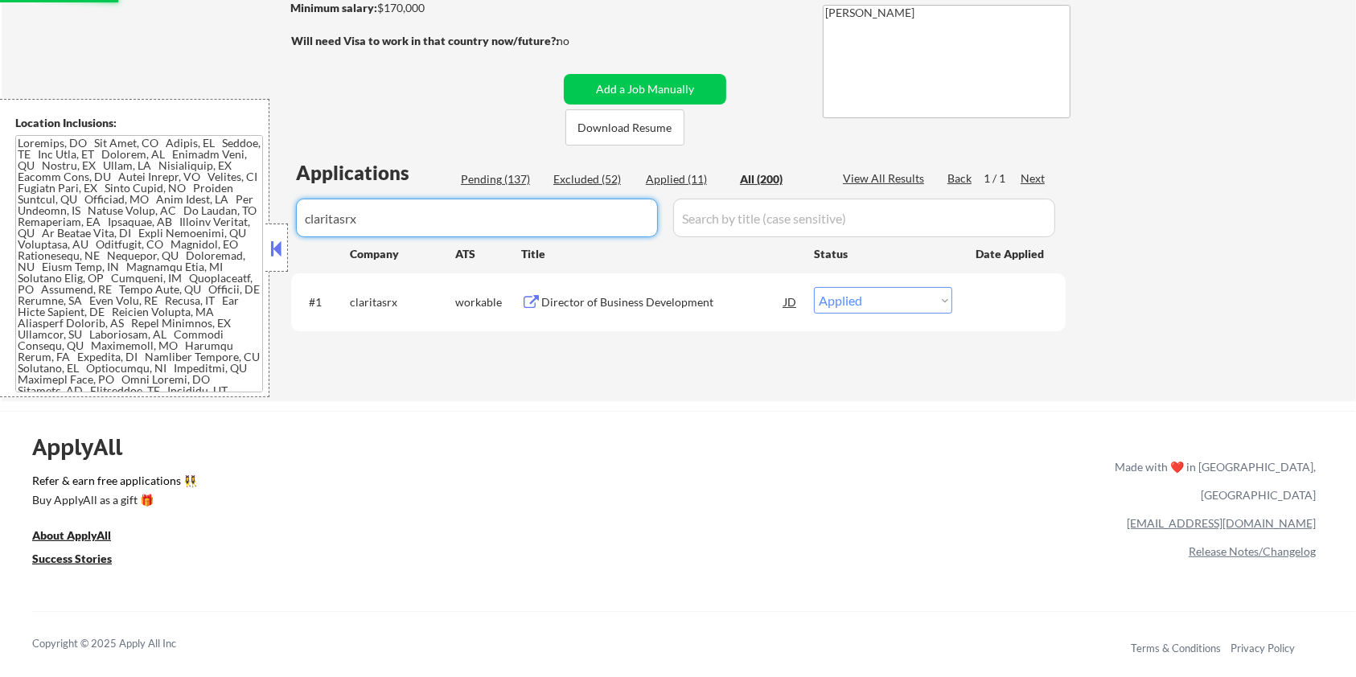
drag, startPoint x: 380, startPoint y: 223, endPoint x: 106, endPoint y: 214, distance: 274.4
click at [106, 214] on body "← Return to /applysquad Mailslurp Inbox Job Search Builder [PERSON_NAME] User E…" at bounding box center [678, 81] width 1356 height 677
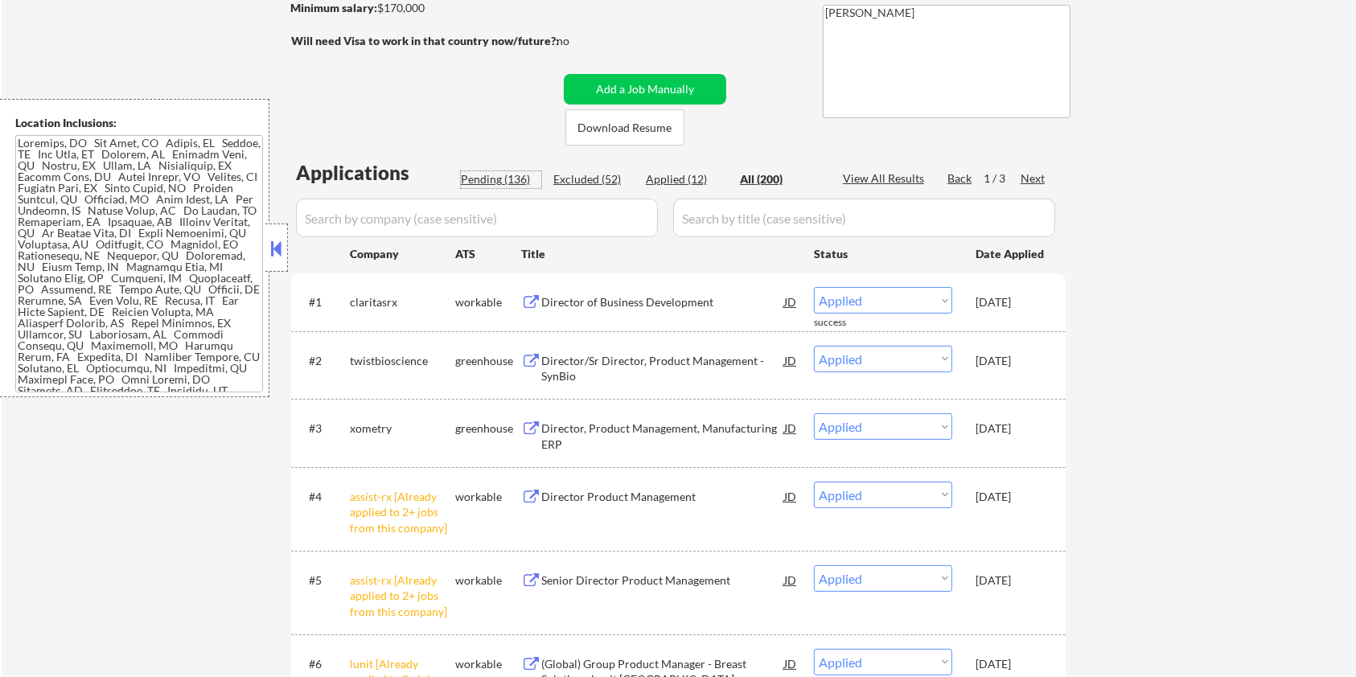
click at [494, 183] on div "Pending (136)" at bounding box center [501, 179] width 80 height 16
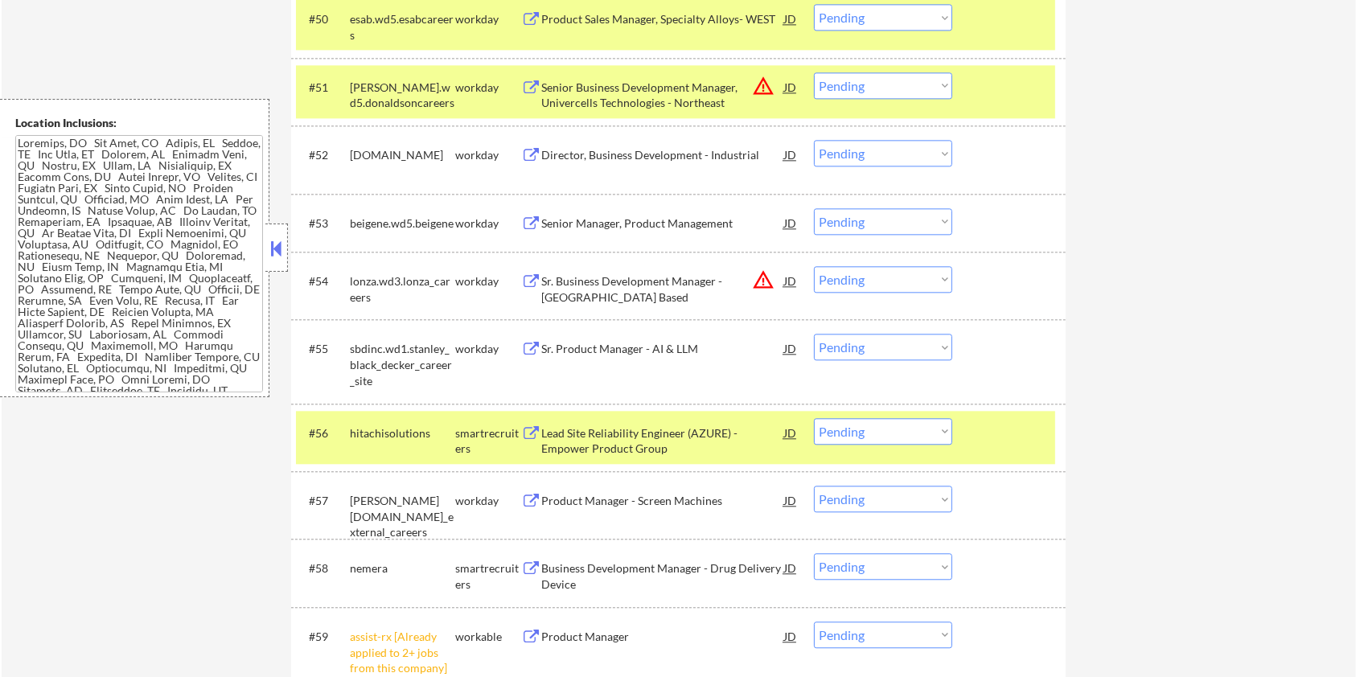
scroll to position [3903, 0]
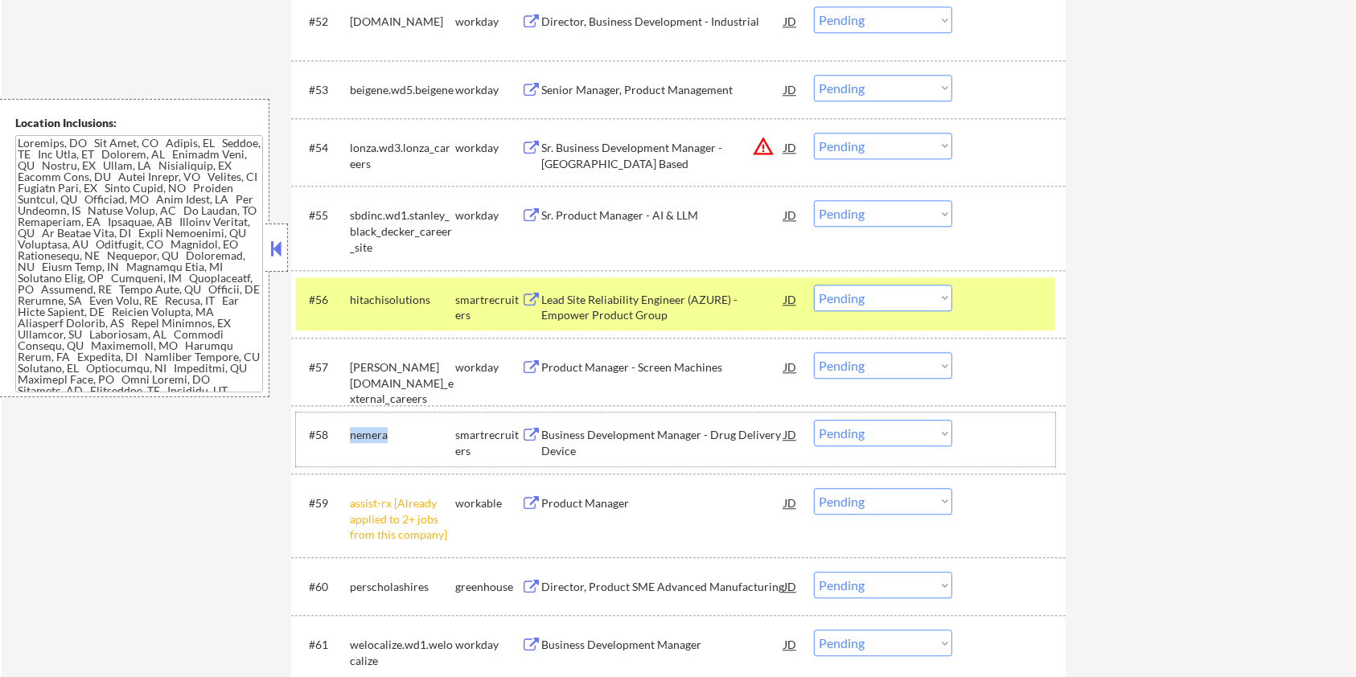
drag, startPoint x: 401, startPoint y: 429, endPoint x: 343, endPoint y: 429, distance: 57.9
click at [343, 429] on div "#58 nemera smartrecruiters Business Development Manager - Drug Delivery Device …" at bounding box center [675, 439] width 759 height 53
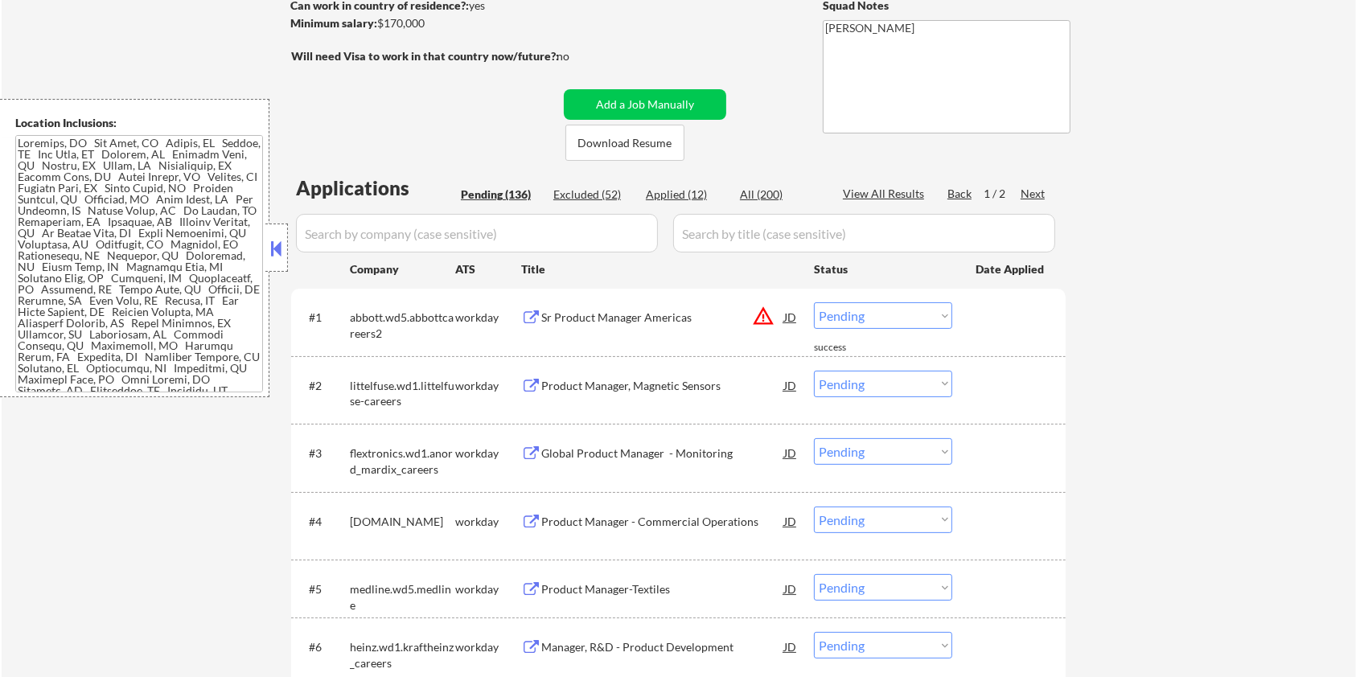
scroll to position [9, 0]
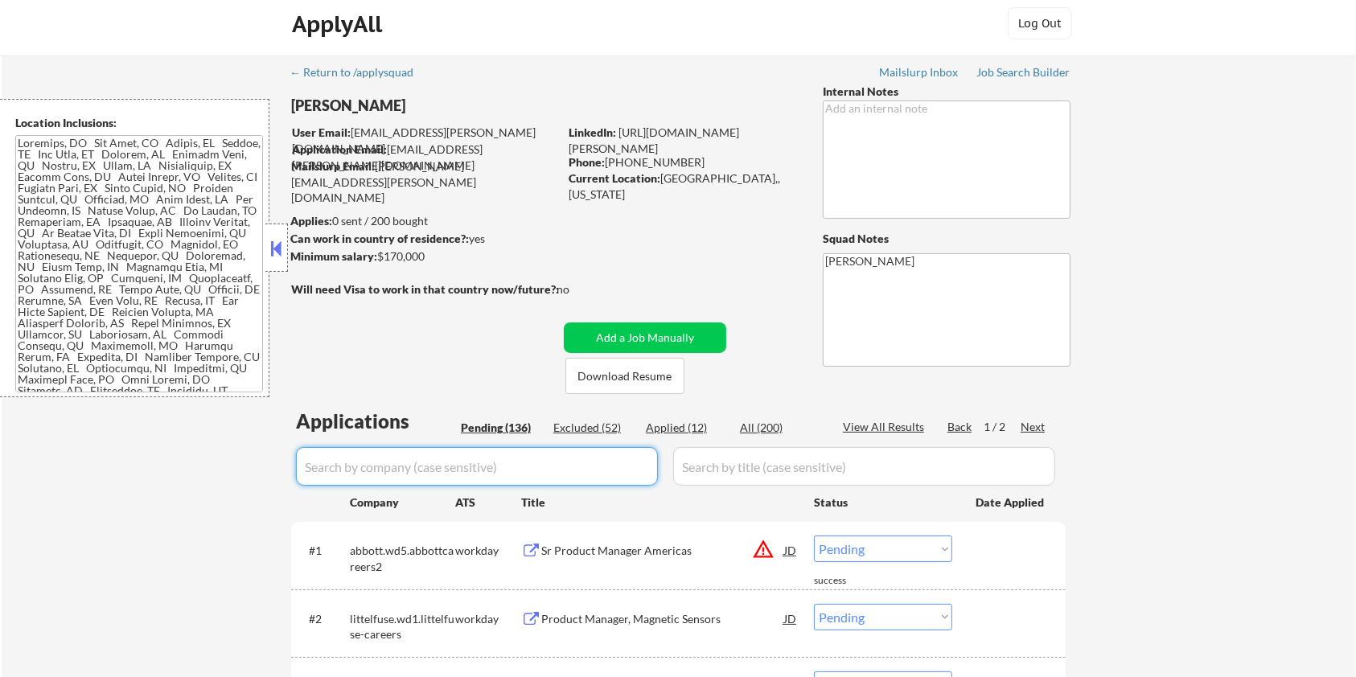
click at [566, 463] on input "input" at bounding box center [477, 466] width 362 height 39
paste input "nemera"
click at [717, 466] on input "input" at bounding box center [864, 466] width 382 height 39
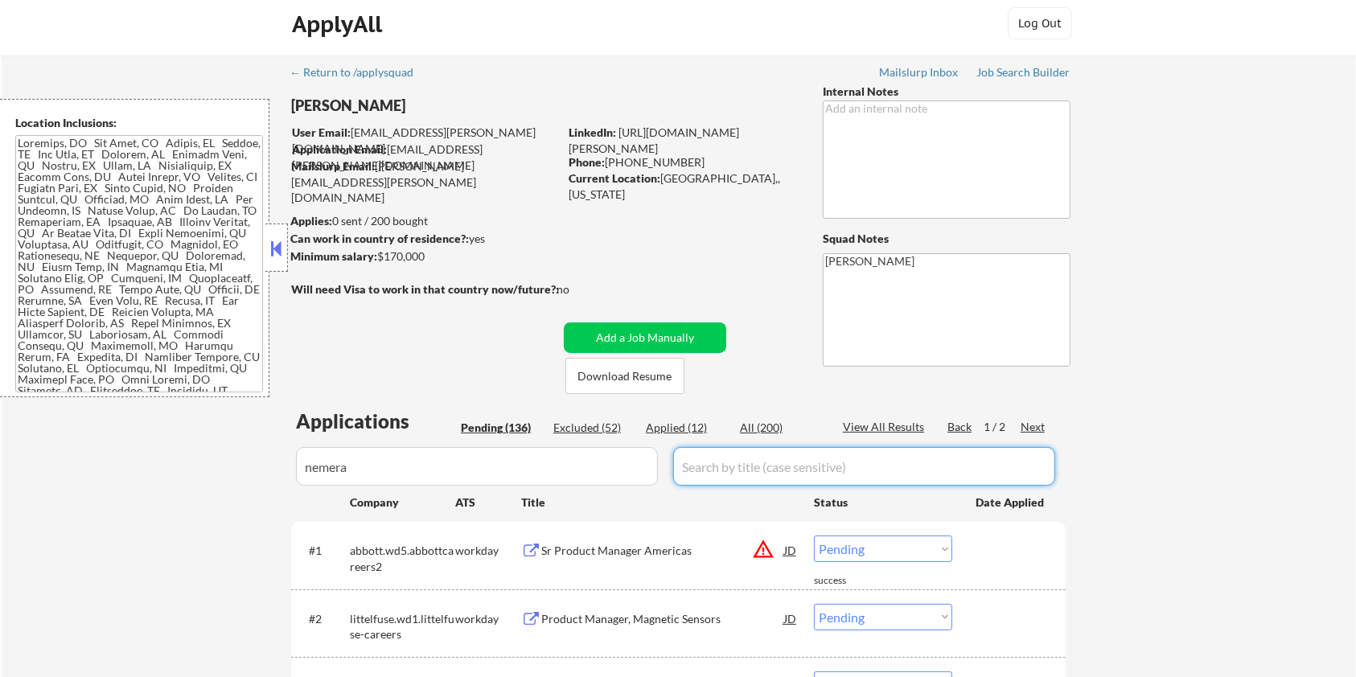
click at [754, 422] on div "All (200)" at bounding box center [780, 428] width 80 height 16
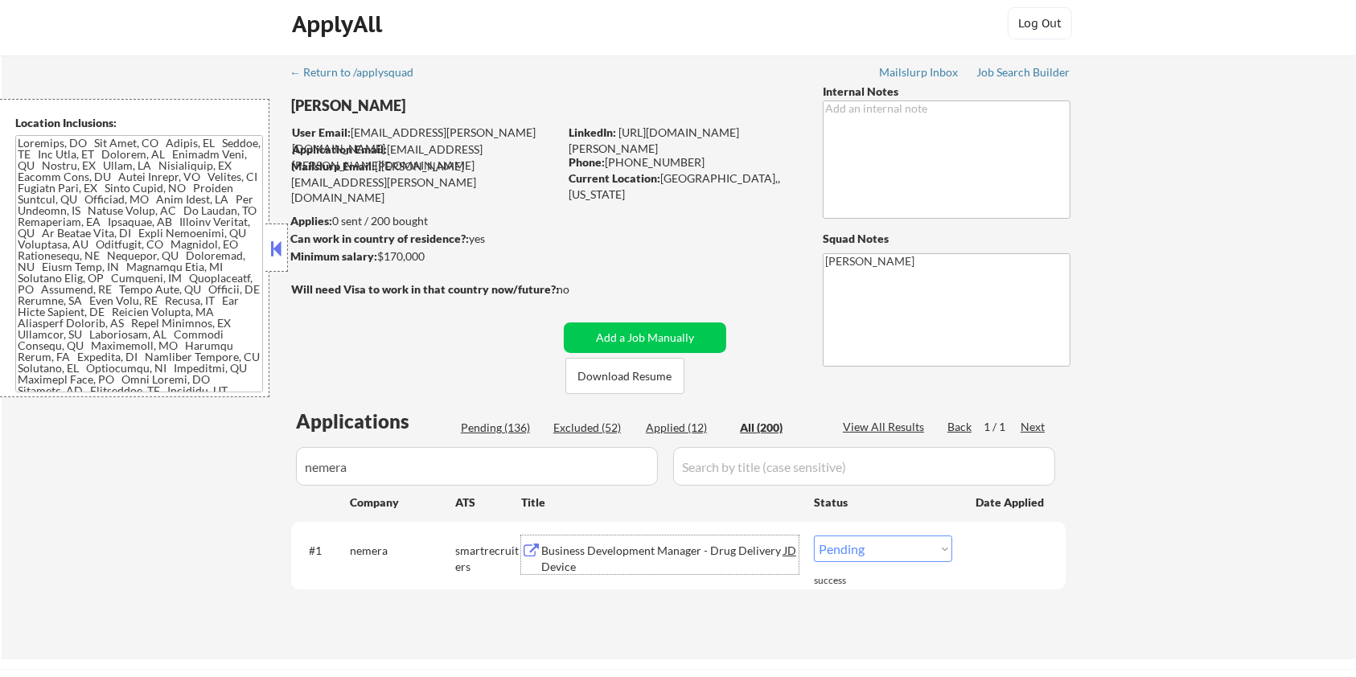
click at [619, 553] on div "Business Development Manager - Drug Delivery Device" at bounding box center [662, 558] width 243 height 31
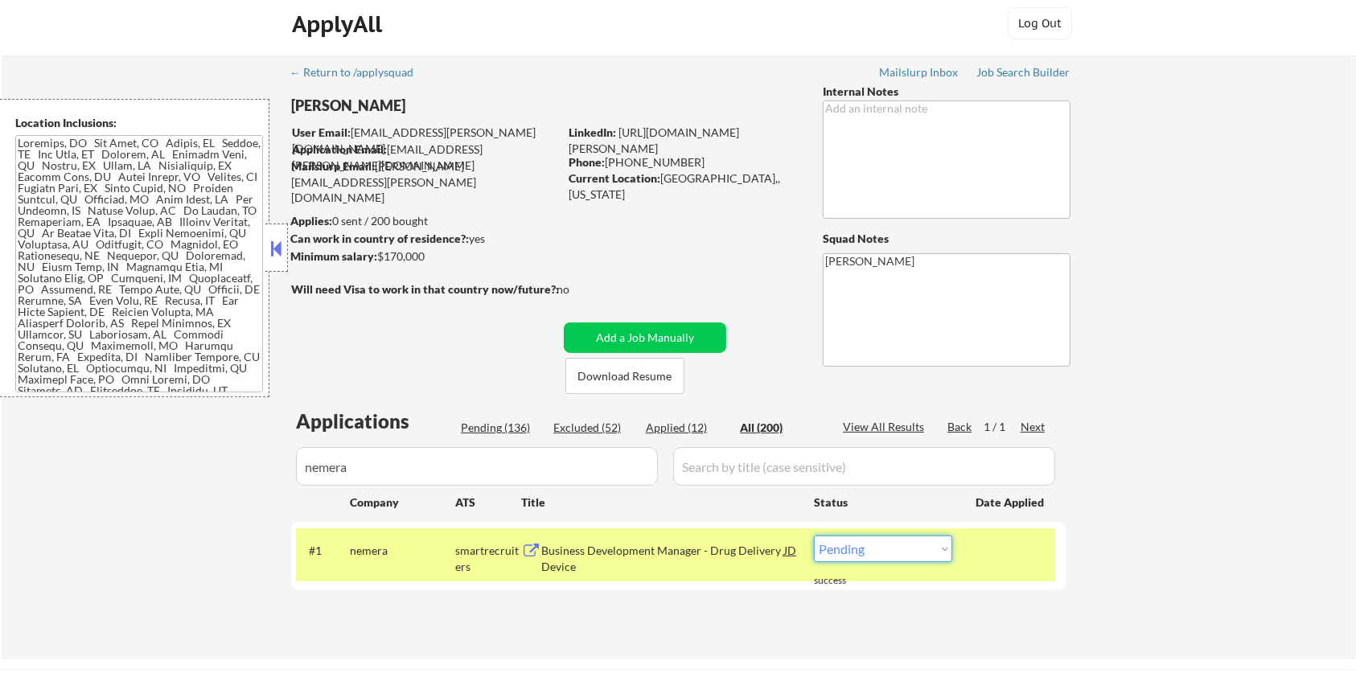
click at [845, 550] on select "Choose an option... Pending Applied Excluded (Questions) Excluded (Expired) Exc…" at bounding box center [883, 549] width 138 height 27
click at [814, 536] on select "Choose an option... Pending Applied Excluded (Questions) Excluded (Expired) Exc…" at bounding box center [883, 549] width 138 height 27
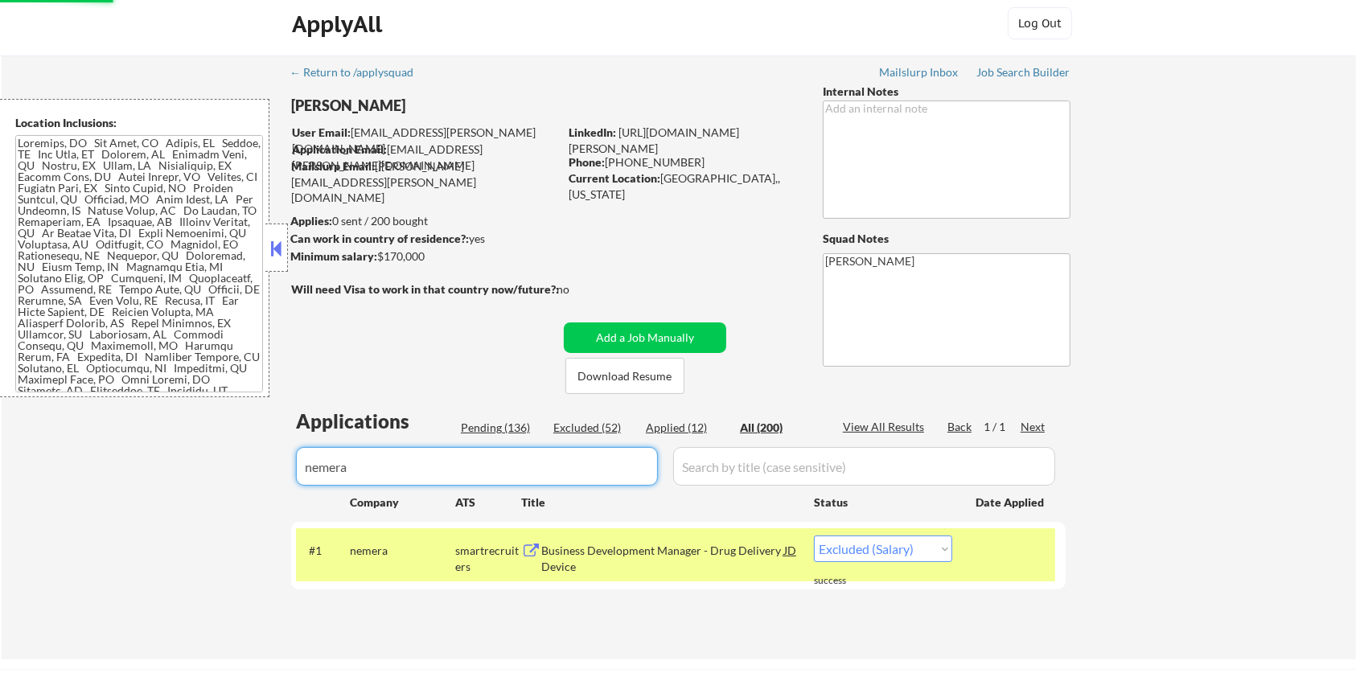
drag, startPoint x: 430, startPoint y: 467, endPoint x: 238, endPoint y: 467, distance: 191.4
click at [238, 467] on div "← Return to /applysquad Mailslurp Inbox Job Search Builder [PERSON_NAME] User E…" at bounding box center [679, 357] width 1354 height 604
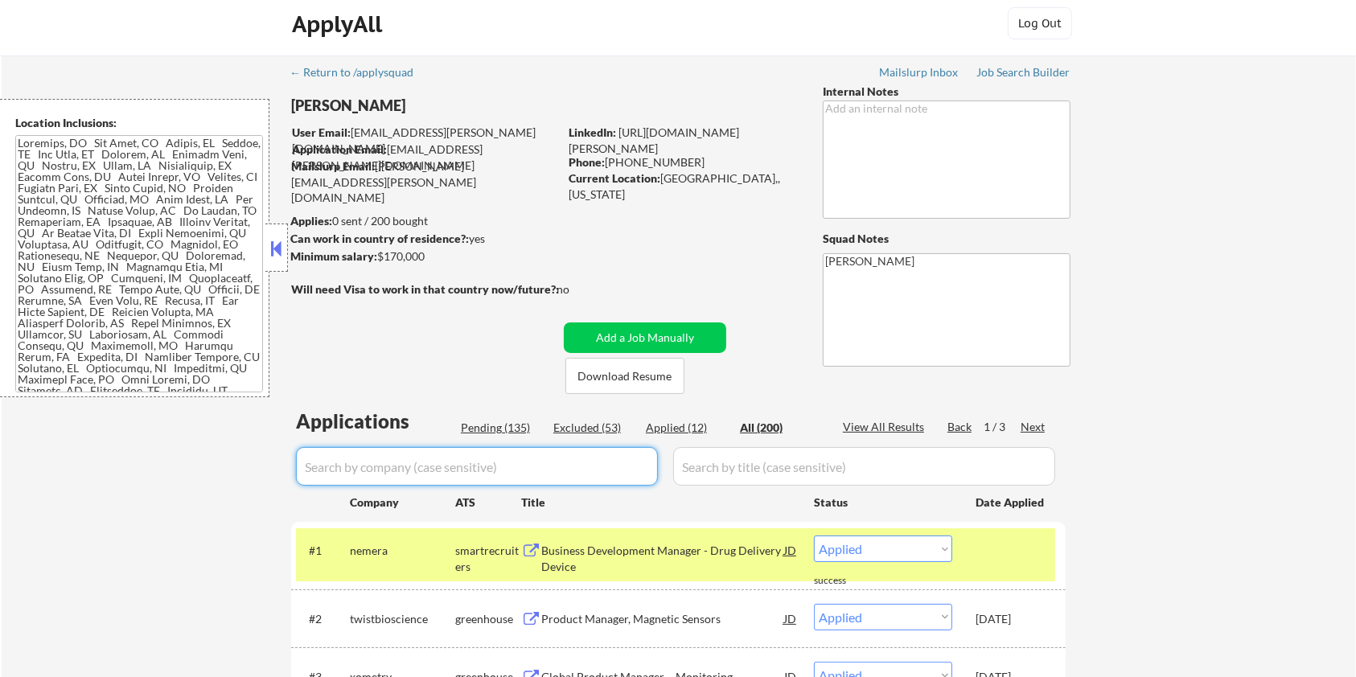
click at [495, 427] on div "Pending (135)" at bounding box center [501, 428] width 80 height 16
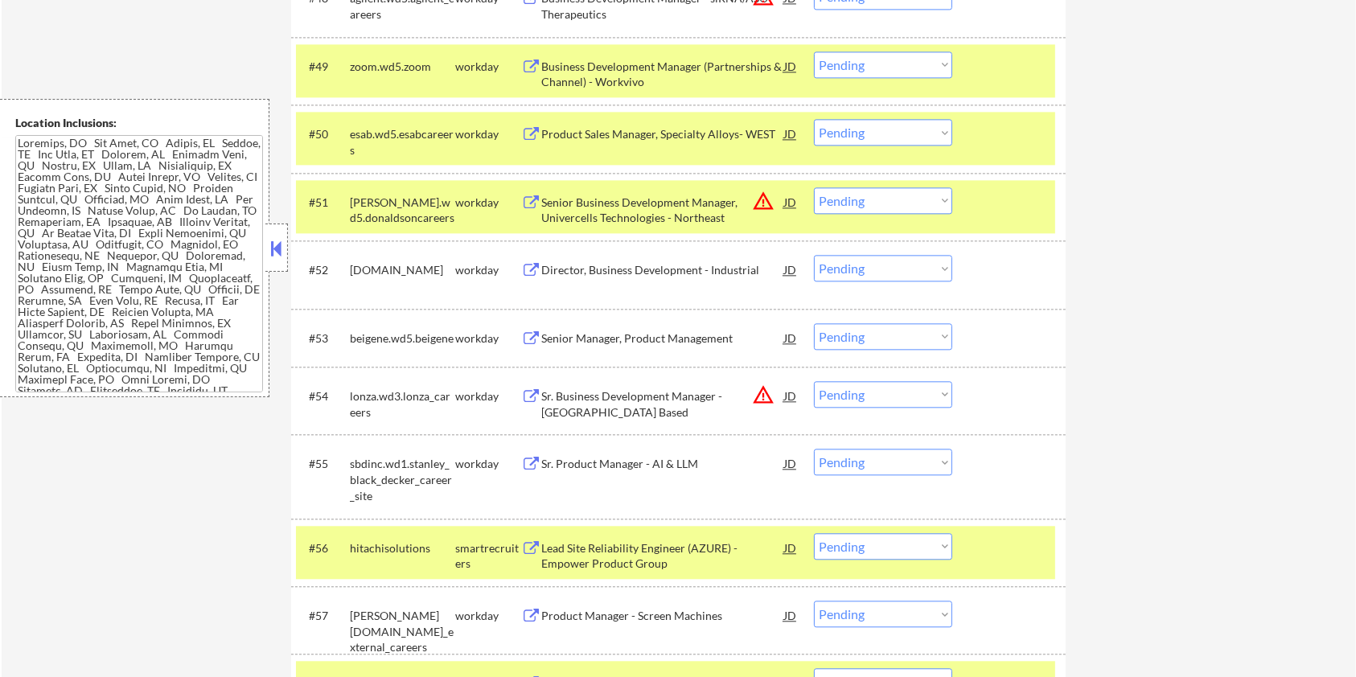
scroll to position [3870, 0]
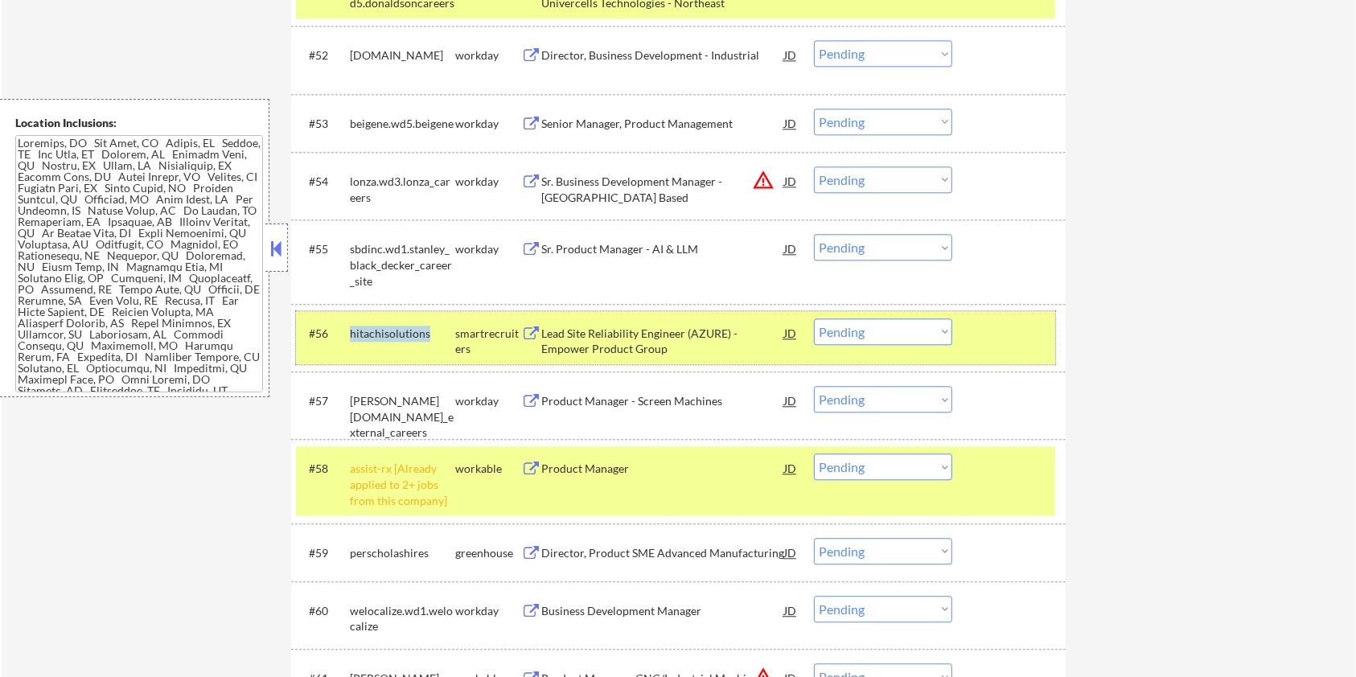
drag, startPoint x: 433, startPoint y: 331, endPoint x: 351, endPoint y: 331, distance: 81.2
click at [351, 331] on div "hitachisolutions" at bounding box center [402, 334] width 105 height 16
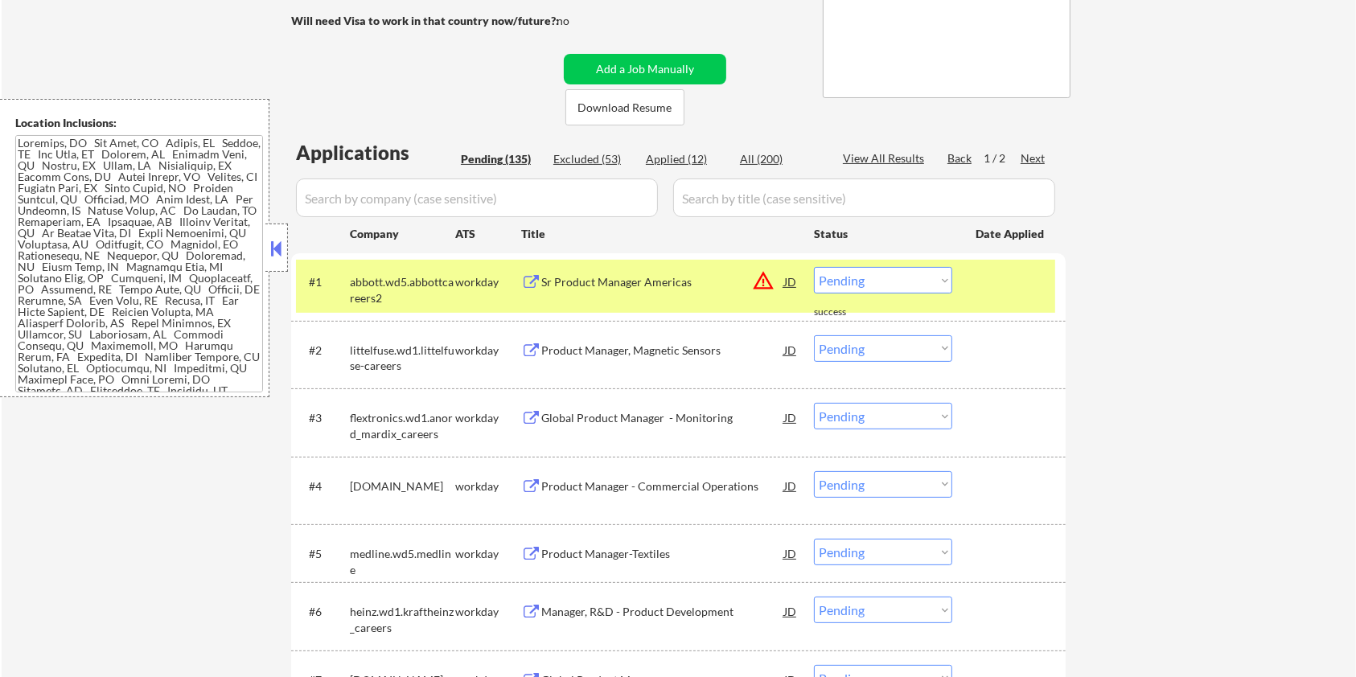
scroll to position [224, 0]
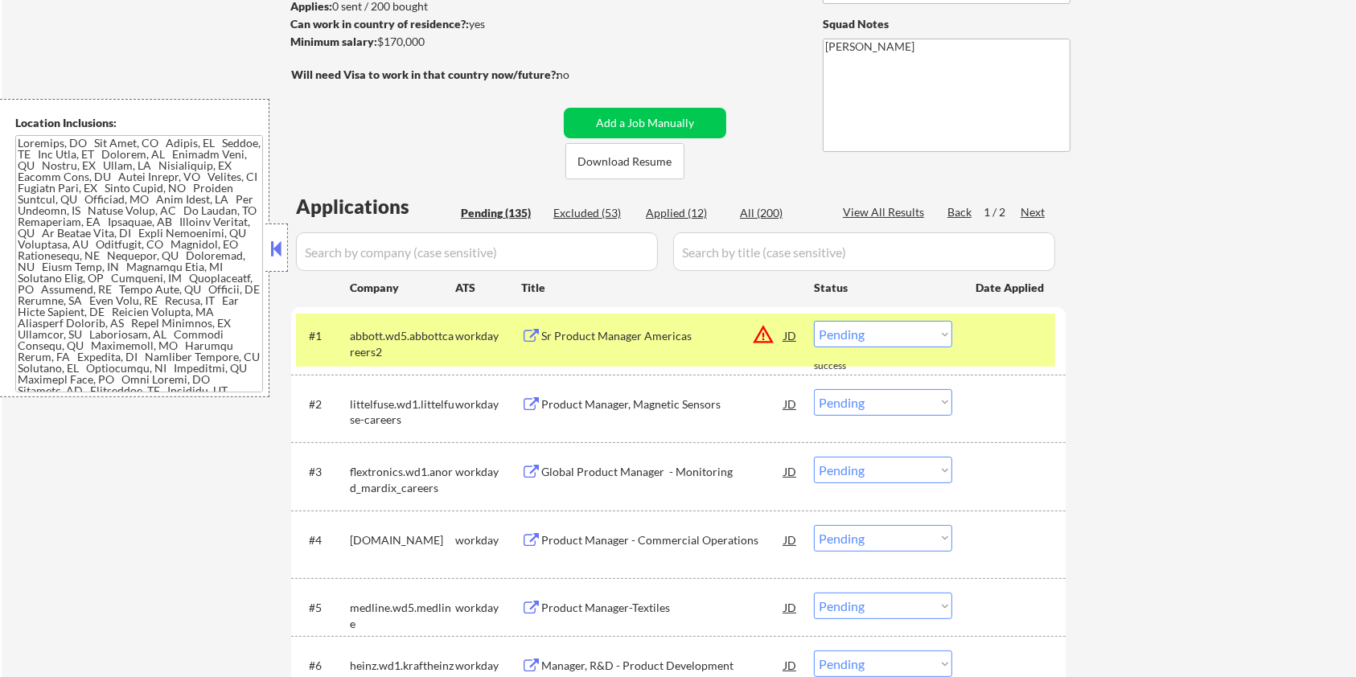
click at [563, 249] on input "input" at bounding box center [477, 251] width 362 height 39
paste input "hitachisolutions"
click at [755, 254] on input "input" at bounding box center [864, 251] width 382 height 39
click at [755, 205] on div "All (200)" at bounding box center [780, 213] width 80 height 16
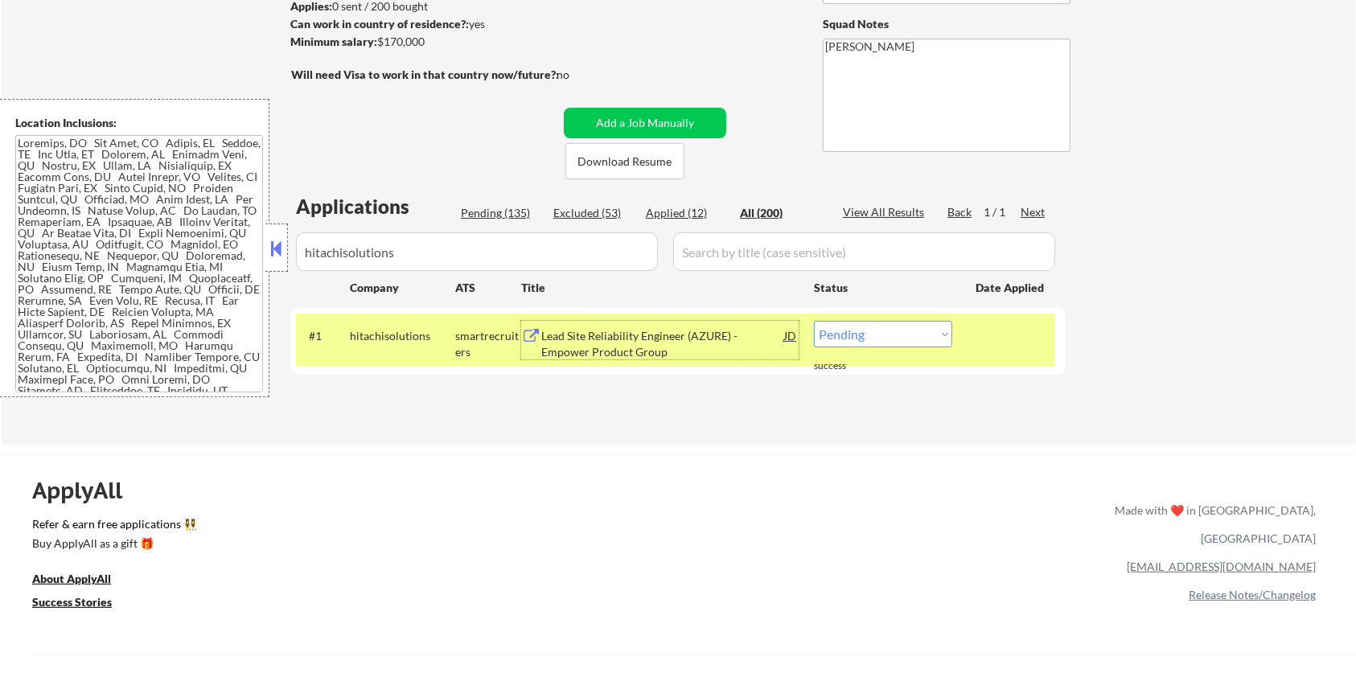
click at [656, 329] on div "Lead Site Reliability Engineer (AZURE) - Empower Product Group" at bounding box center [662, 343] width 243 height 31
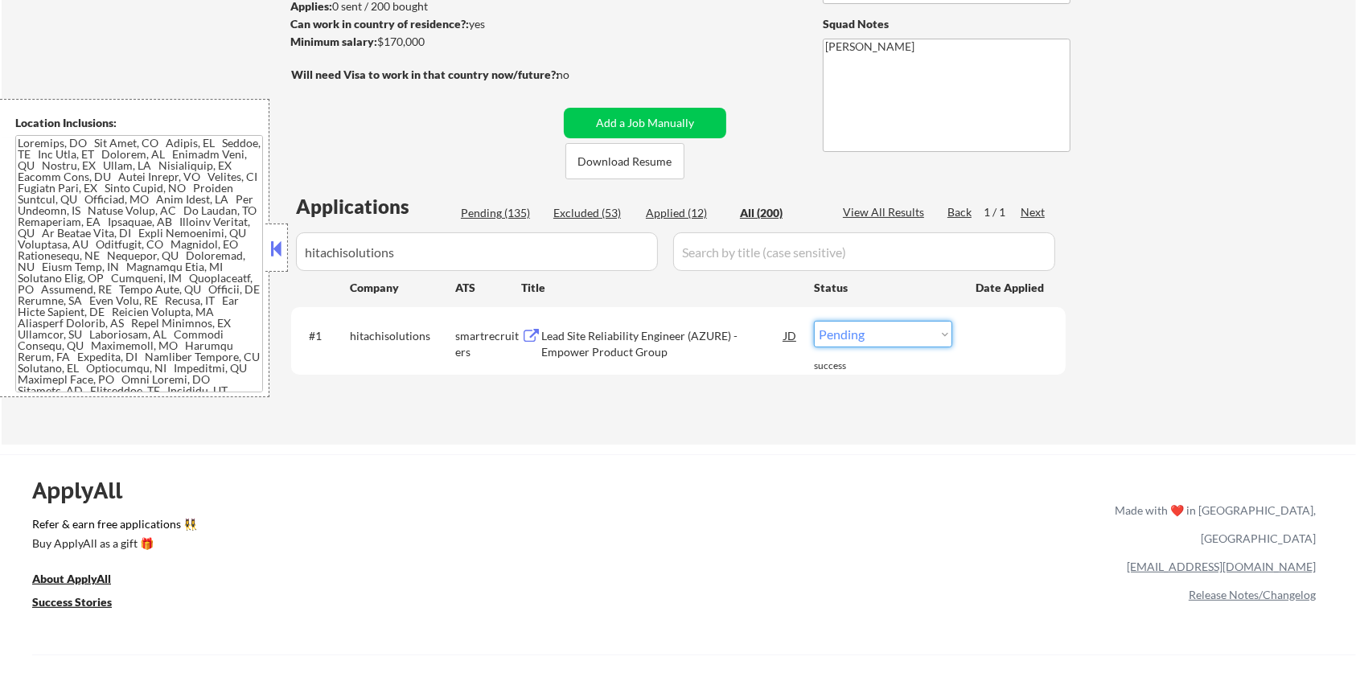
click at [918, 336] on select "Choose an option... Pending Applied Excluded (Questions) Excluded (Expired) Exc…" at bounding box center [883, 334] width 138 height 27
click at [814, 321] on select "Choose an option... Pending Applied Excluded (Questions) Excluded (Expired) Exc…" at bounding box center [883, 334] width 138 height 27
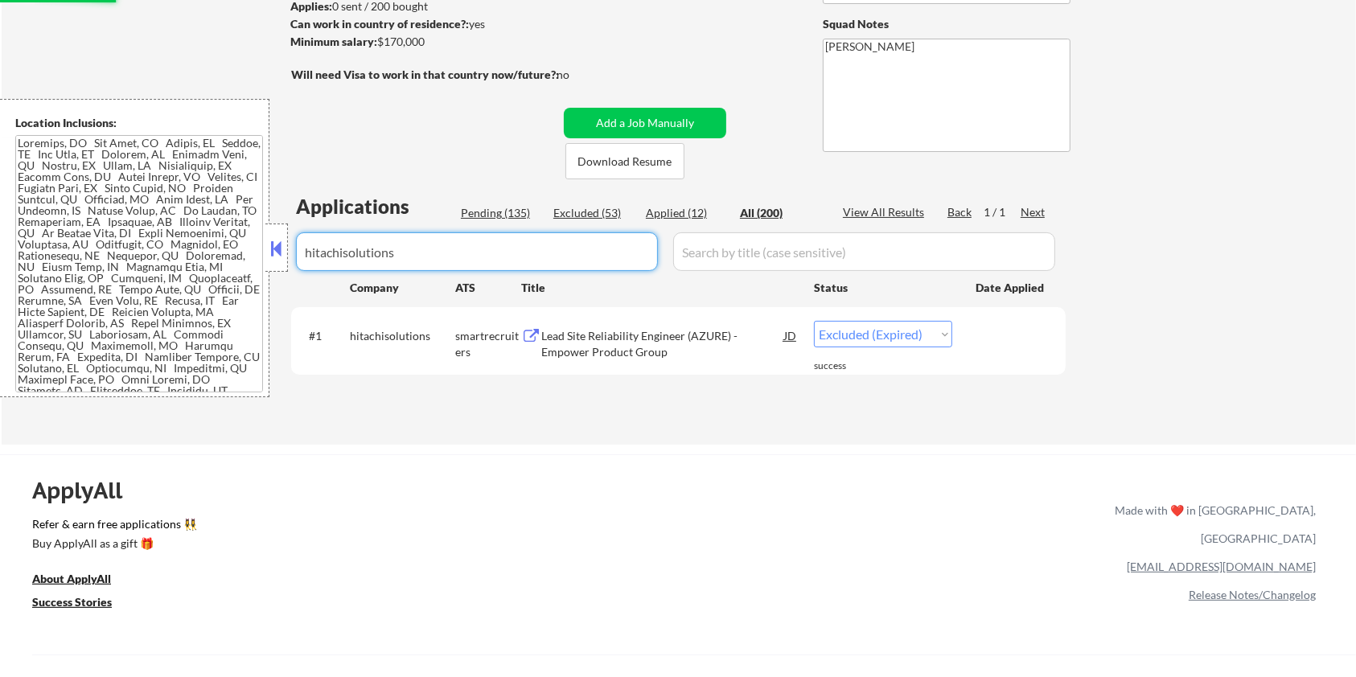
drag, startPoint x: 405, startPoint y: 254, endPoint x: 163, endPoint y: 252, distance: 242.1
click at [163, 252] on body "← Return to /applysquad Mailslurp Inbox Job Search Builder [PERSON_NAME] User E…" at bounding box center [678, 114] width 1356 height 677
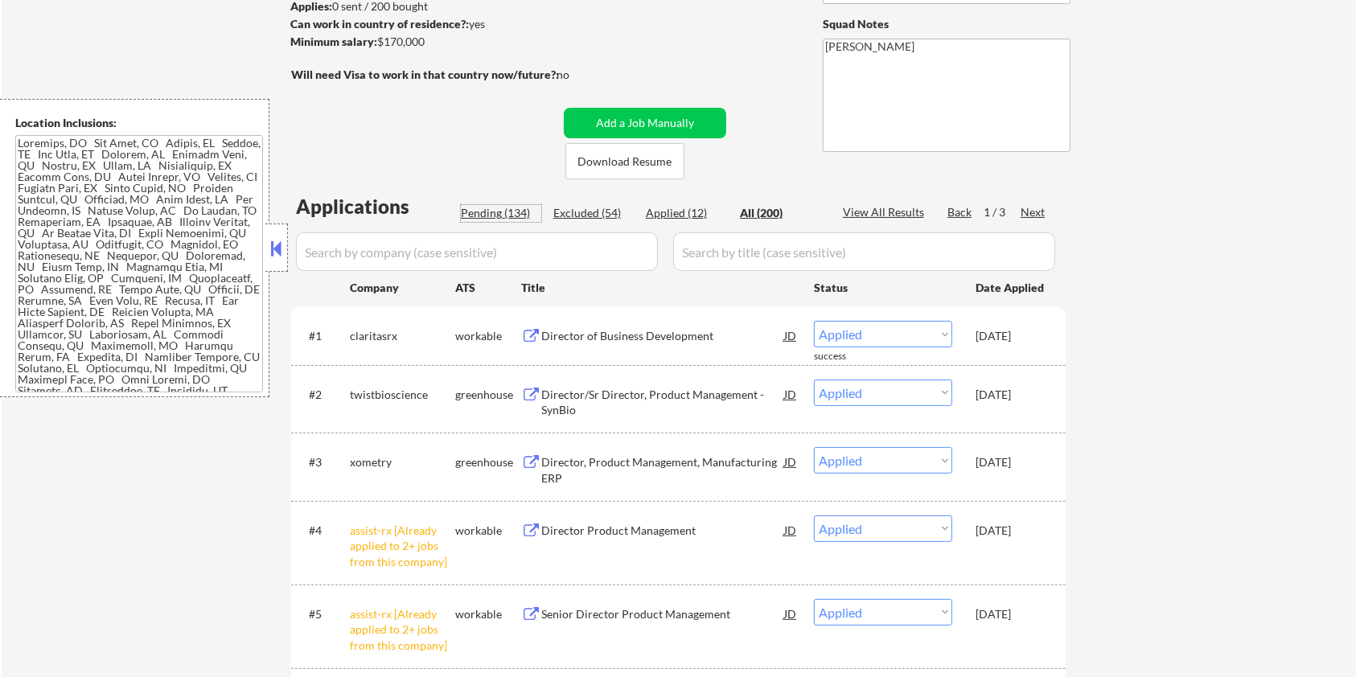
click at [478, 210] on div "Pending (134)" at bounding box center [501, 213] width 80 height 16
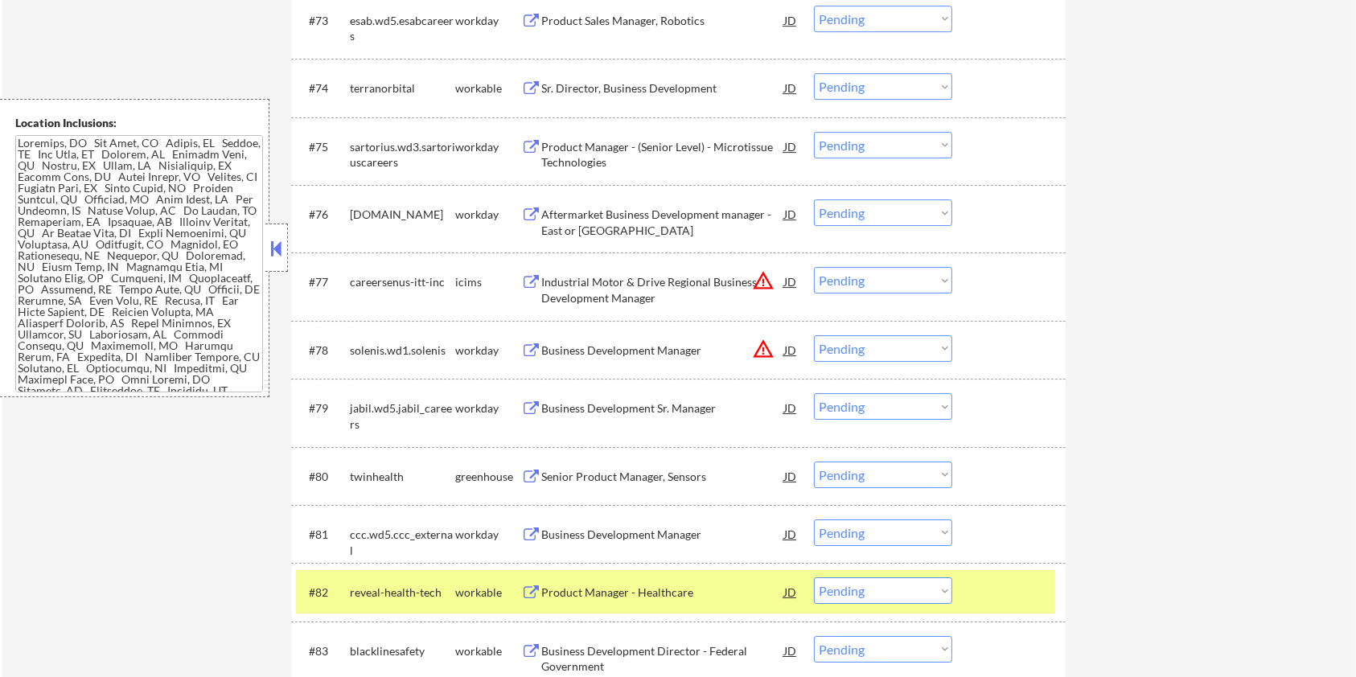
scroll to position [5371, 0]
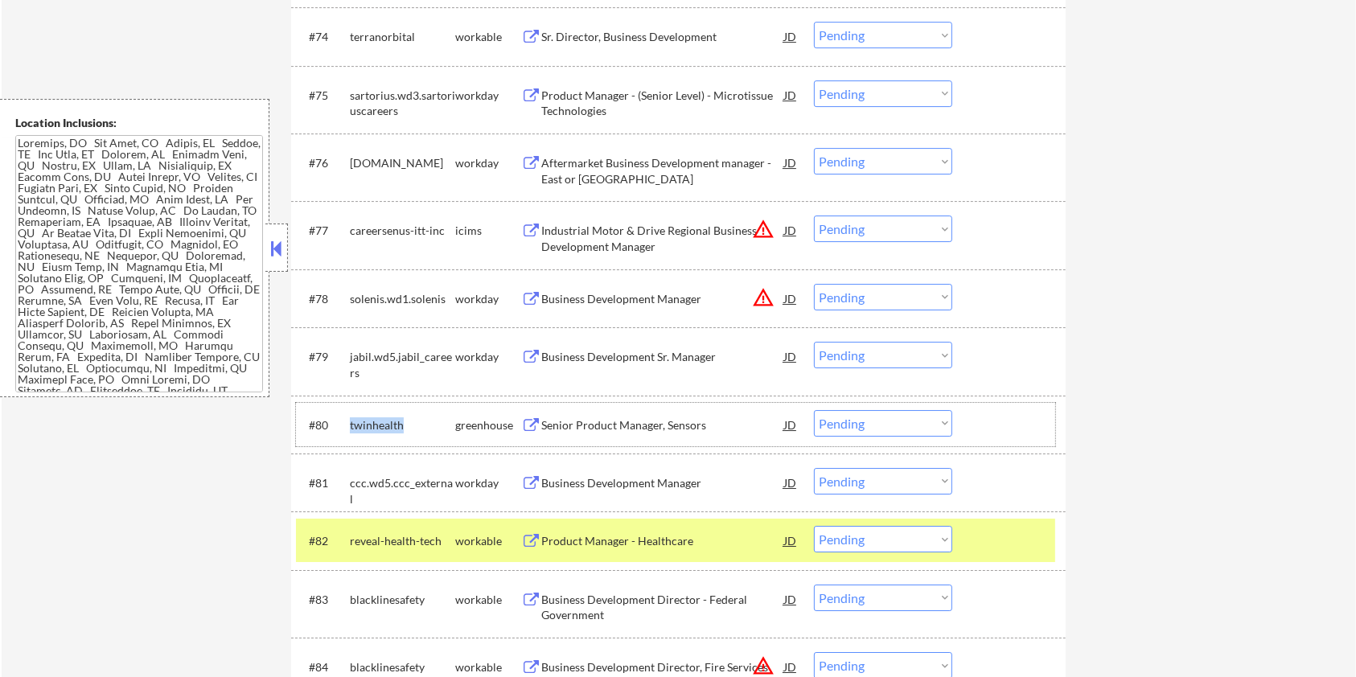
drag, startPoint x: 413, startPoint y: 421, endPoint x: 367, endPoint y: 432, distance: 47.0
click at [347, 415] on div "#80 twinhealth greenhouse Senior Product Manager, Sensors JD warning_amber Choo…" at bounding box center [675, 424] width 759 height 43
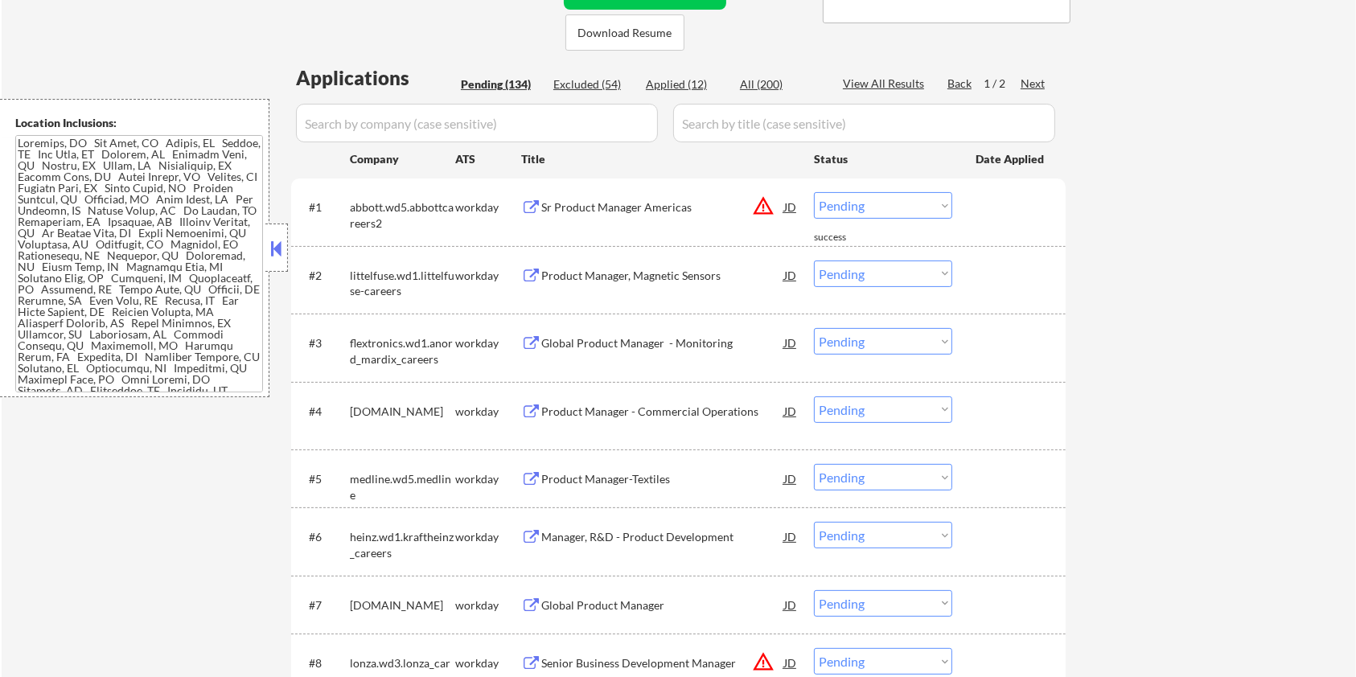
scroll to position [343, 0]
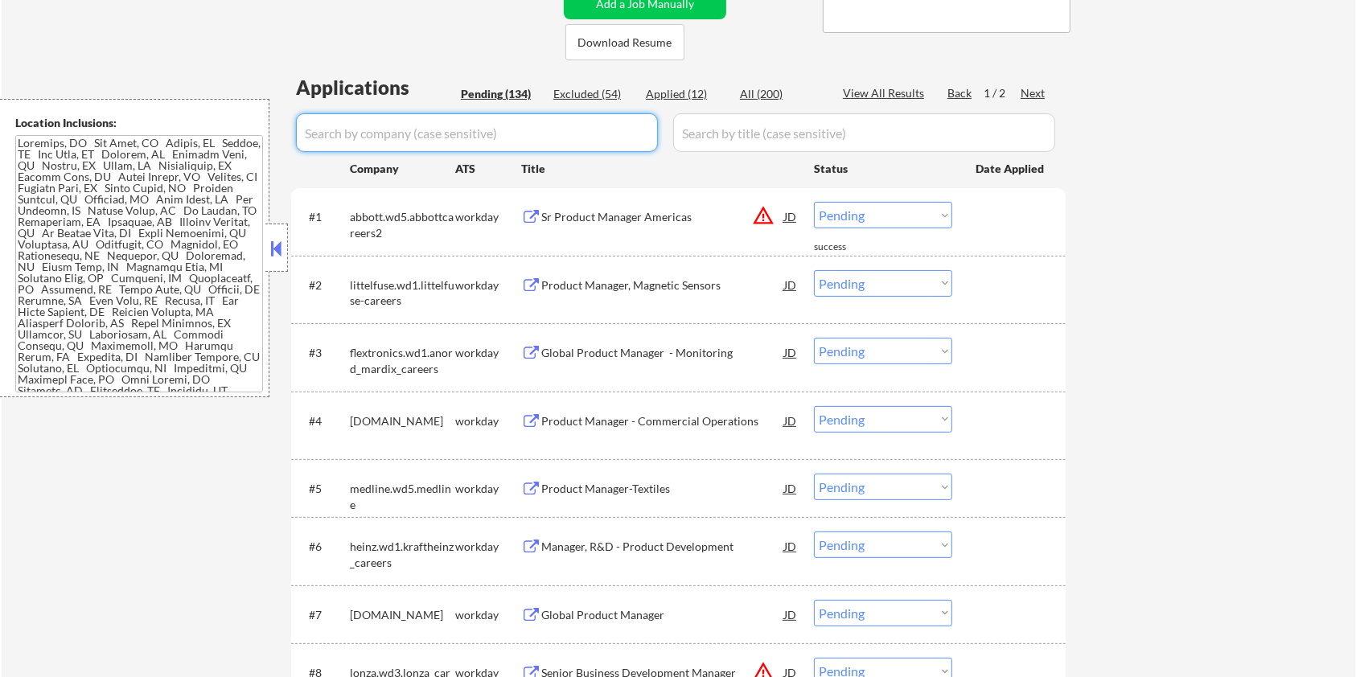
click at [421, 133] on input "input" at bounding box center [477, 132] width 362 height 39
paste input "twinhealth"
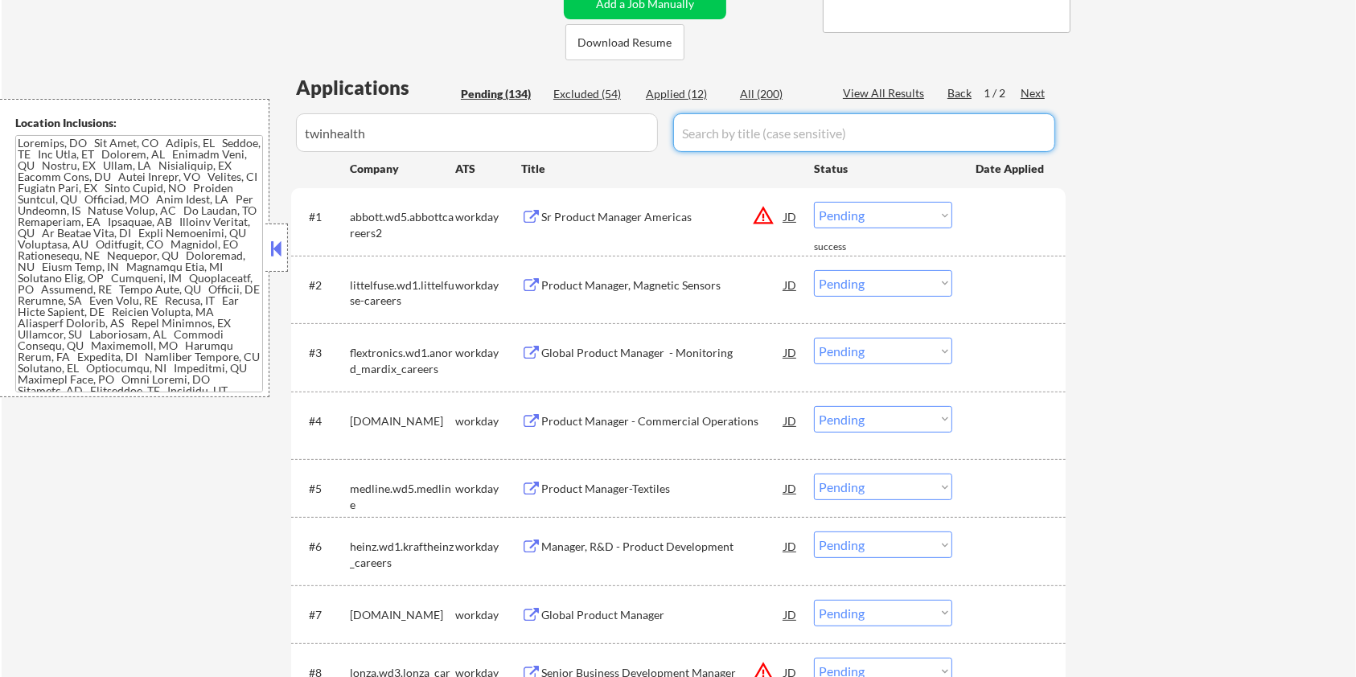
click at [696, 129] on input "input" at bounding box center [864, 132] width 382 height 39
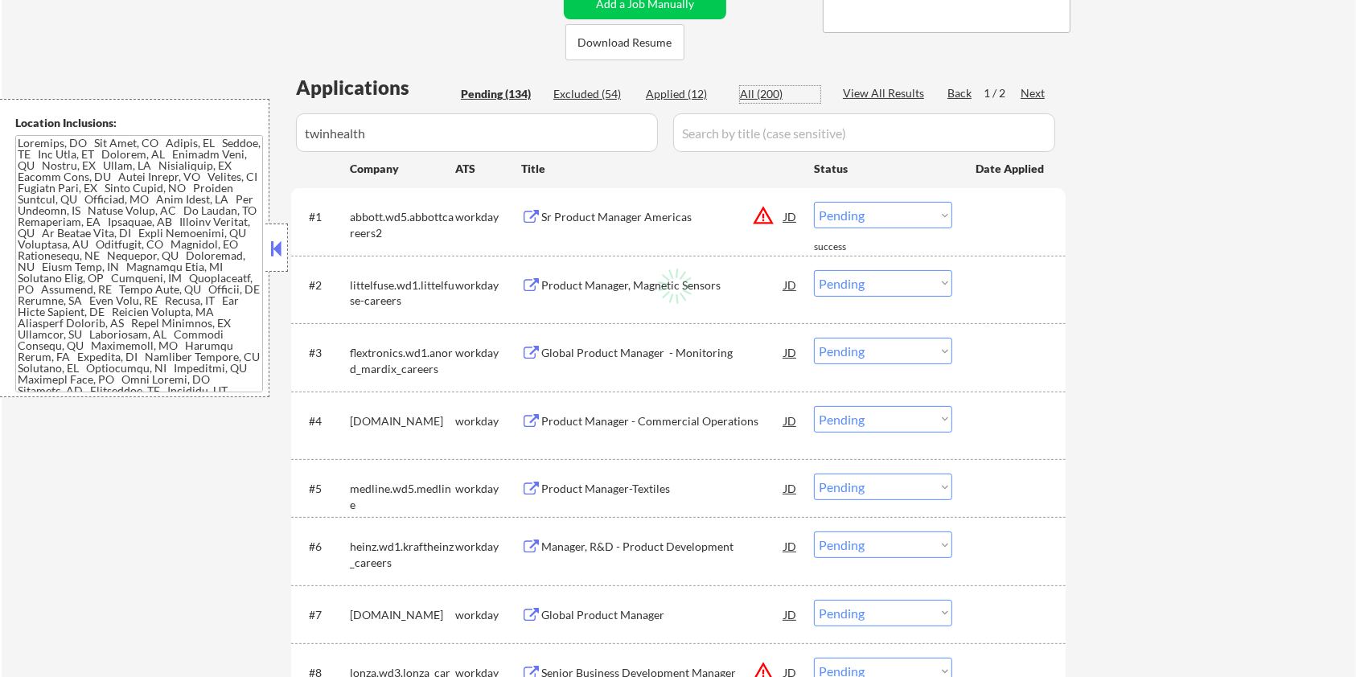
click at [743, 93] on div "All (200)" at bounding box center [780, 94] width 80 height 16
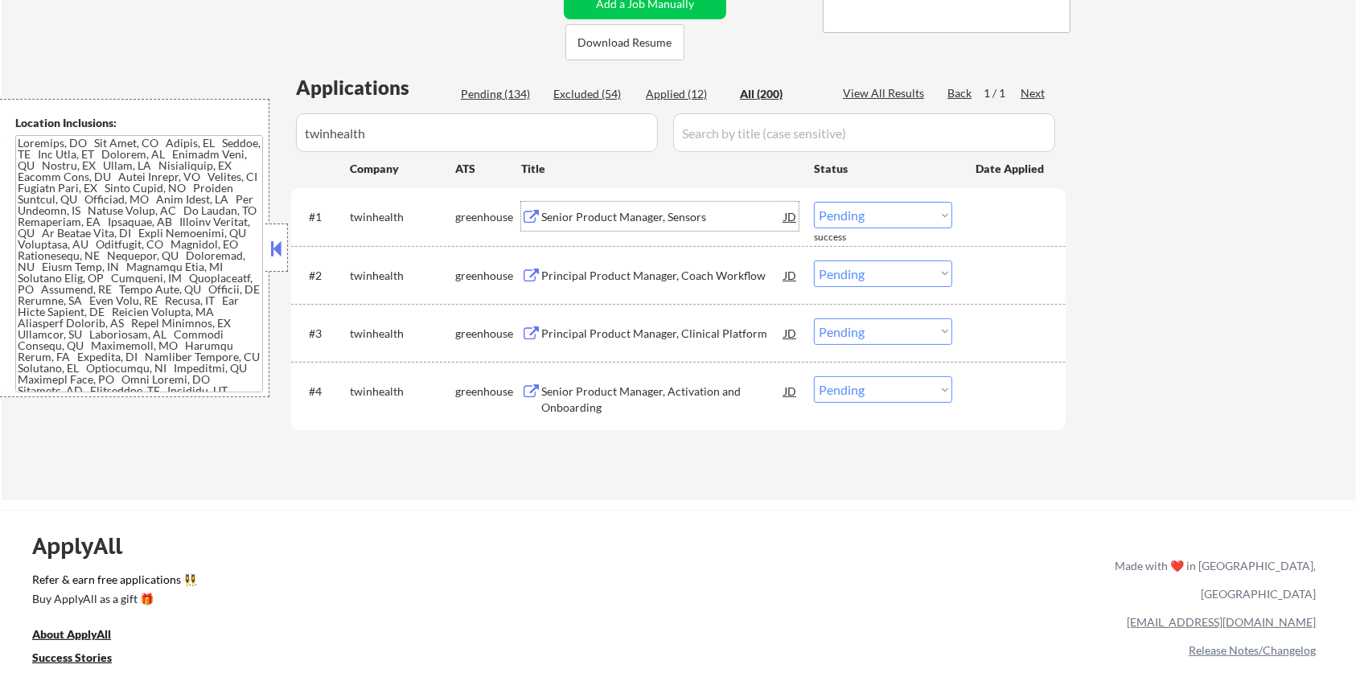
click at [601, 213] on div "Senior Product Manager, Sensors" at bounding box center [662, 217] width 243 height 16
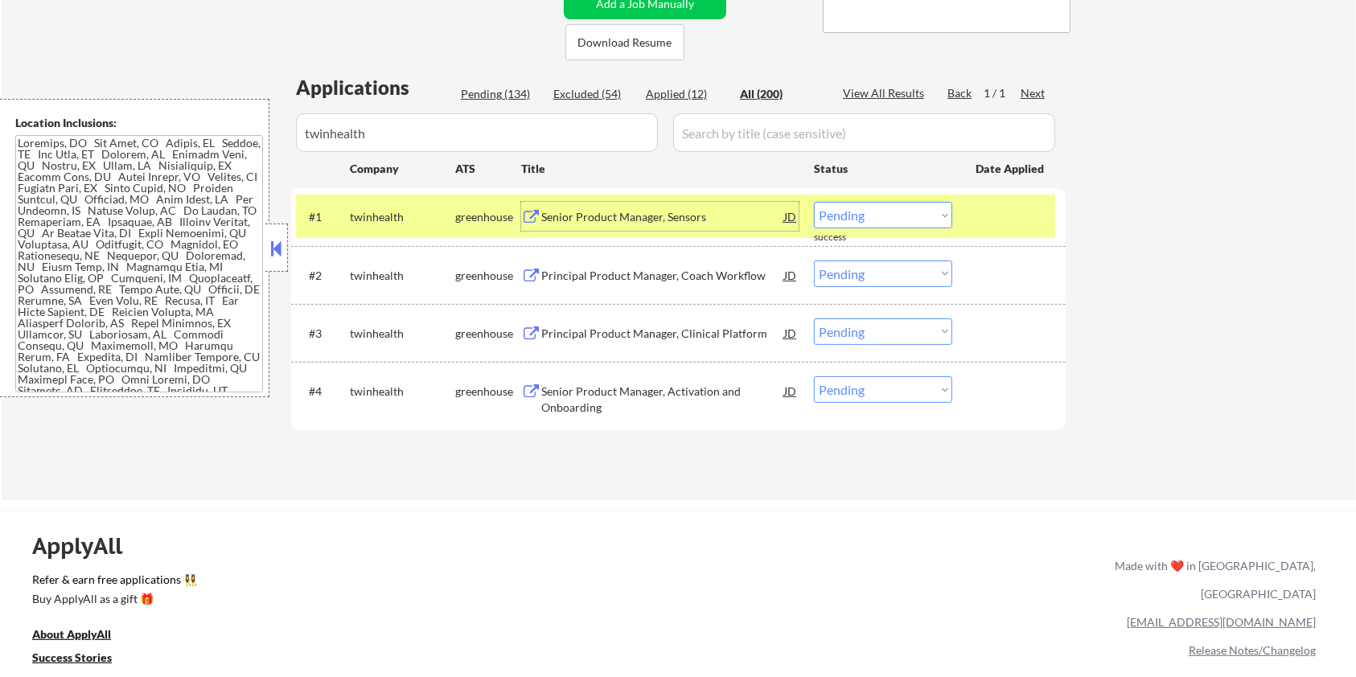
click at [880, 220] on select "Choose an option... Pending Applied Excluded (Questions) Excluded (Expired) Exc…" at bounding box center [883, 215] width 138 height 27
click at [814, 202] on select "Choose an option... Pending Applied Excluded (Questions) Excluded (Expired) Exc…" at bounding box center [883, 215] width 138 height 27
click at [678, 278] on div "Principal Product Manager, Coach Workflow" at bounding box center [662, 276] width 243 height 16
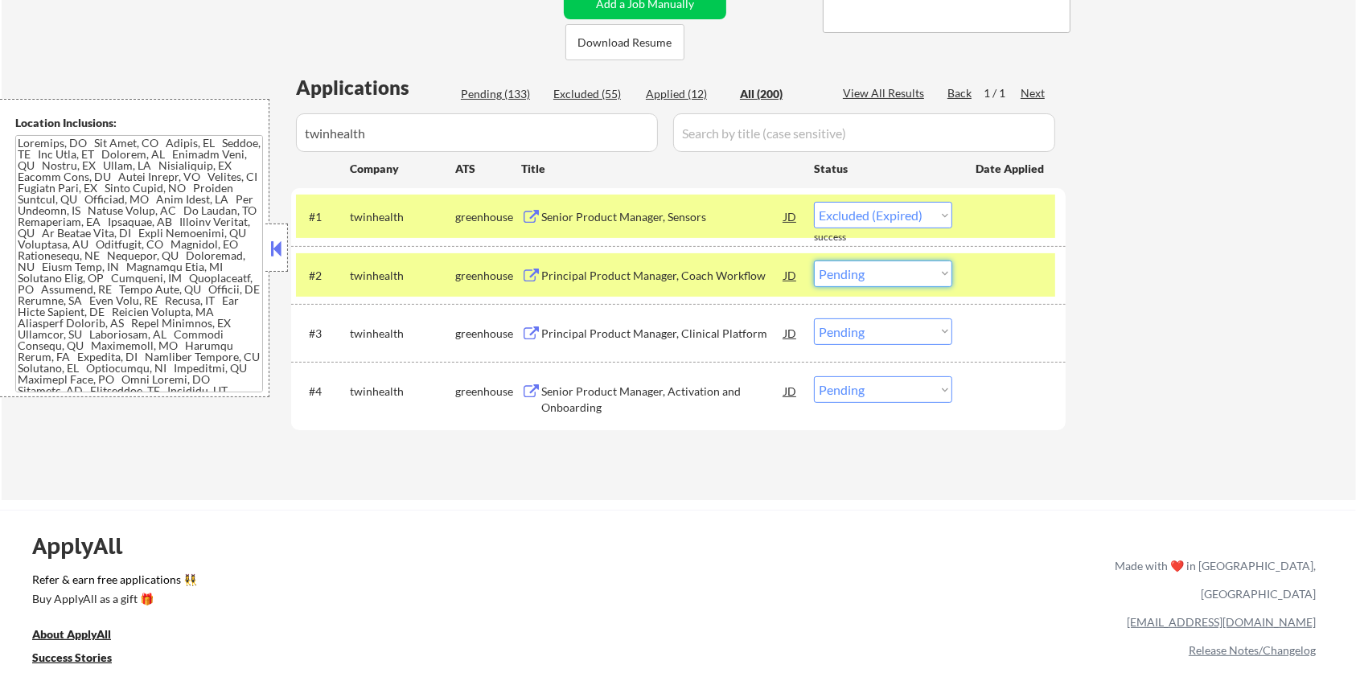
click at [902, 272] on select "Choose an option... Pending Applied Excluded (Questions) Excluded (Expired) Exc…" at bounding box center [883, 274] width 138 height 27
click at [814, 261] on select "Choose an option... Pending Applied Excluded (Questions) Excluded (Expired) Exc…" at bounding box center [883, 274] width 138 height 27
click at [591, 335] on div "Principal Product Manager, Clinical Platform" at bounding box center [662, 334] width 243 height 16
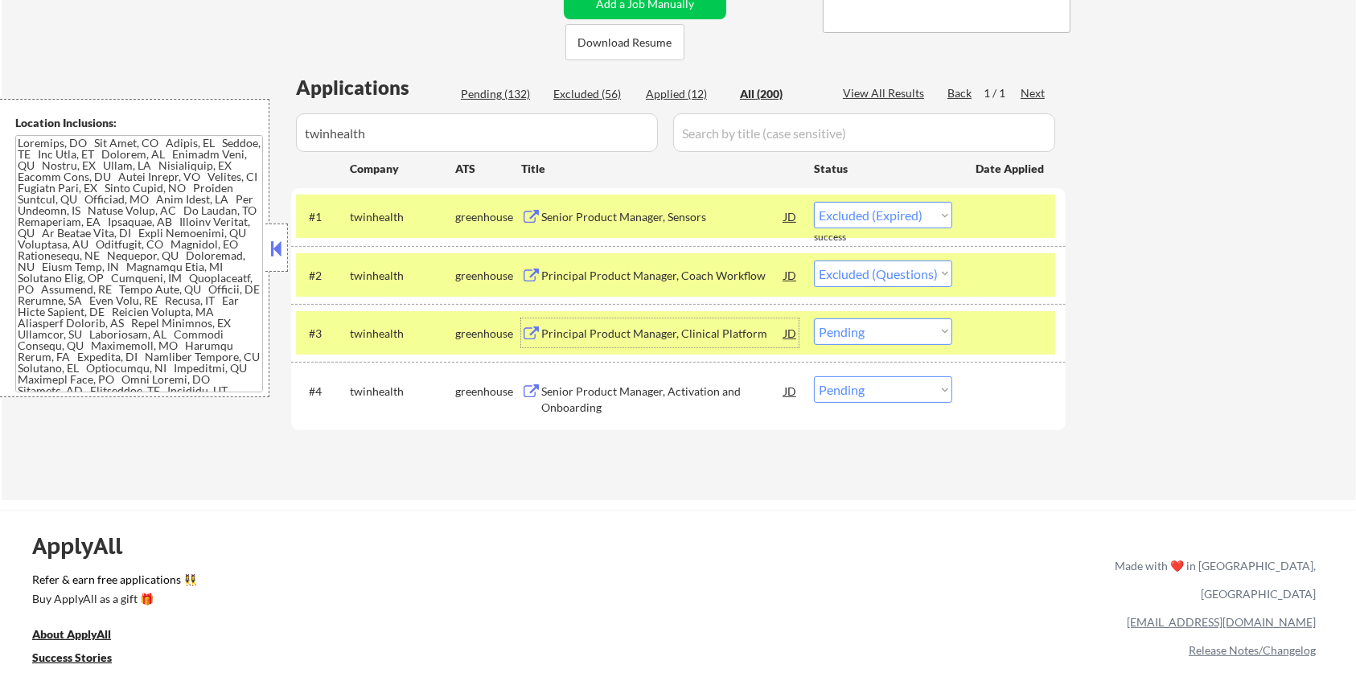
click at [876, 331] on select "Choose an option... Pending Applied Excluded (Questions) Excluded (Expired) Exc…" at bounding box center [883, 332] width 138 height 27
click at [814, 319] on select "Choose an option... Pending Applied Excluded (Questions) Excluded (Expired) Exc…" at bounding box center [883, 332] width 138 height 27
click at [637, 386] on div "Senior Product Manager, Activation and Onboarding" at bounding box center [662, 399] width 243 height 31
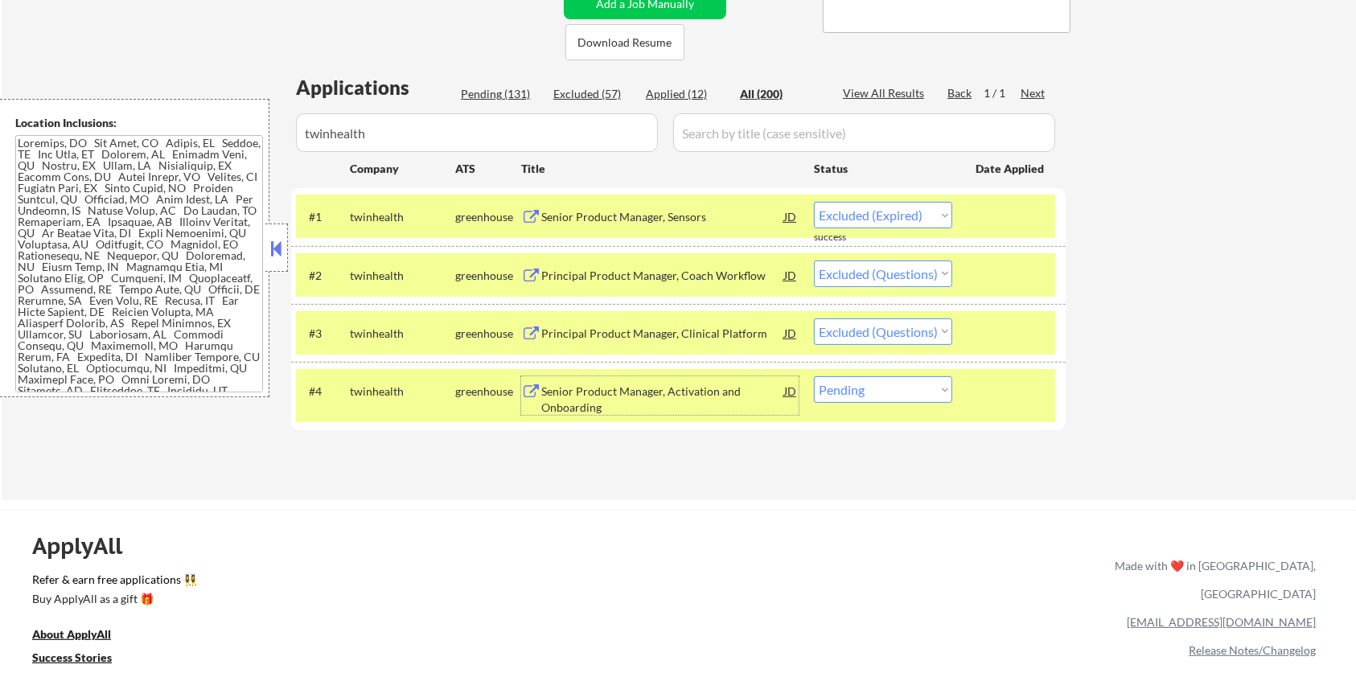
click at [915, 399] on select "Choose an option... Pending Applied Excluded (Questions) Excluded (Expired) Exc…" at bounding box center [883, 389] width 138 height 27
click at [814, 376] on select "Choose an option... Pending Applied Excluded (Questions) Excluded (Expired) Exc…" at bounding box center [883, 389] width 138 height 27
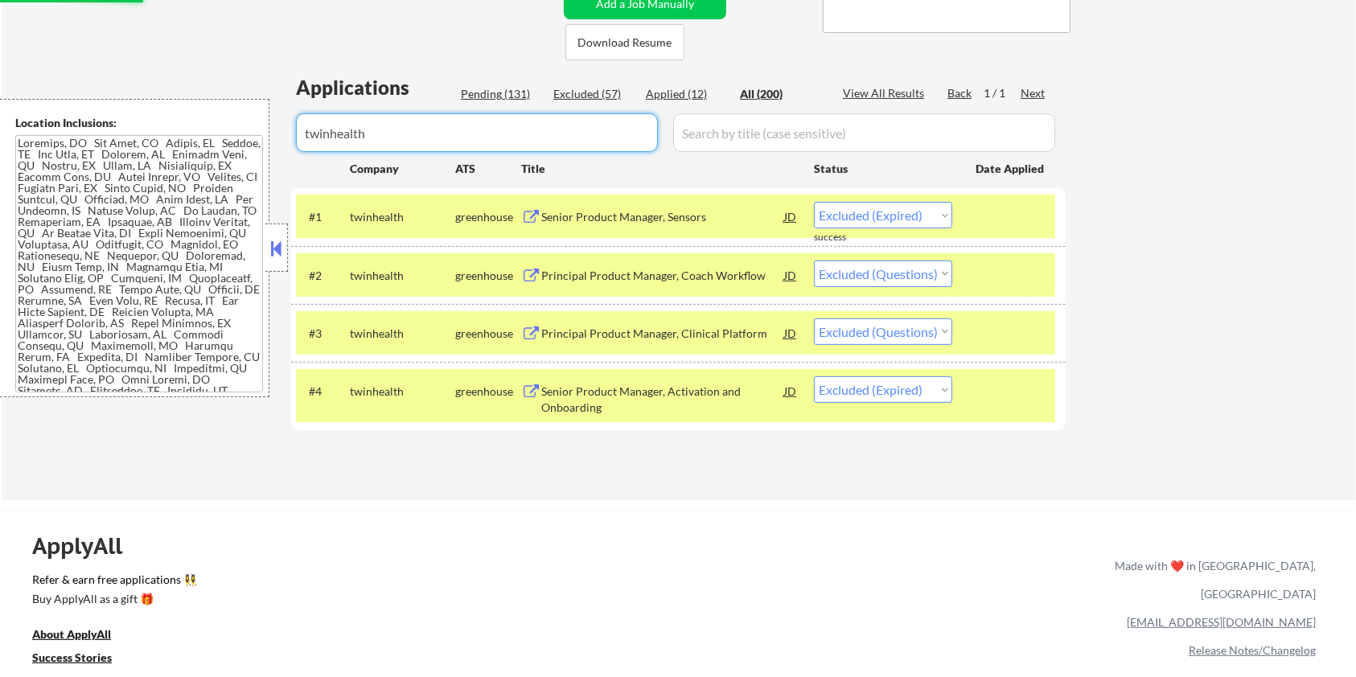
drag, startPoint x: 456, startPoint y: 133, endPoint x: 0, endPoint y: 144, distance: 456.2
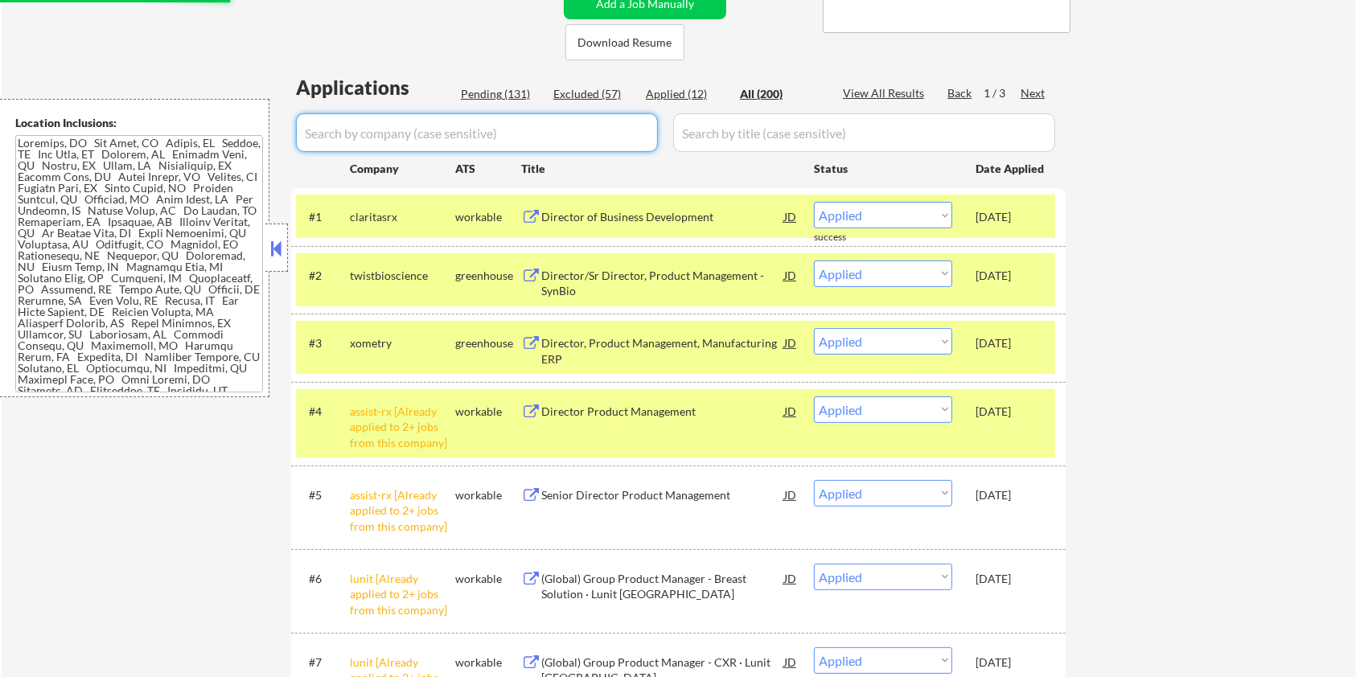
click at [379, 140] on input "input" at bounding box center [477, 132] width 362 height 39
click at [478, 94] on div "Pending (131)" at bounding box center [501, 94] width 80 height 16
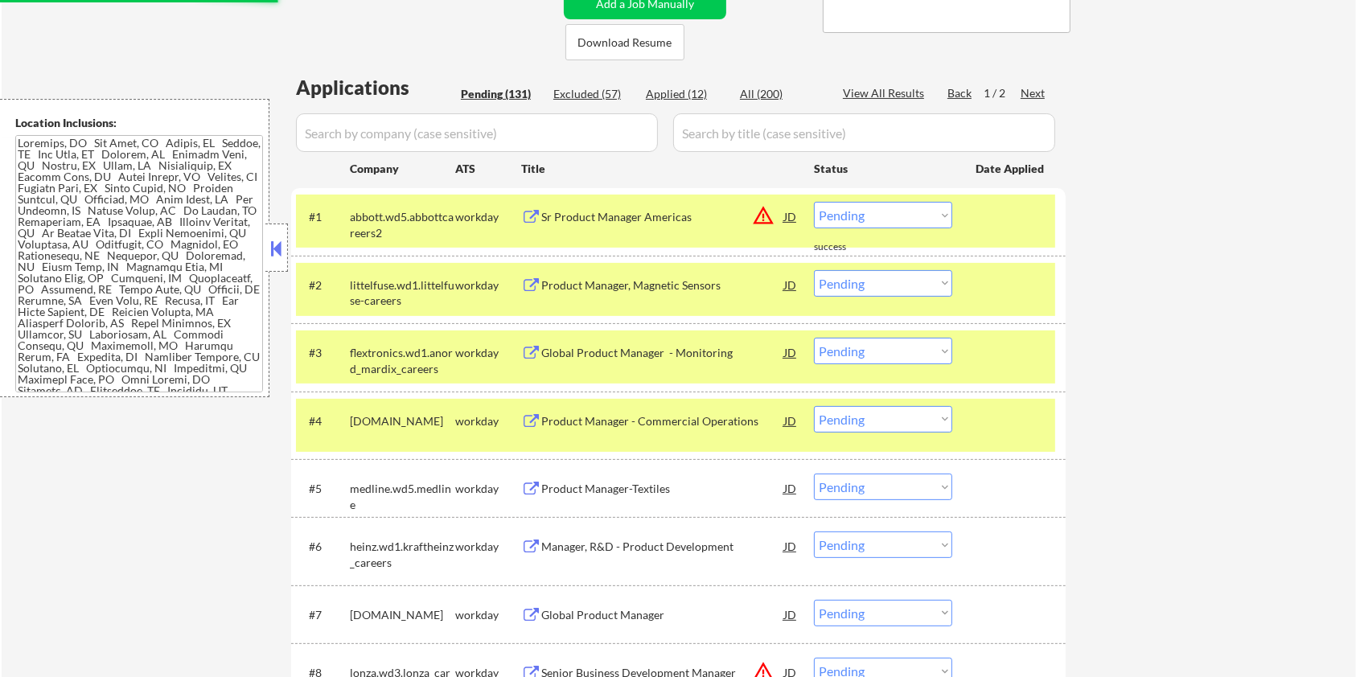
click at [1029, 236] on div "#1 [PERSON_NAME].wd5.abbottcareers2 workday Sr Product Manager Americas JD warn…" at bounding box center [675, 221] width 759 height 53
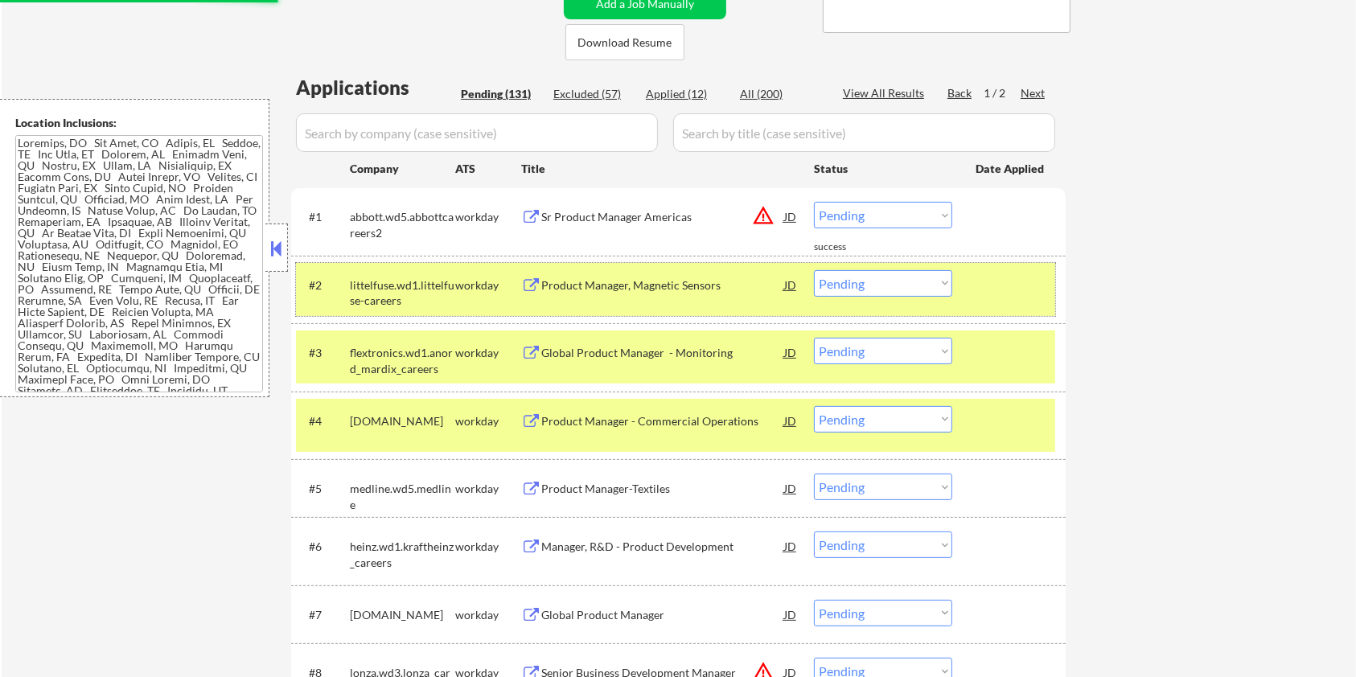
click at [1011, 279] on div at bounding box center [1011, 284] width 71 height 29
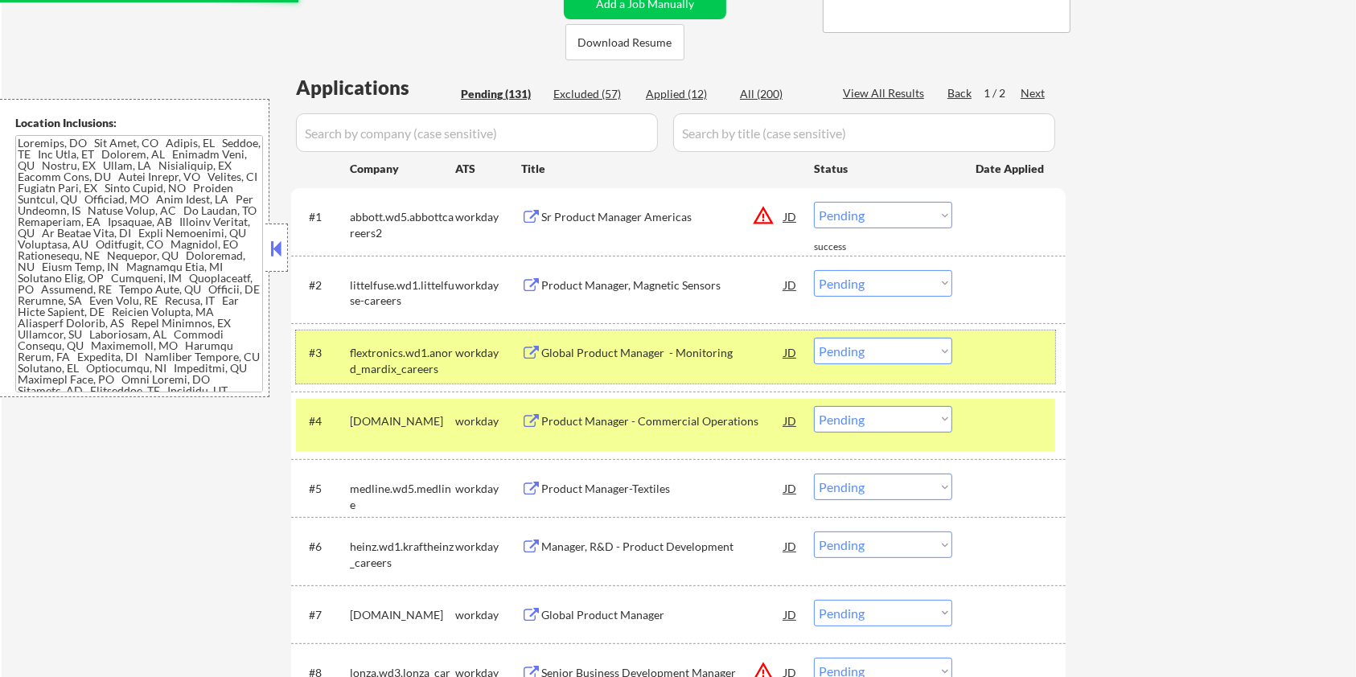
click at [997, 348] on div at bounding box center [1011, 352] width 71 height 29
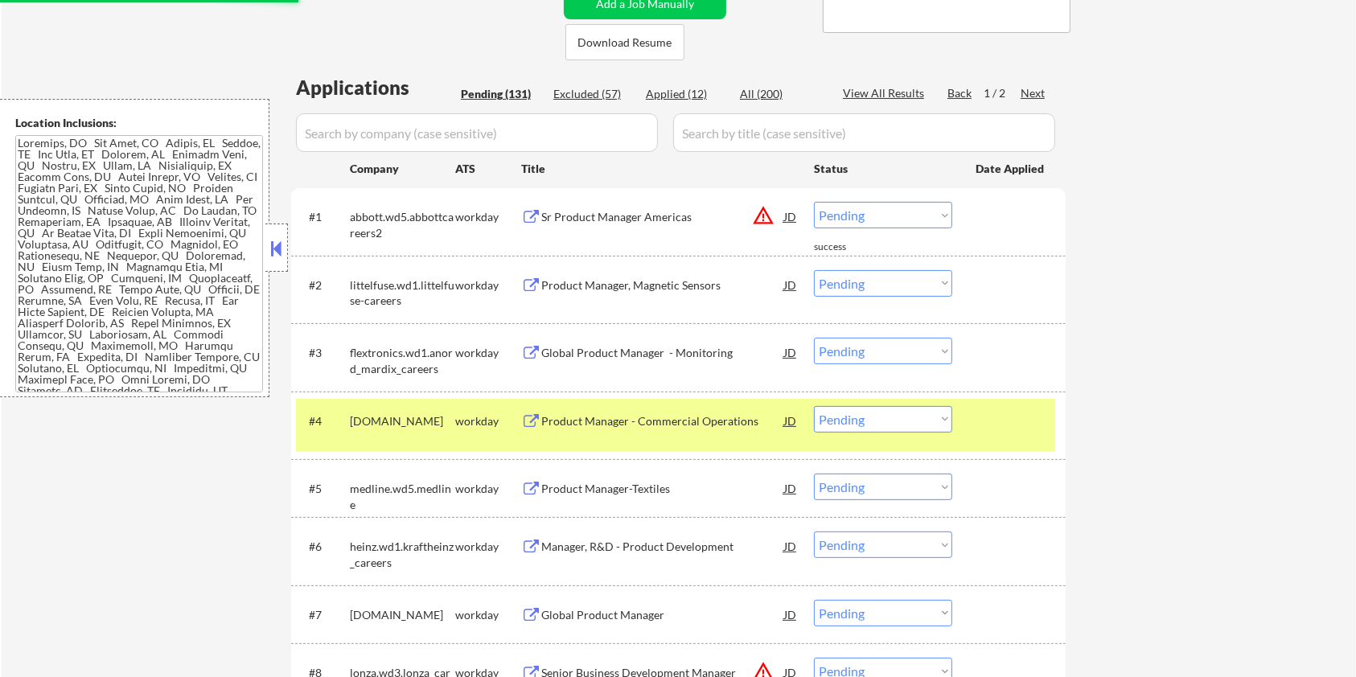
click at [1000, 404] on div "#4 [DOMAIN_NAME] workday Product Manager - Commercial Operations JD warning_amb…" at bounding box center [675, 425] width 759 height 53
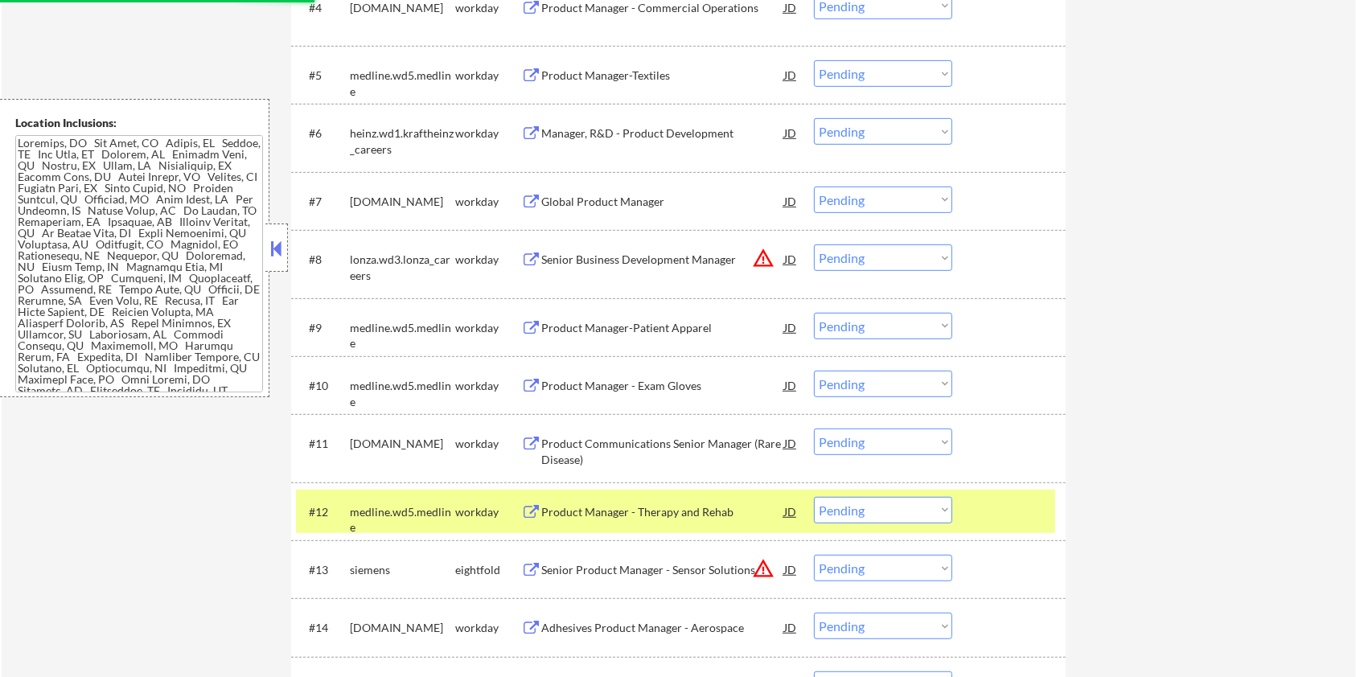
scroll to position [879, 0]
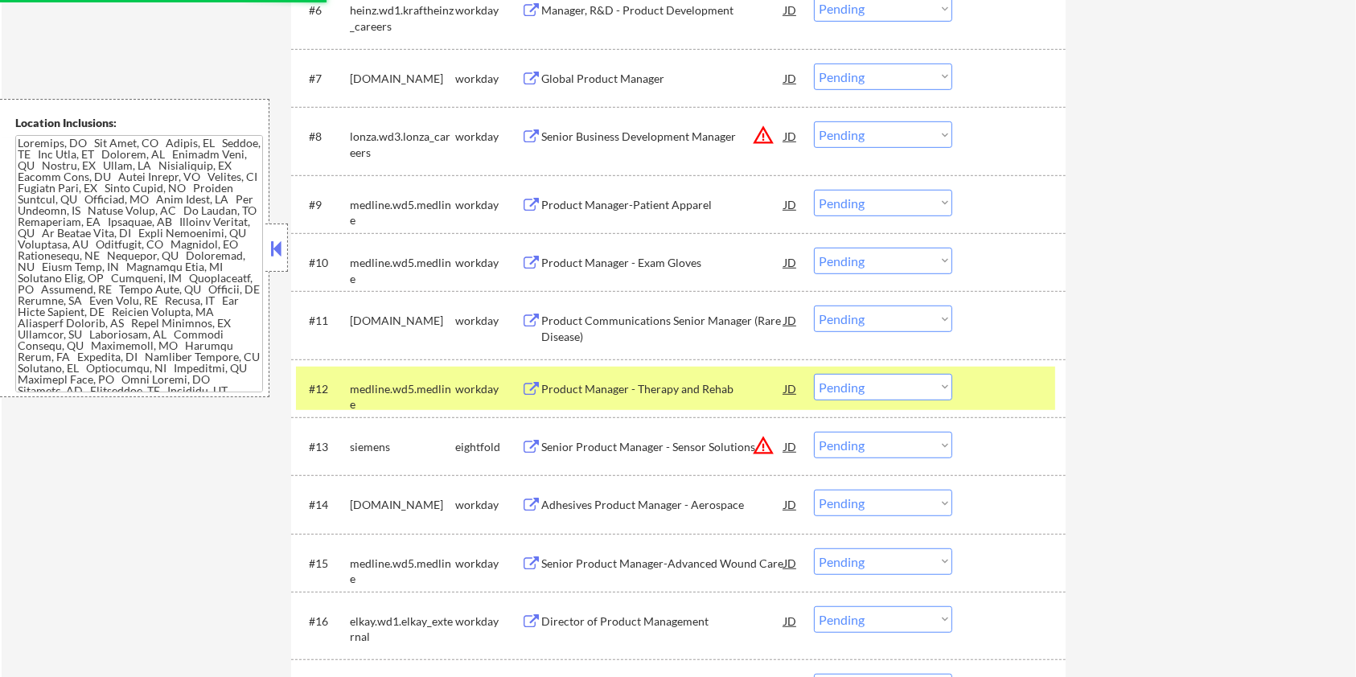
click at [978, 391] on div at bounding box center [1011, 388] width 71 height 29
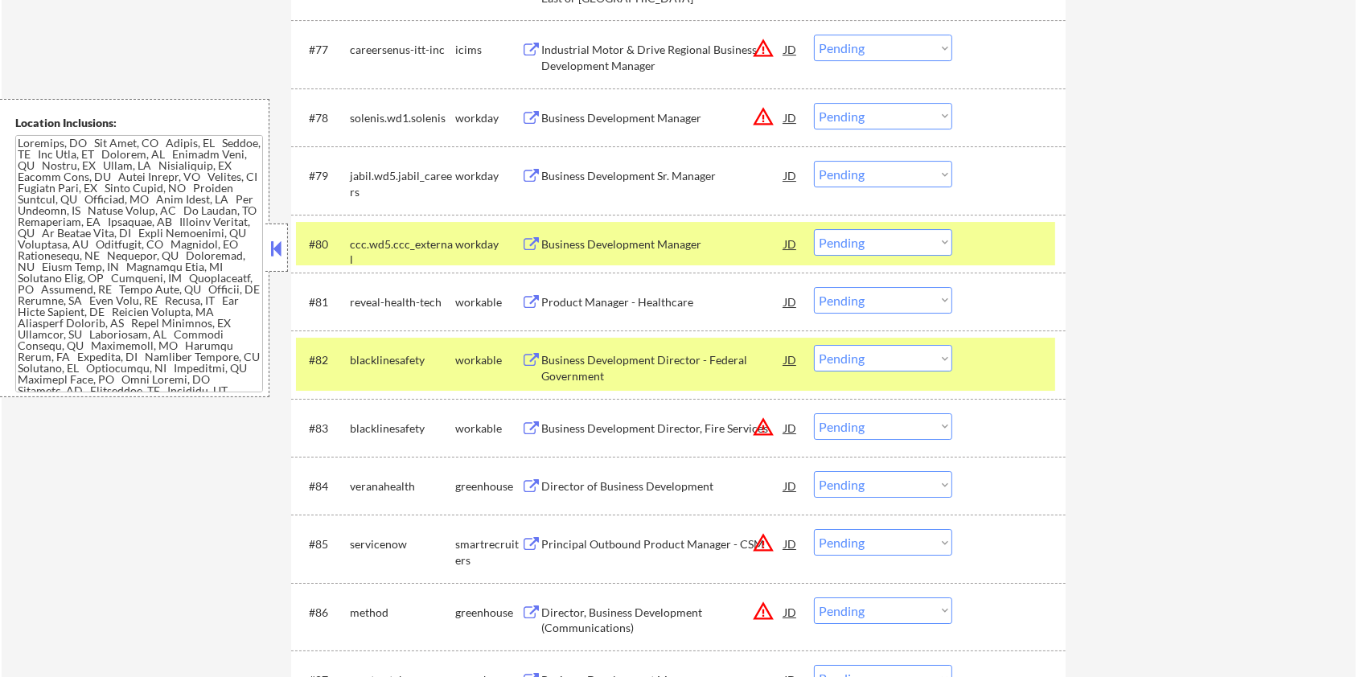
scroll to position [5598, 0]
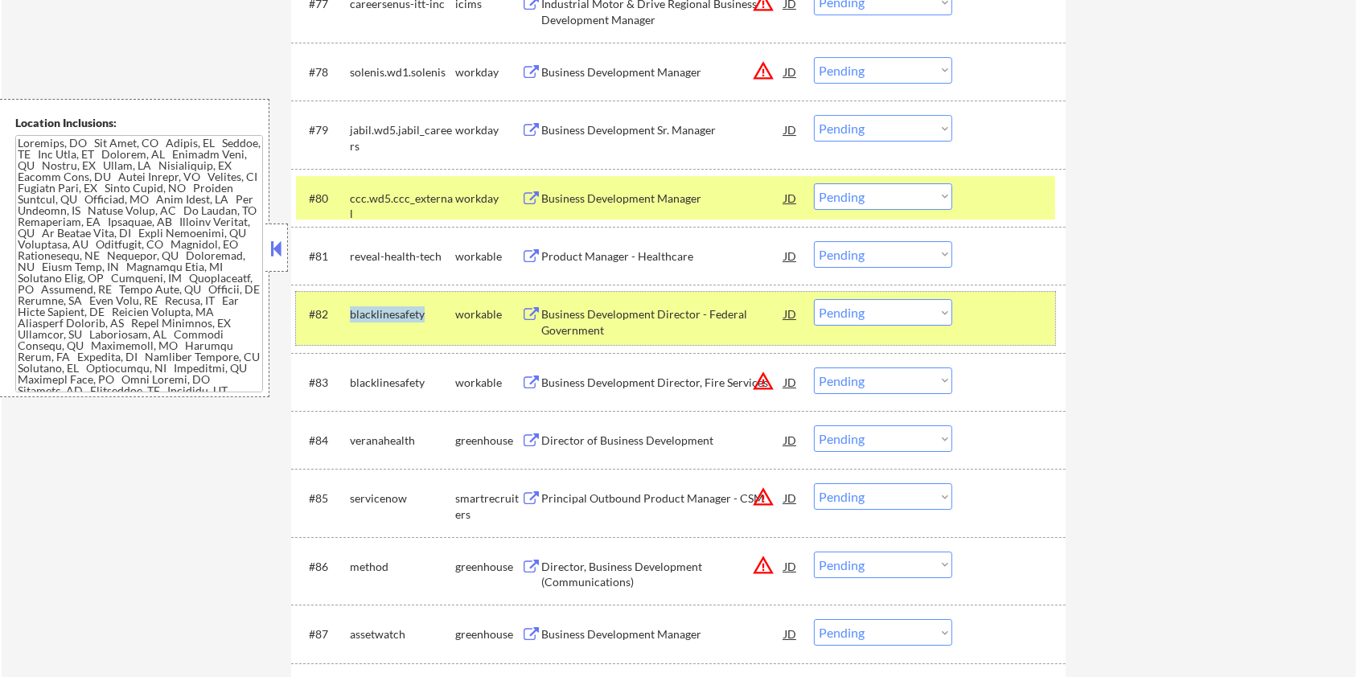
drag, startPoint x: 428, startPoint y: 312, endPoint x: 351, endPoint y: 314, distance: 76.4
click at [351, 314] on div "blacklinesafety" at bounding box center [402, 314] width 105 height 16
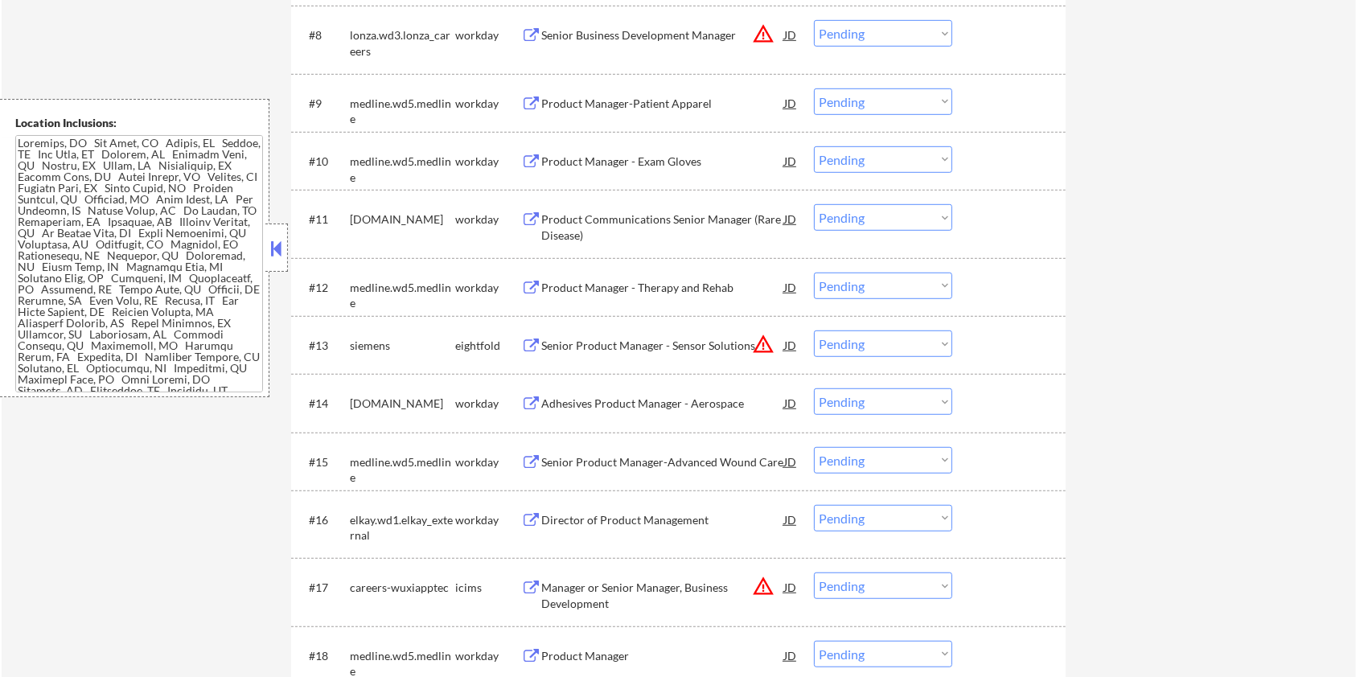
scroll to position [0, 0]
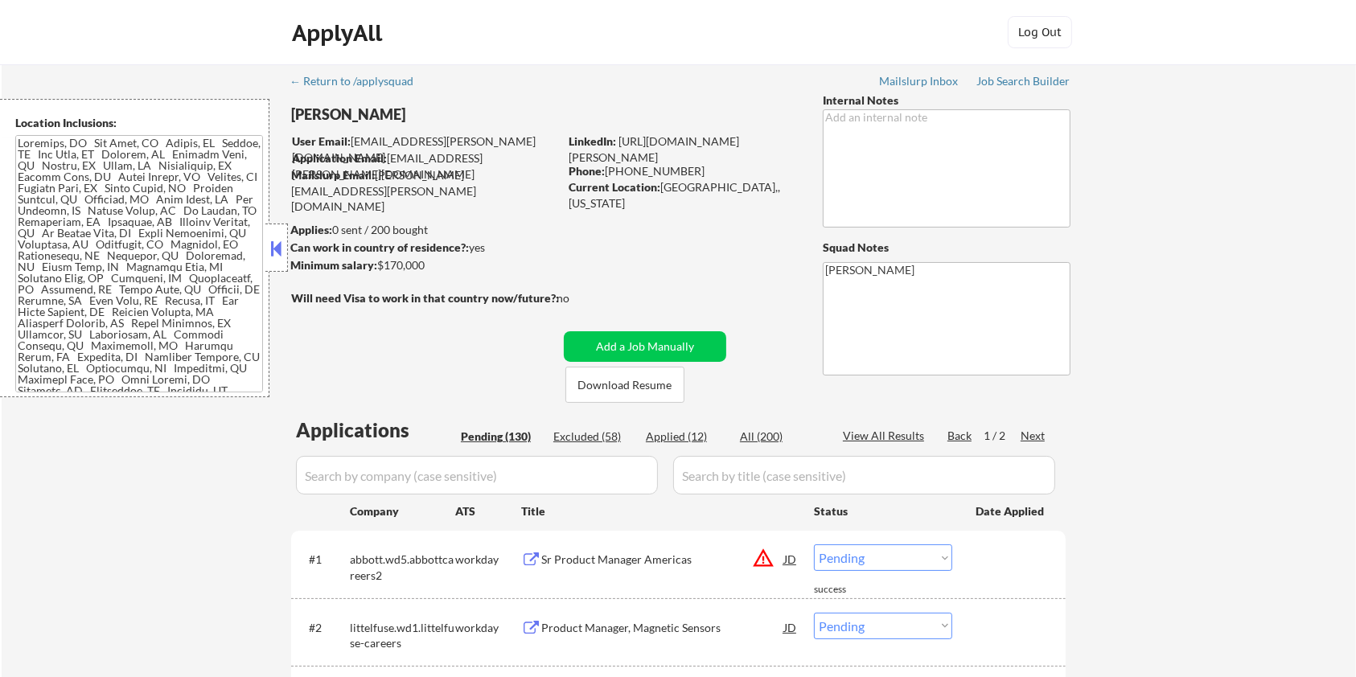
click at [409, 484] on input "input" at bounding box center [477, 475] width 362 height 39
paste input "blacklinesafety"
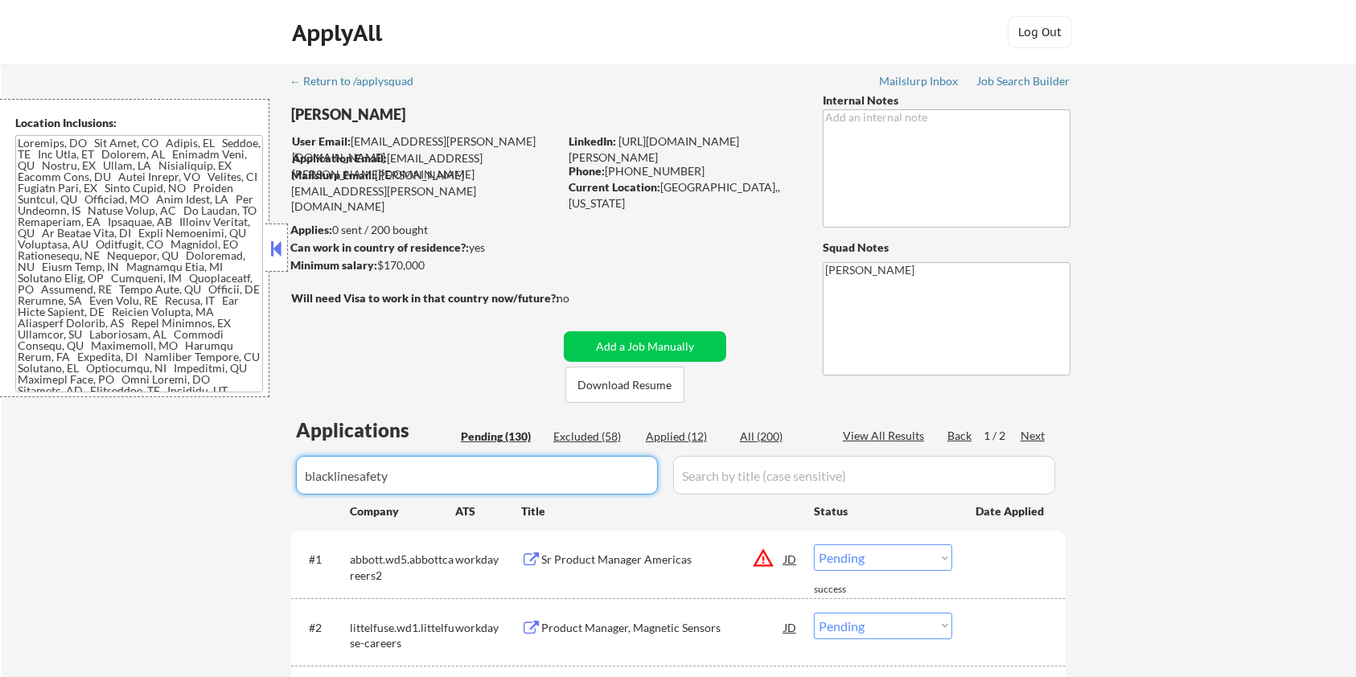
click at [738, 483] on input "input" at bounding box center [864, 475] width 382 height 39
click at [770, 432] on div "All (200)" at bounding box center [780, 437] width 80 height 16
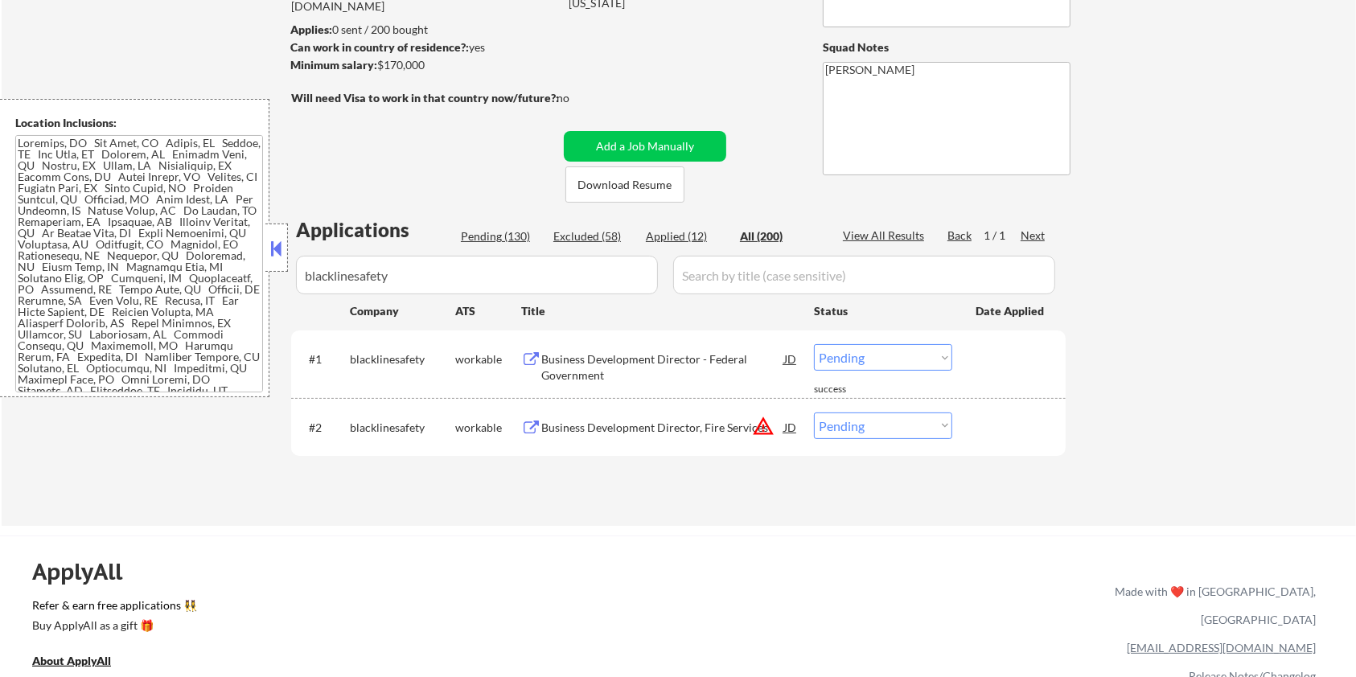
scroll to position [214, 0]
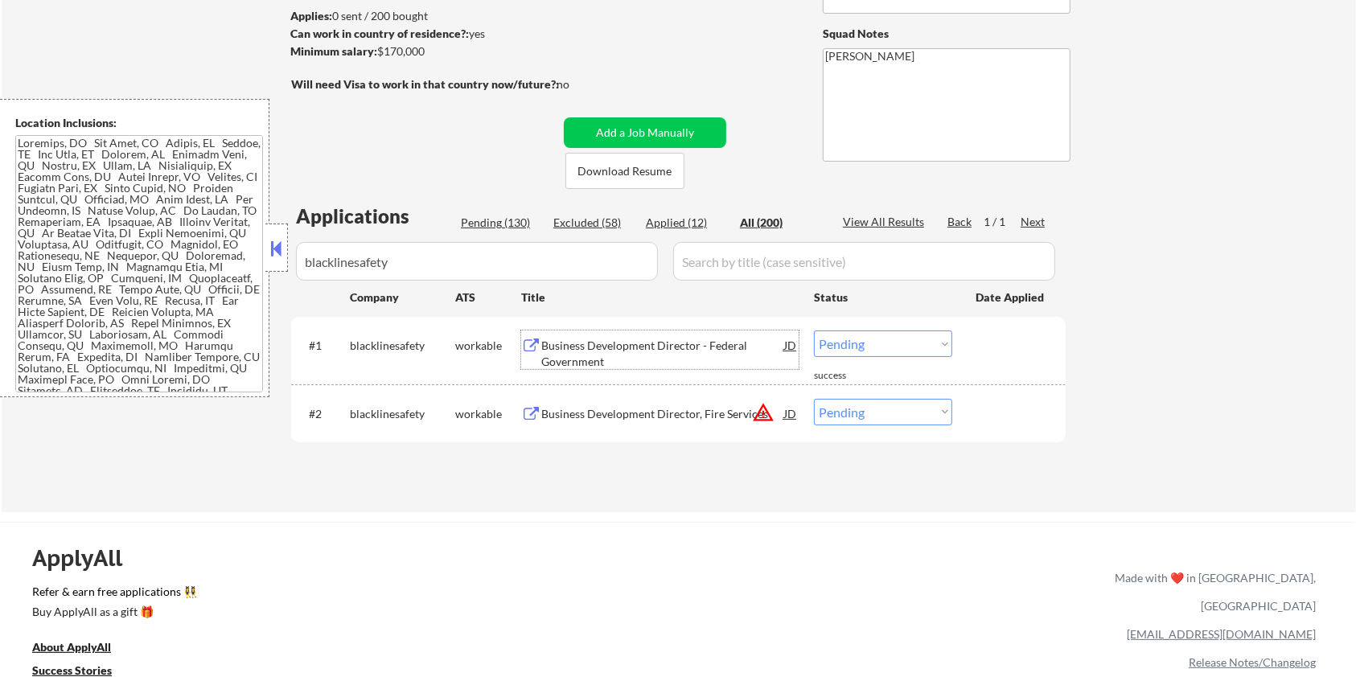
click at [585, 349] on div "Business Development Director - Federal Government" at bounding box center [662, 353] width 243 height 31
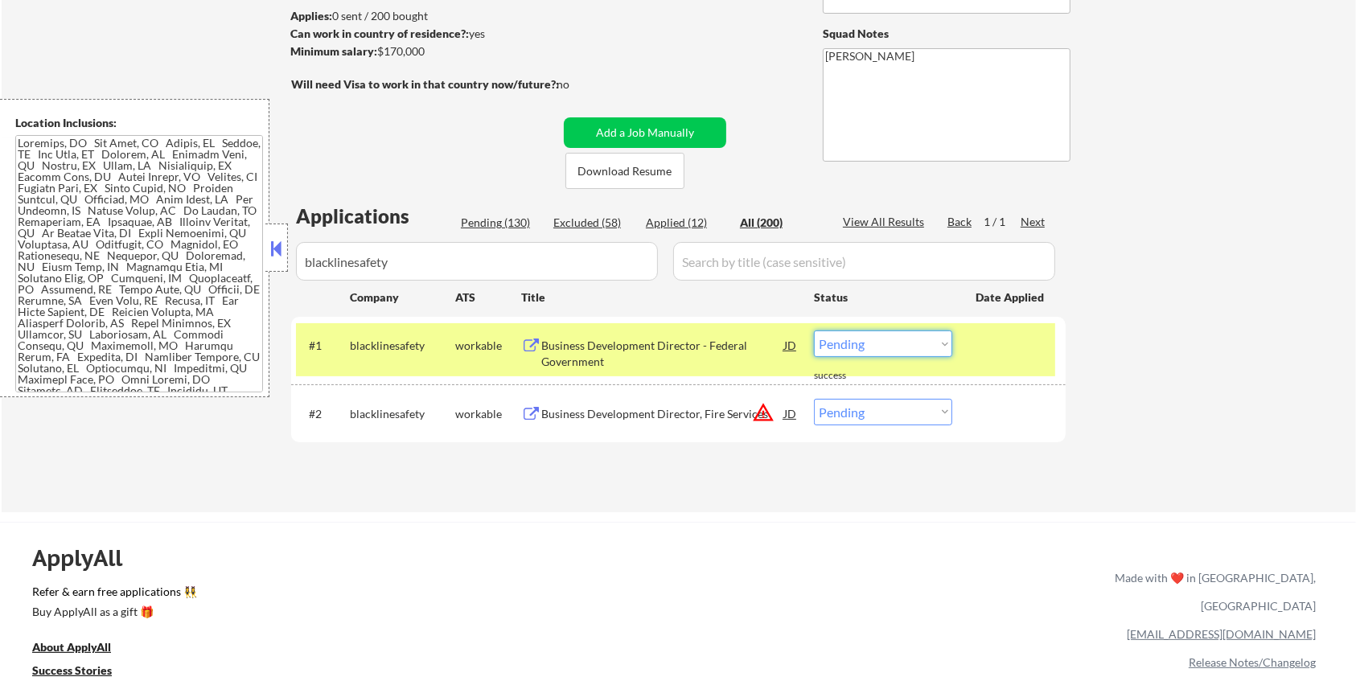
click at [867, 344] on select "Choose an option... Pending Applied Excluded (Questions) Excluded (Expired) Exc…" at bounding box center [883, 344] width 138 height 27
click at [814, 331] on select "Choose an option... Pending Applied Excluded (Questions) Excluded (Expired) Exc…" at bounding box center [883, 344] width 138 height 27
click at [656, 420] on div "Business Development Director, Fire Services" at bounding box center [662, 414] width 243 height 16
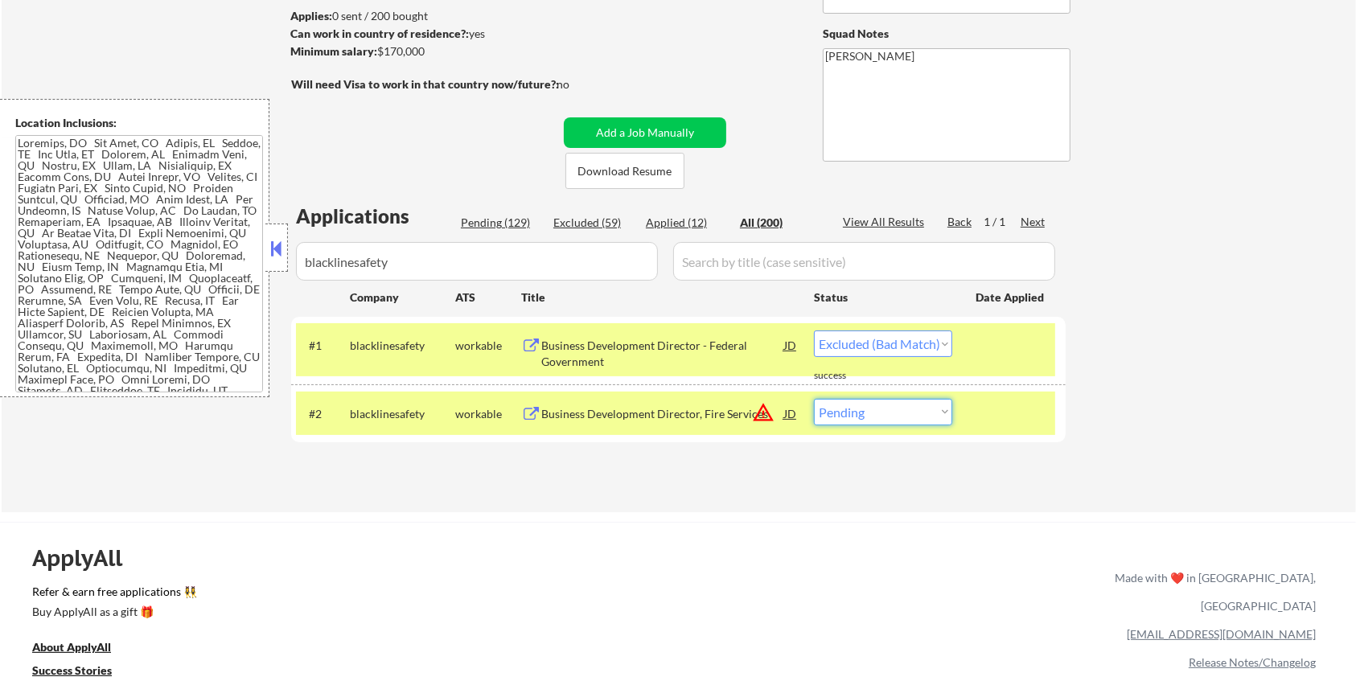
click at [913, 418] on select "Choose an option... Pending Applied Excluded (Questions) Excluded (Expired) Exc…" at bounding box center [883, 412] width 138 height 27
click at [814, 399] on select "Choose an option... Pending Applied Excluded (Questions) Excluded (Expired) Exc…" at bounding box center [883, 412] width 138 height 27
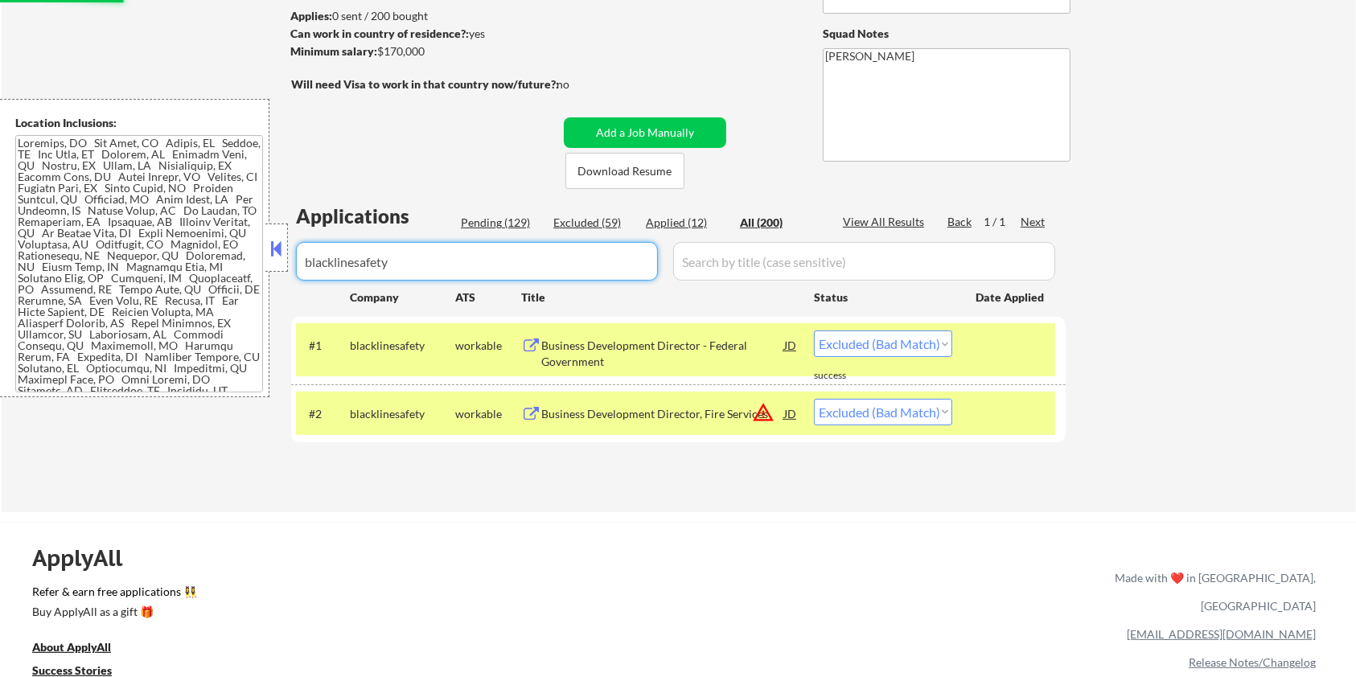
drag, startPoint x: 413, startPoint y: 253, endPoint x: 101, endPoint y: 265, distance: 312.3
click at [101, 265] on body "← Return to /applysquad Mailslurp Inbox Job Search Builder [PERSON_NAME] User E…" at bounding box center [678, 124] width 1356 height 677
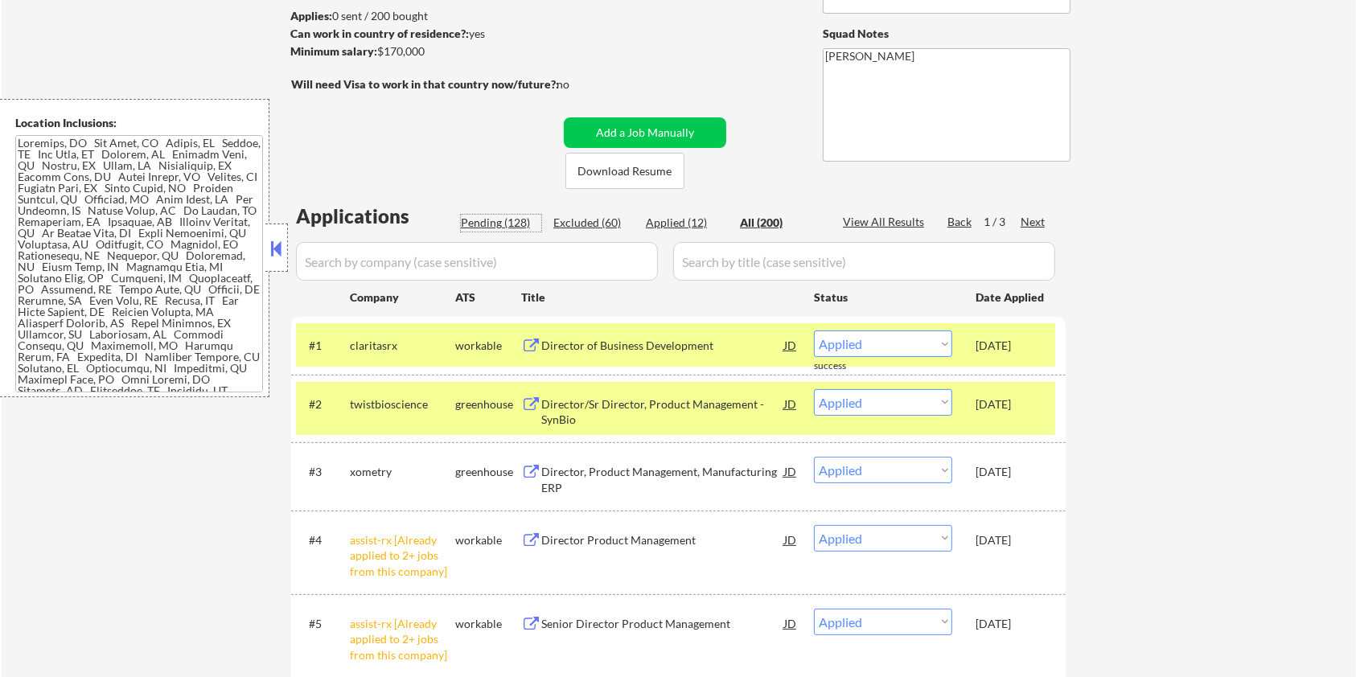
click at [493, 217] on div "Pending (128)" at bounding box center [501, 223] width 80 height 16
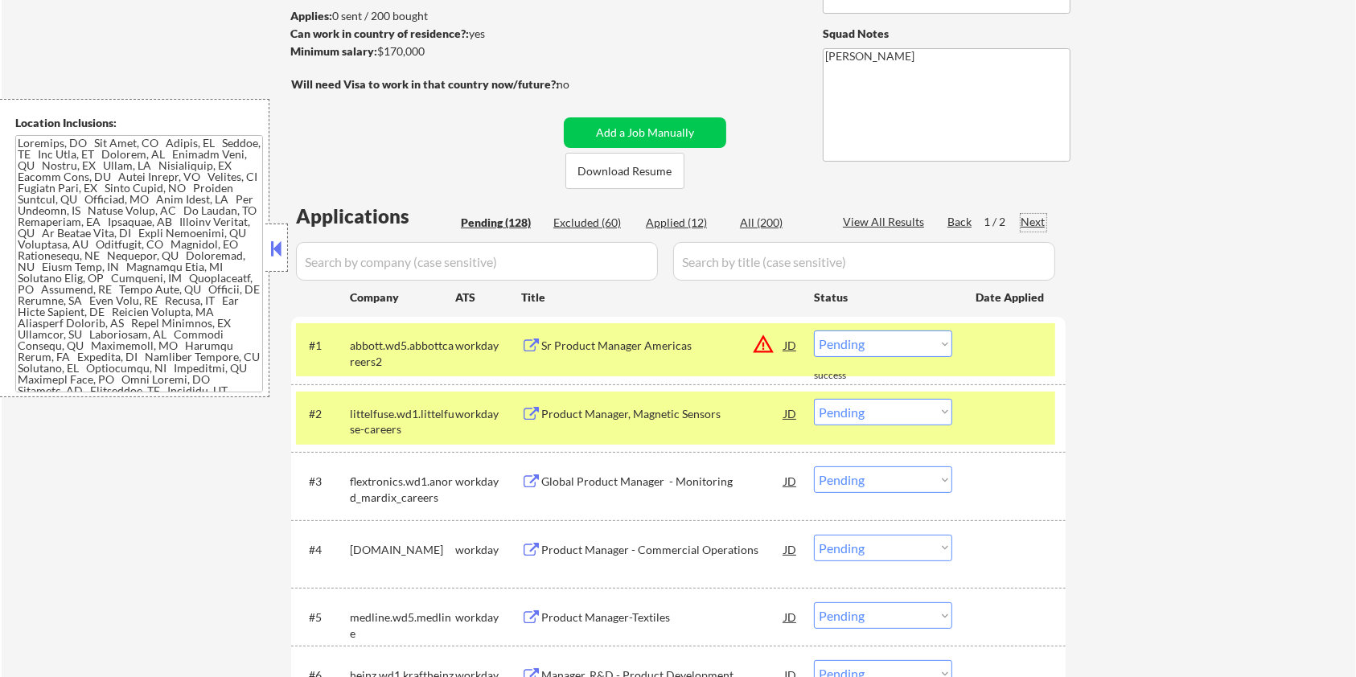
click at [1030, 214] on div "Next" at bounding box center [1034, 222] width 26 height 16
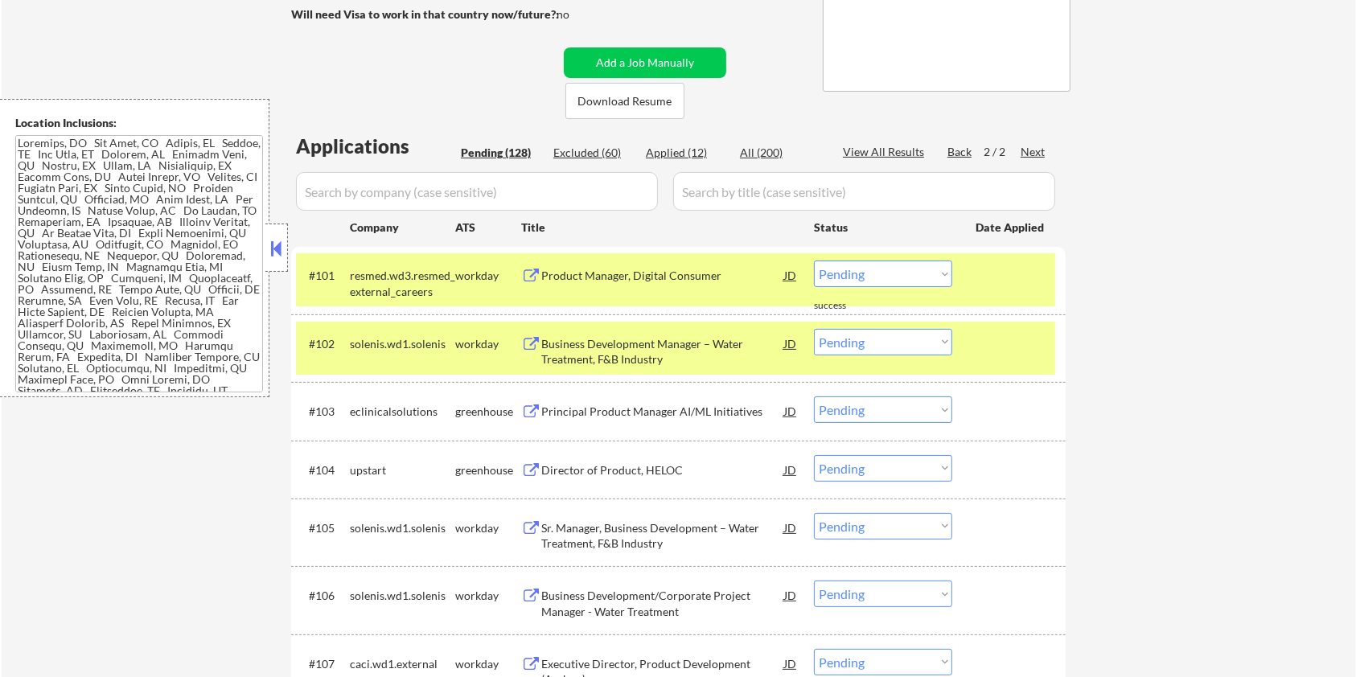
scroll to position [322, 0]
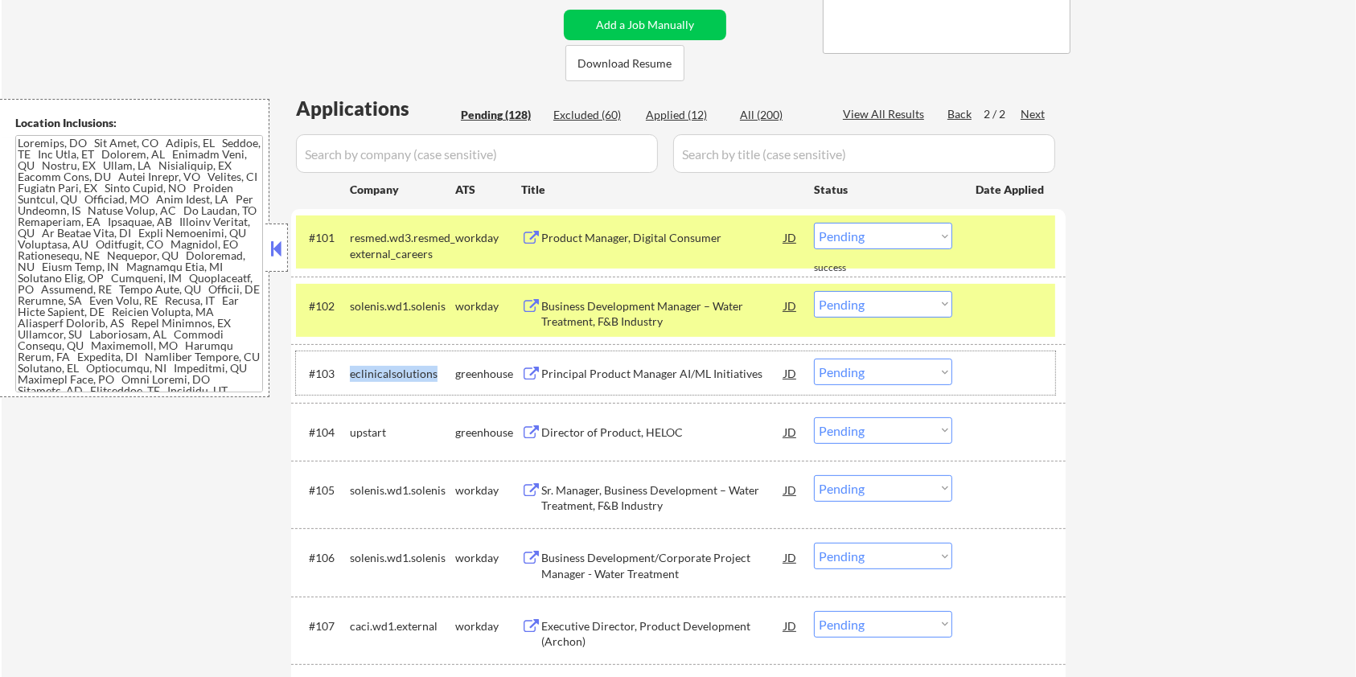
drag, startPoint x: 437, startPoint y: 372, endPoint x: 348, endPoint y: 369, distance: 88.5
click at [348, 369] on div "#103 eclinicalsolutions greenhouse Principal Product Manager AI/ML Initiatives …" at bounding box center [675, 372] width 759 height 43
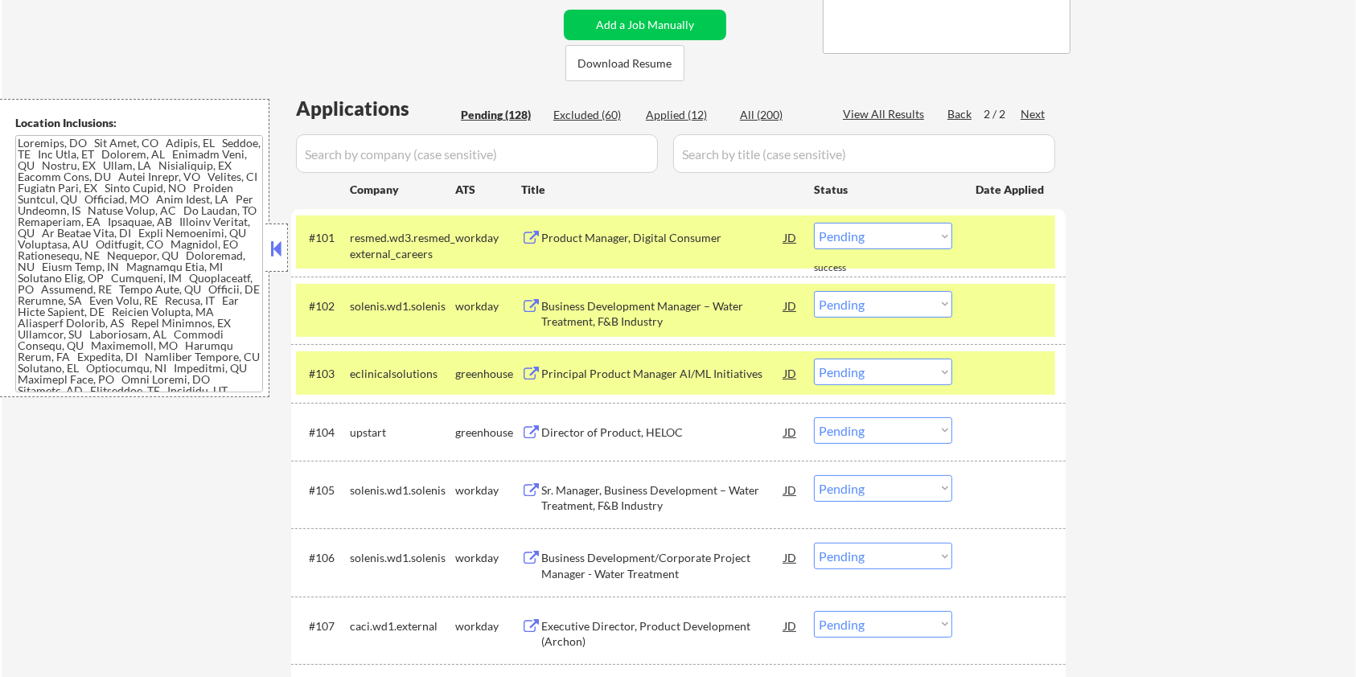
click at [364, 155] on input "input" at bounding box center [477, 153] width 362 height 39
paste input "eclinicalsolutions"
click at [695, 148] on input "input" at bounding box center [864, 153] width 382 height 39
click at [746, 109] on div "All (200)" at bounding box center [780, 115] width 80 height 16
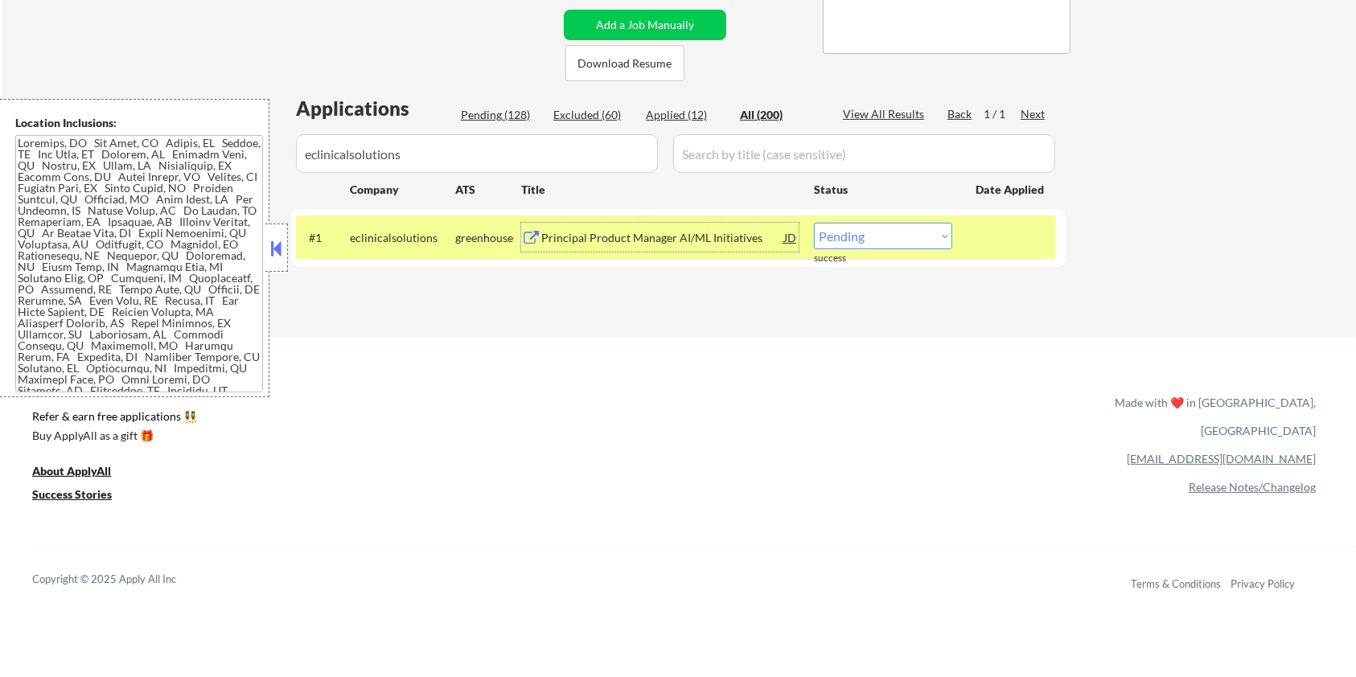
click at [582, 240] on div "Principal Product Manager AI/ML Initiatives" at bounding box center [662, 238] width 243 height 16
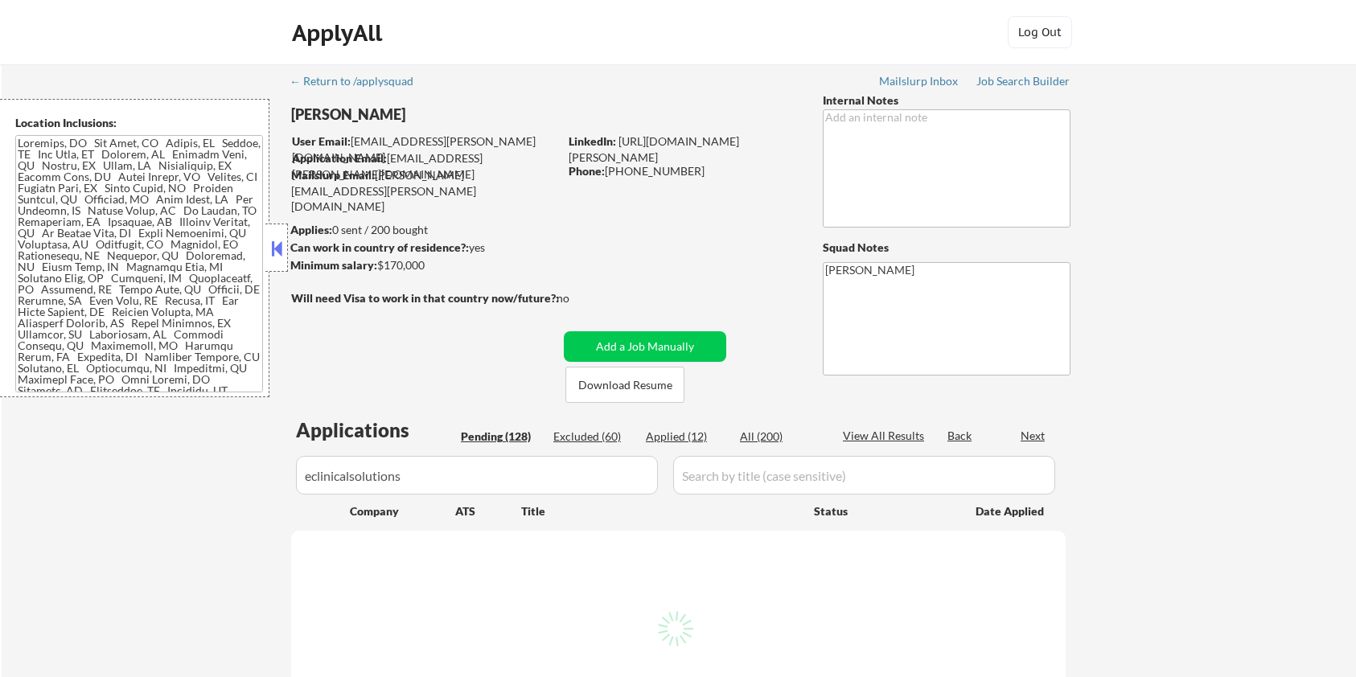
scroll to position [322, 0]
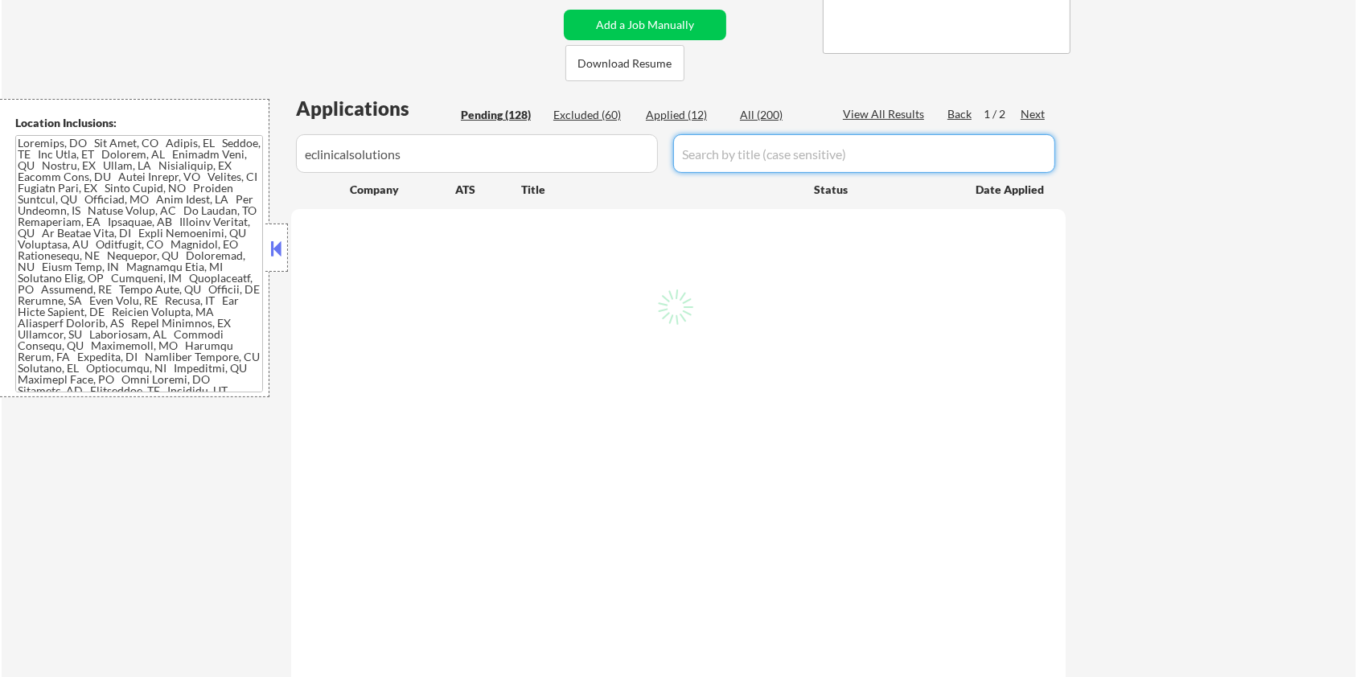
click at [705, 145] on input "input" at bounding box center [864, 153] width 382 height 39
select select ""pending""
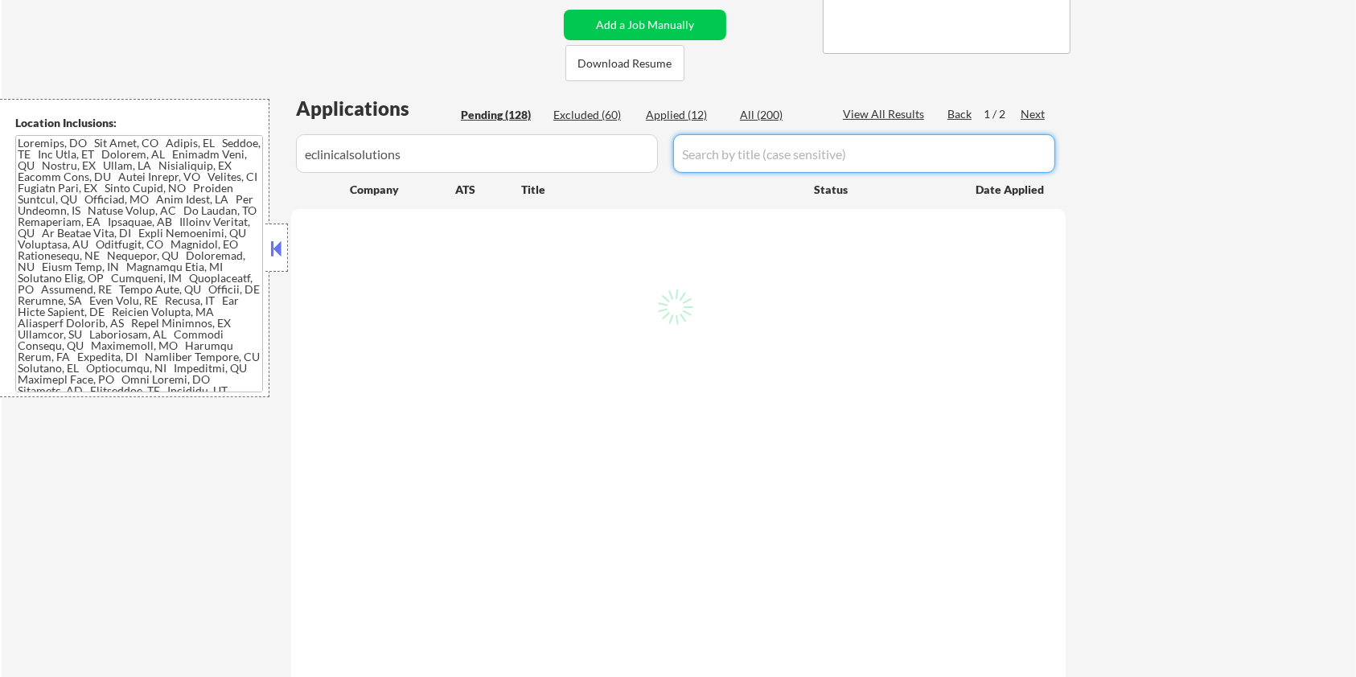
select select ""pending""
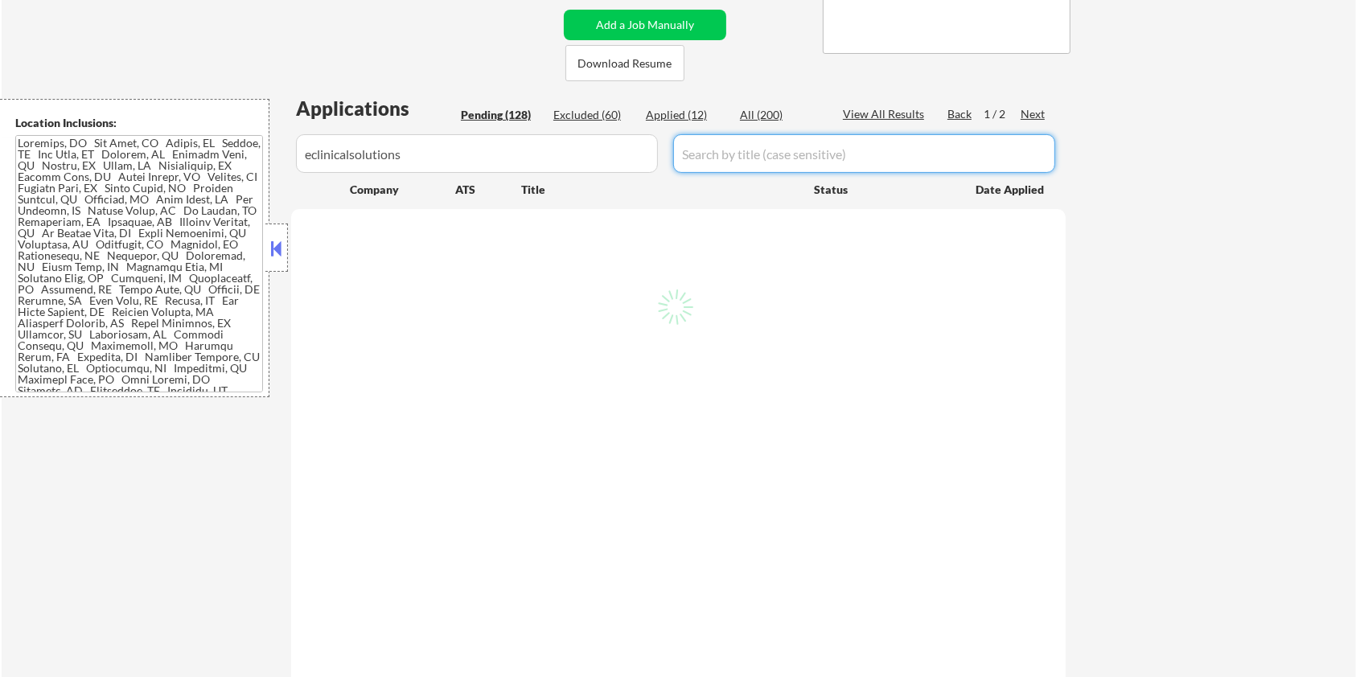
select select ""pending""
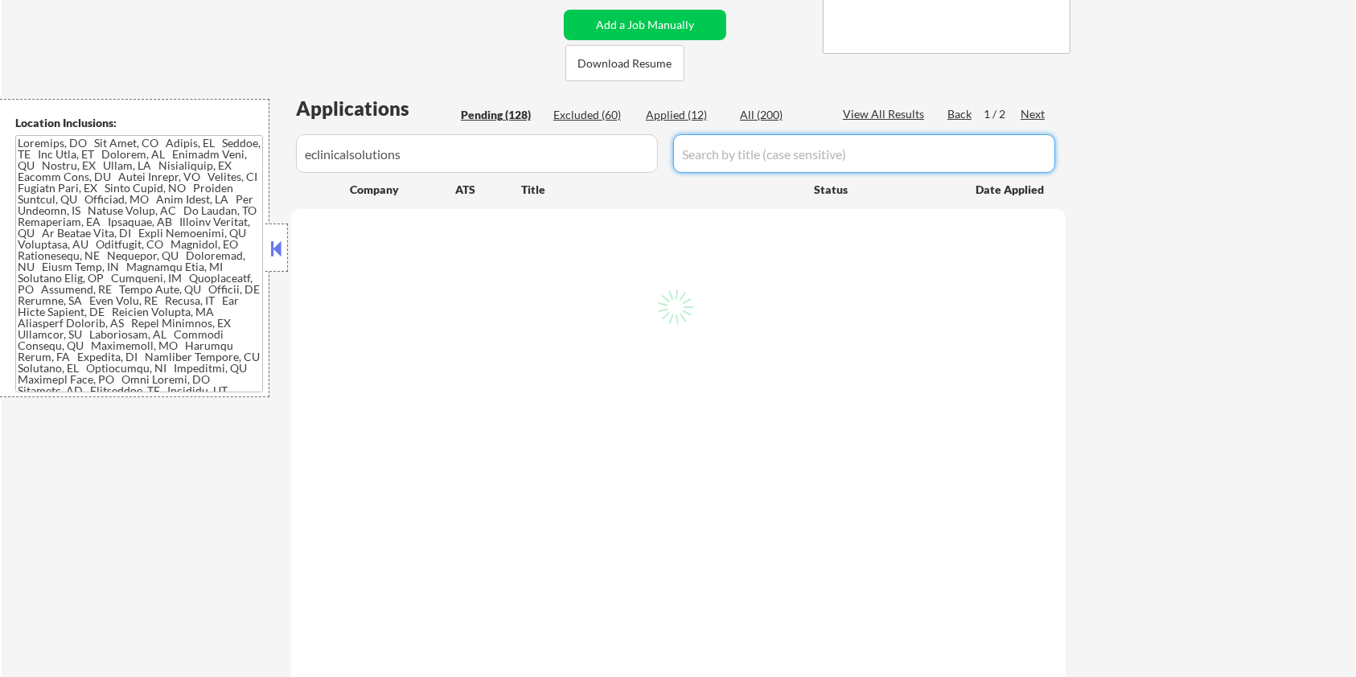
select select ""pending""
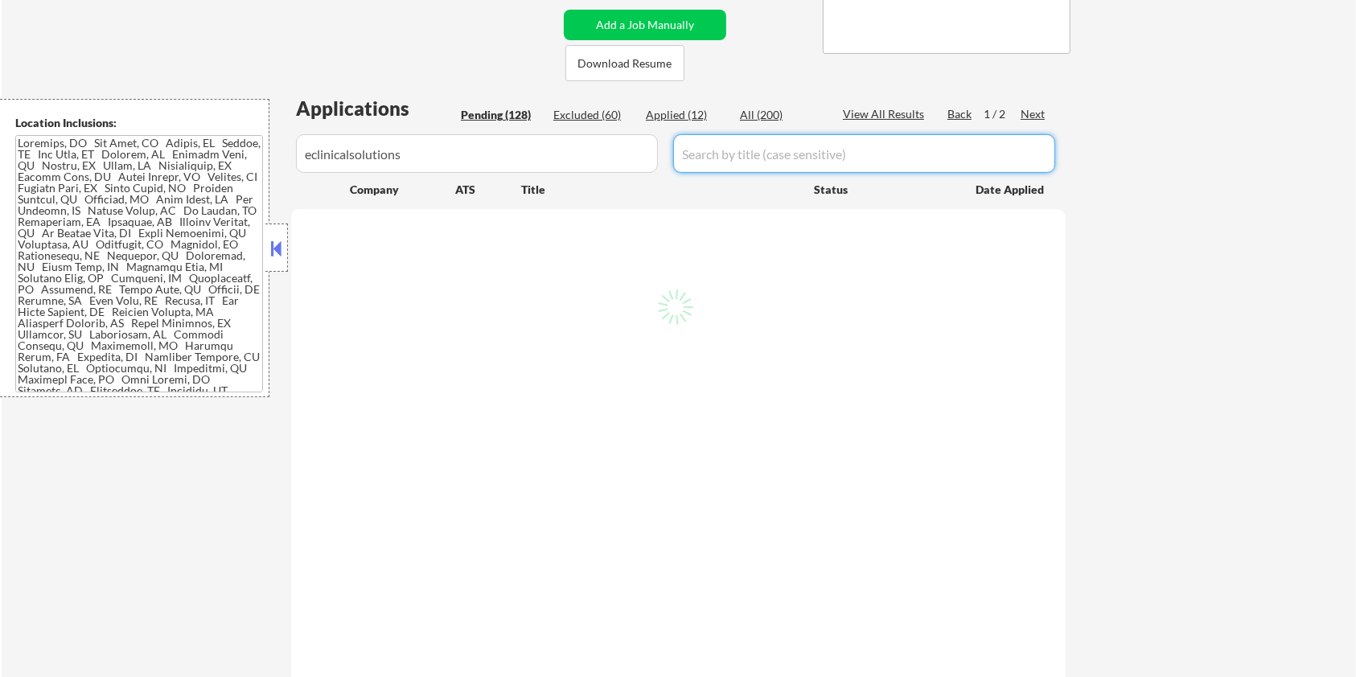
select select ""pending""
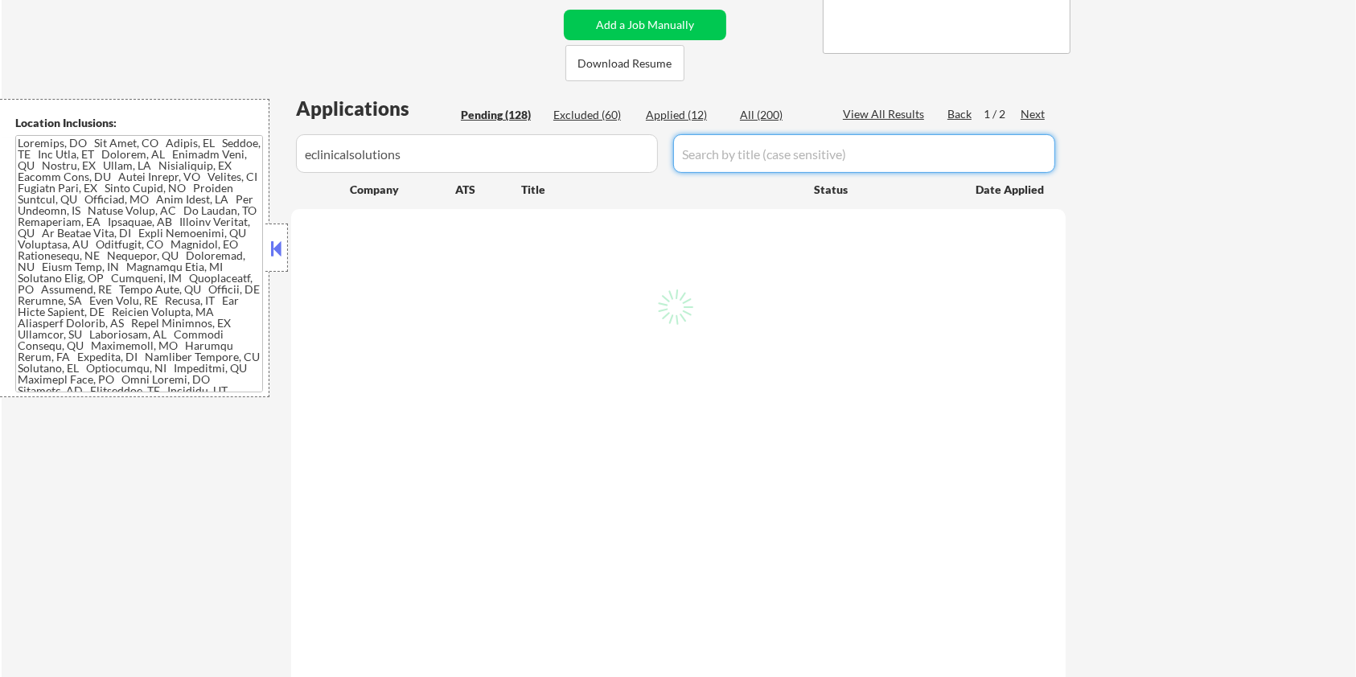
select select ""pending""
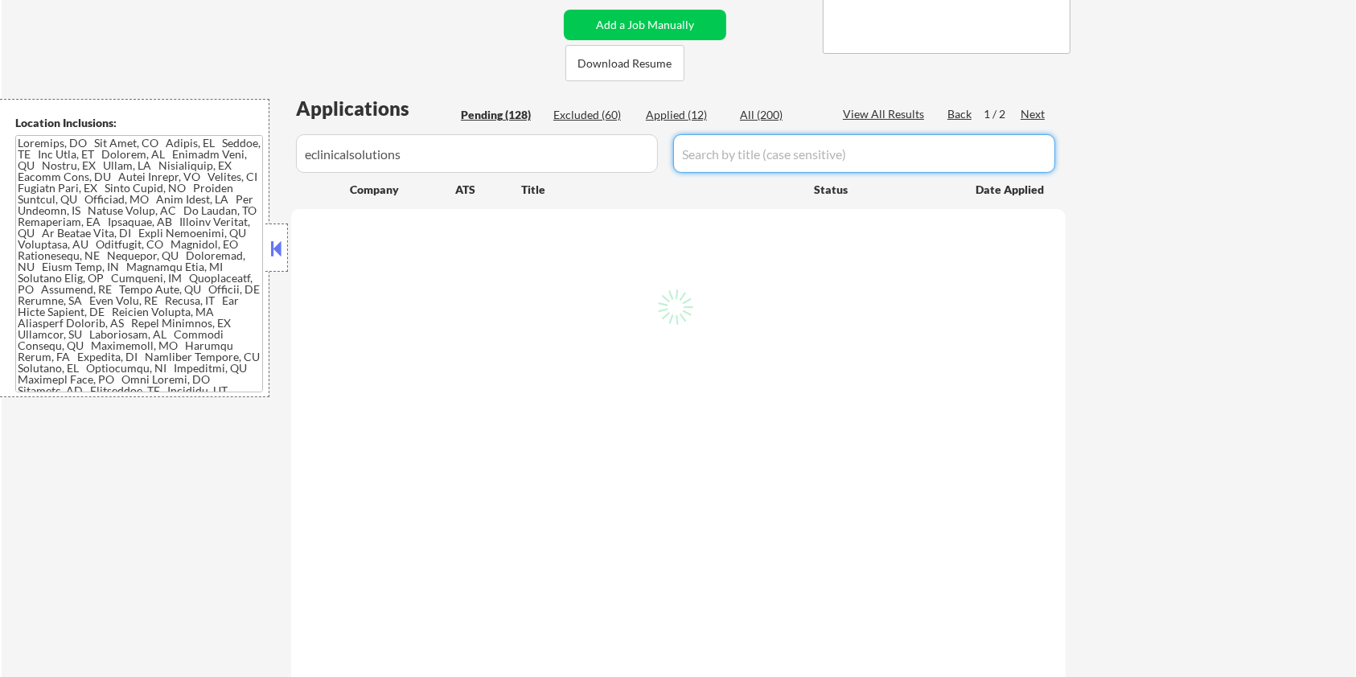
select select ""pending""
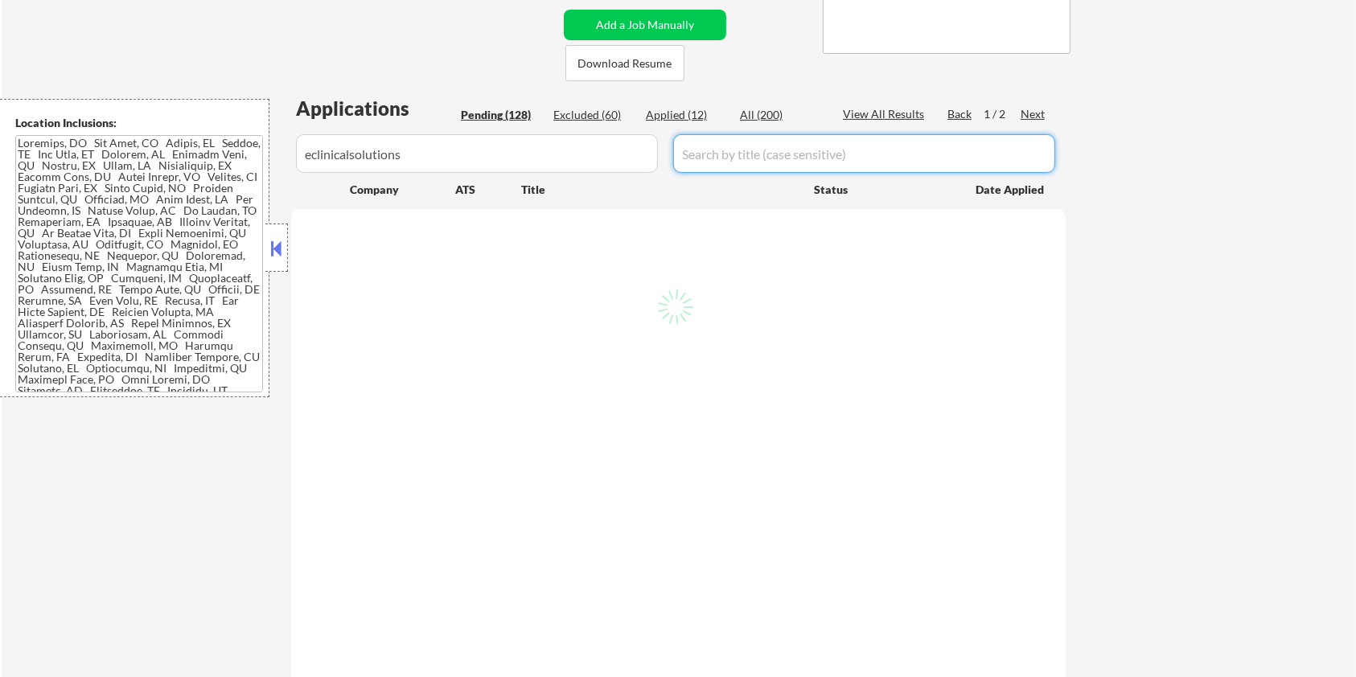
select select ""pending""
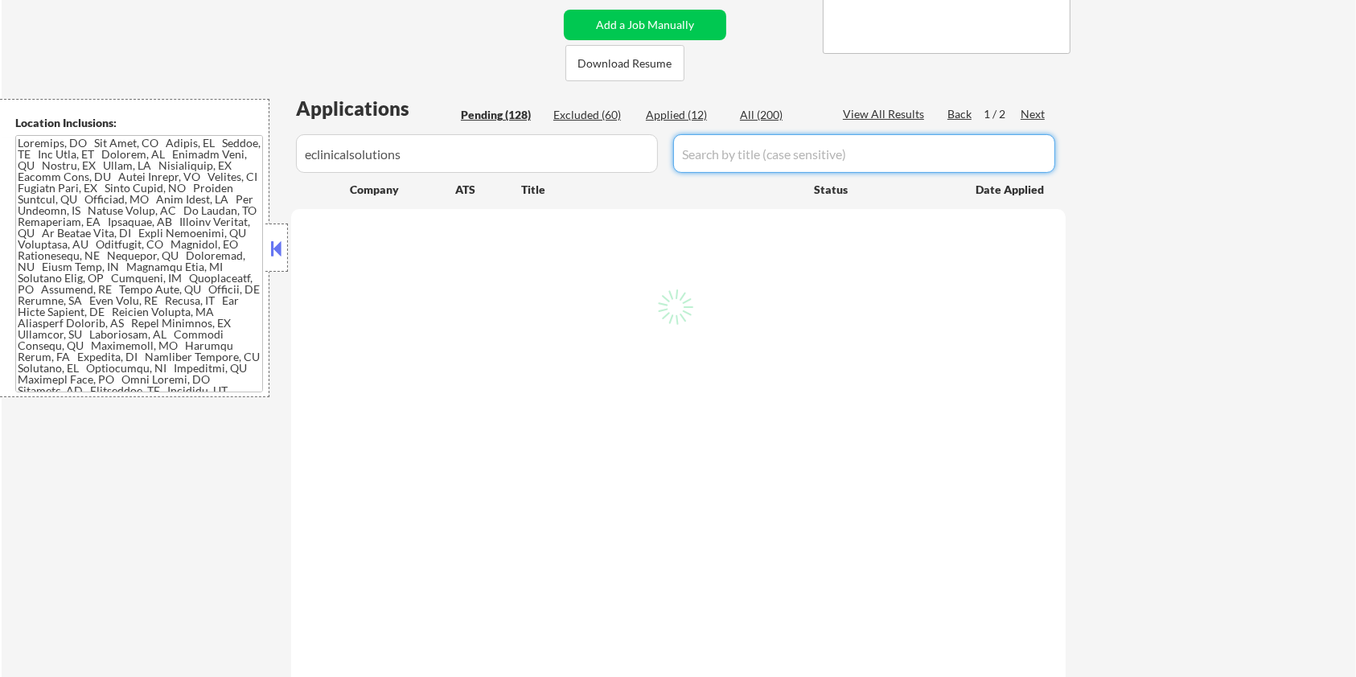
select select ""pending""
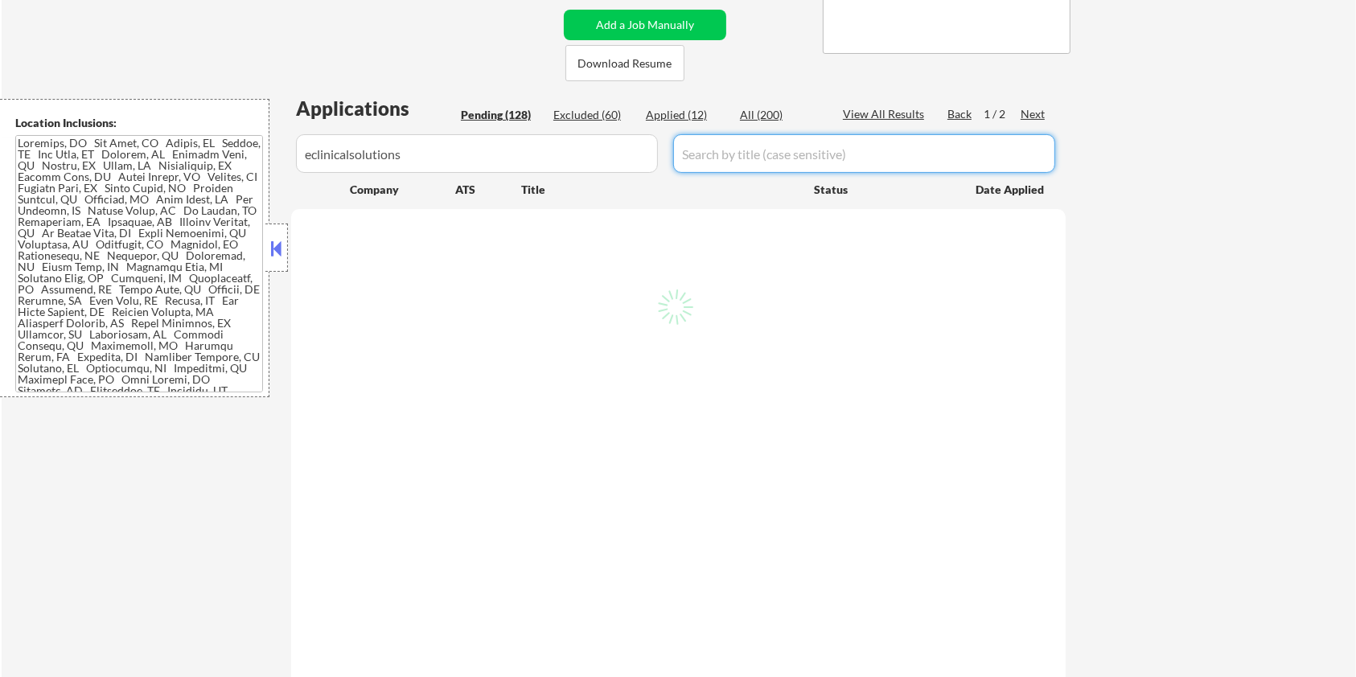
select select ""pending""
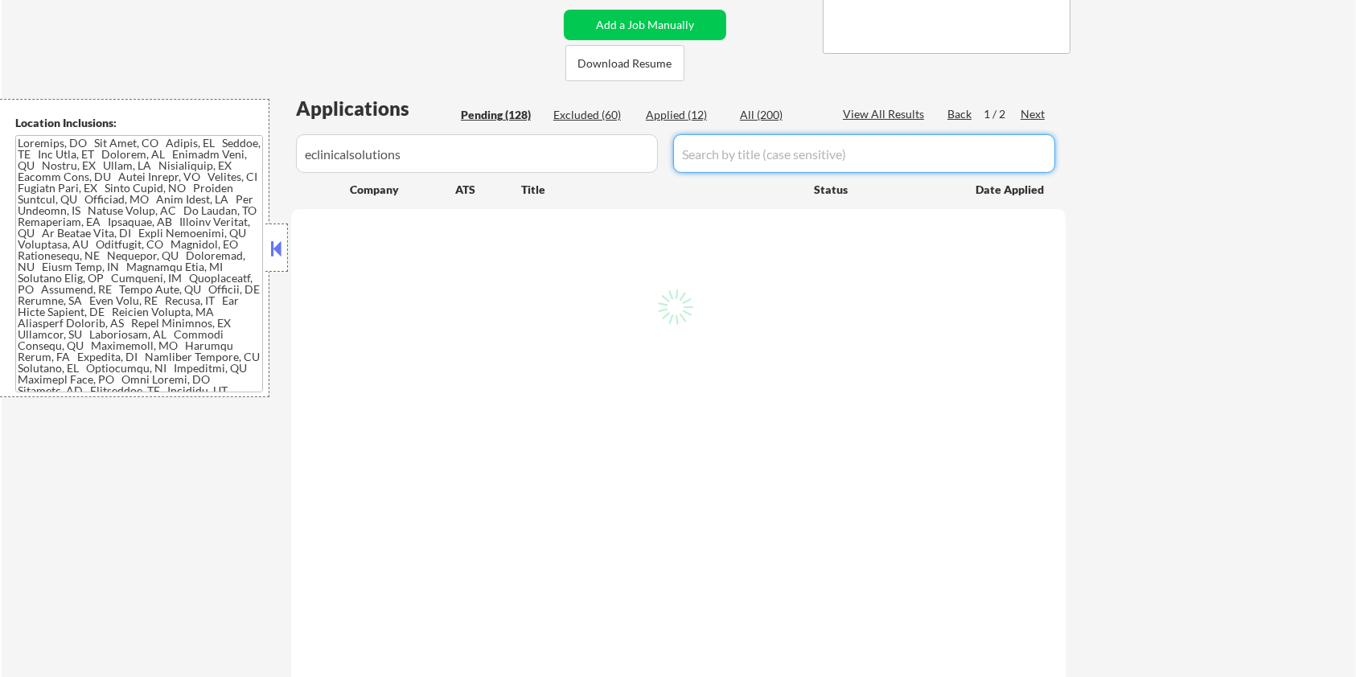
select select ""pending""
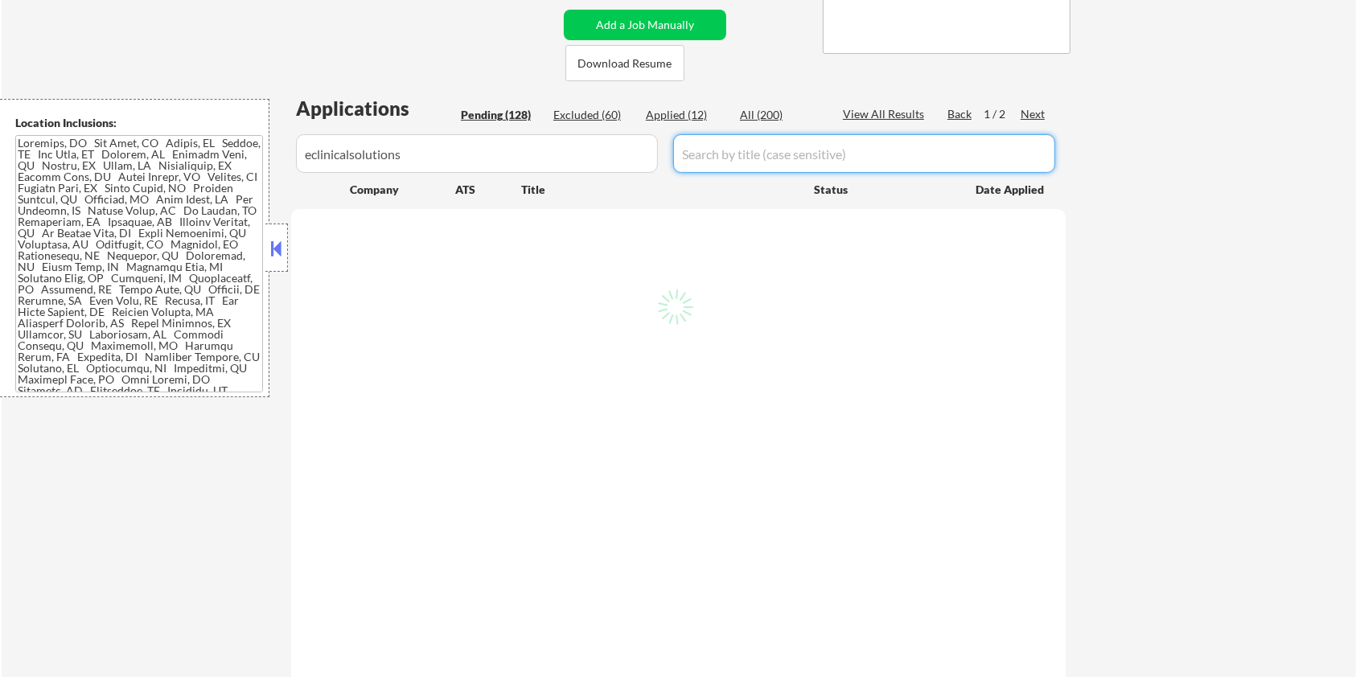
select select ""pending""
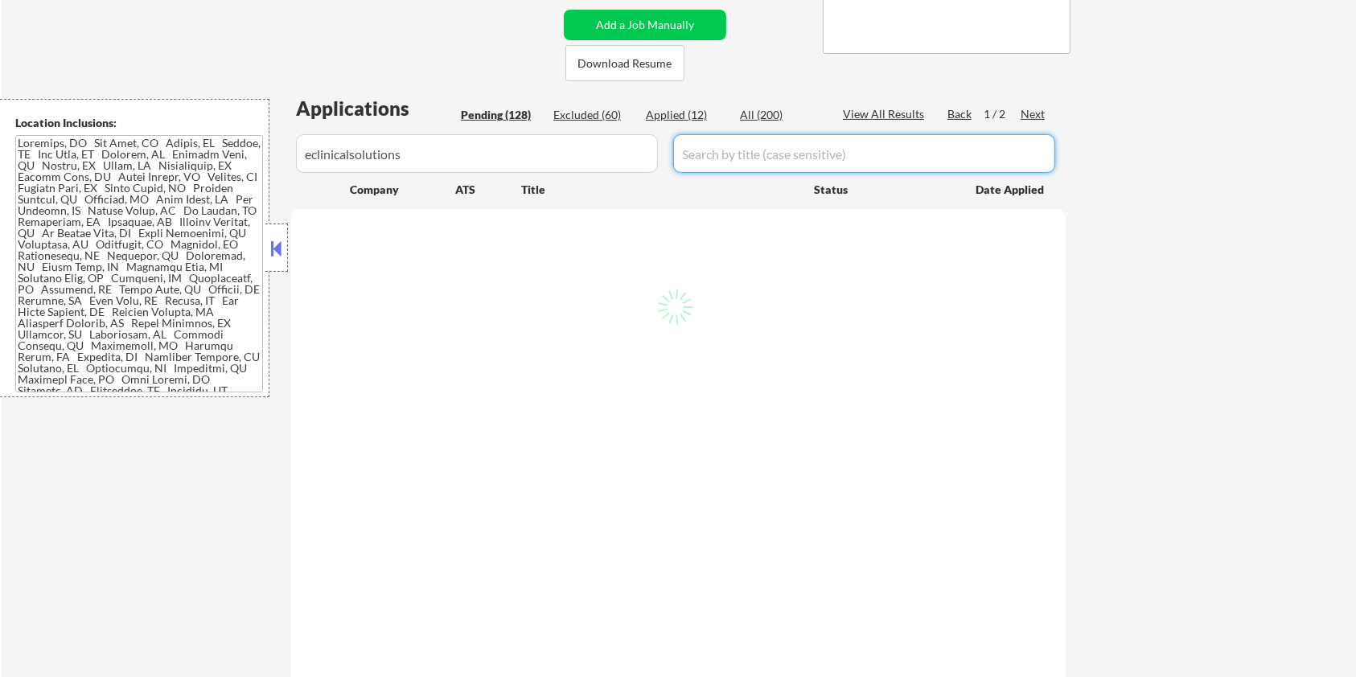
select select ""pending""
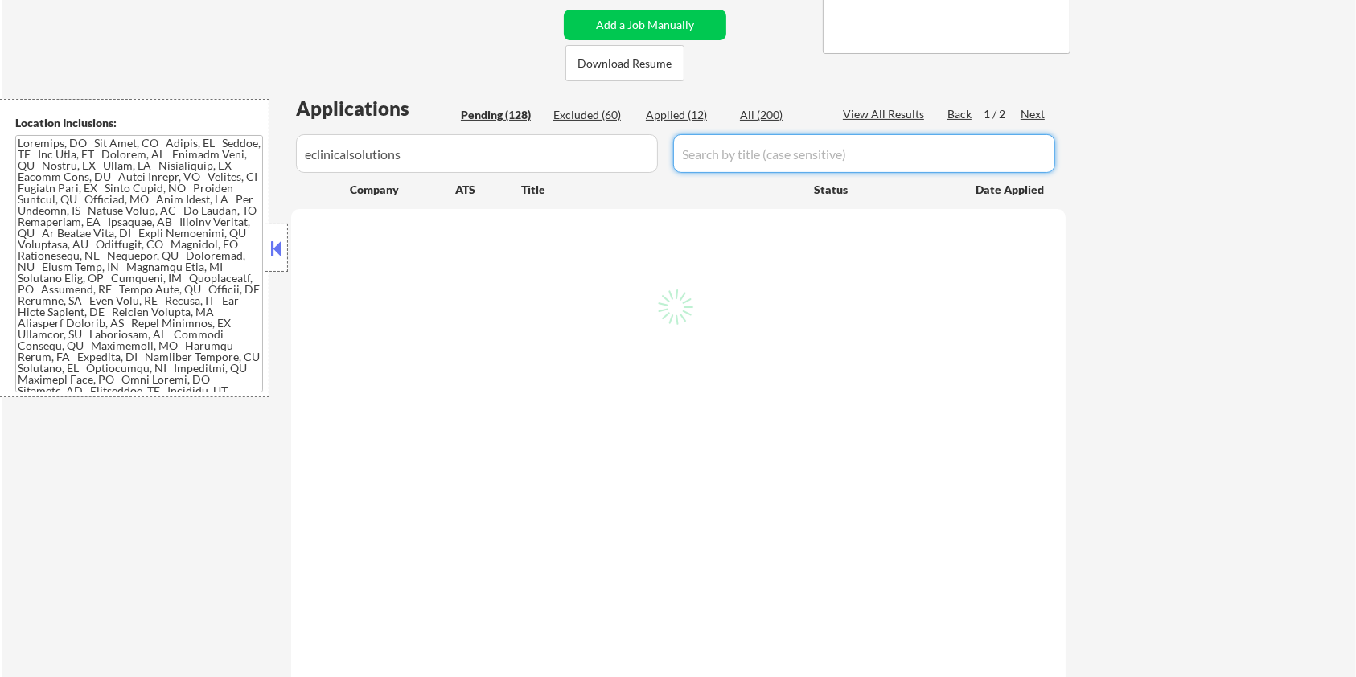
select select ""pending""
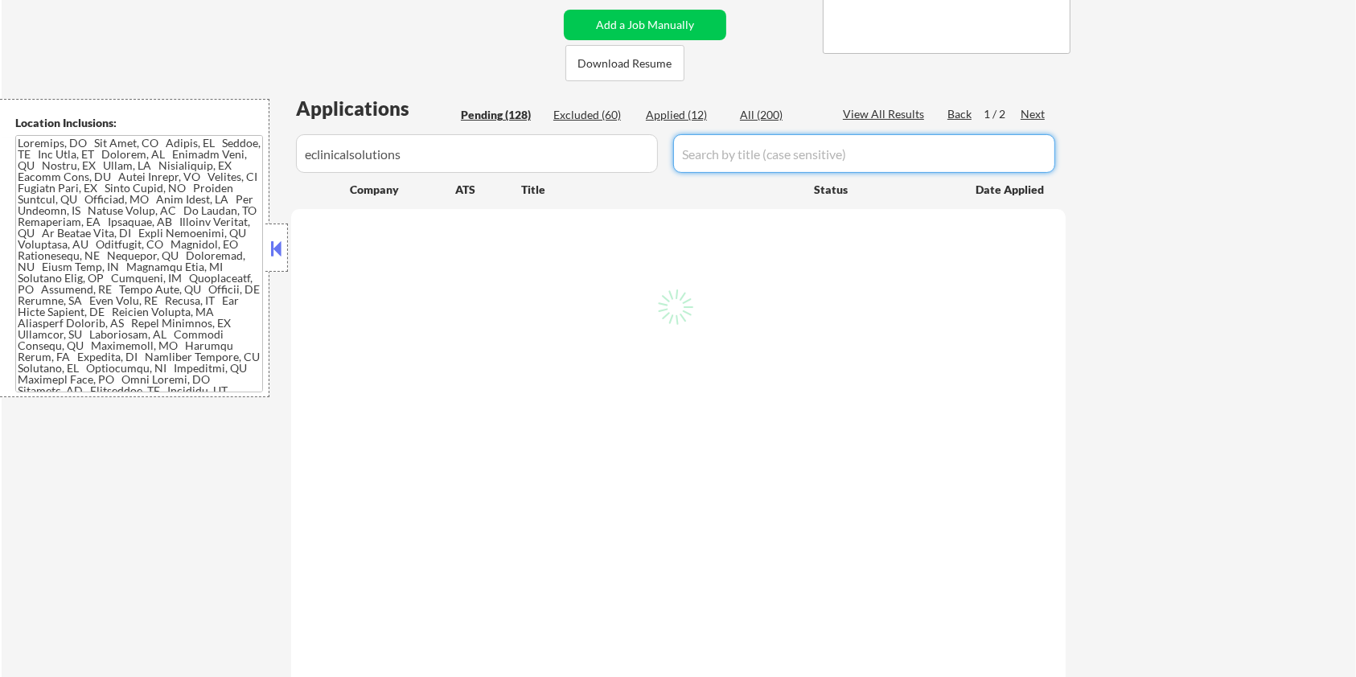
select select ""pending""
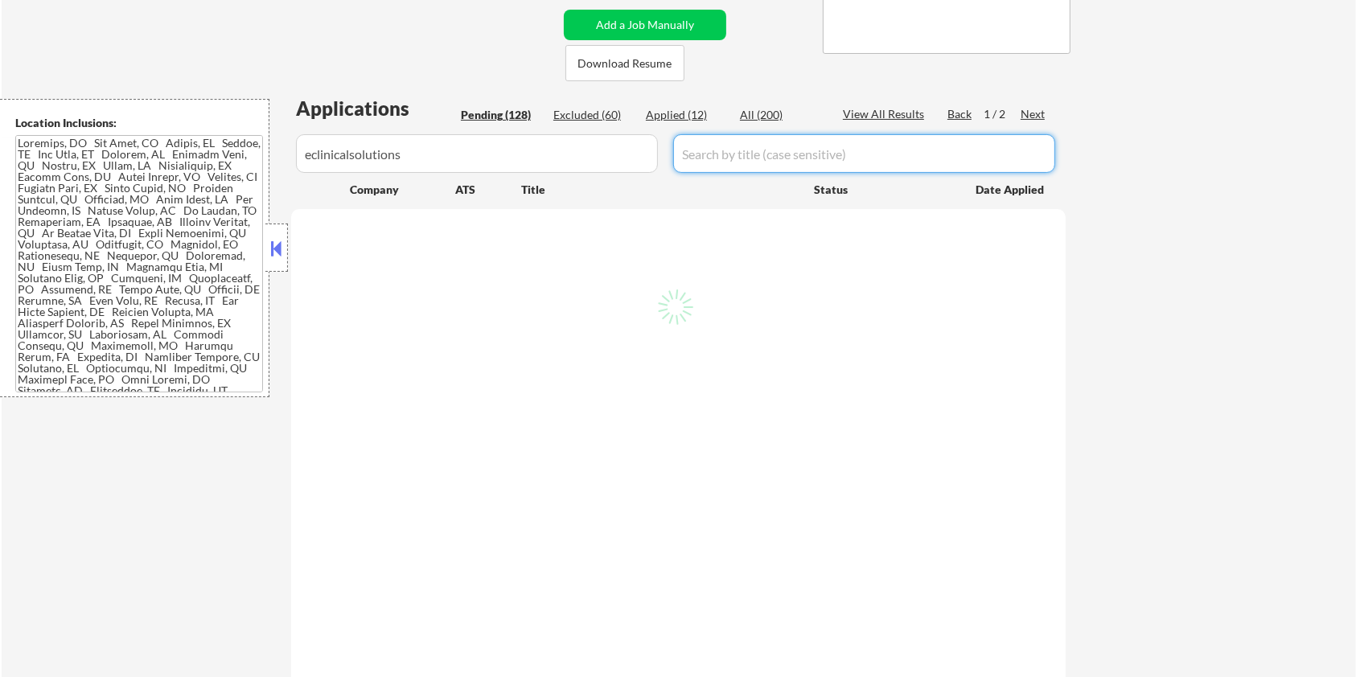
select select ""pending""
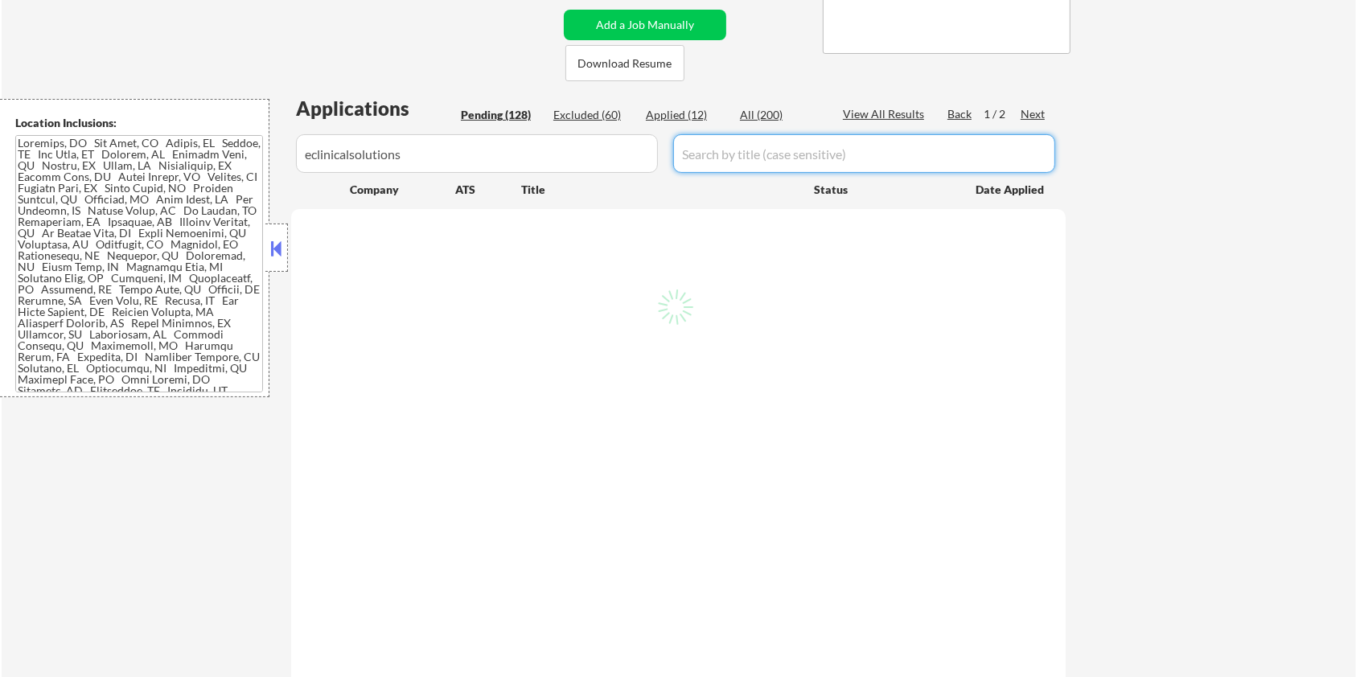
select select ""pending""
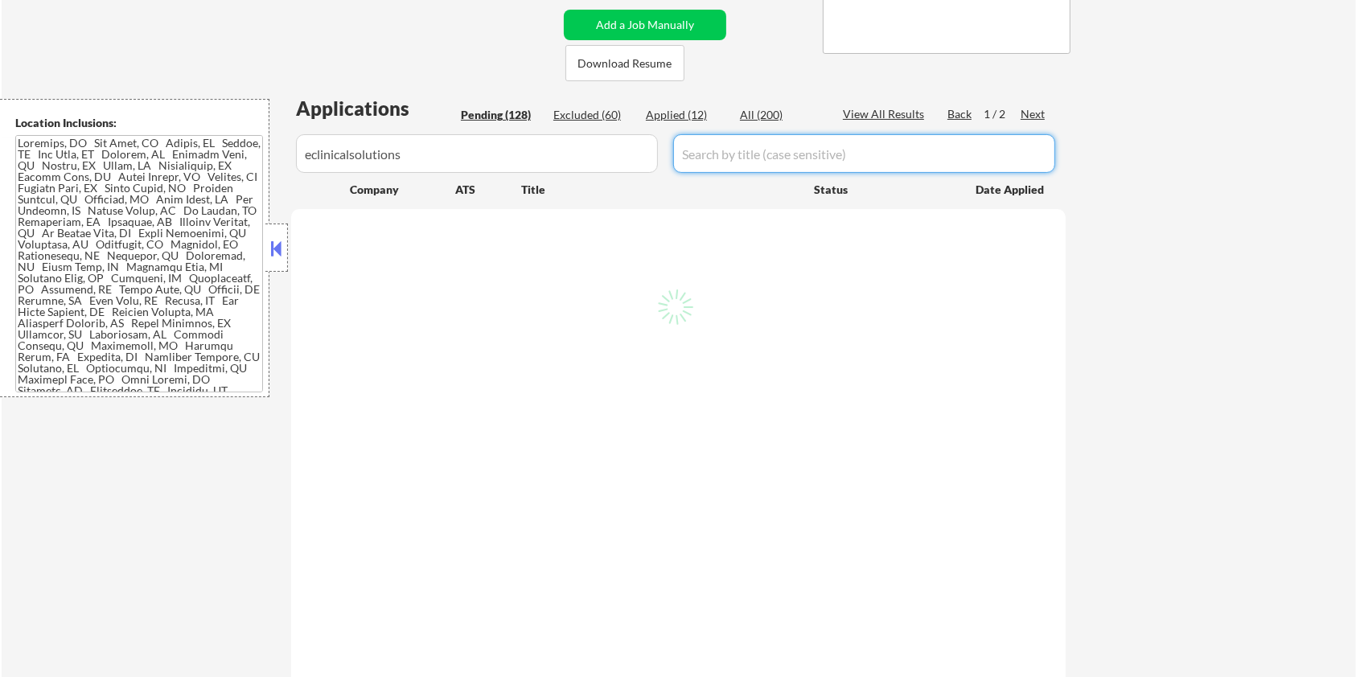
select select ""pending""
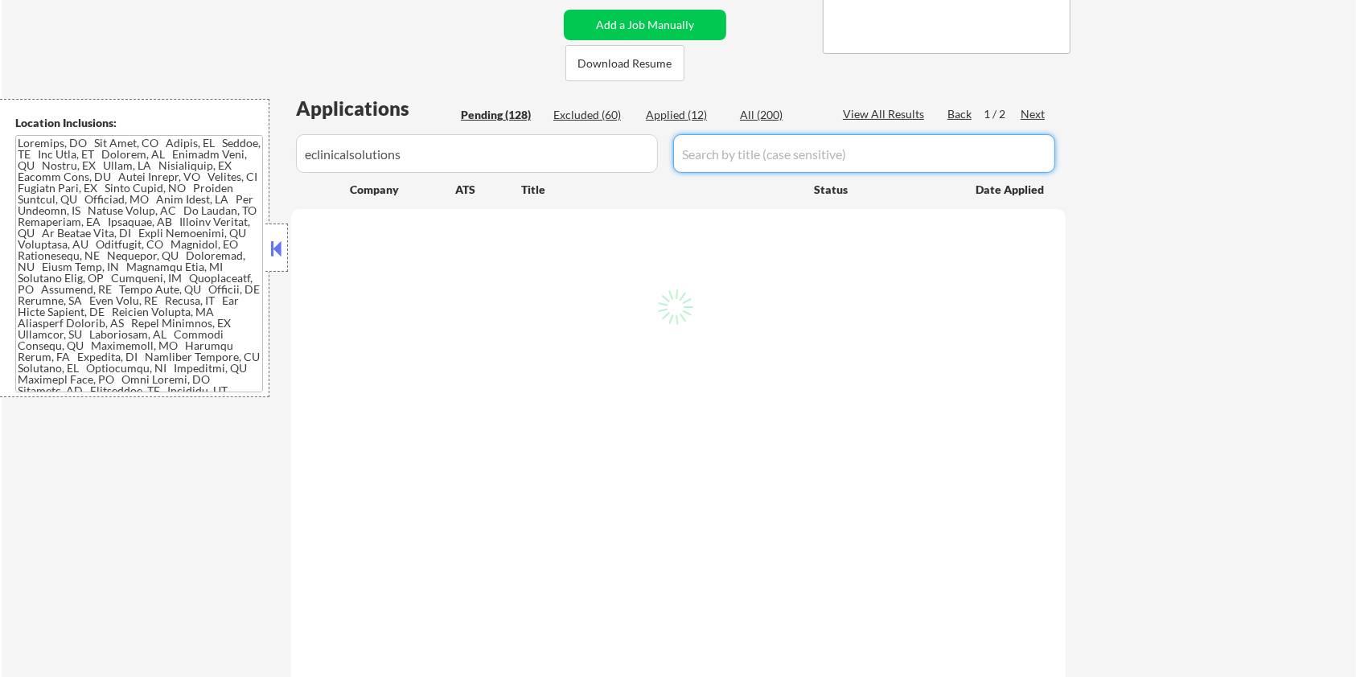
select select ""pending""
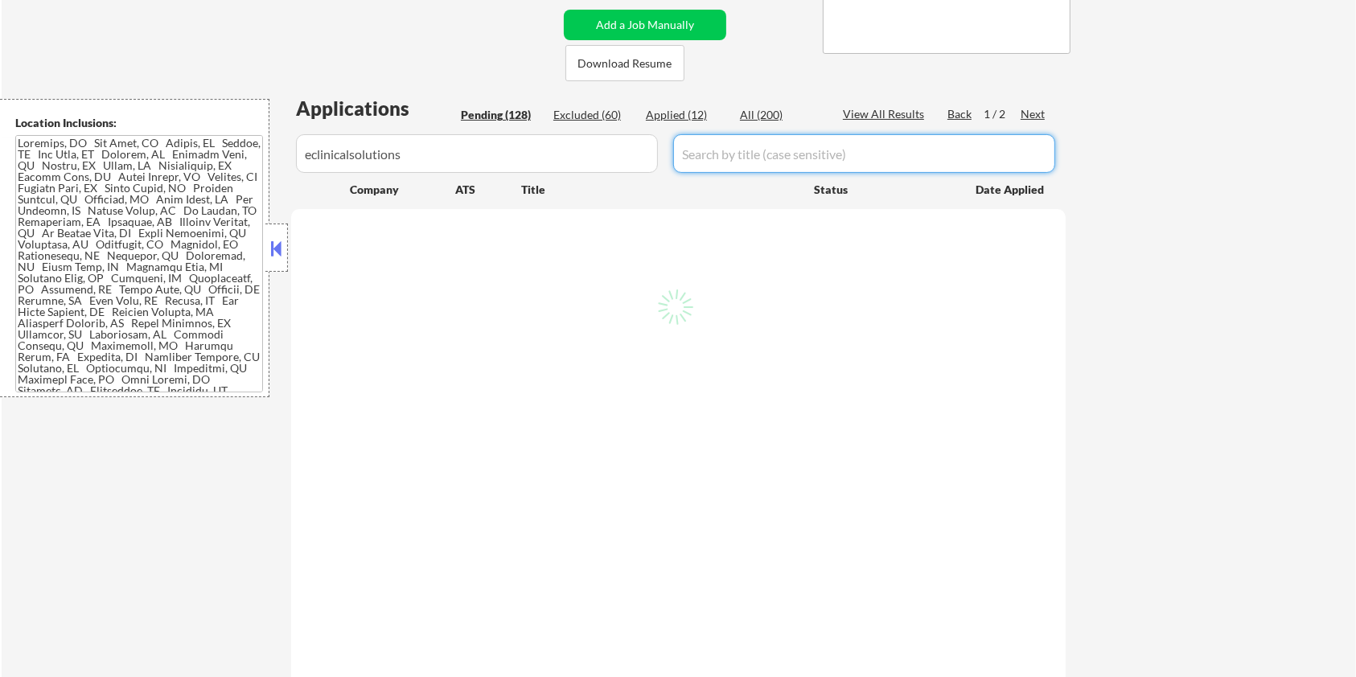
select select ""pending""
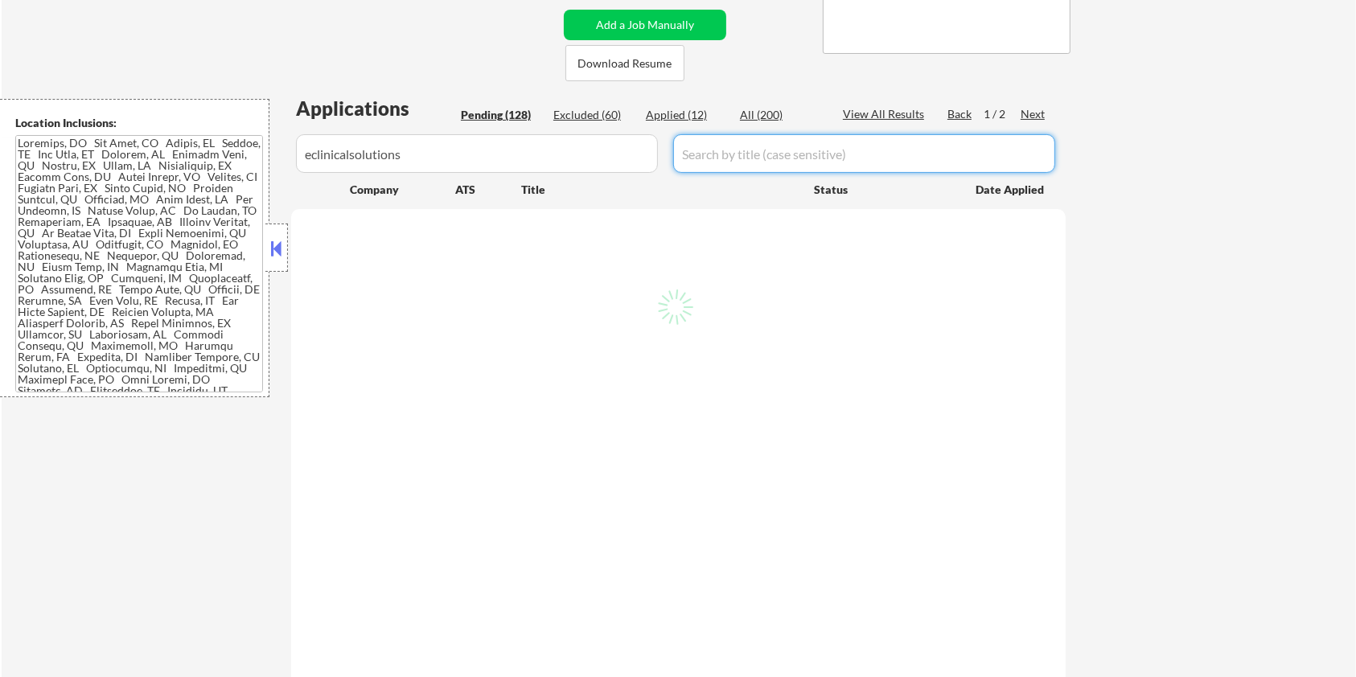
select select ""pending""
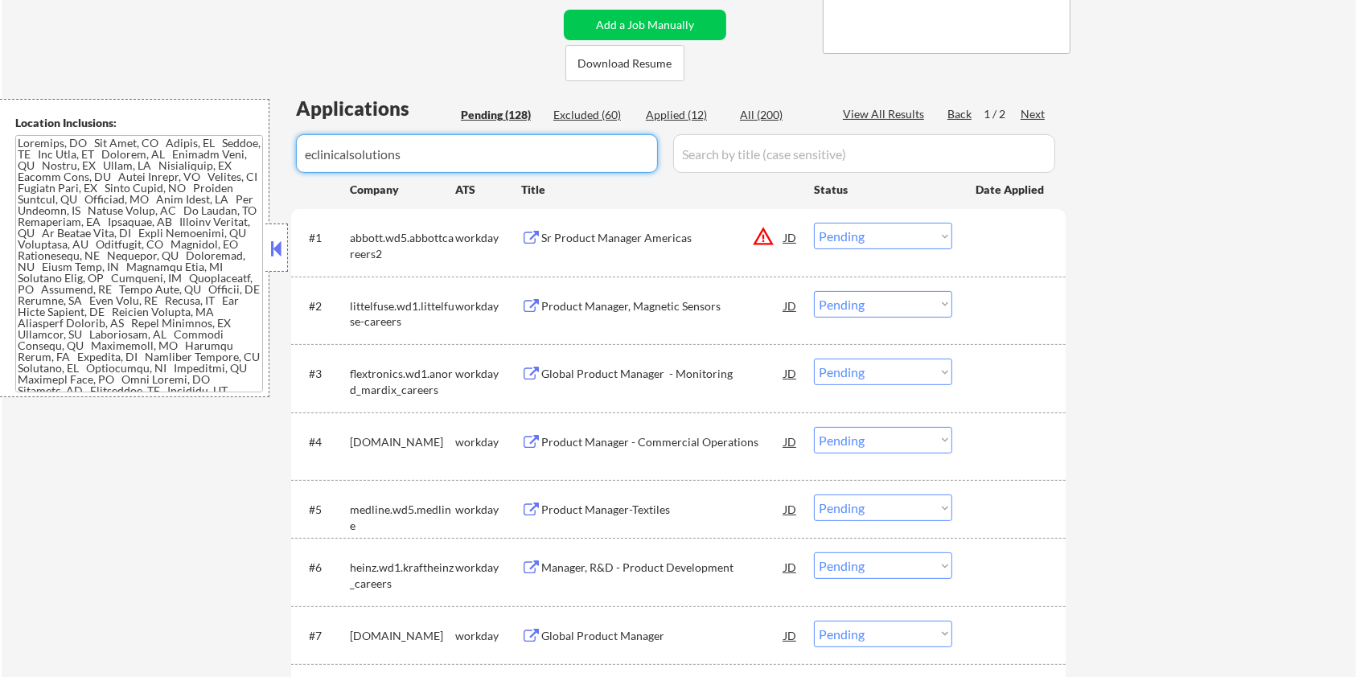
click at [611, 154] on input "input" at bounding box center [477, 153] width 362 height 39
click at [757, 109] on div "All (200)" at bounding box center [780, 115] width 80 height 16
select select ""applied""
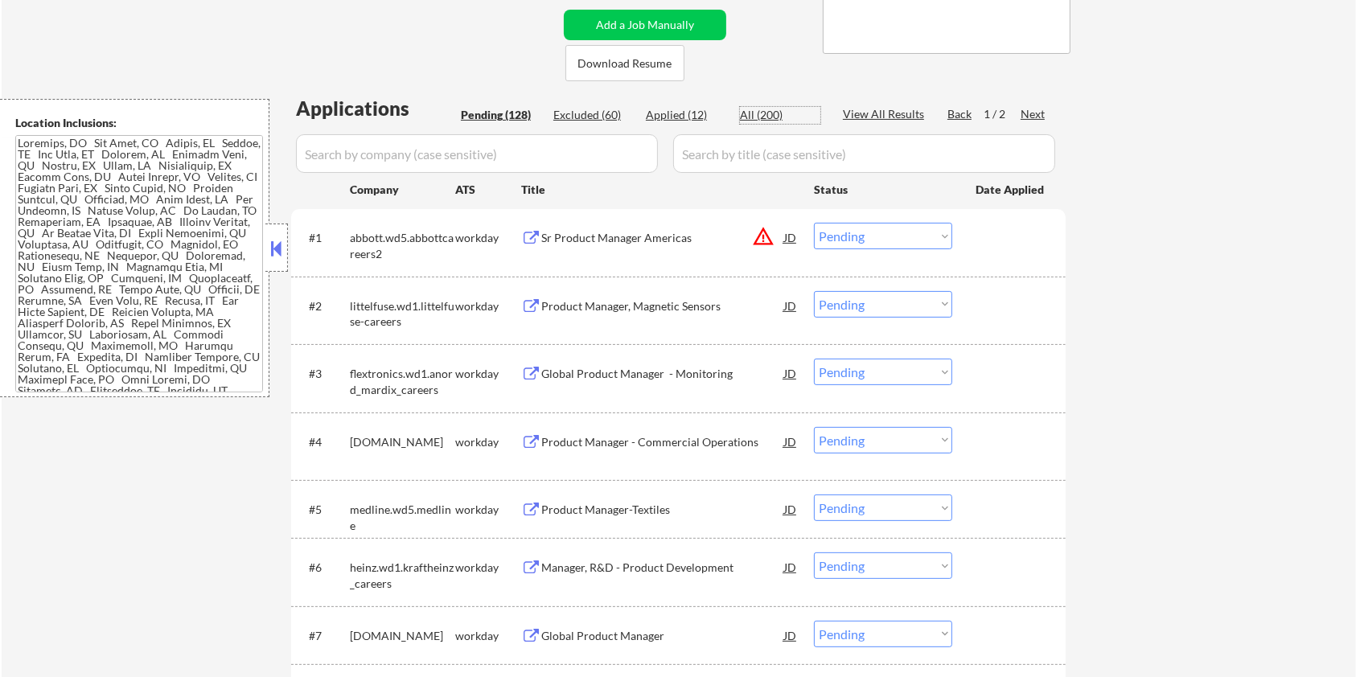
select select ""applied""
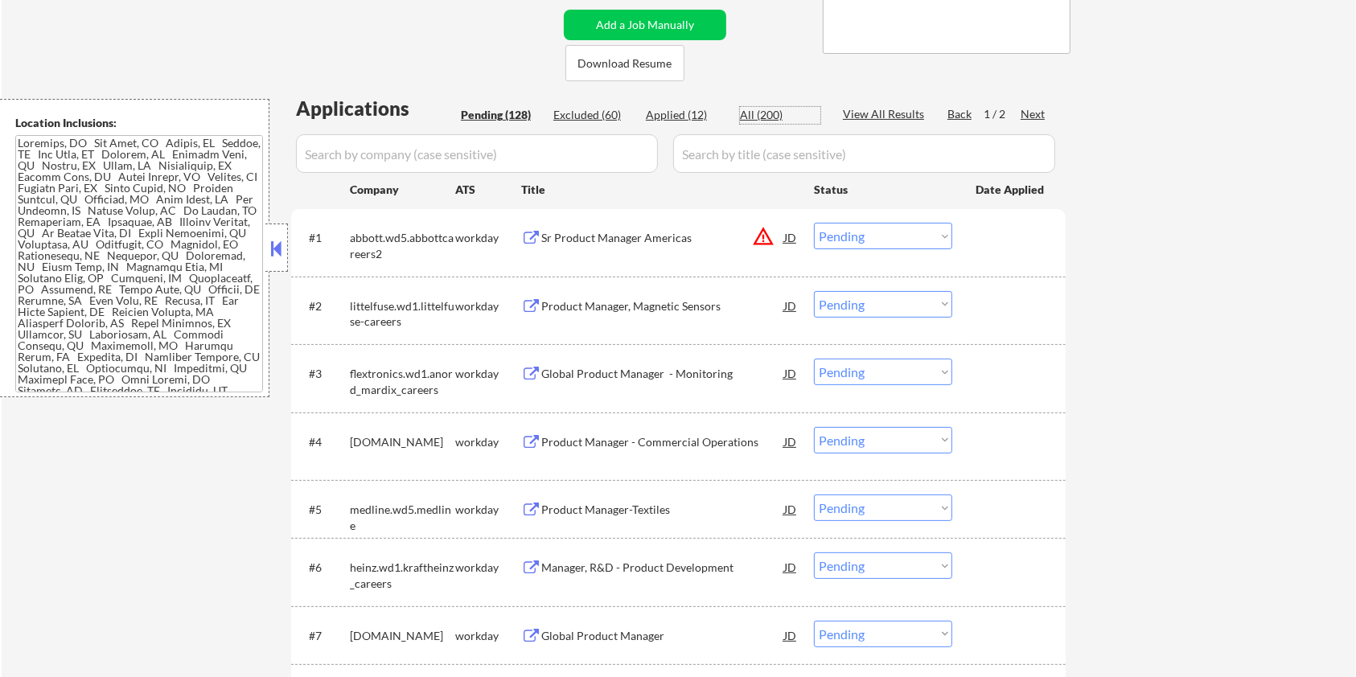
select select ""applied""
select select ""excluded__expired_""
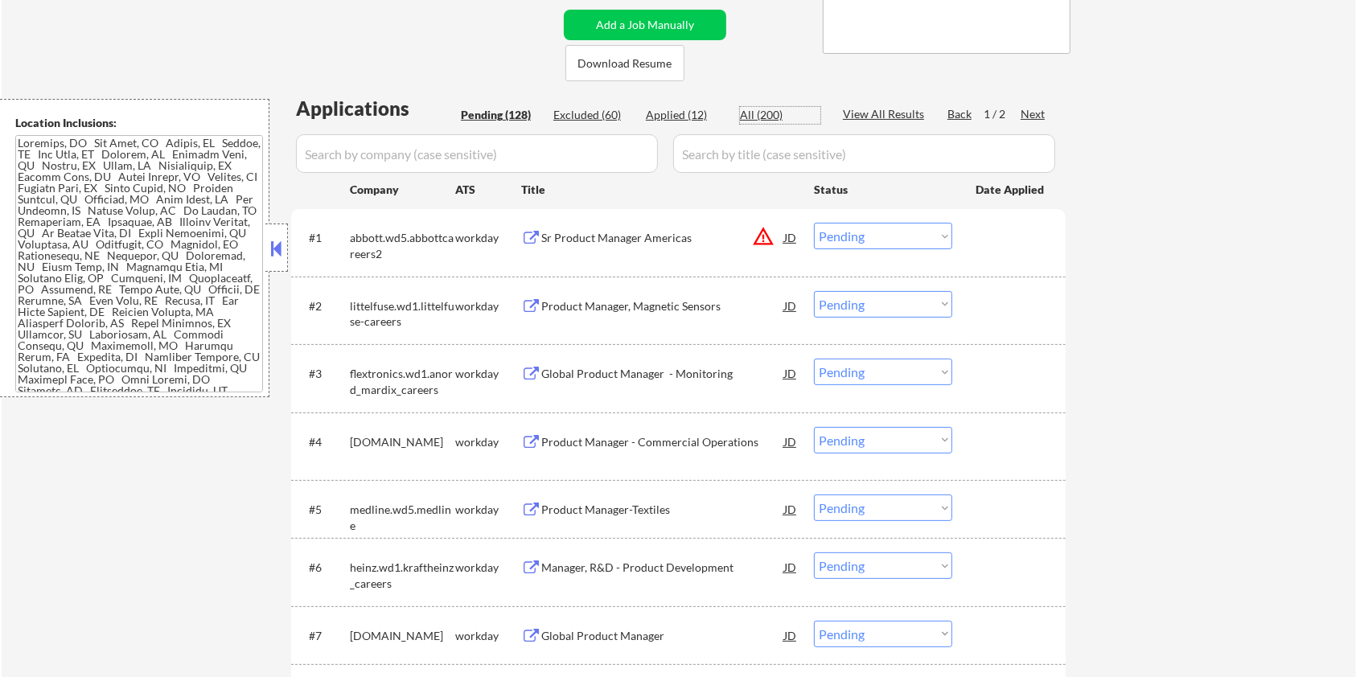
select select ""excluded__salary_""
select select ""excluded__bad_match_""
select select ""excluded__salary_""
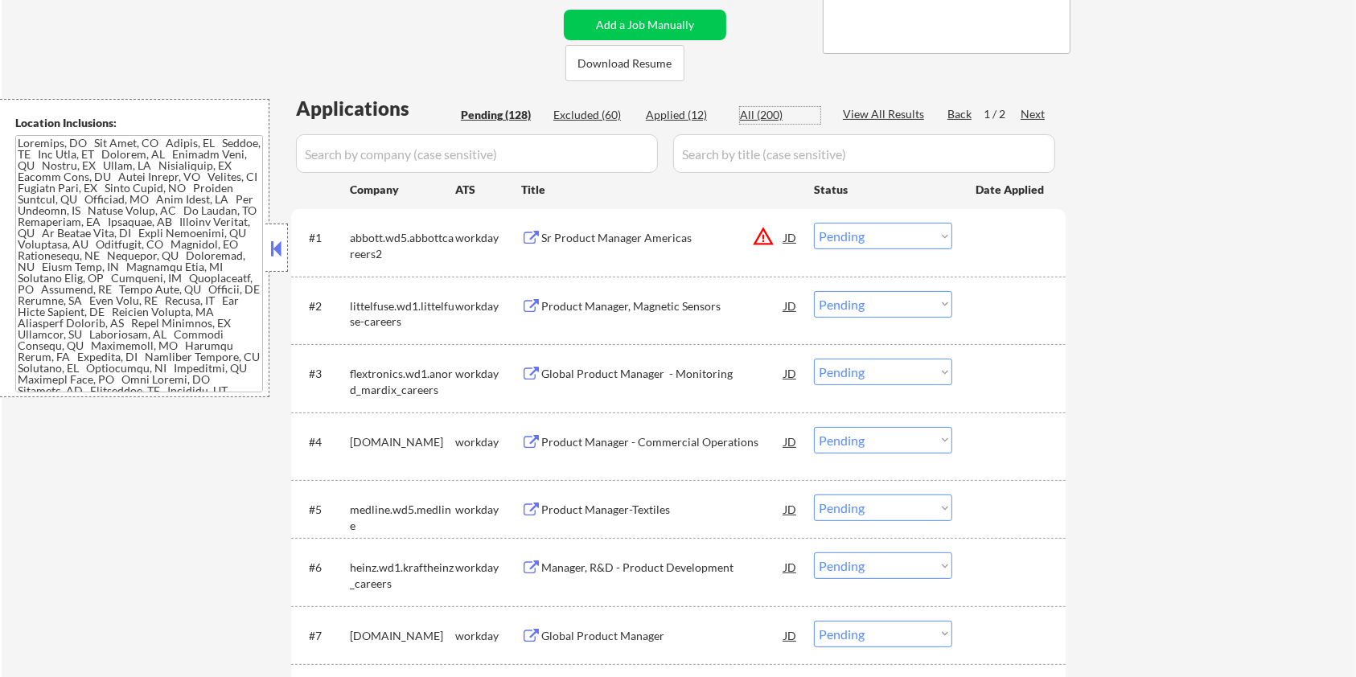
select select ""excluded__expired_""
select select ""excluded__salary_""
select select ""excluded__bad_match_""
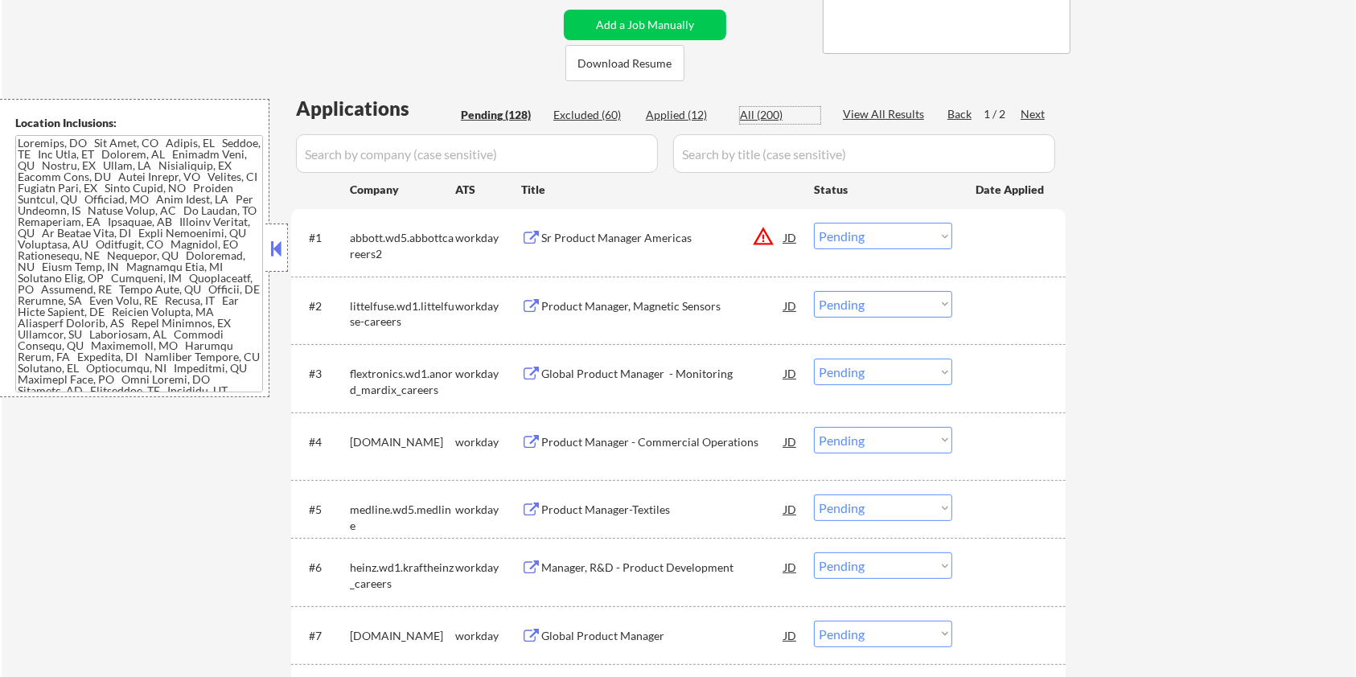
select select ""excluded__salary_""
select select ""excluded__expired_""
select select ""excluded__bad_match_""
select select ""excluded__expired_""
select select ""excluded__salary_""
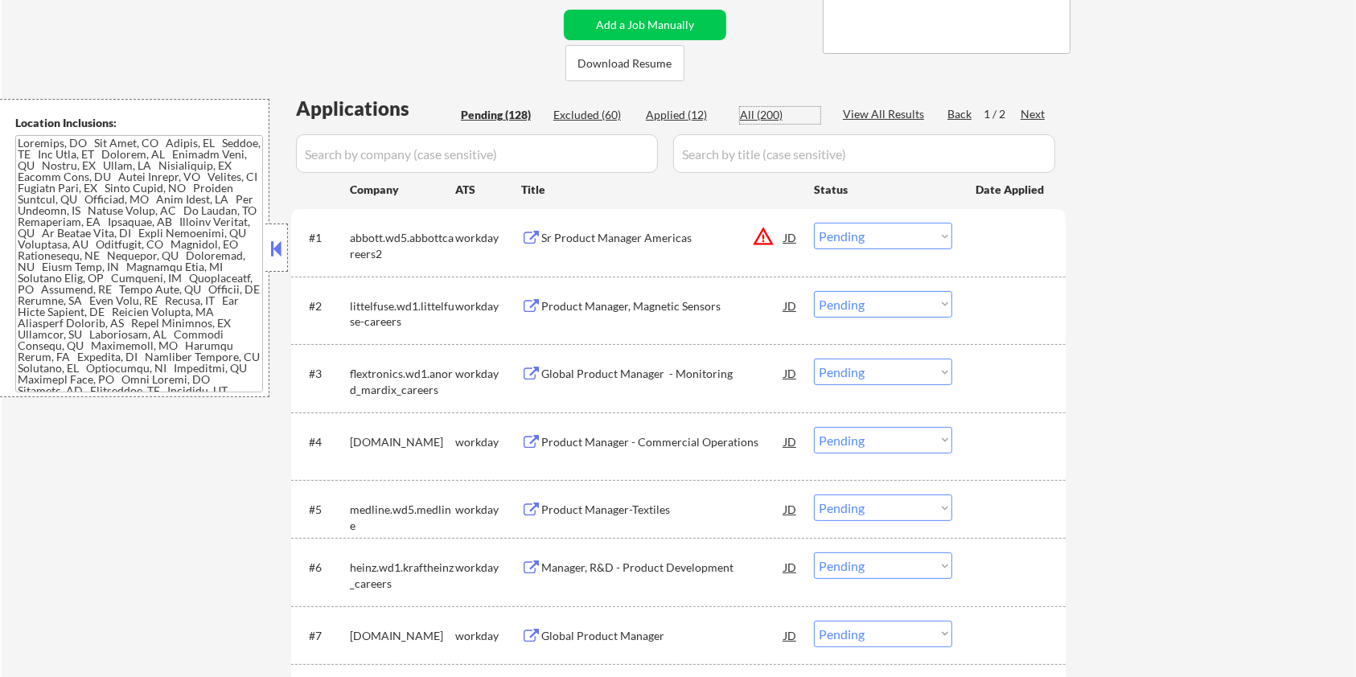
select select ""excluded__expired_""
select select ""excluded__blocklist_""
select select ""excluded__bad_match_""
select select ""excluded__expired_""
select select ""excluded__bad_match_""
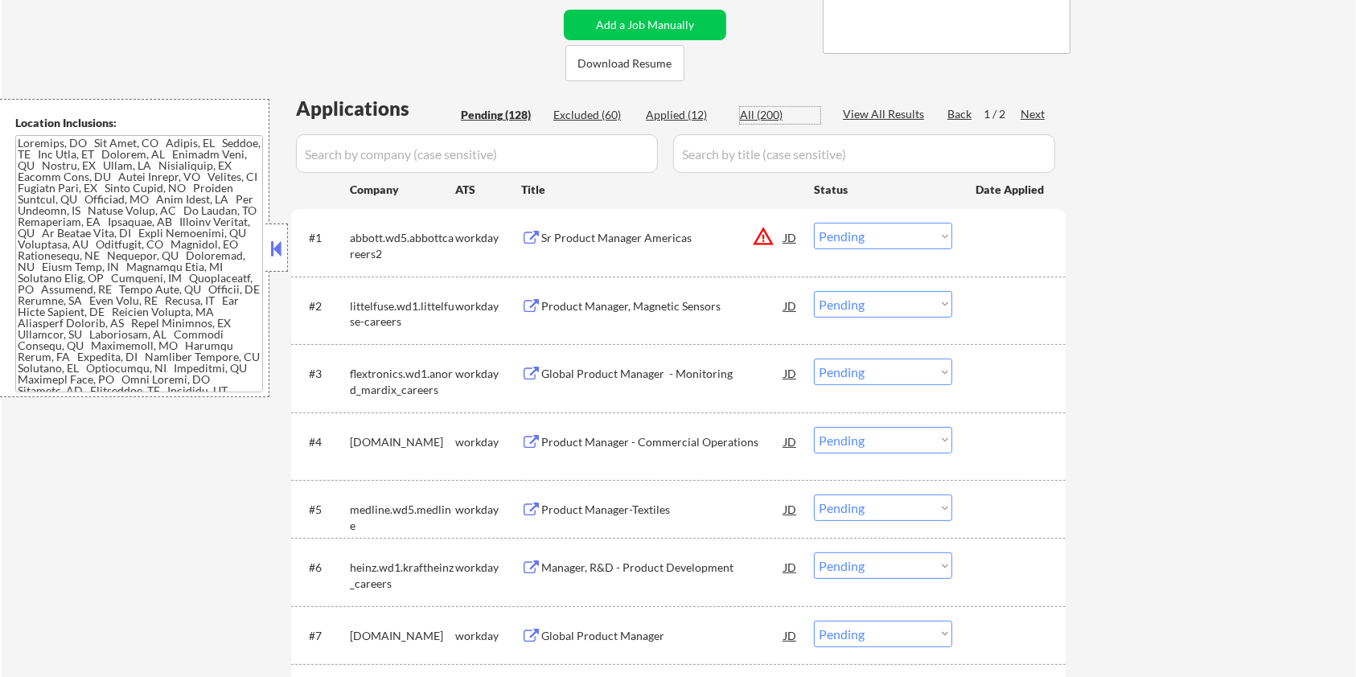
select select ""excluded__bad_match_""
select select ""excluded__expired_""
select select ""excluded__blocklist_""
select select ""excluded__bad_match_""
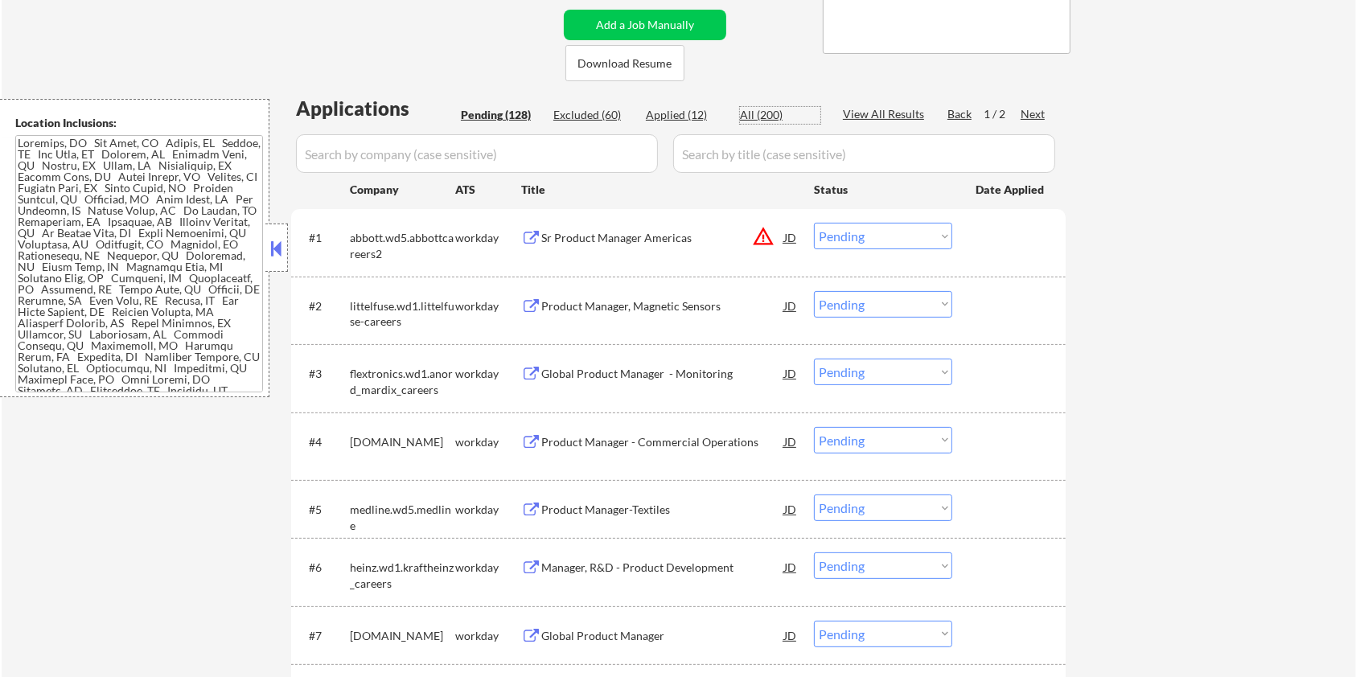
select select ""excluded__bad_match_""
select select ""excluded__location_""
select select ""excluded__salary_""
select select ""excluded__expired_""
select select ""excluded__bad_match_""
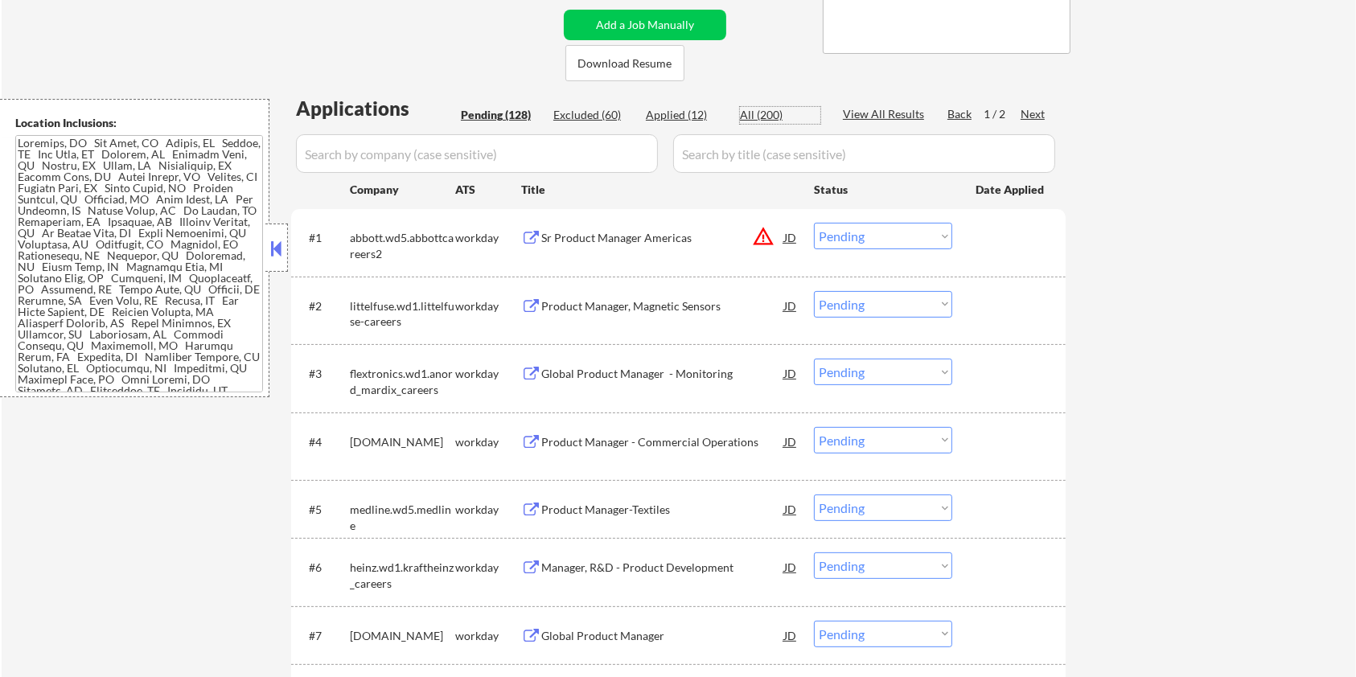
select select ""excluded__other_""
select select ""excluded__blocklist_""
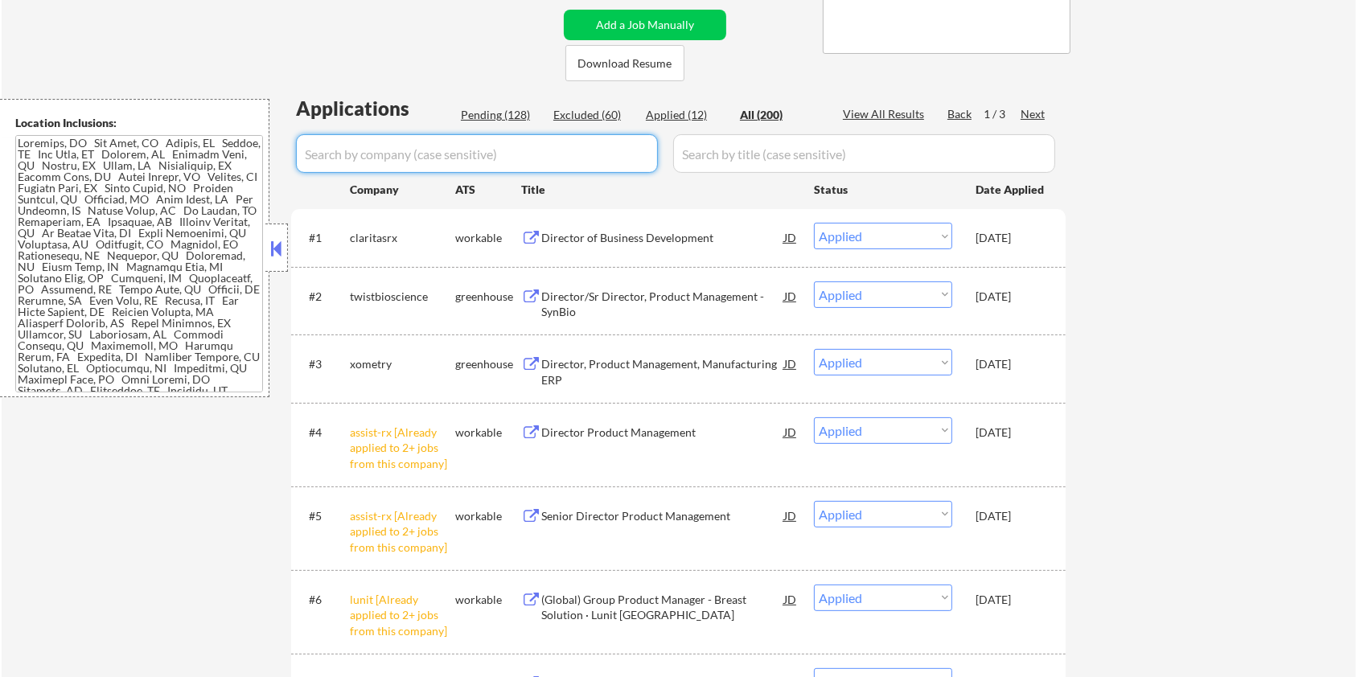
click at [407, 154] on input "input" at bounding box center [477, 153] width 362 height 39
paste input "eclinicalsolutions"
type input "eclinicalsolutions"
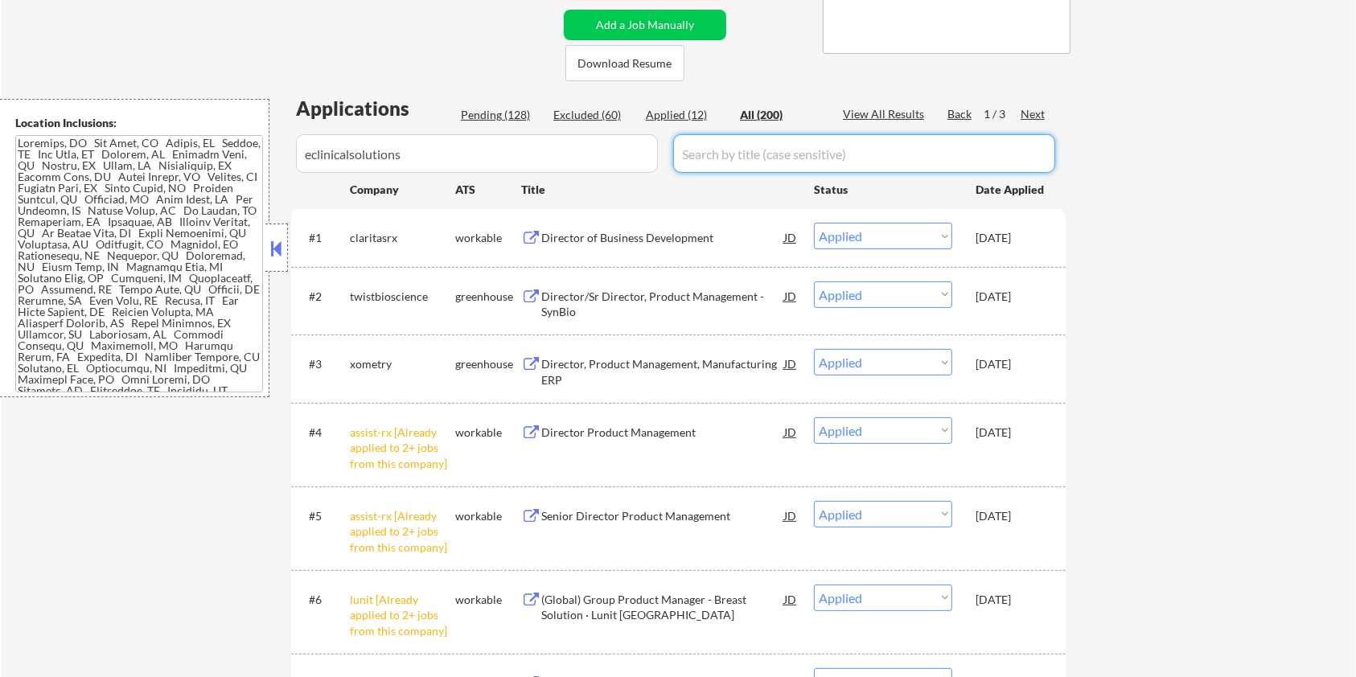
click at [703, 155] on input "input" at bounding box center [864, 153] width 382 height 39
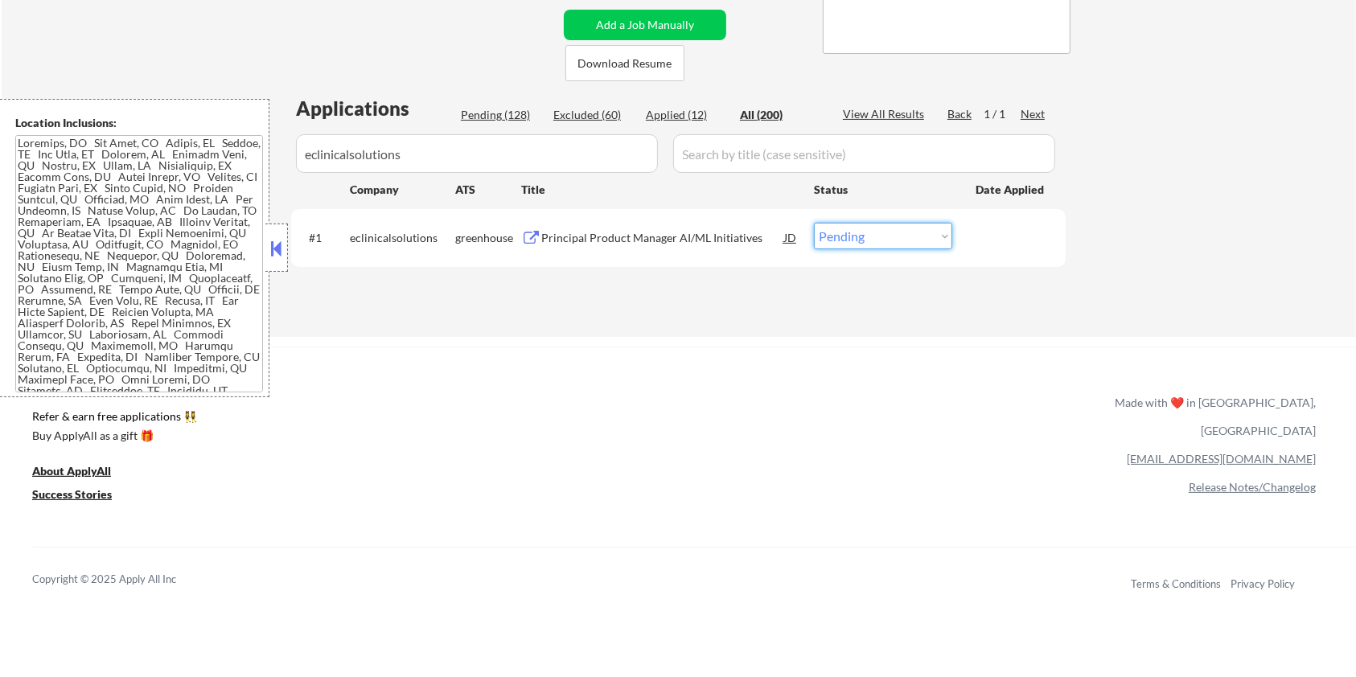
click at [857, 242] on select "Choose an option... Pending Applied Excluded (Questions) Excluded (Expired) Exc…" at bounding box center [883, 236] width 138 height 27
select select ""applied""
click at [814, 223] on select "Choose an option... Pending Applied Excluded (Questions) Excluded (Expired) Exc…" at bounding box center [883, 236] width 138 height 27
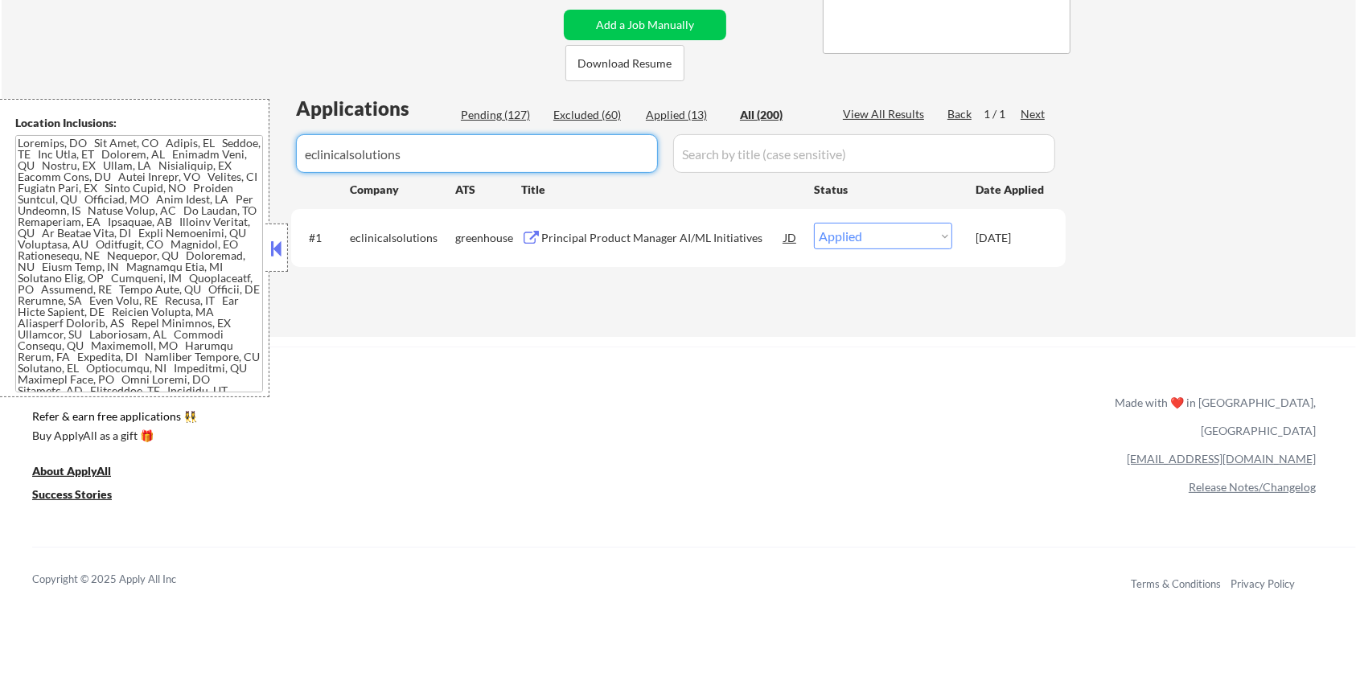
drag, startPoint x: 464, startPoint y: 154, endPoint x: 89, endPoint y: 154, distance: 374.8
click at [89, 154] on body "← Return to /applysquad Mailslurp Inbox Job Search Builder Michael Hamoy User E…" at bounding box center [678, 16] width 1356 height 677
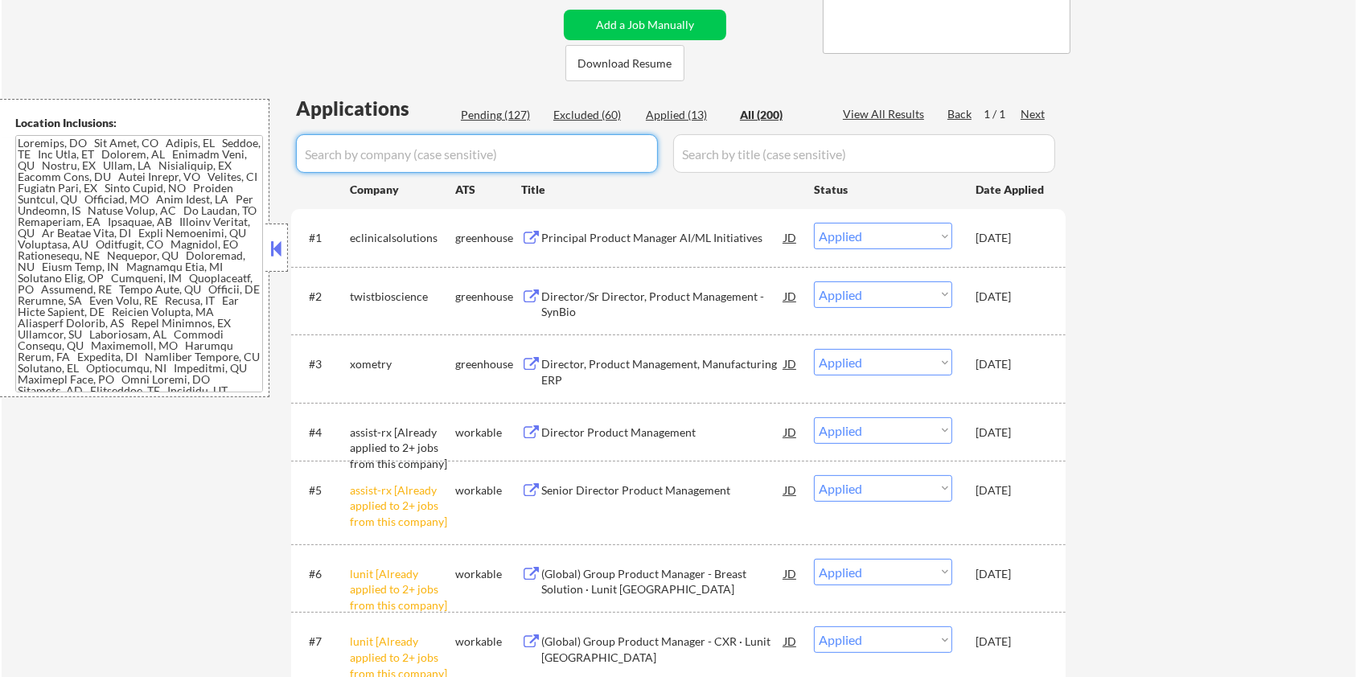
select select ""applied""
select select ""pending""
select select ""excluded__expired_""
select select ""excluded__salary_""
select select ""pending""
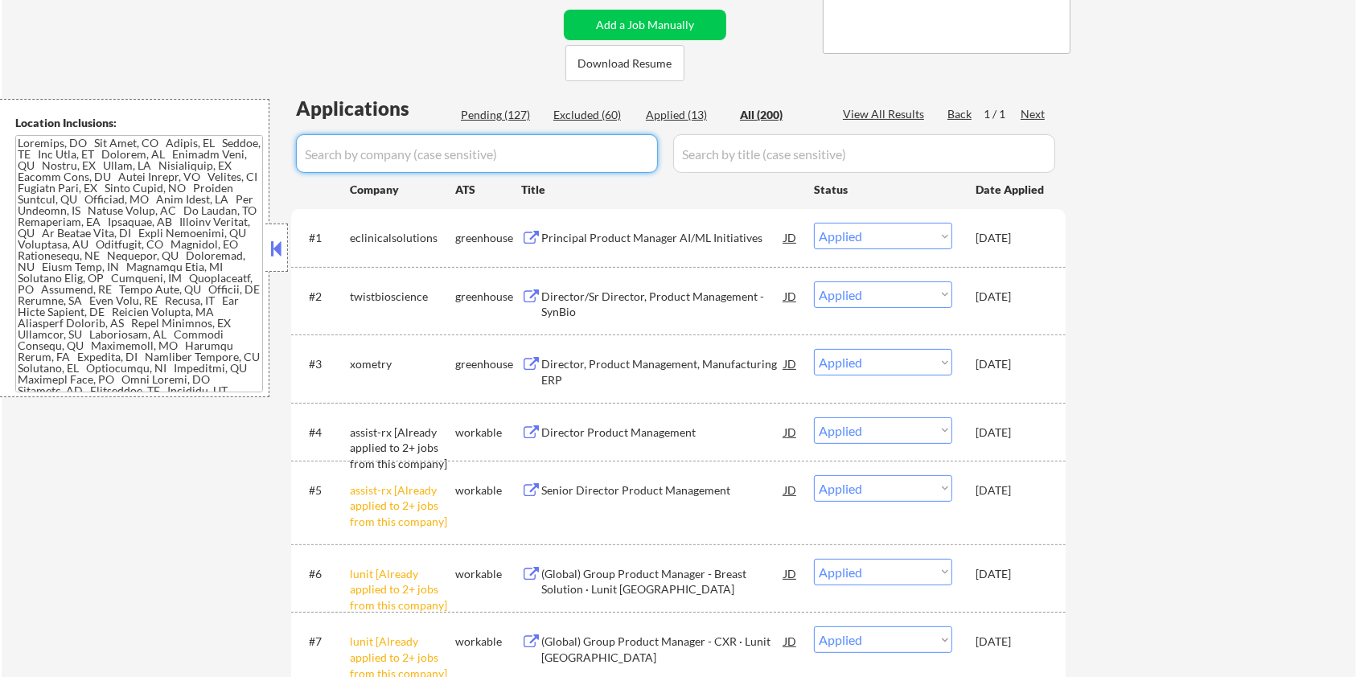
select select ""excluded__bad_match_""
select select ""excluded__salary_""
select select ""pending""
select select ""excluded__expired_""
select select ""pending""
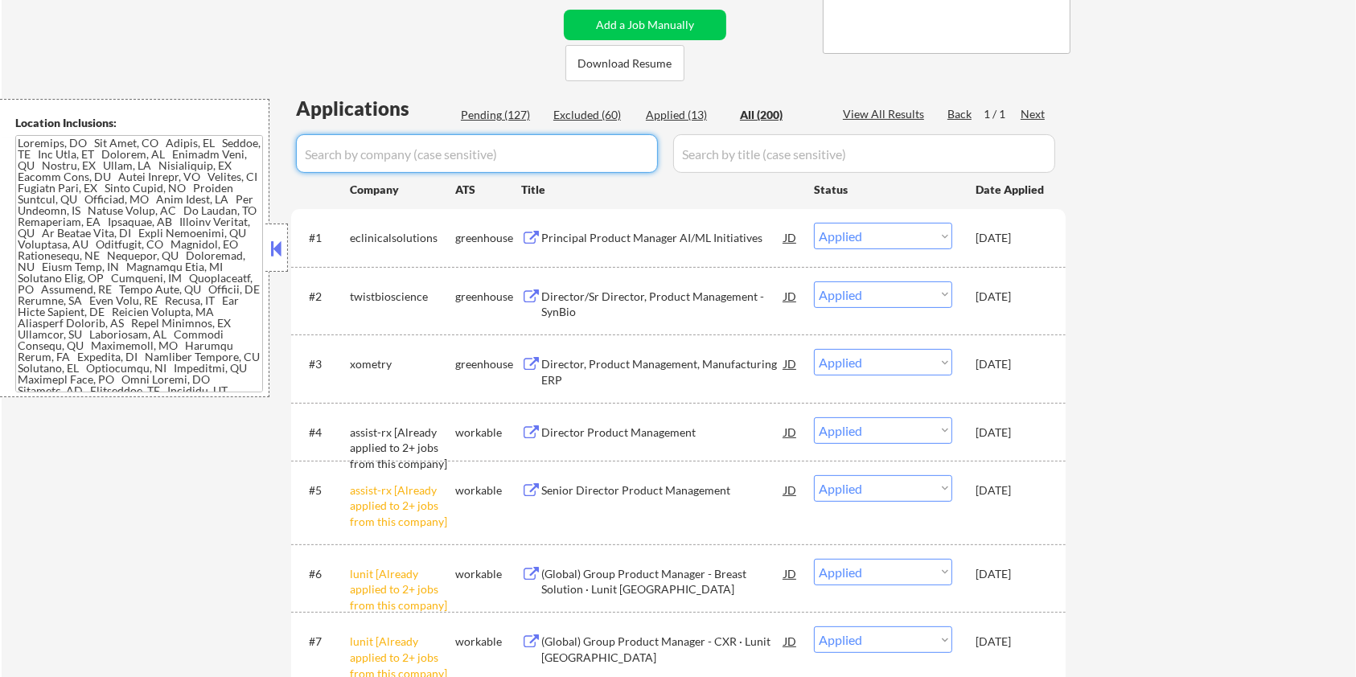
select select ""excluded__salary_""
select select ""pending""
select select ""excluded__bad_match_""
select select ""pending""
select select ""excluded__bad_match_""
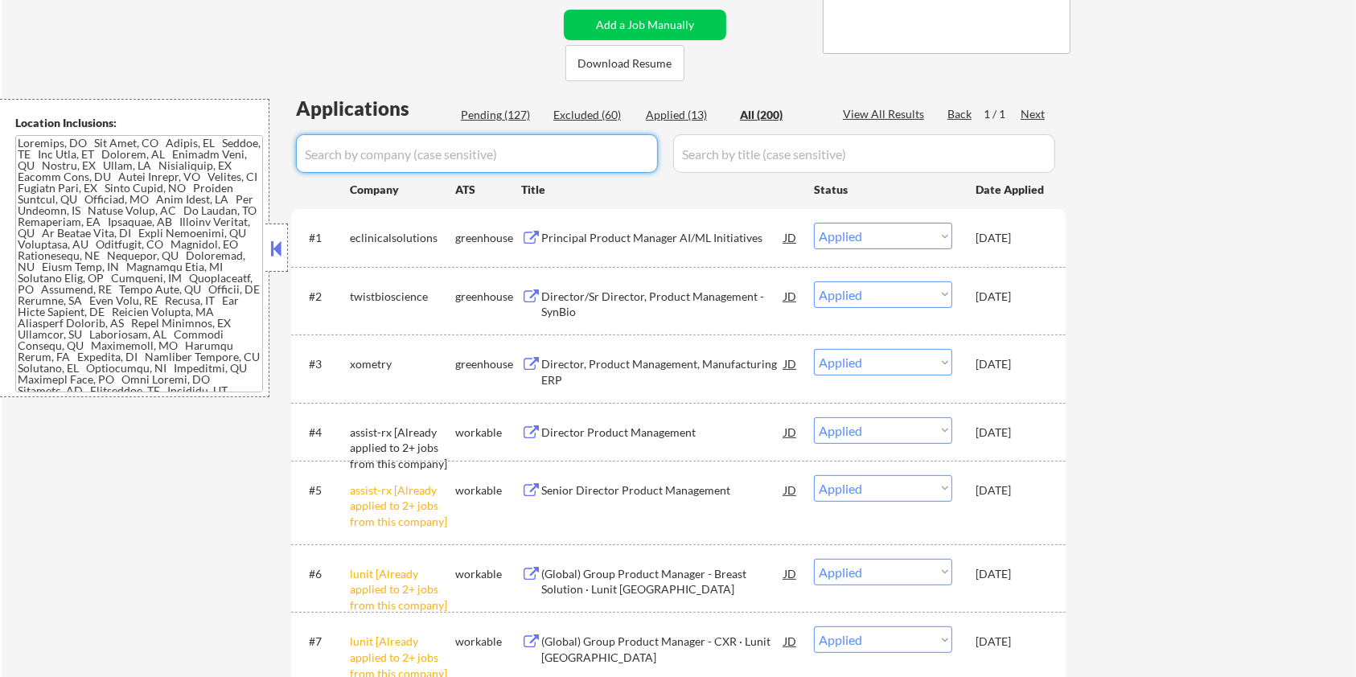
select select ""pending""
select select ""excluded__salary_""
select select ""excluded__expired_""
select select ""pending""
select select ""excluded__bad_match_""
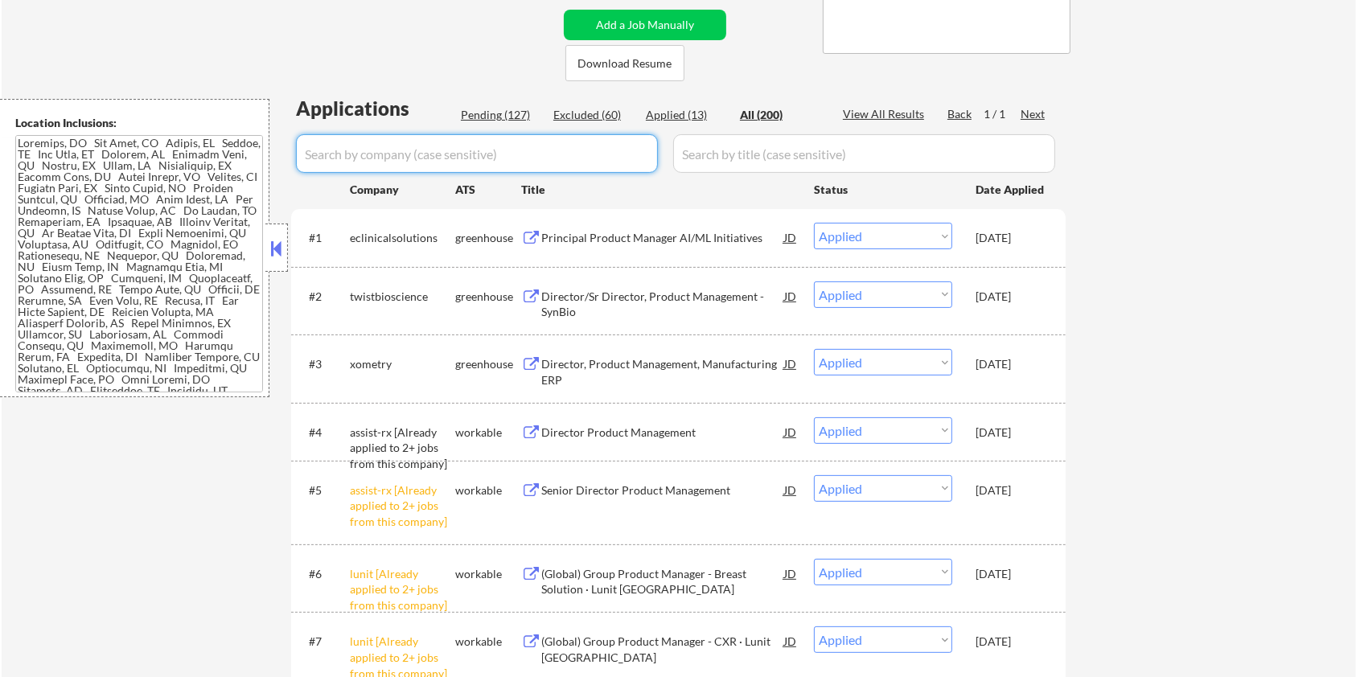
select select ""excluded__expired_""
select select ""excluded__salary_""
select select ""pending""
select select ""excluded__expired_""
select select ""excluded__blocklist_""
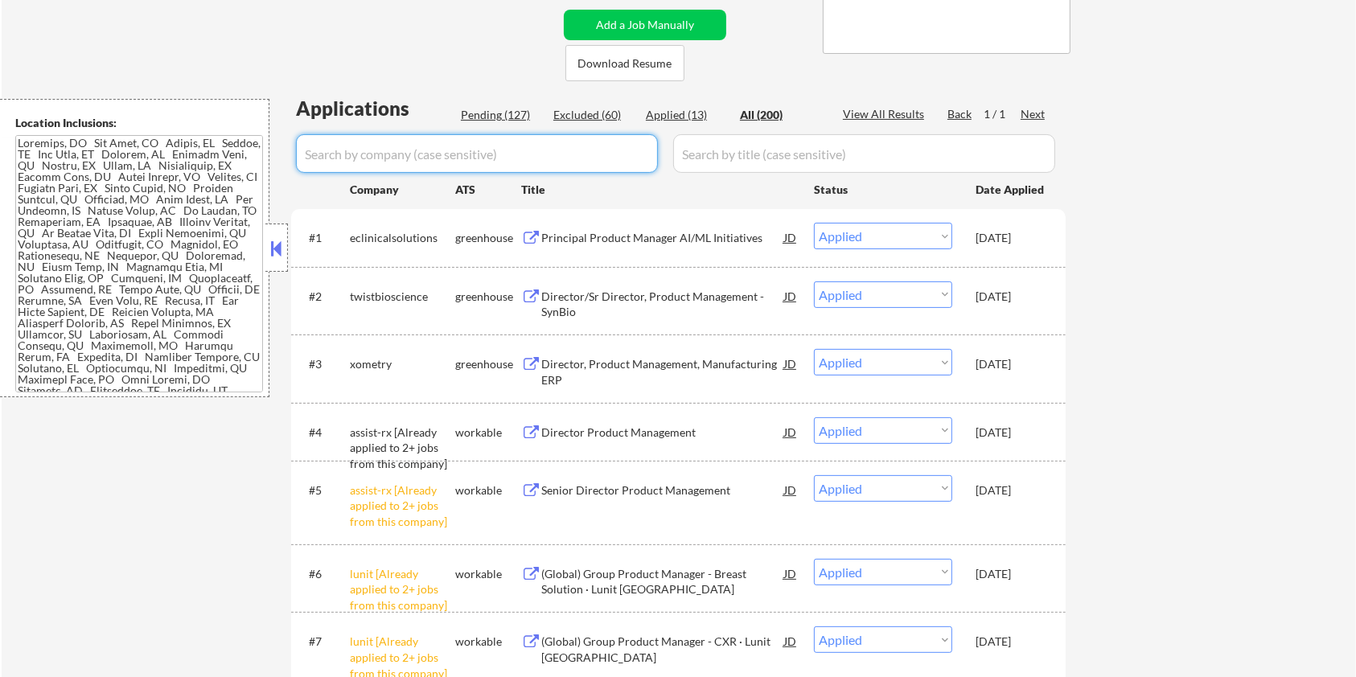
select select ""pending""
select select ""excluded__bad_match_""
select select ""excluded__expired_""
select select ""pending""
select select ""excluded__bad_match_""
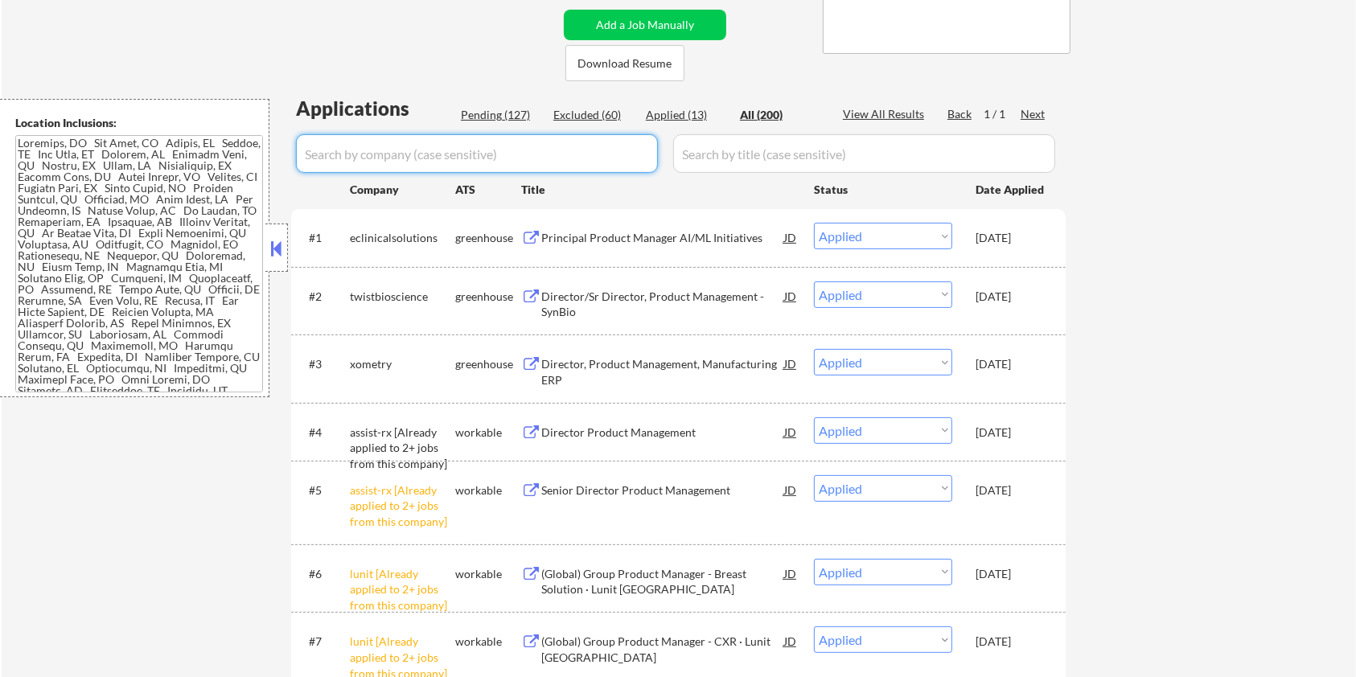
select select ""pending""
select select ""excluded__bad_match_""
select select ""pending""
select select ""excluded__expired_""
select select ""excluded__blocklist_""
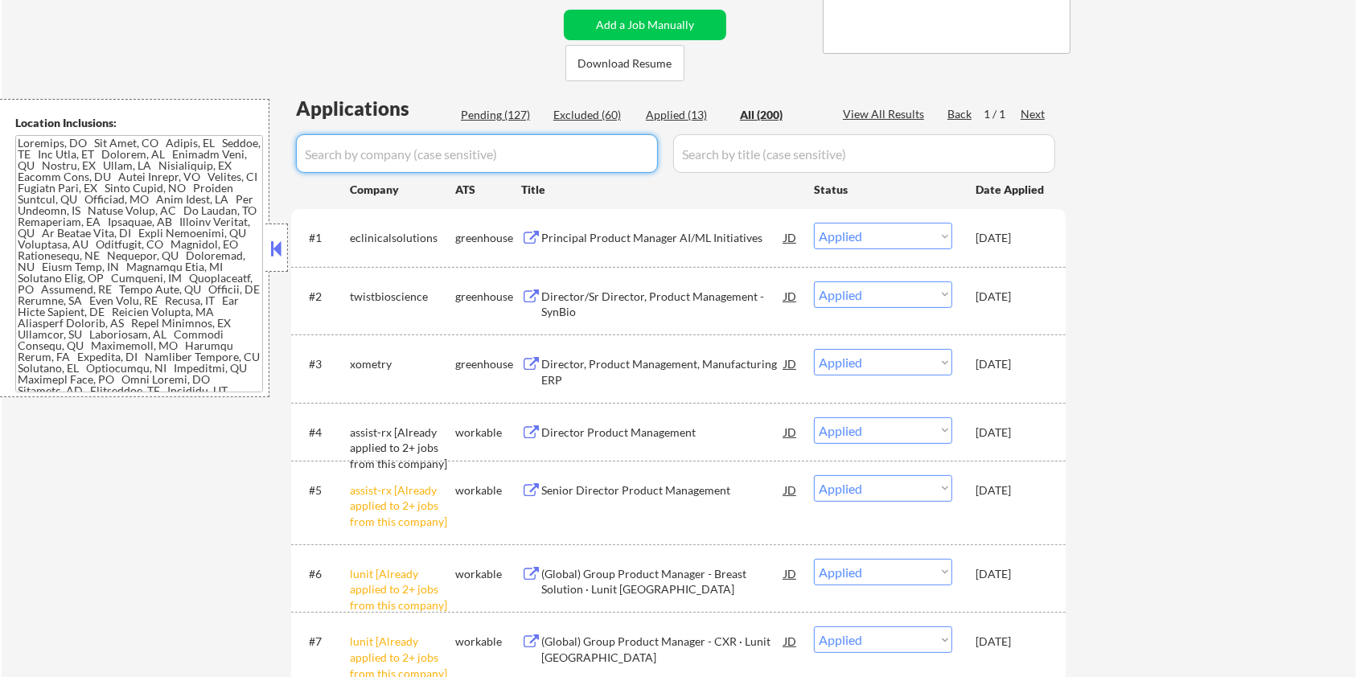
select select ""excluded__bad_match_""
select select ""pending""
select select ""excluded__bad_match_""
select select ""pending""
select select ""excluded__bad_match_""
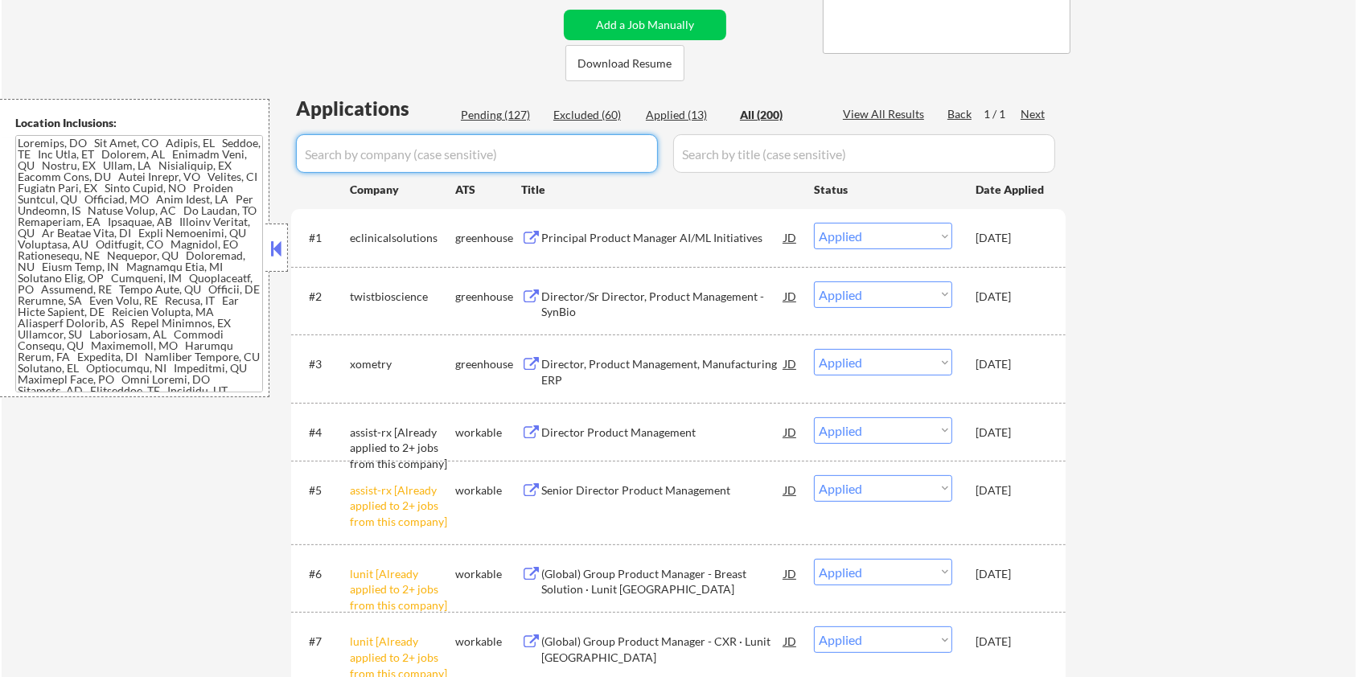
select select ""pending""
select select ""excluded__location_""
select select ""pending""
select select ""excluded__salary_""
select select ""pending""
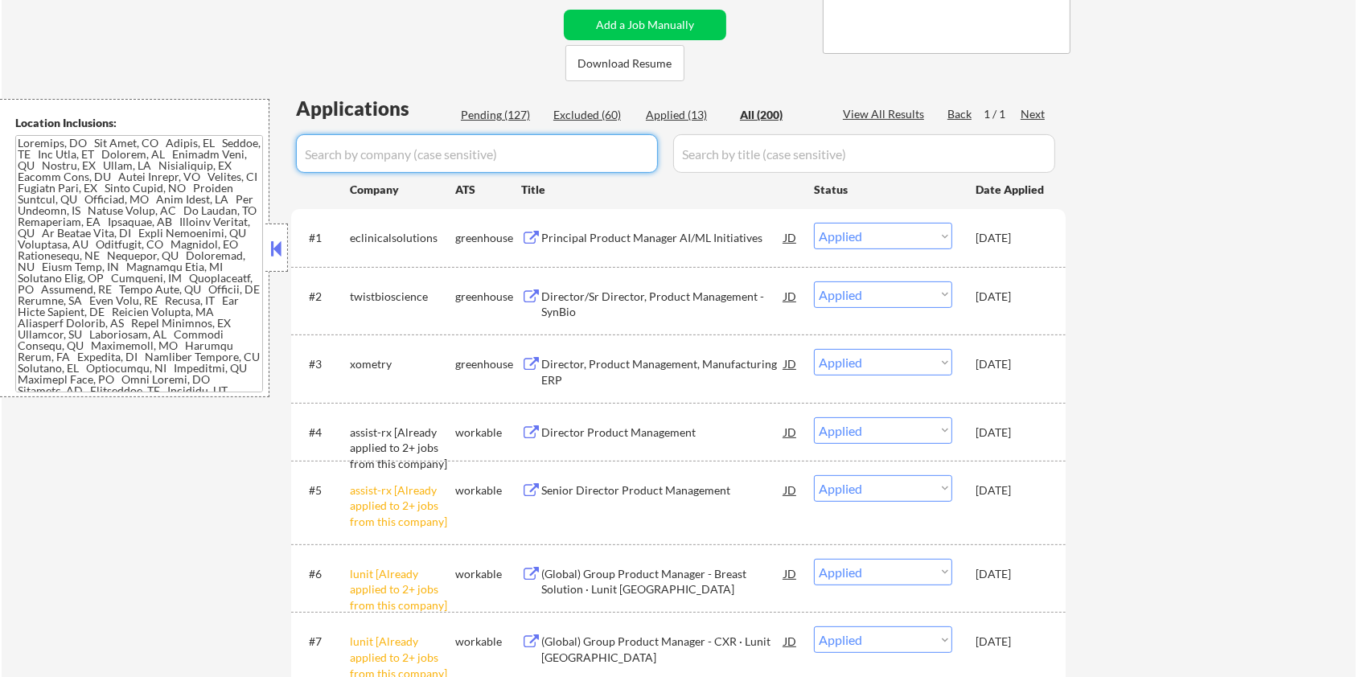
select select ""excluded__expired_""
select select ""pending""
select select ""excluded__bad_match_""
select select ""pending""
select select ""excluded__other_""
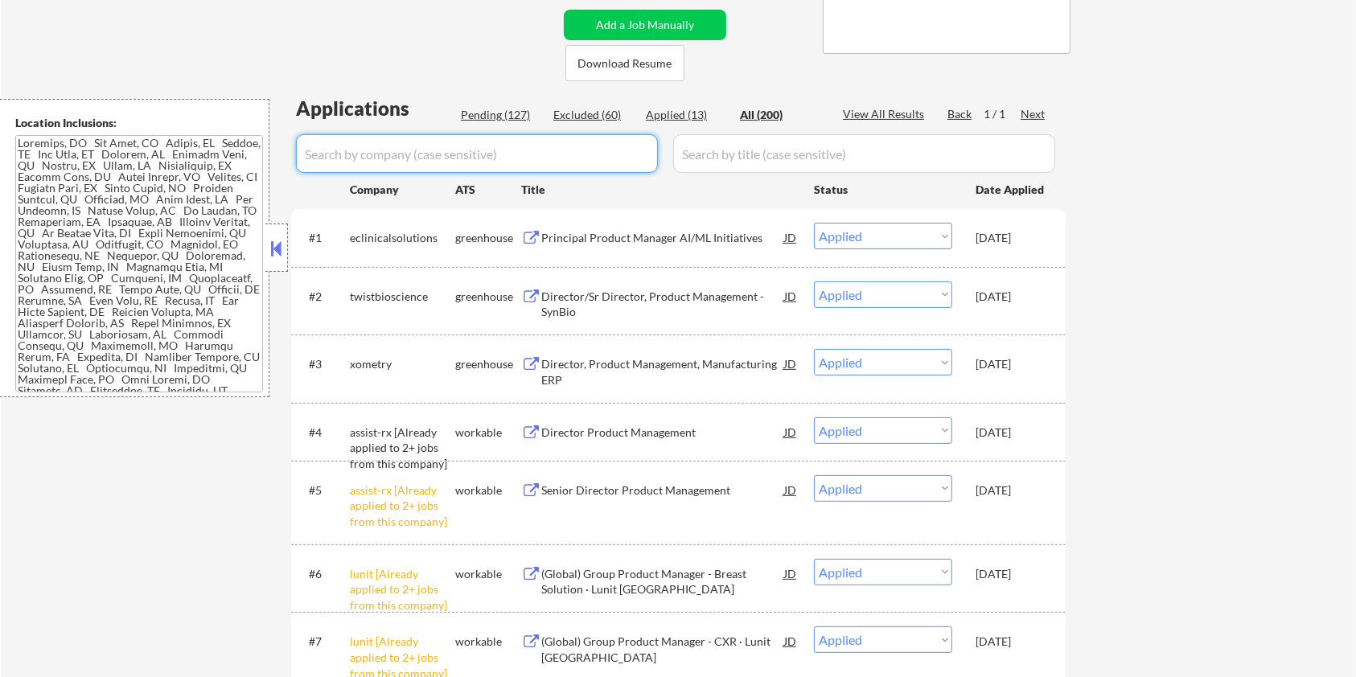
select select ""pending""
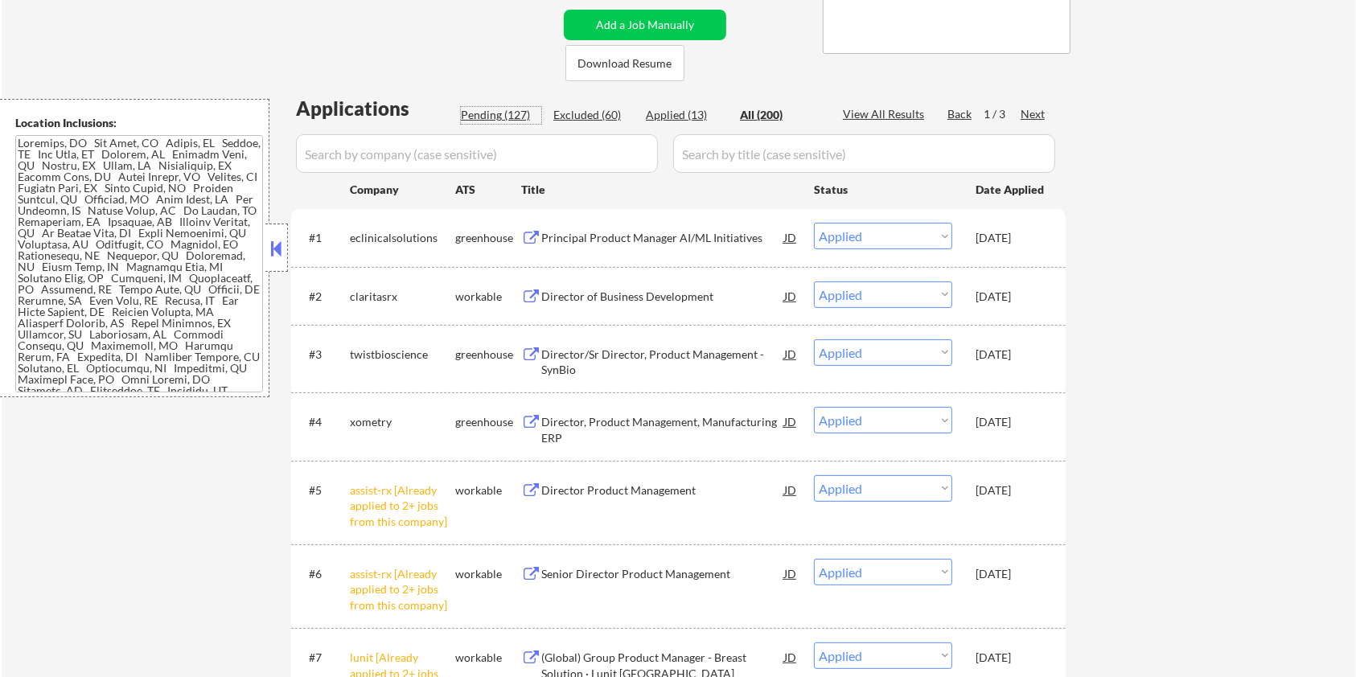
click at [495, 113] on div "Pending (127)" at bounding box center [501, 115] width 80 height 16
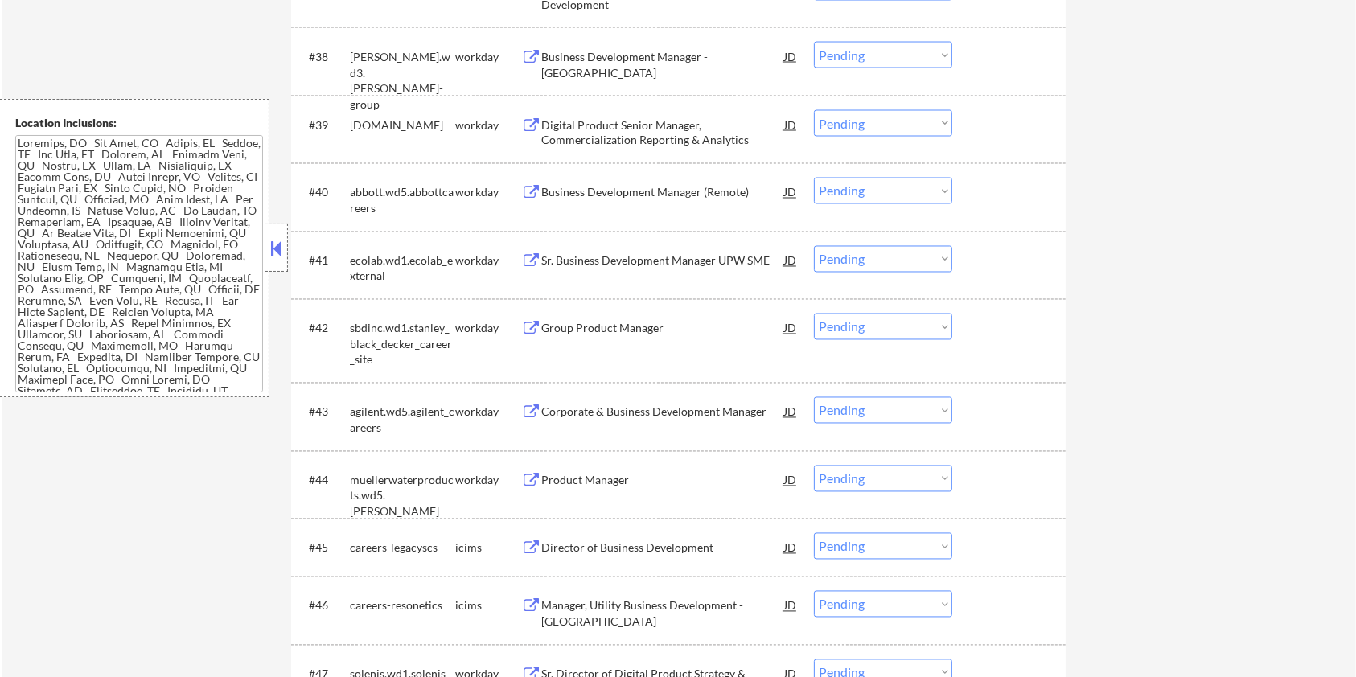
scroll to position [3109, 0]
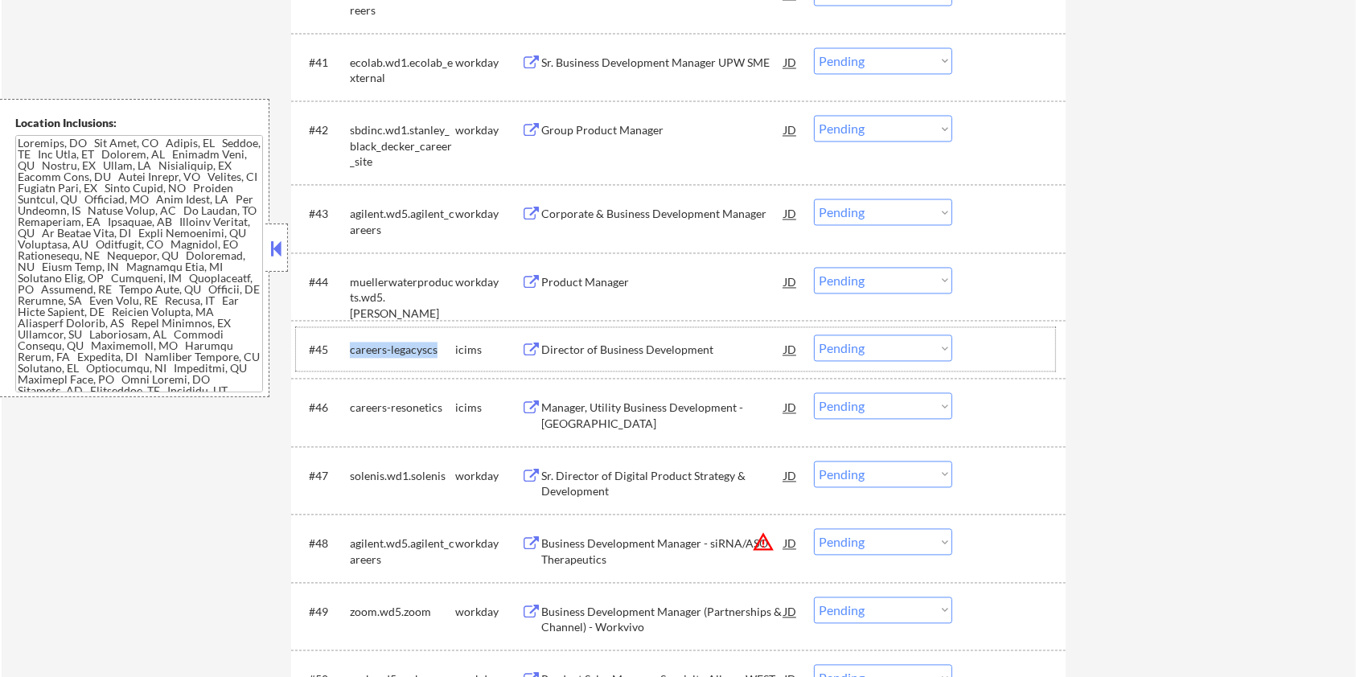
drag, startPoint x: 444, startPoint y: 341, endPoint x: 349, endPoint y: 354, distance: 95.8
click at [350, 354] on div "careers-legacyscs" at bounding box center [402, 350] width 105 height 16
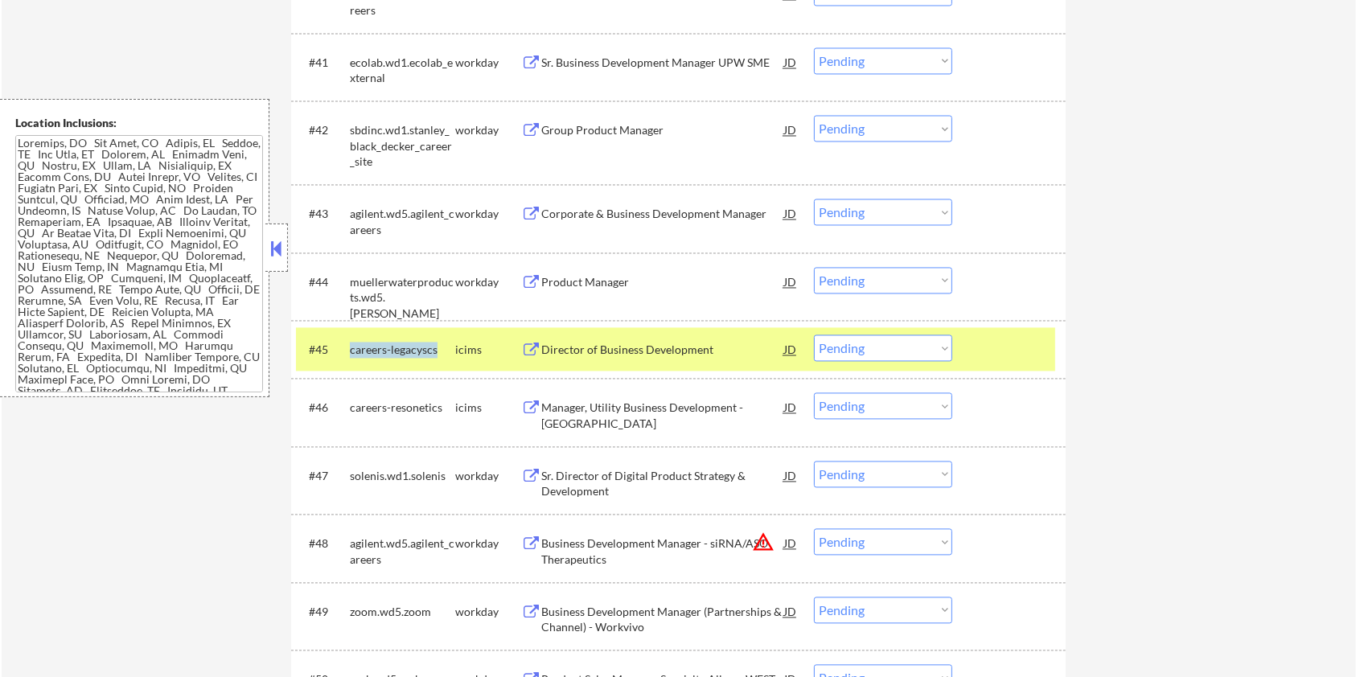
copy div "careers-legacyscs"
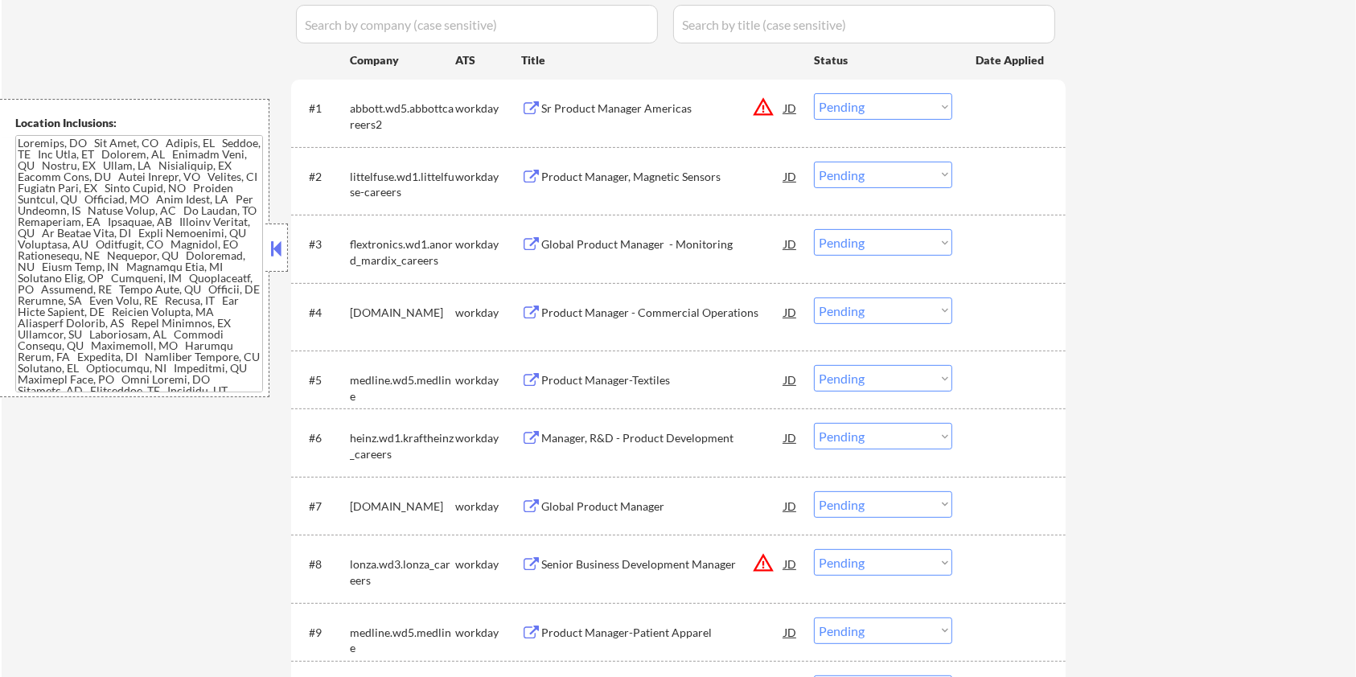
scroll to position [322, 0]
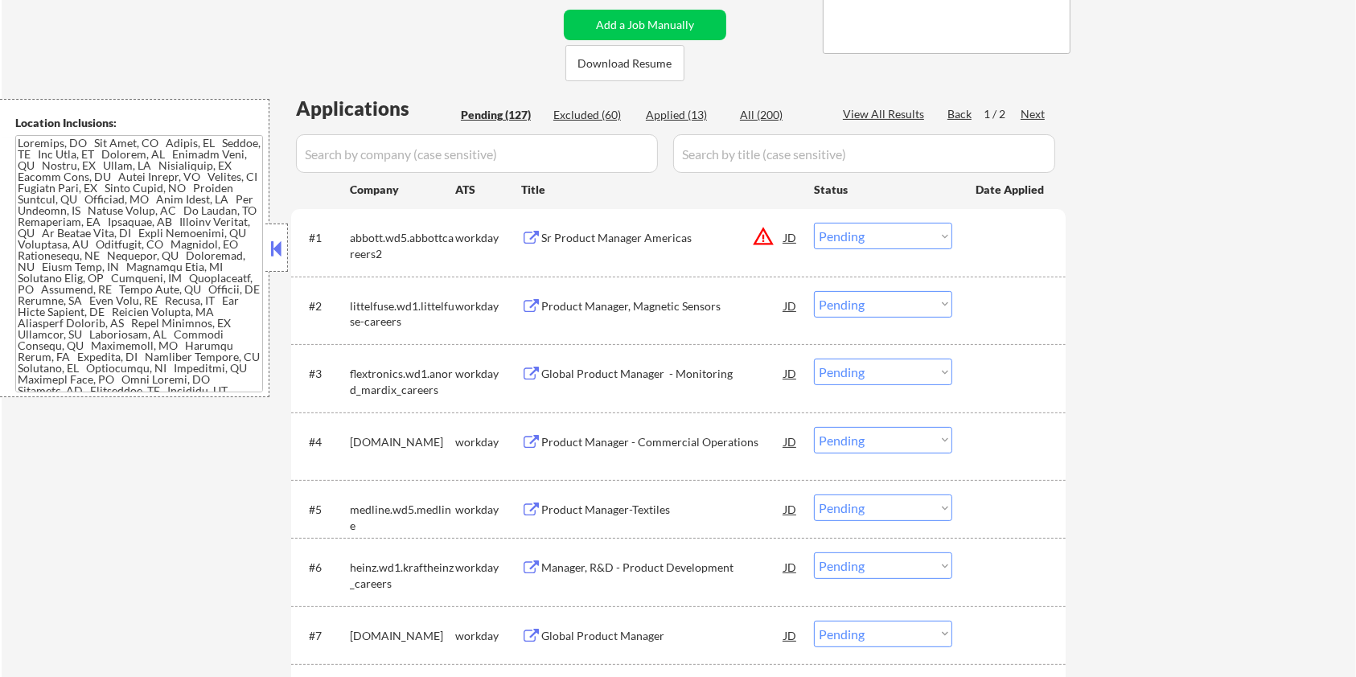
click at [417, 152] on input "input" at bounding box center [477, 153] width 362 height 39
paste input "careers-legacyscs"
click at [731, 154] on input "input" at bounding box center [864, 153] width 382 height 39
click at [765, 108] on div "All (200)" at bounding box center [780, 115] width 80 height 16
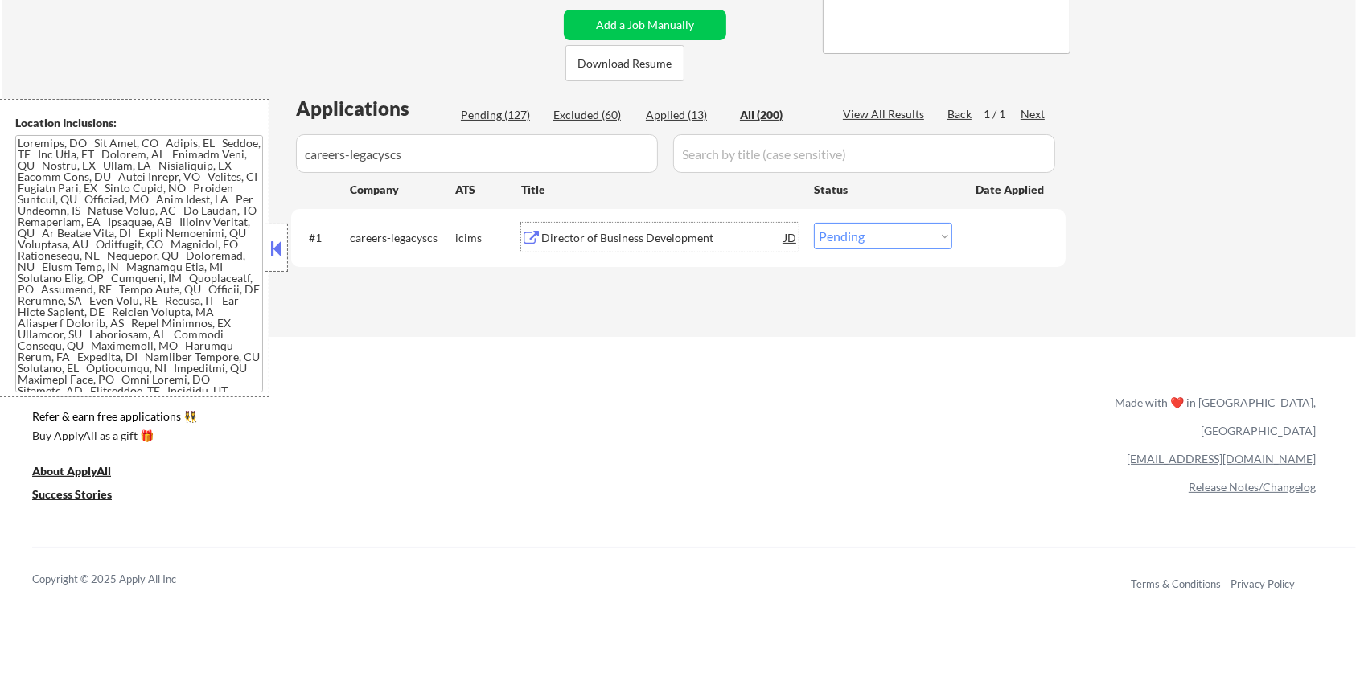
click at [581, 231] on div "Director of Business Development" at bounding box center [662, 238] width 243 height 16
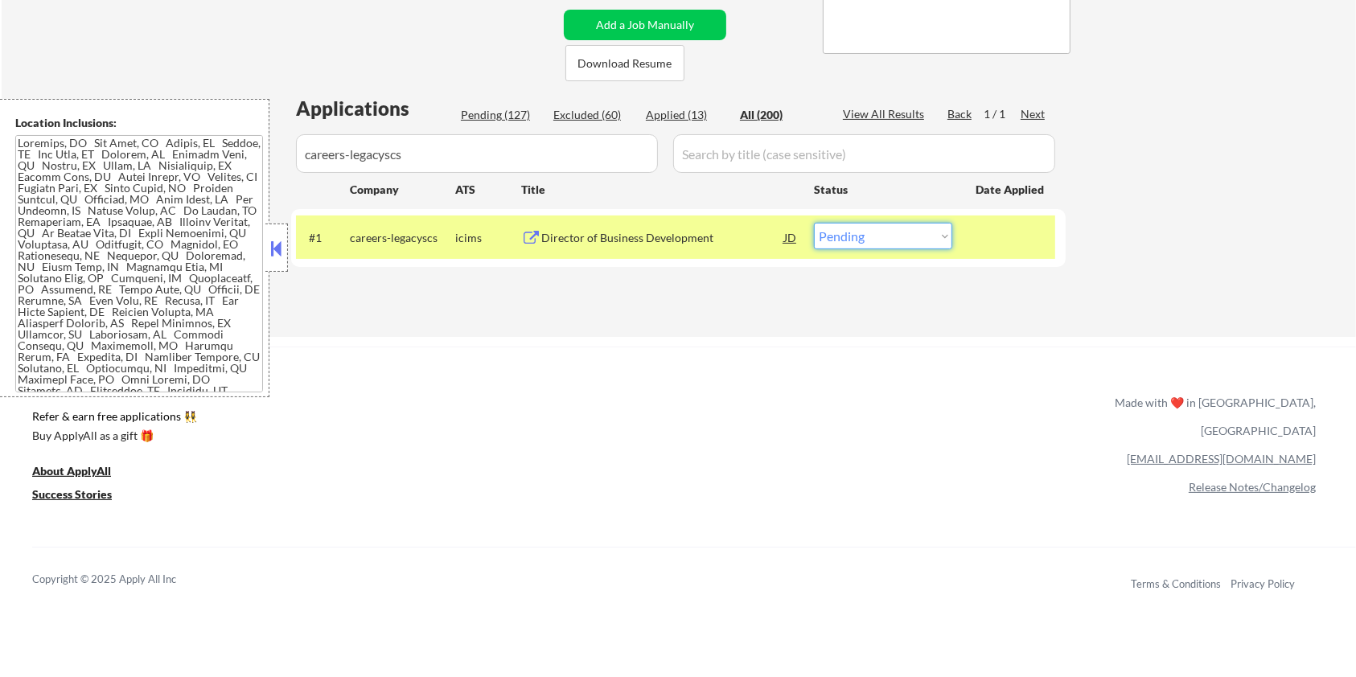
click at [904, 237] on select "Choose an option... Pending Applied Excluded (Questions) Excluded (Expired) Exc…" at bounding box center [883, 236] width 138 height 27
click at [814, 223] on select "Choose an option... Pending Applied Excluded (Questions) Excluded (Expired) Exc…" at bounding box center [883, 236] width 138 height 27
